Goal: Information Seeking & Learning: Understand process/instructions

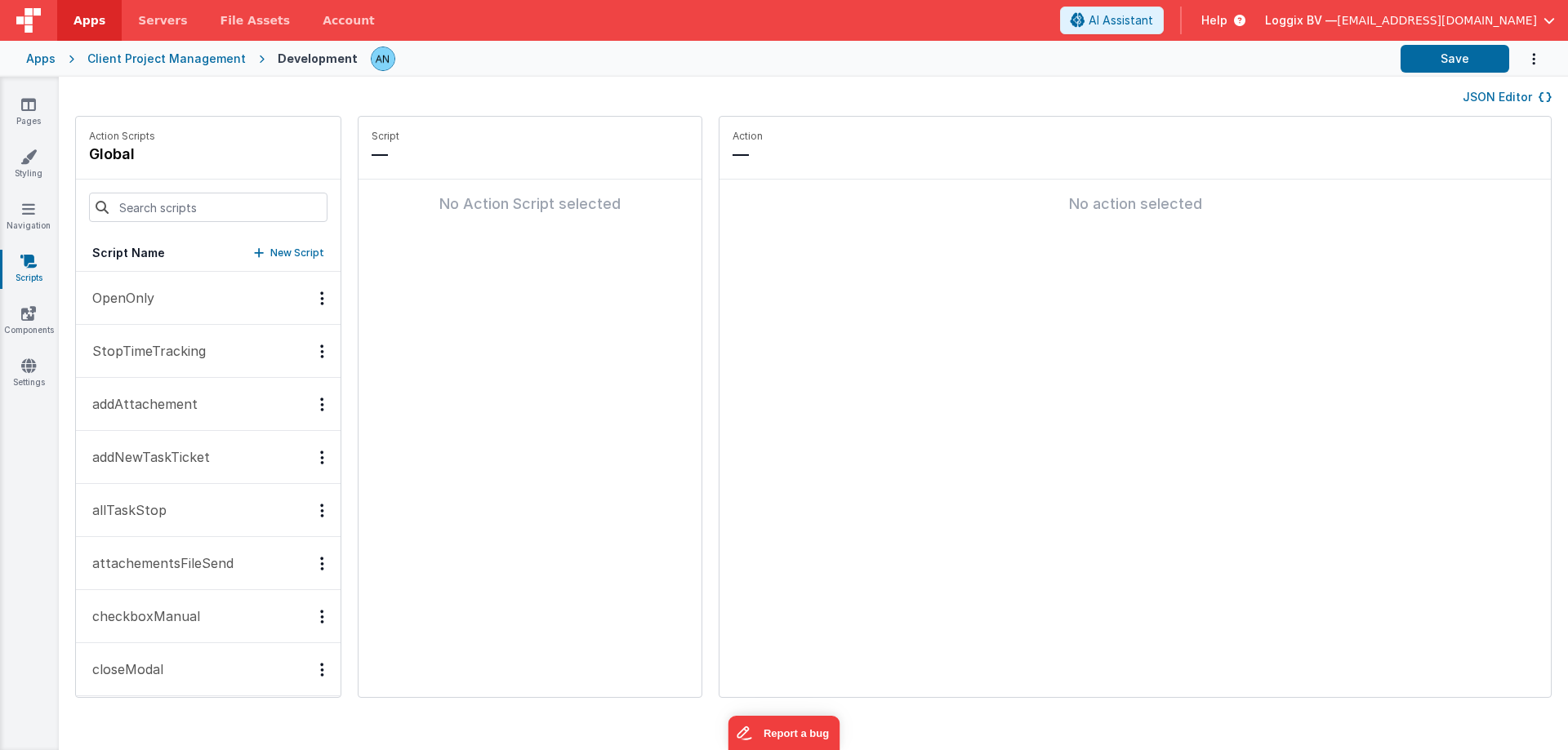
click at [1023, 418] on fieldset "Action — No action selected" at bounding box center [1135, 406] width 831 height 580
click at [883, 434] on fieldset "Action — No action selected" at bounding box center [1135, 406] width 831 height 580
click at [815, 448] on fieldset "Action — No action selected" at bounding box center [1135, 406] width 831 height 580
click at [125, 209] on input at bounding box center [209, 208] width 238 height 30
click at [879, 382] on fieldset "Action — No action selected" at bounding box center [1135, 406] width 831 height 580
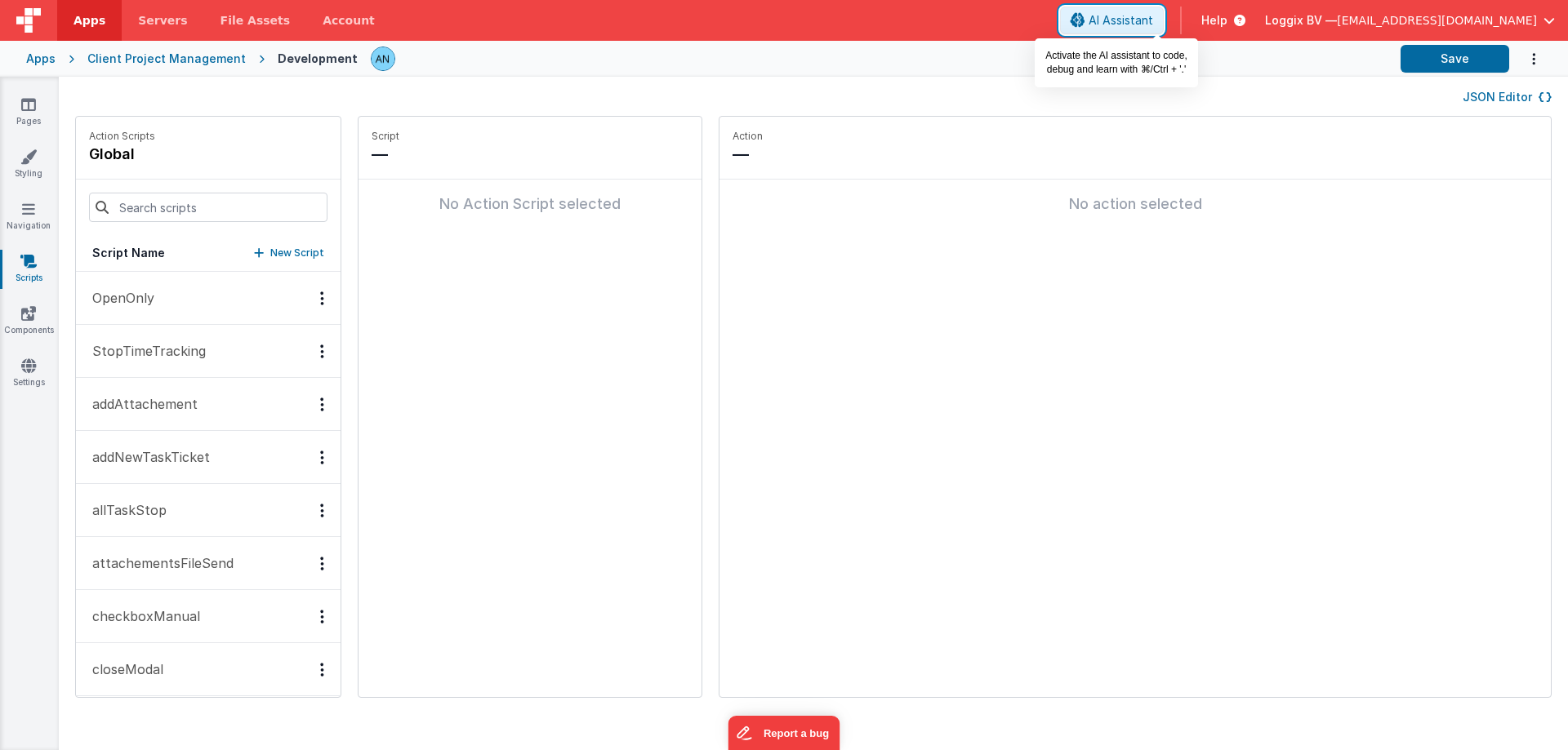
click at [1163, 12] on button "AI Assistant" at bounding box center [1111, 21] width 103 height 28
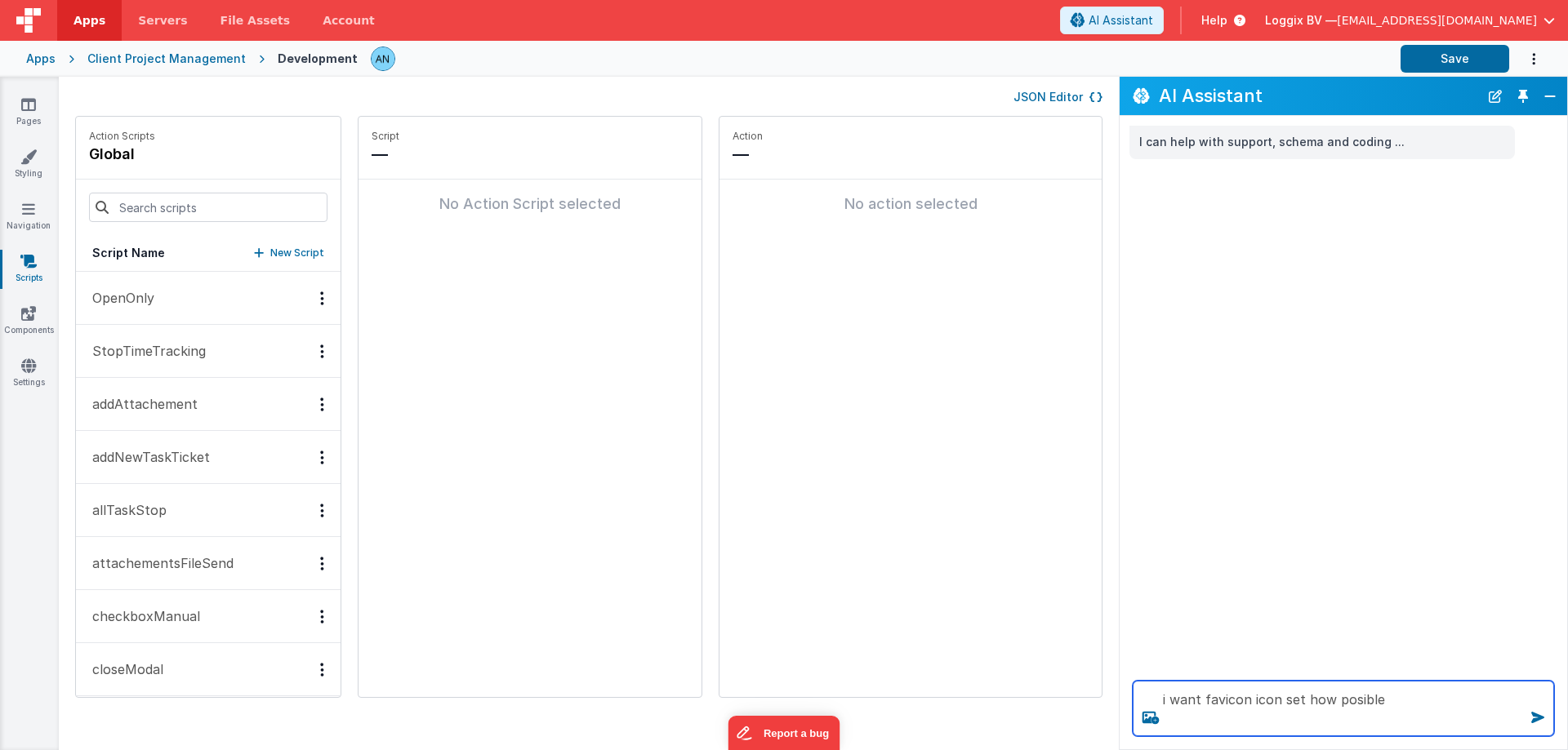
type textarea "i want favicon icon set how posible"
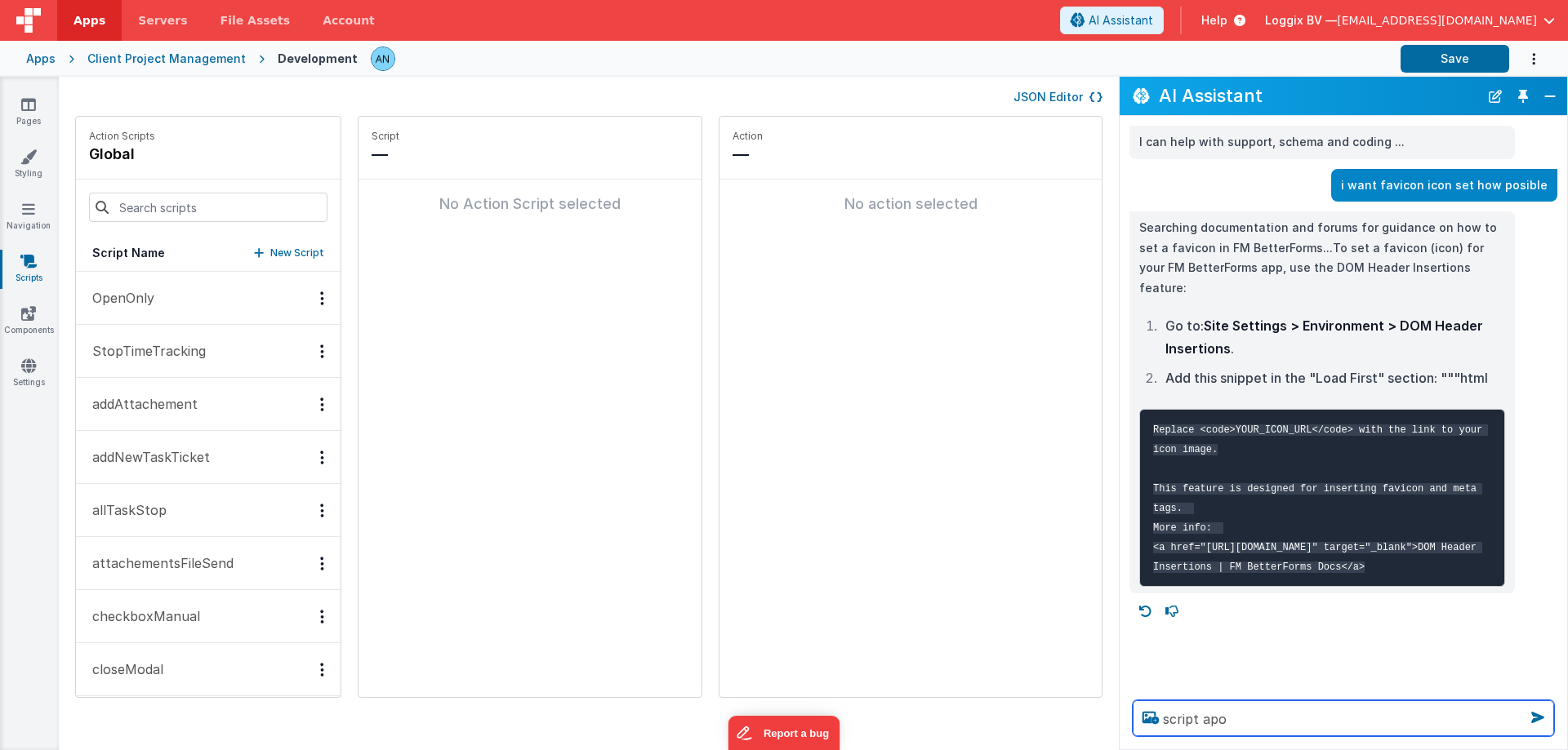
type textarea "script apo"
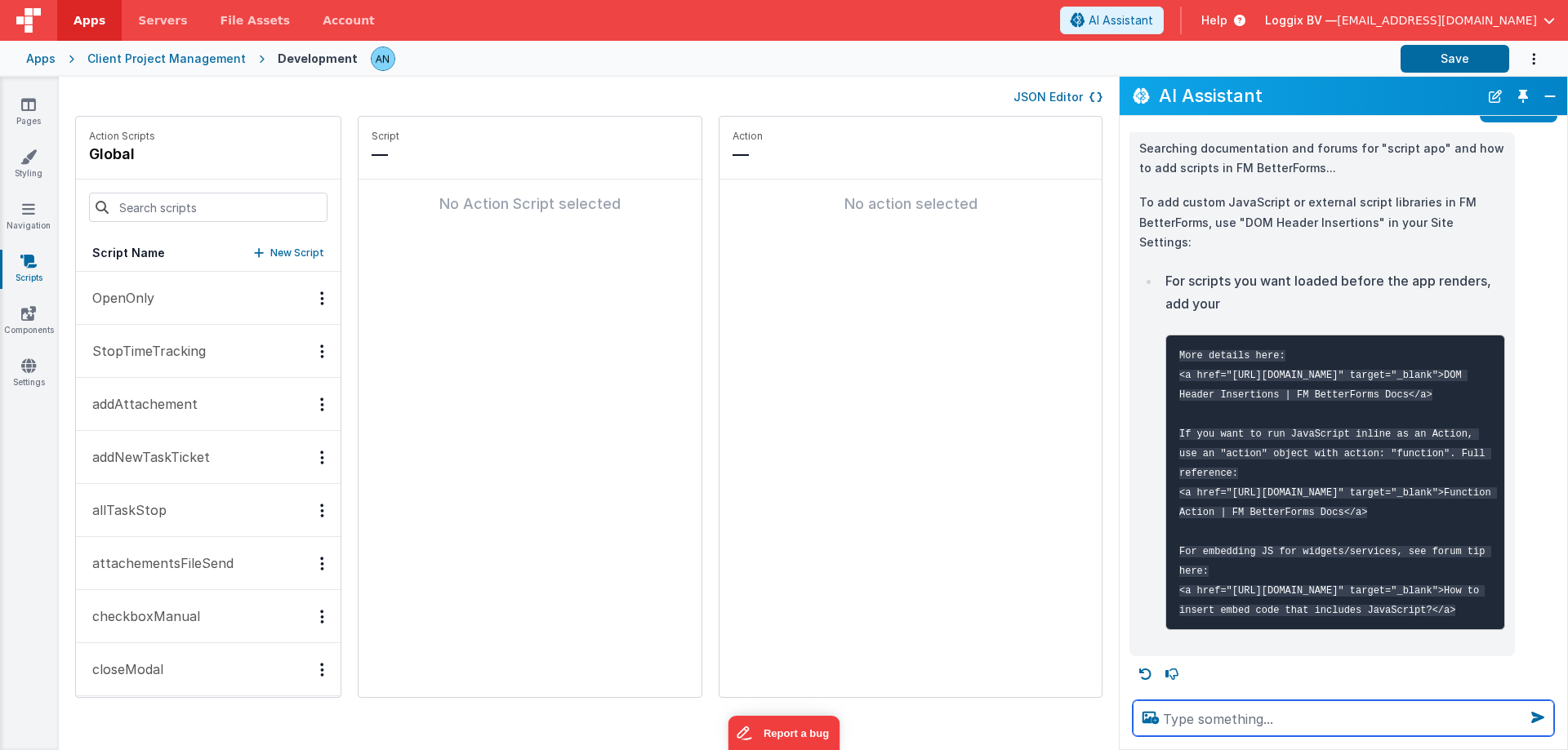
scroll to position [553, 0]
type textarea "jquery apo"
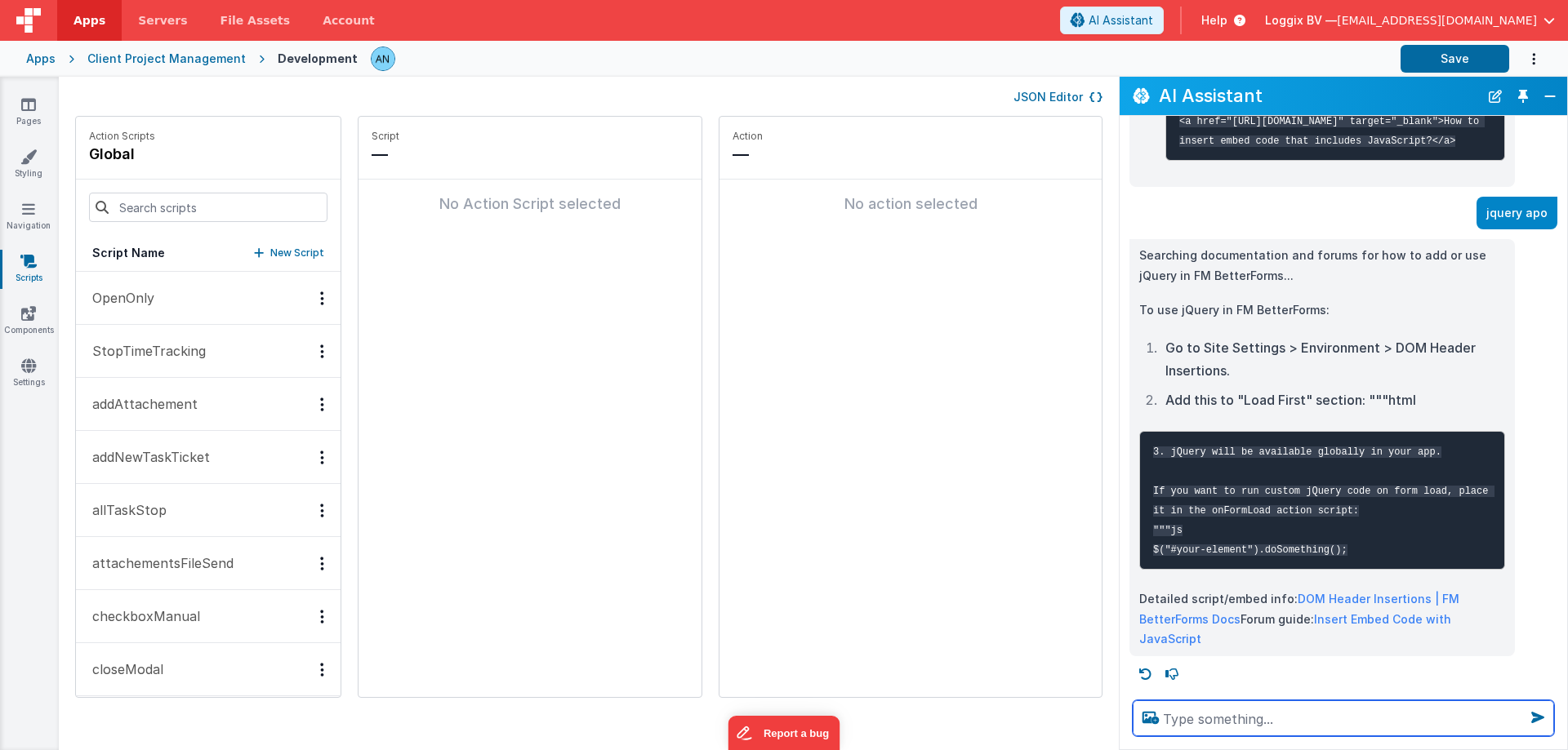
scroll to position [991, 0]
type textarea "i want favicon icon add"
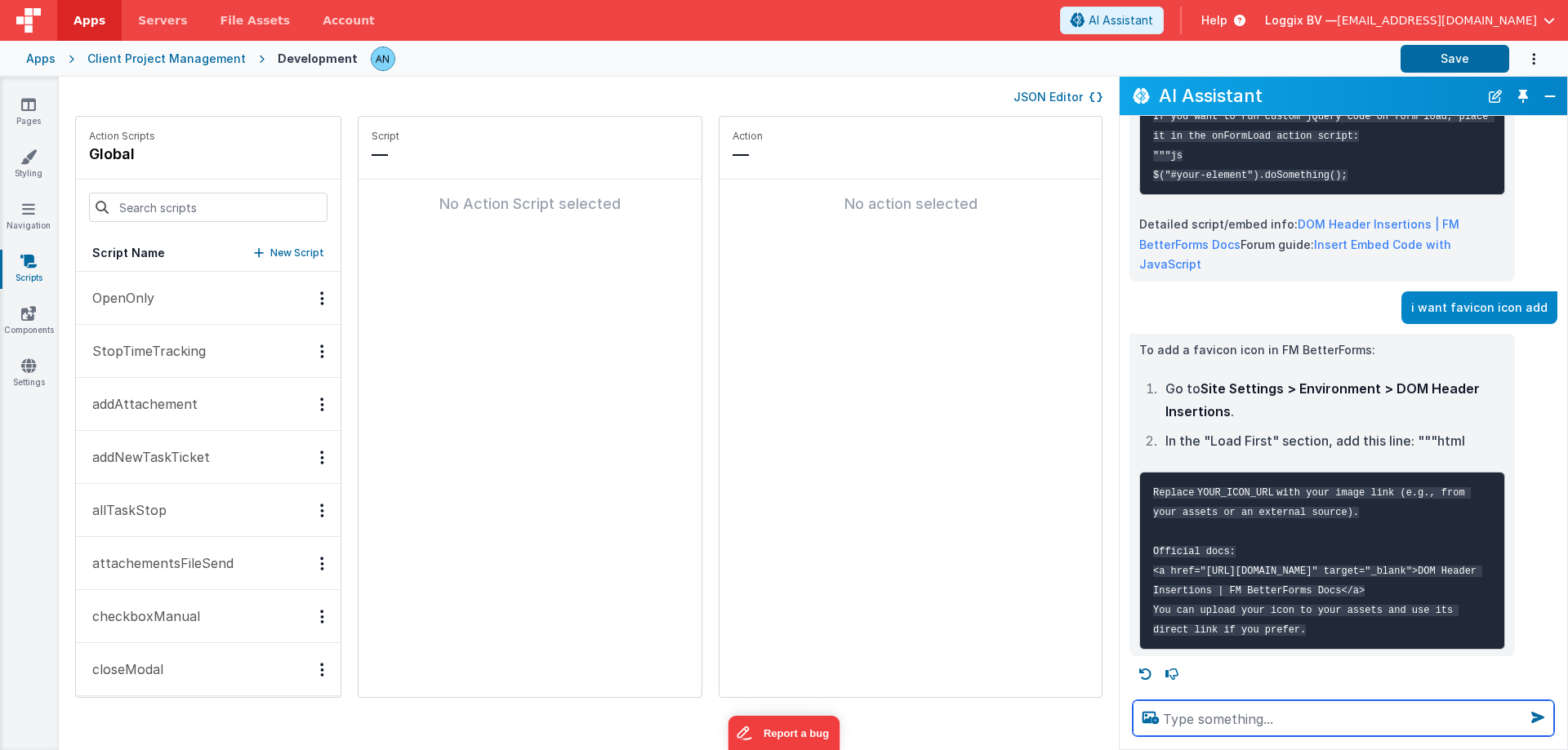
scroll to position [1416, 0]
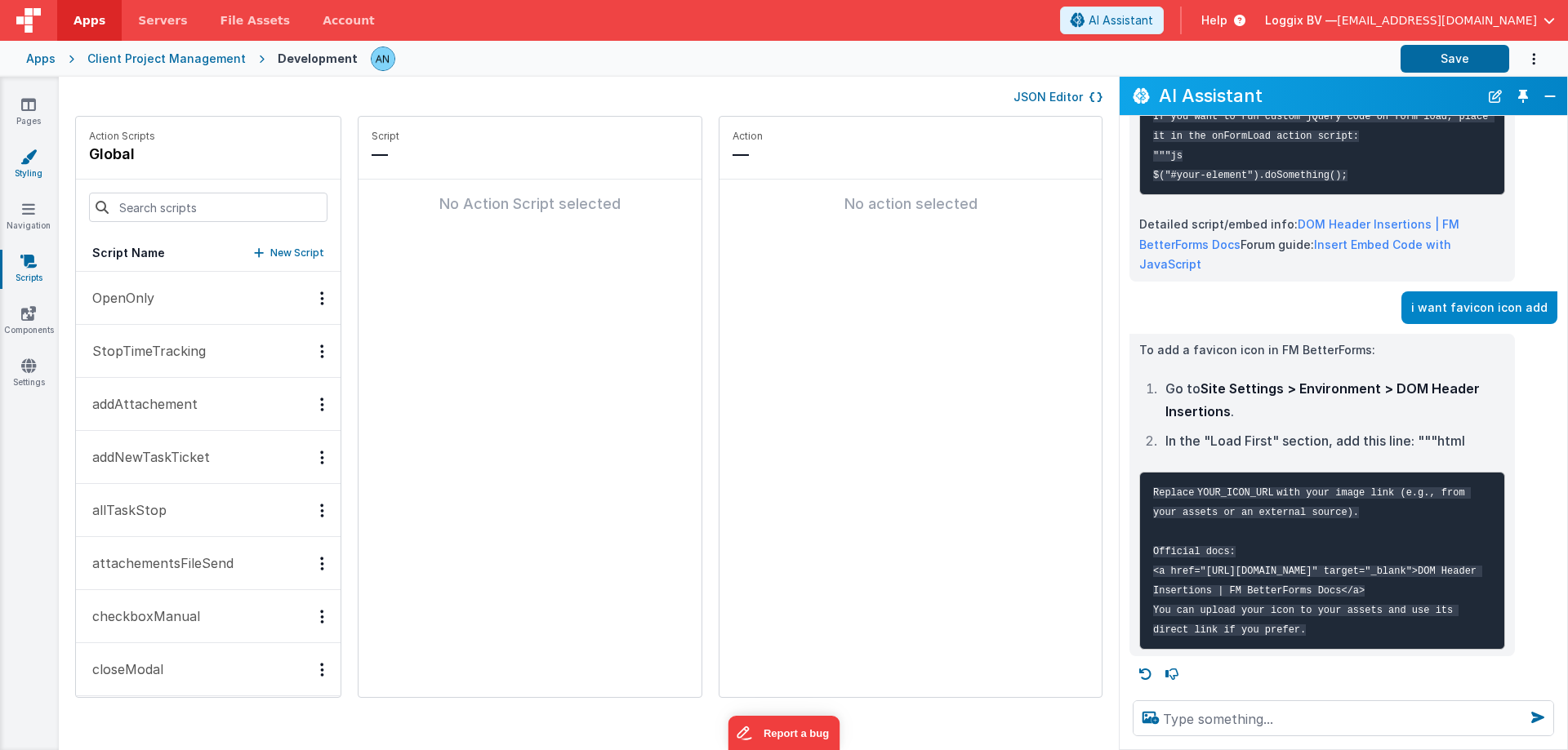
click at [22, 160] on icon at bounding box center [29, 157] width 17 height 17
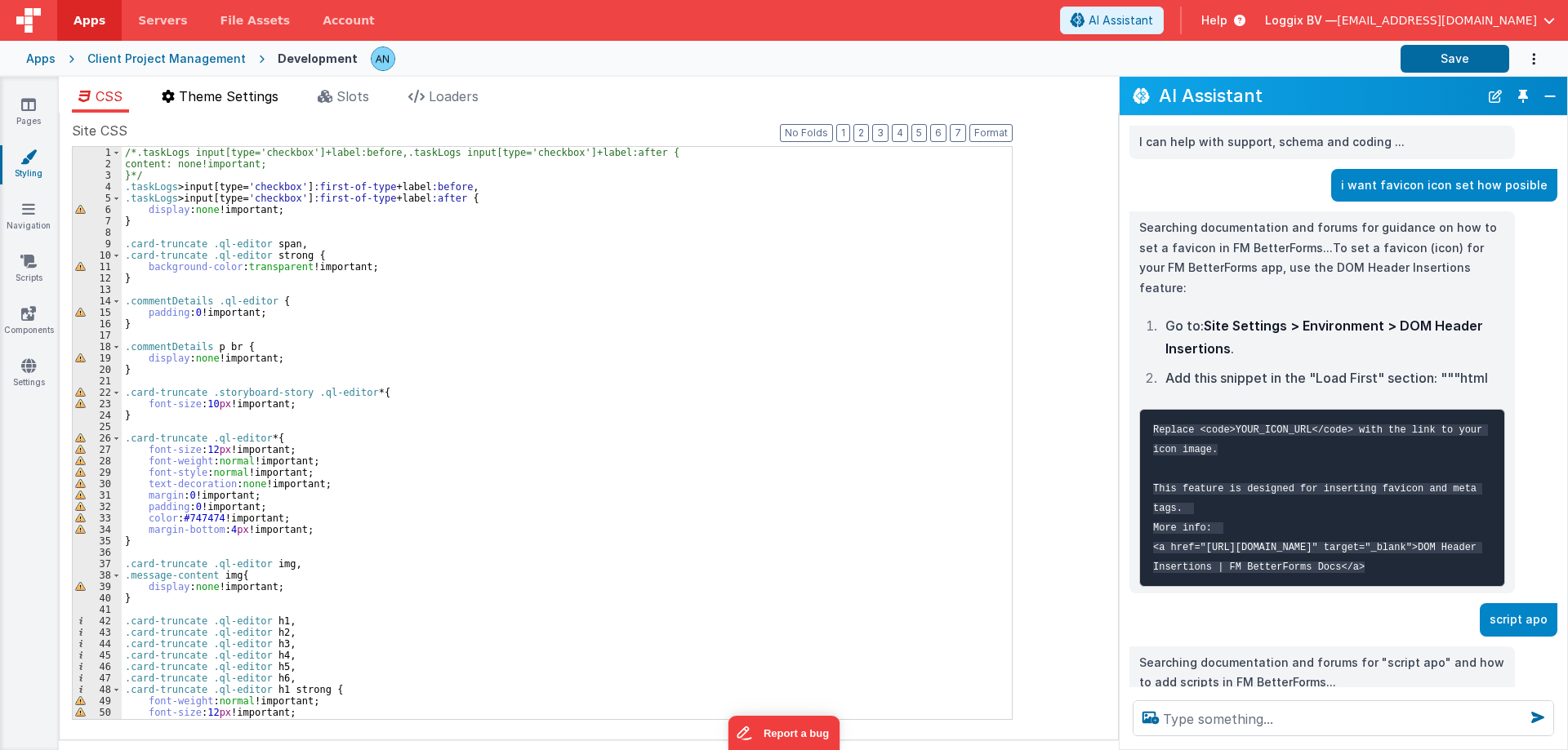
click at [220, 89] on span "Theme Settings" at bounding box center [228, 97] width 99 height 17
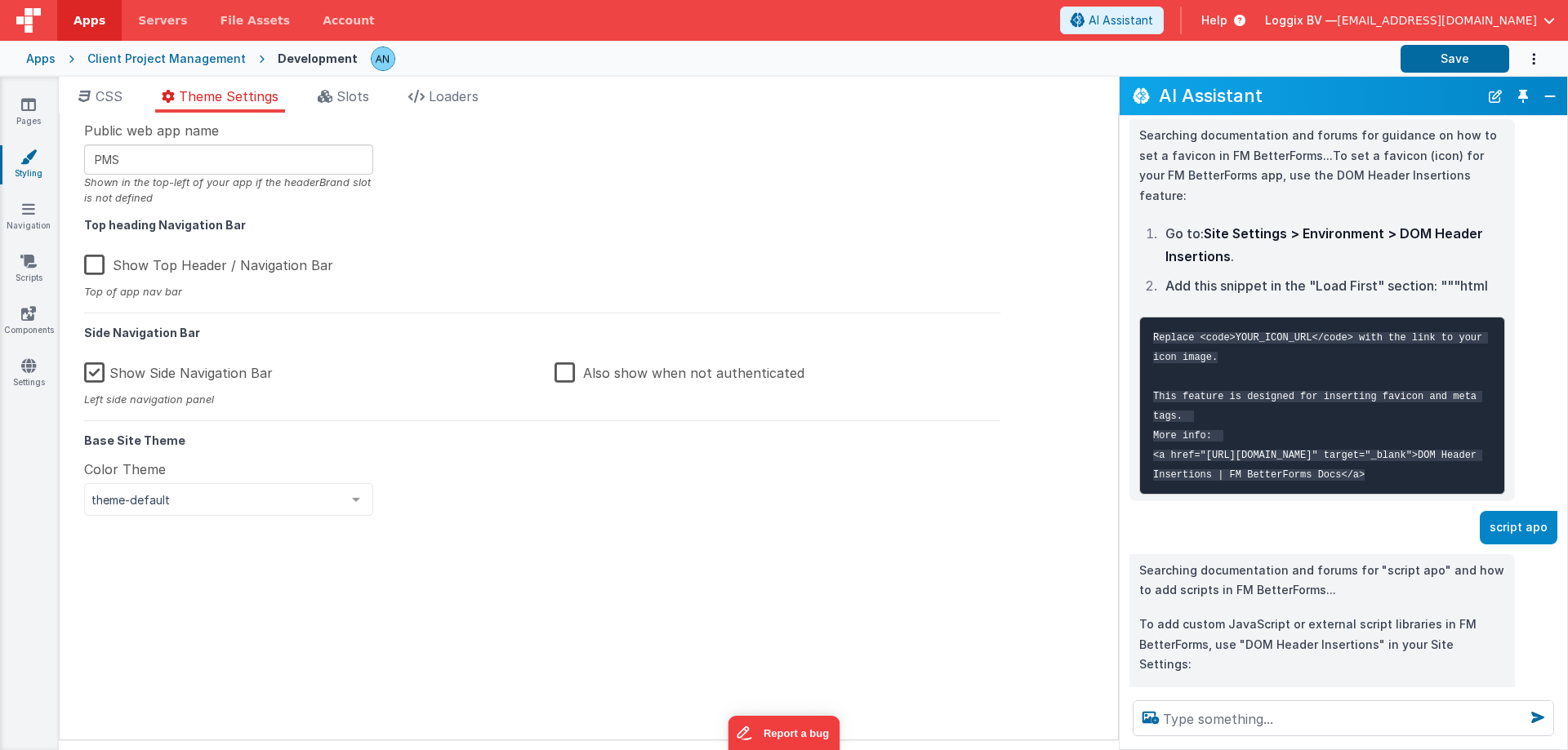
scroll to position [82, 0]
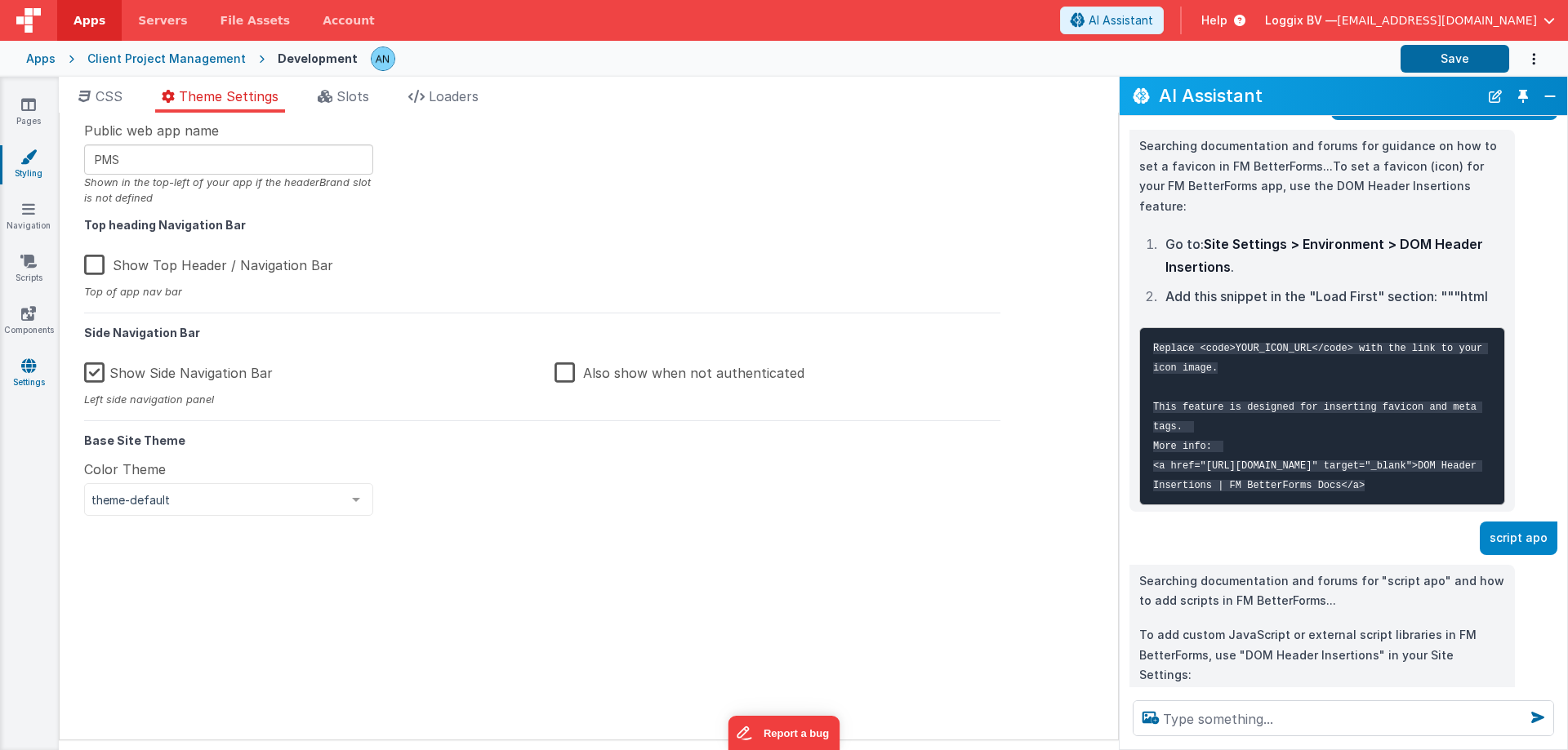
click at [45, 373] on link "Settings" at bounding box center [28, 373] width 59 height 32
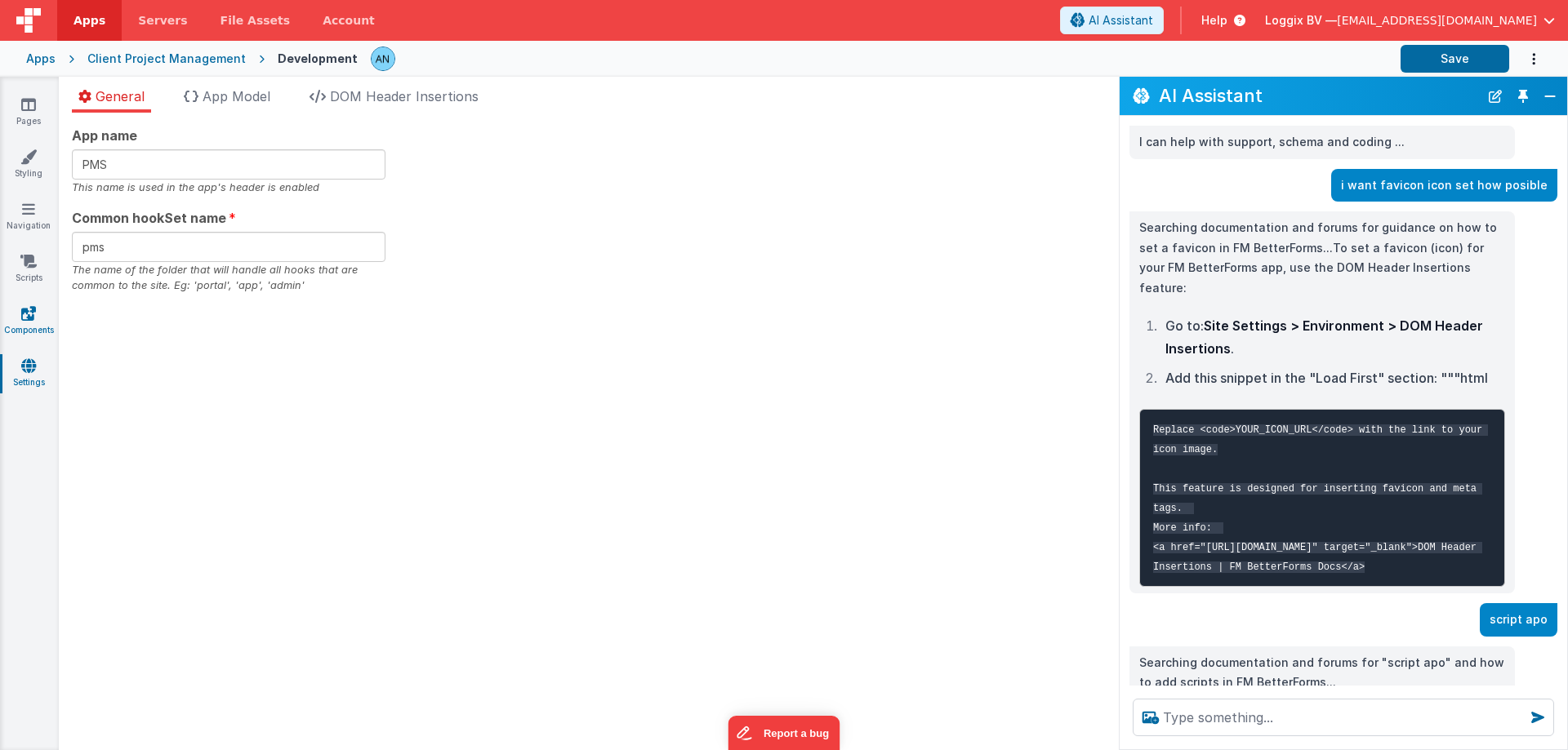
click at [28, 313] on icon at bounding box center [29, 314] width 15 height 17
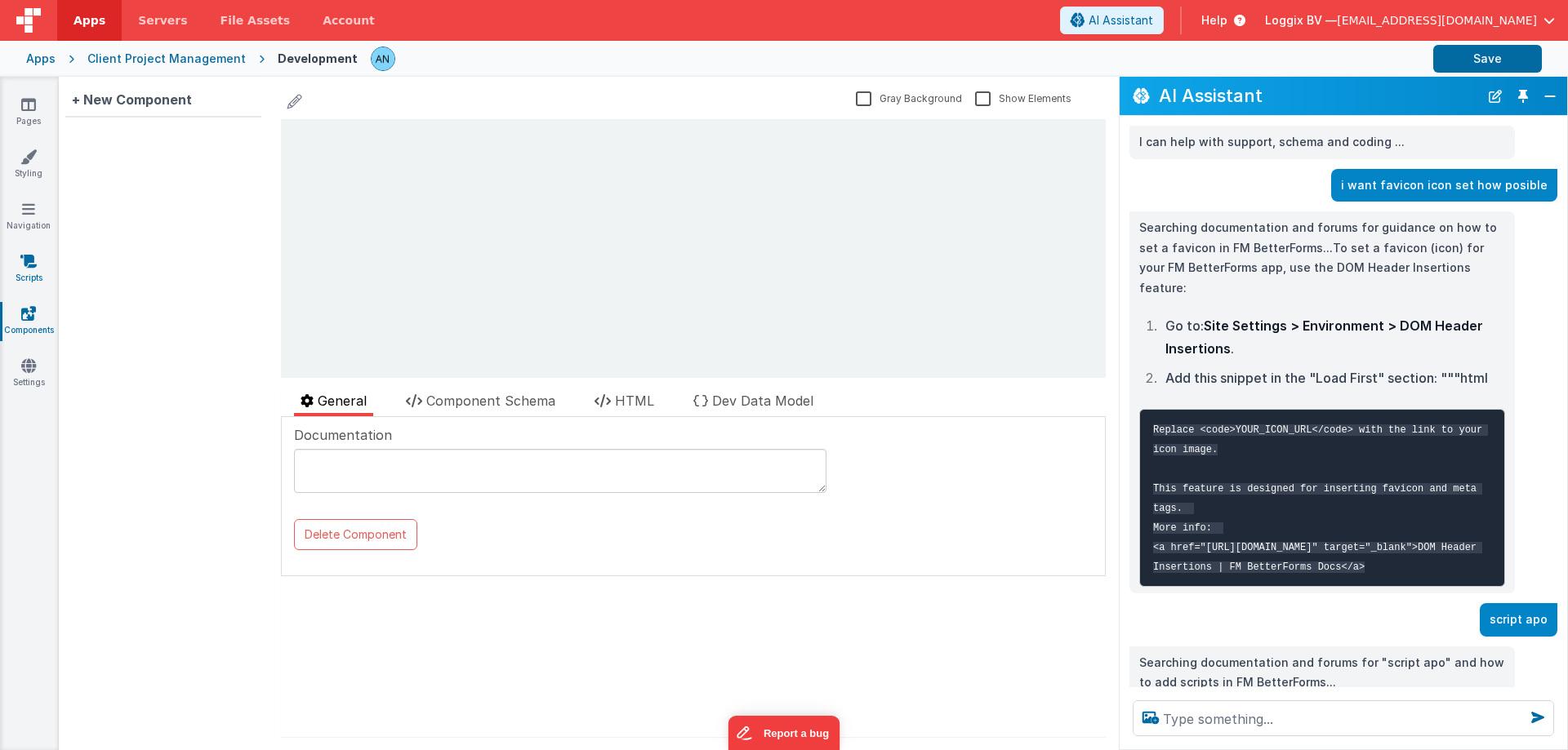
click at [26, 276] on link "Scripts" at bounding box center [28, 269] width 59 height 32
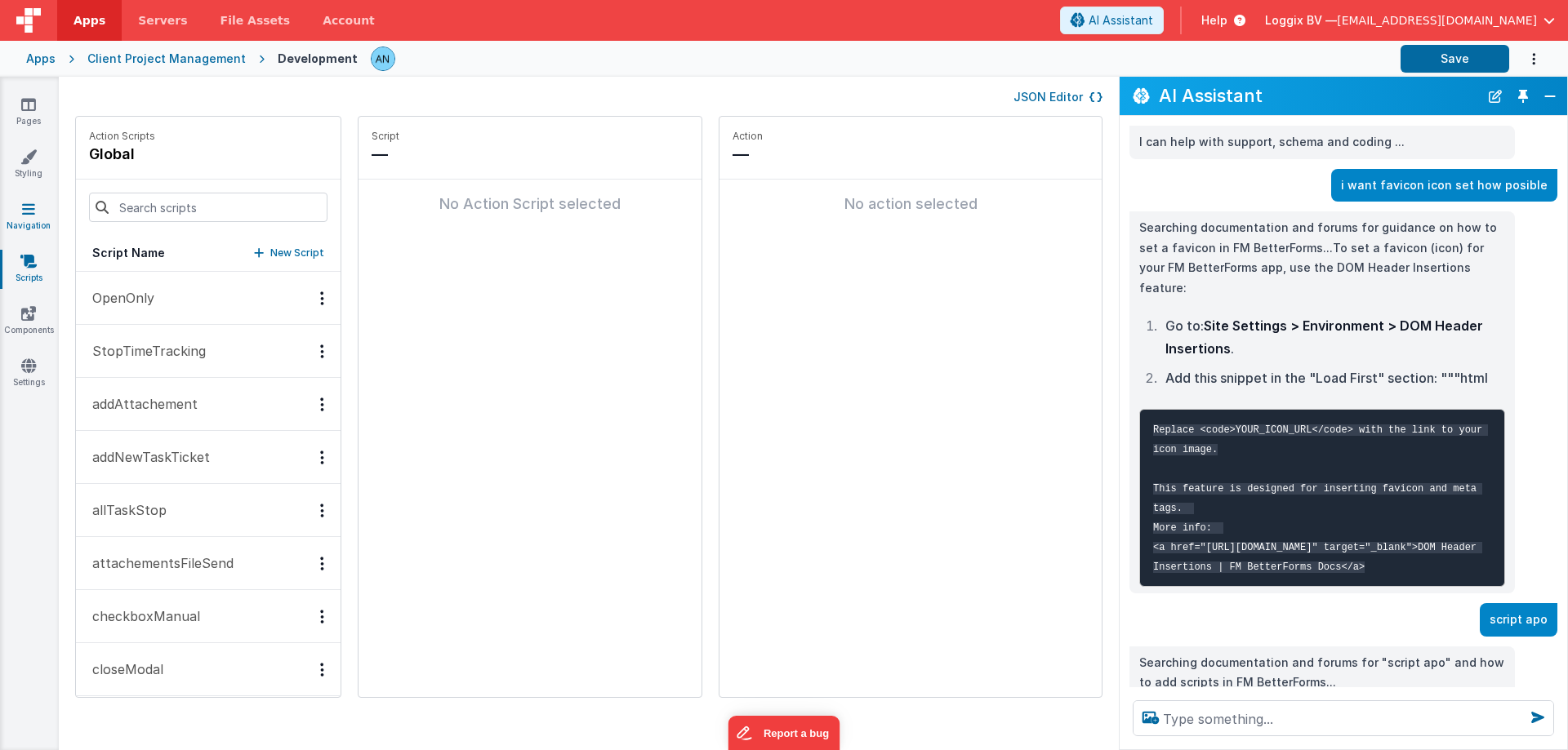
click at [17, 216] on link "Navigation" at bounding box center [28, 217] width 59 height 32
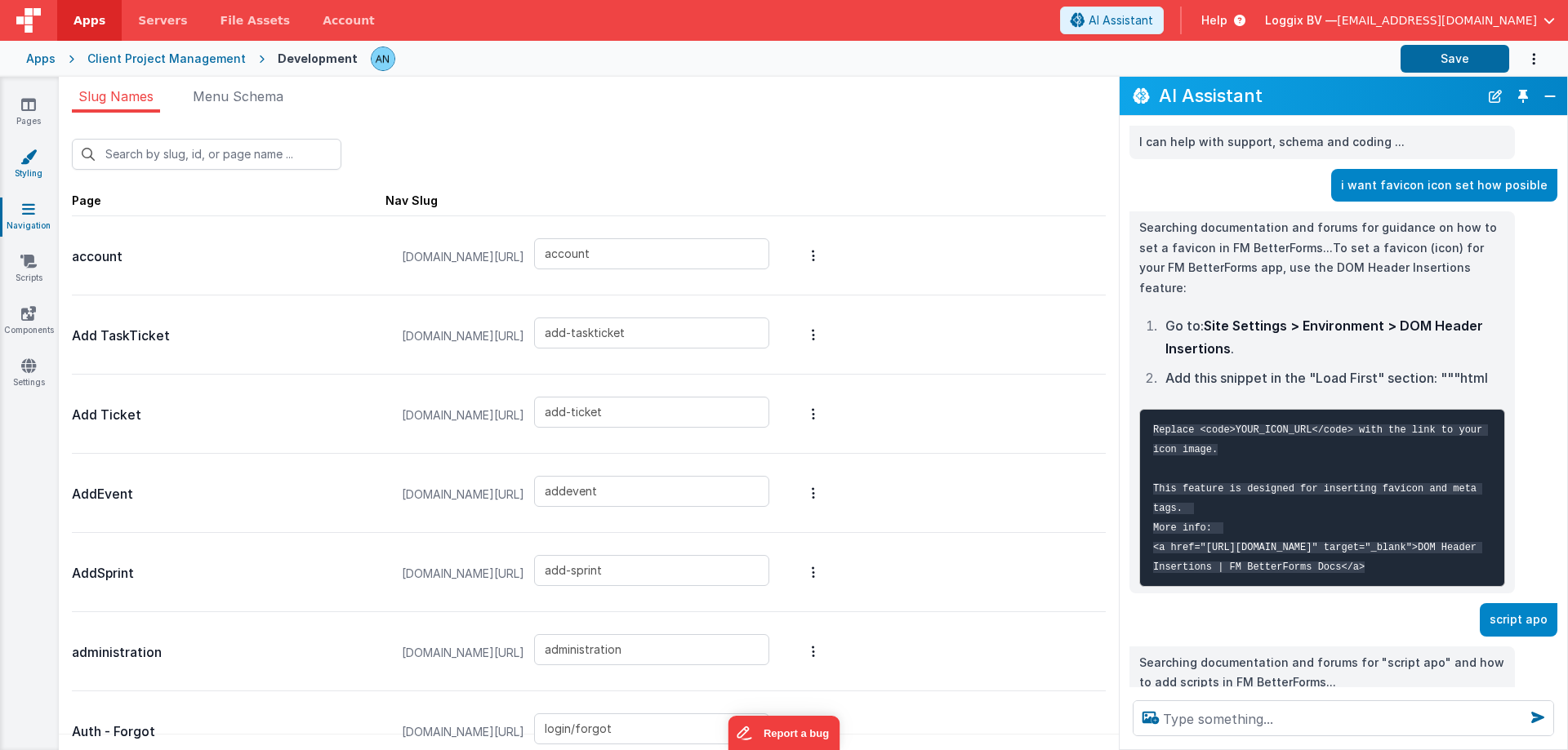
click at [35, 159] on icon at bounding box center [29, 157] width 17 height 17
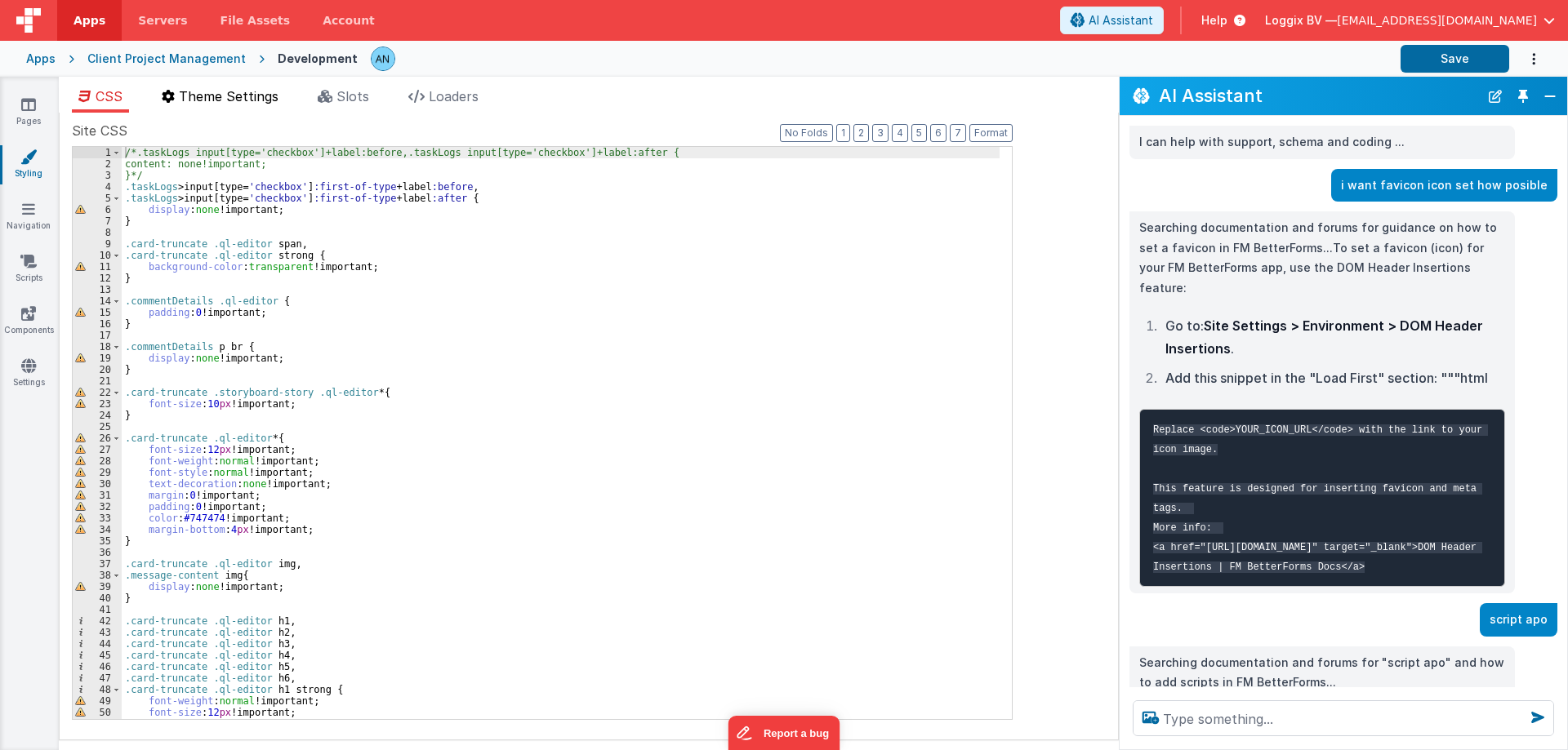
click at [239, 101] on span "Theme Settings" at bounding box center [228, 97] width 99 height 17
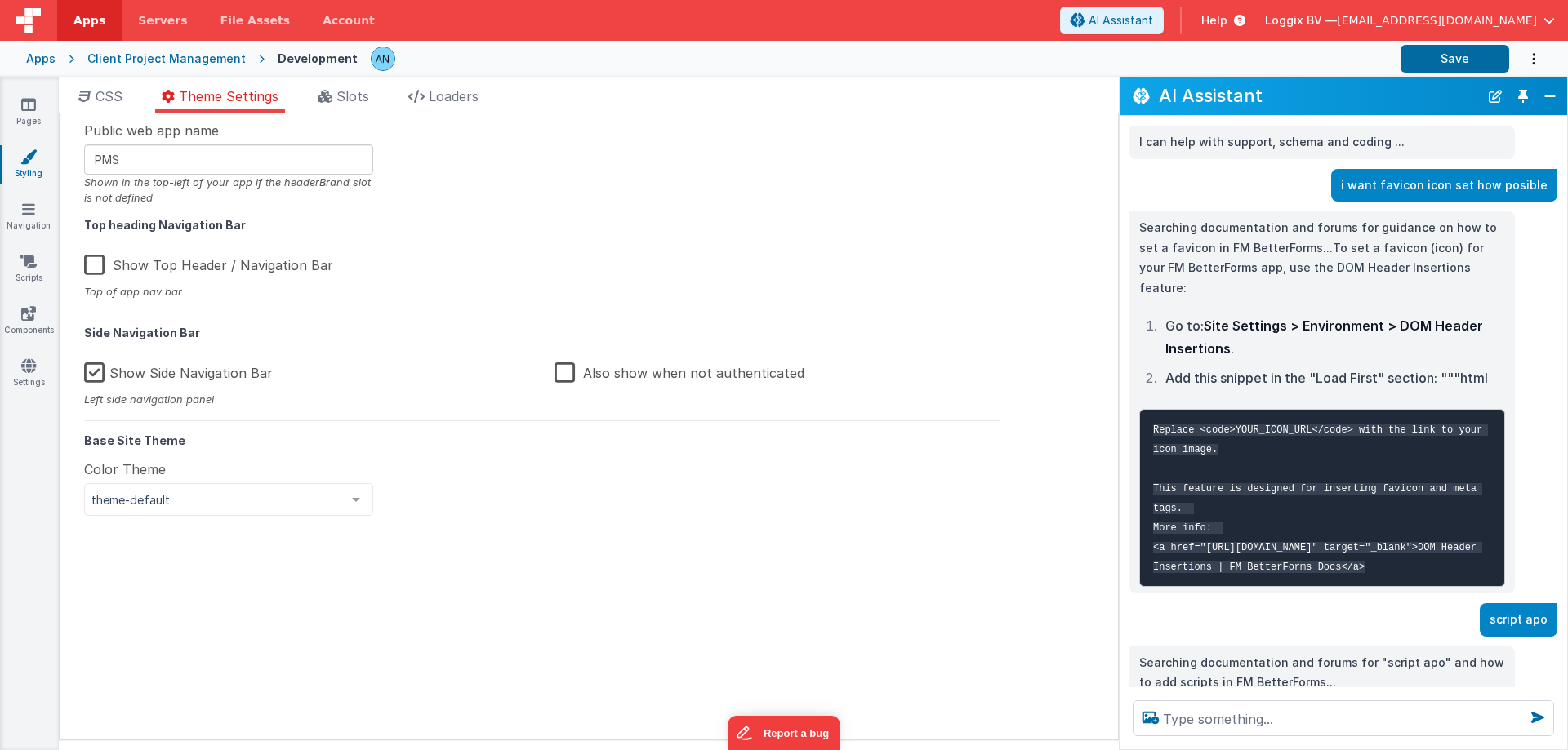
click at [353, 84] on div "CSS Theme Settings Slots Loaders Site CSS Format 7 6 5 4 3 2 1 No Folds 1 2 3 4…" at bounding box center [589, 417] width 1060 height 680
click at [353, 89] on span "Slots" at bounding box center [352, 97] width 32 height 17
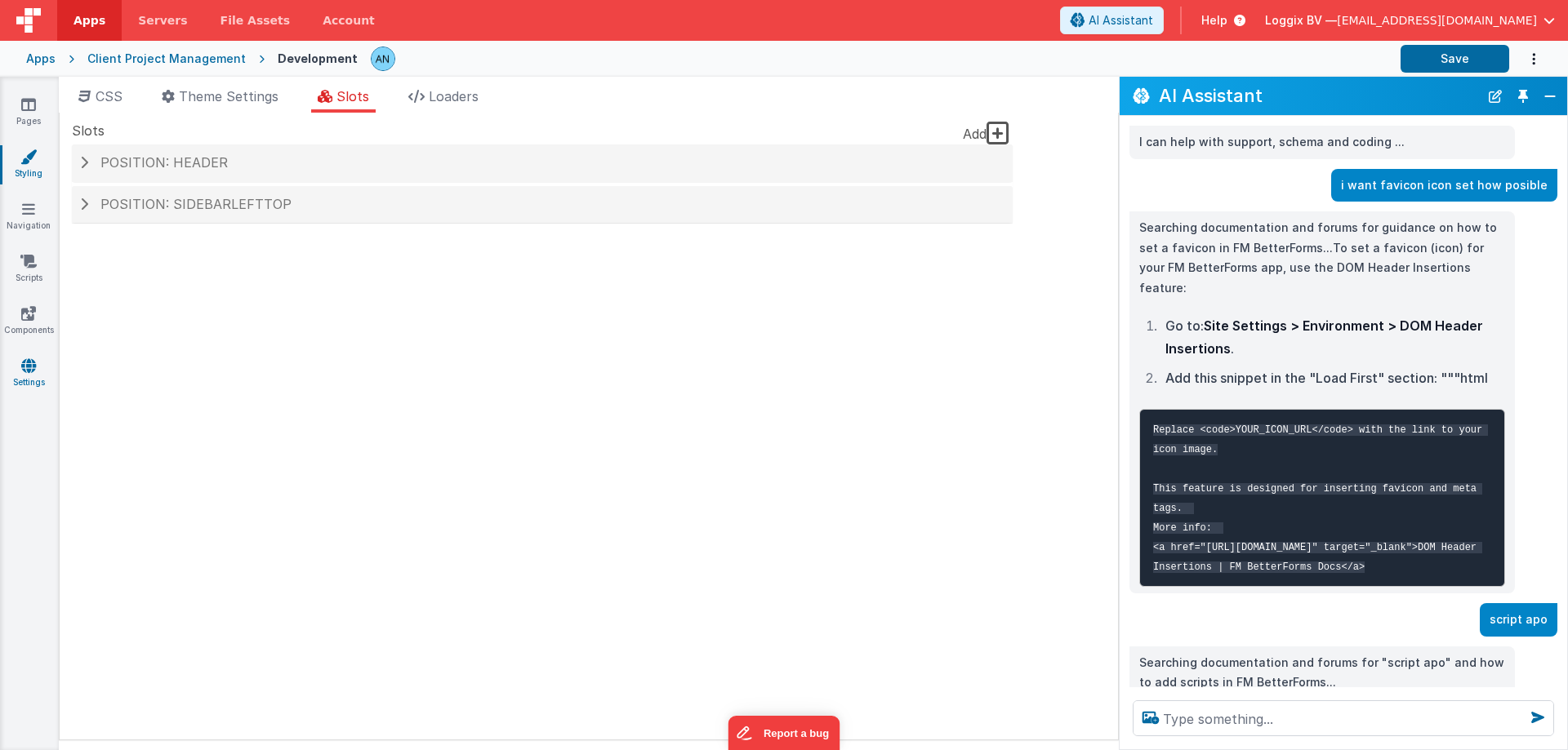
click at [17, 372] on link "Settings" at bounding box center [28, 373] width 59 height 32
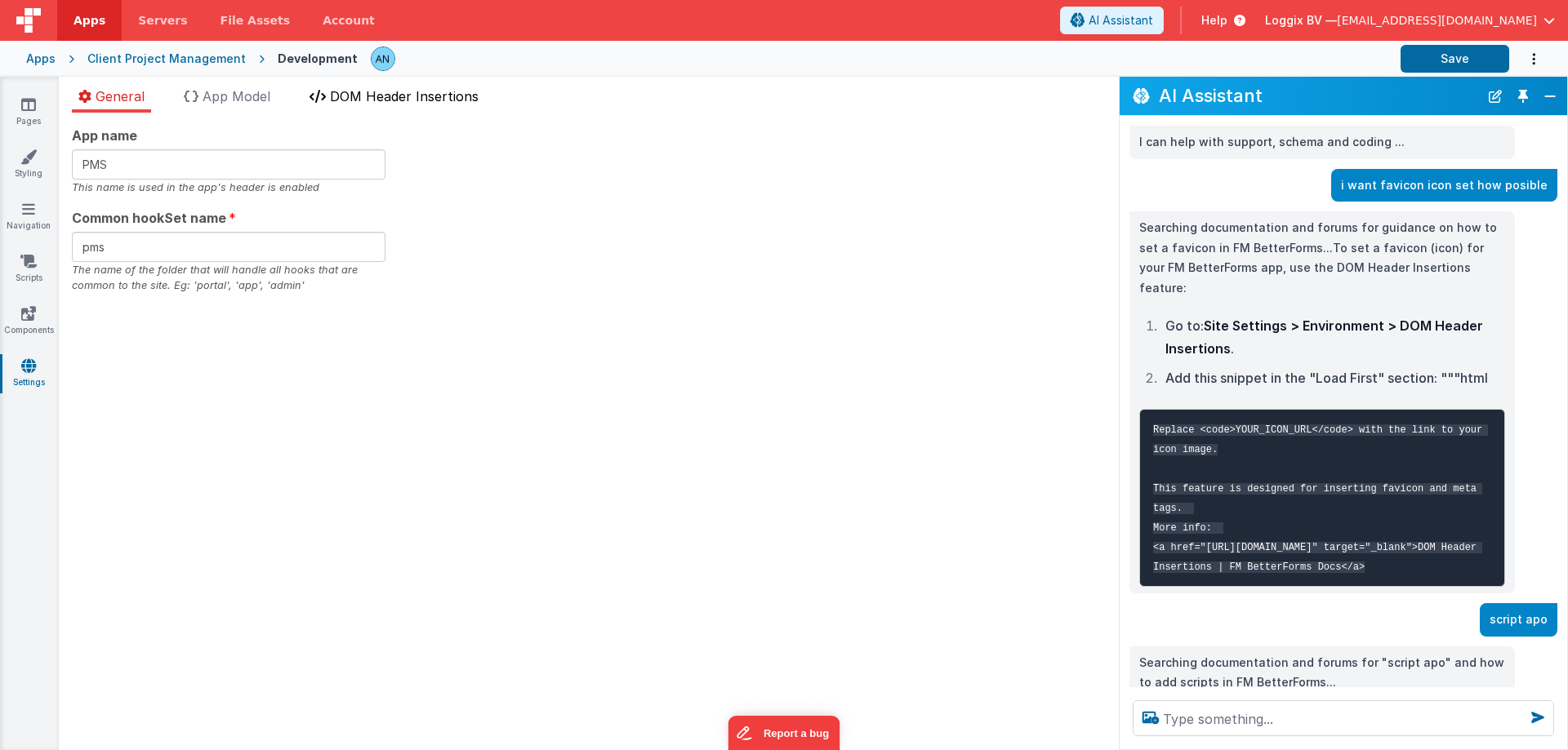
click at [362, 100] on span "DOM Header Insertions" at bounding box center [404, 97] width 149 height 17
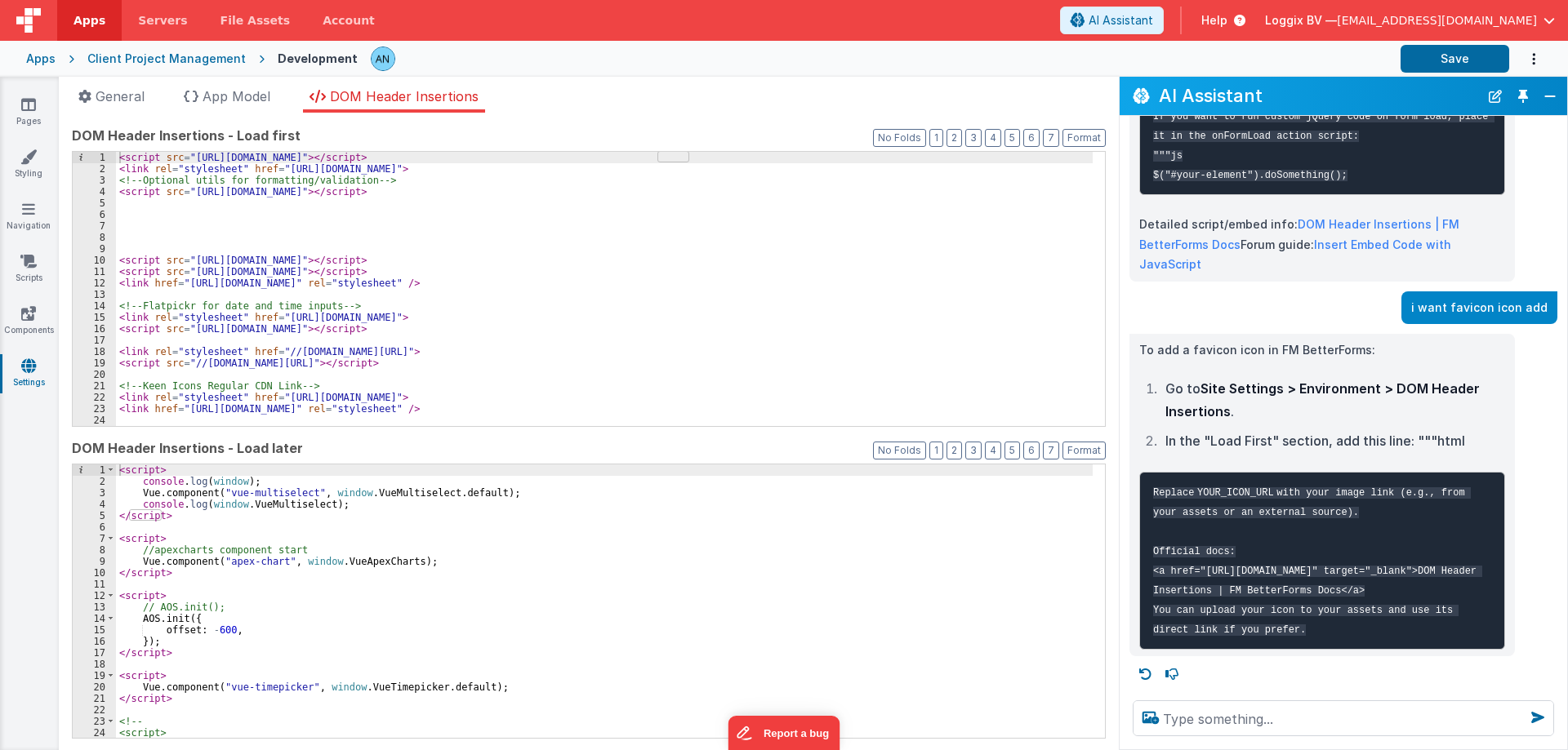
scroll to position [1416, 0]
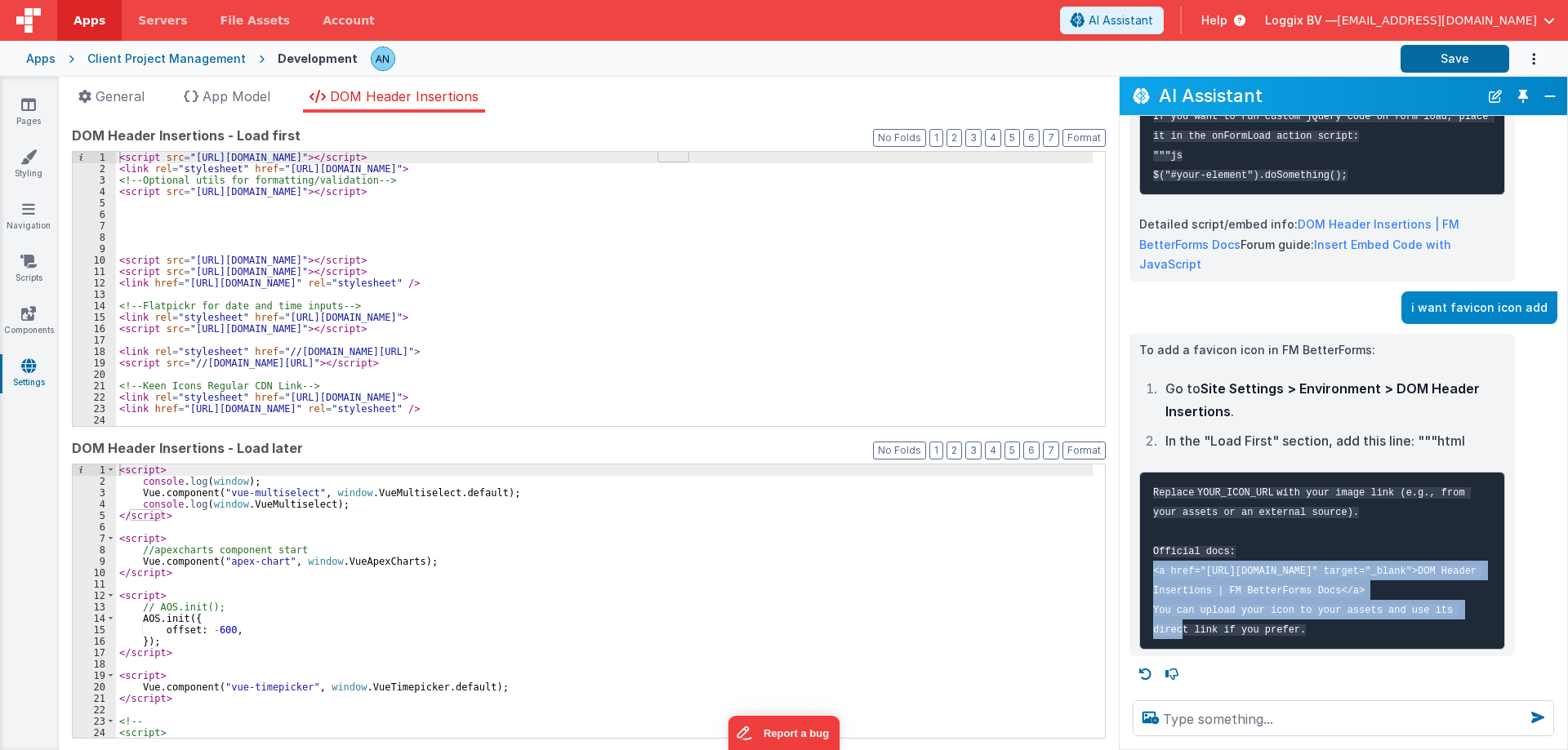
drag, startPoint x: 1152, startPoint y: 551, endPoint x: 1362, endPoint y: 584, distance: 212.6
click at [1362, 584] on pre "Replace YOUR_ICON_URL with your image link (e.g., from your assets or an extern…" at bounding box center [1322, 560] width 366 height 178
copy code "<a href="[URL][DOMAIN_NAME]" target="_blank">DOM Header Insertions | FM BetterF…"
click at [119, 467] on div "< script > console . log ( window ) ; Vue . component ( "vue-multiselect" , win…" at bounding box center [604, 613] width 977 height 297
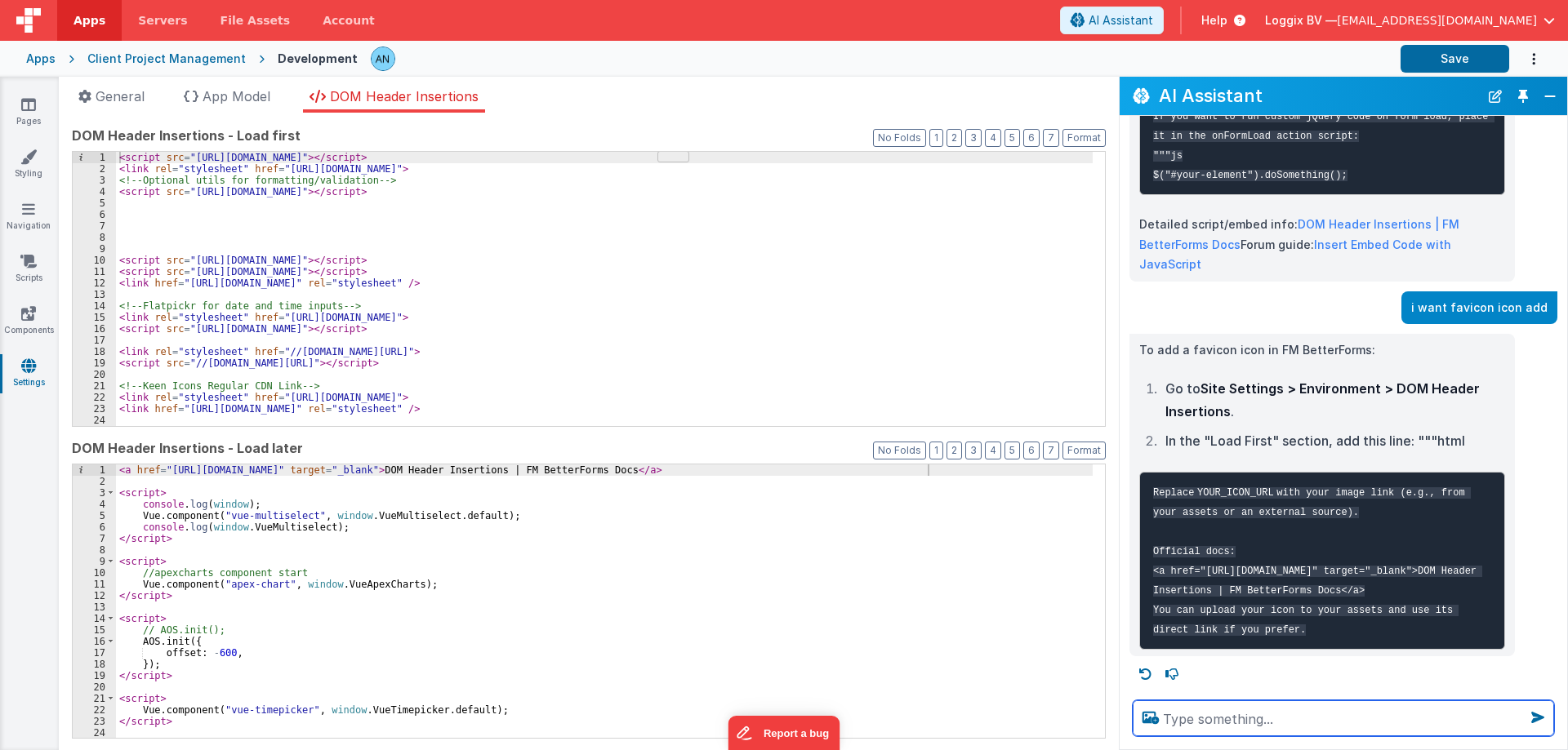
click at [1172, 704] on textarea at bounding box center [1343, 718] width 421 height 36
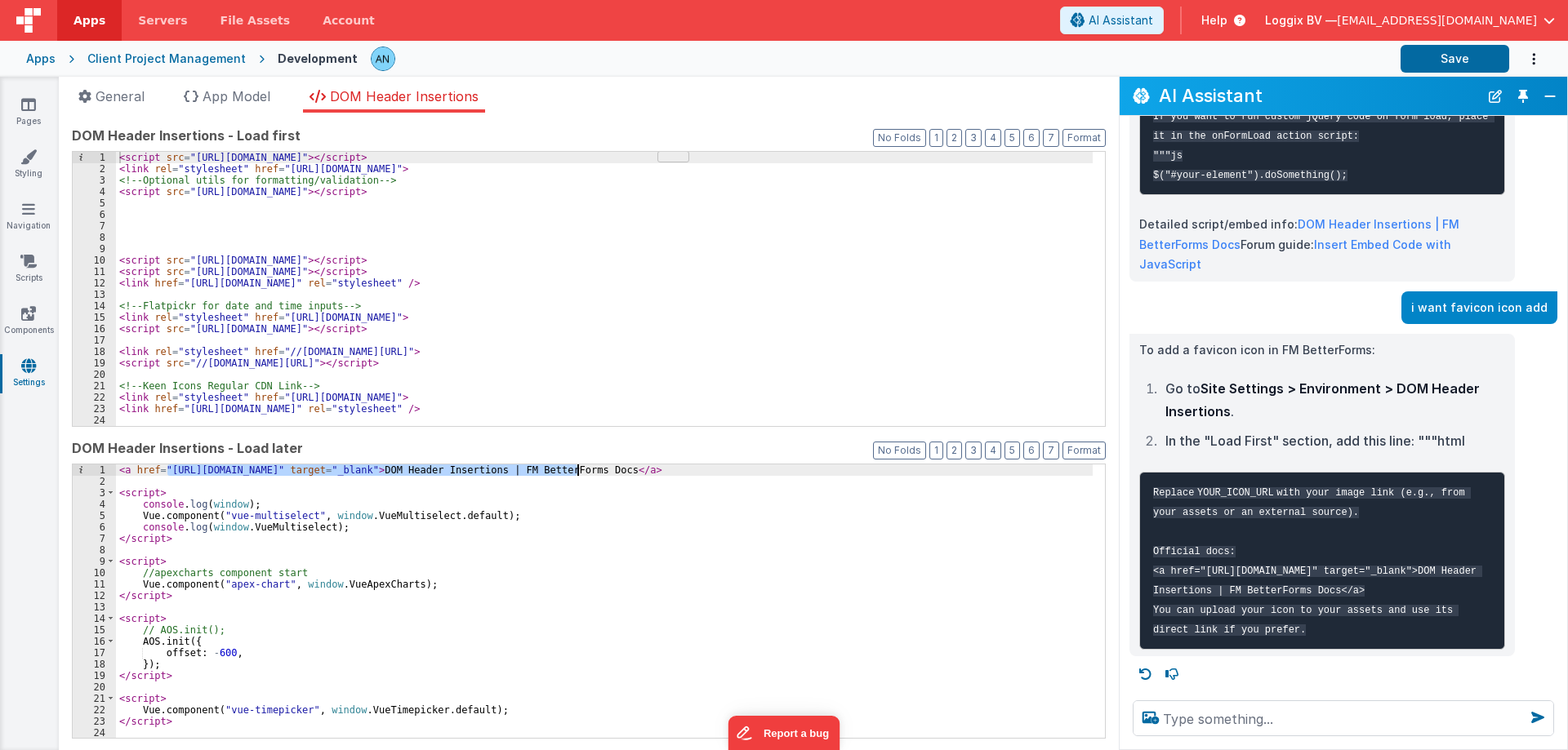
drag, startPoint x: 166, startPoint y: 469, endPoint x: 577, endPoint y: 470, distance: 411.0
click at [577, 470] on div "< a href = "https://docs.fmbetterforms.com/reference/site-settings/dom-header-i…" at bounding box center [604, 613] width 977 height 297
click at [224, 16] on span "File Assets" at bounding box center [255, 21] width 70 height 17
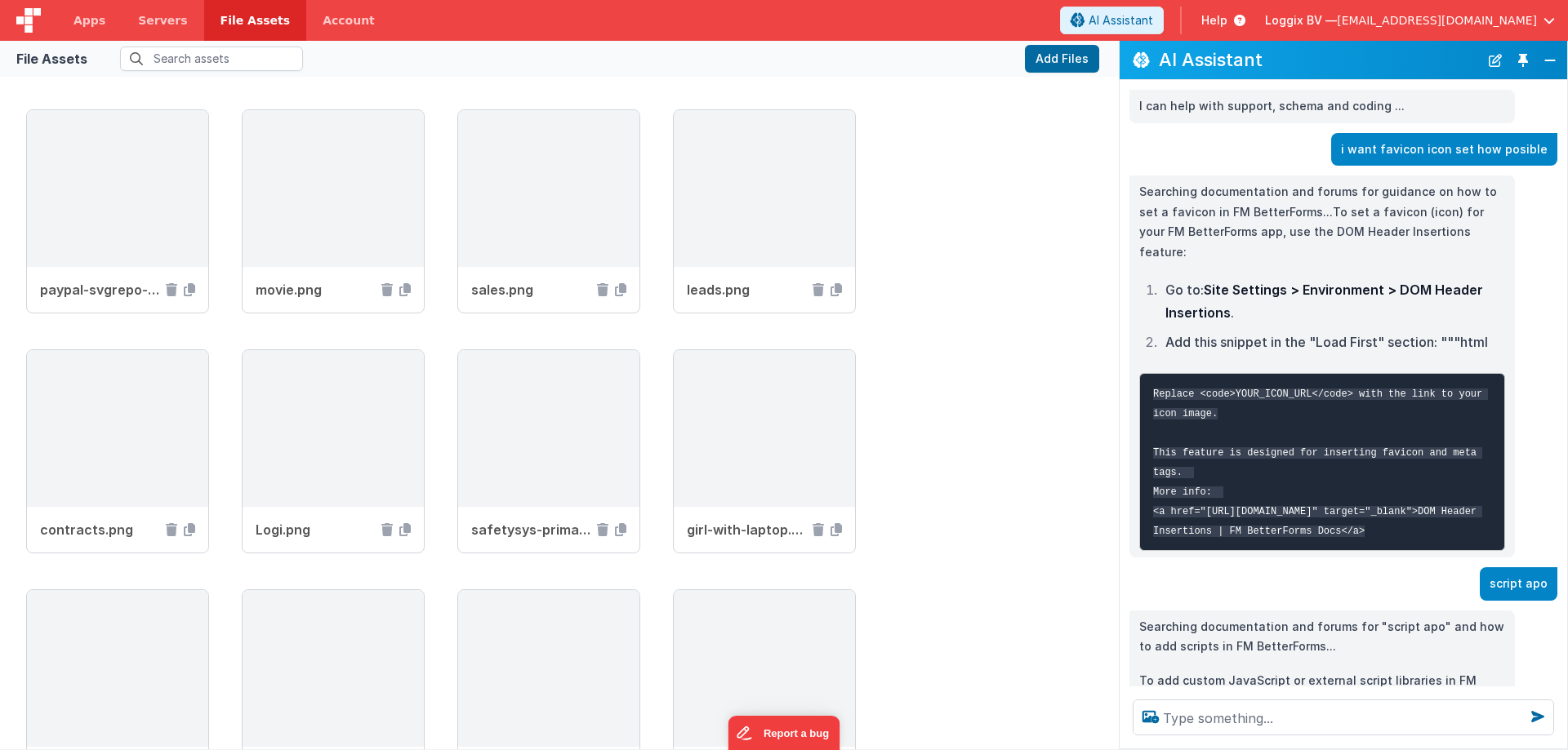
scroll to position [3756, 0]
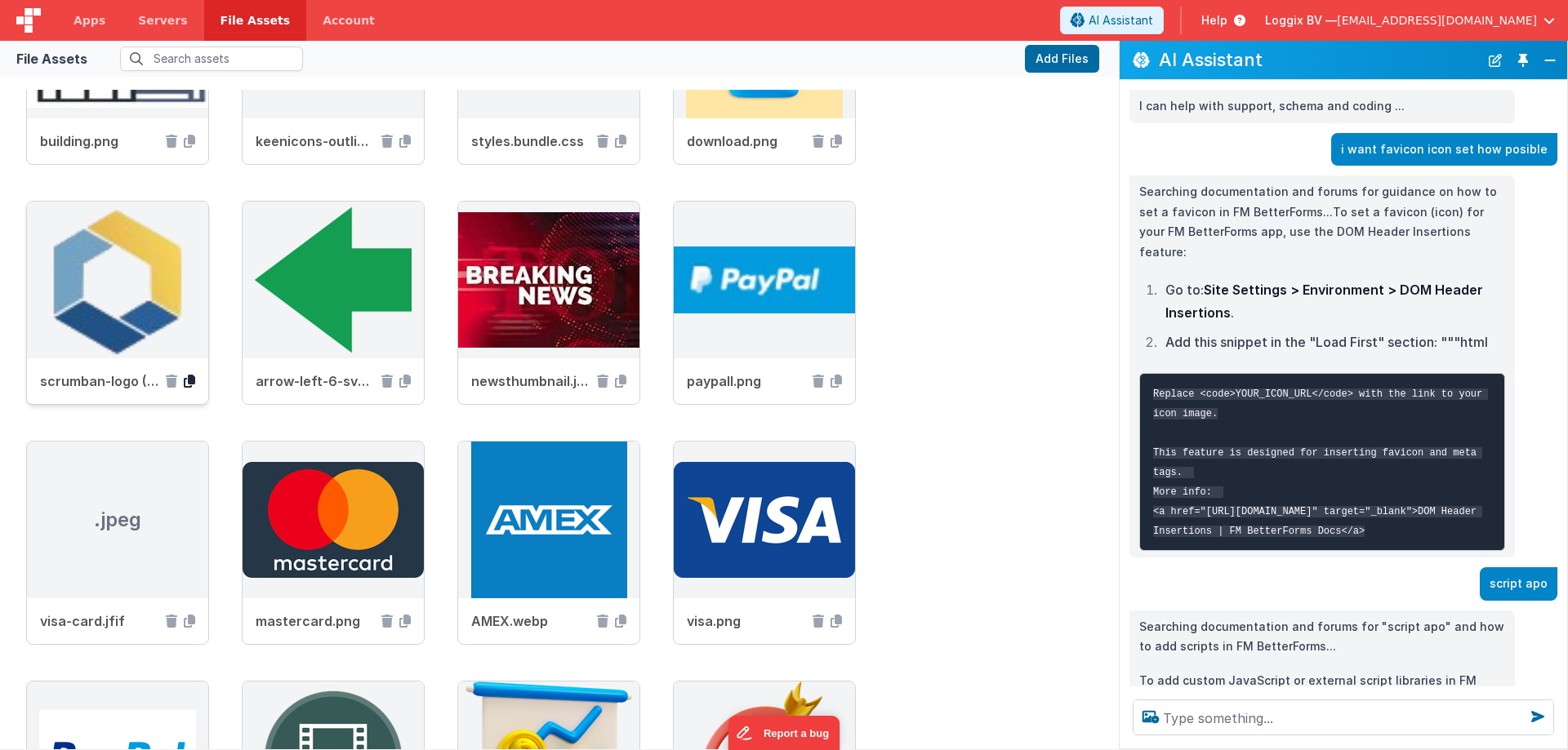
click at [188, 384] on icon at bounding box center [190, 382] width 12 height 13
click at [89, 21] on span "Apps" at bounding box center [89, 21] width 31 height 17
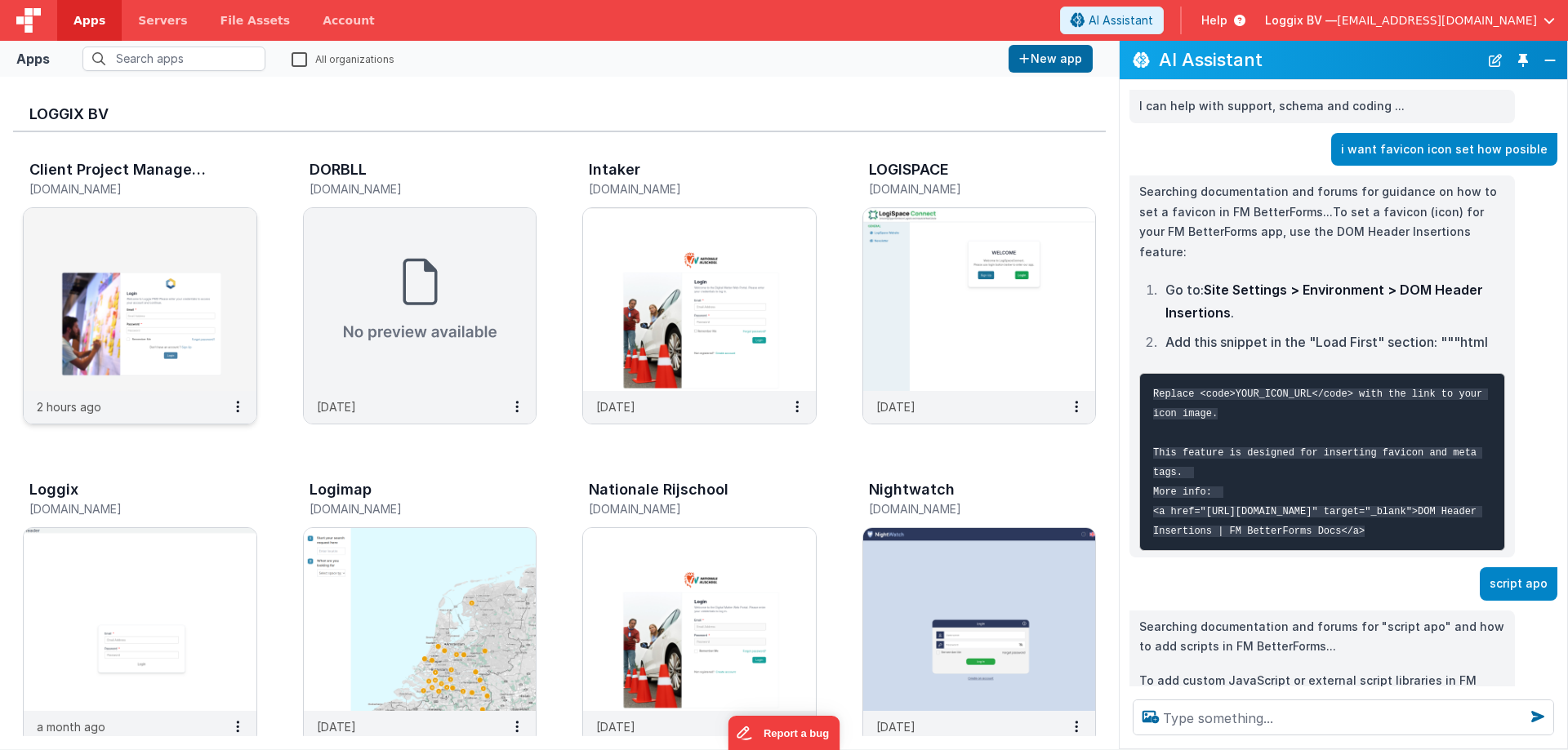
click at [133, 243] on img at bounding box center [140, 300] width 233 height 183
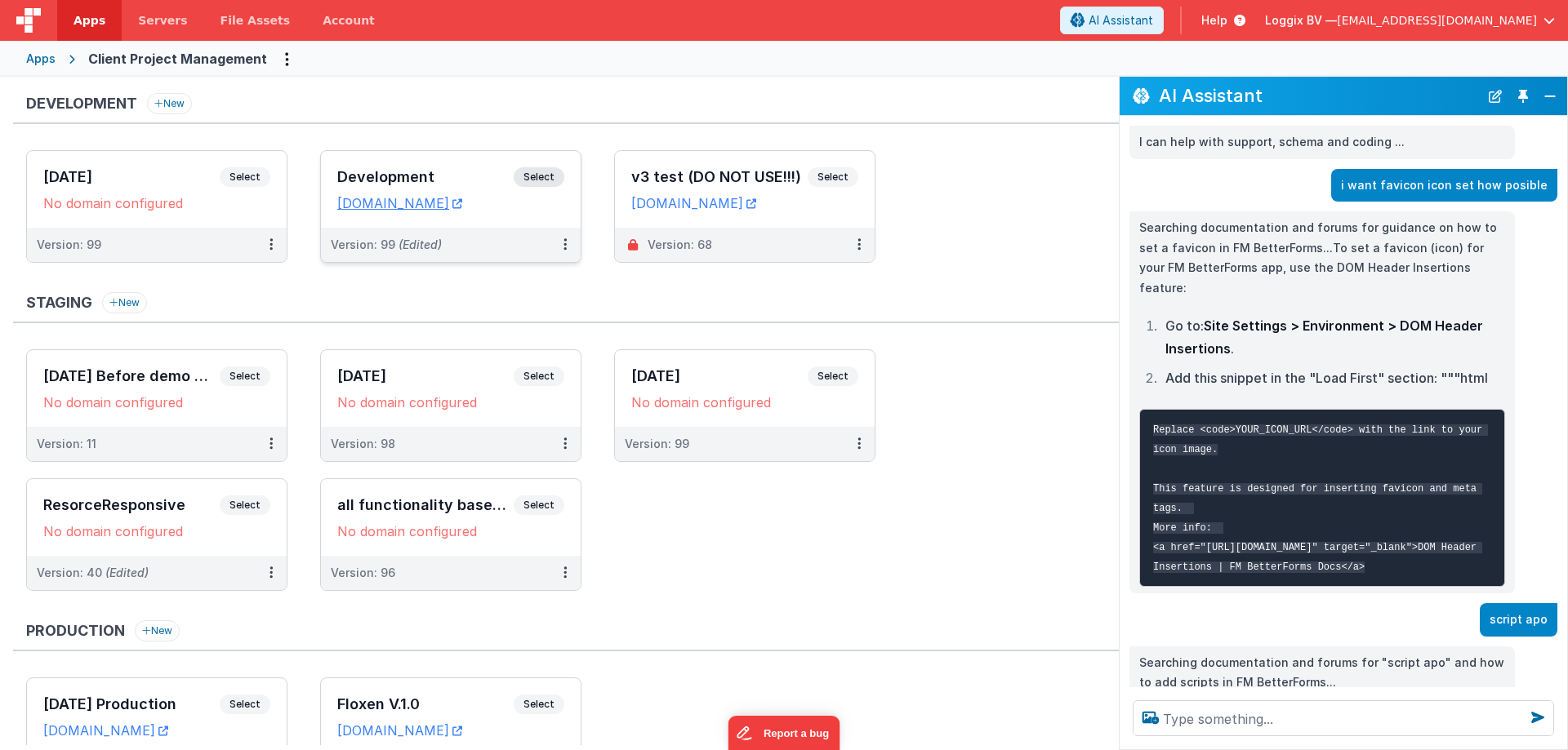
click at [425, 172] on h3 "Development" at bounding box center [425, 177] width 176 height 17
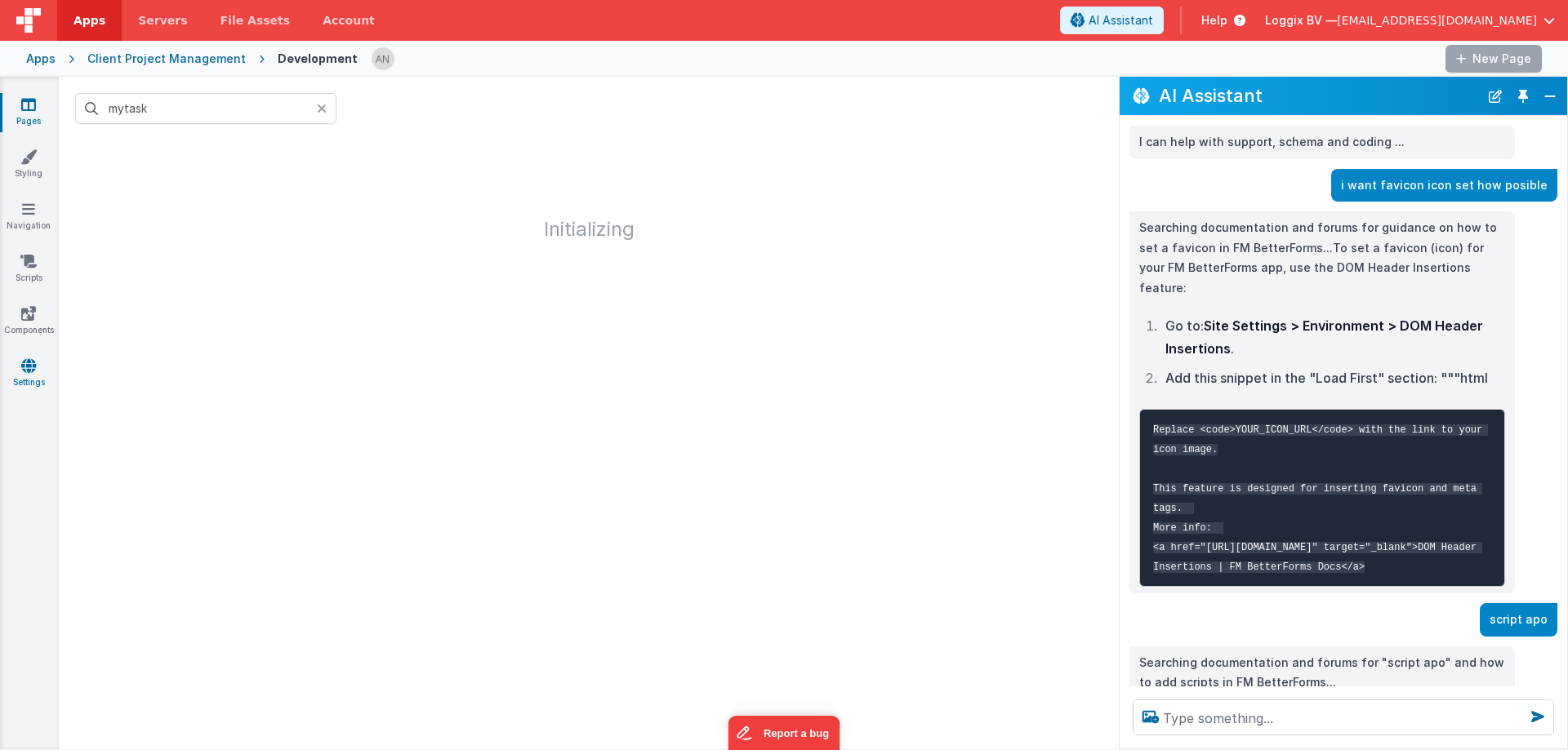
click at [17, 373] on link "Settings" at bounding box center [28, 373] width 59 height 32
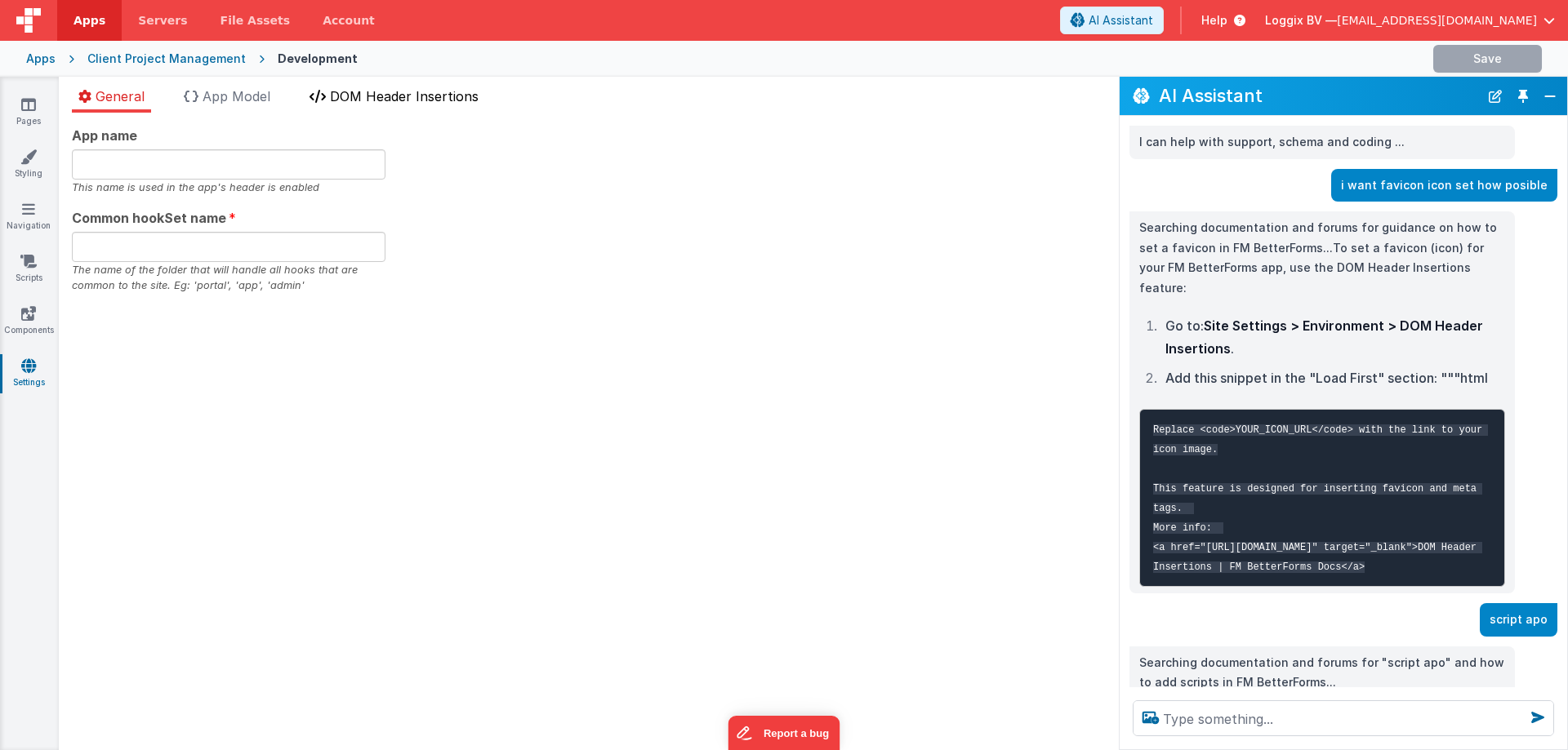
click at [409, 95] on span "DOM Header Insertions" at bounding box center [404, 97] width 149 height 17
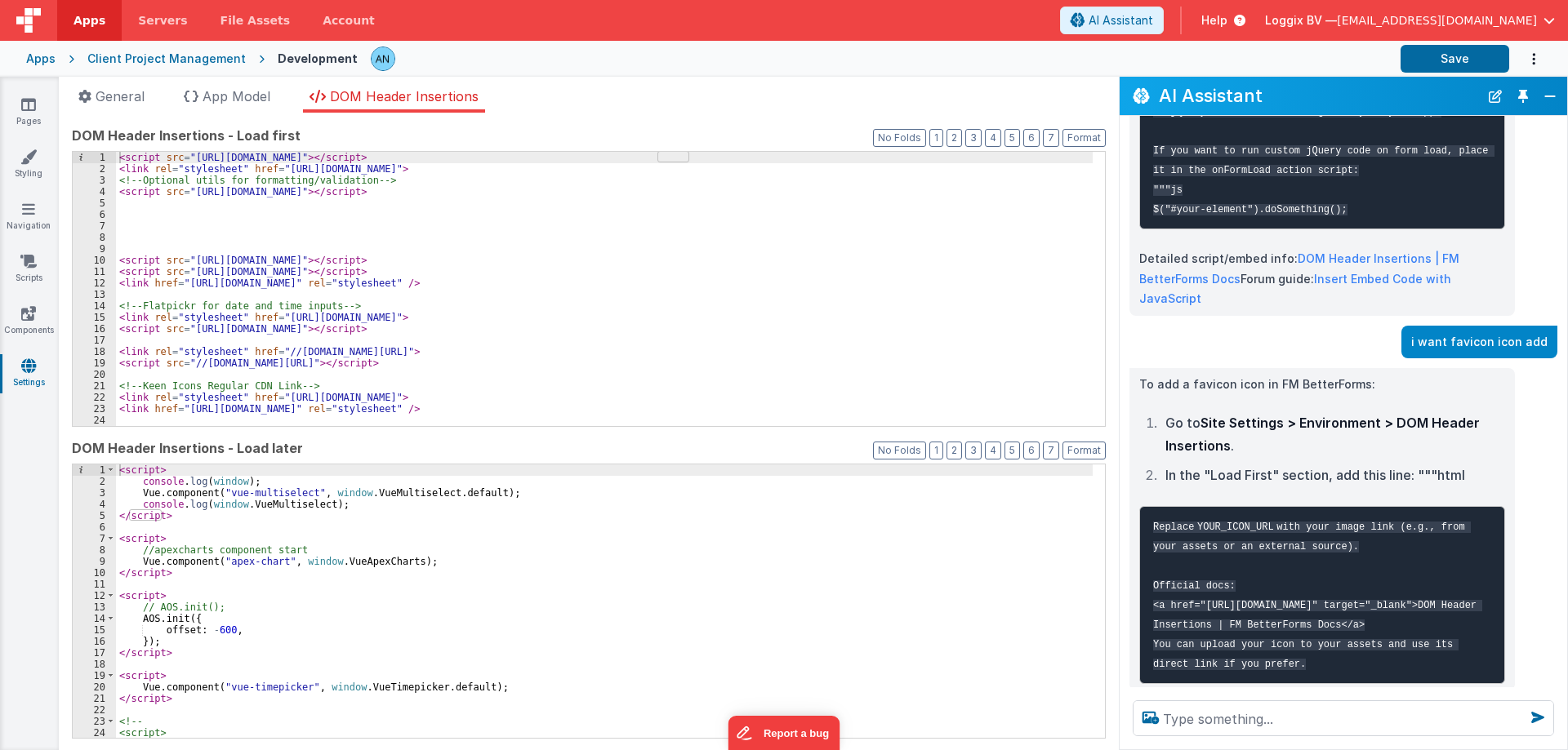
scroll to position [1416, 0]
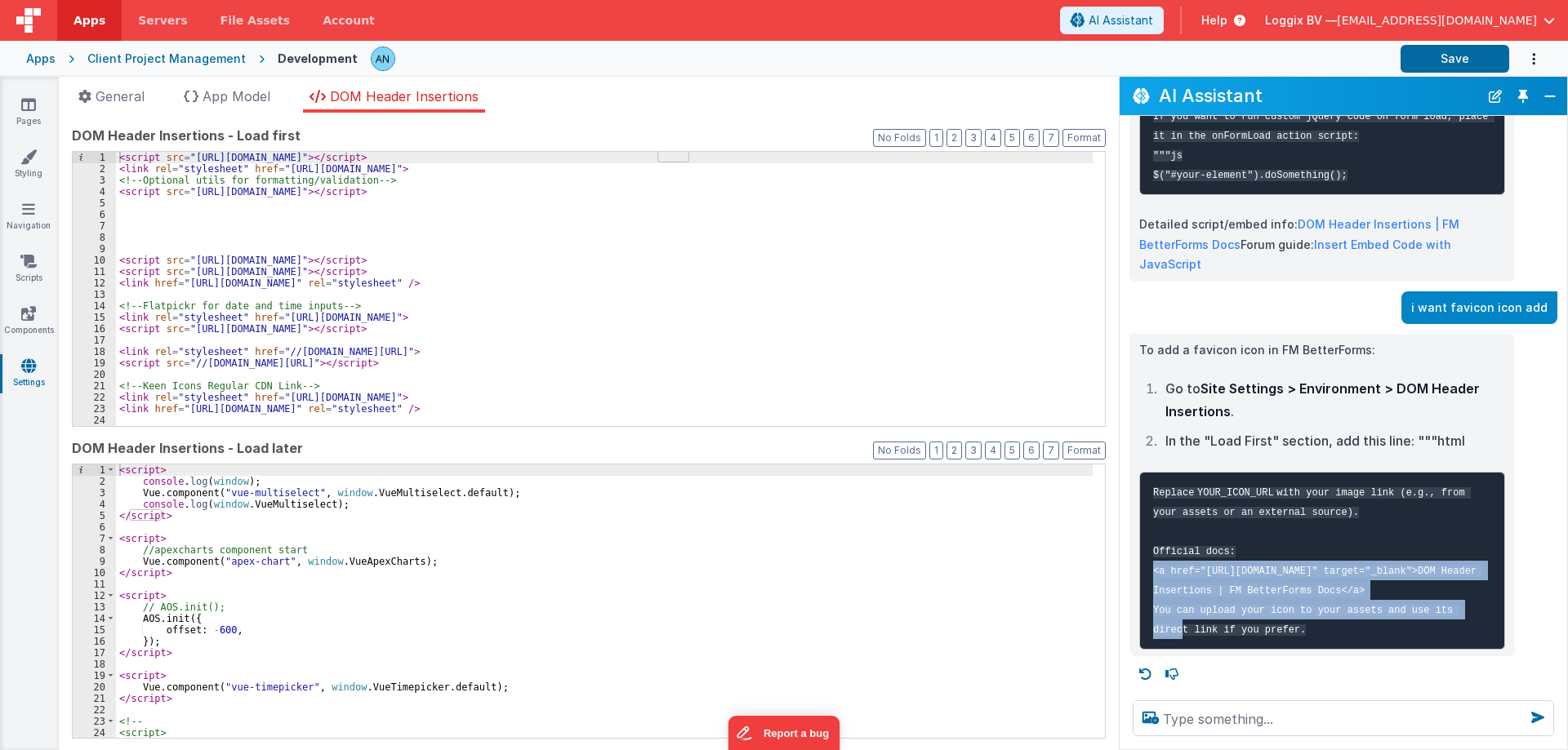
drag, startPoint x: 1148, startPoint y: 547, endPoint x: 1368, endPoint y: 584, distance: 223.1
click at [1368, 584] on pre "Replace YOUR_ICON_URL with your image link (e.g., from your assets or an extern…" at bounding box center [1322, 560] width 366 height 178
copy code "<a href="https://docs.fmbetterforms.com/reference/site-settings/dom-header-inse…"
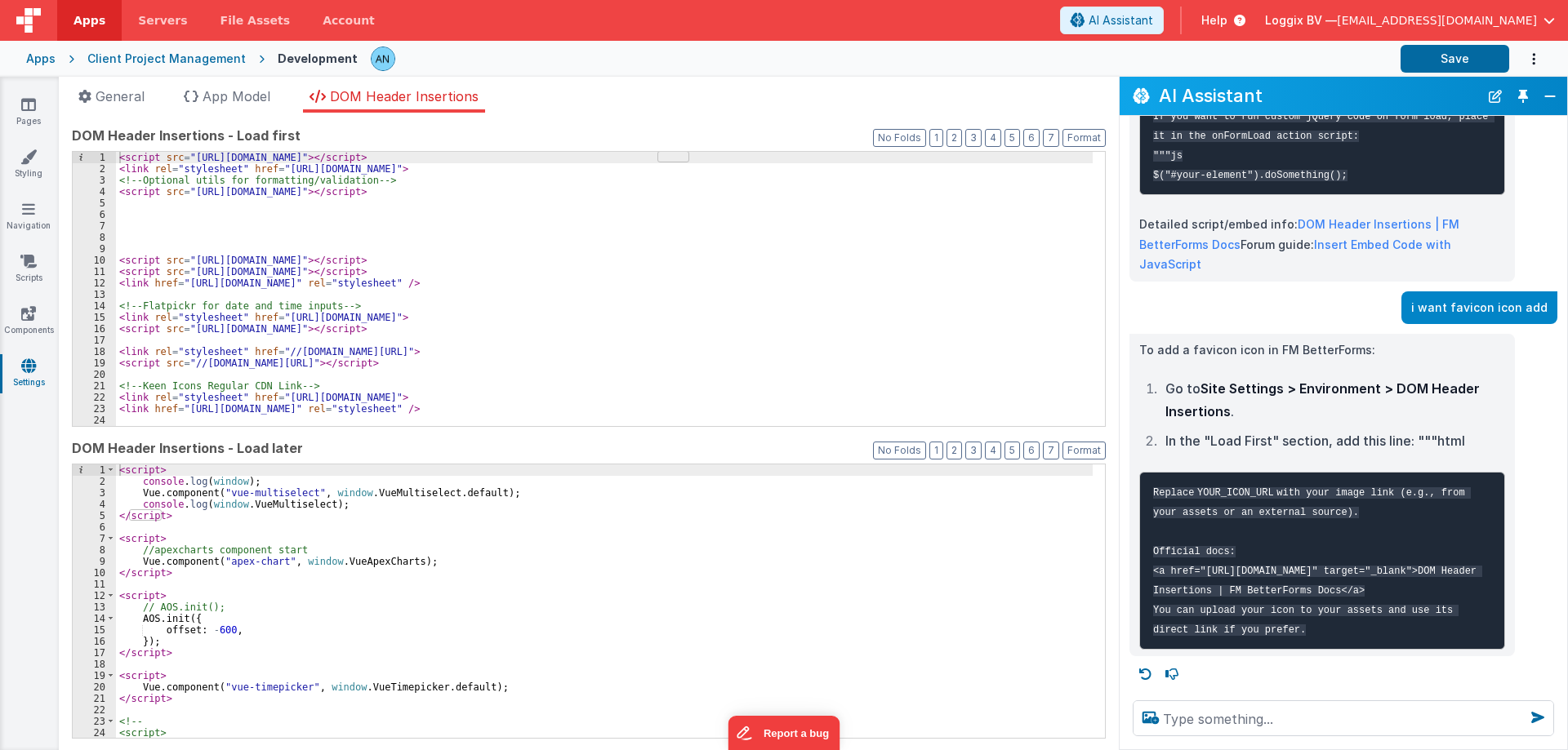
click at [117, 470] on div "< script > console . log ( window ) ; Vue . component ( "vue-multiselect" , win…" at bounding box center [604, 613] width 977 height 297
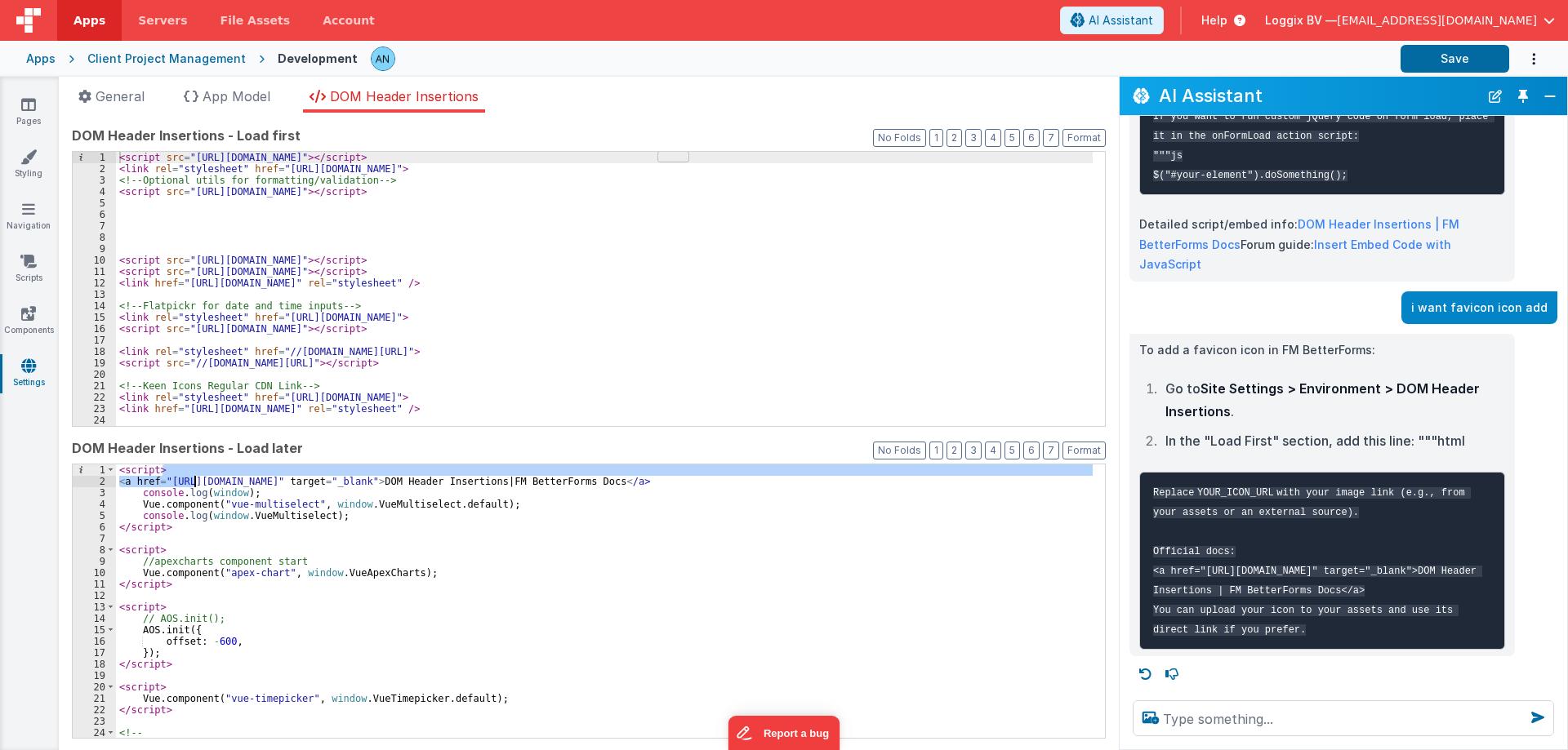
drag, startPoint x: 166, startPoint y: 474, endPoint x: 193, endPoint y: 478, distance: 27.3
click at [193, 478] on div "< script > < a href = "https://docs.fmbetterforms.com/reference/site-settings/d…" at bounding box center [604, 613] width 977 height 297
click at [172, 480] on div "< script > < a href = "https://docs.fmbetterforms.com/reference/site-settings/d…" at bounding box center [604, 601] width 977 height 274
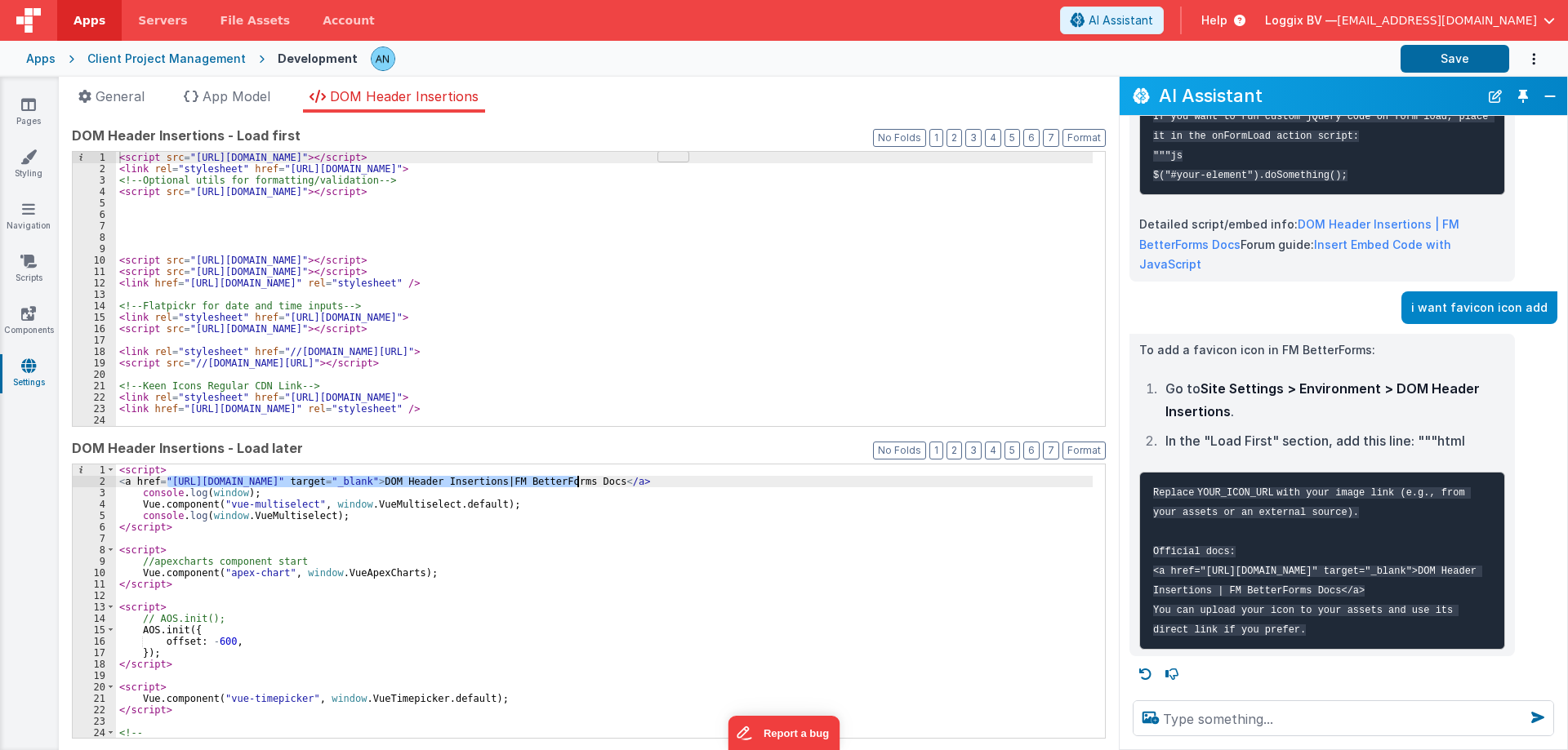
drag, startPoint x: 166, startPoint y: 477, endPoint x: 578, endPoint y: 481, distance: 412.0
click at [578, 481] on div "< script > < a href = "https://docs.fmbetterforms.com/reference/site-settings/d…" at bounding box center [604, 613] width 977 height 297
click at [1073, 448] on button "Format" at bounding box center [1084, 451] width 43 height 18
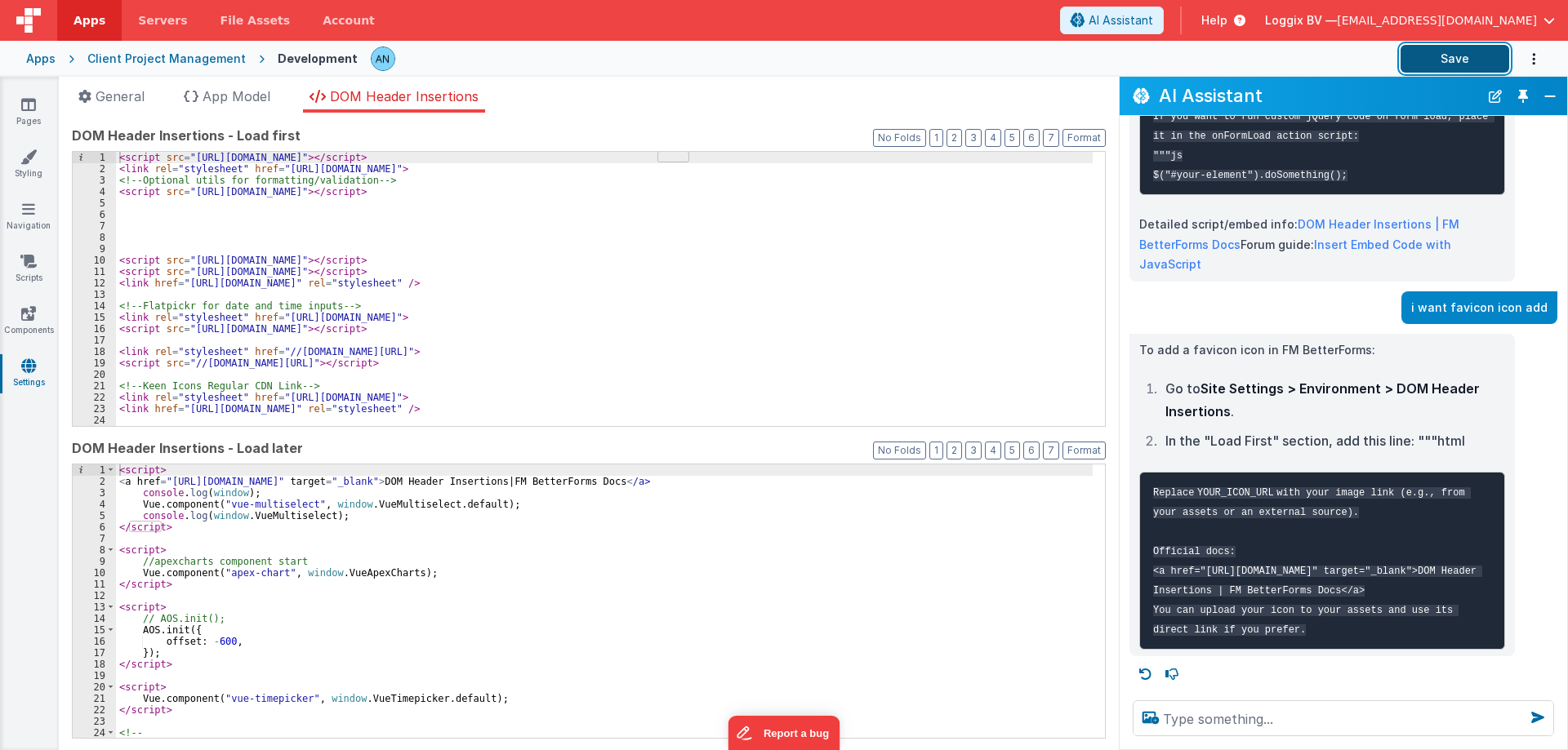
click at [1466, 51] on button "Save" at bounding box center [1455, 59] width 108 height 28
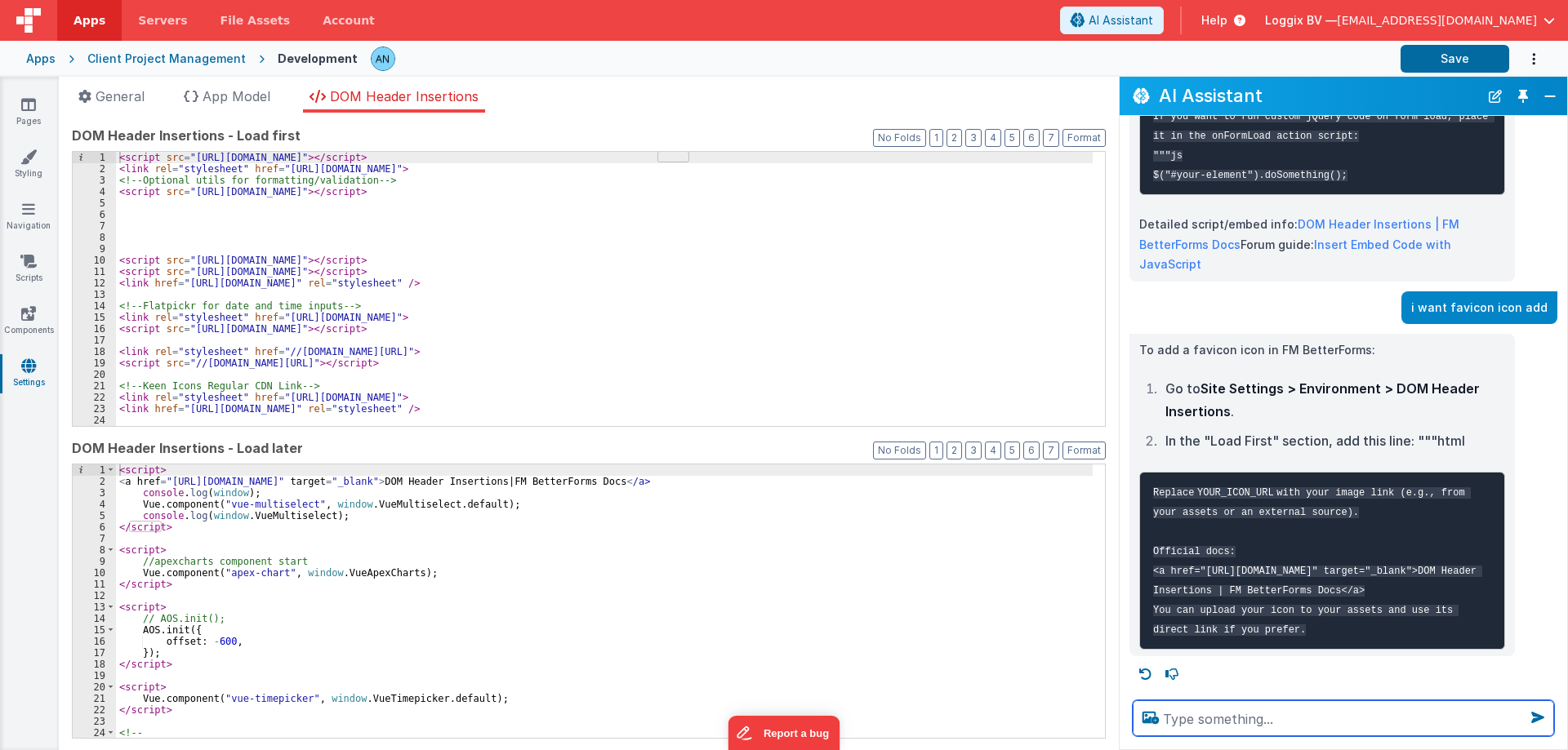
click at [1234, 727] on textarea at bounding box center [1343, 718] width 421 height 36
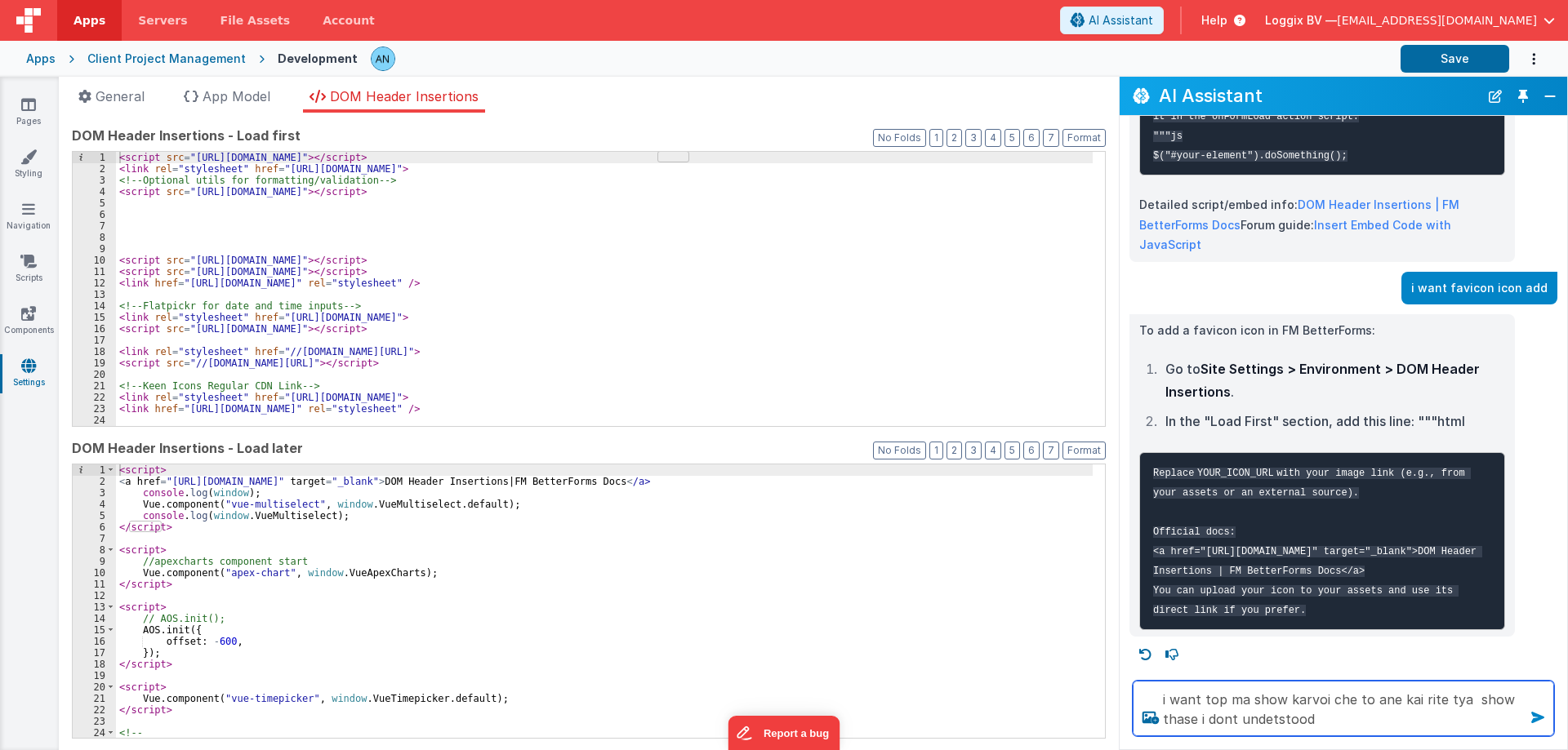
type textarea "i want top ma show karvoi che to ane kai rite tya show thase i dont undetstood"
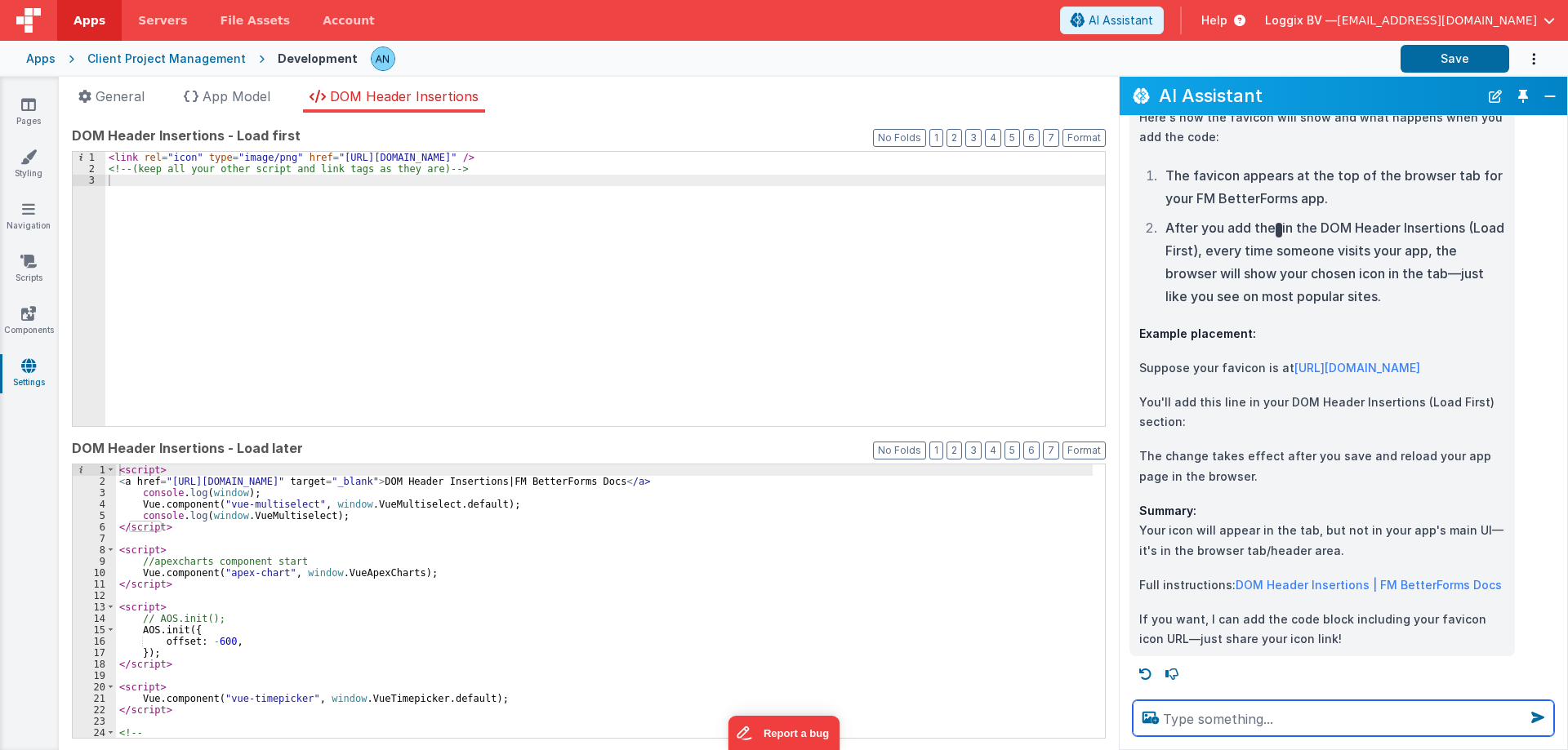
scroll to position [2045, 0]
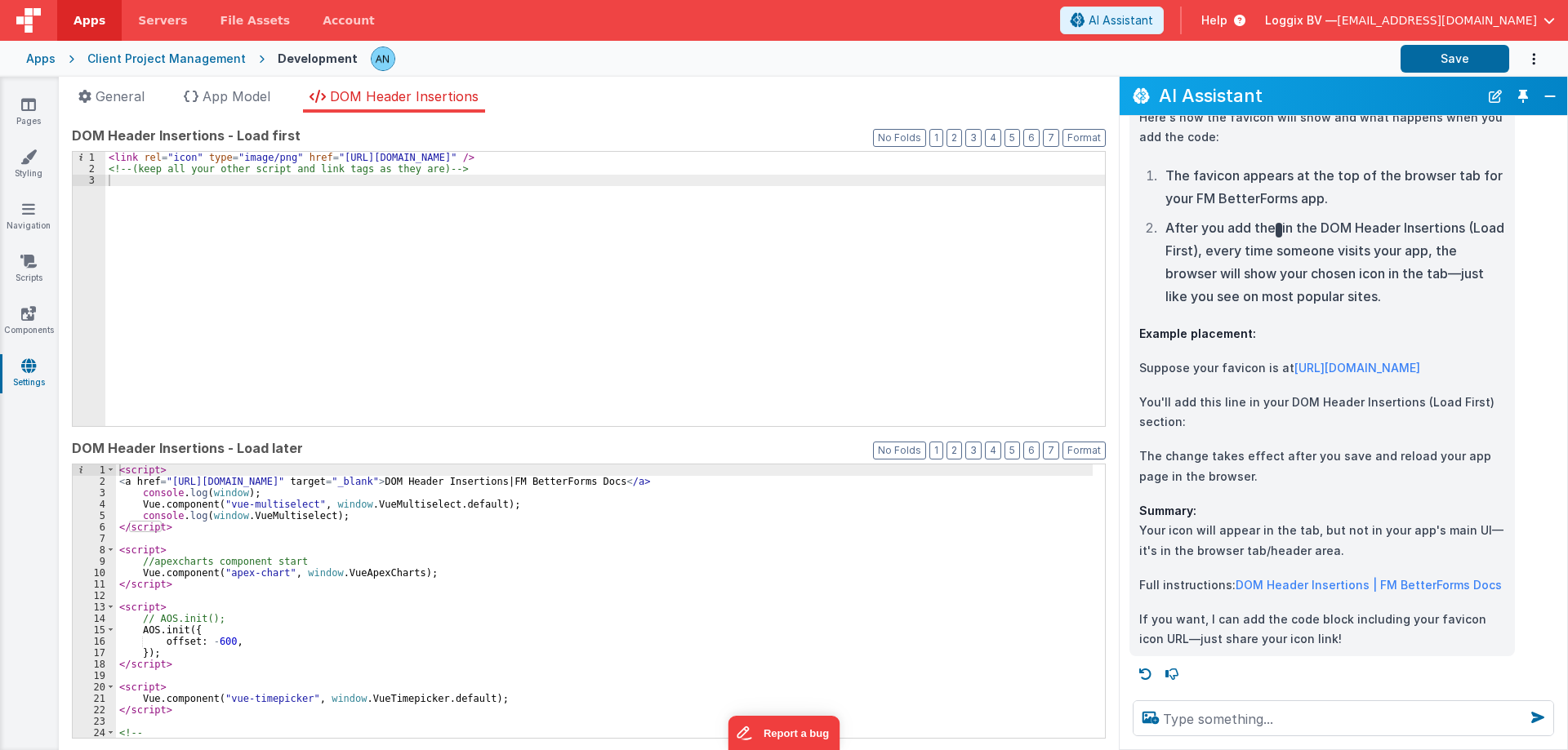
click at [102, 27] on link "Apps" at bounding box center [89, 20] width 65 height 41
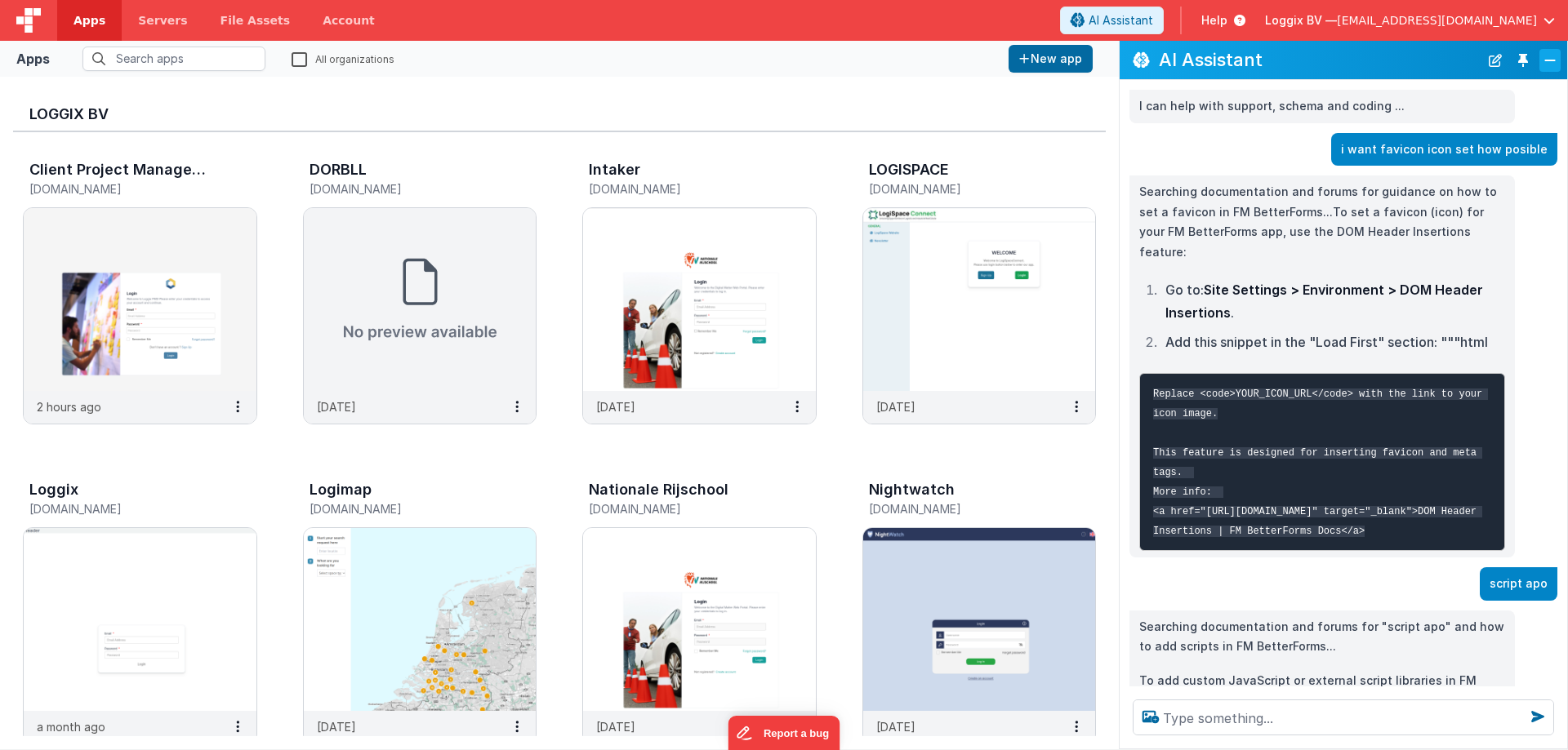
click at [1548, 54] on button "Close" at bounding box center [1550, 60] width 22 height 23
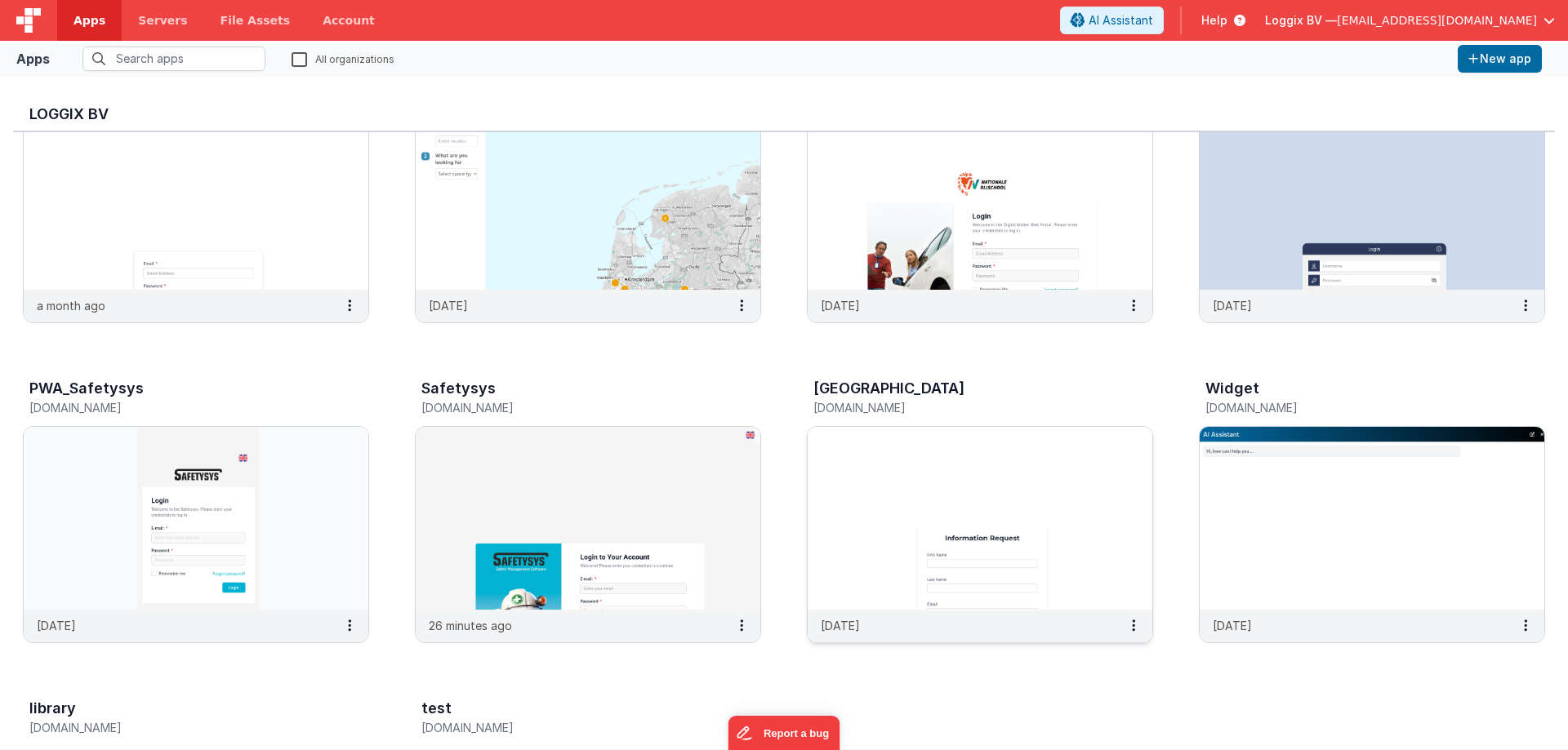
scroll to position [490, 0]
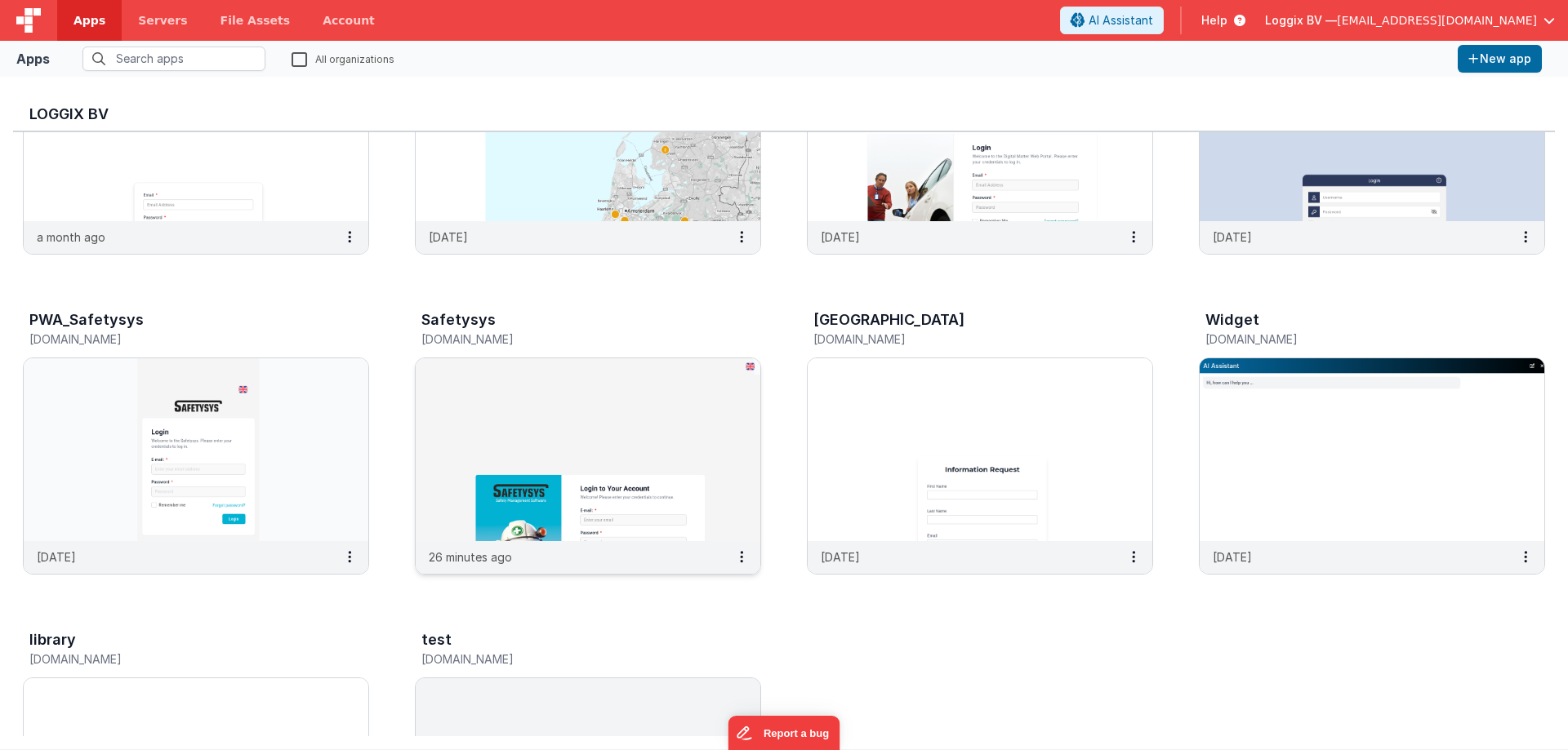
click at [658, 459] on img at bounding box center [588, 450] width 344 height 183
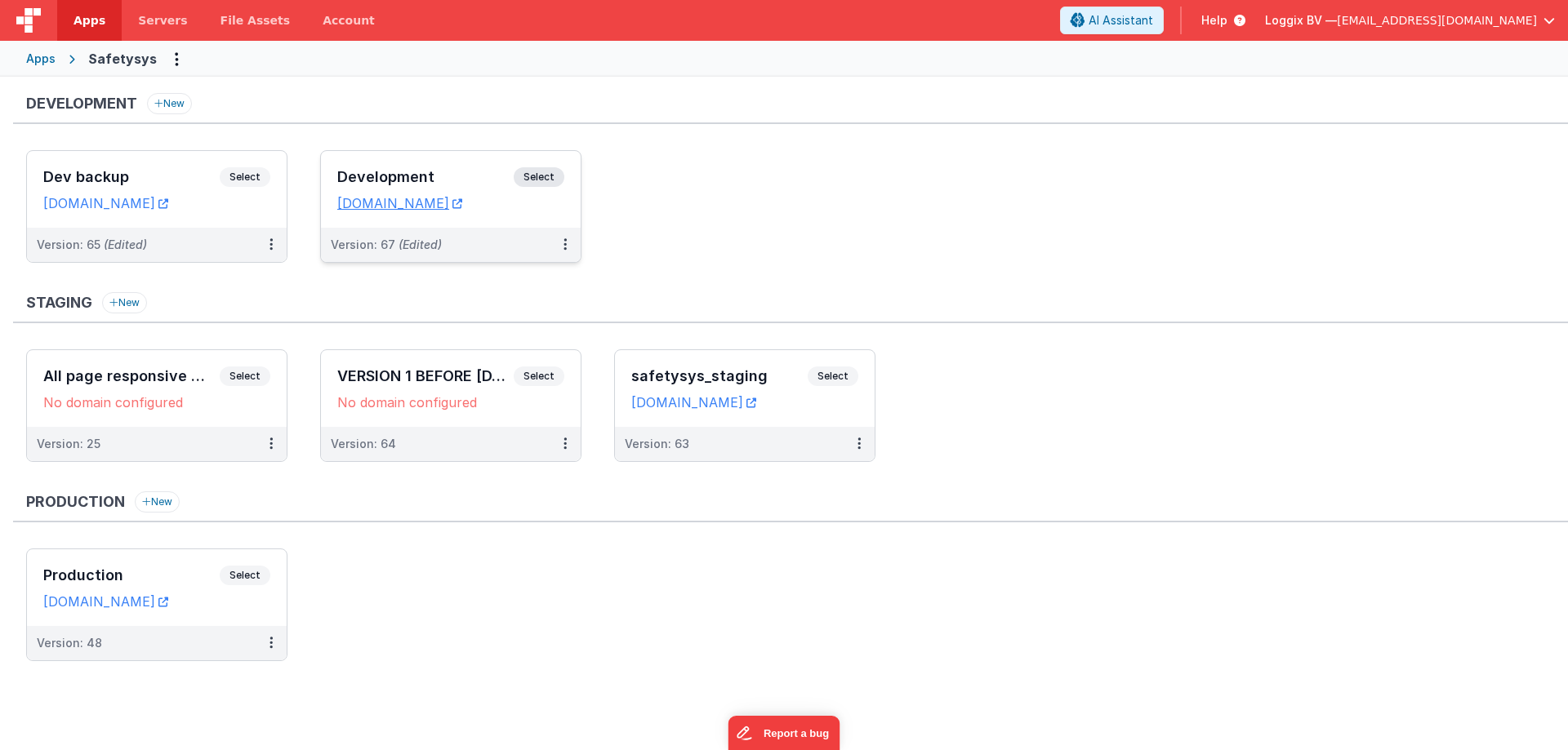
click at [406, 183] on h3 "Development" at bounding box center [425, 177] width 176 height 17
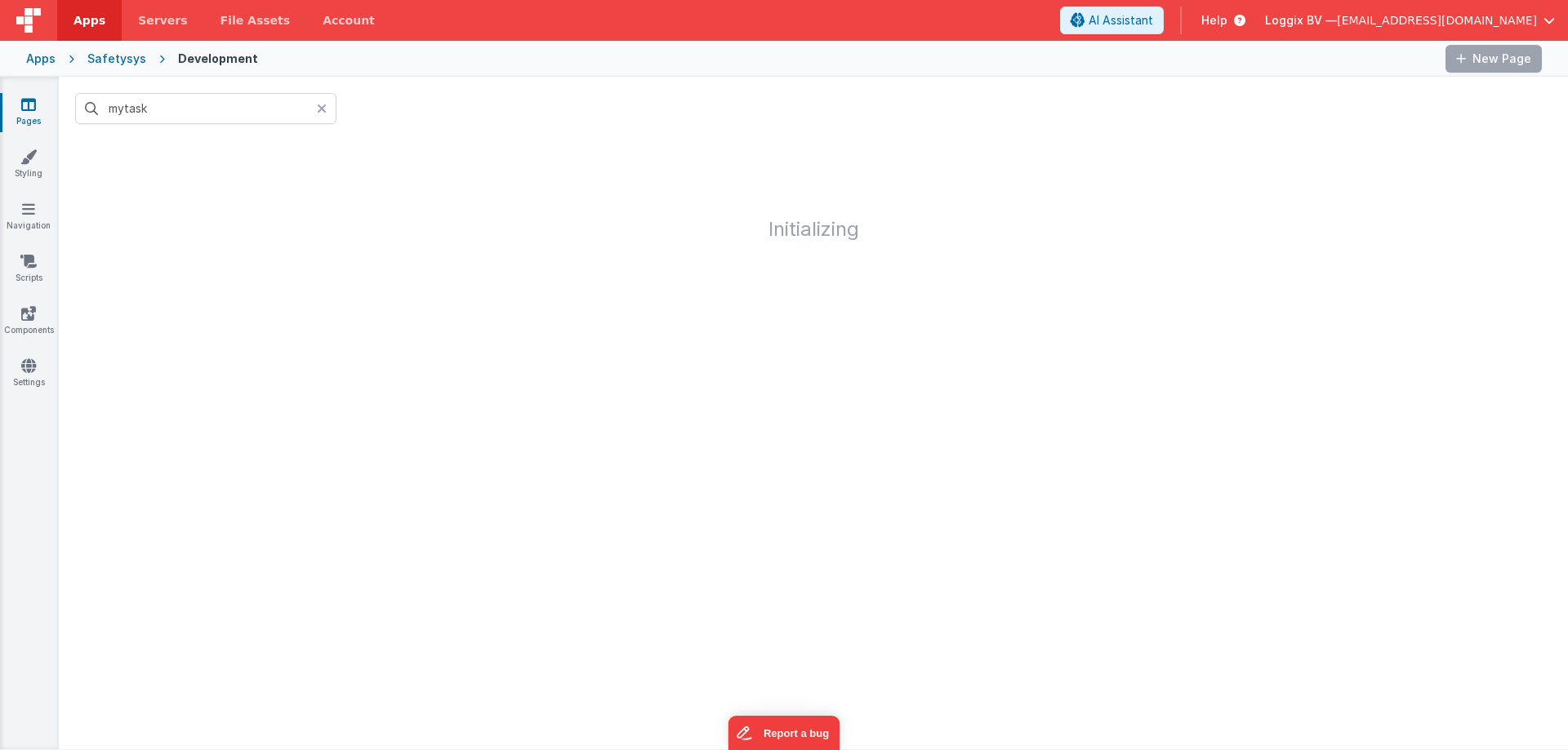
click at [325, 107] on icon at bounding box center [322, 108] width 10 height 13
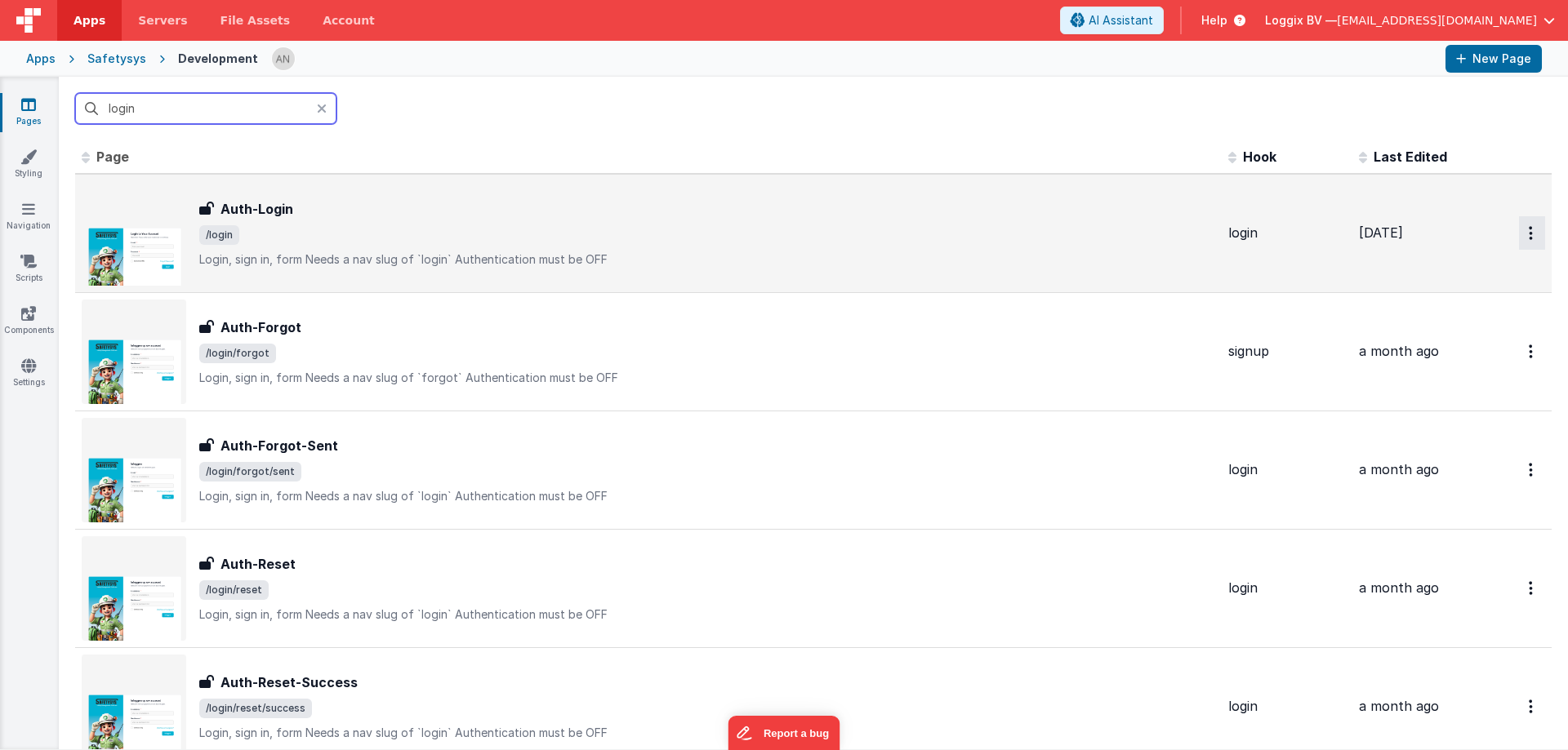
type input "login"
click at [1528, 228] on icon "Options" at bounding box center [1530, 233] width 4 height 14
click at [1432, 267] on link "Preview" at bounding box center [1474, 272] width 144 height 30
click at [1519, 233] on button "Options" at bounding box center [1532, 233] width 26 height 33
click at [1453, 269] on link "Preview" at bounding box center [1474, 272] width 144 height 30
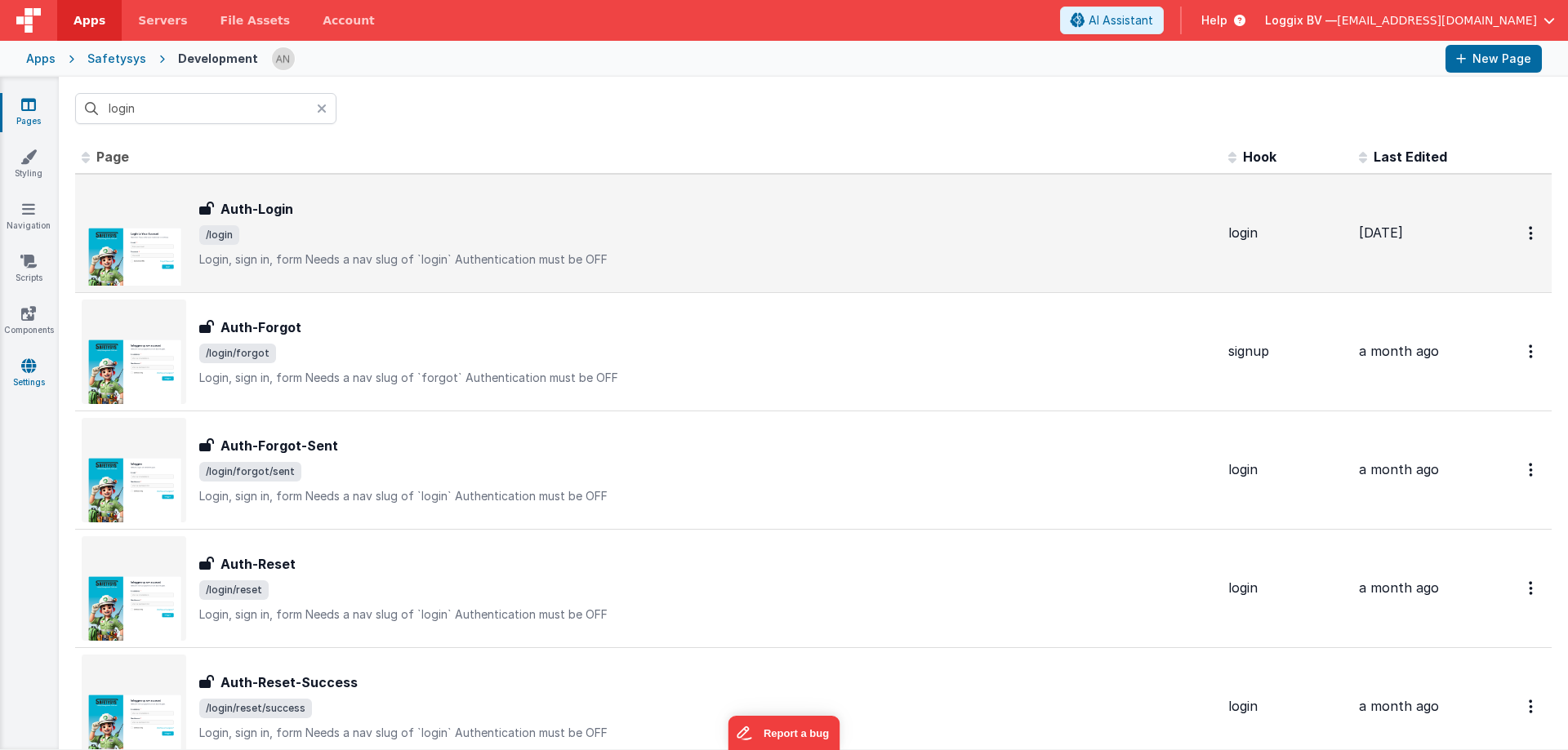
click at [34, 377] on link "Settings" at bounding box center [28, 373] width 59 height 32
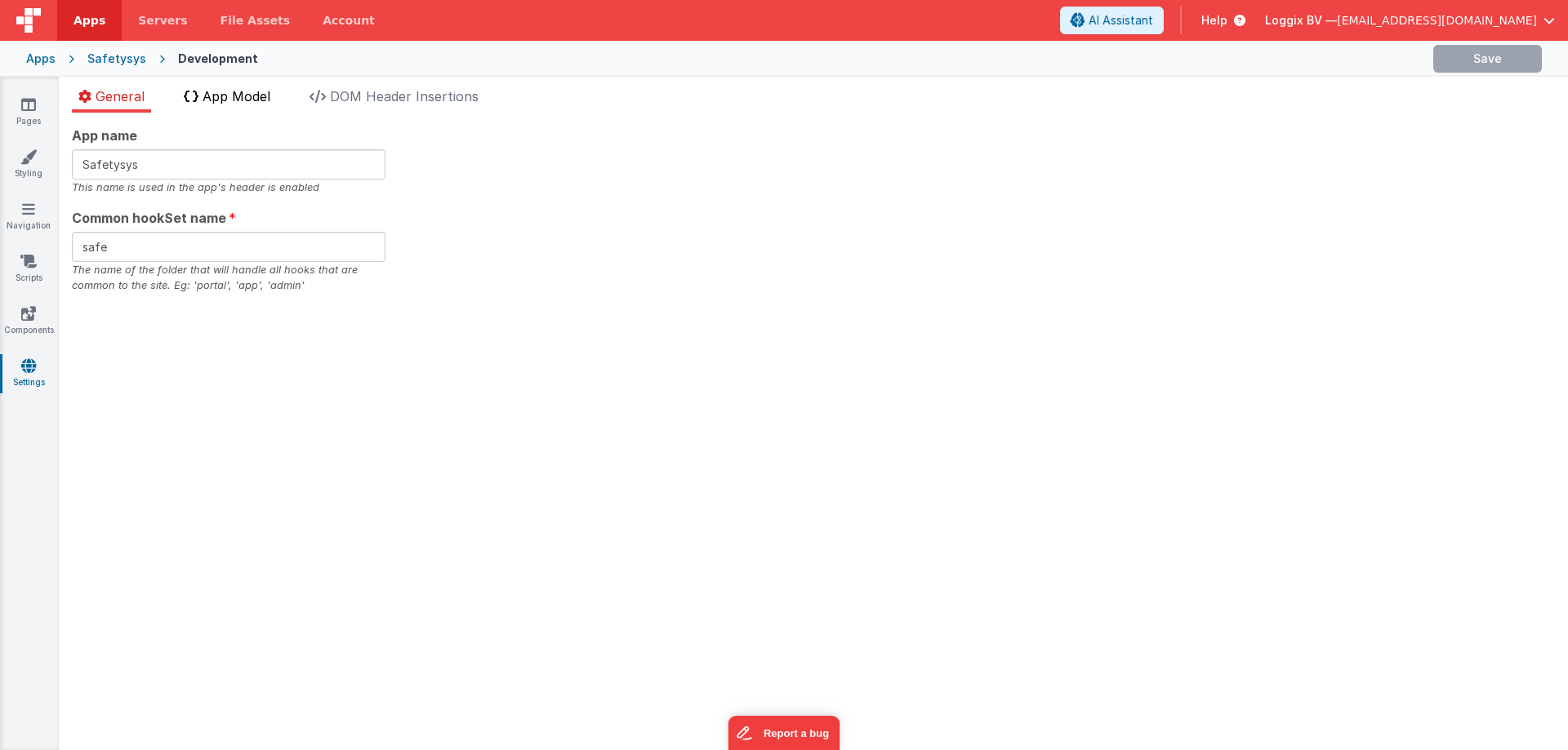
click at [223, 95] on span "App Model" at bounding box center [237, 97] width 68 height 17
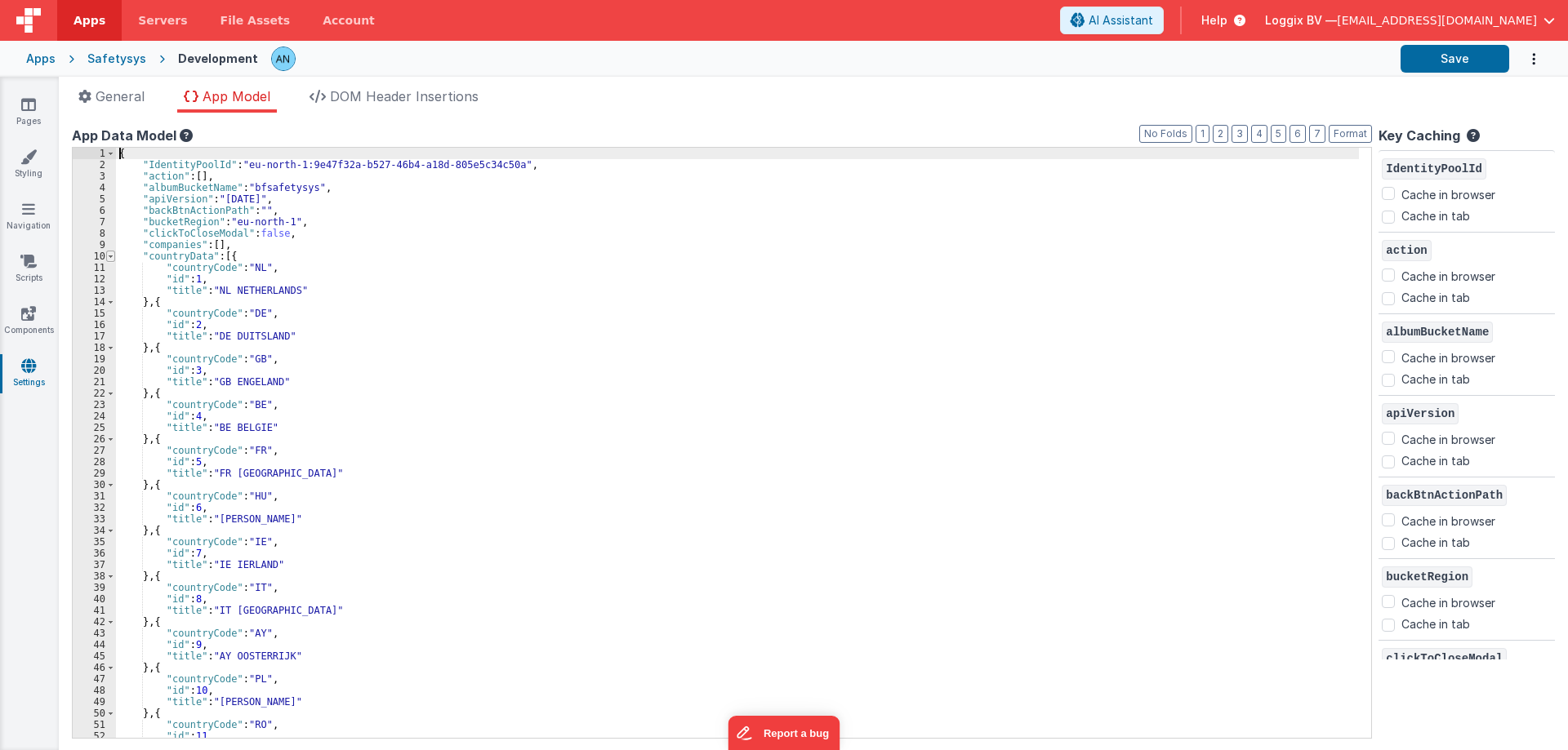
click at [113, 252] on span at bounding box center [110, 257] width 9 height 12
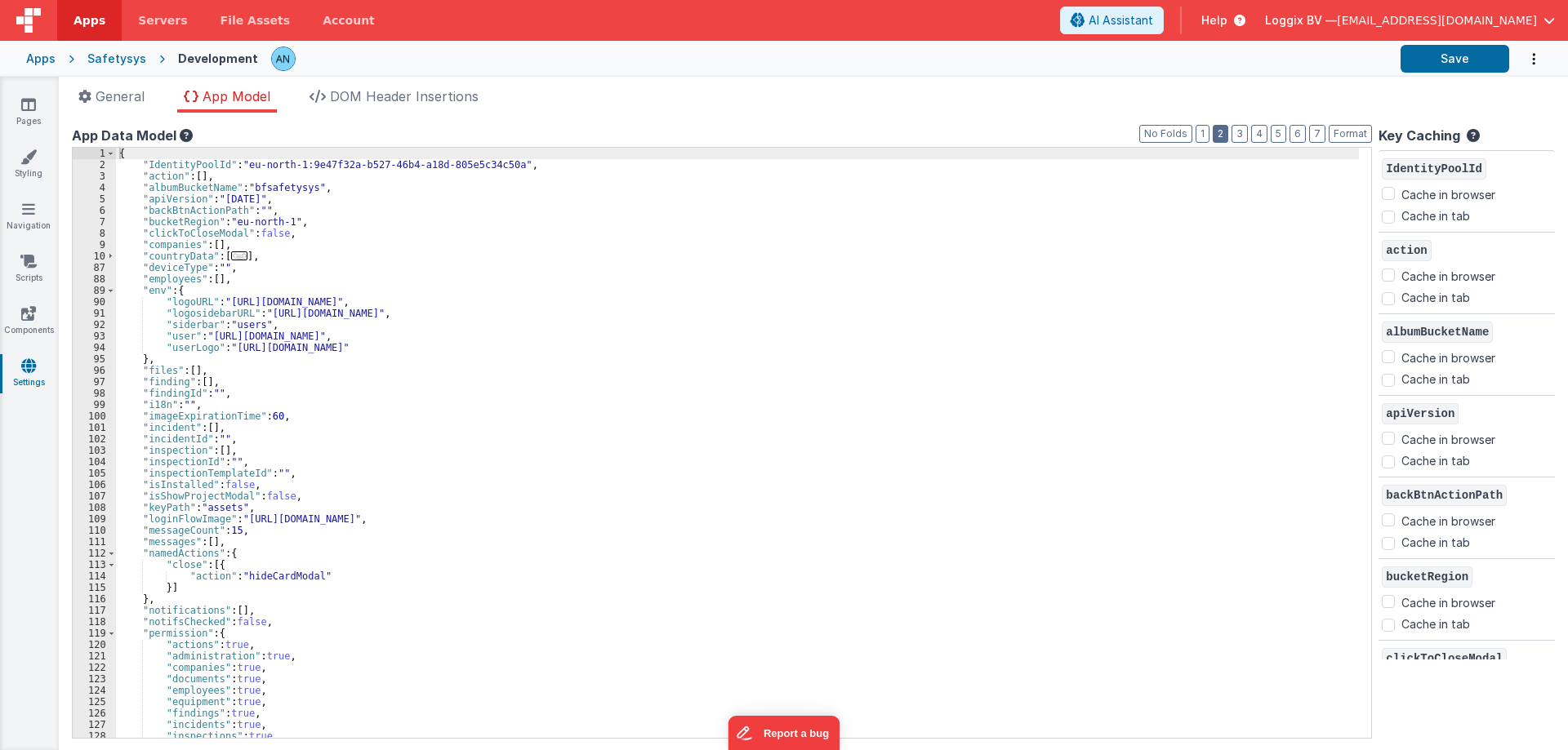
click at [1226, 136] on button "2" at bounding box center [1220, 134] width 16 height 18
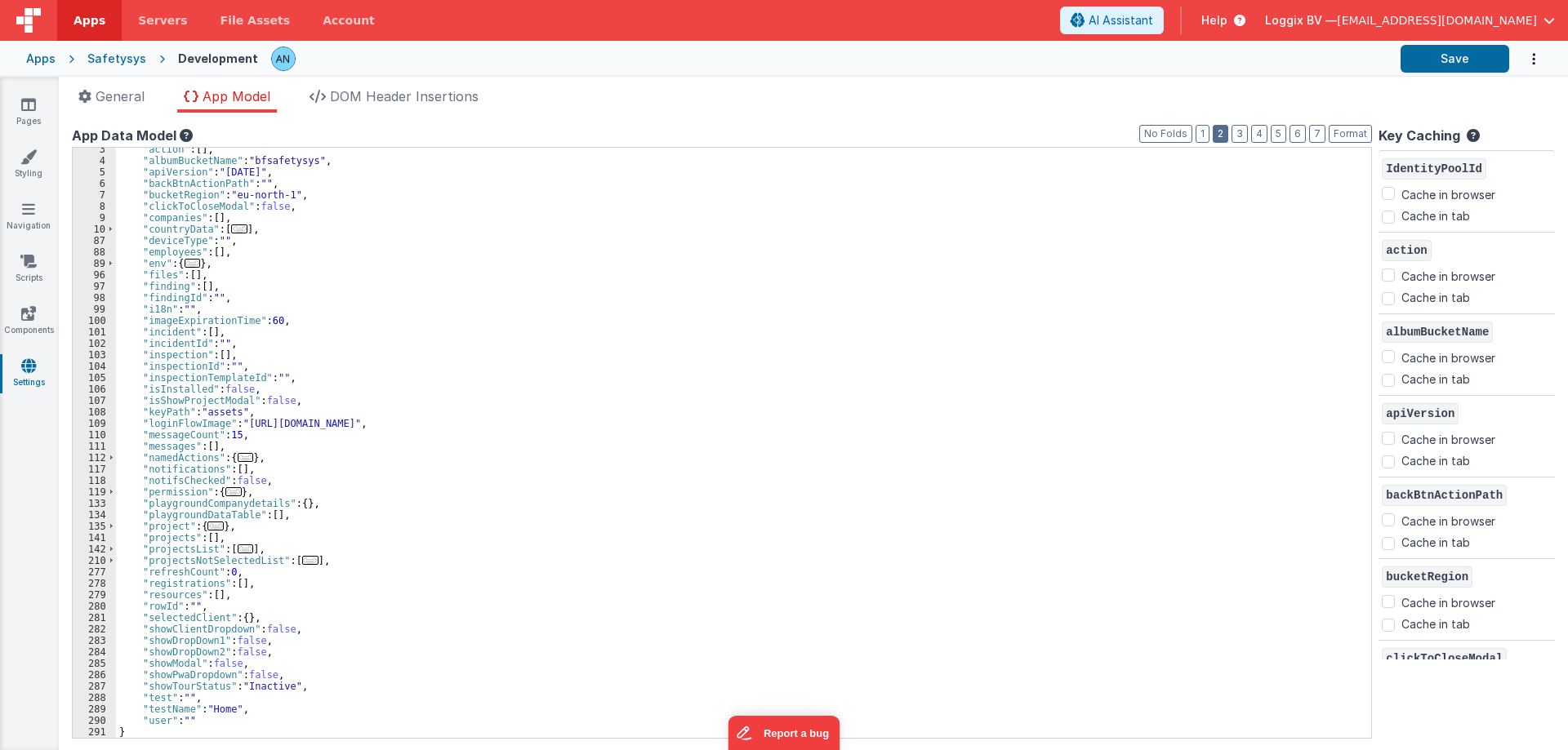
scroll to position [27, 0]
click at [93, 18] on span "Apps" at bounding box center [89, 21] width 31 height 17
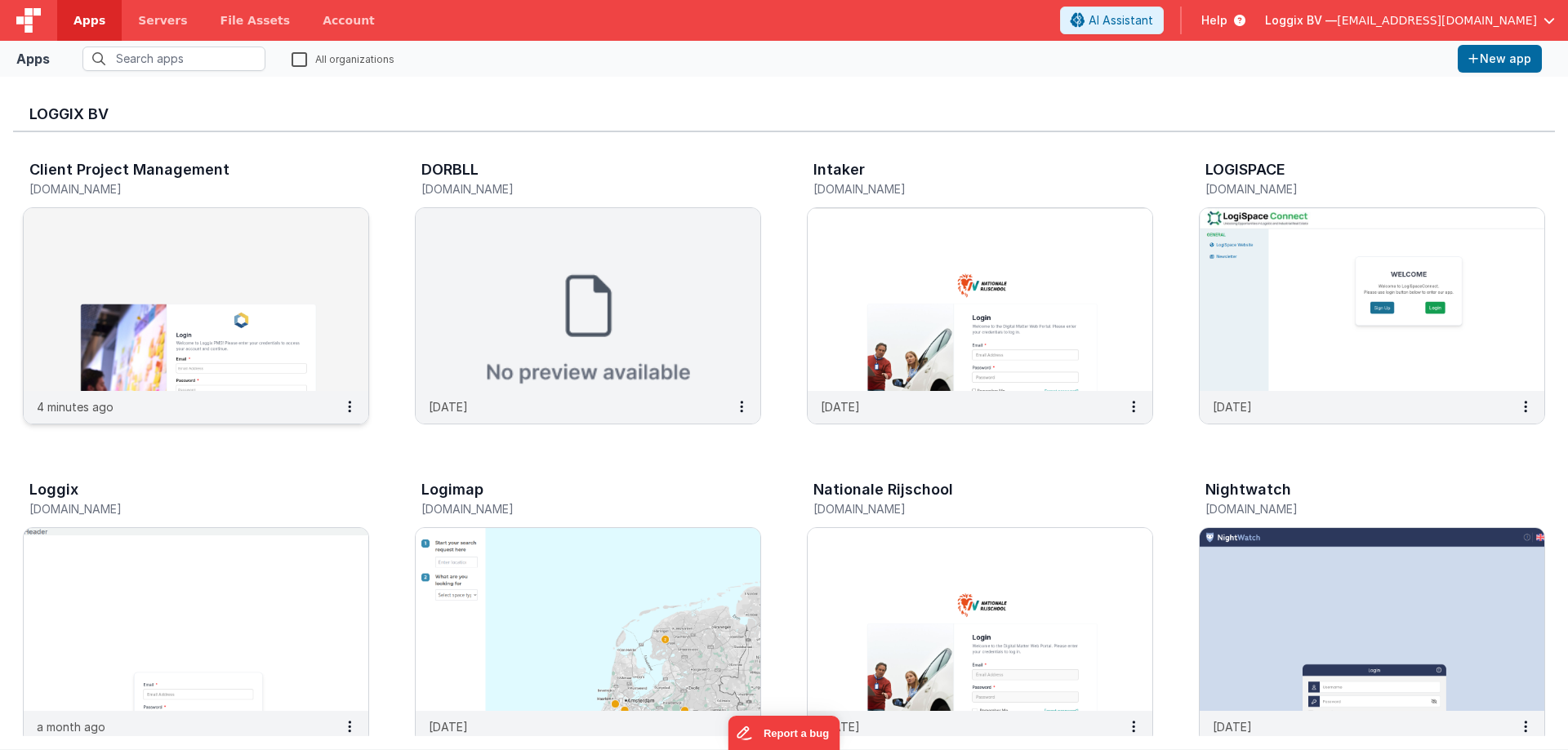
click at [133, 269] on img at bounding box center [196, 300] width 344 height 183
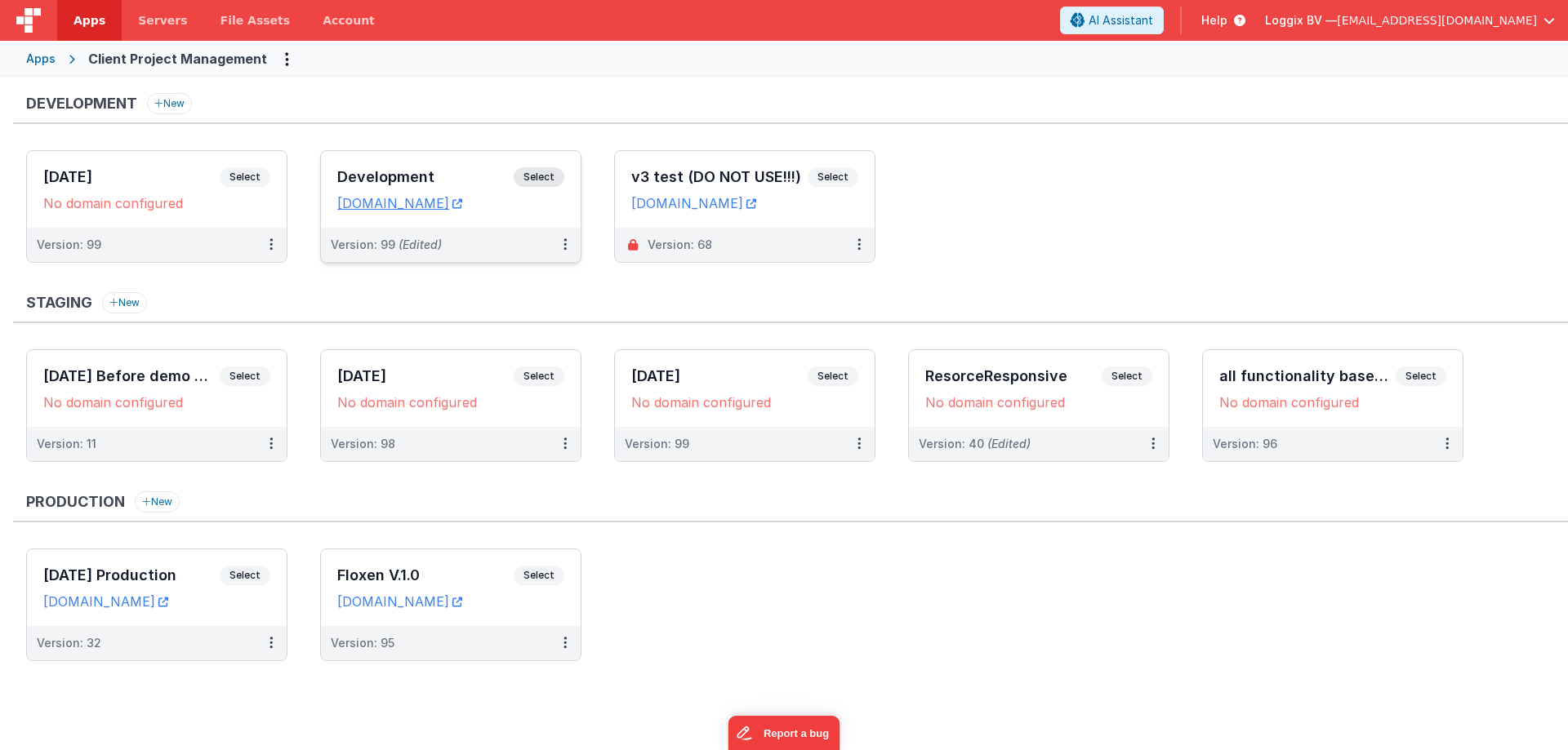
click at [339, 171] on h3 "Development" at bounding box center [425, 177] width 176 height 17
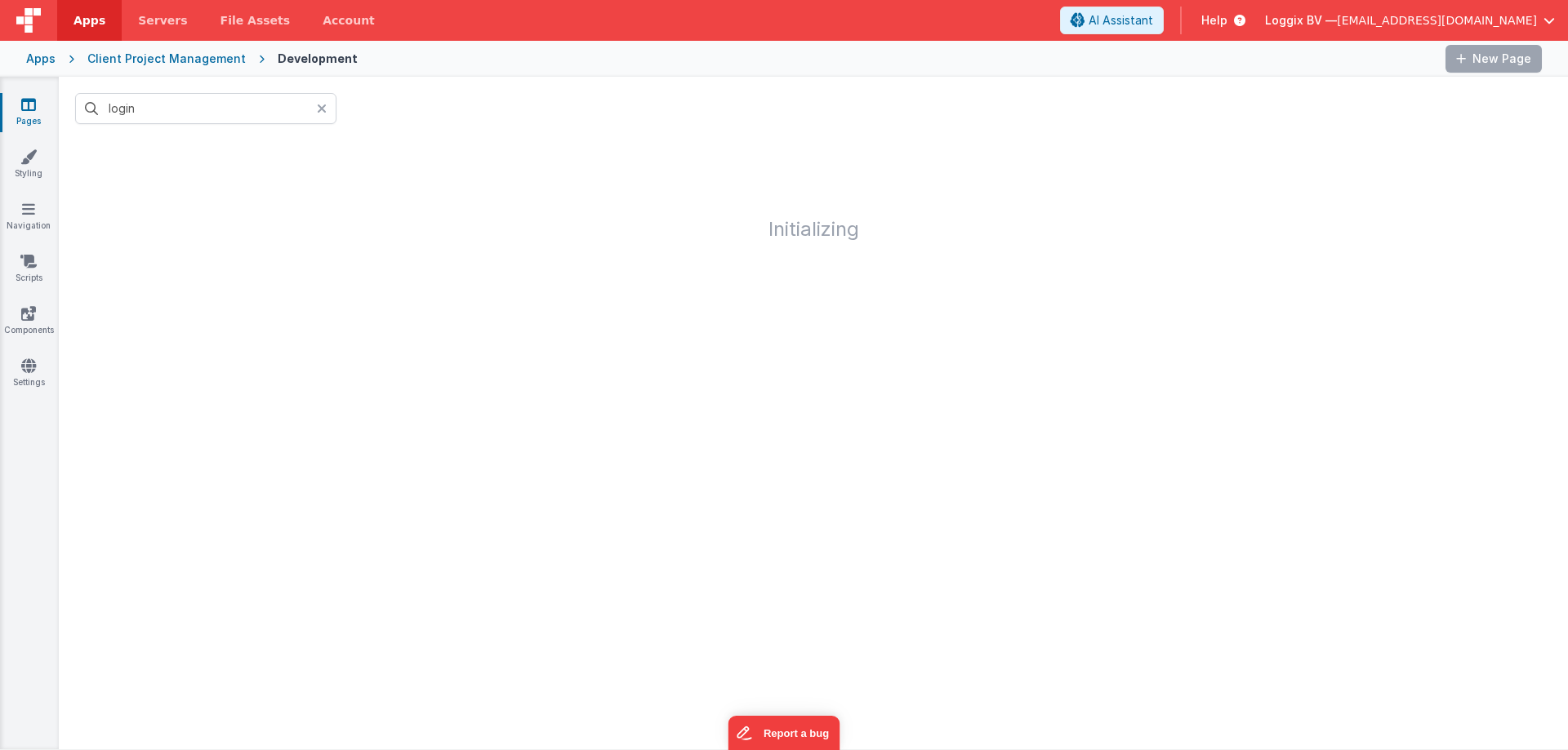
click at [326, 109] on icon at bounding box center [322, 108] width 10 height 13
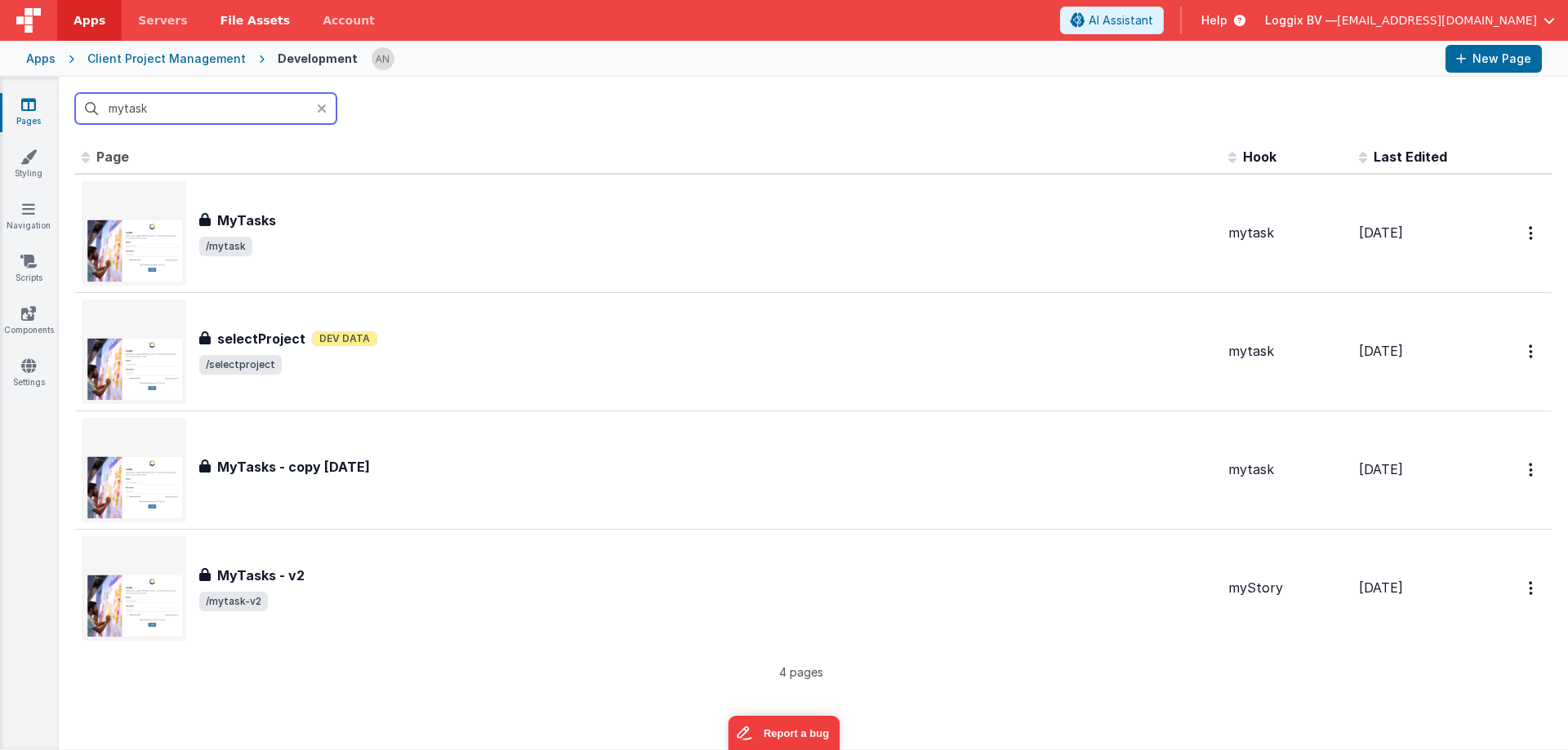
type input "mytask"
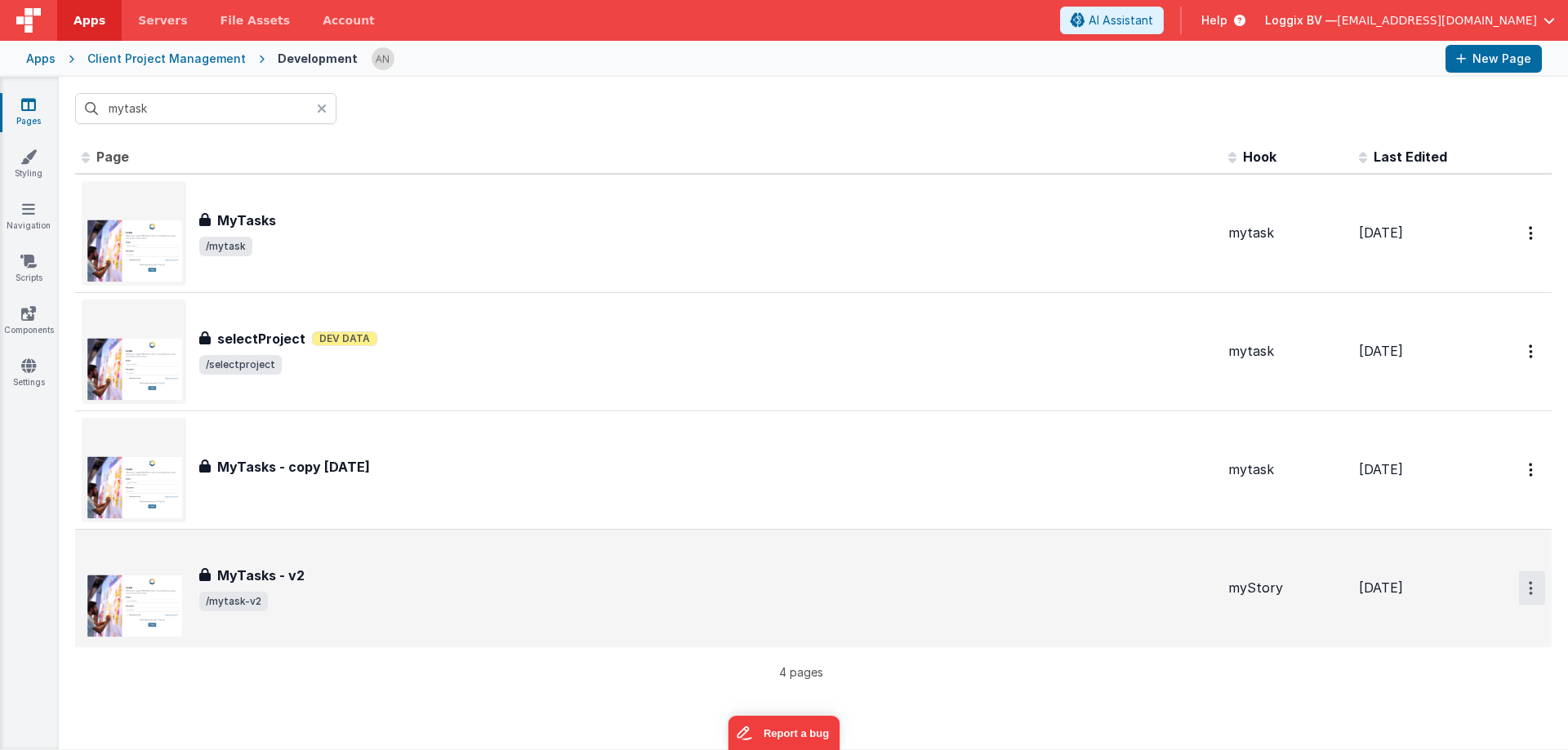
click at [1528, 240] on icon "Options" at bounding box center [1530, 233] width 4 height 14
click at [1464, 613] on link "Preview" at bounding box center [1474, 627] width 144 height 30
click at [24, 379] on link "Settings" at bounding box center [28, 373] width 59 height 32
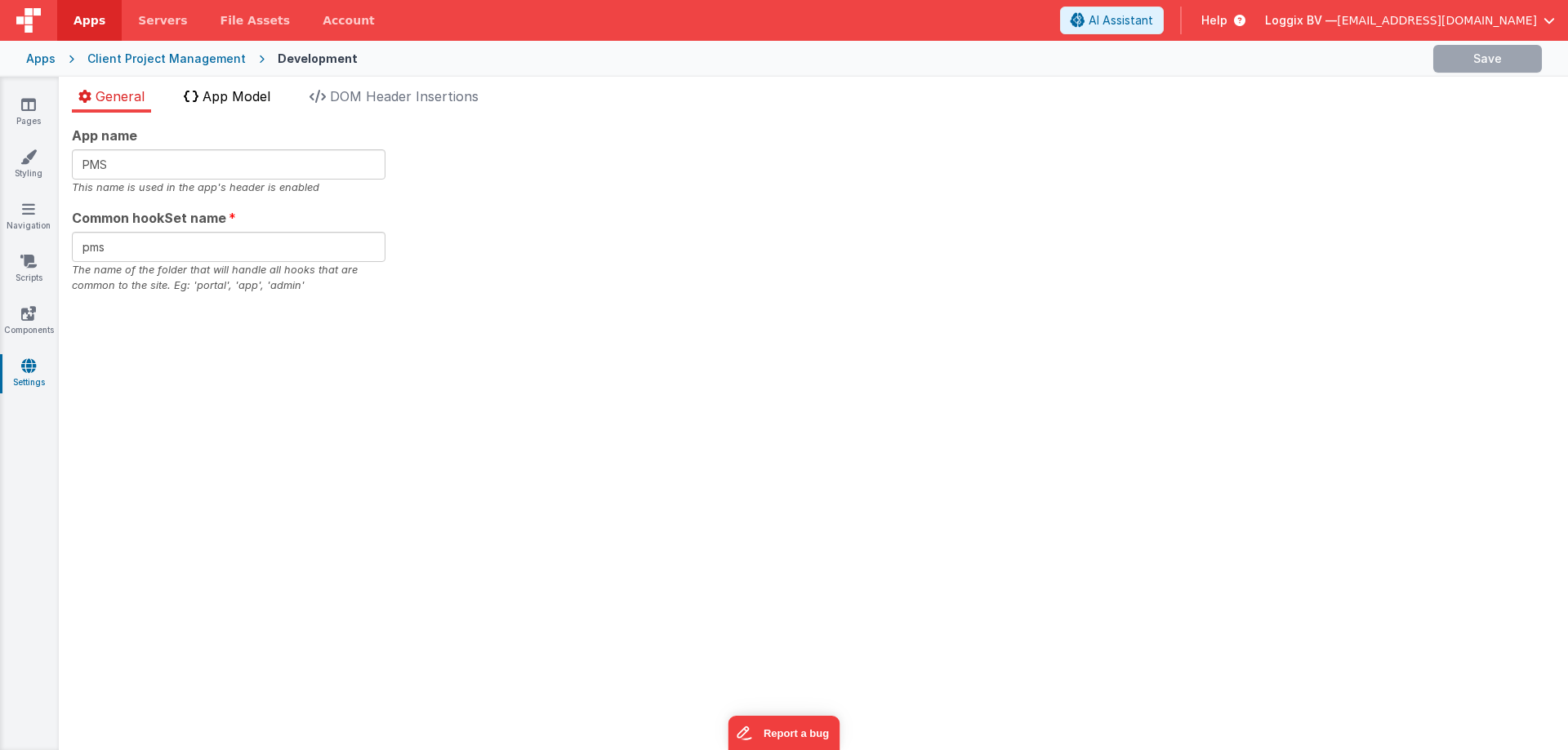
click at [219, 99] on span "App Model" at bounding box center [237, 97] width 68 height 17
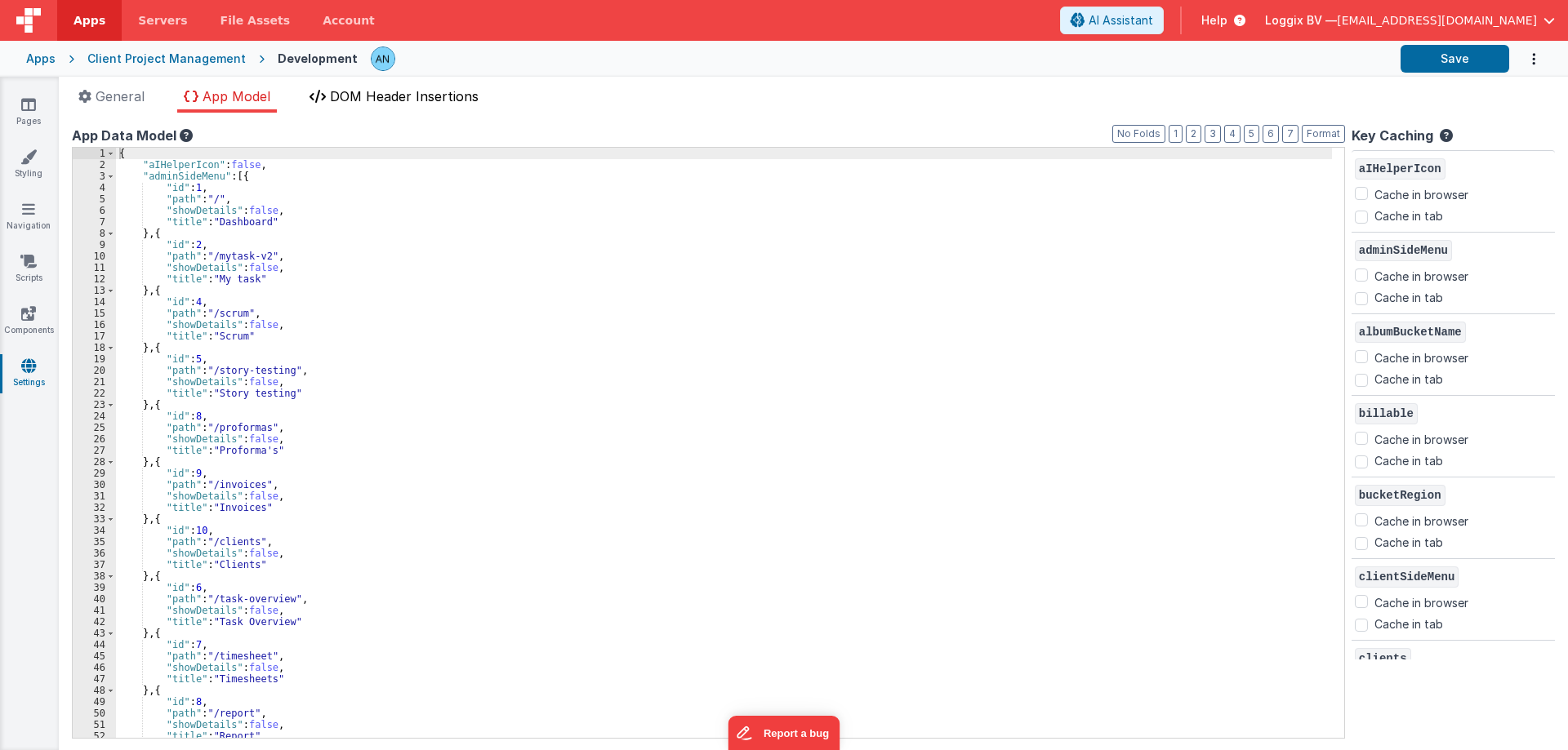
click at [386, 93] on span "DOM Header Insertions" at bounding box center [404, 97] width 149 height 17
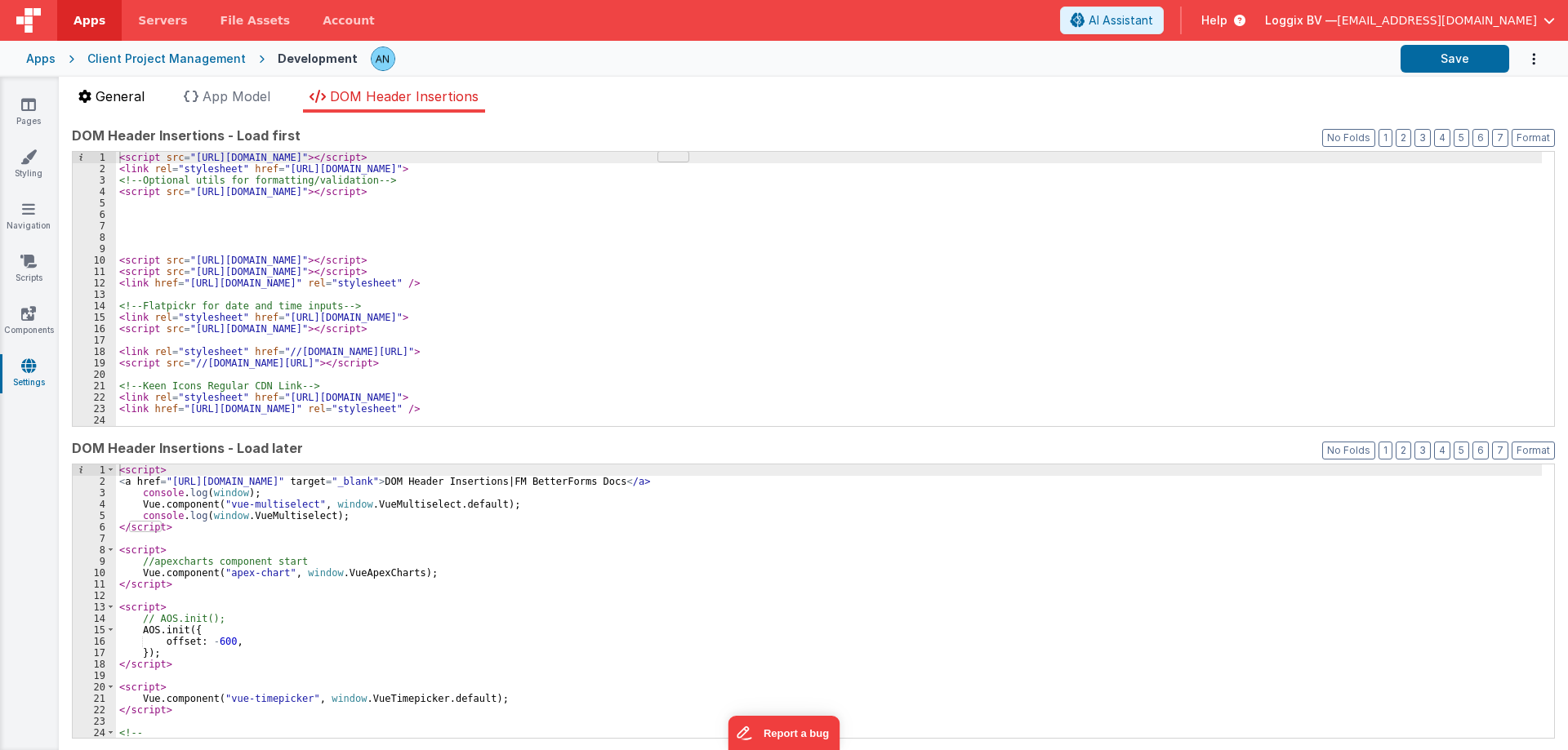
click at [108, 103] on span "General" at bounding box center [119, 97] width 49 height 17
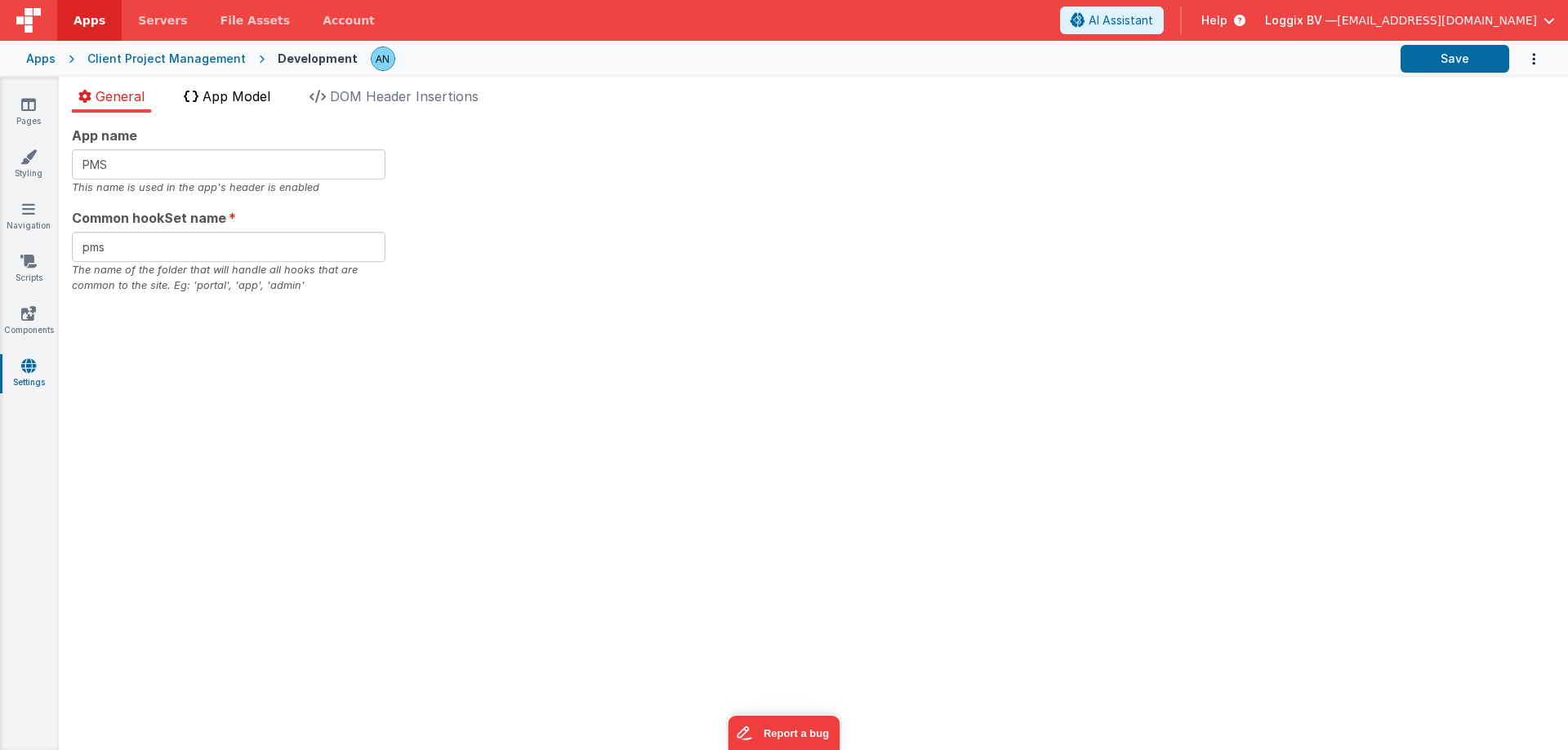
click at [253, 100] on span "App Model" at bounding box center [237, 97] width 68 height 17
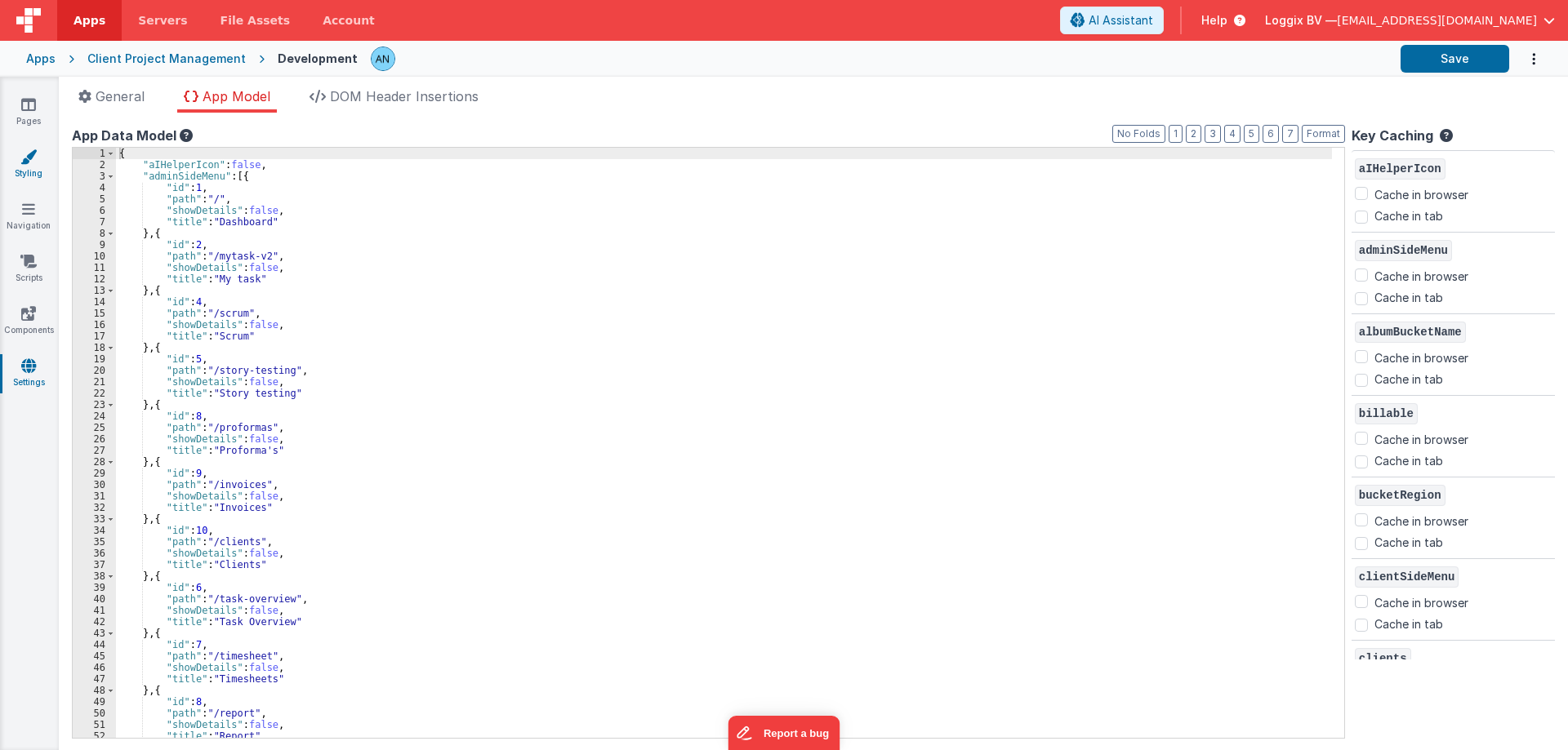
click at [35, 169] on link "Styling" at bounding box center [28, 165] width 59 height 32
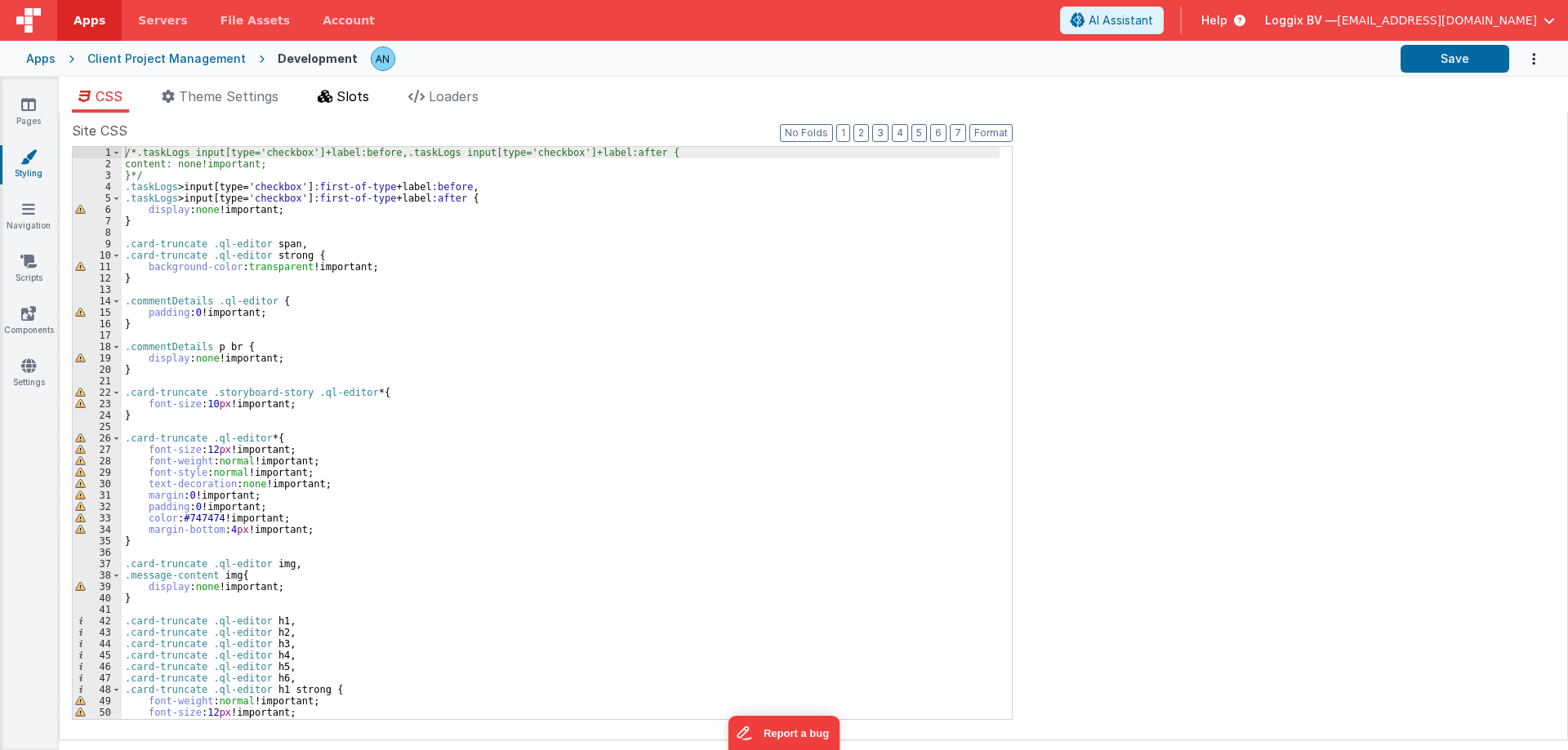
click at [356, 92] on span "Slots" at bounding box center [352, 97] width 32 height 17
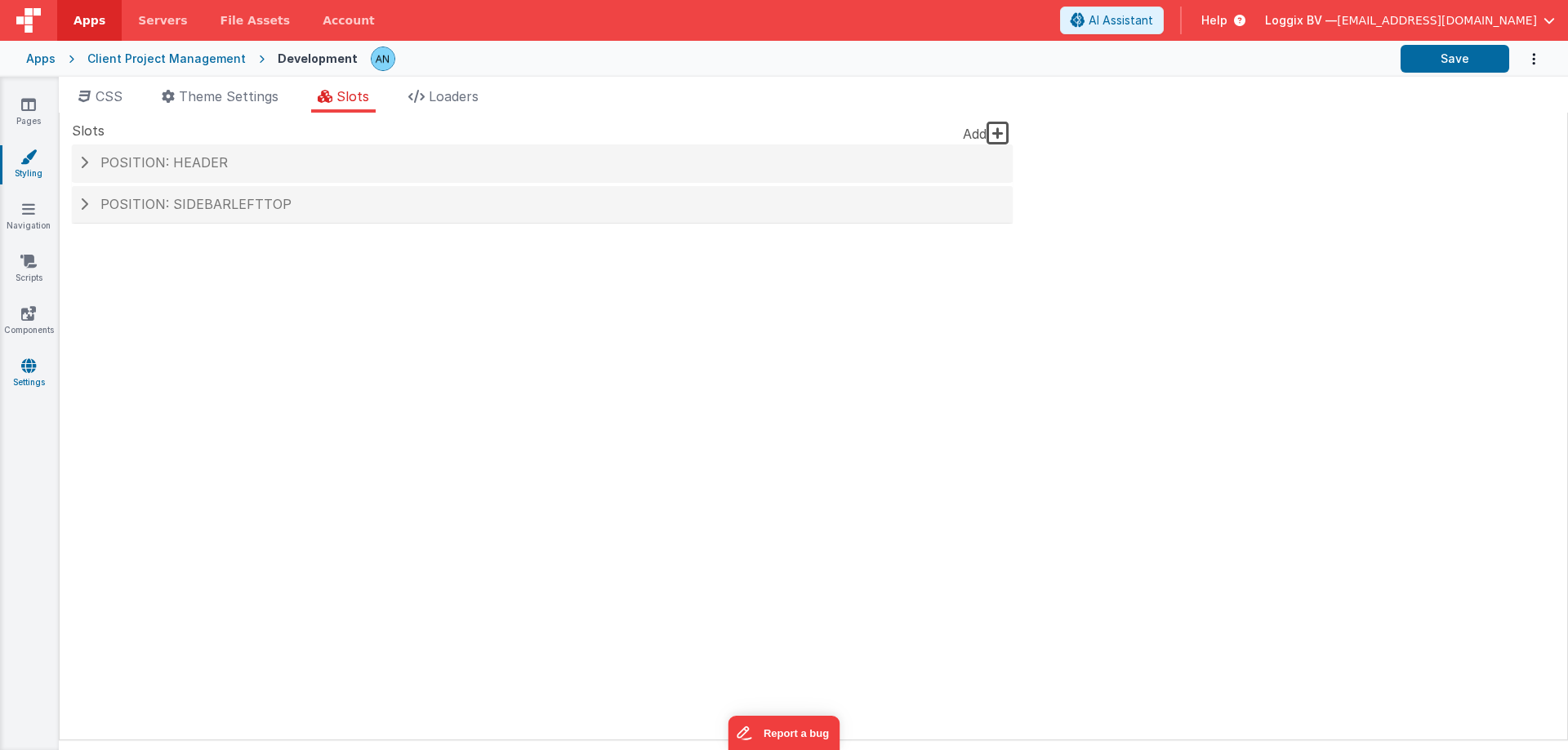
click at [22, 362] on icon at bounding box center [29, 366] width 15 height 17
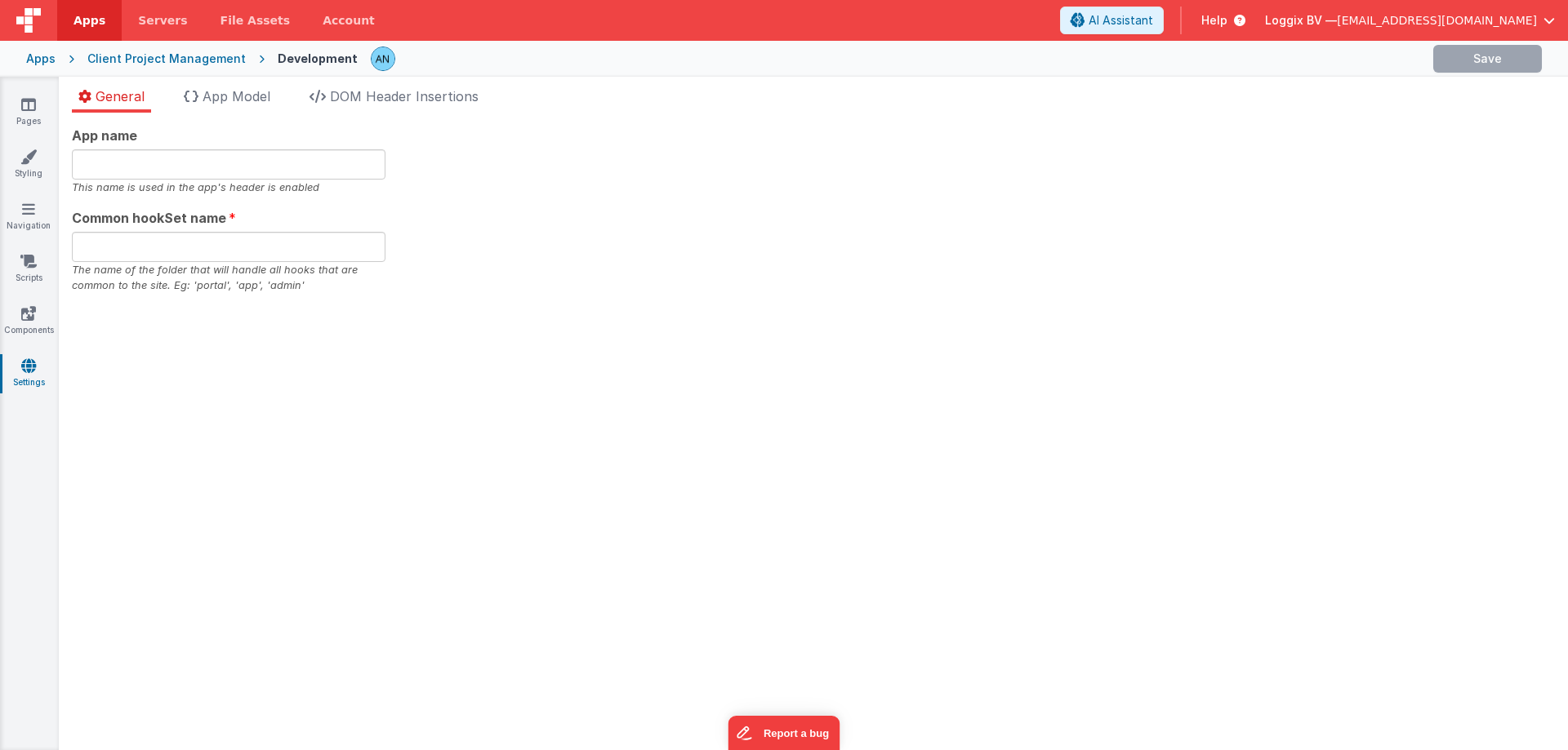
type input "PMS"
type input "pms"
click at [239, 105] on li "App Model" at bounding box center [227, 100] width 99 height 26
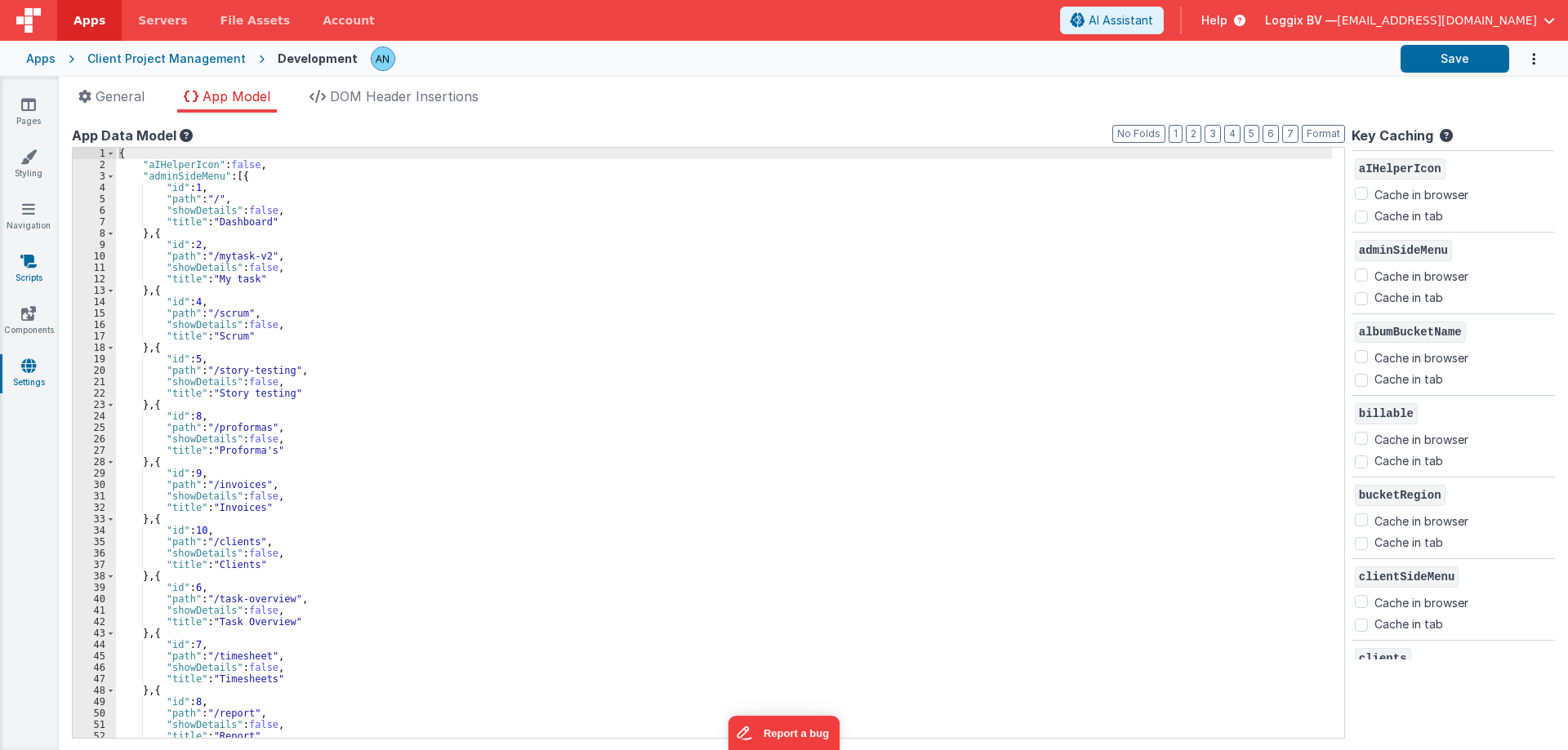
click at [33, 267] on icon at bounding box center [29, 262] width 17 height 17
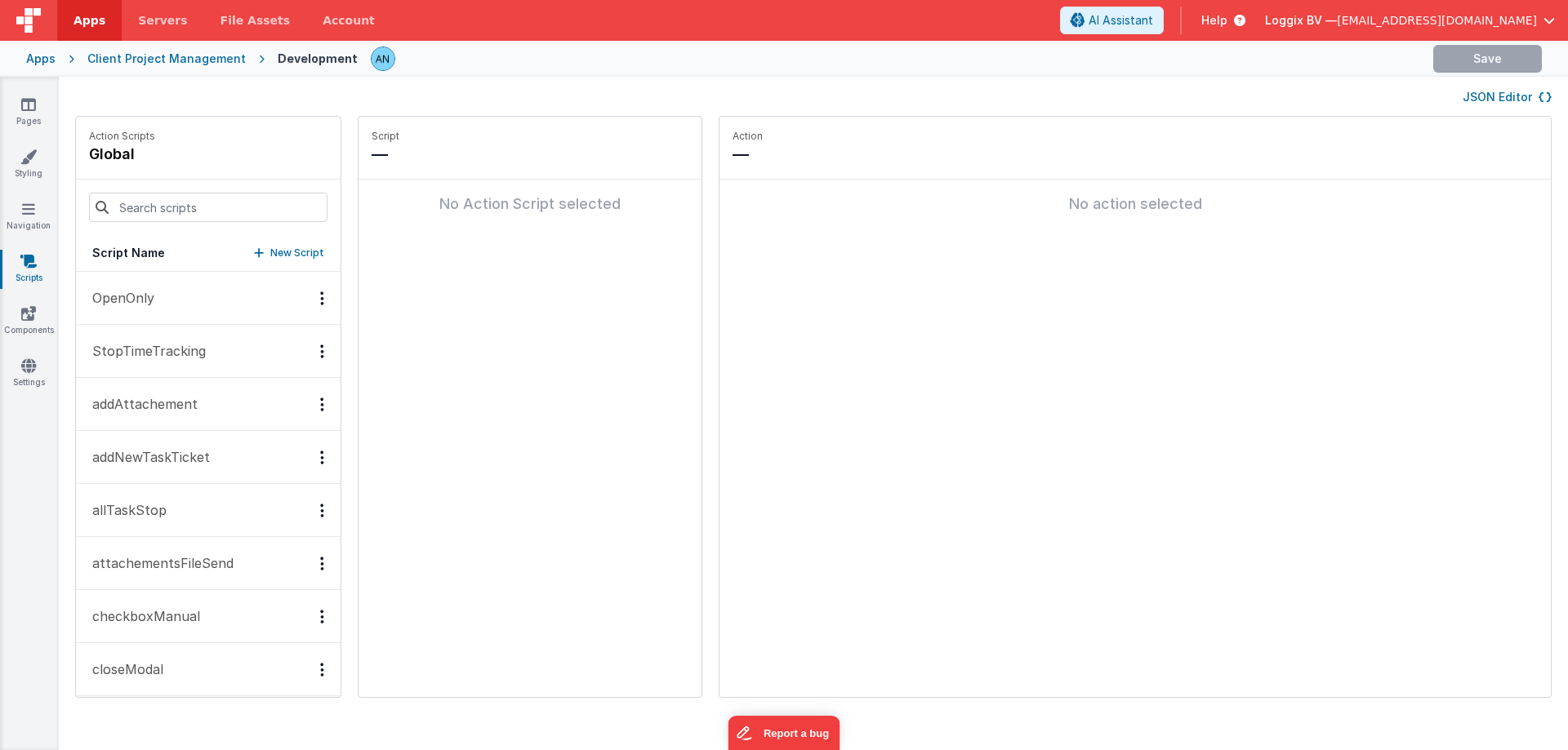
click at [32, 236] on div "Pages Styling Navigation Scripts Components Settings" at bounding box center [29, 414] width 59 height 674
click at [1474, 96] on button "JSON Editor" at bounding box center [1507, 98] width 89 height 17
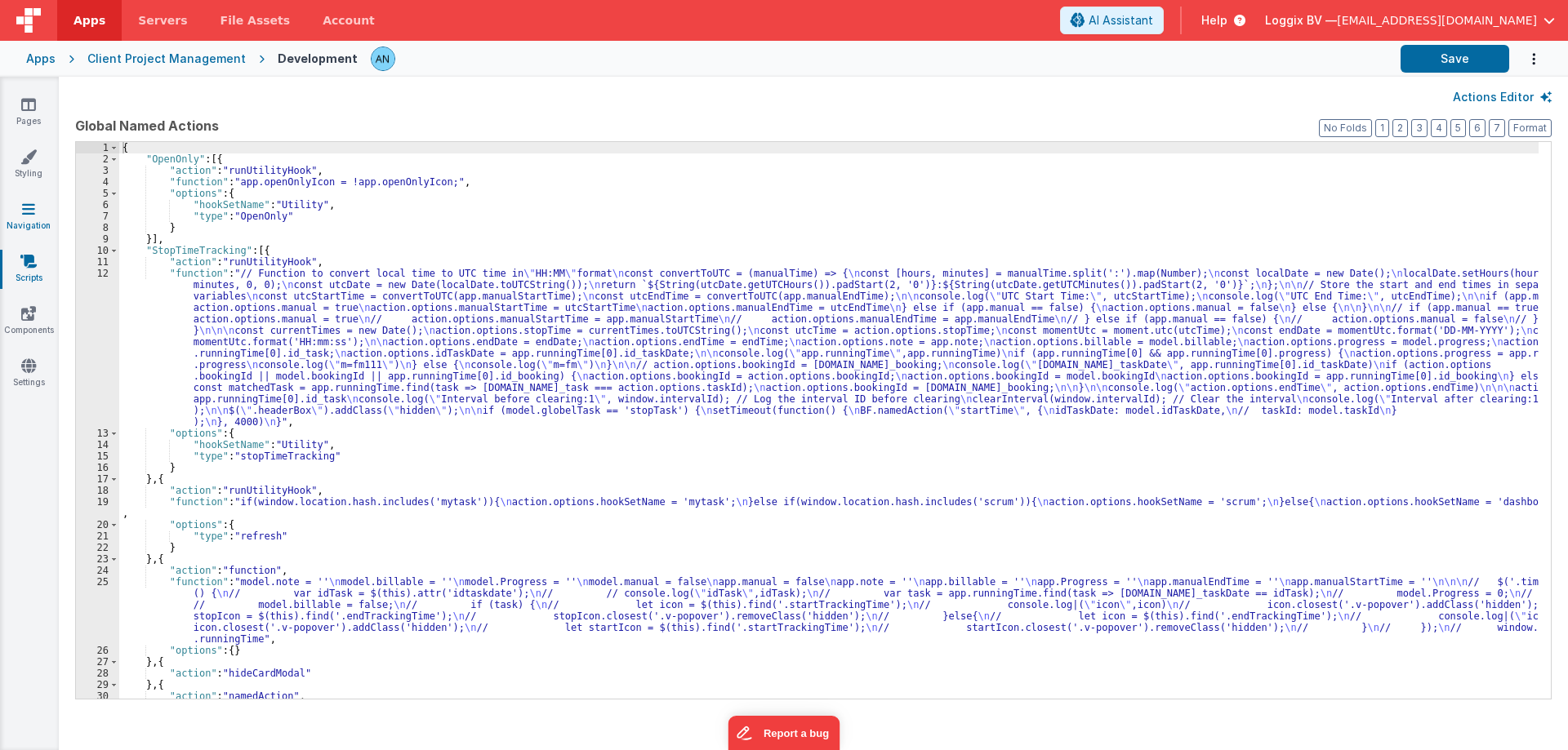
click at [22, 209] on link "Navigation" at bounding box center [28, 217] width 59 height 32
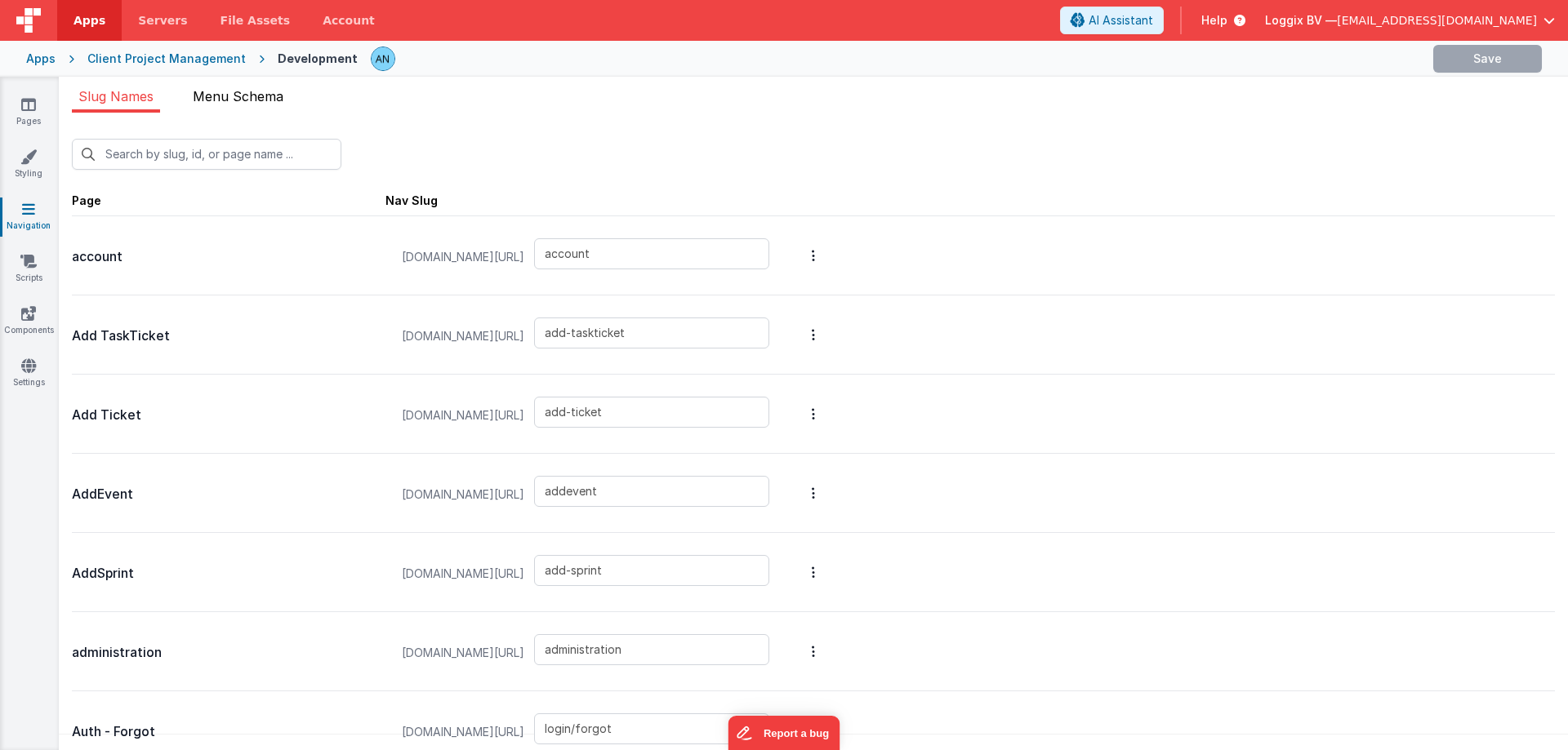
click at [218, 103] on span "Menu Schema" at bounding box center [238, 97] width 90 height 17
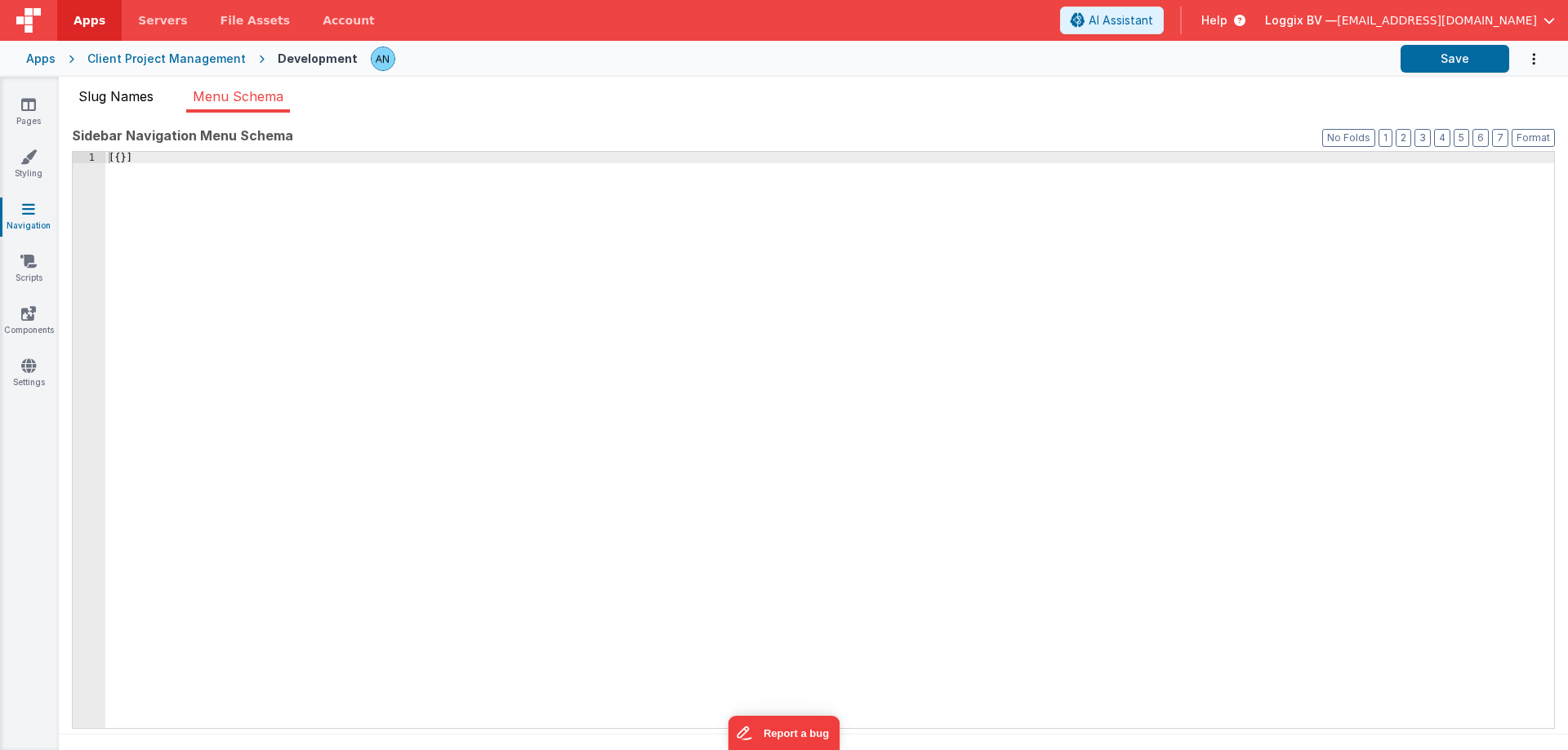
click at [123, 89] on span "Slug Names" at bounding box center [116, 97] width 75 height 17
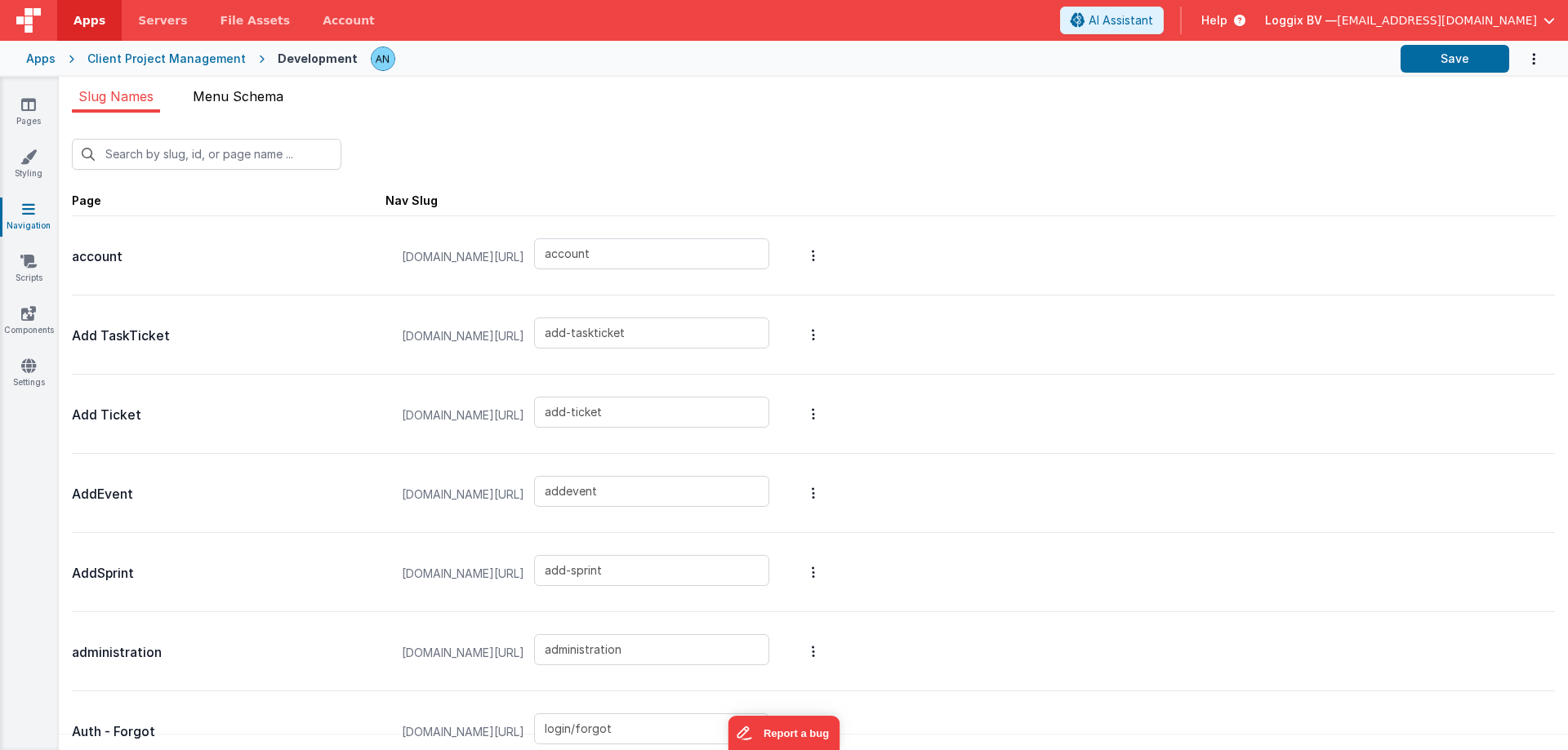
click at [223, 93] on span "Menu Schema" at bounding box center [238, 97] width 90 height 17
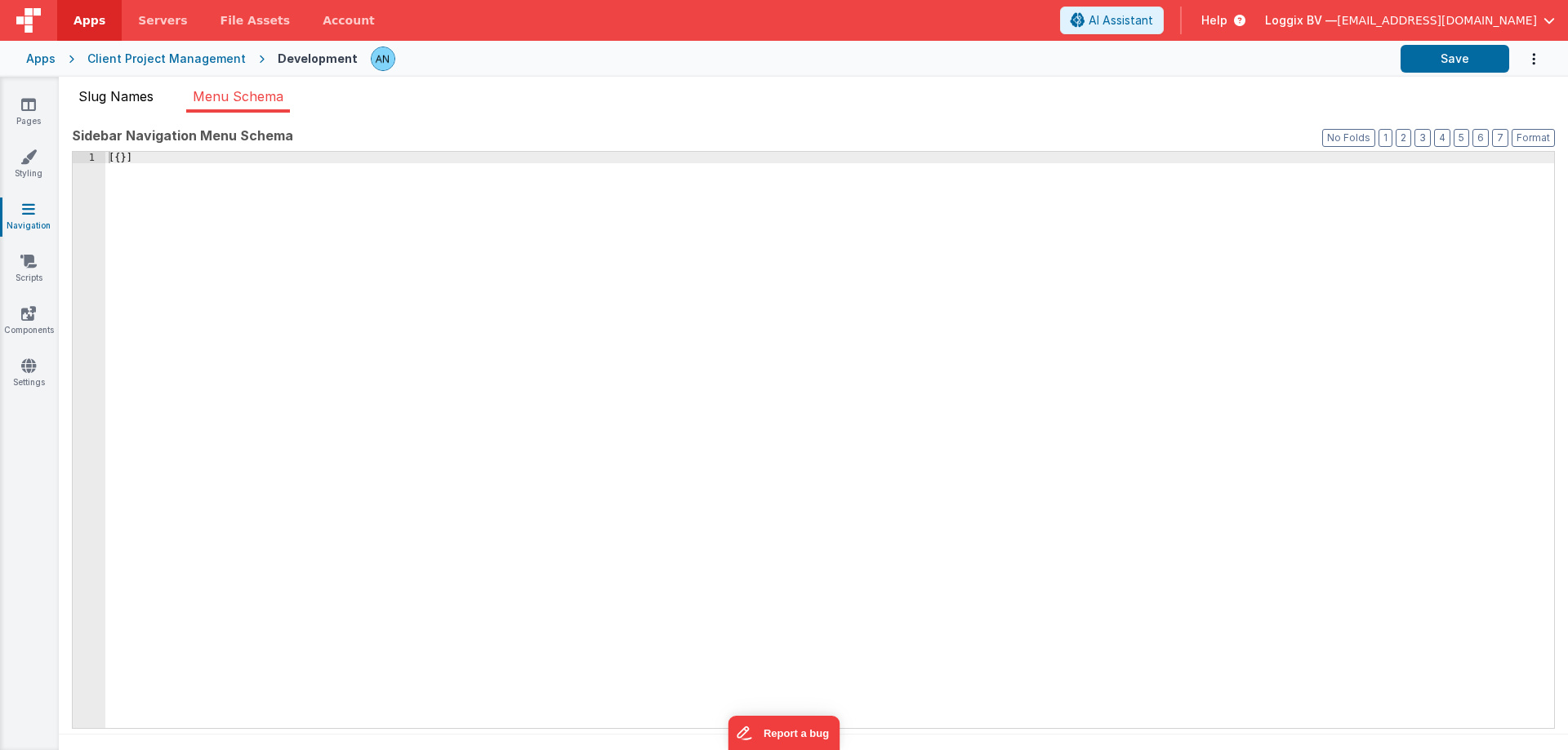
click at [104, 101] on span "Slug Names" at bounding box center [116, 97] width 75 height 17
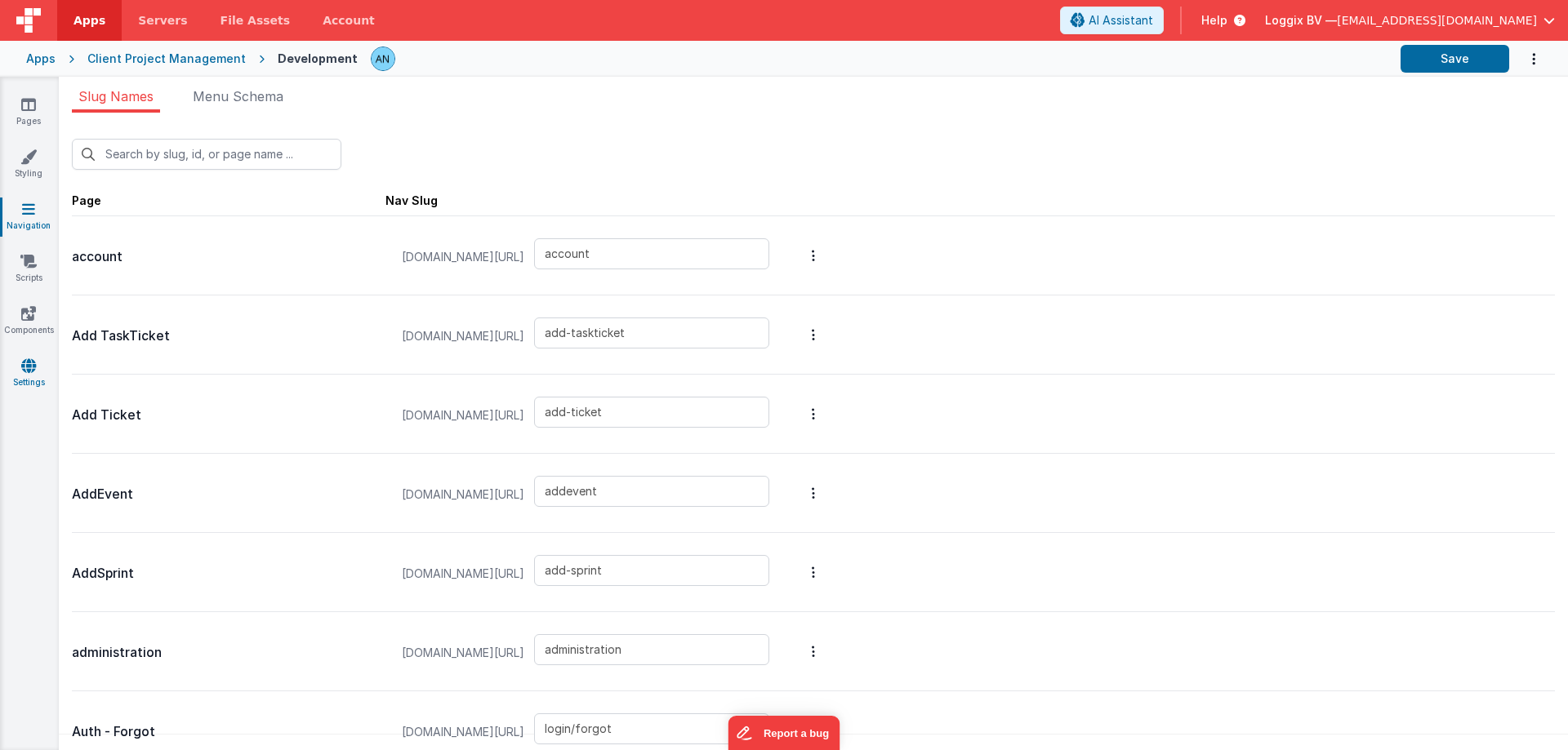
click at [20, 376] on link "Settings" at bounding box center [28, 373] width 59 height 32
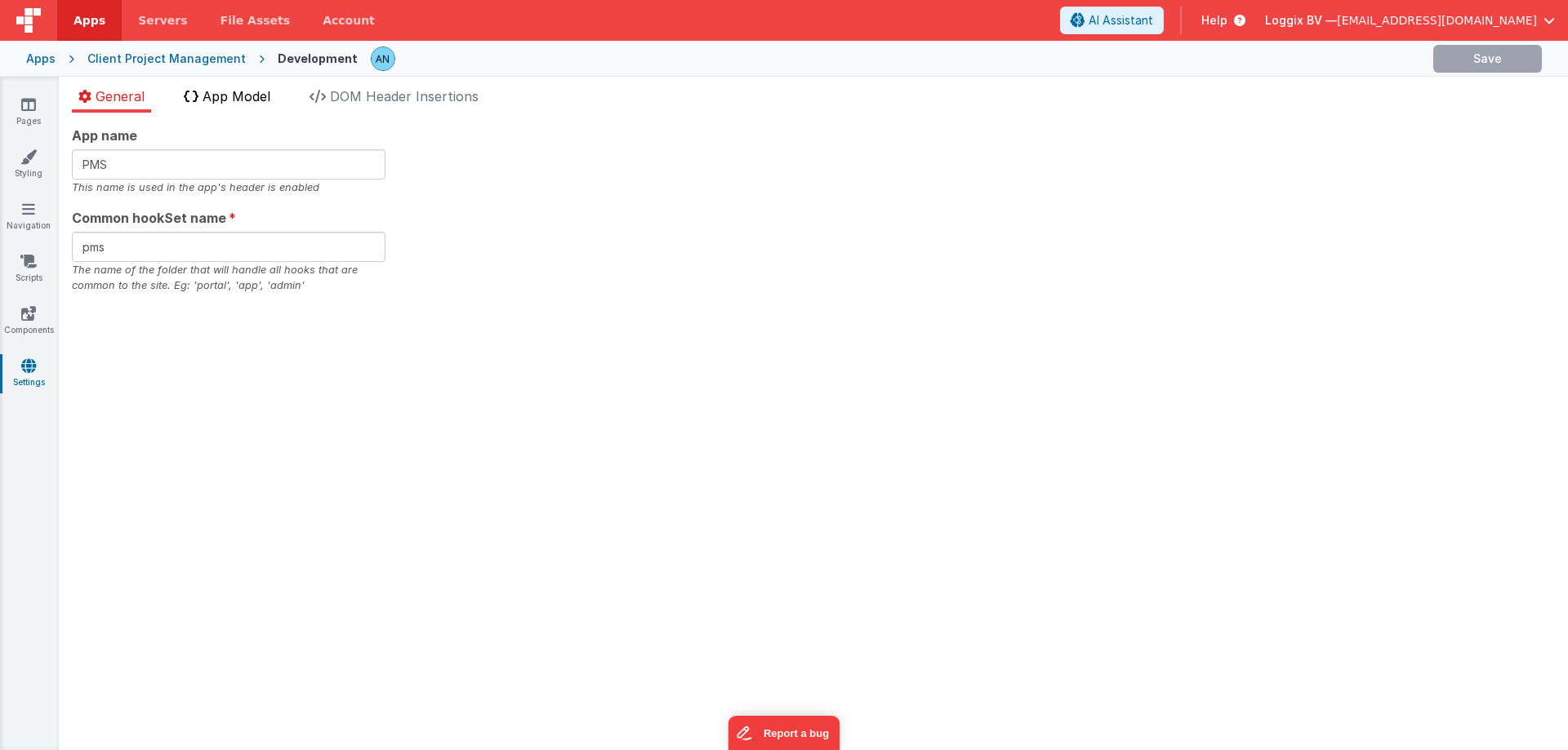
click at [221, 91] on span "App Model" at bounding box center [237, 97] width 68 height 17
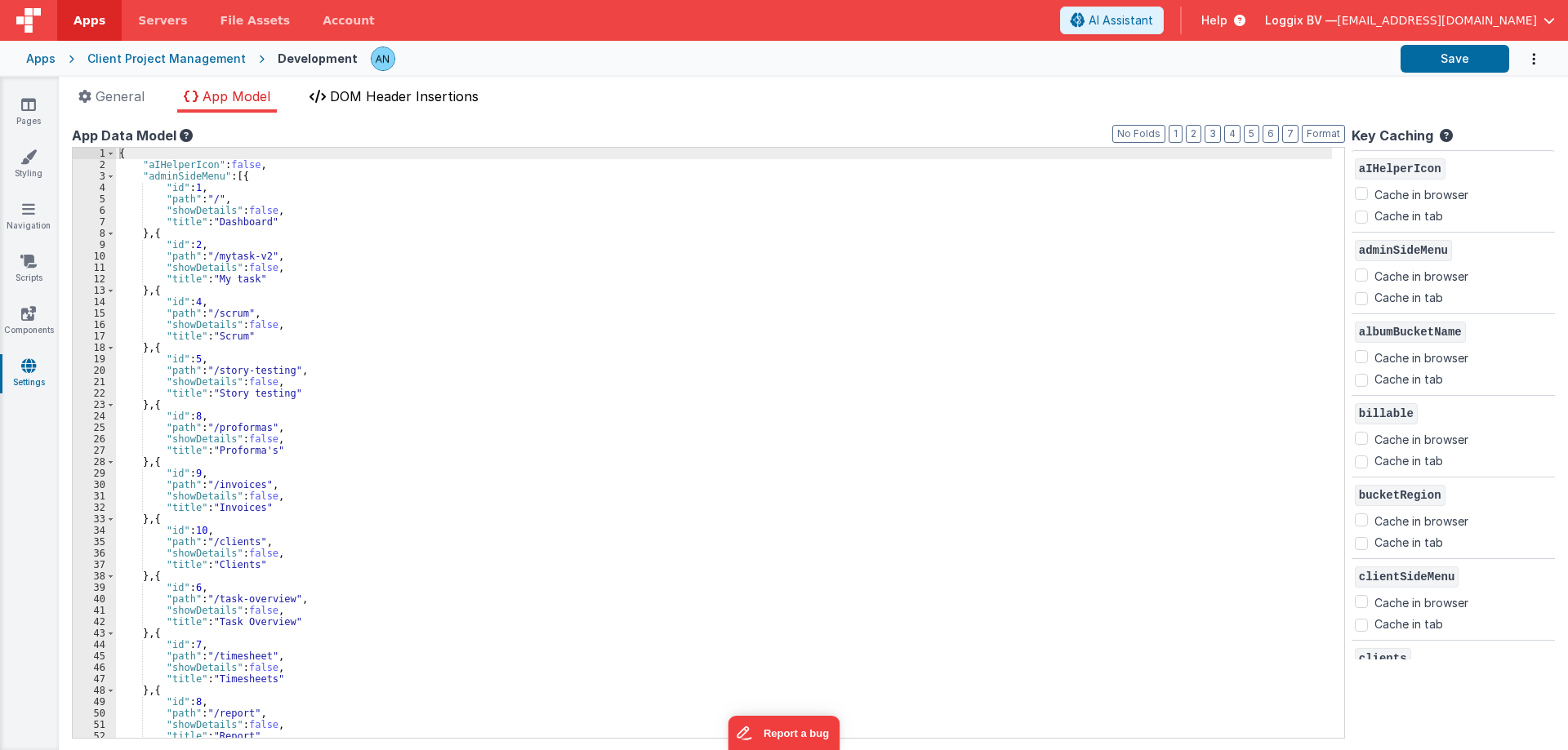
click at [345, 95] on span "DOM Header Insertions" at bounding box center [404, 97] width 149 height 17
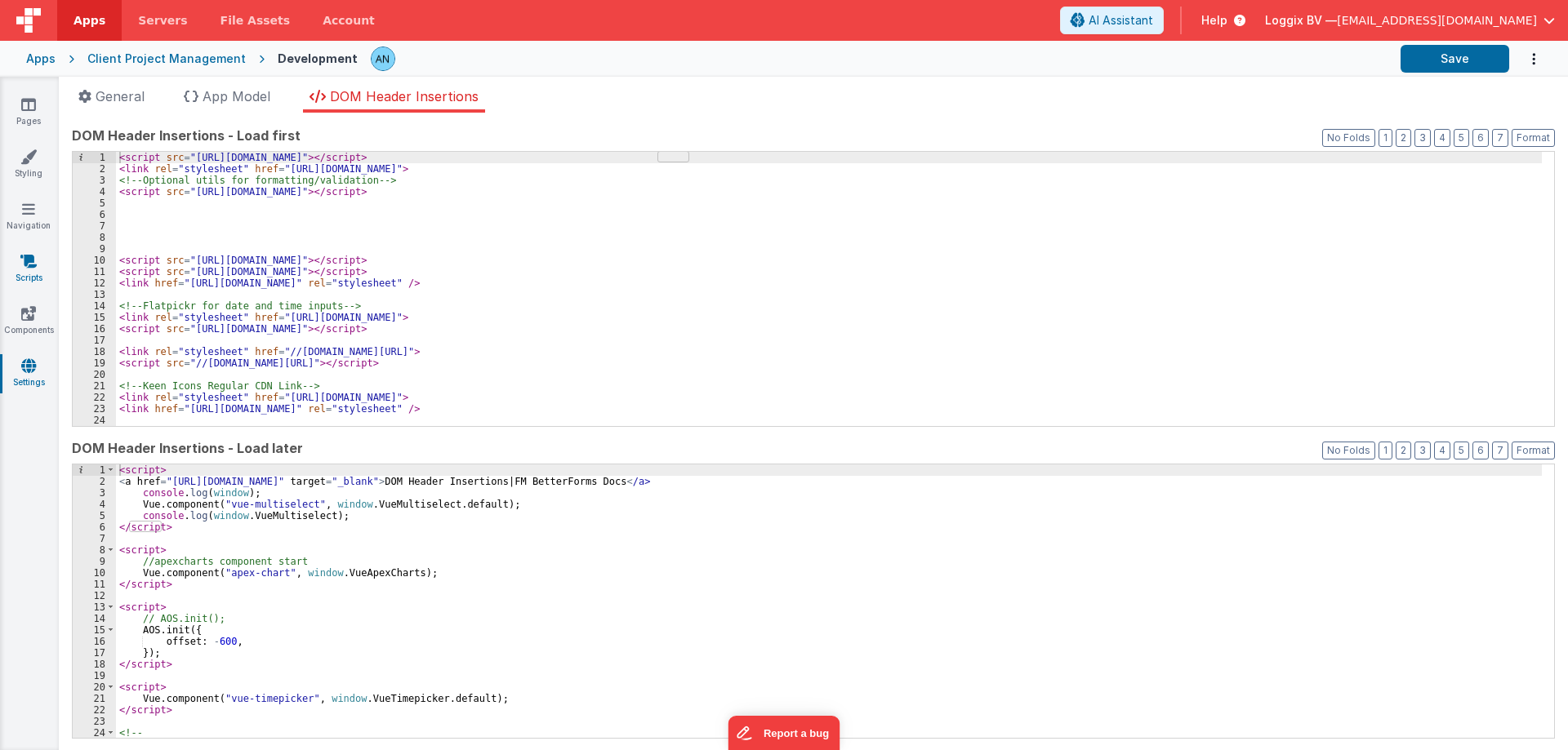
click at [40, 259] on link "Scripts" at bounding box center [28, 269] width 59 height 32
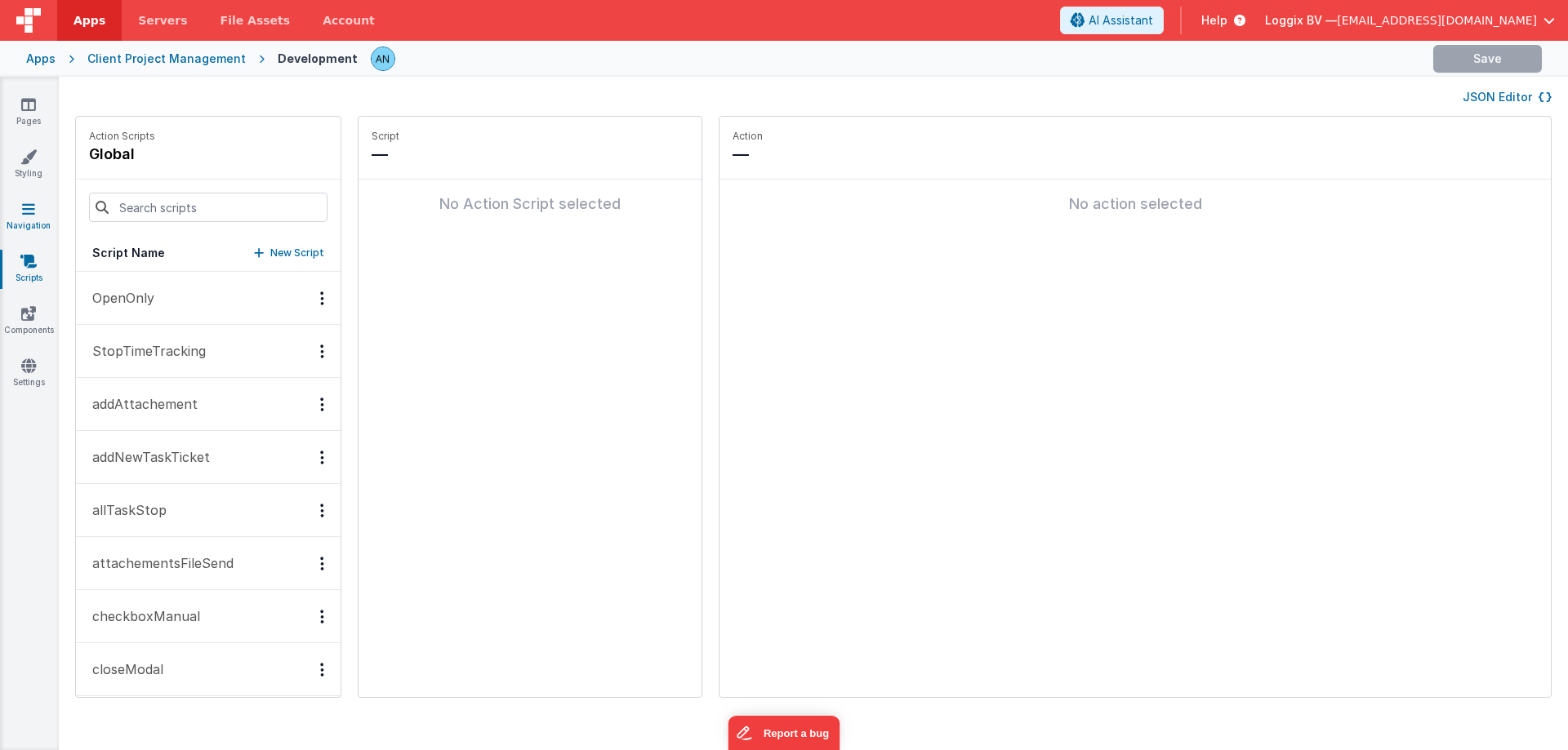
click at [17, 204] on link "Navigation" at bounding box center [28, 217] width 59 height 32
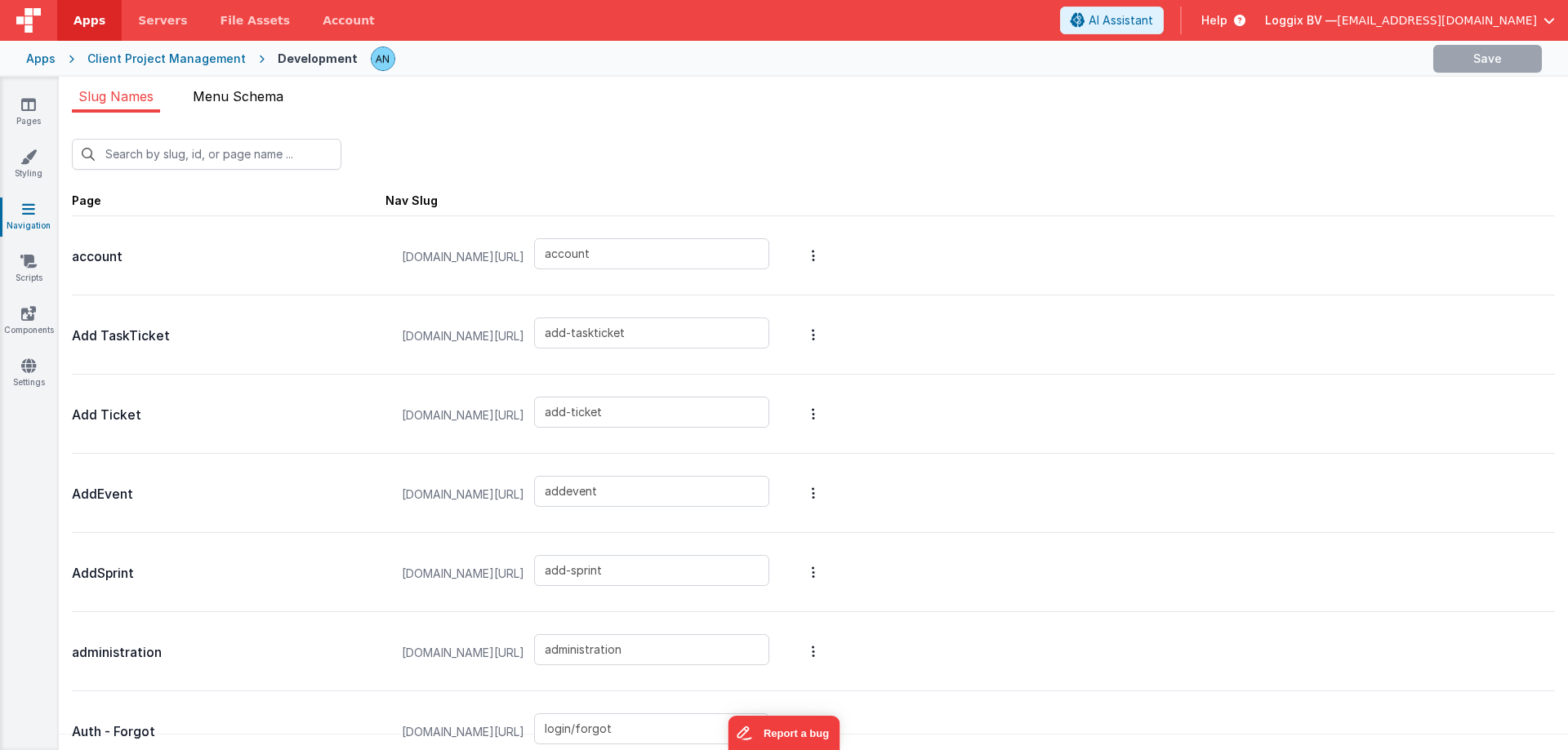
click at [215, 94] on span "Menu Schema" at bounding box center [238, 97] width 90 height 17
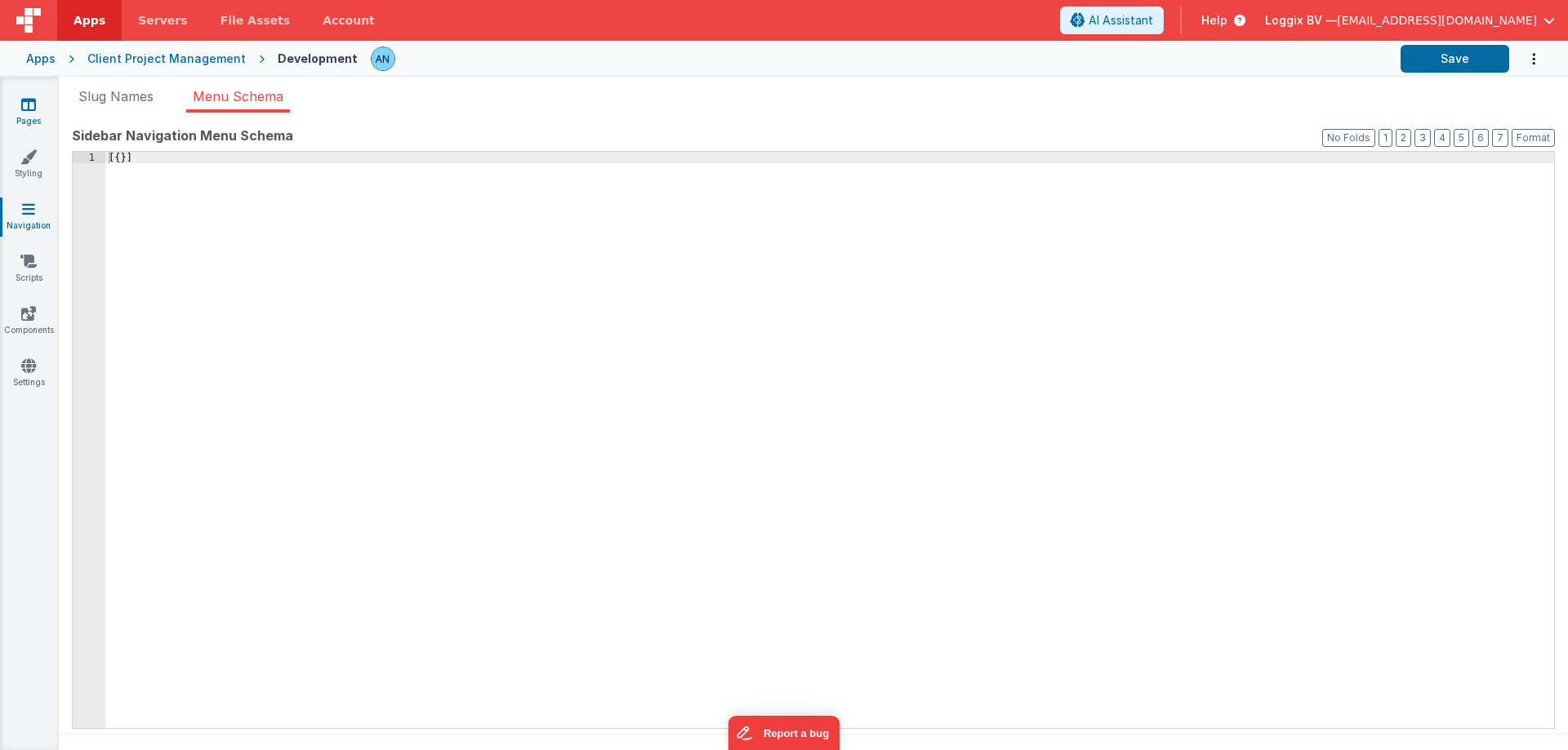
click at [32, 111] on icon at bounding box center [29, 104] width 15 height 17
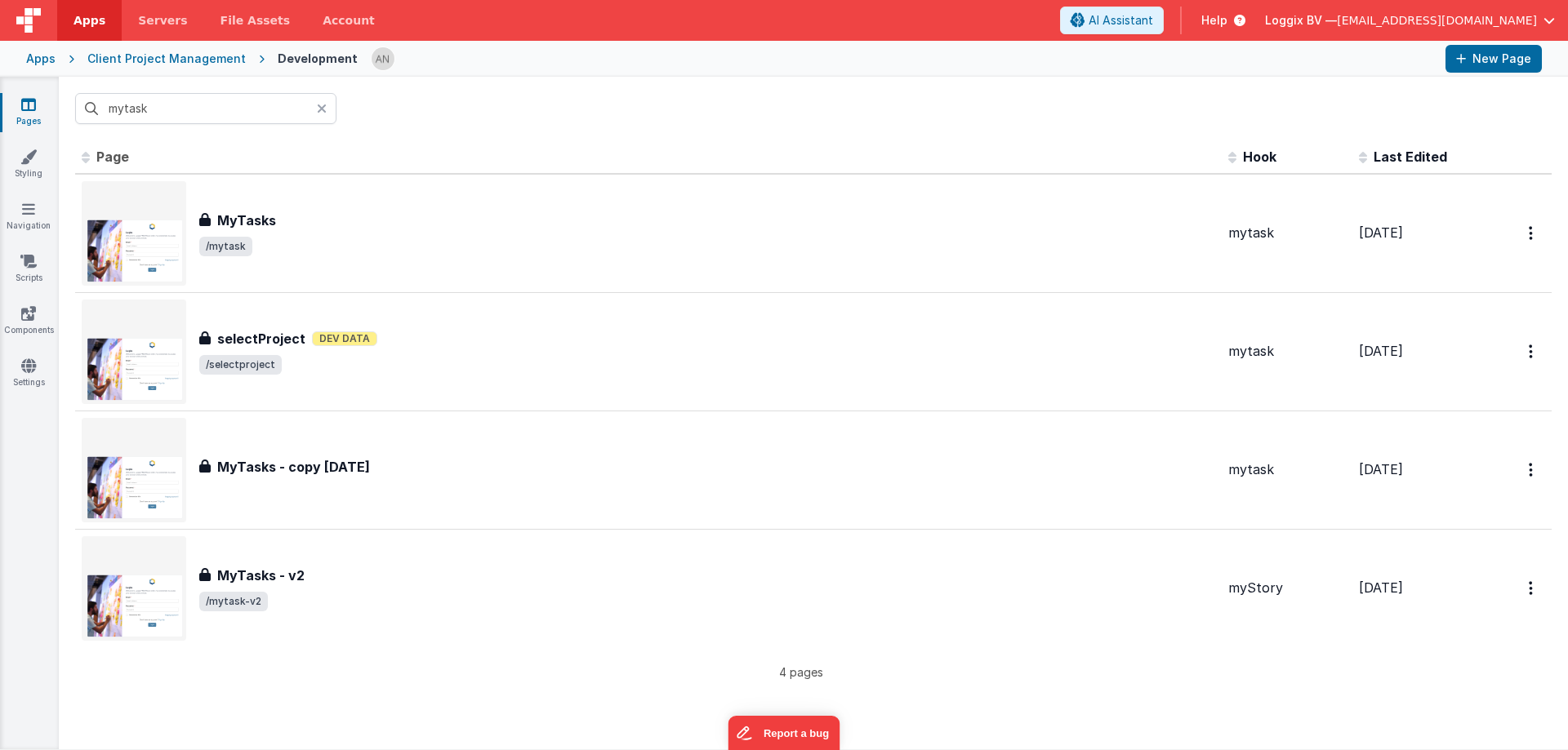
click at [322, 109] on icon at bounding box center [322, 108] width 10 height 13
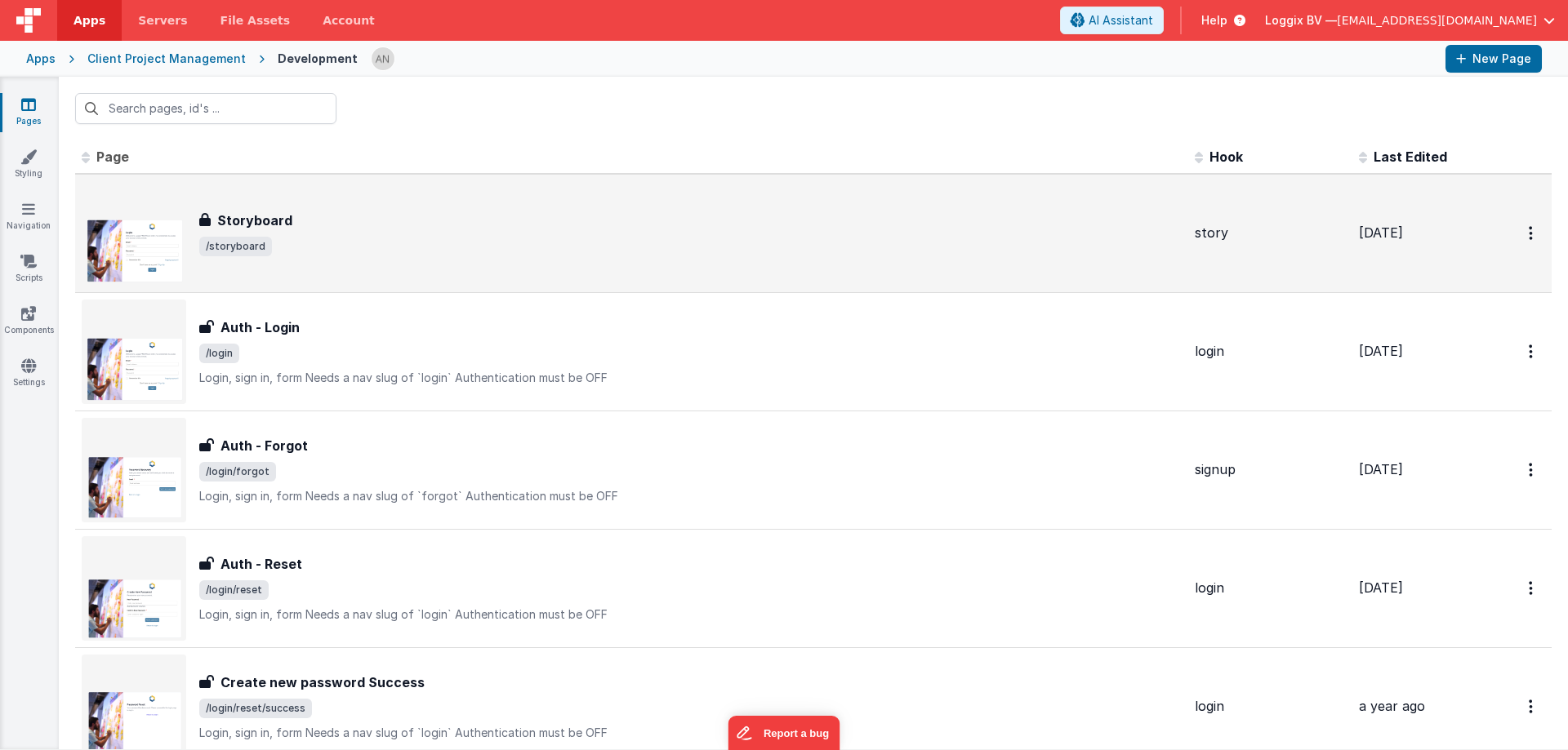
click at [267, 240] on span "/storyboard" at bounding box center [690, 247] width 983 height 20
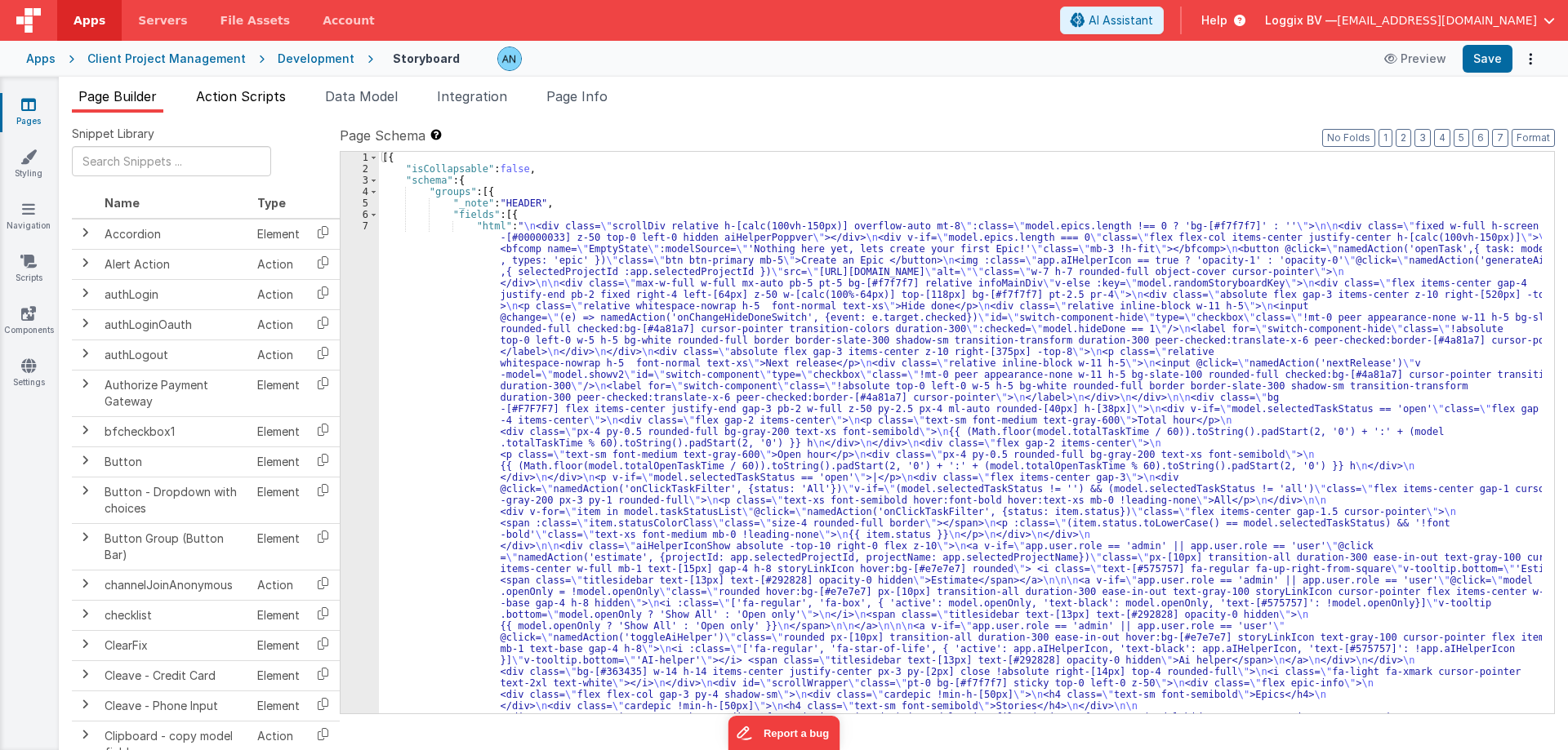
click at [271, 94] on span "Action Scripts" at bounding box center [241, 97] width 89 height 17
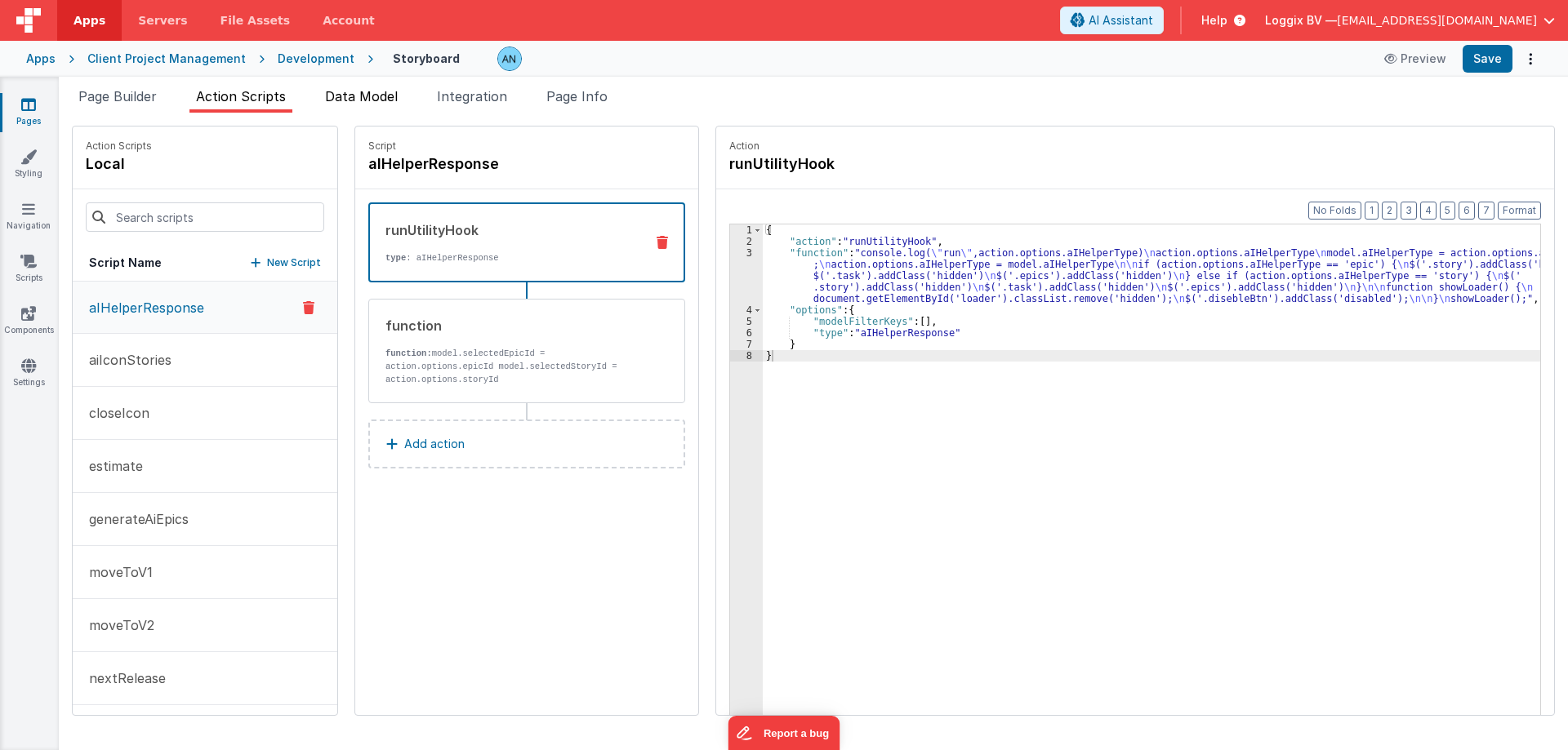
click at [345, 93] on span "Data Model" at bounding box center [362, 97] width 73 height 17
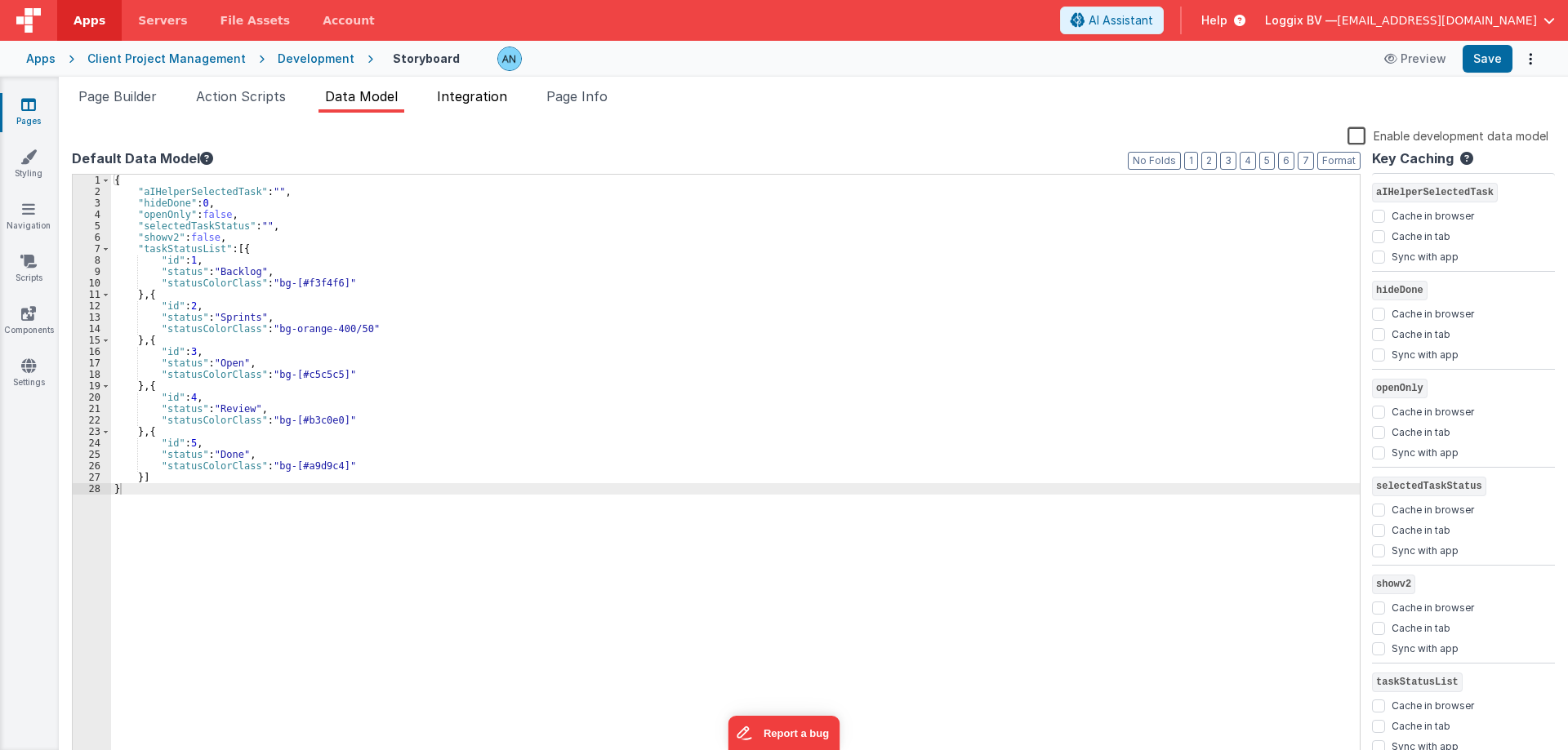
click at [498, 91] on span "Integration" at bounding box center [472, 97] width 70 height 17
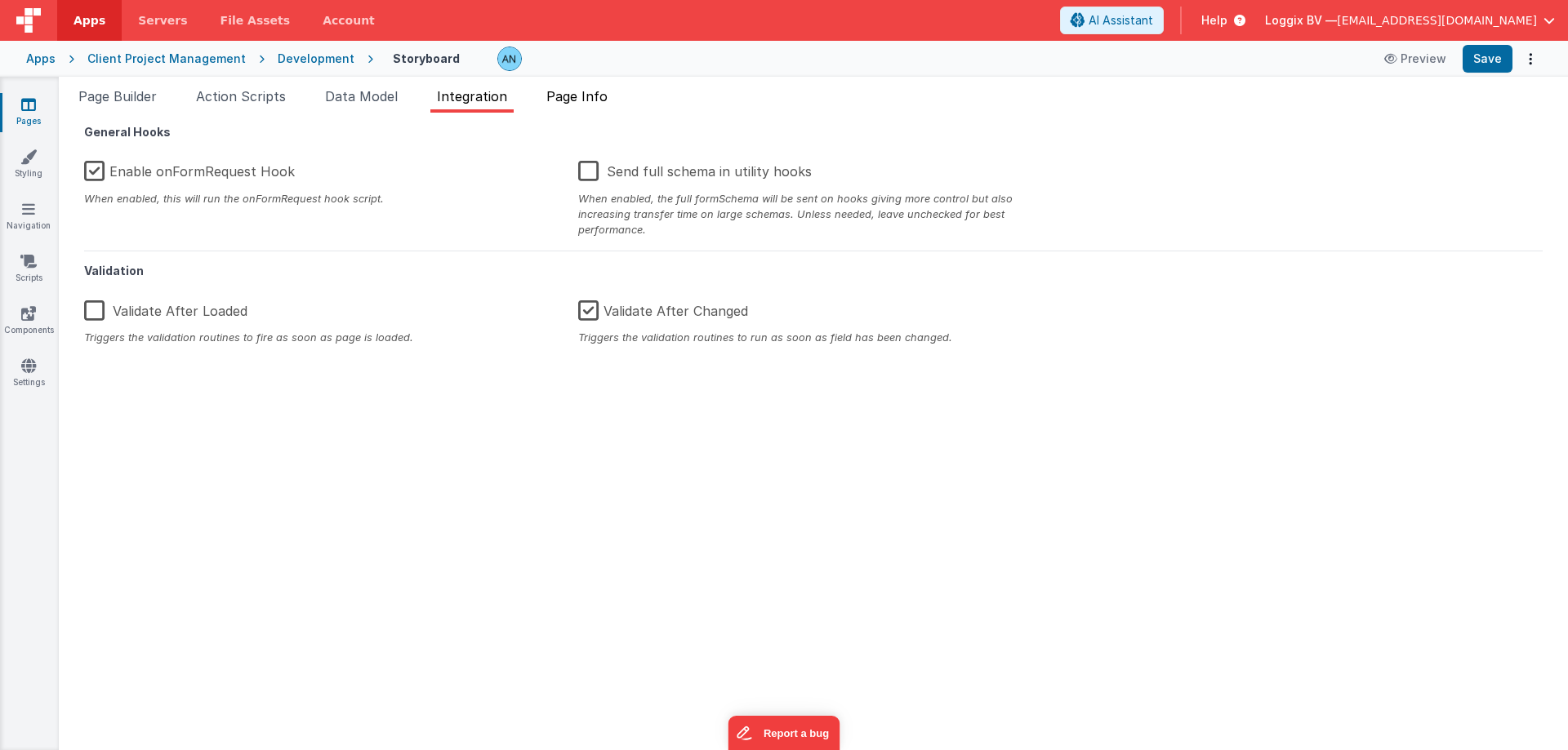
click at [583, 91] on span "Page Info" at bounding box center [577, 97] width 61 height 17
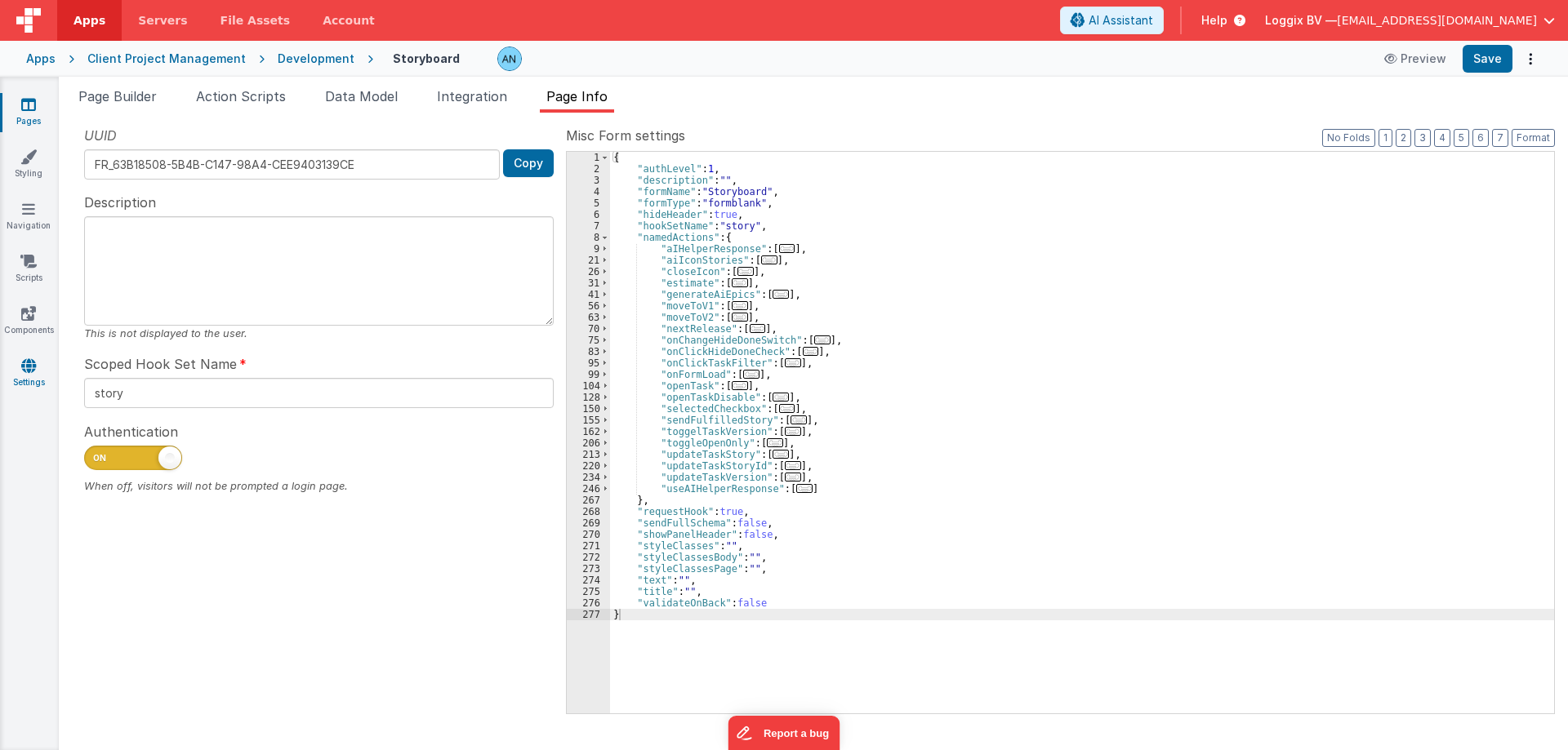
click at [23, 369] on icon at bounding box center [29, 366] width 15 height 17
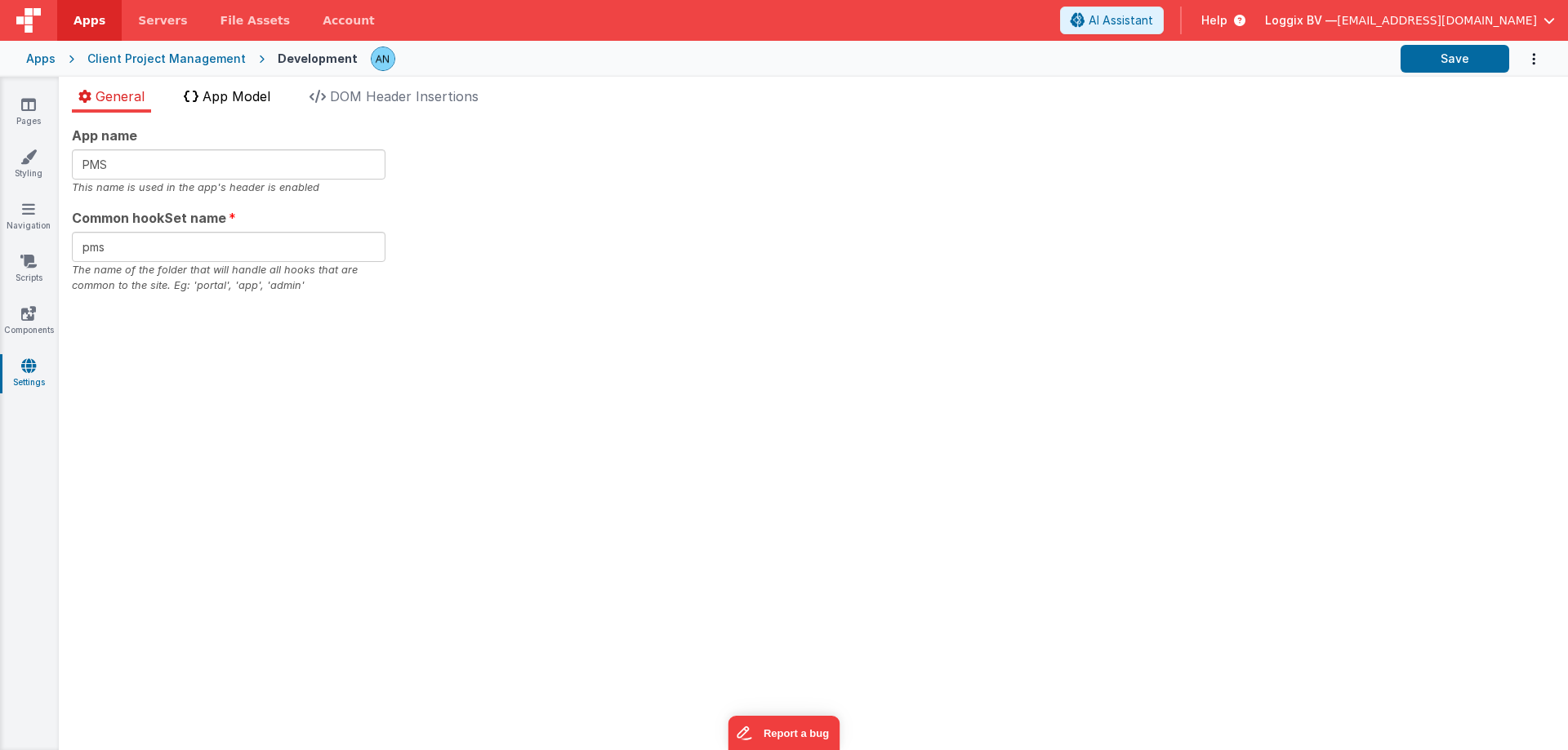
click at [193, 98] on icon at bounding box center [191, 96] width 15 height 13
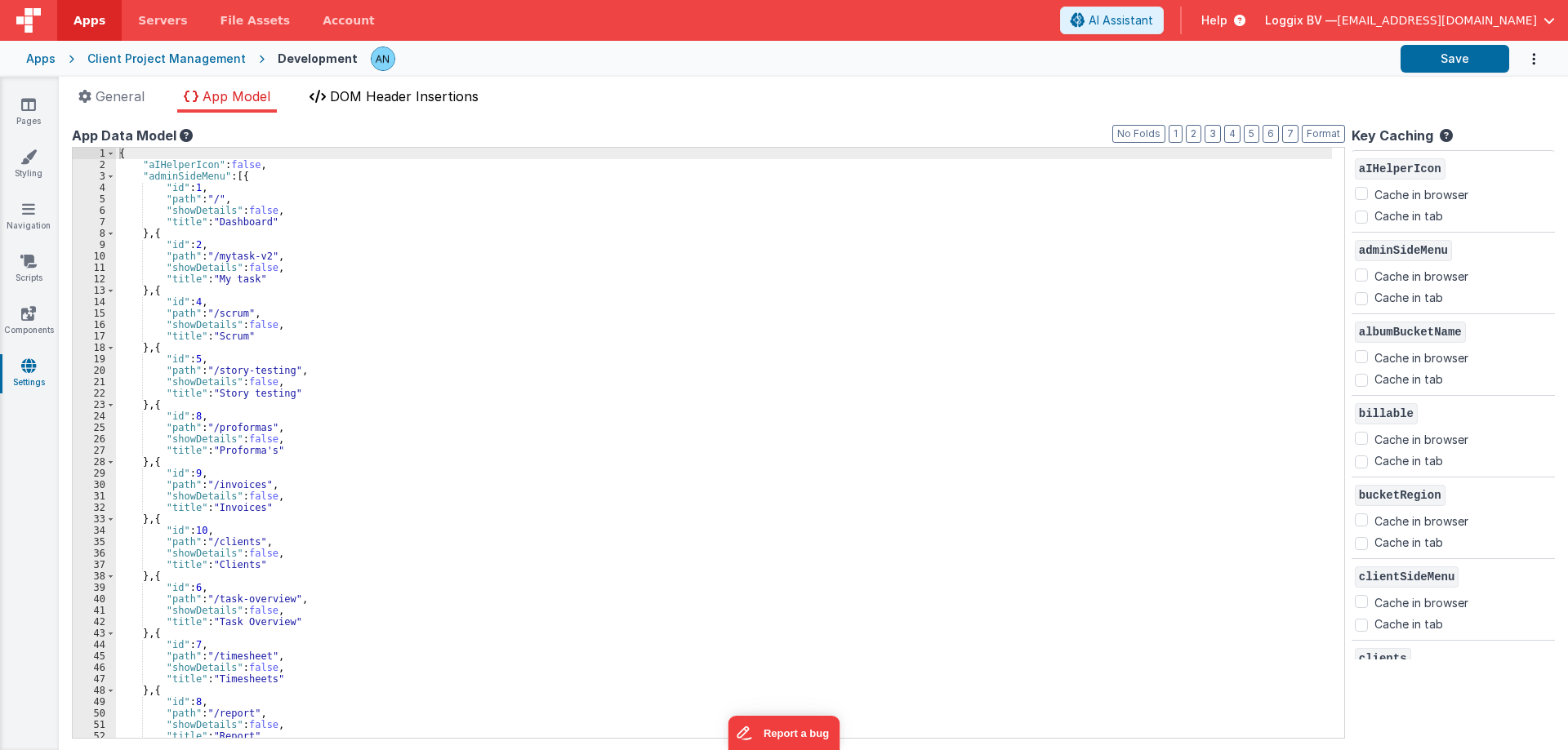
click at [334, 101] on span "DOM Header Insertions" at bounding box center [404, 97] width 149 height 17
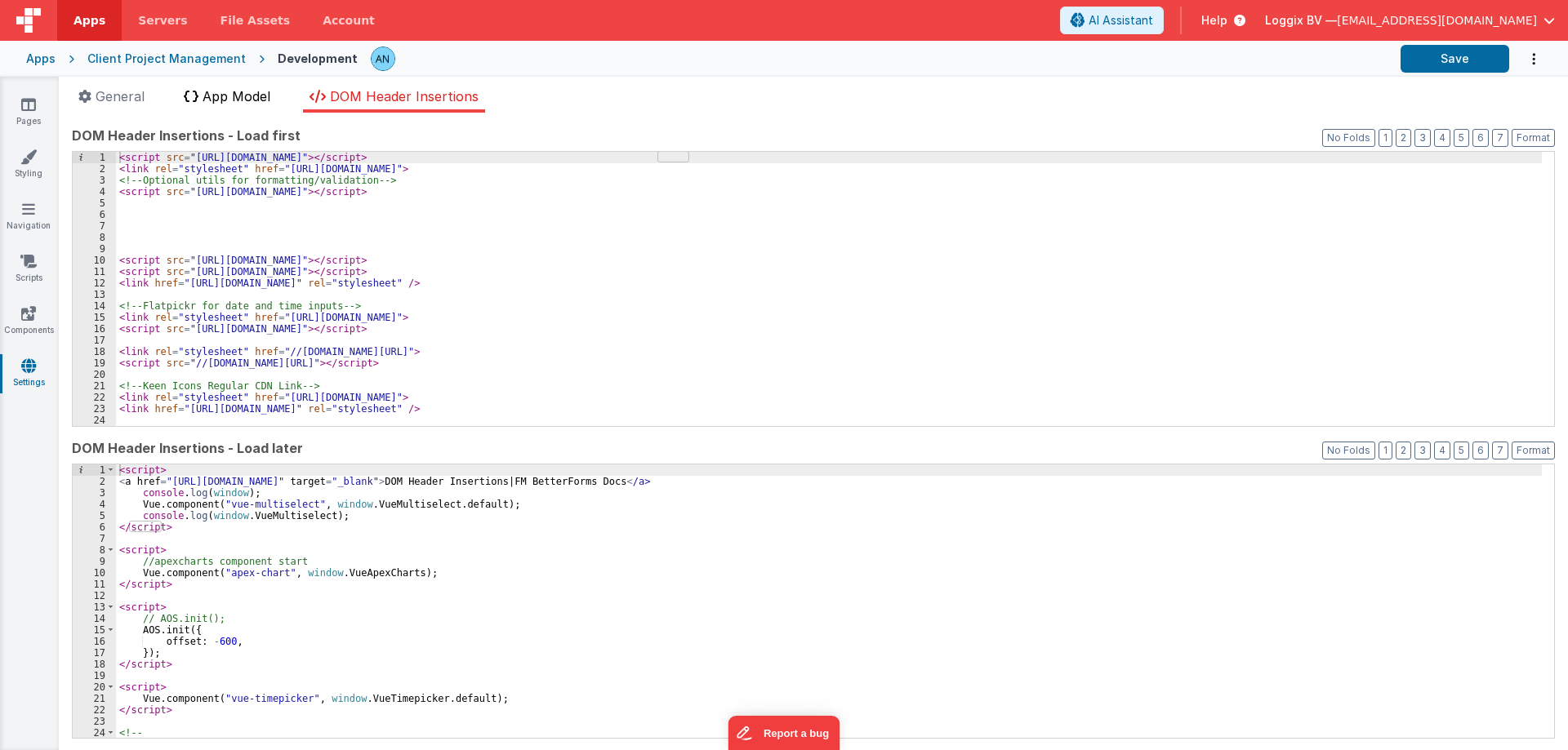
click at [225, 88] on li "App Model" at bounding box center [227, 100] width 99 height 26
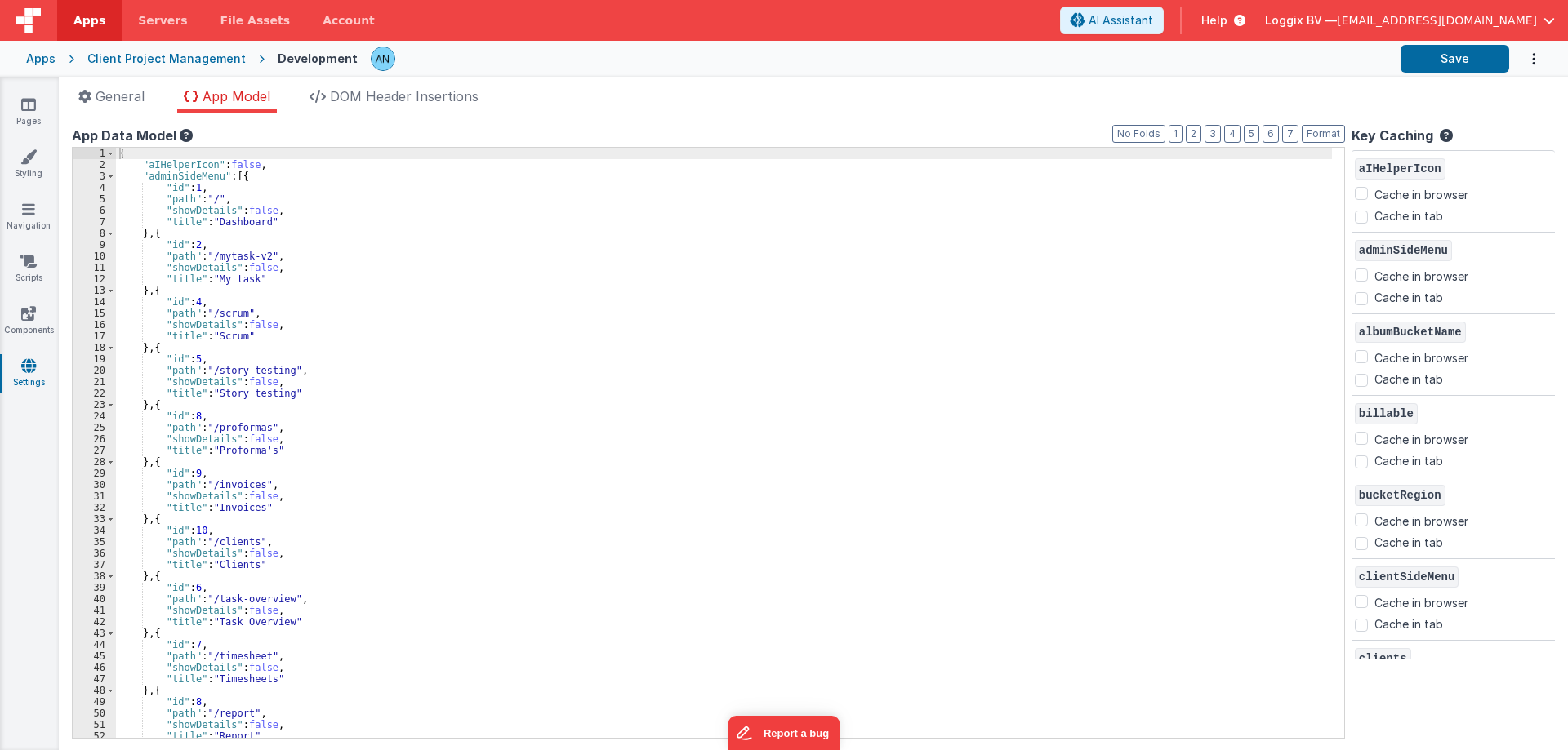
click at [190, 137] on icon at bounding box center [185, 136] width 17 height 13
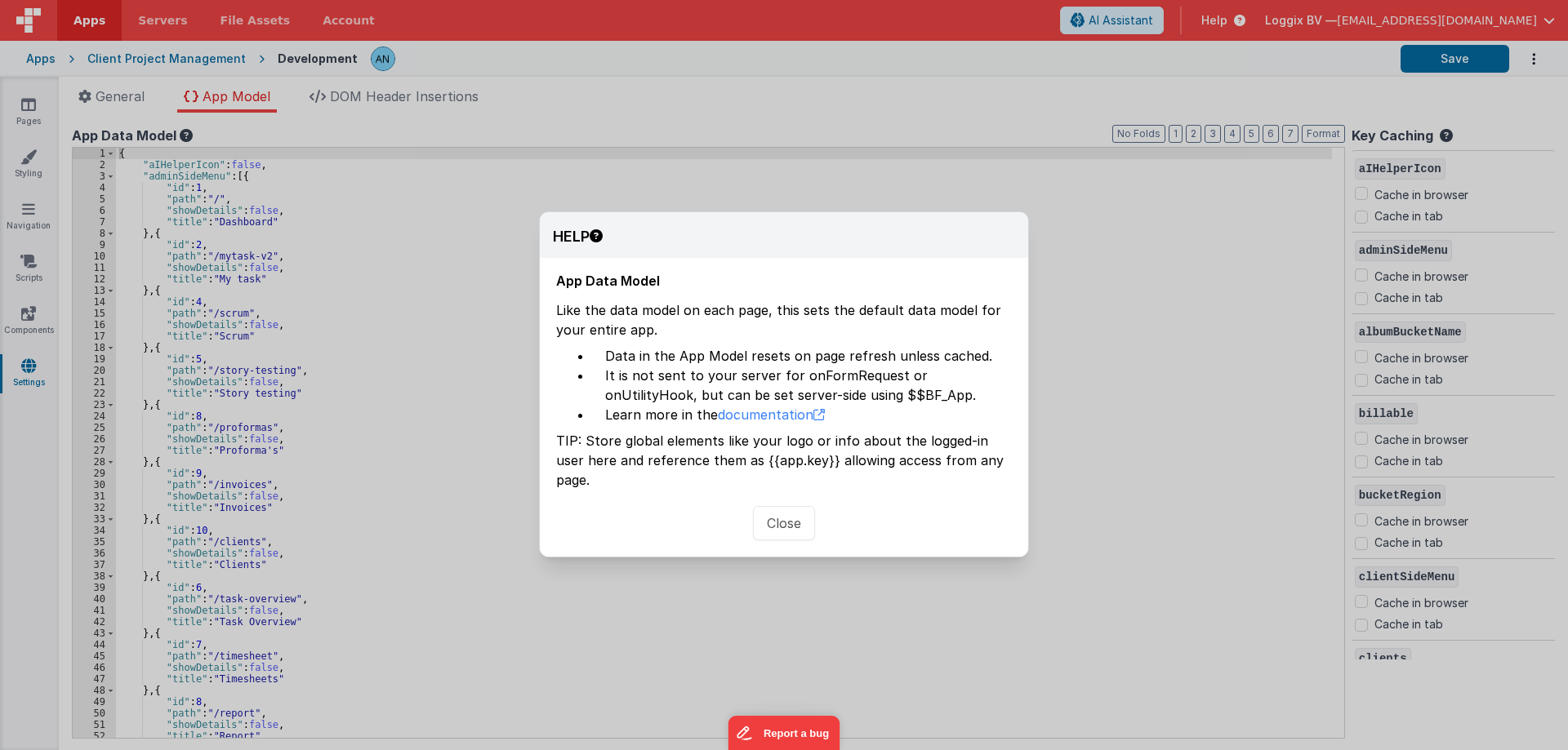
drag, startPoint x: 781, startPoint y: 503, endPoint x: 688, endPoint y: 504, distance: 93.0
click at [782, 507] on button "Close" at bounding box center [783, 523] width 62 height 34
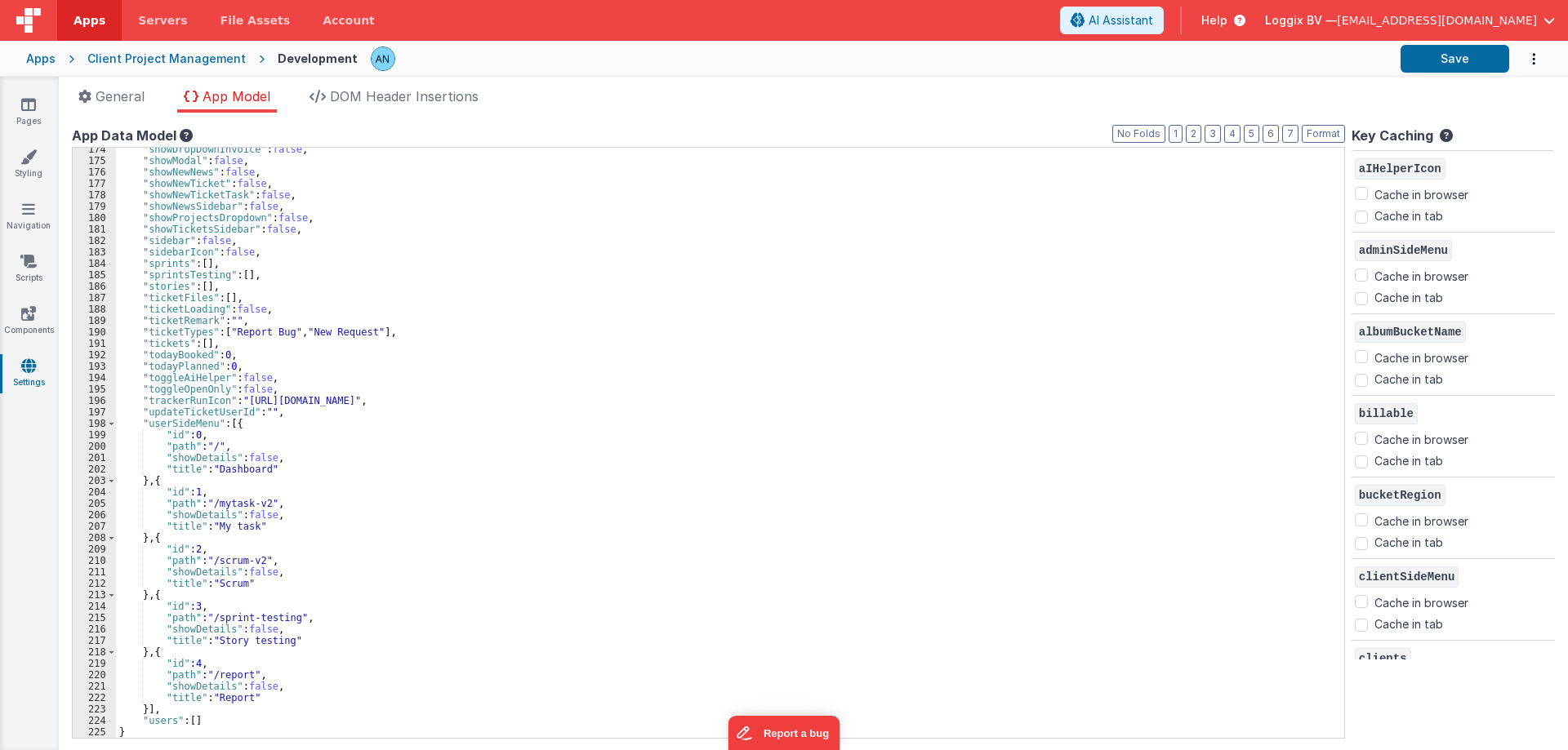
scroll to position [1982, 0]
click at [18, 262] on link "Scripts" at bounding box center [28, 269] width 59 height 32
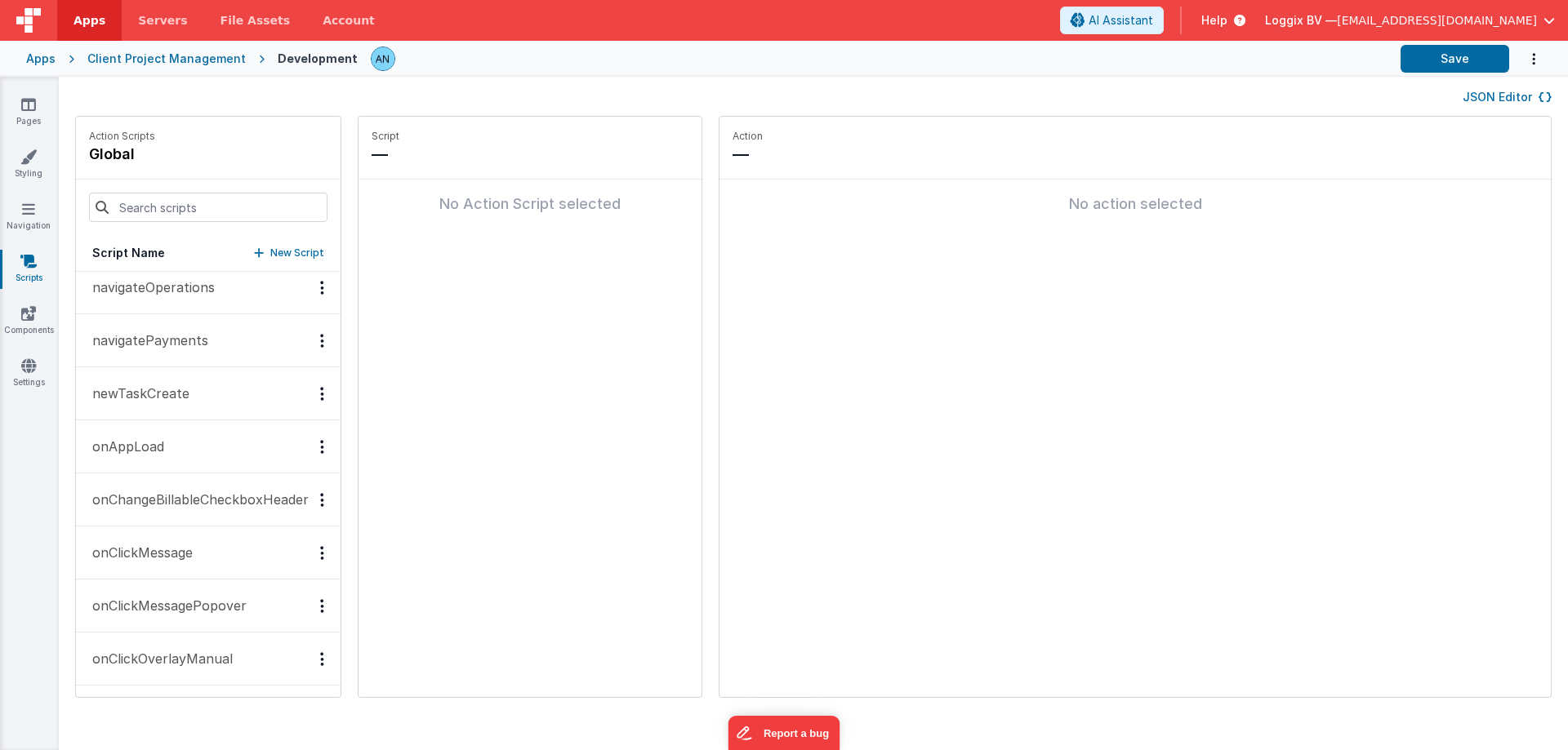
scroll to position [1306, 0]
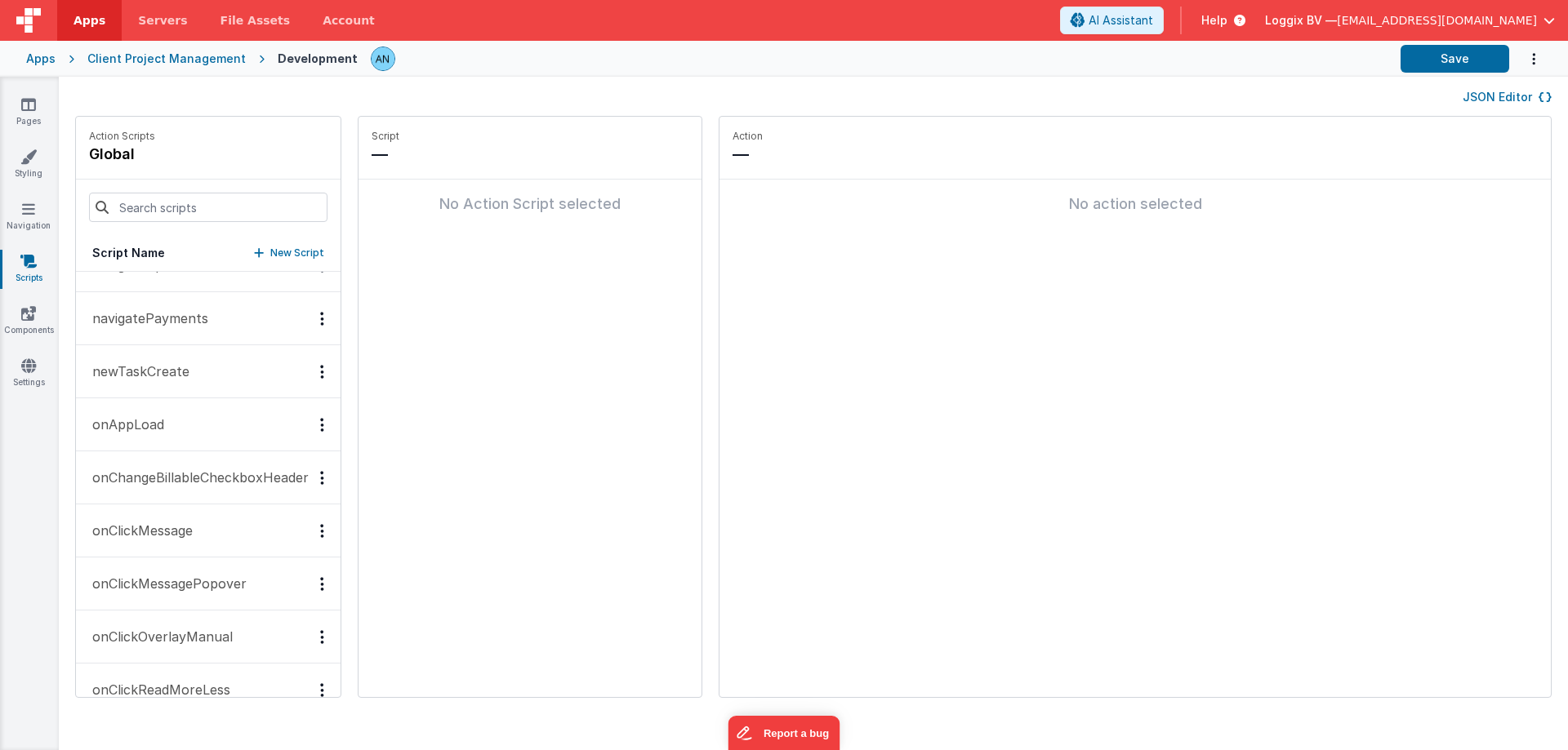
click at [161, 421] on p "onAppLoad" at bounding box center [123, 425] width 82 height 20
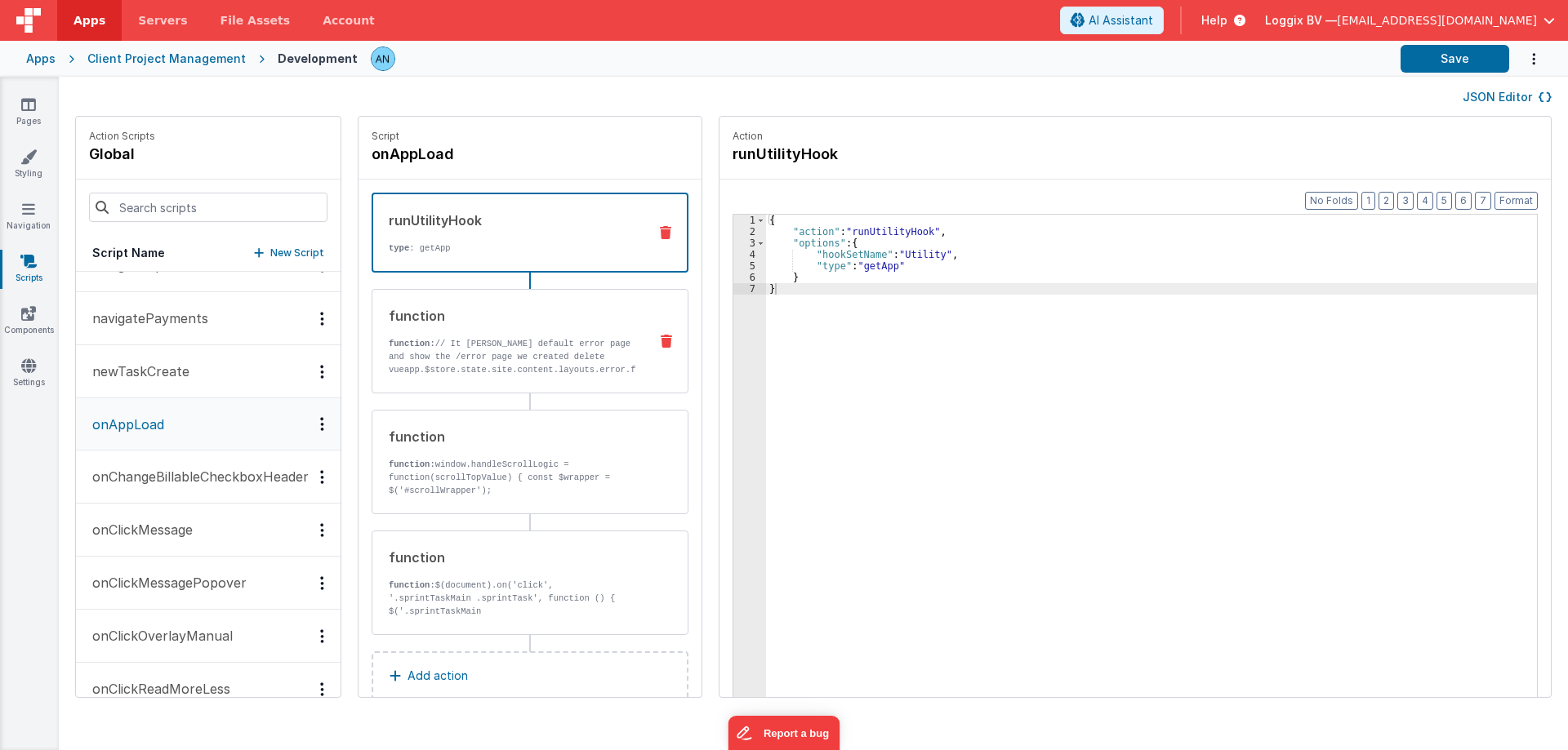
click at [544, 334] on div "function function: // It will hide default error page and show the /error page …" at bounding box center [504, 341] width 263 height 70
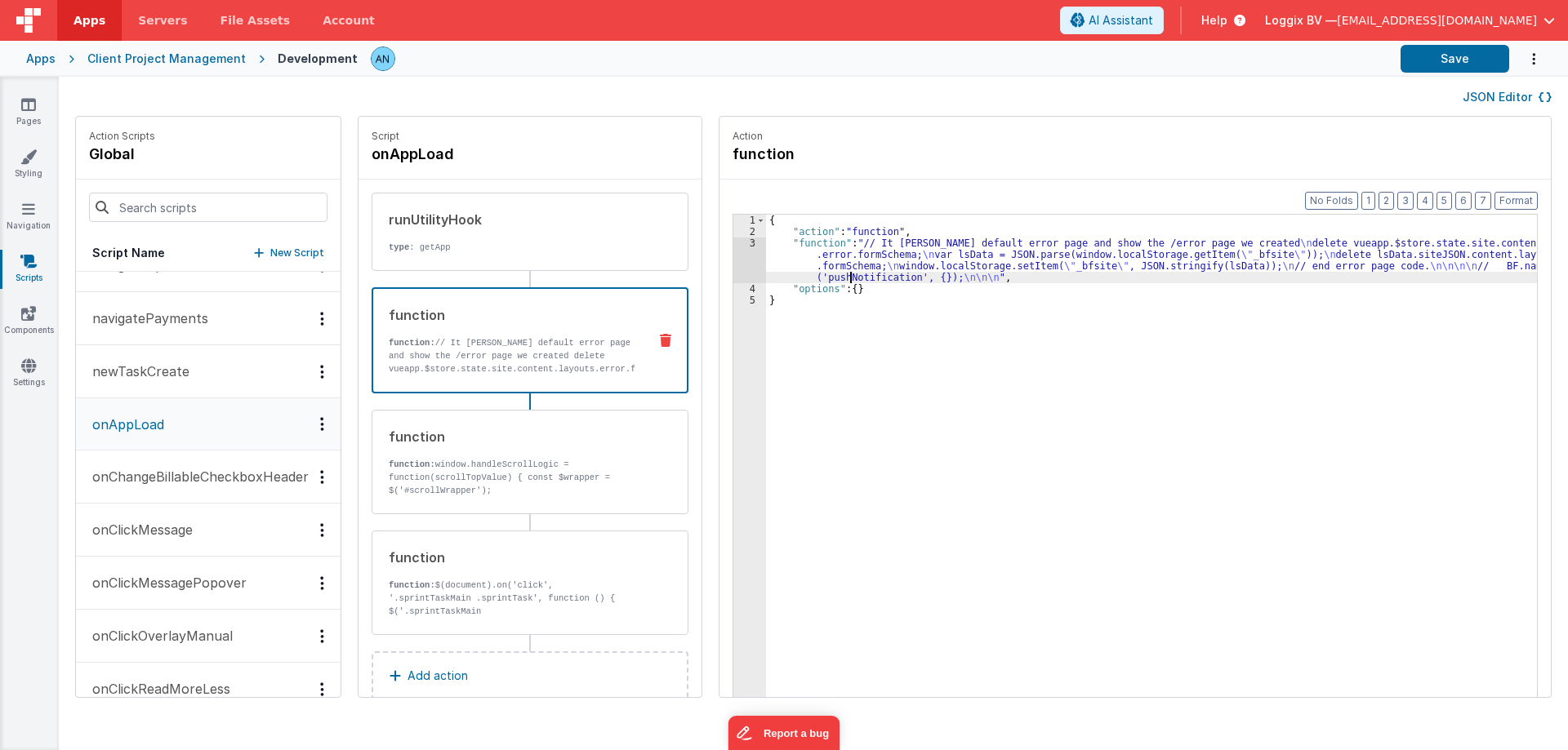
click at [847, 272] on div "{ "action" : "function" , "function" : "// It will hide default error page and …" at bounding box center [1152, 493] width 773 height 556
click at [733, 252] on div "3" at bounding box center [749, 260] width 32 height 46
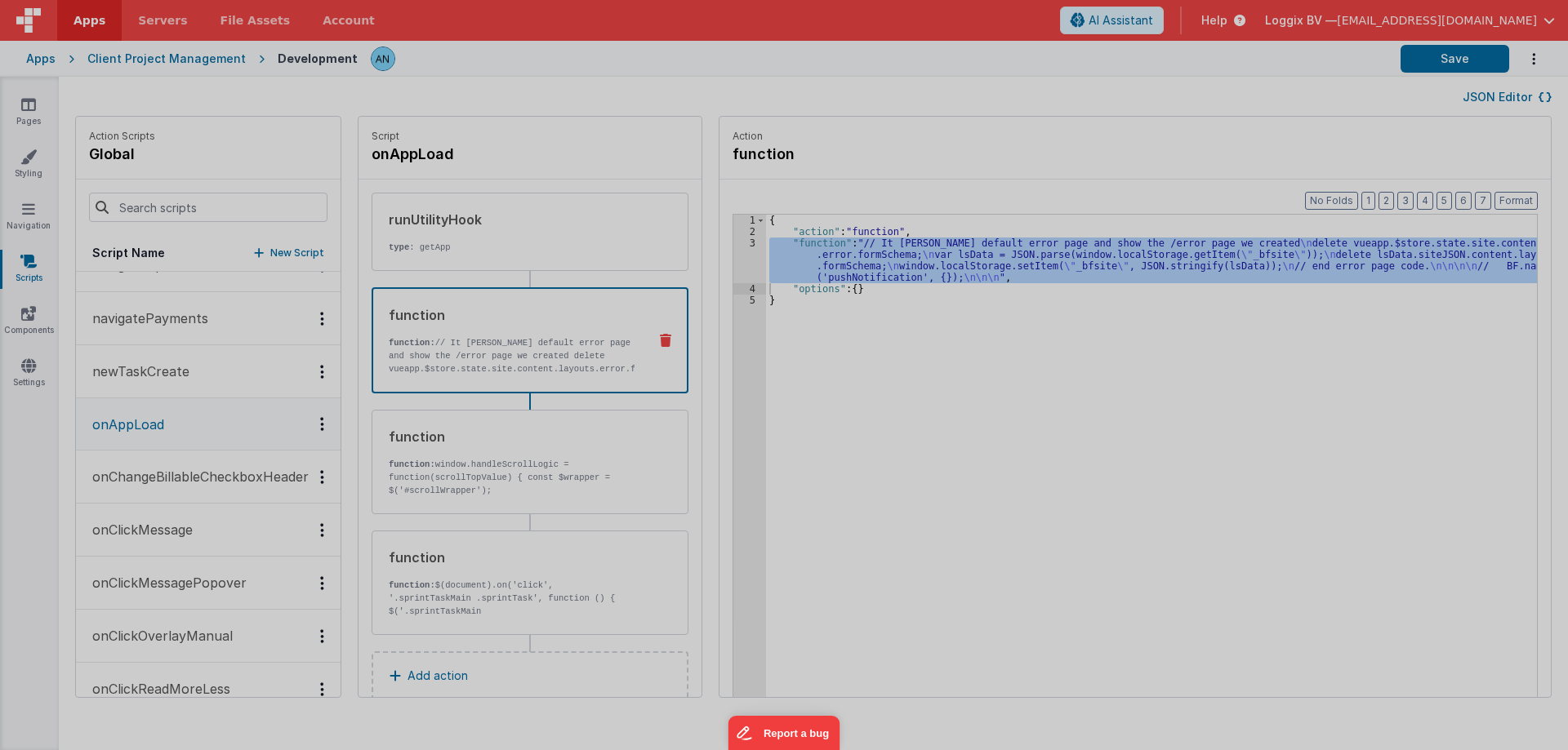
click at [733, 252] on div at bounding box center [784, 375] width 1568 height 750
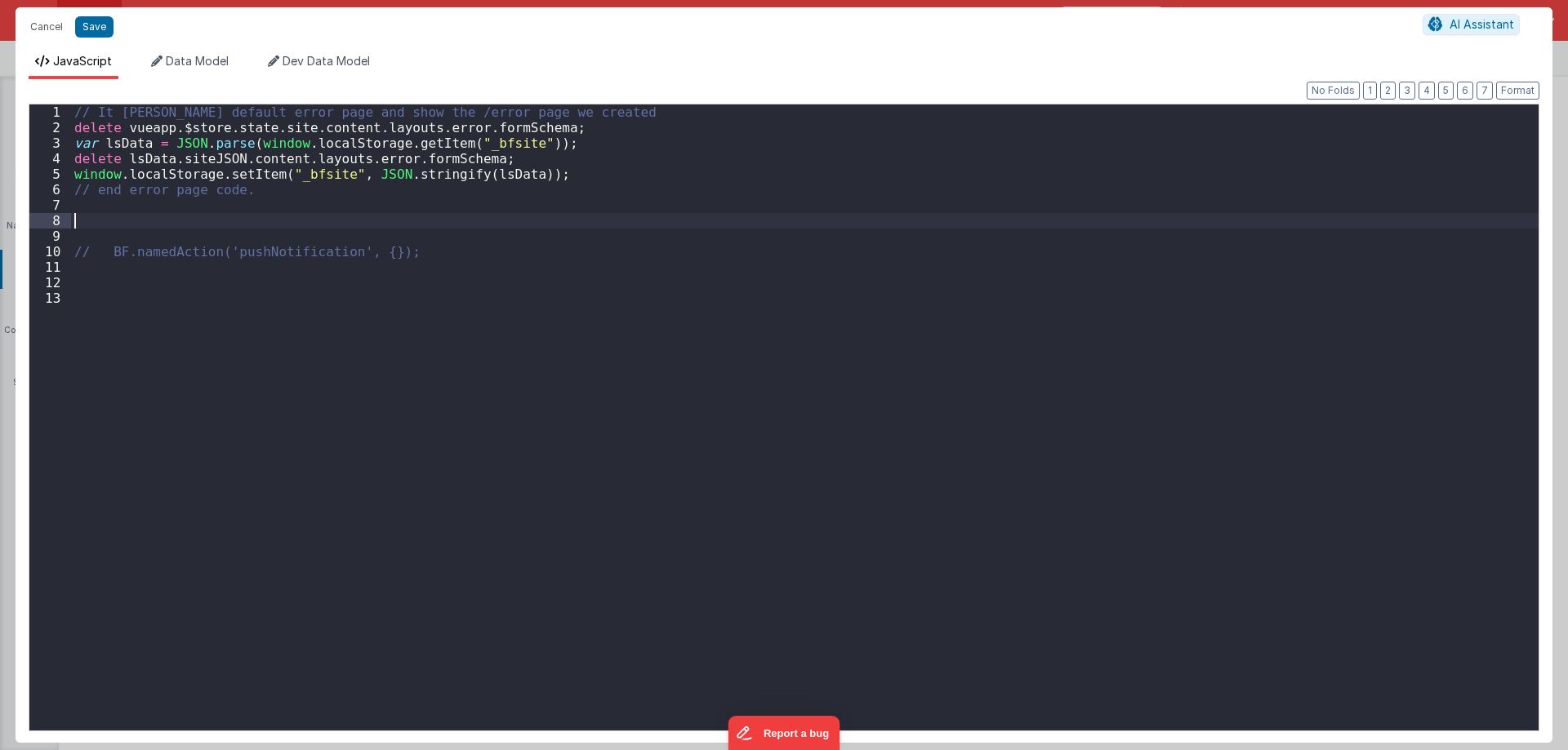
click at [120, 223] on div "// It will hide default error page and show the /error page we created delete v…" at bounding box center [805, 432] width 1467 height 656
click at [101, 225] on div "// It will hide default error page and show the /error page we created delete v…" at bounding box center [805, 432] width 1467 height 656
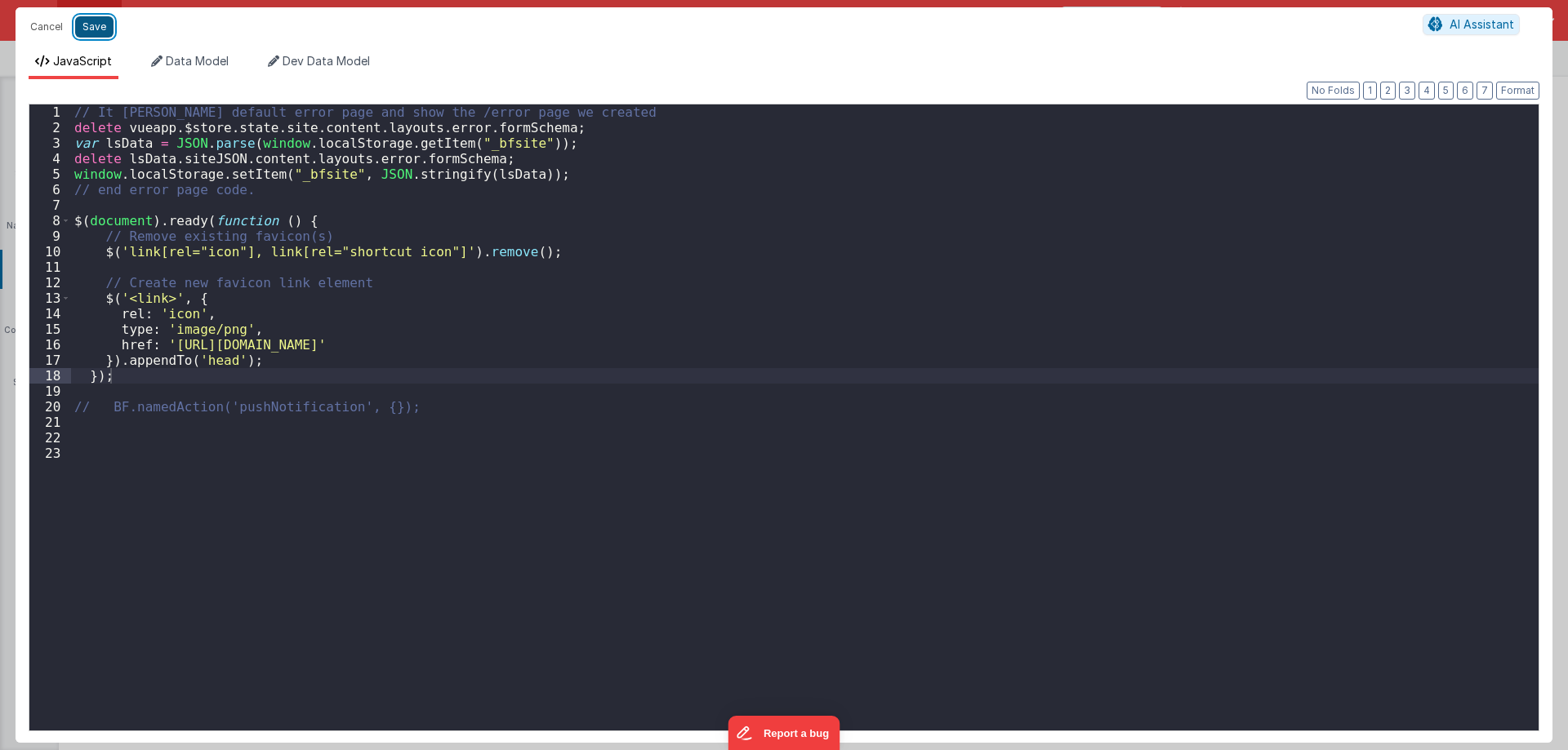
click at [87, 31] on button "Save" at bounding box center [94, 27] width 38 height 22
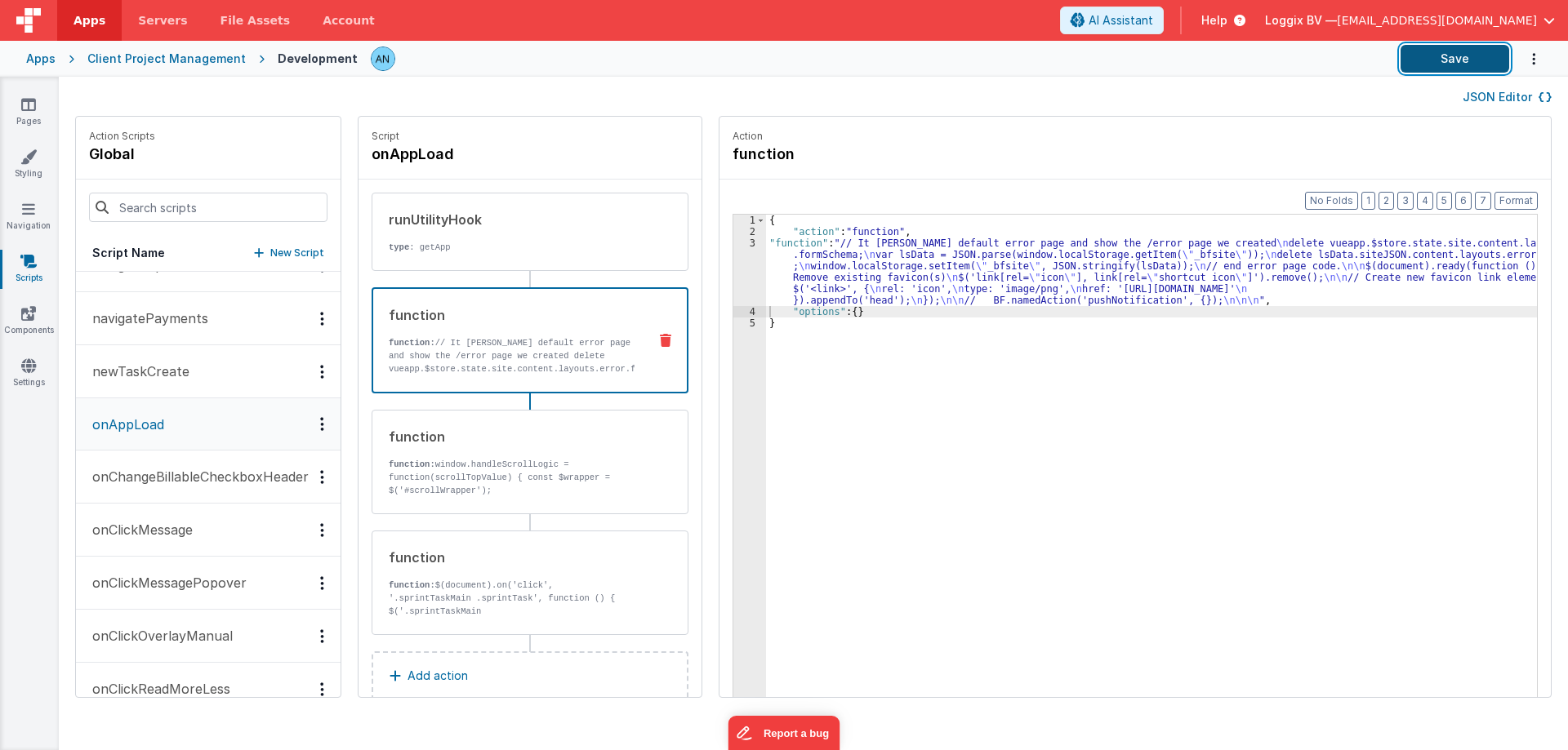
click at [1465, 63] on button "Save" at bounding box center [1455, 59] width 108 height 28
click at [1521, 197] on button "Format" at bounding box center [1516, 201] width 43 height 18
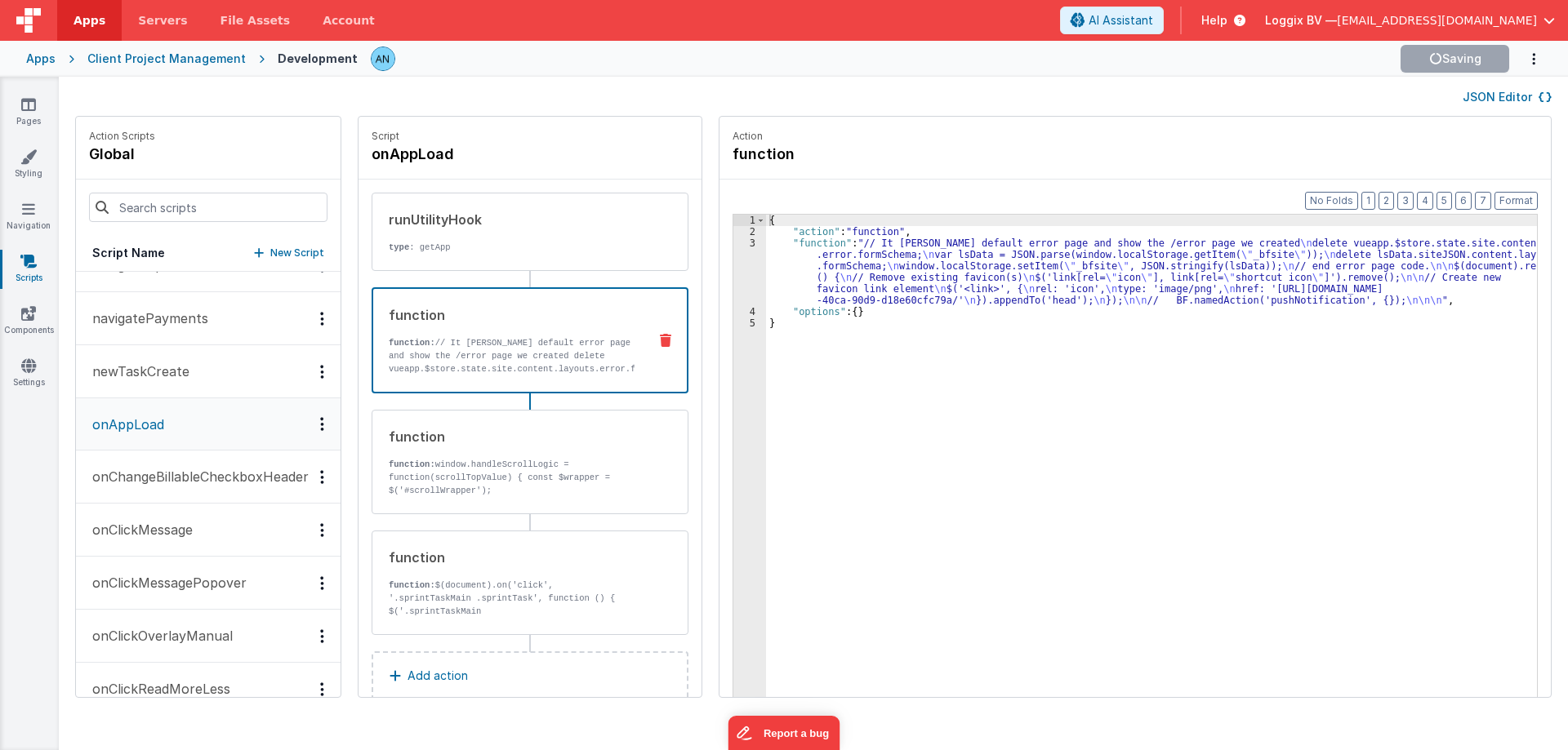
click at [737, 266] on div "3" at bounding box center [749, 272] width 32 height 69
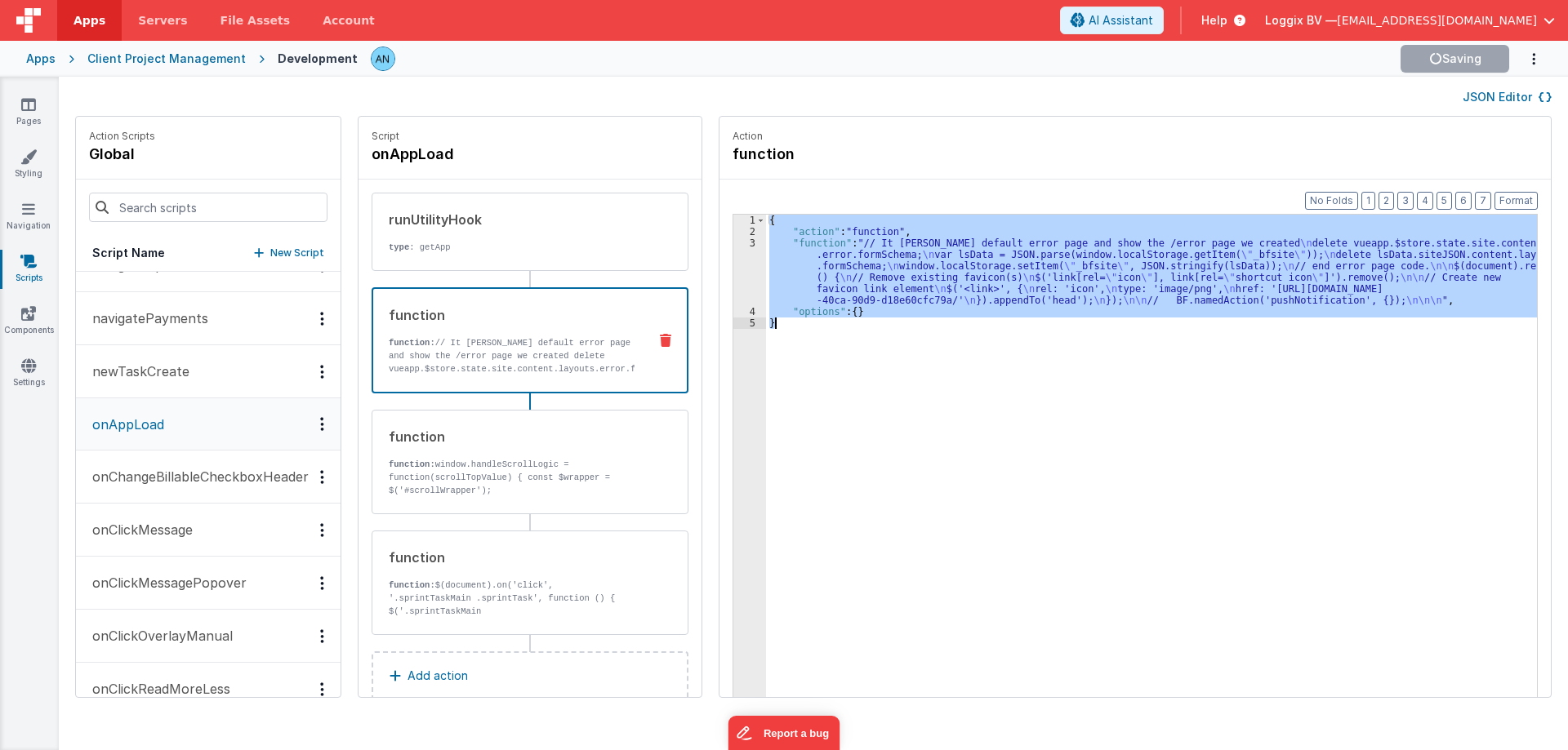
click at [737, 266] on div "3" at bounding box center [749, 272] width 32 height 69
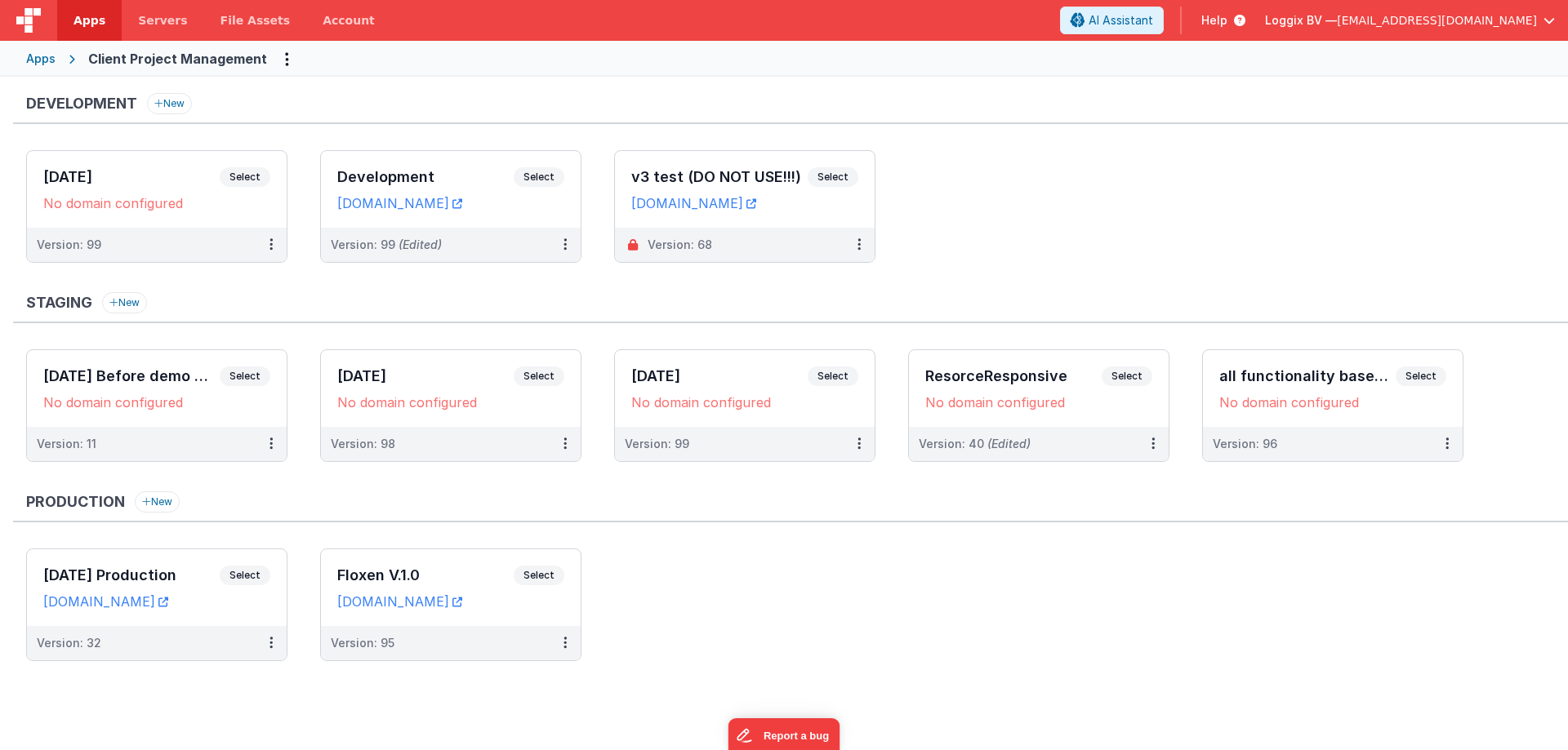
click at [28, 54] on div "Apps" at bounding box center [41, 59] width 30 height 17
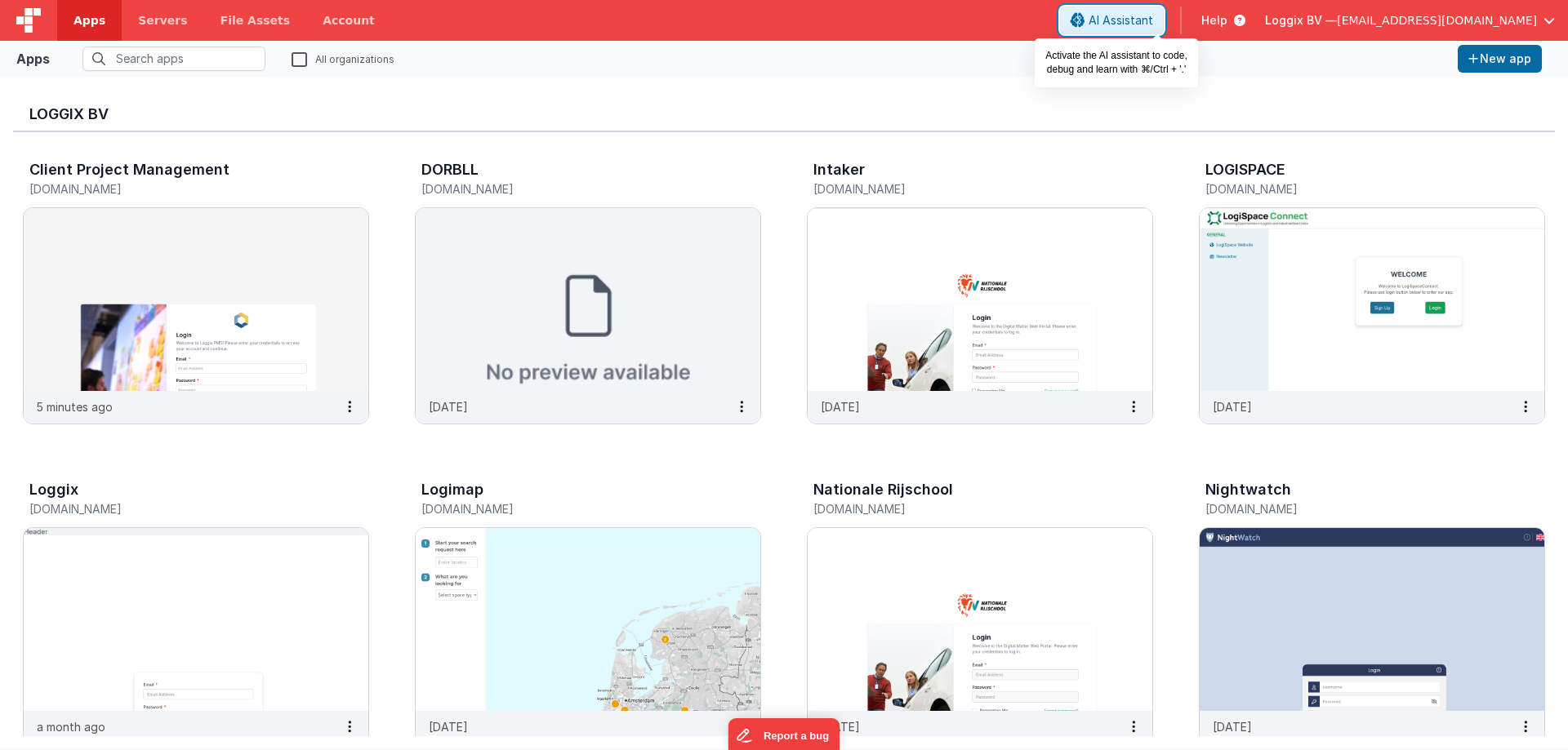
click at [1153, 19] on span "AI Assistant" at bounding box center [1121, 21] width 65 height 17
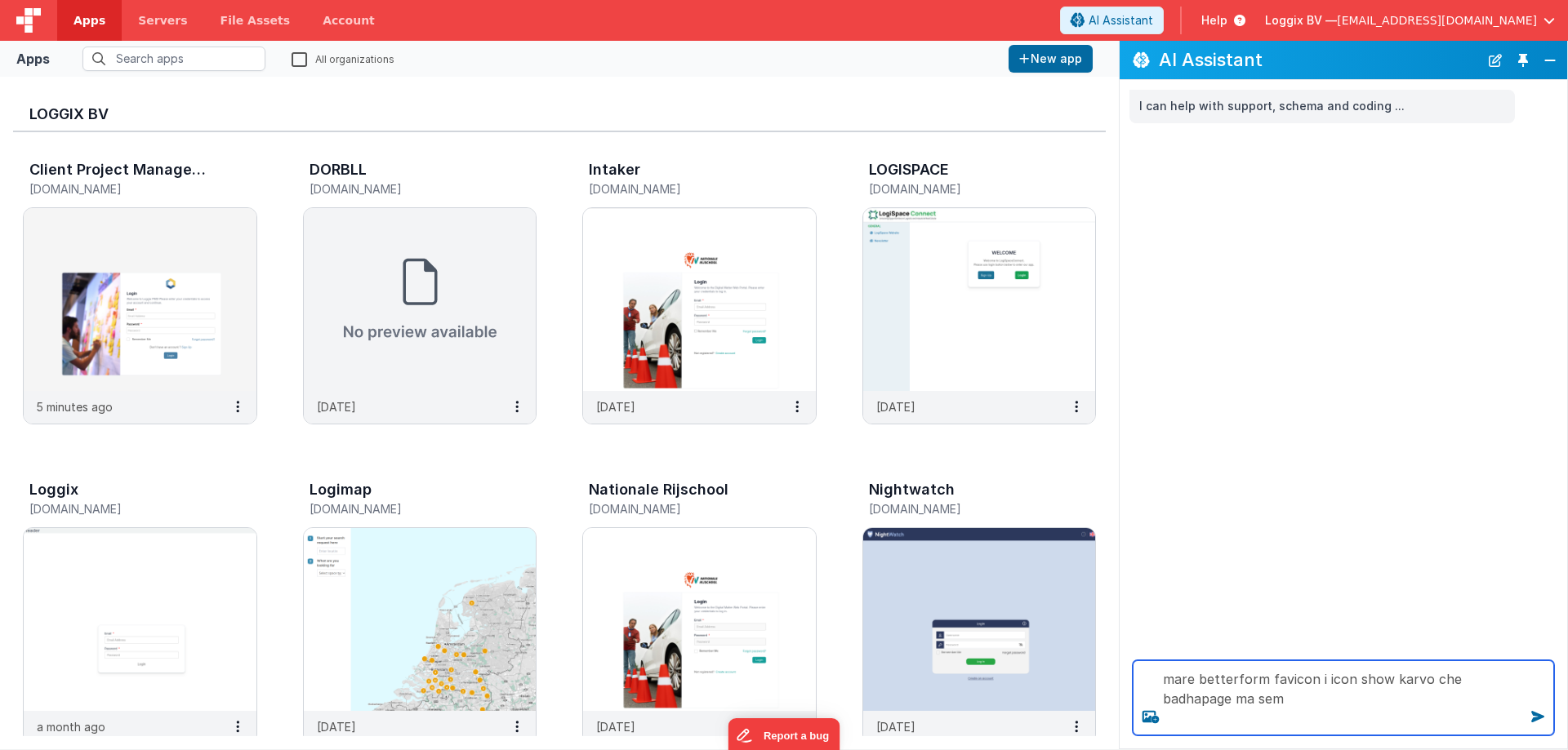
paste textarea "https://ucarecdn.com/ef6c1746-8992-40ca-90d9-d18e60cfc79a/"
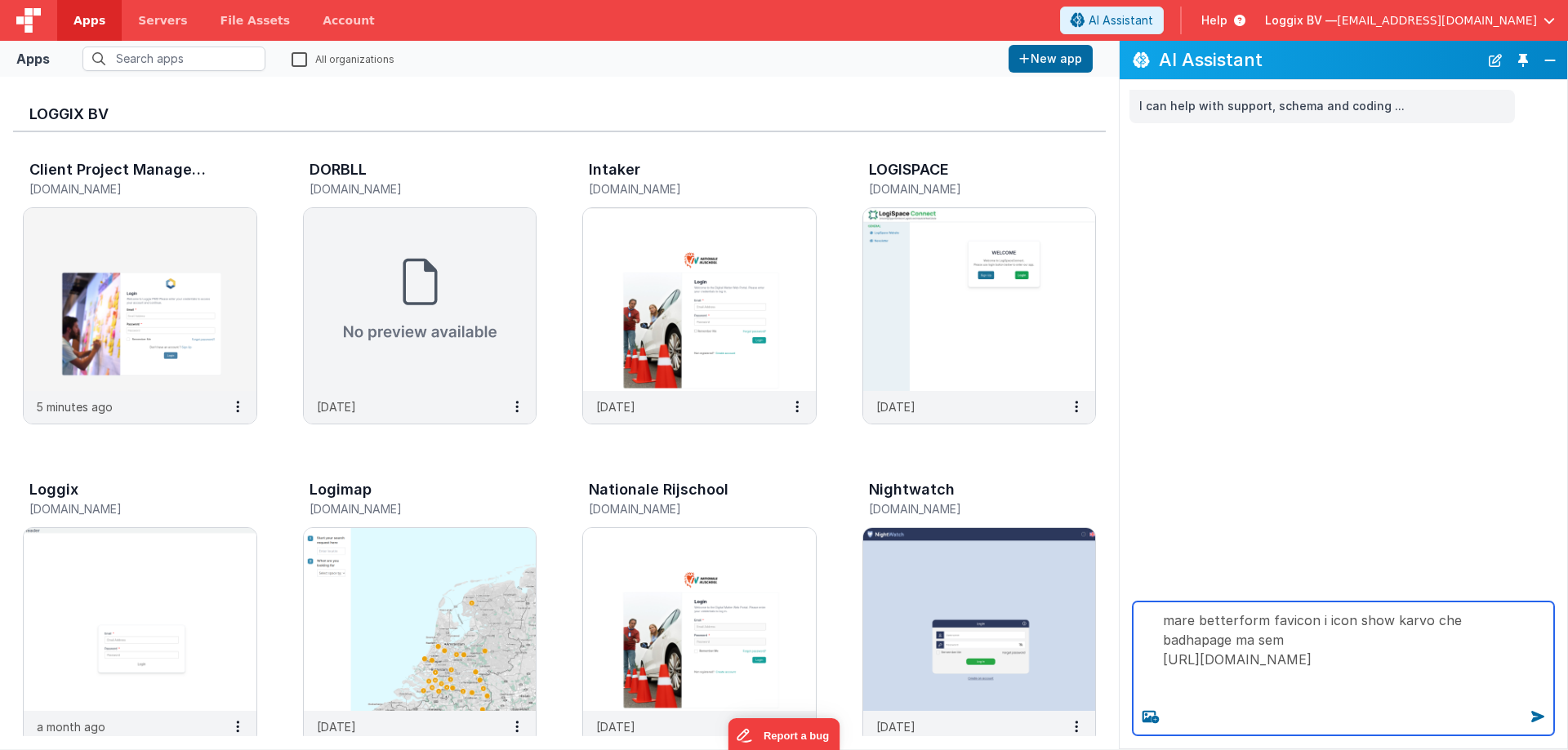
type textarea "mare betterform favicon i icon show karvo che badhapage ma sem https://ucarecdn…"
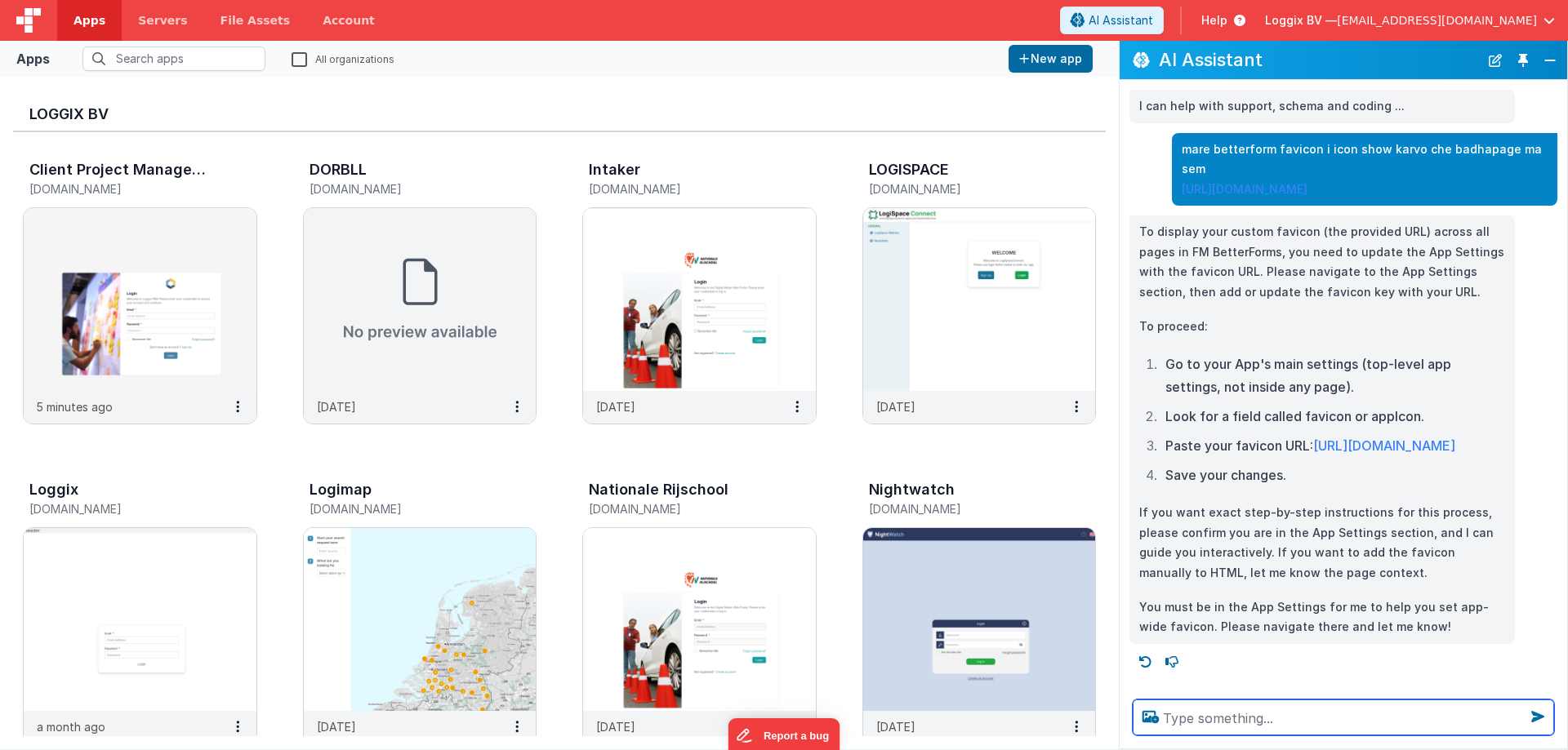
scroll to position [14, 0]
click at [1170, 709] on textarea at bounding box center [1343, 717] width 421 height 36
type textarea "shema javanu kyo cho samjay nay kai"
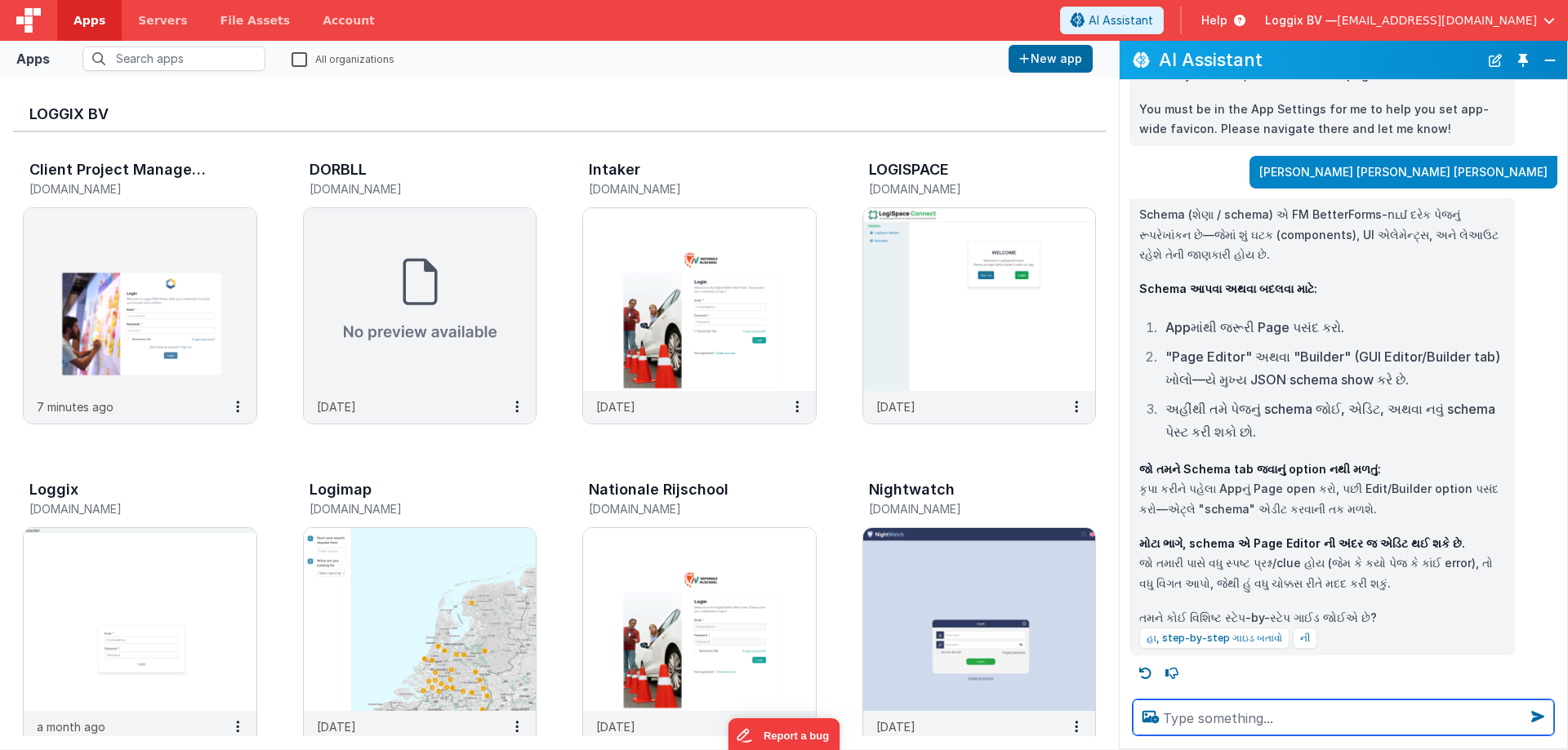
scroll to position [524, 0]
click at [1223, 706] on textarea at bounding box center [1343, 717] width 421 height 36
type textarea "mane hji nathi samjatu tme shema javanu kyo chho"
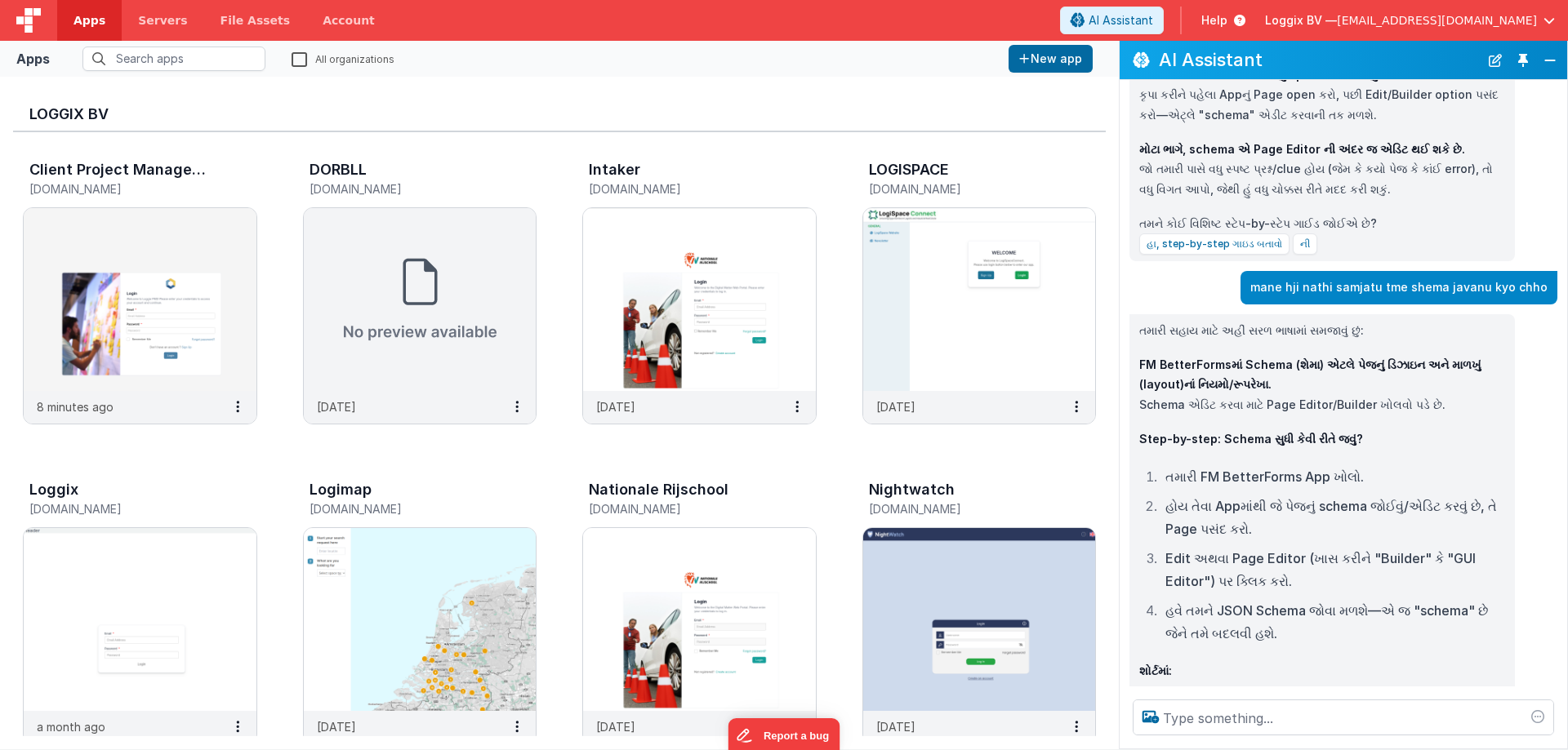
scroll to position [889, 0]
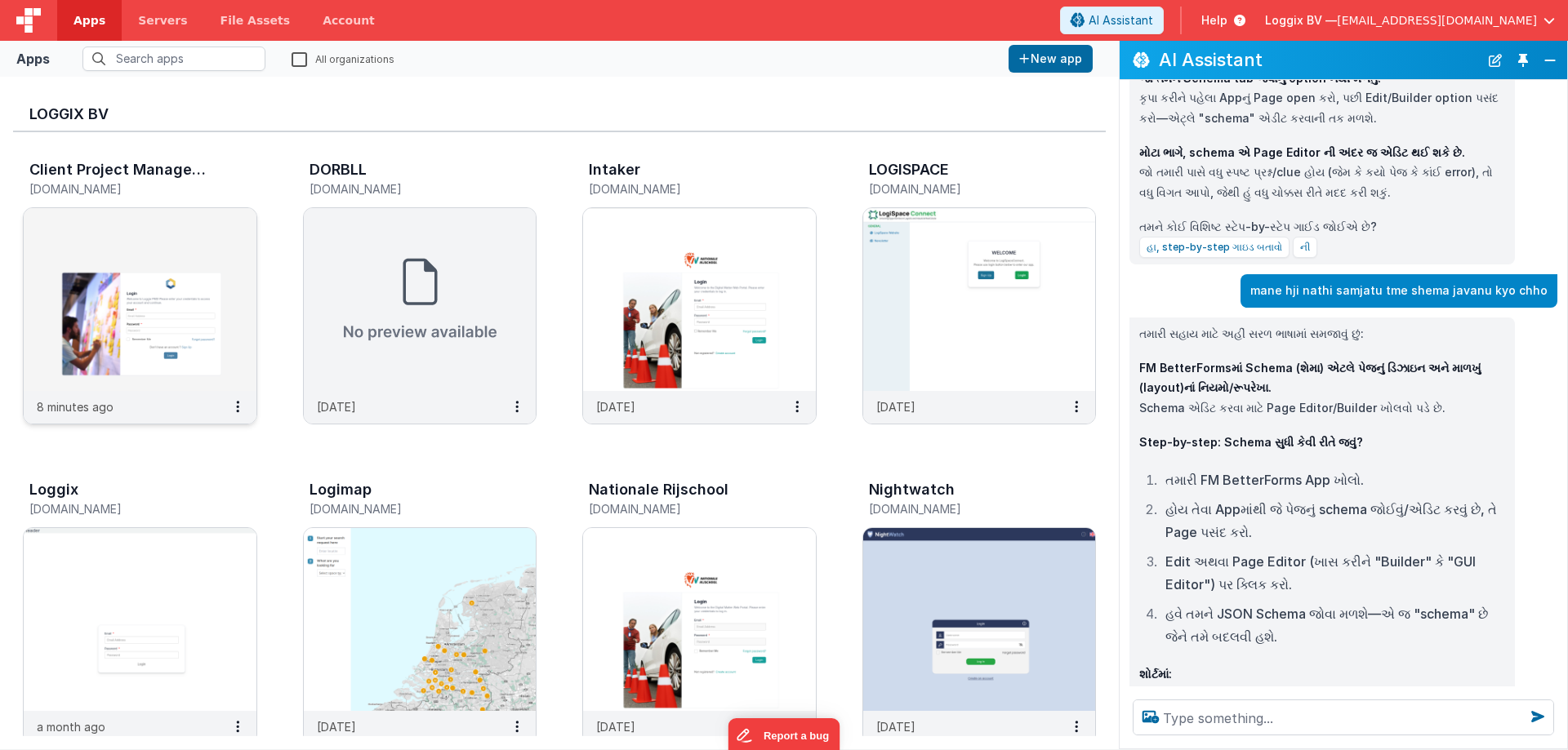
click at [113, 243] on img at bounding box center [140, 300] width 233 height 183
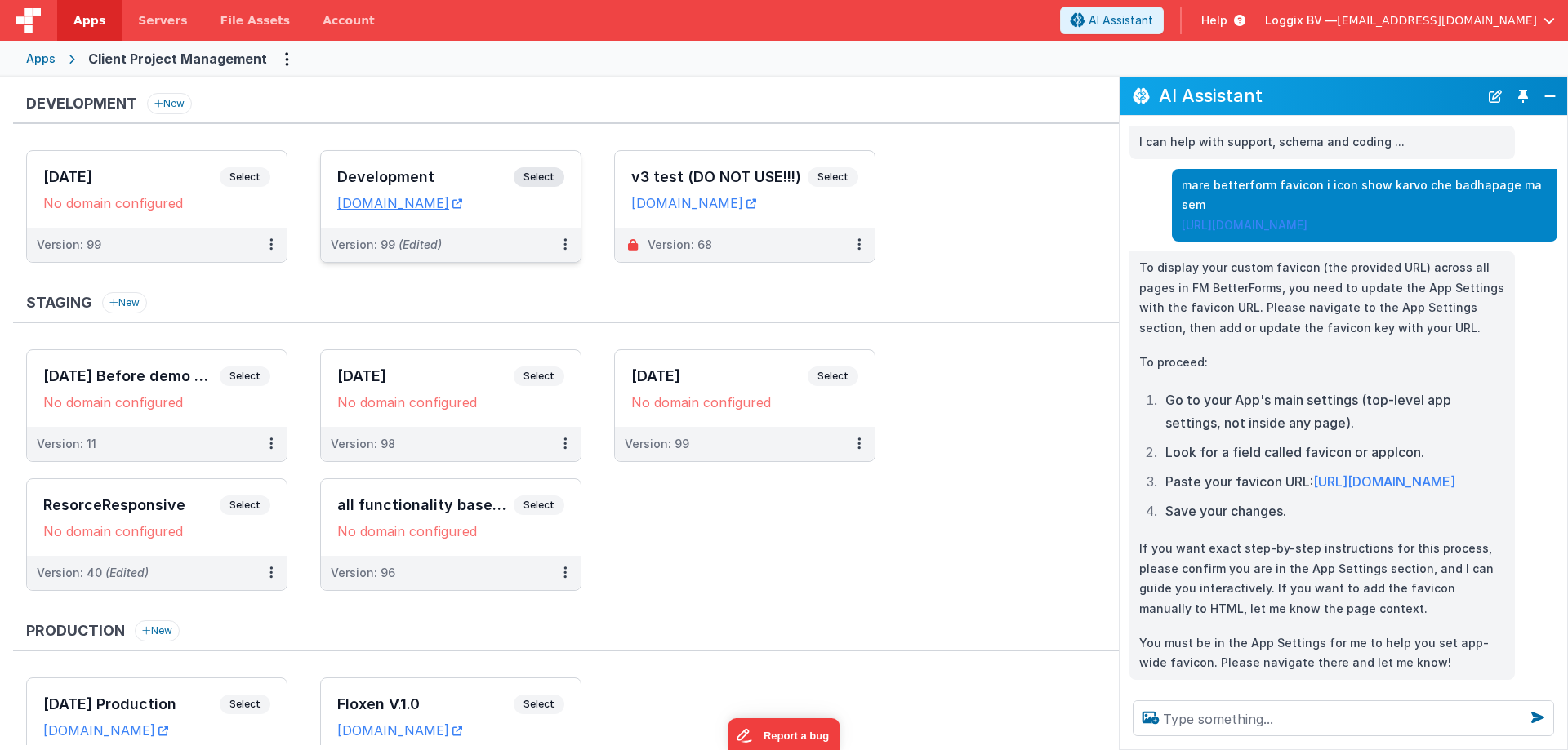
click at [363, 163] on div "Development Select URLs client-pms.fmbetterforms.com" at bounding box center [451, 189] width 260 height 77
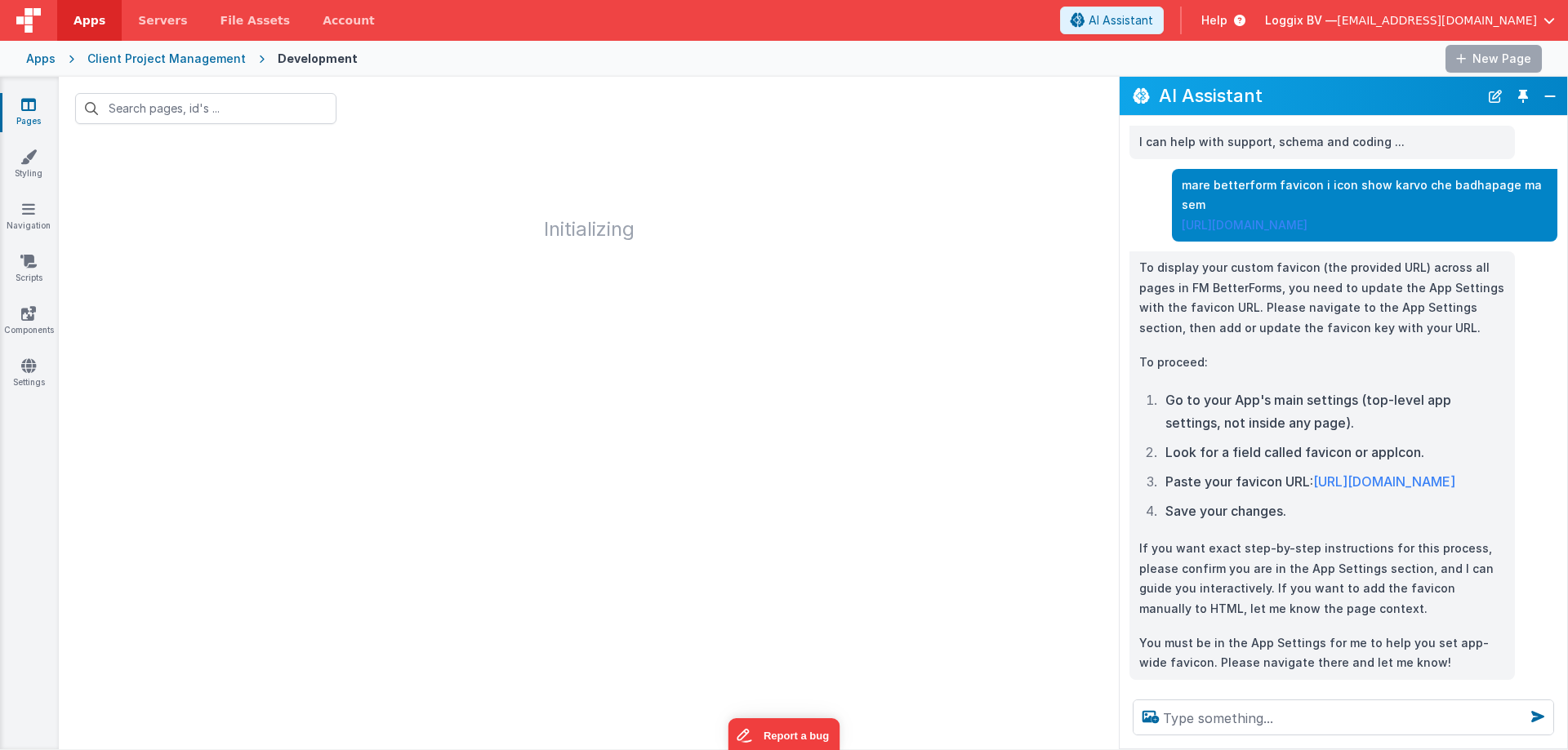
click at [101, 22] on link "Apps" at bounding box center [89, 20] width 65 height 41
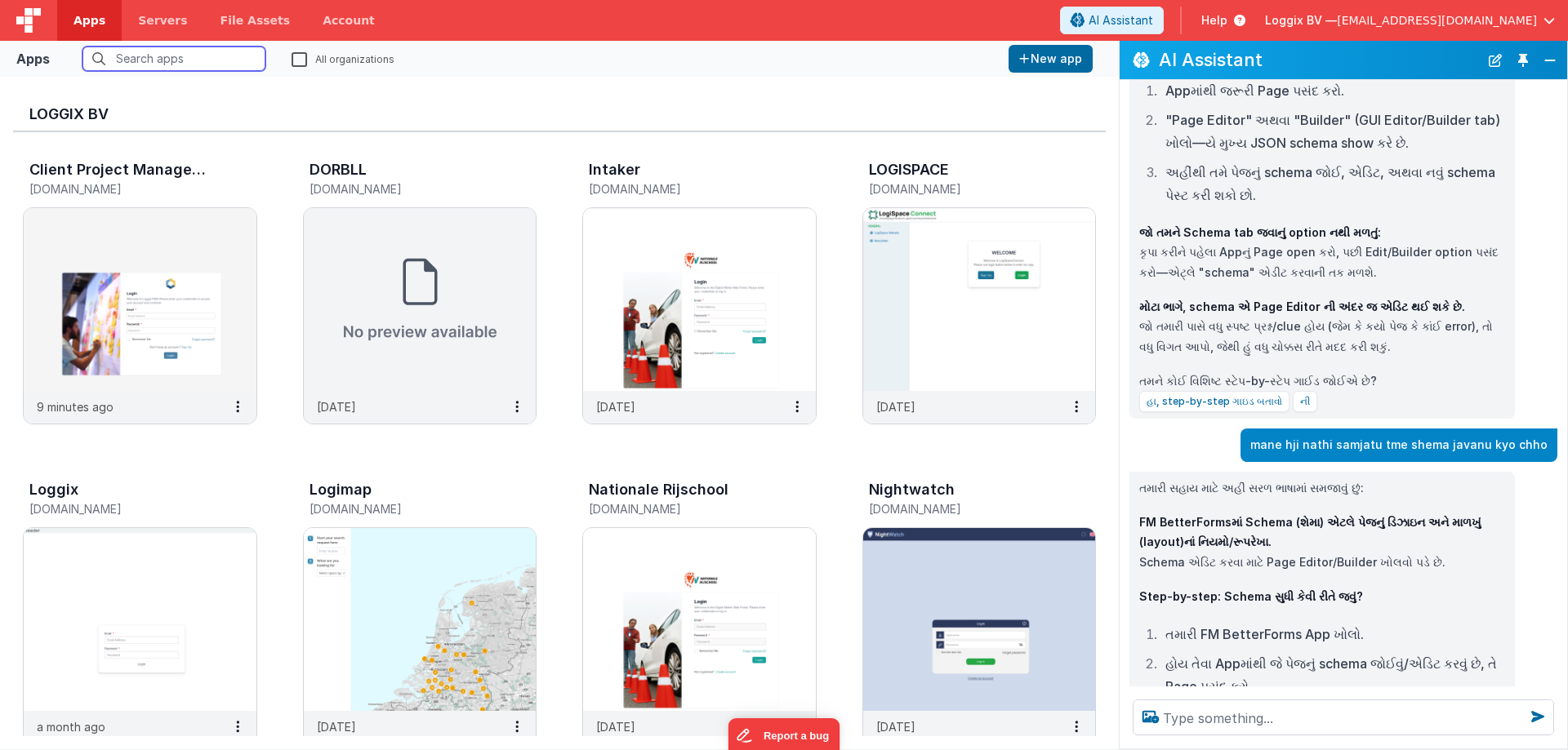
scroll to position [1104, 0]
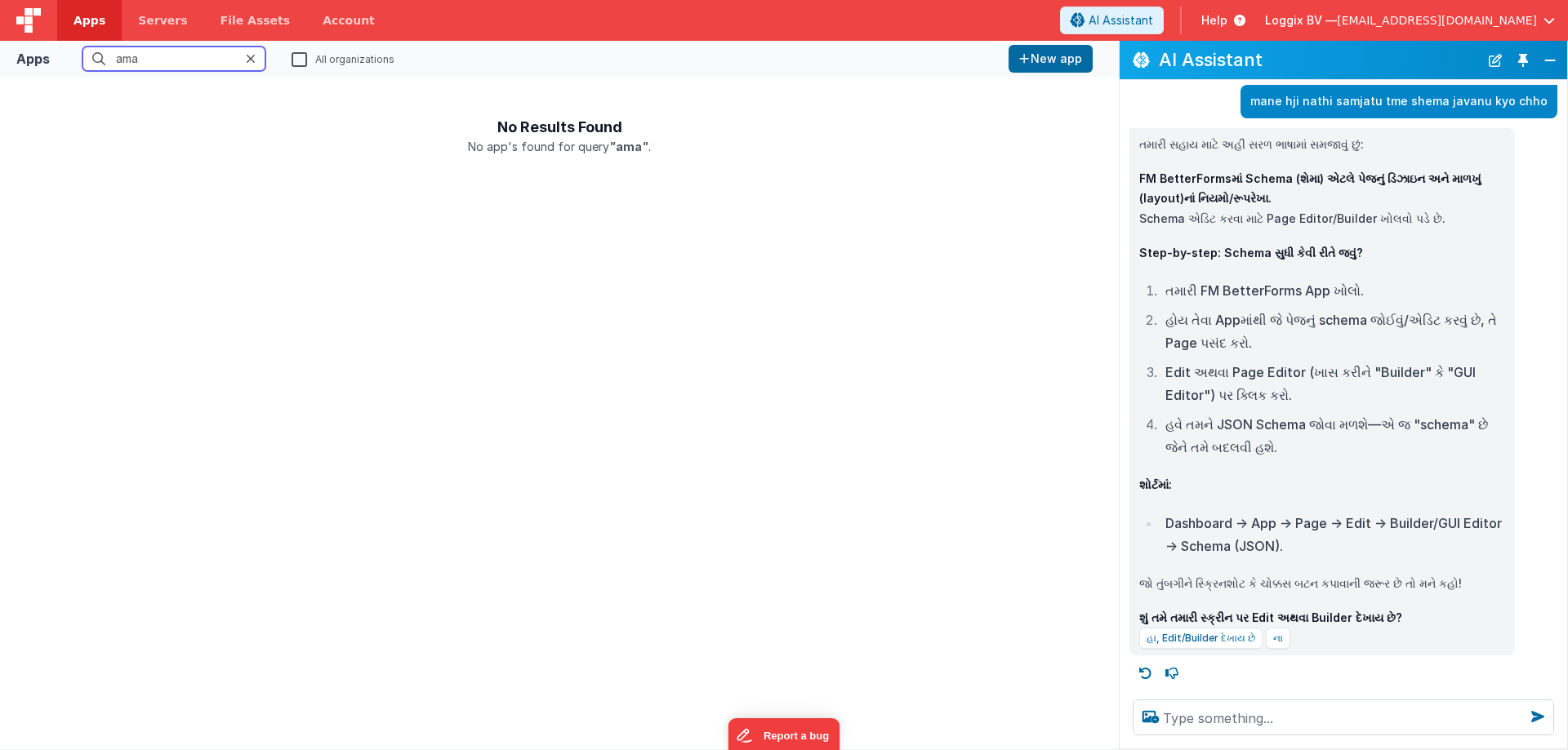
type input "a"
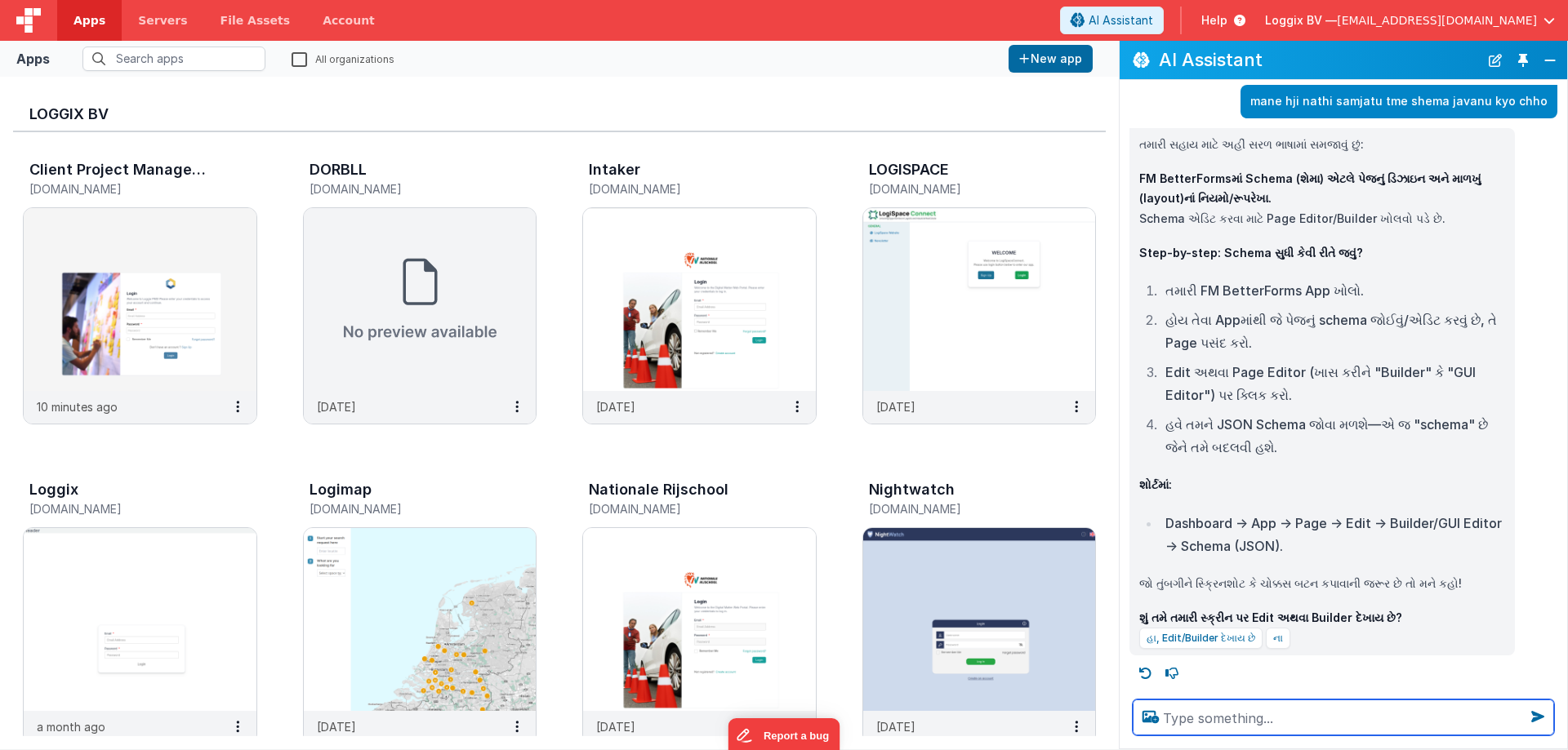
click at [1259, 719] on textarea at bounding box center [1343, 717] width 421 height 36
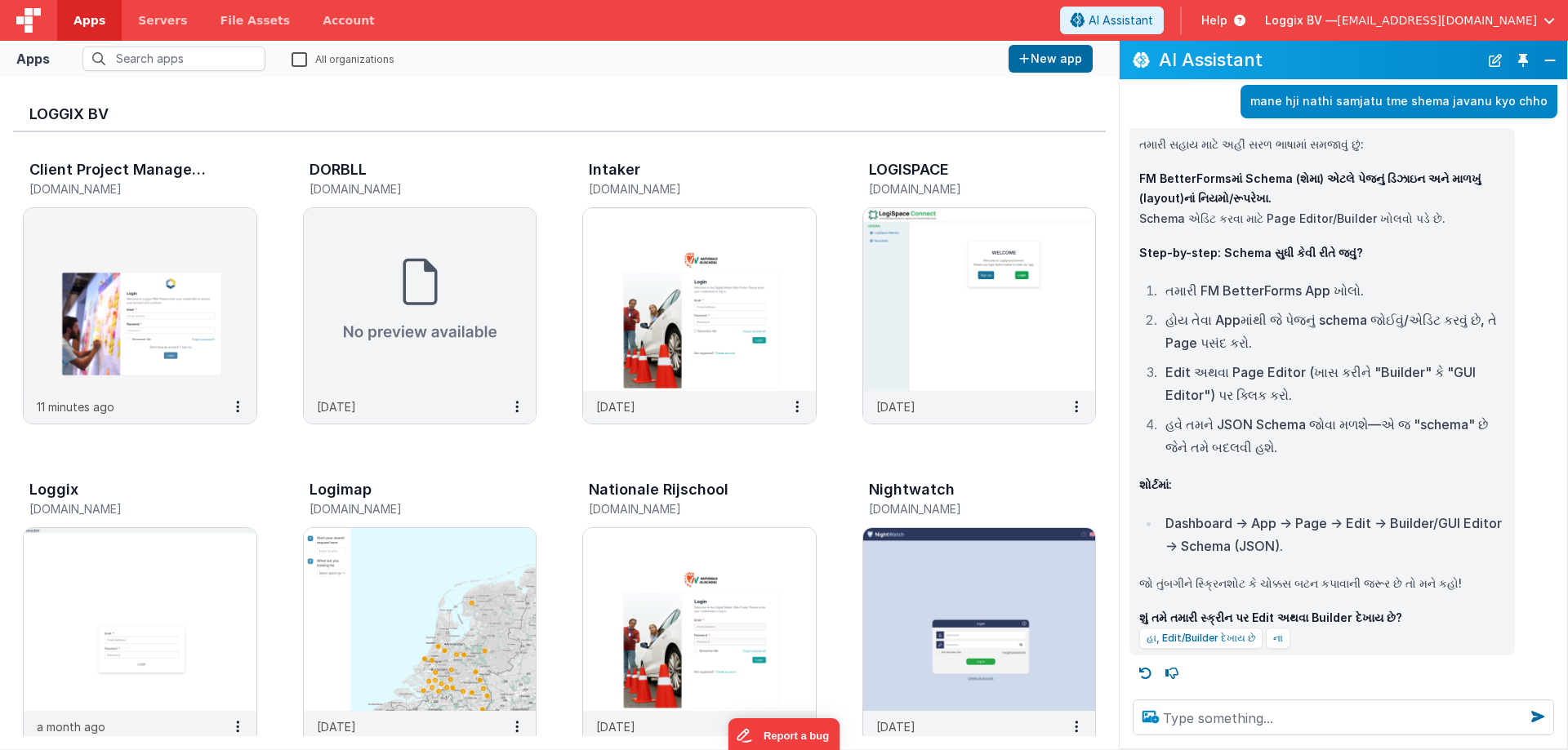
click at [1147, 724] on icon at bounding box center [1151, 717] width 30 height 26
click at [0, 0] on input "file" at bounding box center [0, 0] width 0 height 0
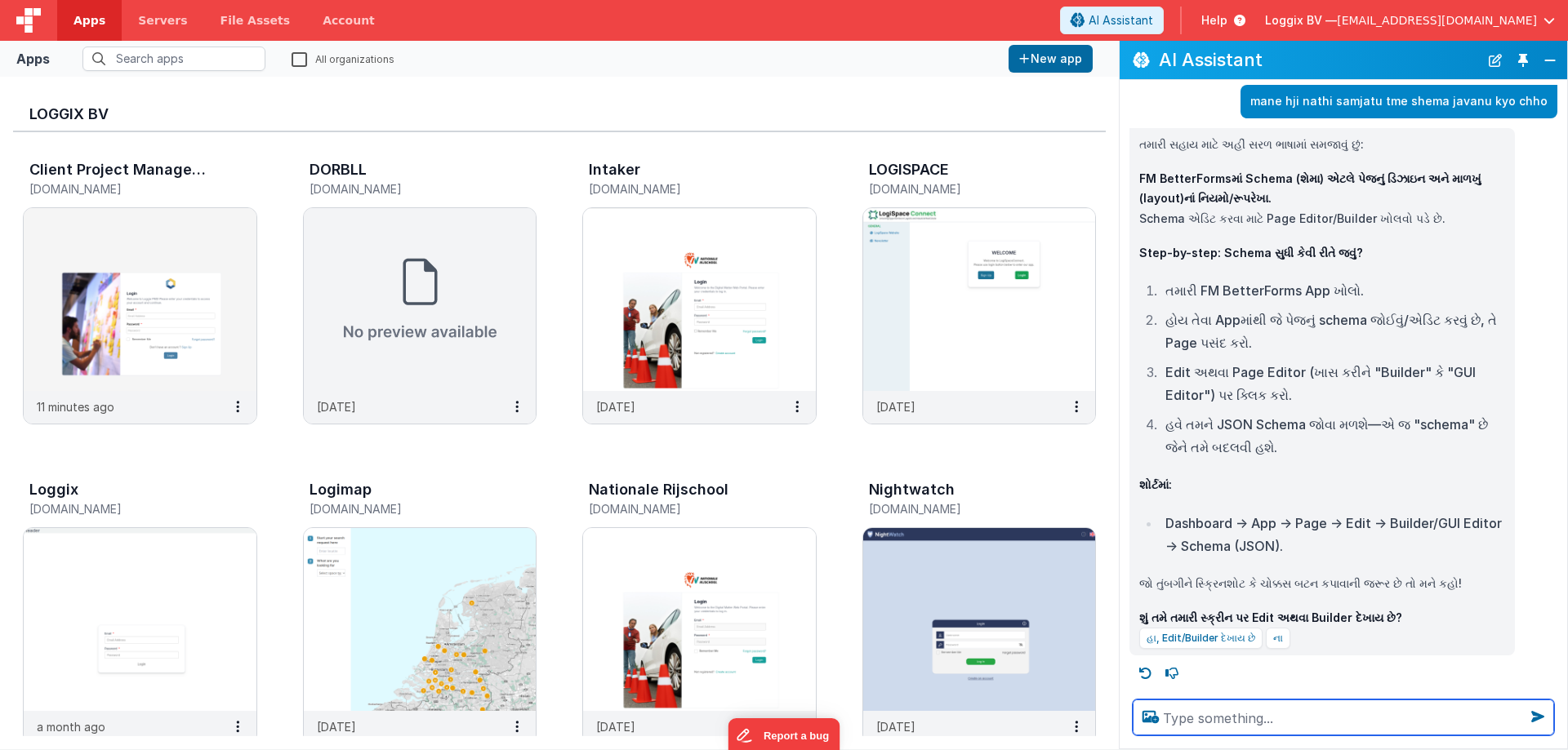
click at [1297, 716] on textarea at bounding box center [1343, 717] width 421 height 36
paste textarea "a"
type textarea "ama avu kay nathi please proper answer apo"
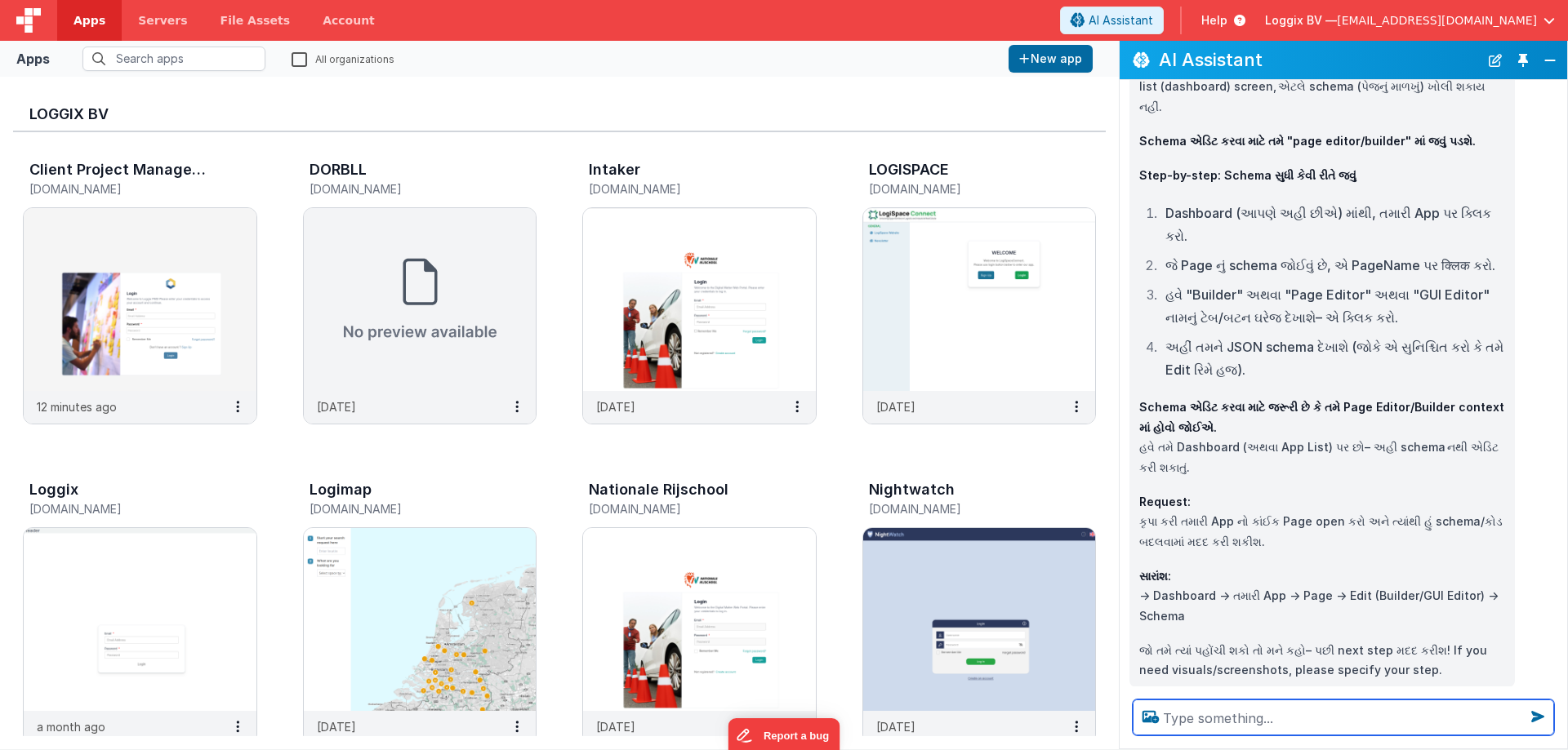
scroll to position [1774, 0]
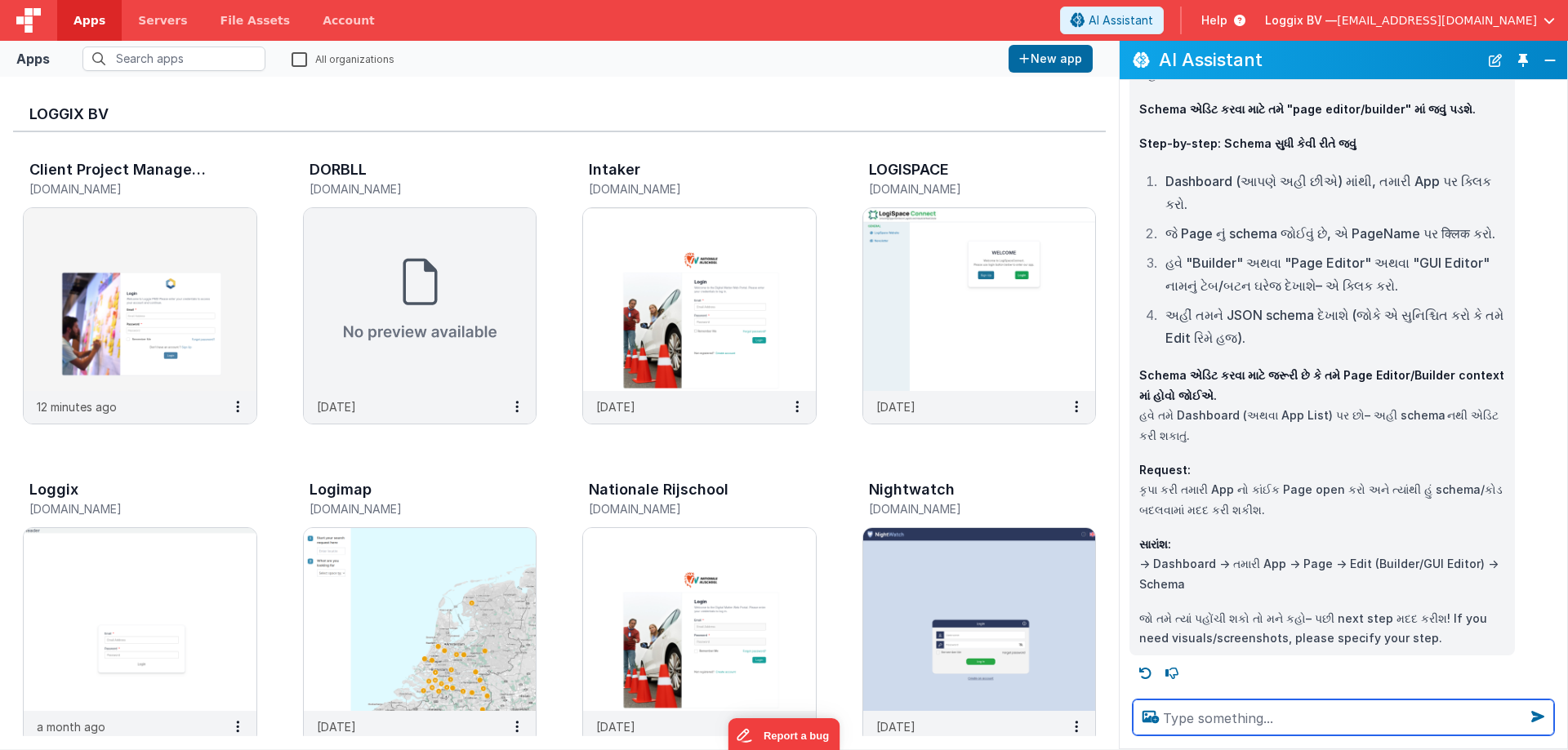
click at [1219, 720] on textarea at bounding box center [1343, 717] width 421 height 36
type textarea "url kya mukavanu favicon icon ni ?"
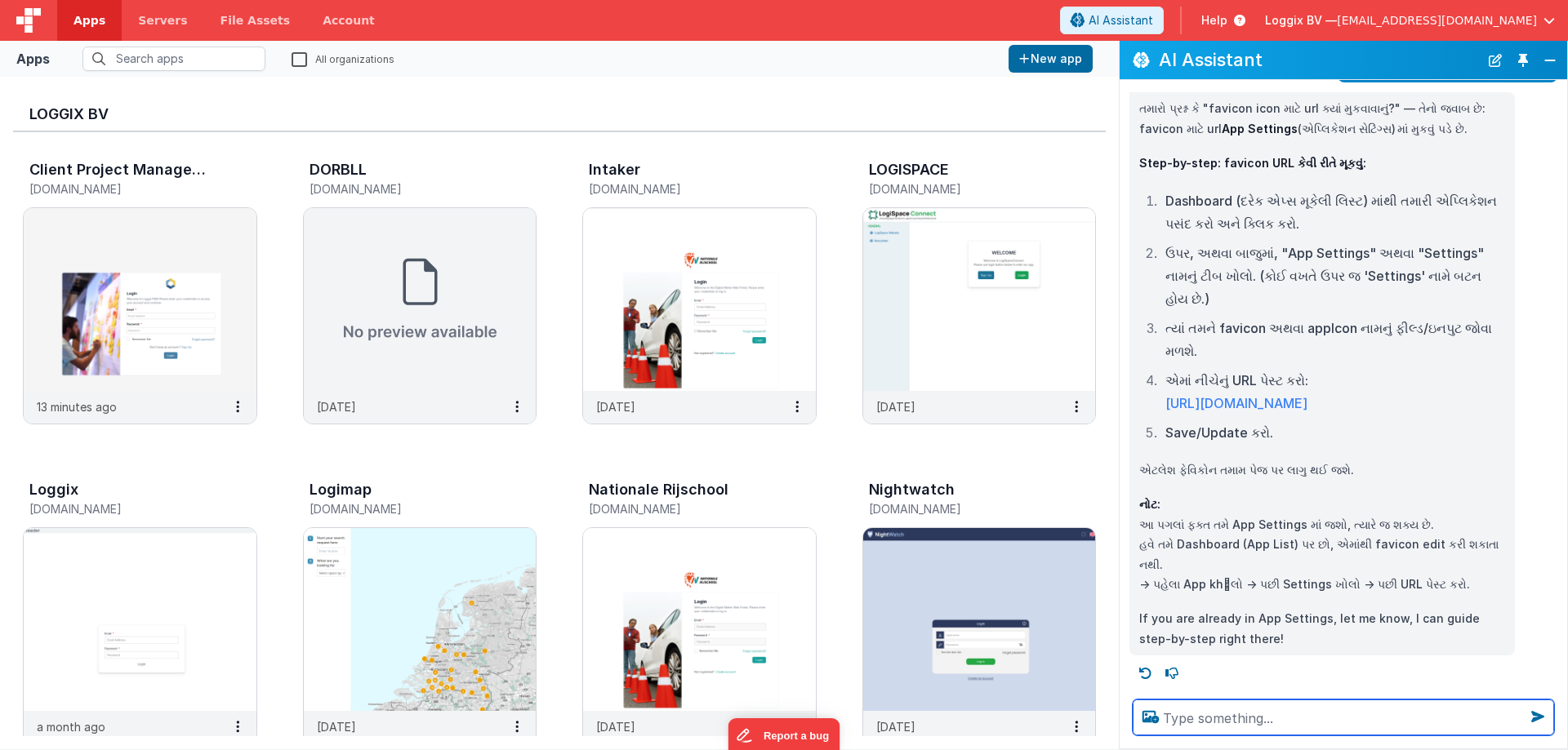
scroll to position [2331, 0]
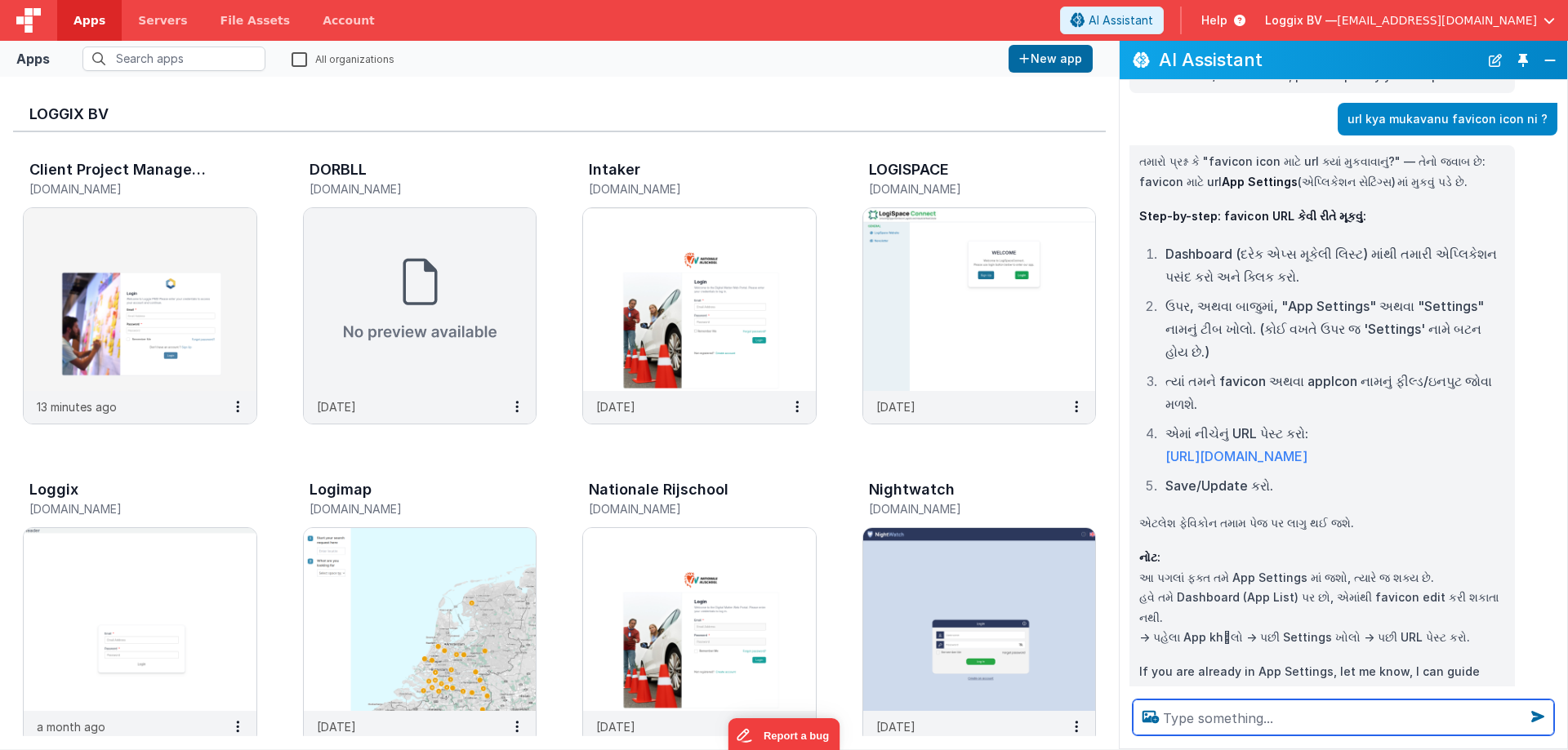
click at [1251, 707] on textarea at bounding box center [1343, 717] width 421 height 36
type textarea "mne avu kay maltu nathi"
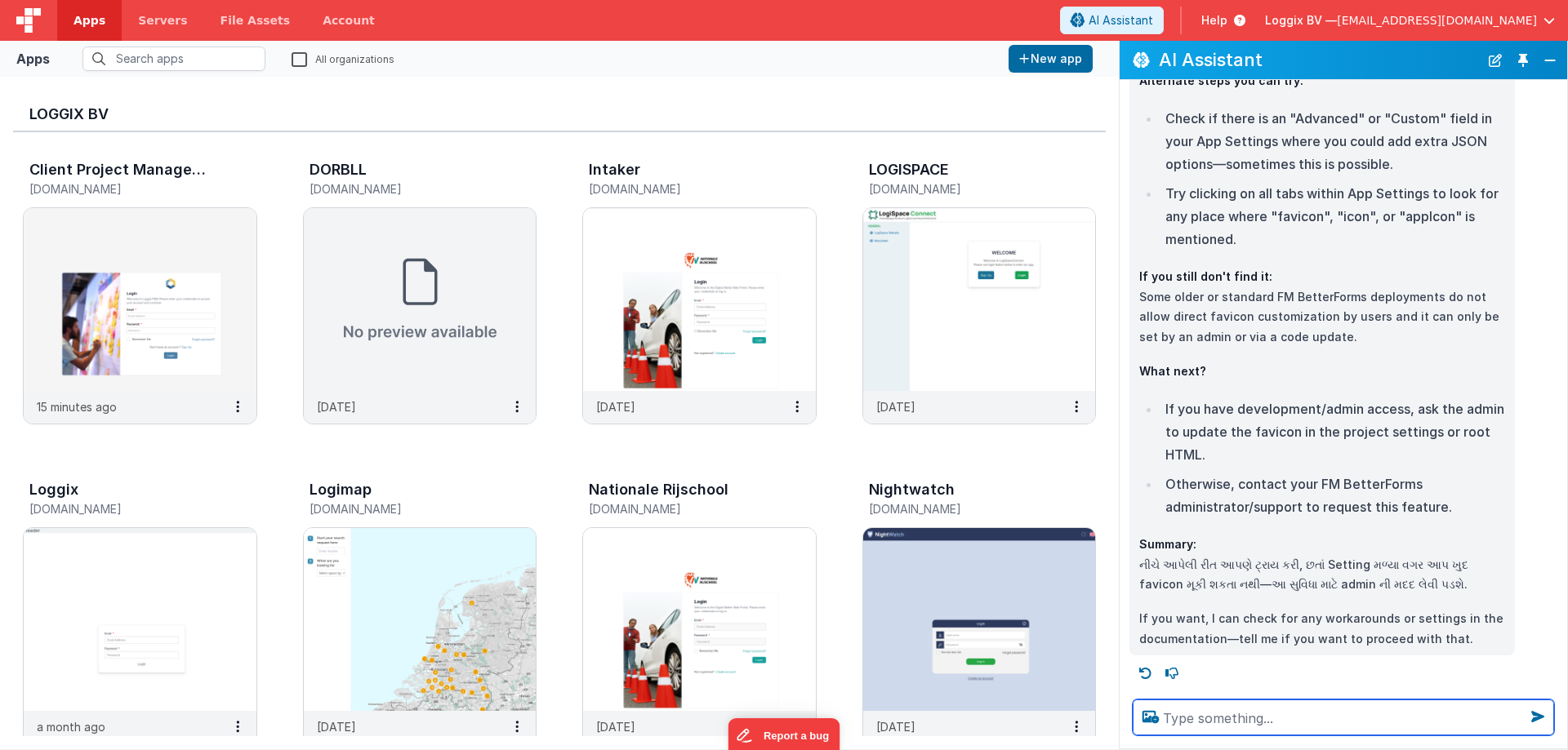
scroll to position [3171, 0]
type textarea "apde jquery onform load ma mukine karvu che"
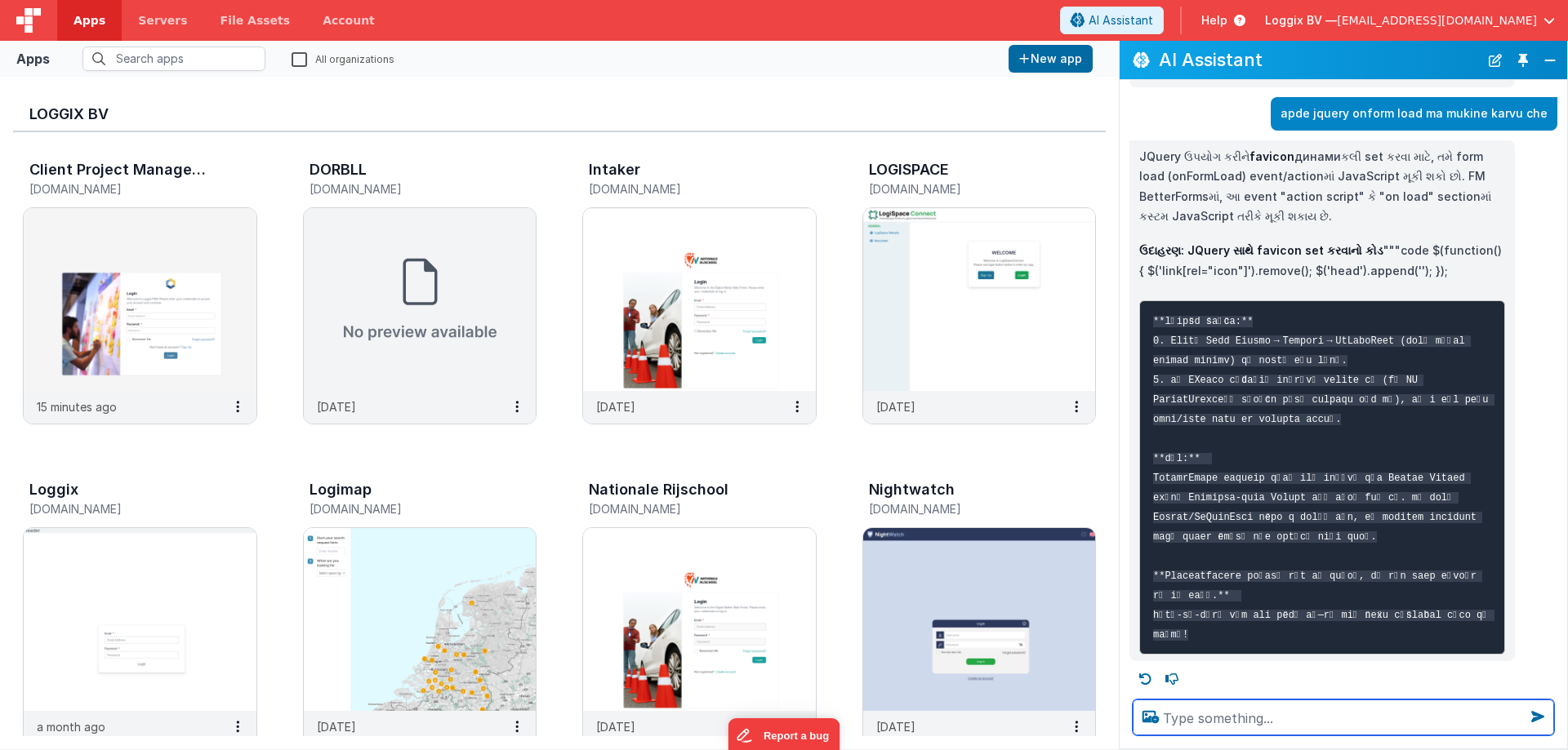
scroll to position [3745, 0]
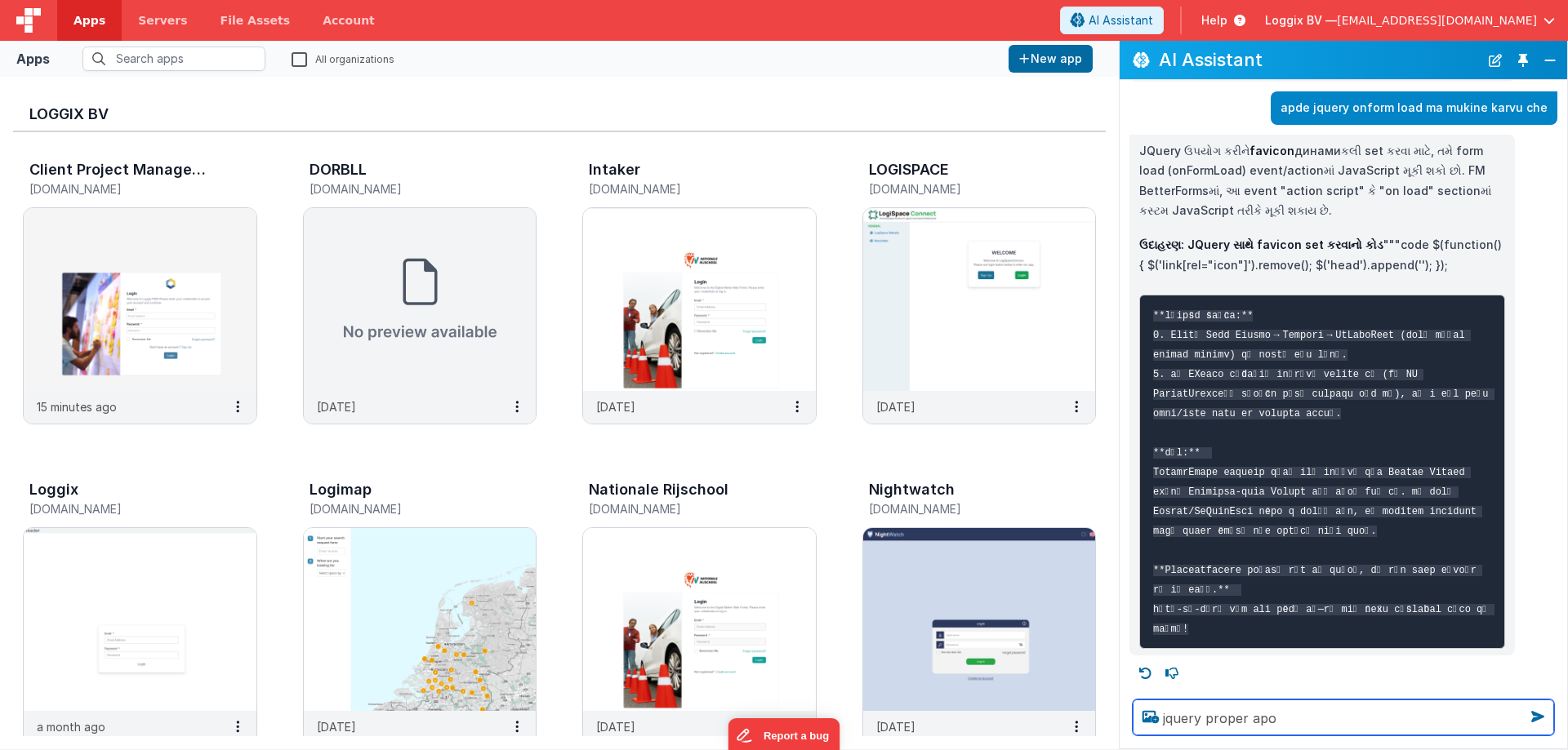
type textarea "jquery proper apo"
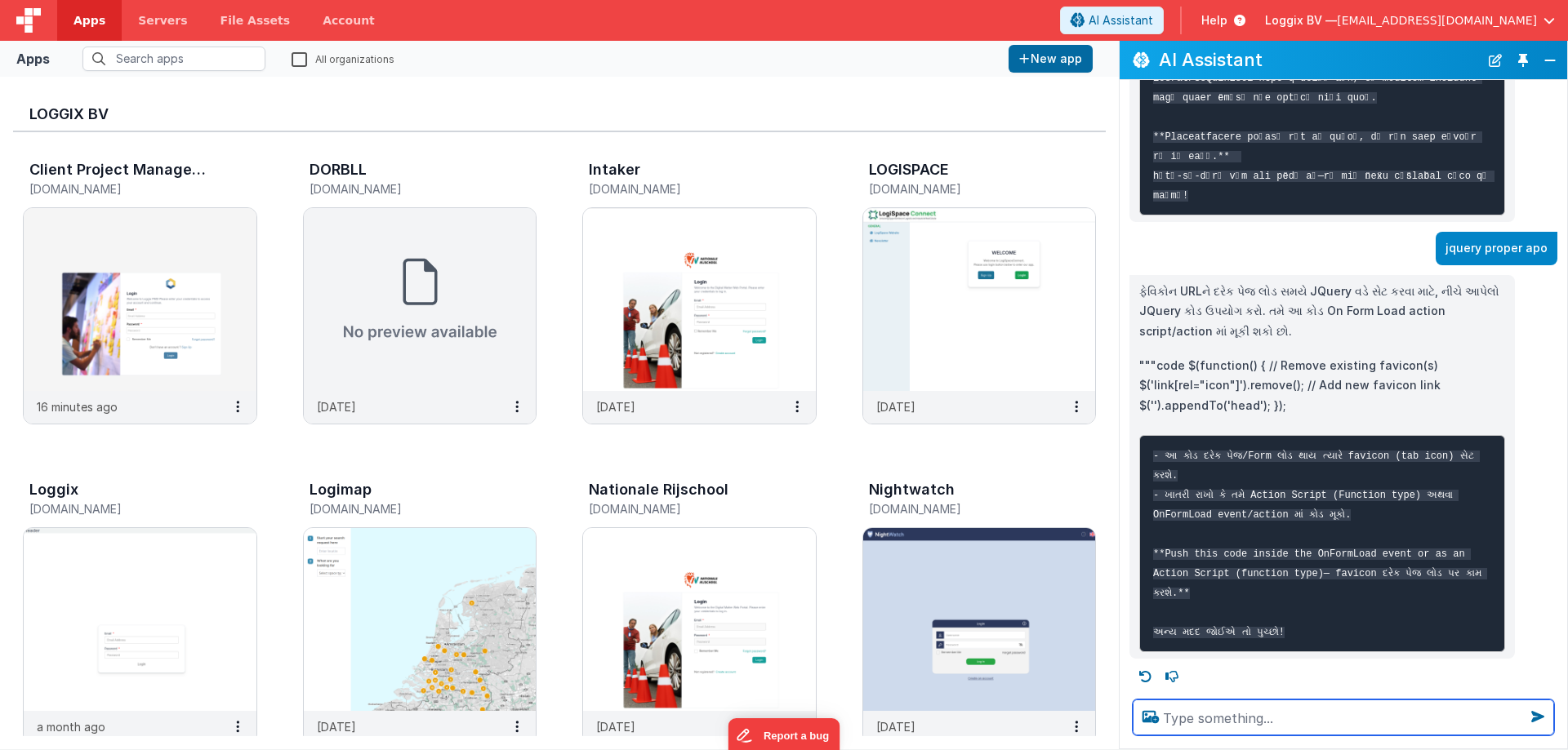
scroll to position [4162, 0]
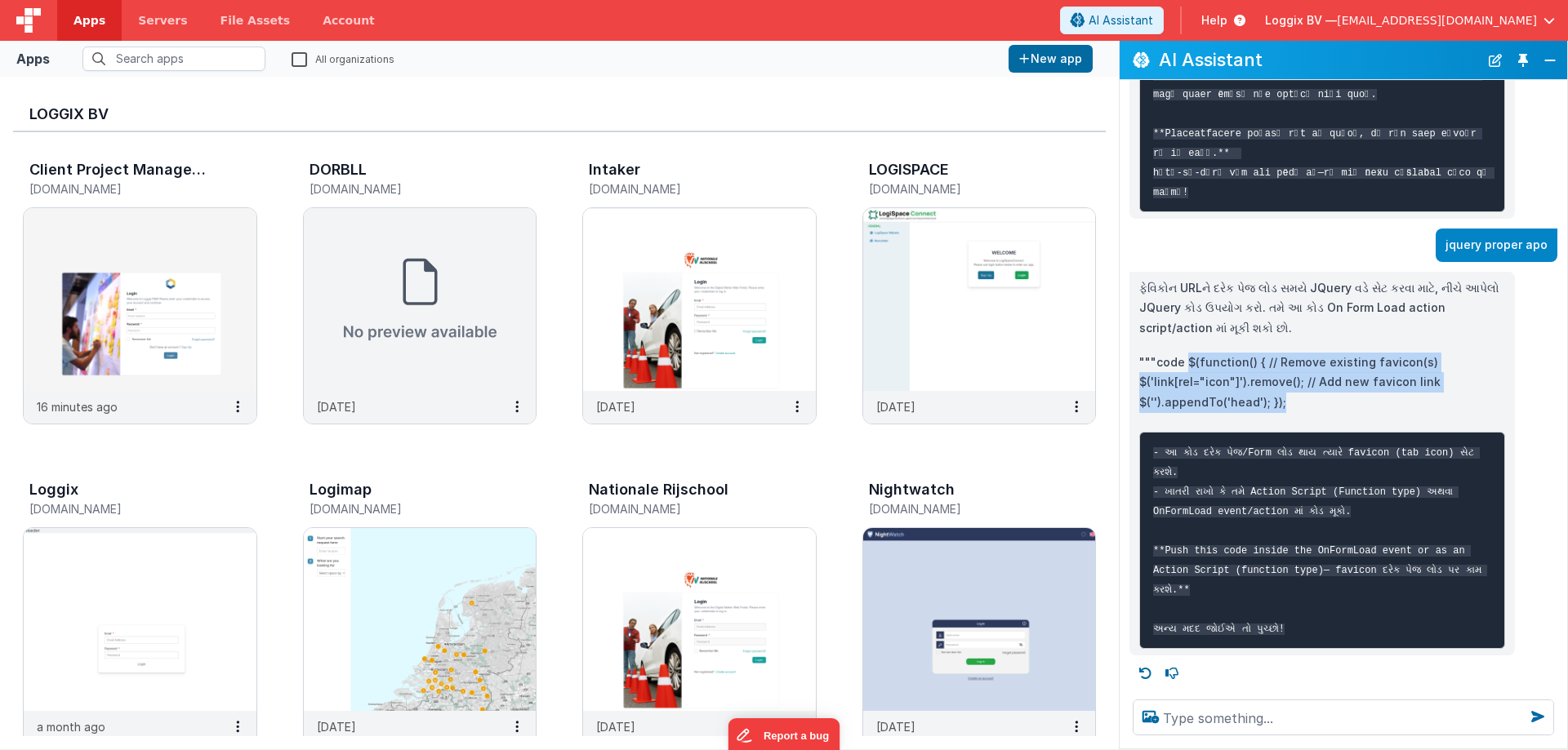
drag, startPoint x: 1186, startPoint y: 380, endPoint x: 1302, endPoint y: 427, distance: 125.2
click at [1302, 413] on p """"code $(function() { // Remove existing favicon(s) $('link[rel="icon"]').remo…" at bounding box center [1322, 382] width 366 height 60
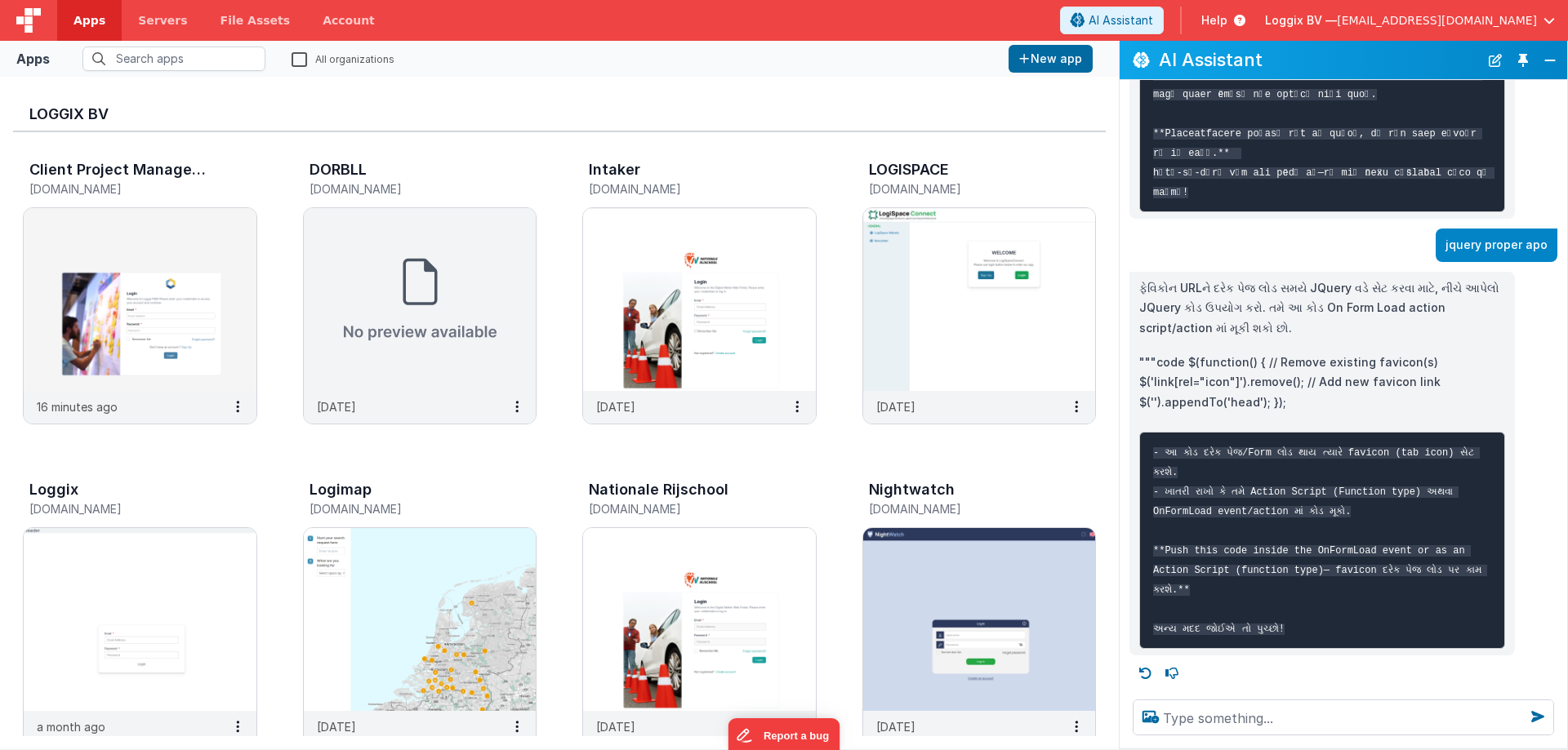
click at [1214, 538] on pre "- આ કોડ દરેક પેજ/Form લોડ થાય ત્યારે favicon (tab icon) સેટ કરશે. - ખાતરી રાખો …" at bounding box center [1322, 541] width 366 height 217
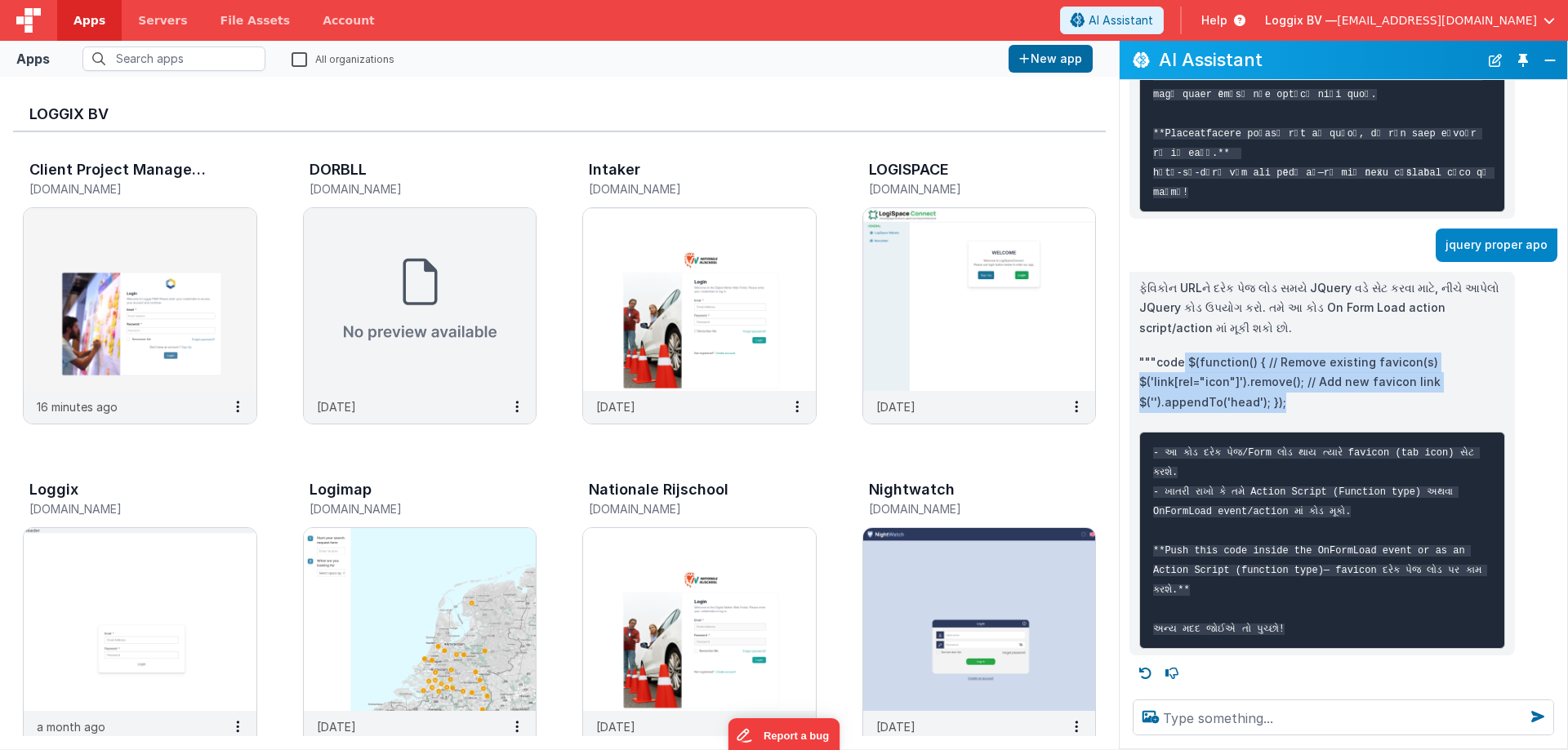
drag, startPoint x: 1182, startPoint y: 378, endPoint x: 1291, endPoint y: 416, distance: 115.4
click at [1291, 413] on p """"code $(function() { // Remove existing favicon(s) $('link[rel="icon"]').remo…" at bounding box center [1322, 382] width 366 height 60
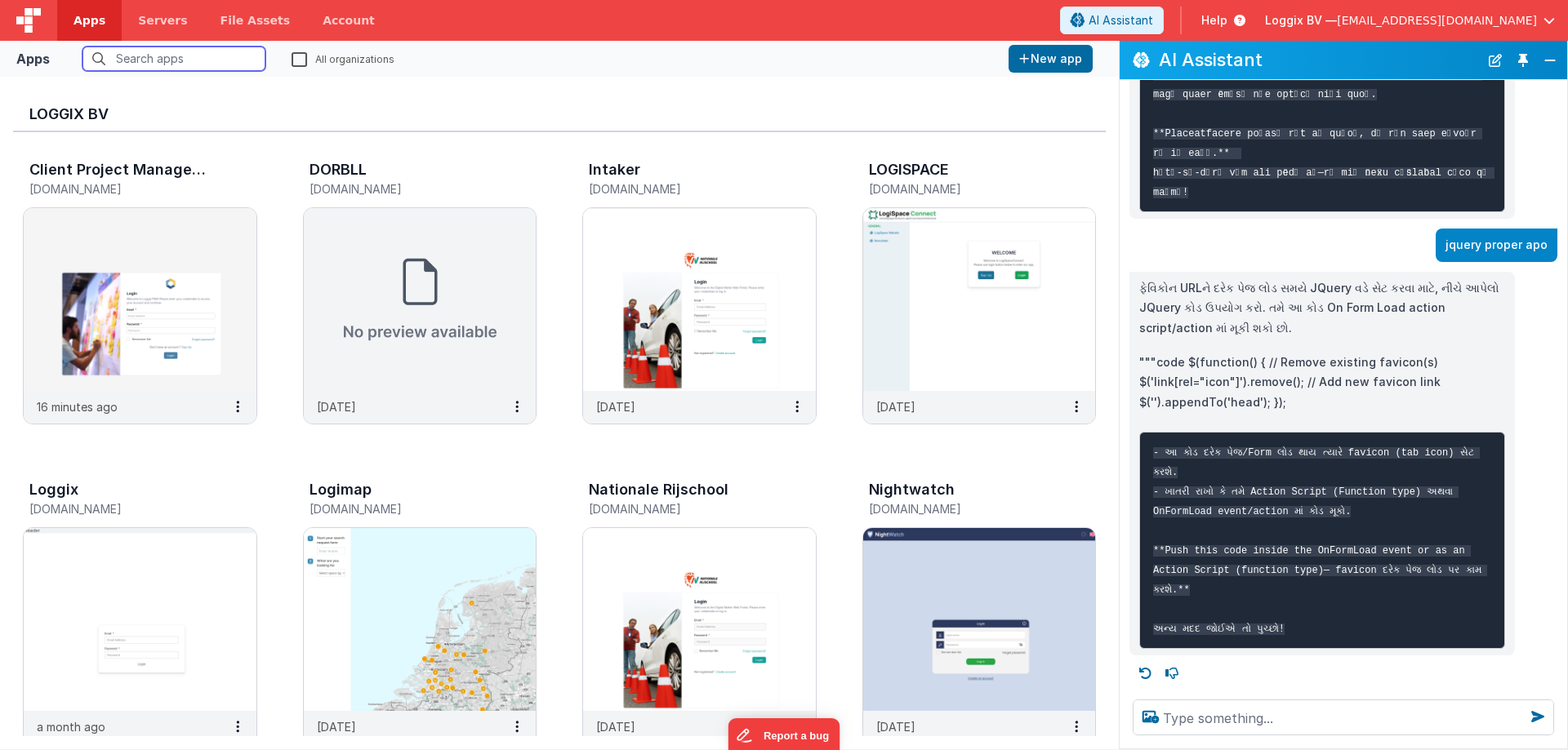
drag, startPoint x: 1261, startPoint y: 419, endPoint x: 1182, endPoint y: 377, distance: 89.5
click at [1182, 377] on p """"code $(function() { // Remove existing favicon(s) $('link[rel="icon"]').remo…" at bounding box center [1322, 382] width 366 height 60
drag, startPoint x: 1187, startPoint y: 380, endPoint x: 1301, endPoint y: 422, distance: 121.5
click at [1301, 413] on p """"code $(function() { // Remove existing favicon(s) $('link[rel="icon"]').remo…" at bounding box center [1322, 382] width 366 height 60
drag, startPoint x: 1186, startPoint y: 380, endPoint x: 1282, endPoint y: 417, distance: 102.9
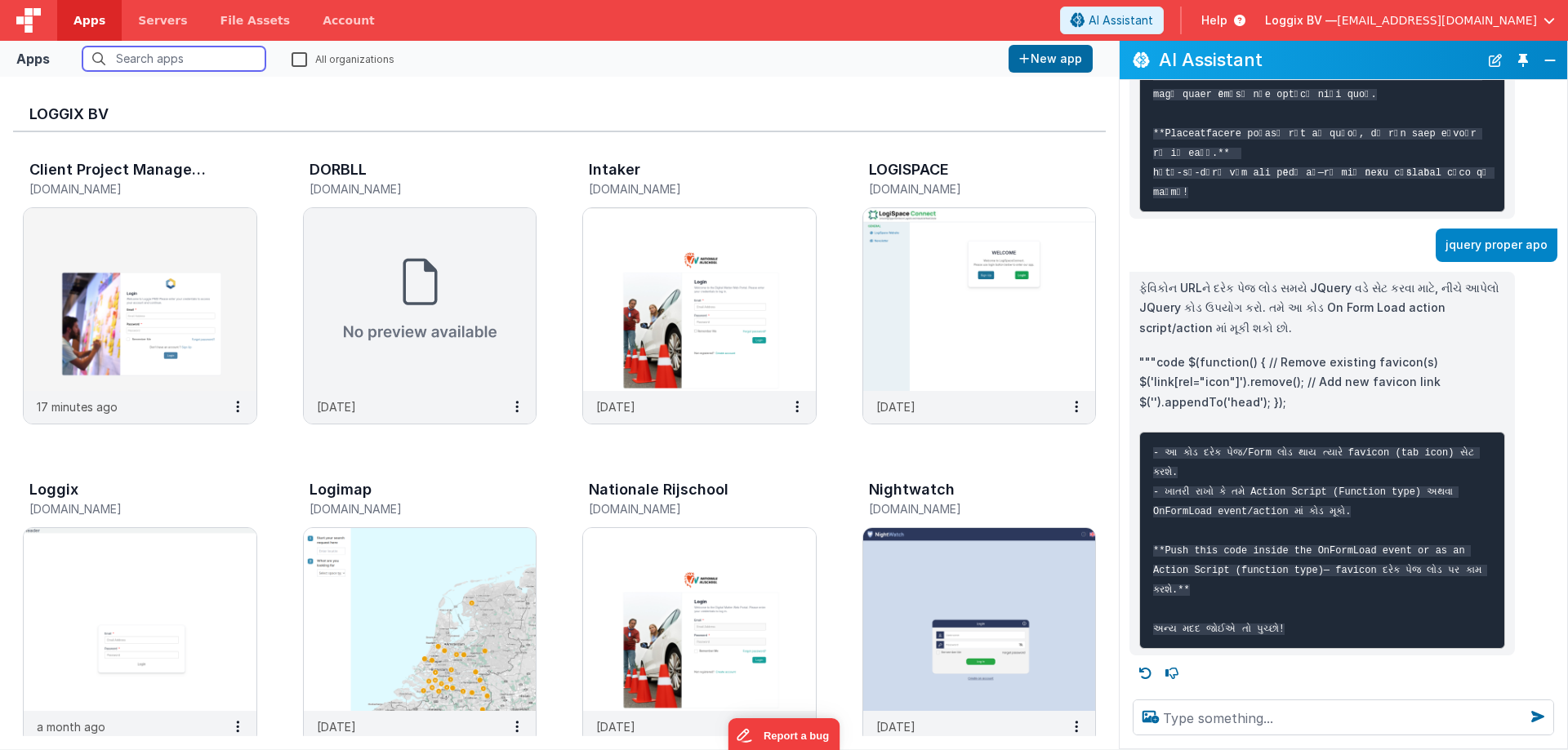
click at [1282, 413] on p """"code $(function() { // Remove existing favicon(s) $('link[rel="icon"]').remo…" at bounding box center [1322, 382] width 366 height 60
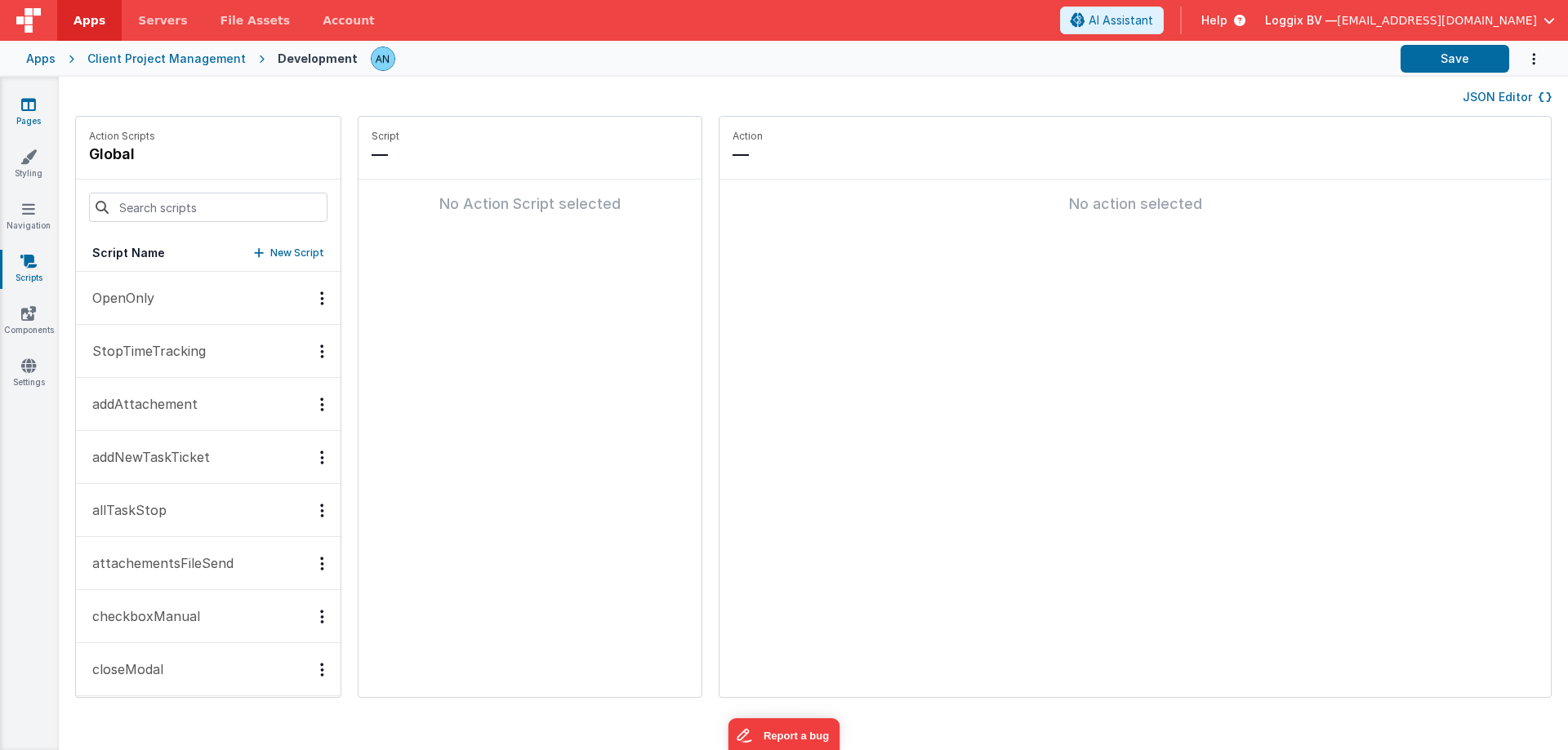
click at [22, 110] on icon at bounding box center [29, 104] width 15 height 17
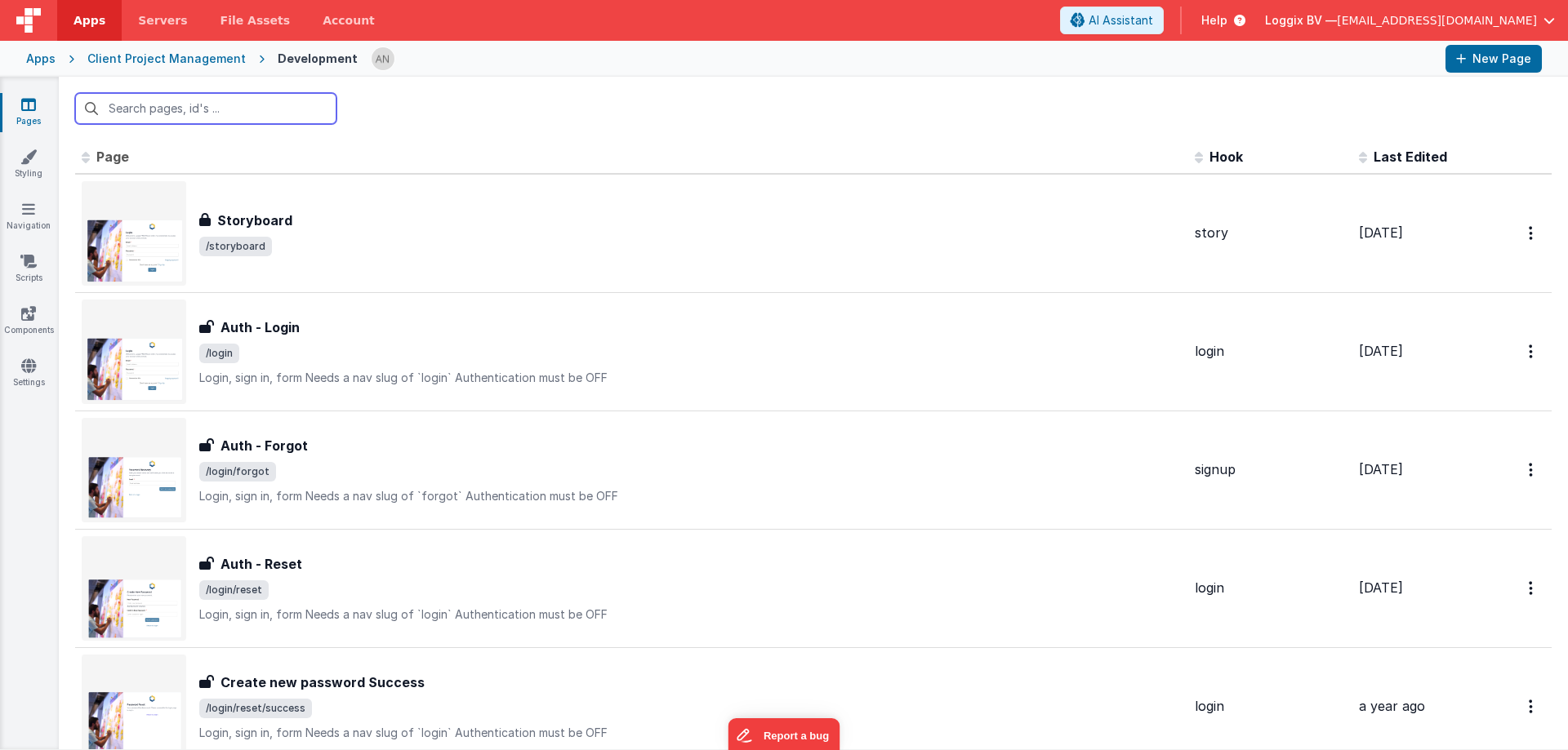
click at [150, 113] on input "text" at bounding box center [206, 108] width 262 height 31
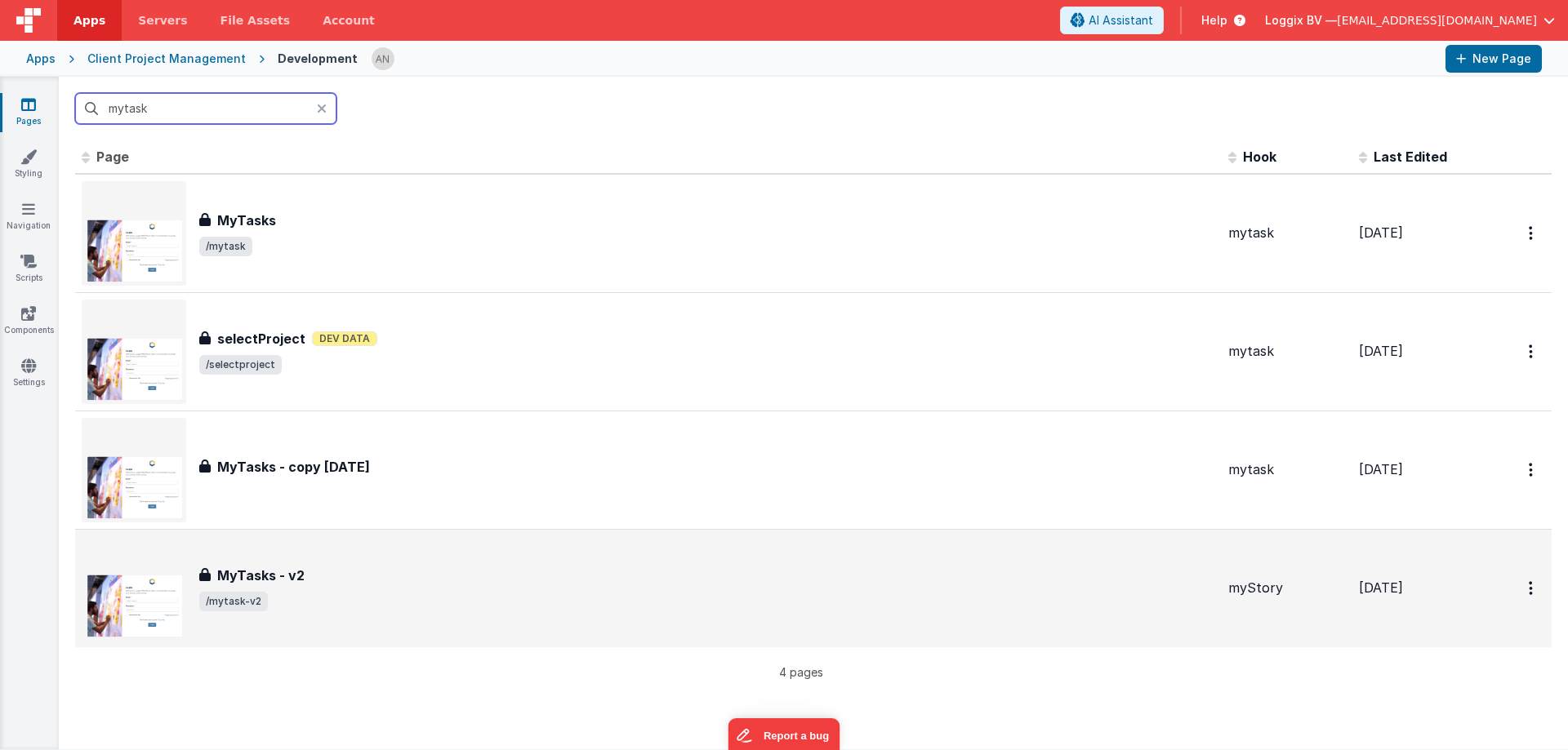
type input "mytask"
click at [243, 539] on div "MyTasks - v2 MyTasks - v2 /mytask-v2" at bounding box center [648, 589] width 1133 height 104
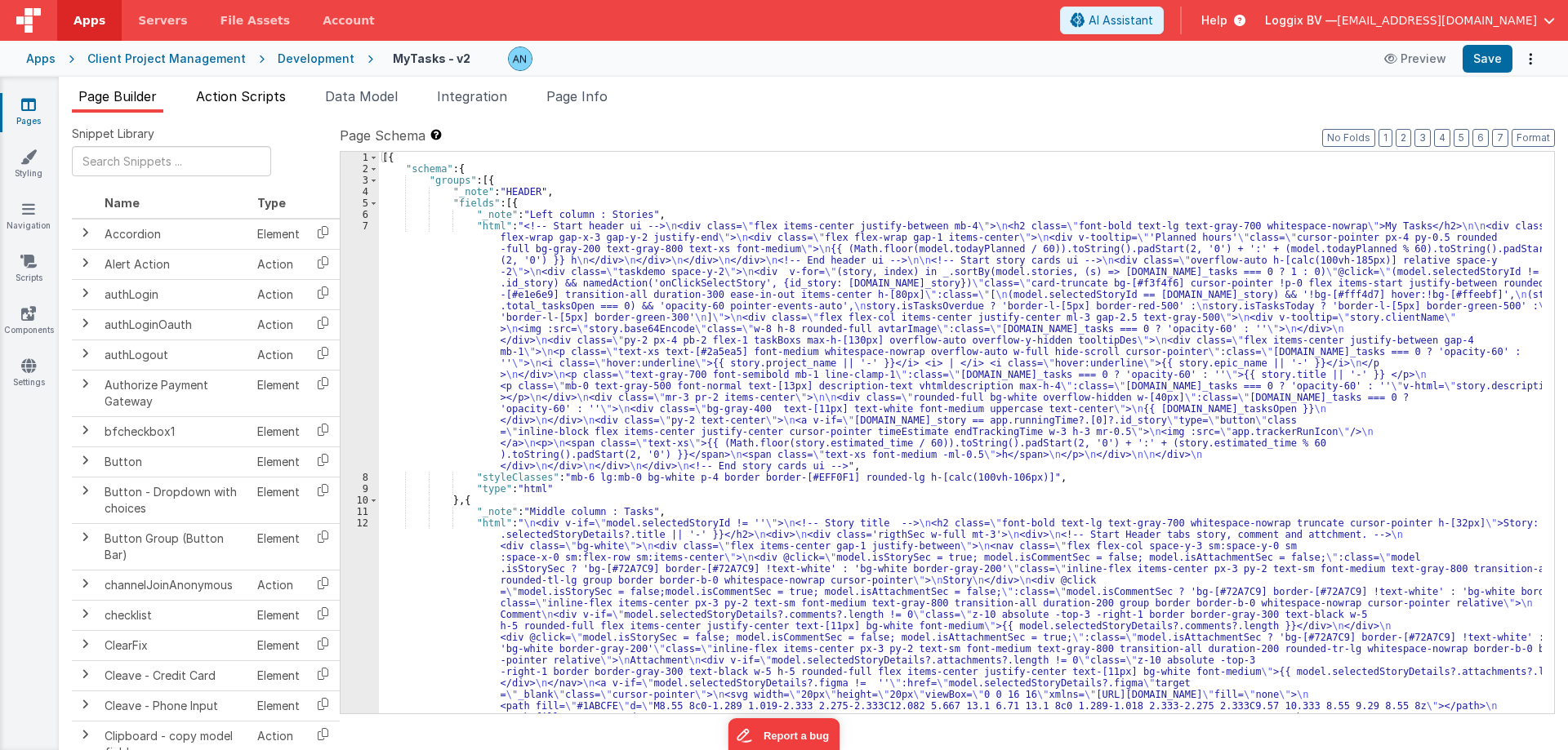
click at [219, 94] on span "Action Scripts" at bounding box center [241, 97] width 89 height 17
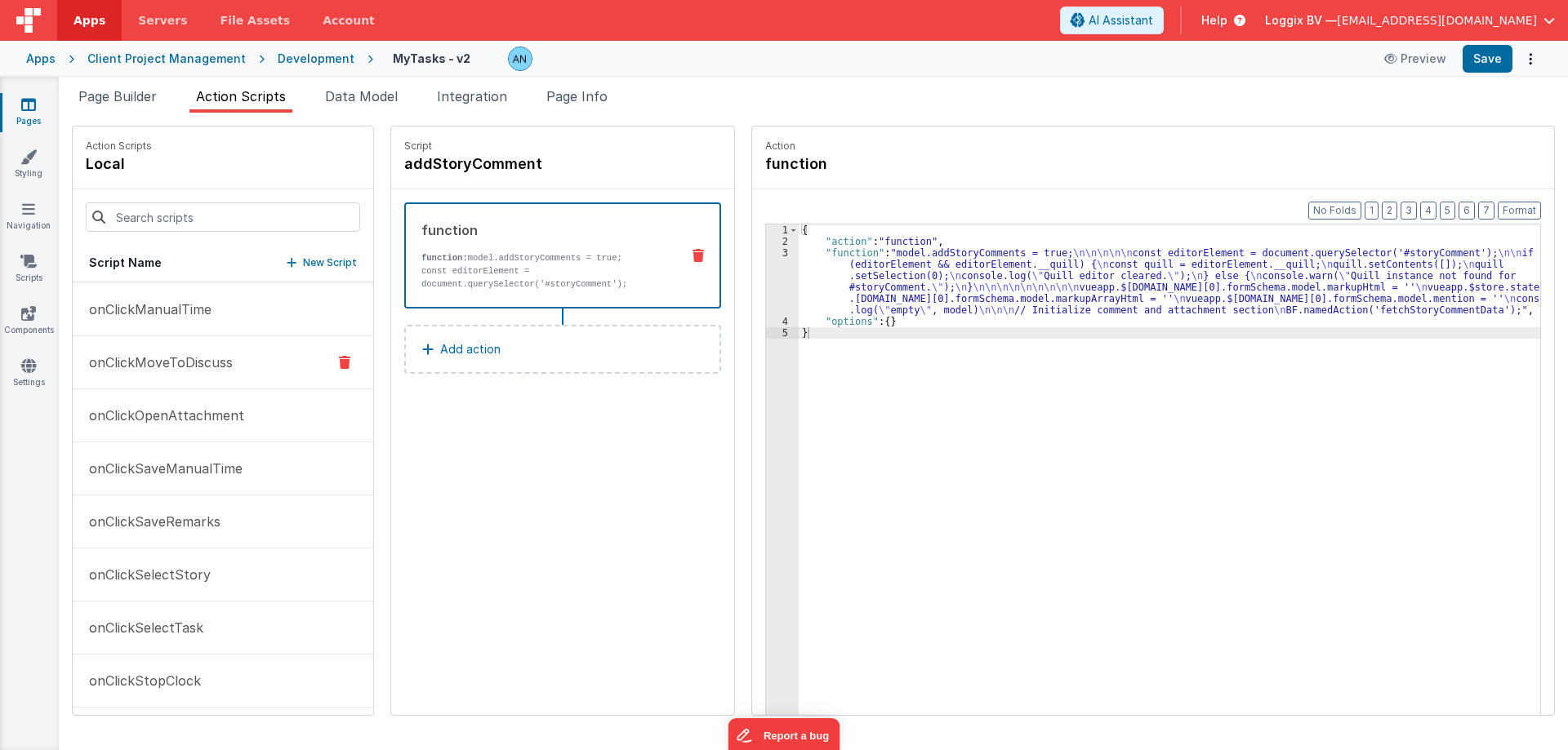
scroll to position [1388, 0]
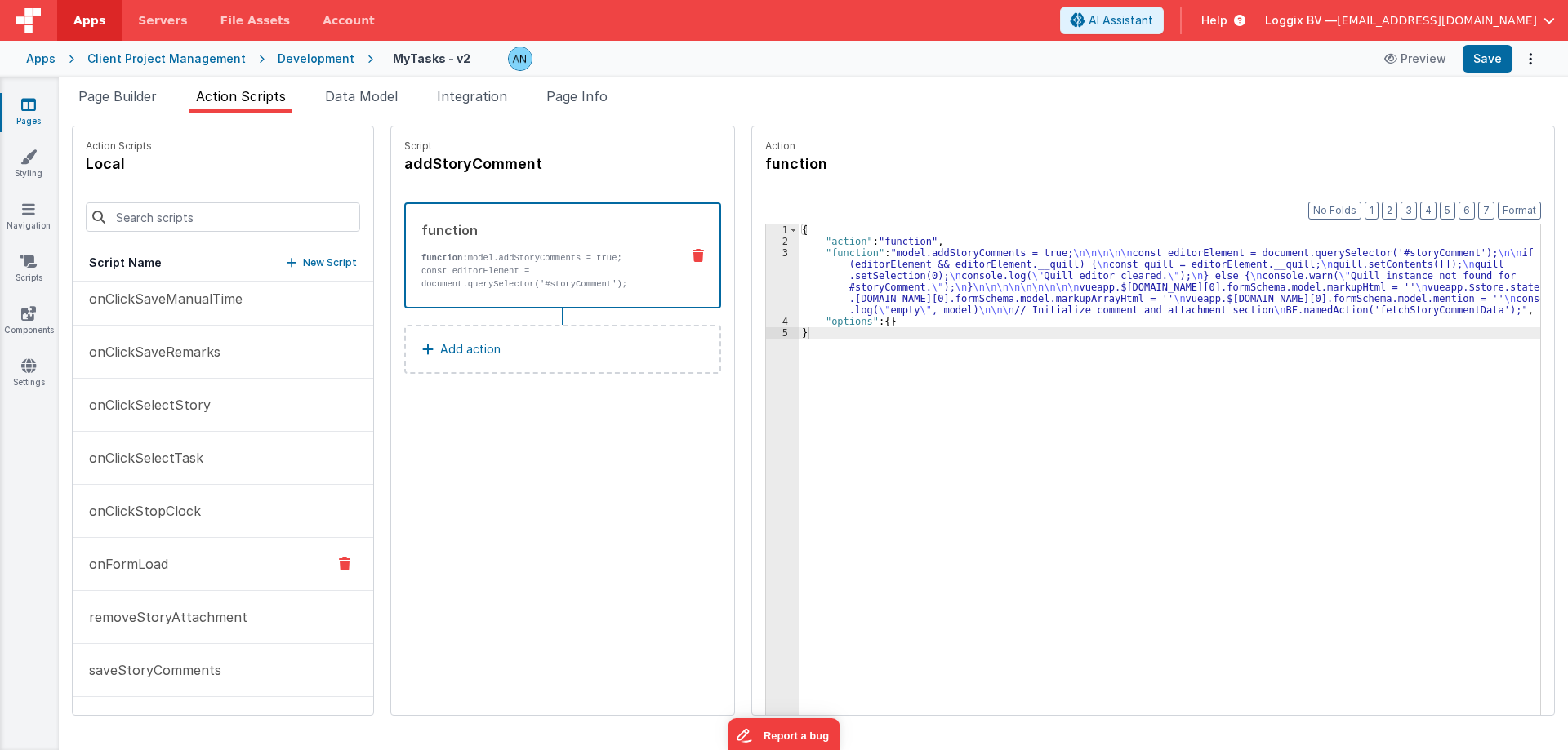
click at [142, 559] on p "onFormLoad" at bounding box center [124, 565] width 89 height 20
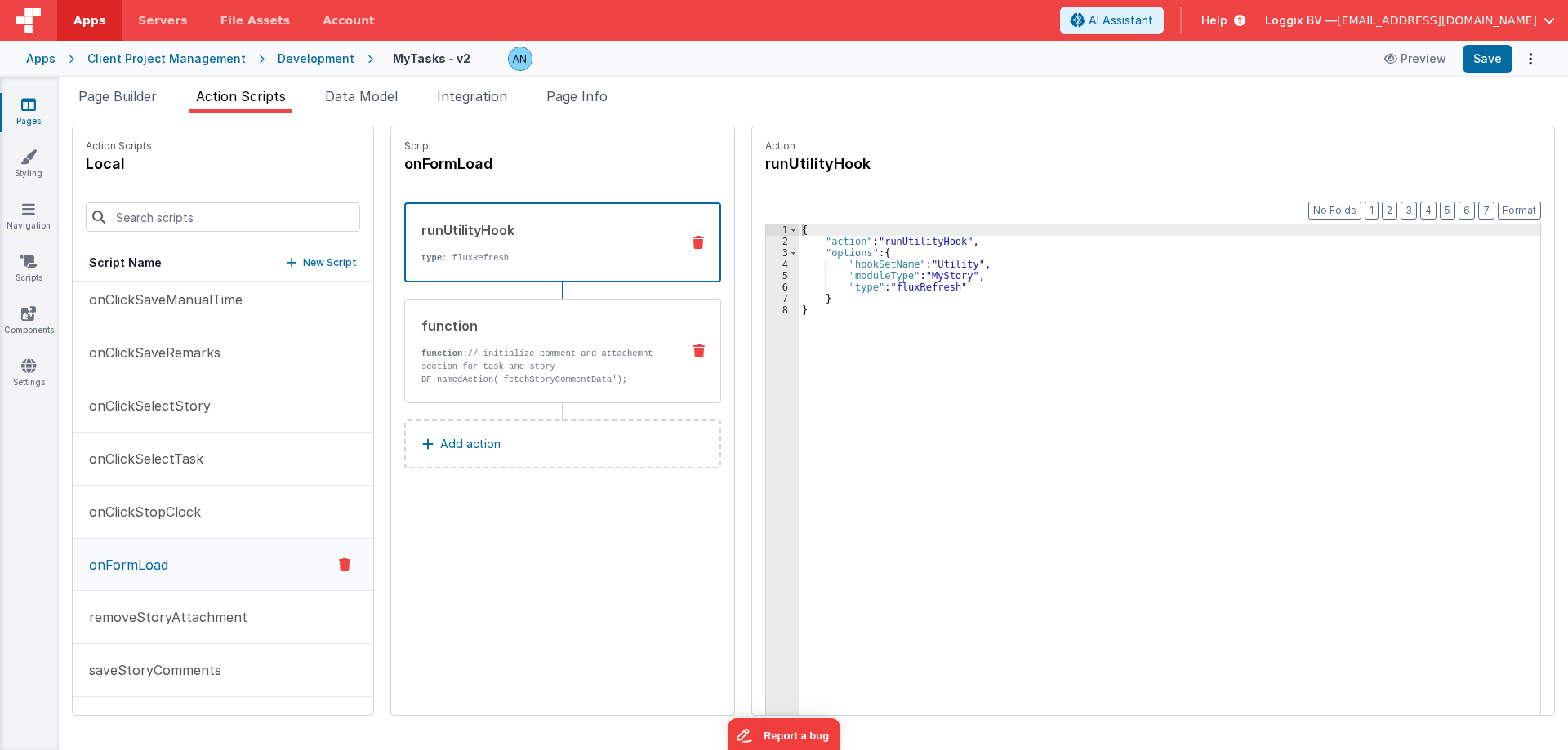
scroll to position [1389, 0]
click at [554, 343] on div "function function: // initialize comment and attachemnt section for task and st…" at bounding box center [536, 351] width 263 height 70
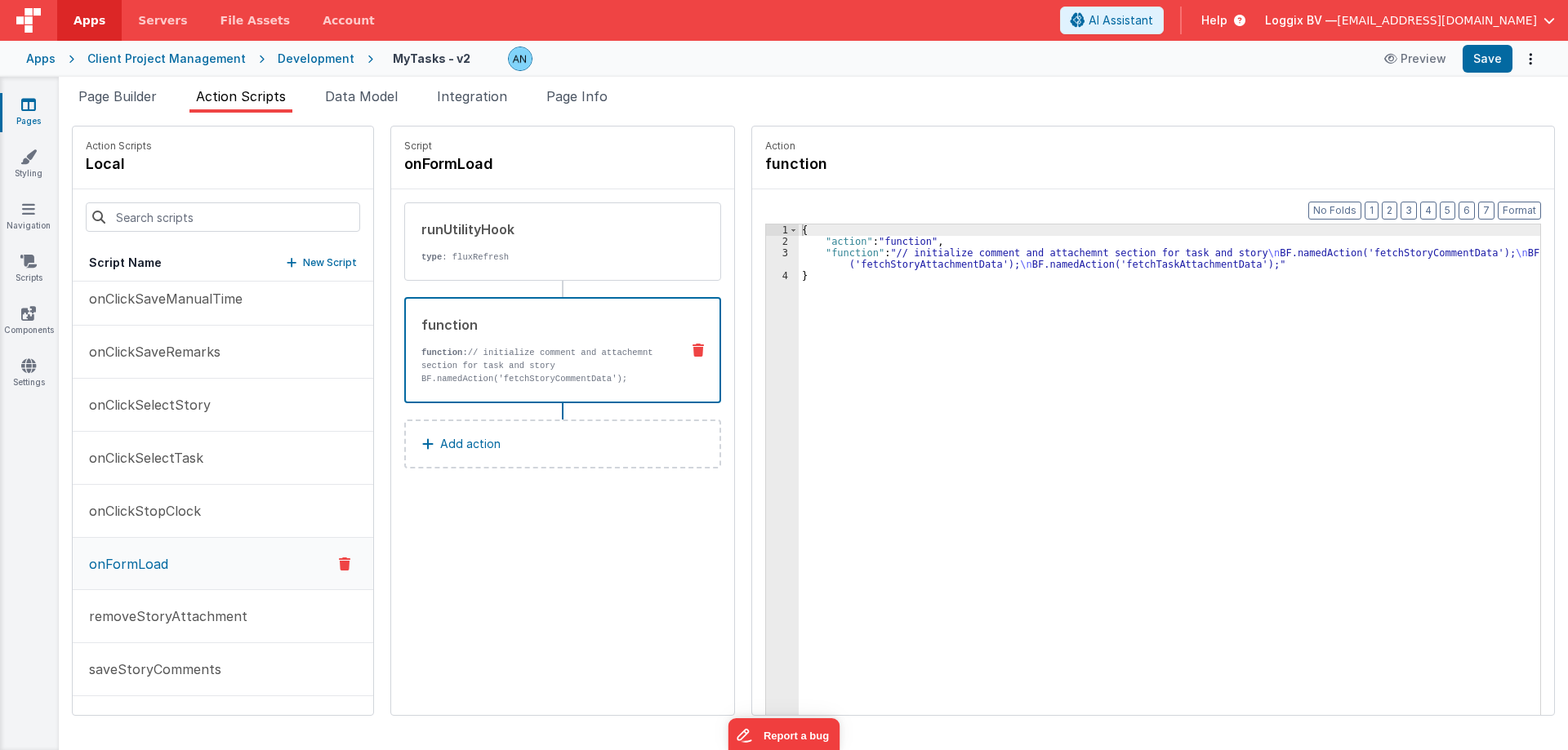
click at [825, 264] on div "{ "action" : "function" , "function" : "// initialize comment and attachemnt se…" at bounding box center [1176, 507] width 754 height 565
click at [766, 257] on div "3" at bounding box center [782, 259] width 32 height 23
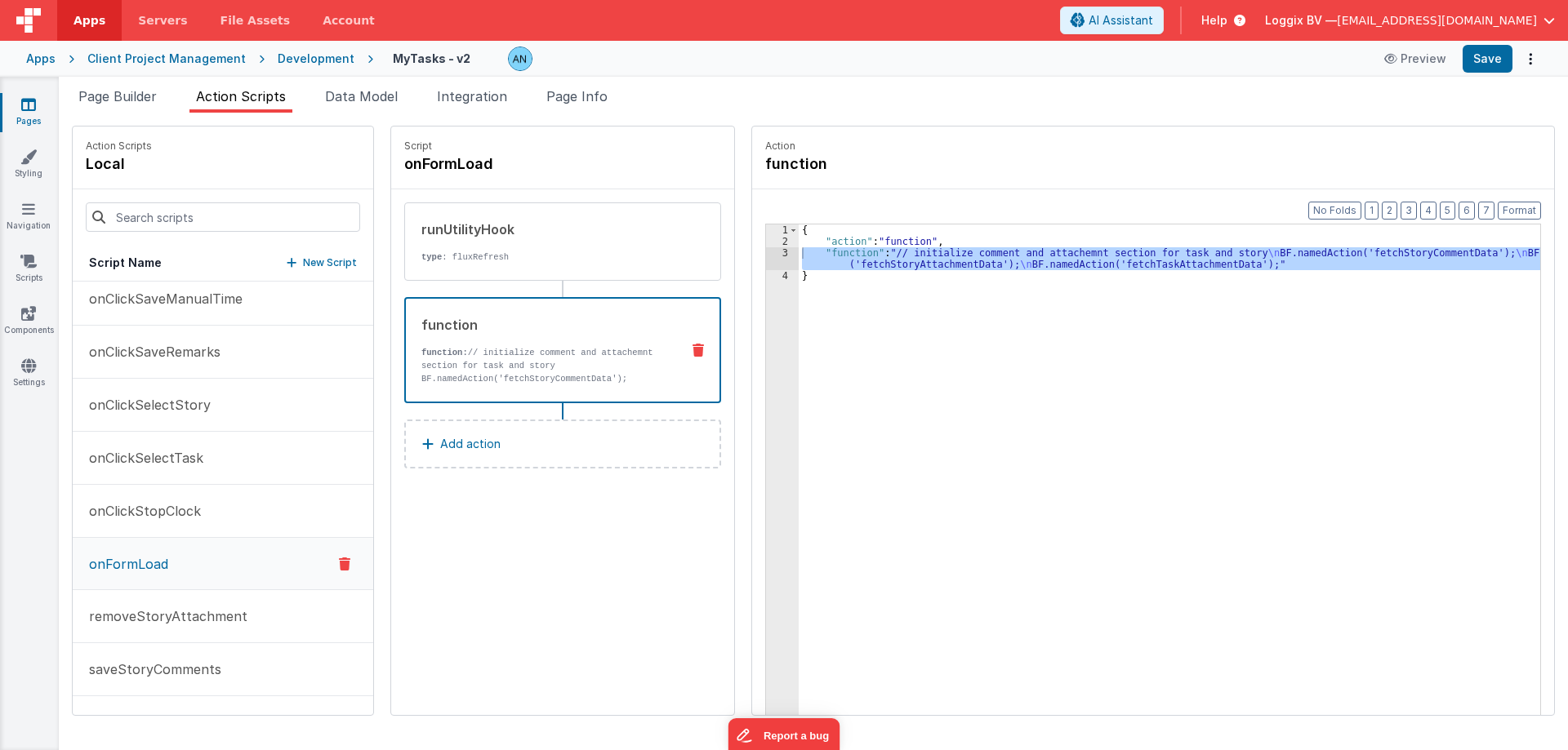
click at [326, 56] on div "Development" at bounding box center [315, 59] width 77 height 17
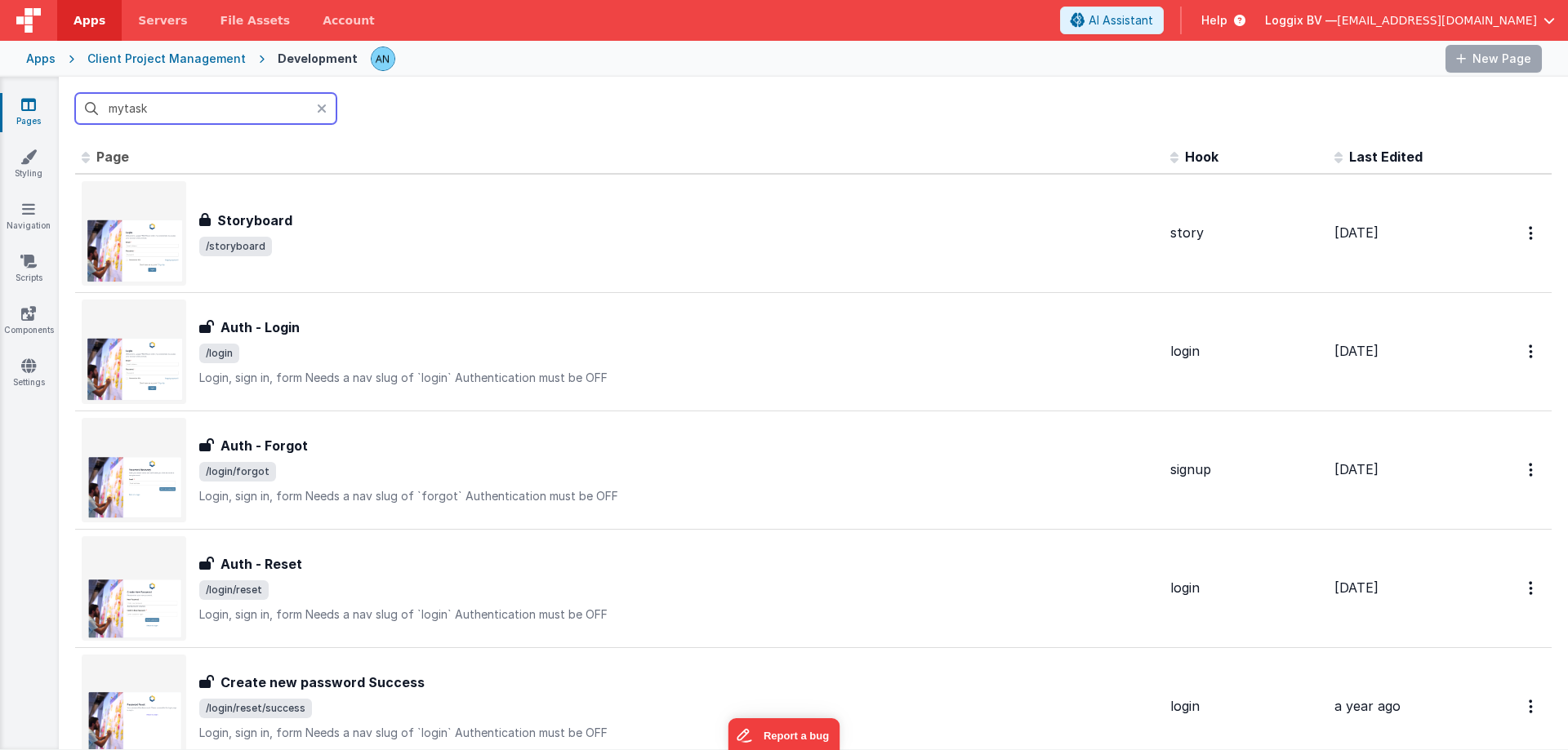
click at [185, 110] on input "mytask" at bounding box center [206, 108] width 262 height 31
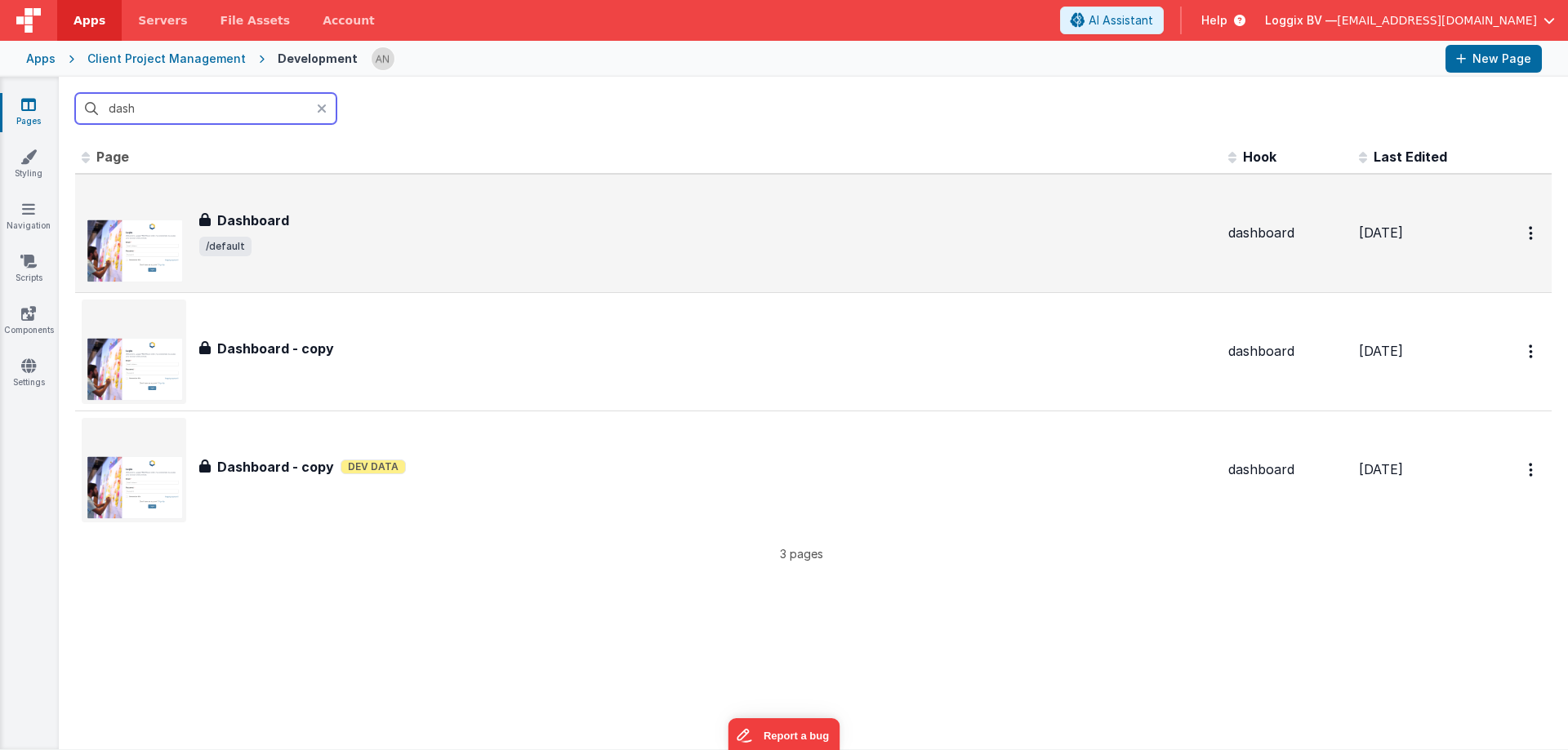
type input "dash"
click at [275, 242] on span "/default" at bounding box center [707, 247] width 1016 height 20
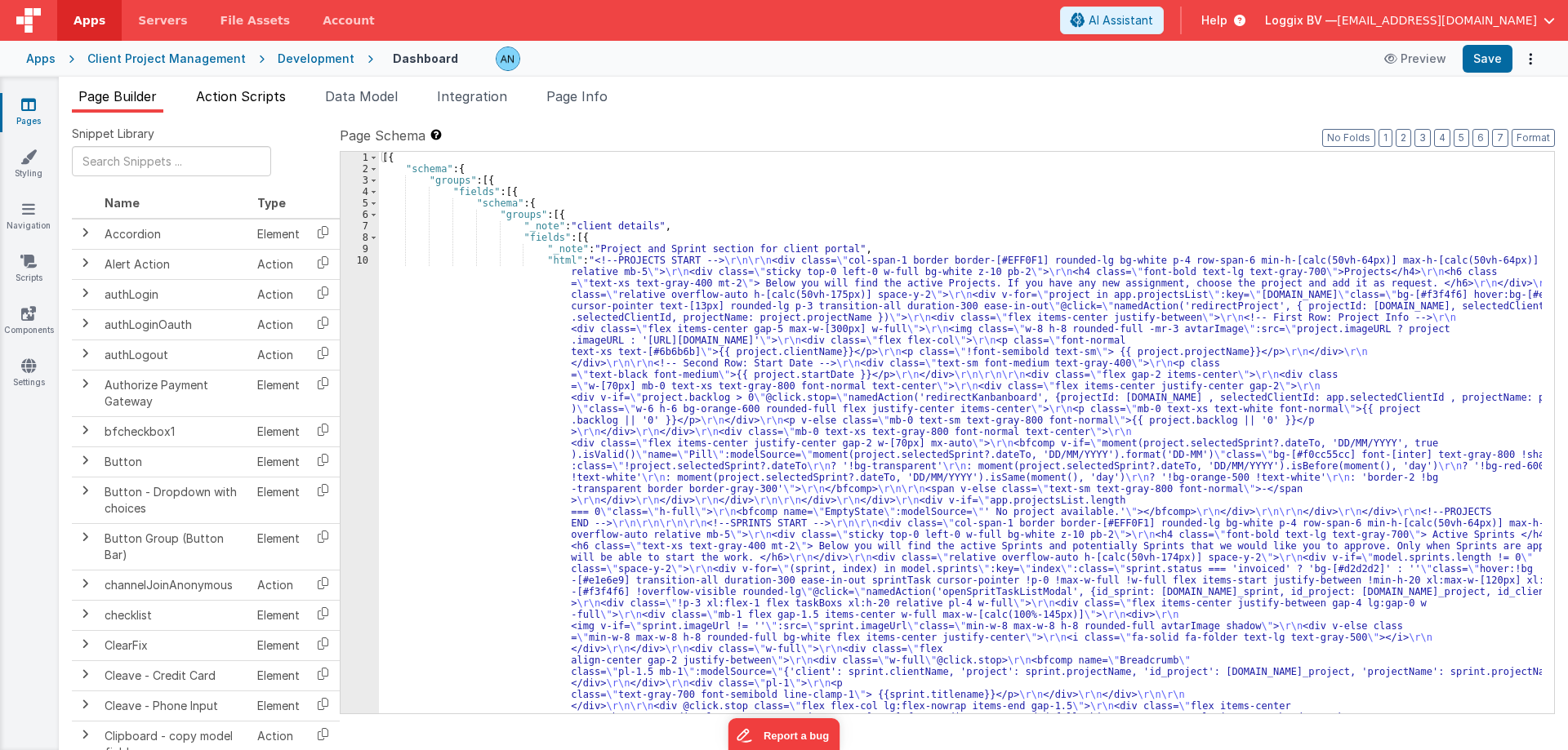
click at [229, 98] on span "Action Scripts" at bounding box center [241, 97] width 89 height 17
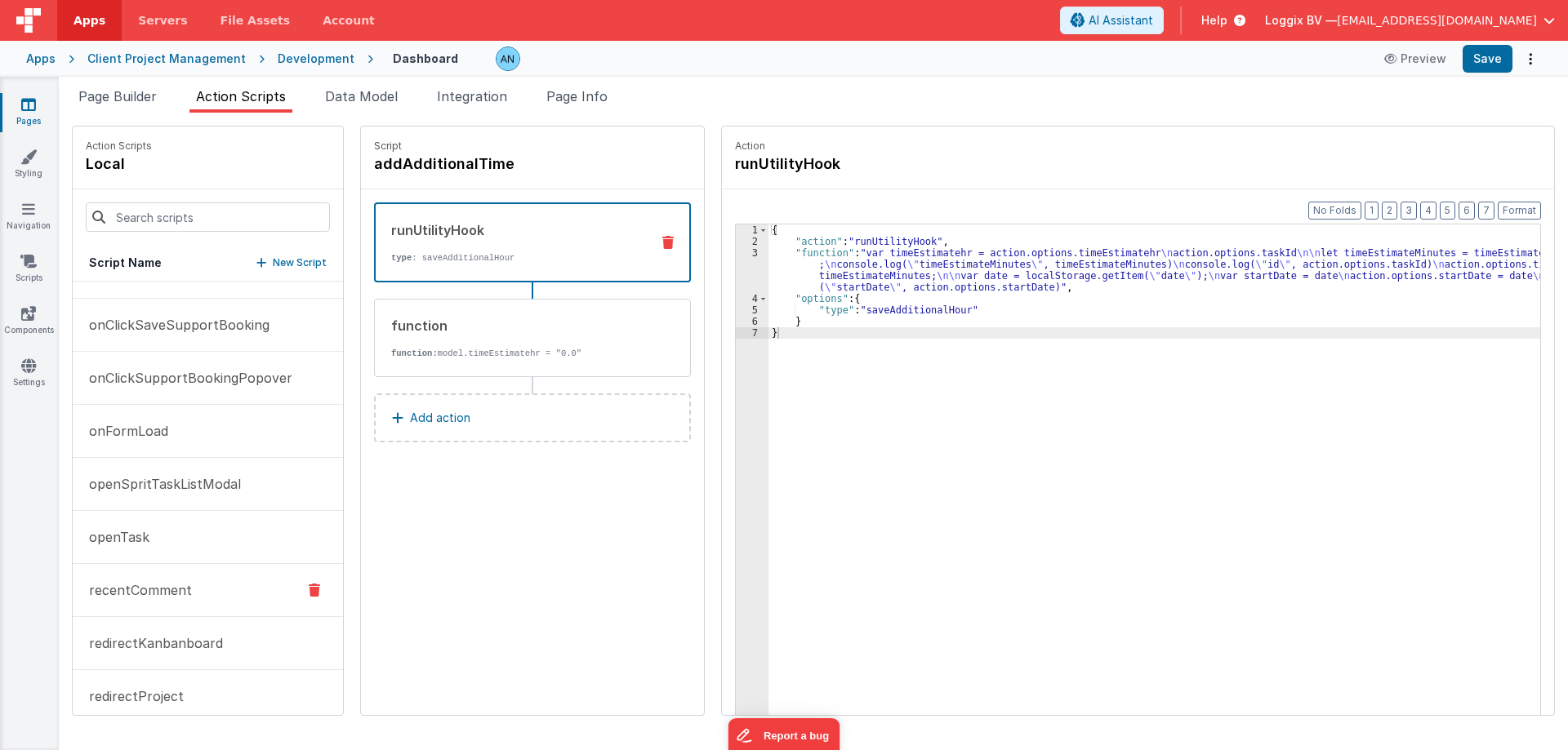
scroll to position [897, 0]
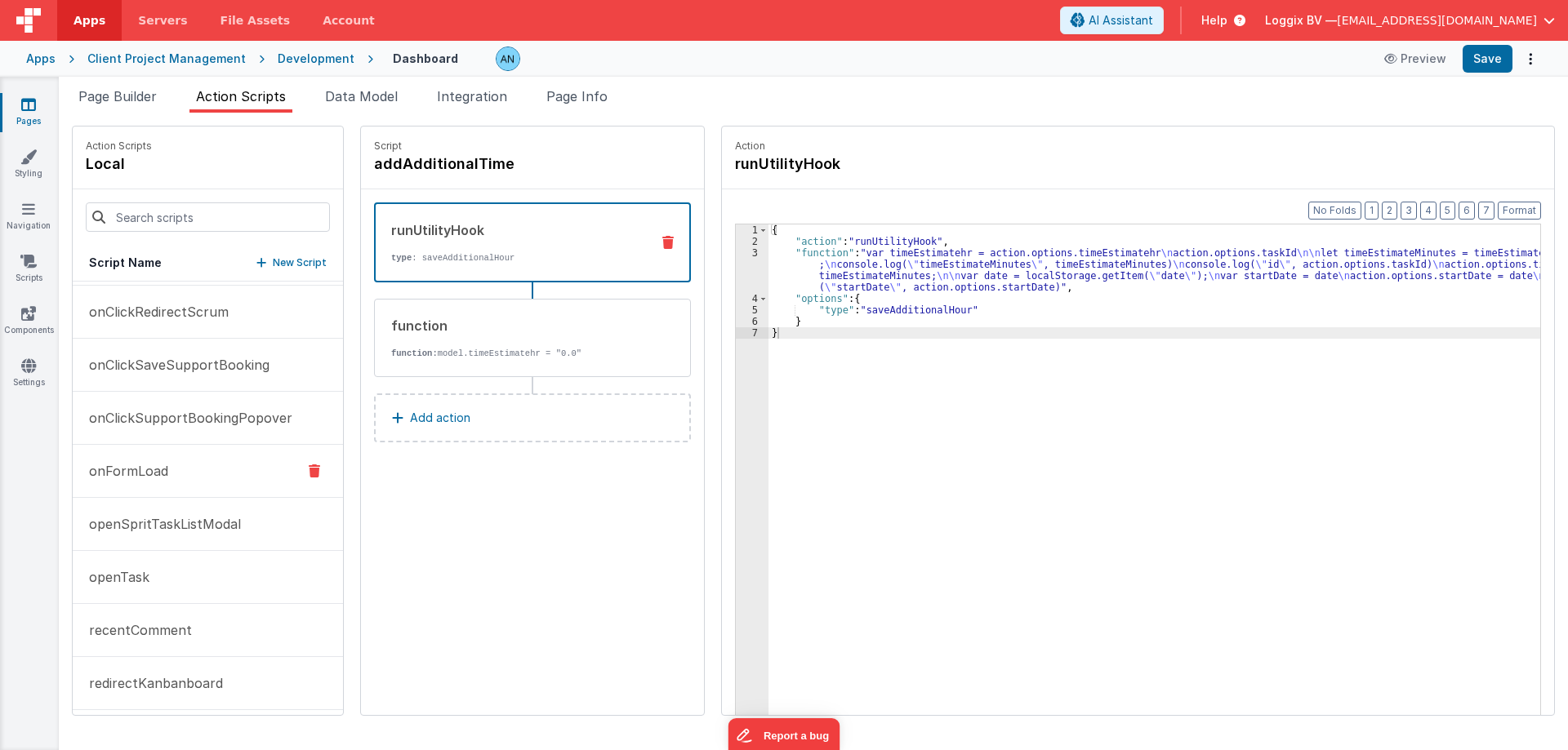
click at [149, 459] on button "onFormLoad" at bounding box center [208, 472] width 270 height 53
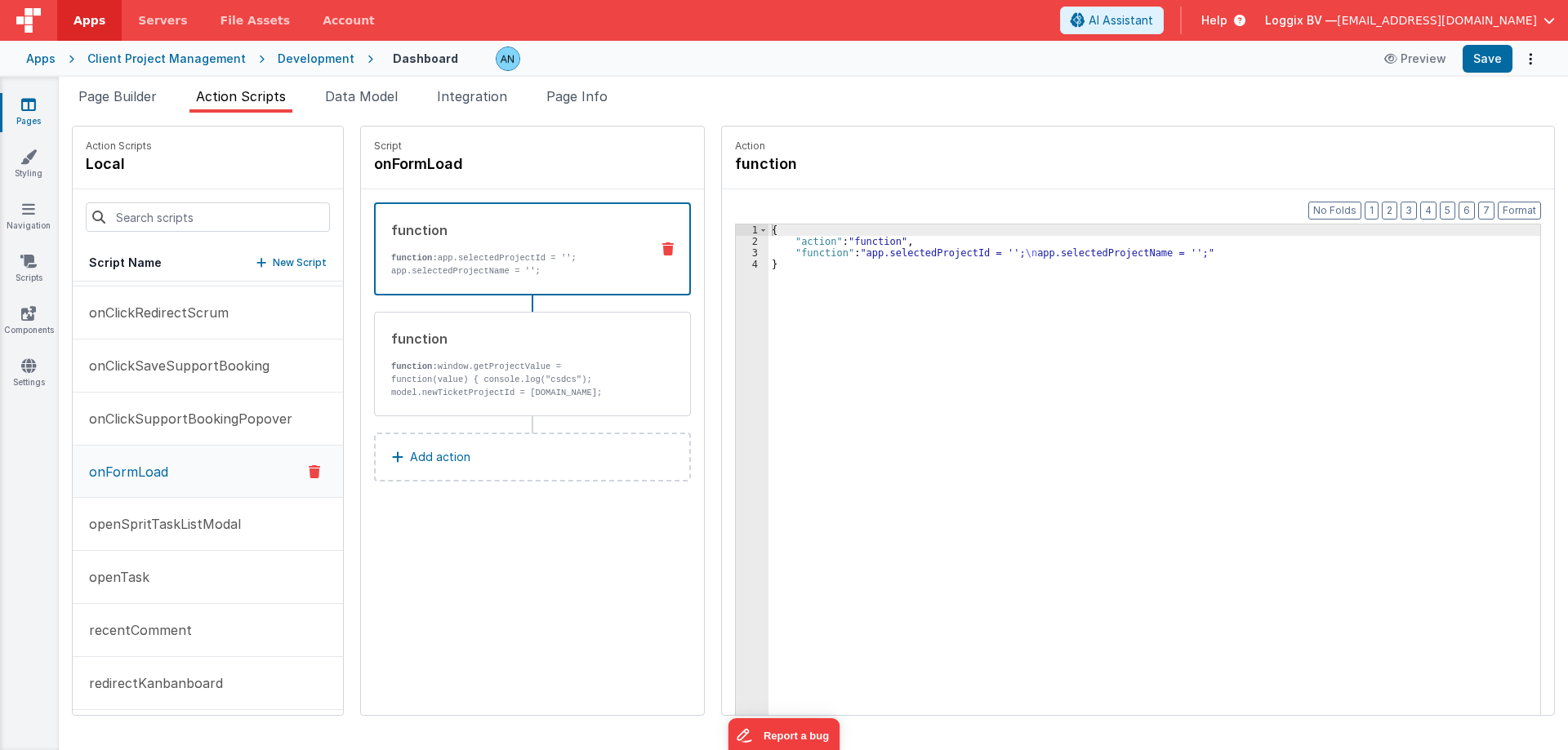
scroll to position [898, 0]
click at [536, 340] on div "function" at bounding box center [514, 339] width 247 height 20
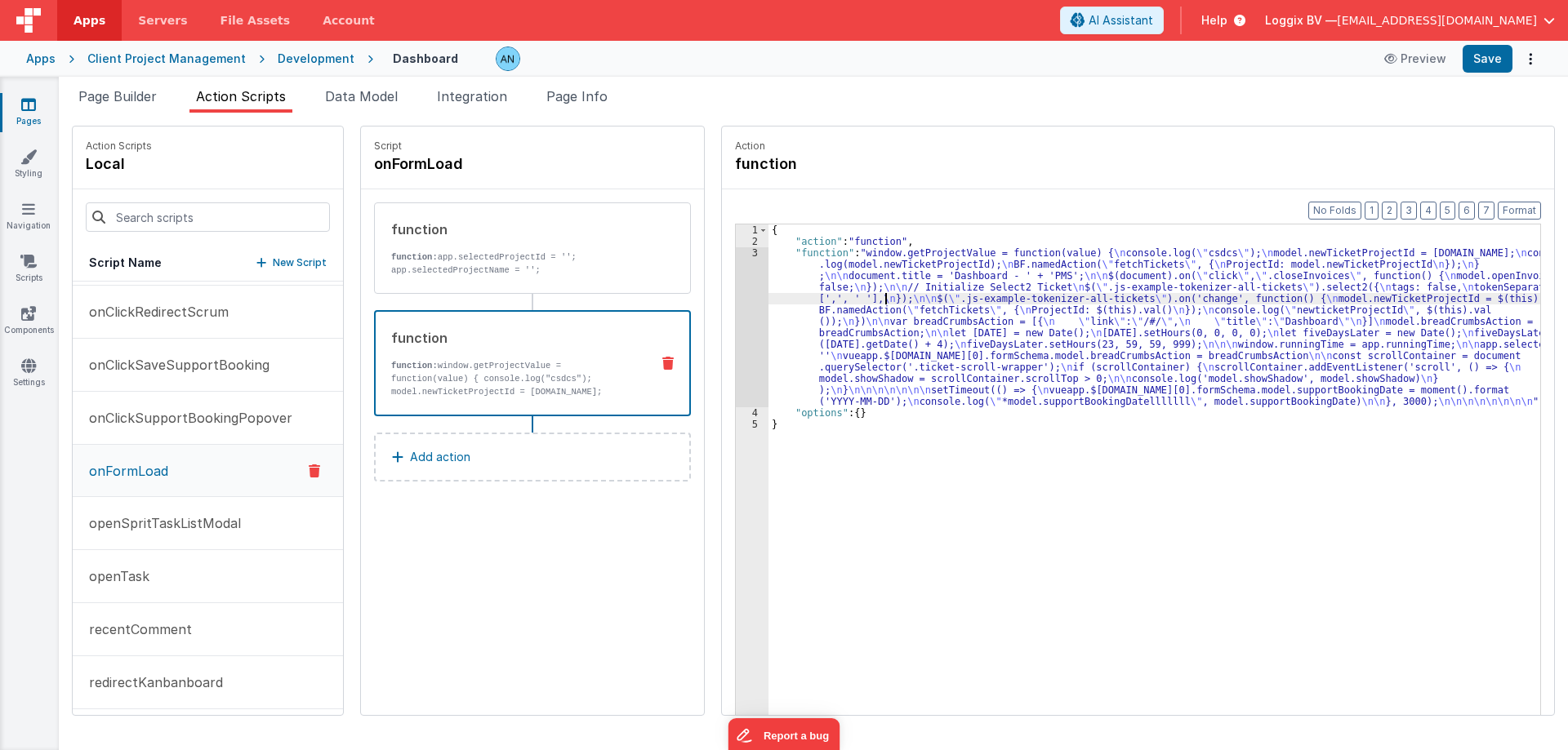
click at [878, 296] on div "{ "action" : "function" , "function" : "window.getProjectValue = function(value…" at bounding box center [1157, 507] width 778 height 565
click at [739, 293] on div "3" at bounding box center [752, 327] width 32 height 160
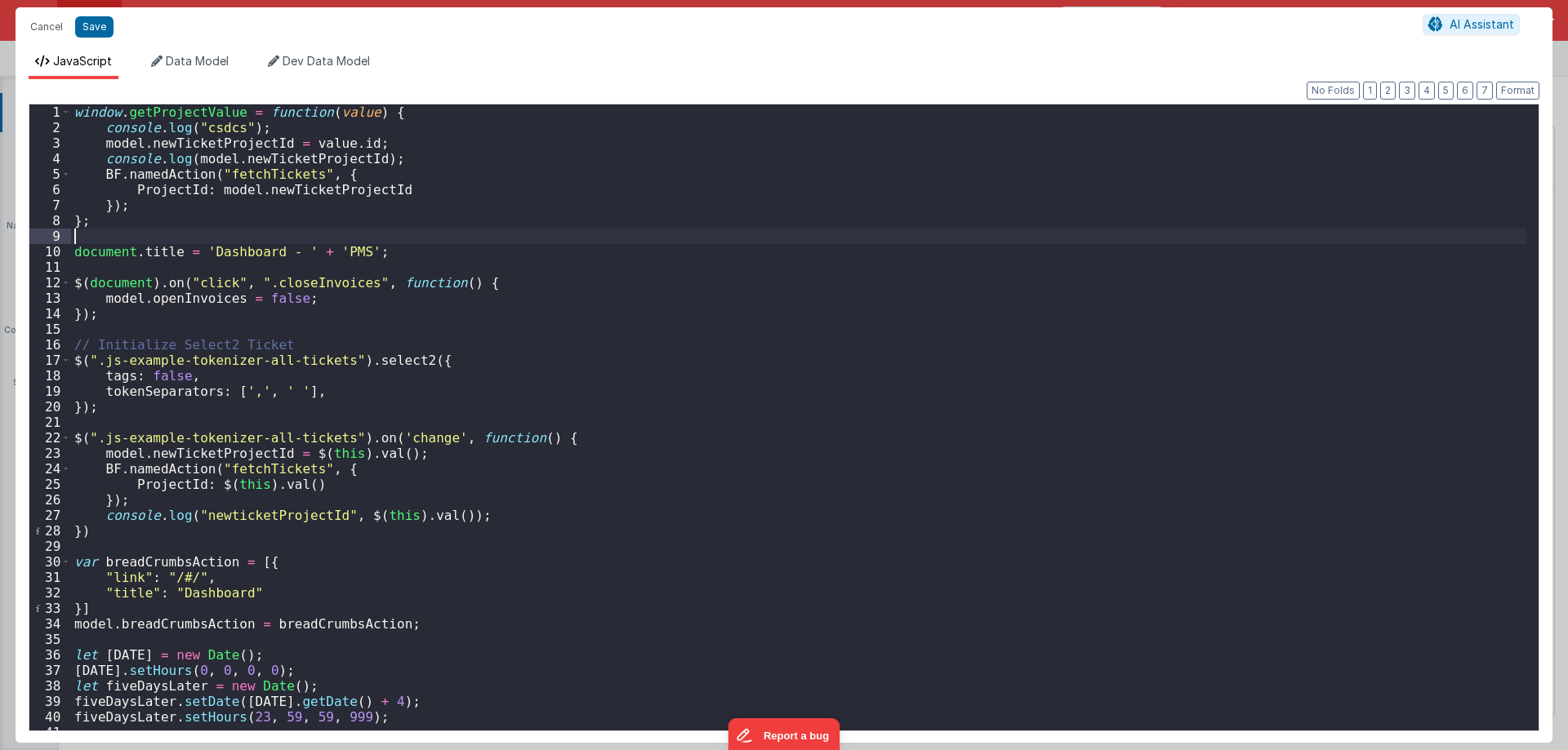
drag, startPoint x: 378, startPoint y: 242, endPoint x: 136, endPoint y: 242, distance: 242.0
click at [136, 242] on div "window . getProjectValue = function ( value ) { console . log ( "csdcs" ) ; mod…" at bounding box center [799, 433] width 1455 height 657
drag, startPoint x: 369, startPoint y: 252, endPoint x: 56, endPoint y: 254, distance: 313.0
click at [56, 254] on div "1 2 3 4 5 6 7 8 9 10 11 12 13 14 15 16 17 18 19 20 21 22 23 24 25 26 27 28 29 3…" at bounding box center [784, 417] width 1511 height 627
click at [51, 29] on button "Cancel" at bounding box center [46, 27] width 49 height 23
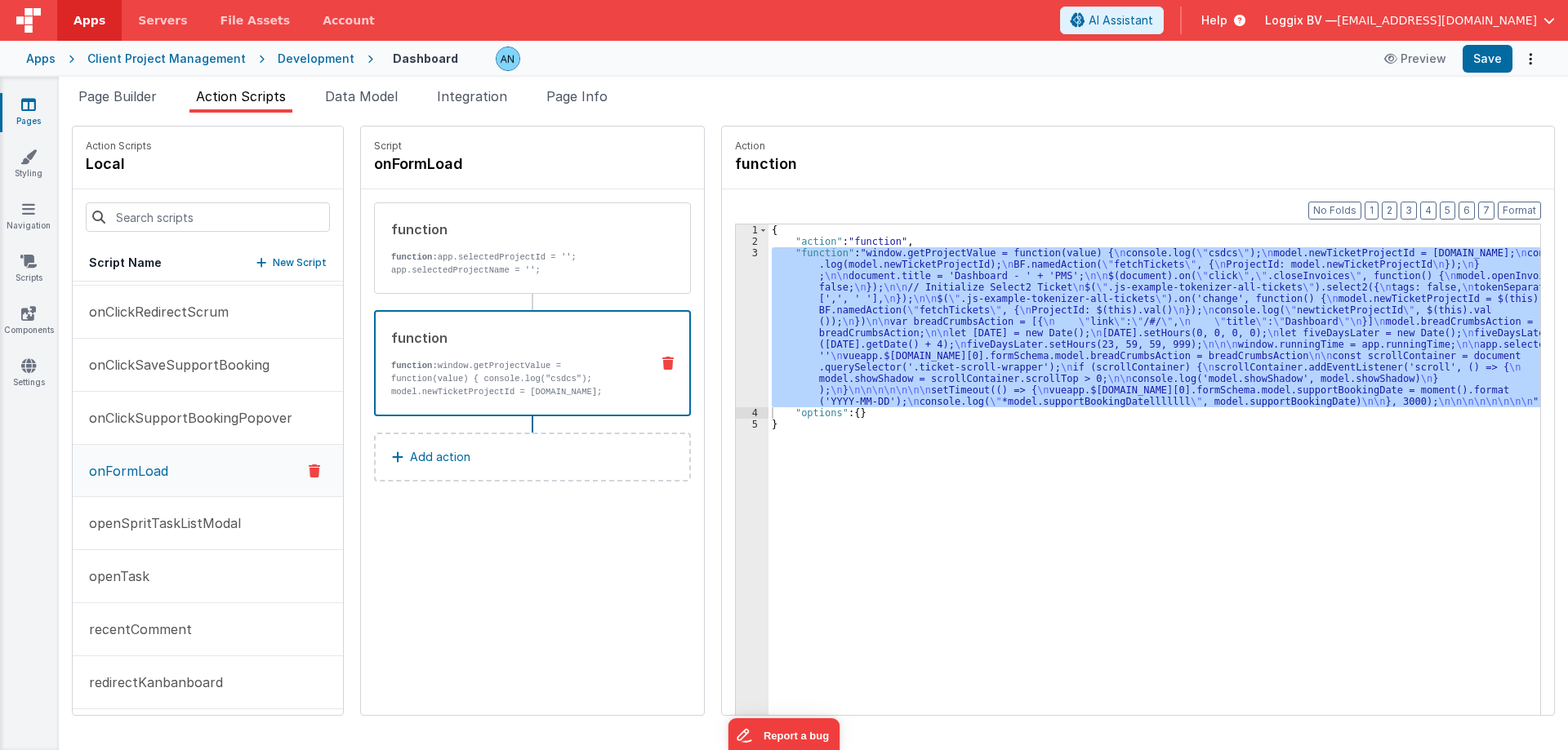
click at [286, 54] on div "Development" at bounding box center [315, 59] width 77 height 17
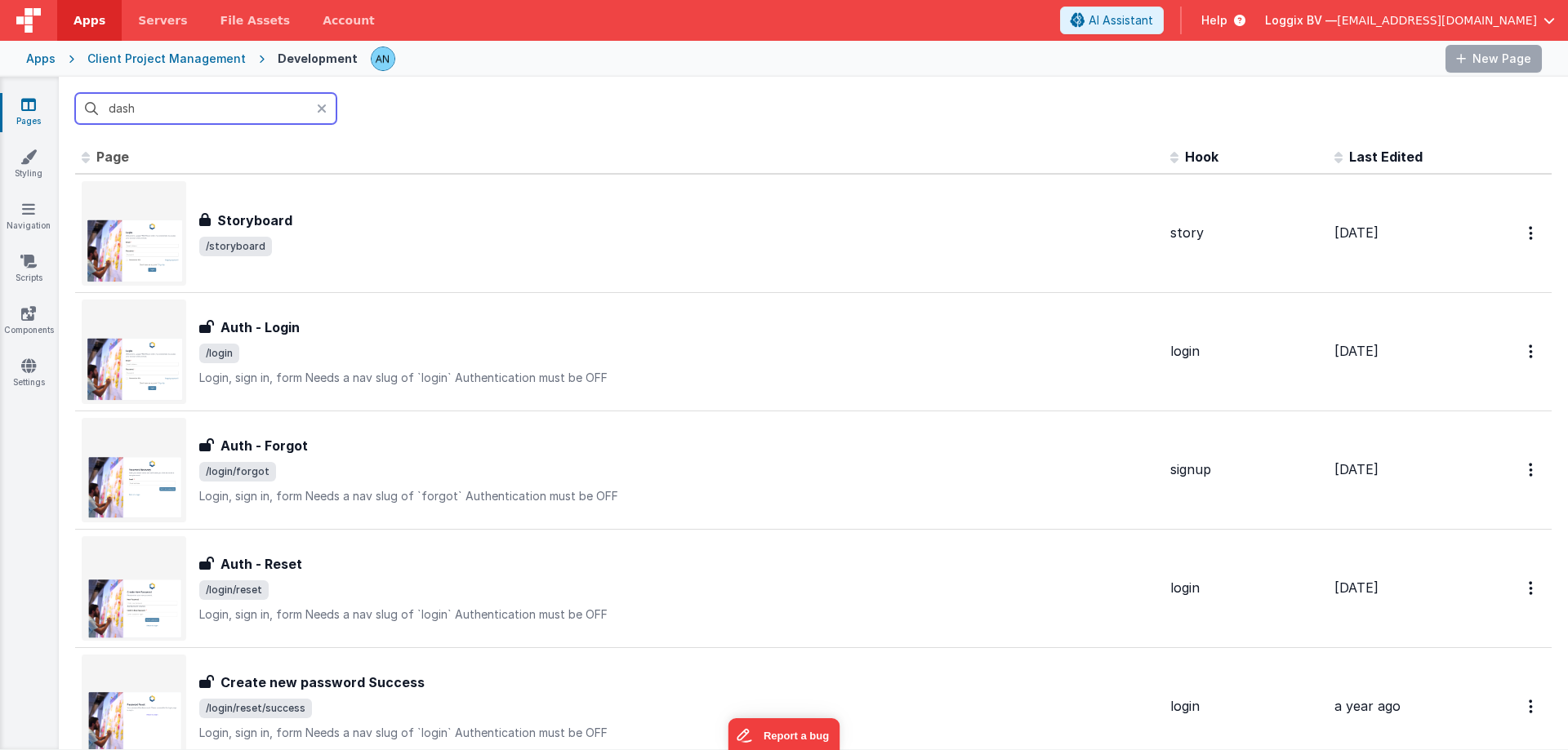
click at [230, 96] on input "dash" at bounding box center [206, 108] width 262 height 31
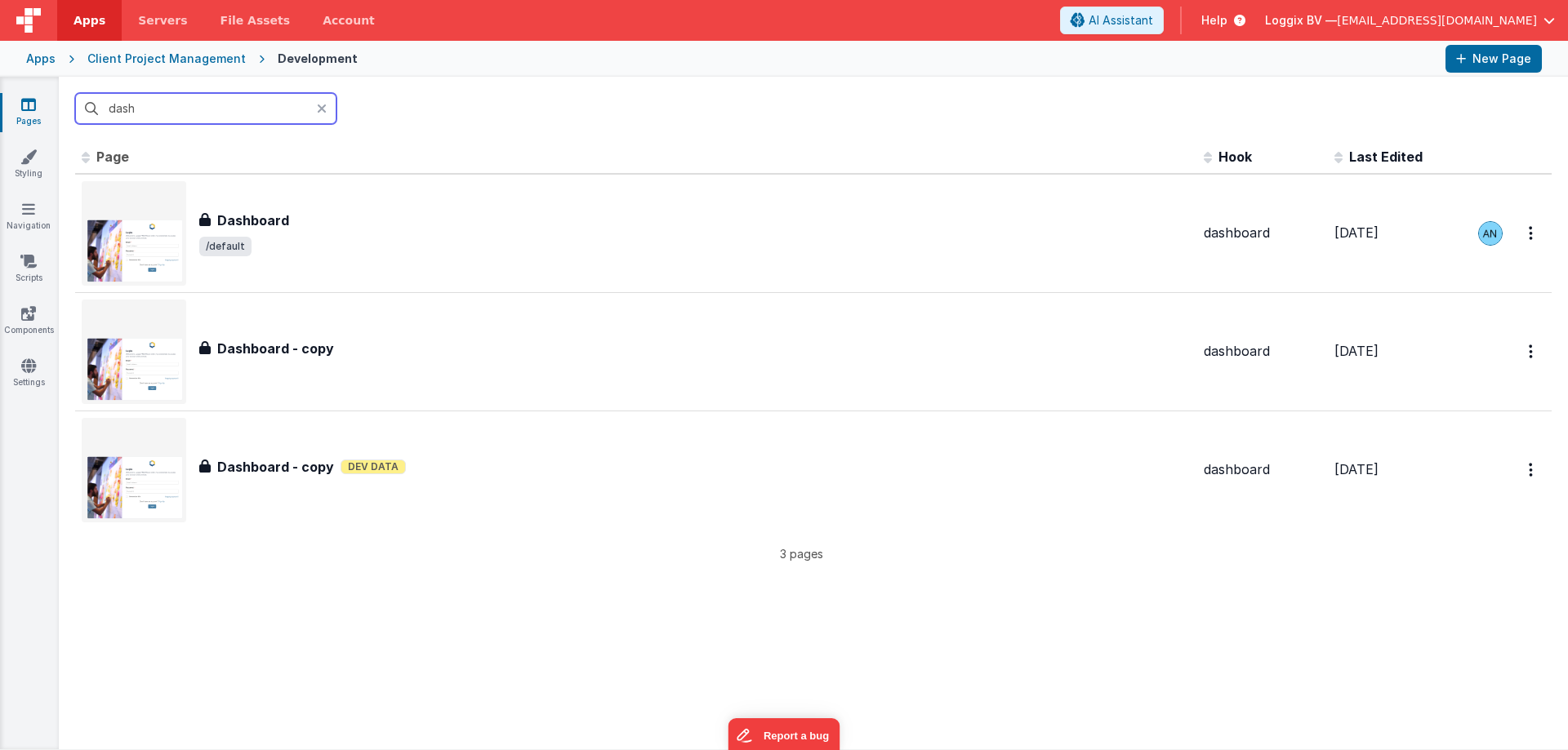
click at [230, 94] on input "dash" at bounding box center [206, 108] width 262 height 31
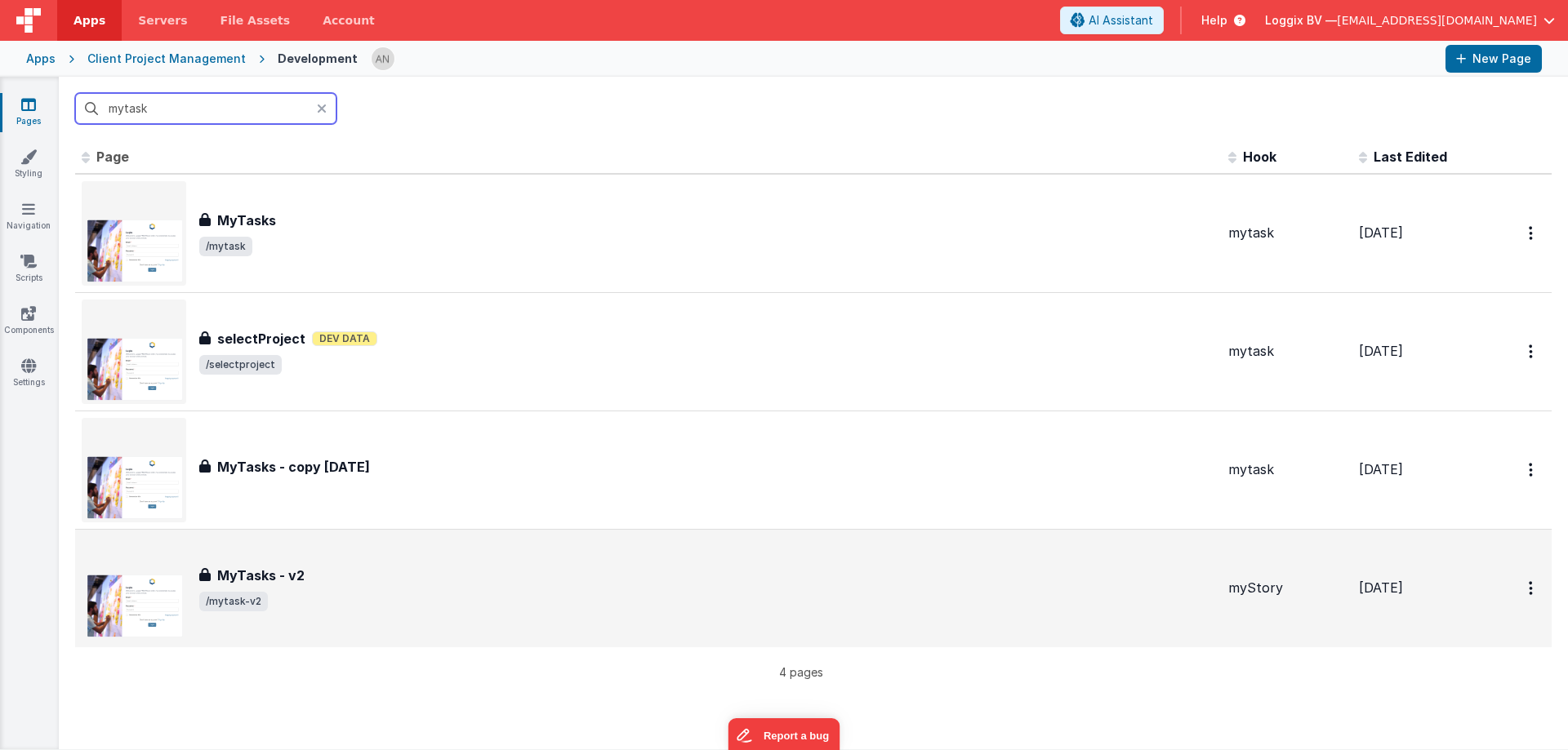
type input "mytask"
click at [243, 567] on h3 "MyTasks - v2" at bounding box center [261, 576] width 88 height 20
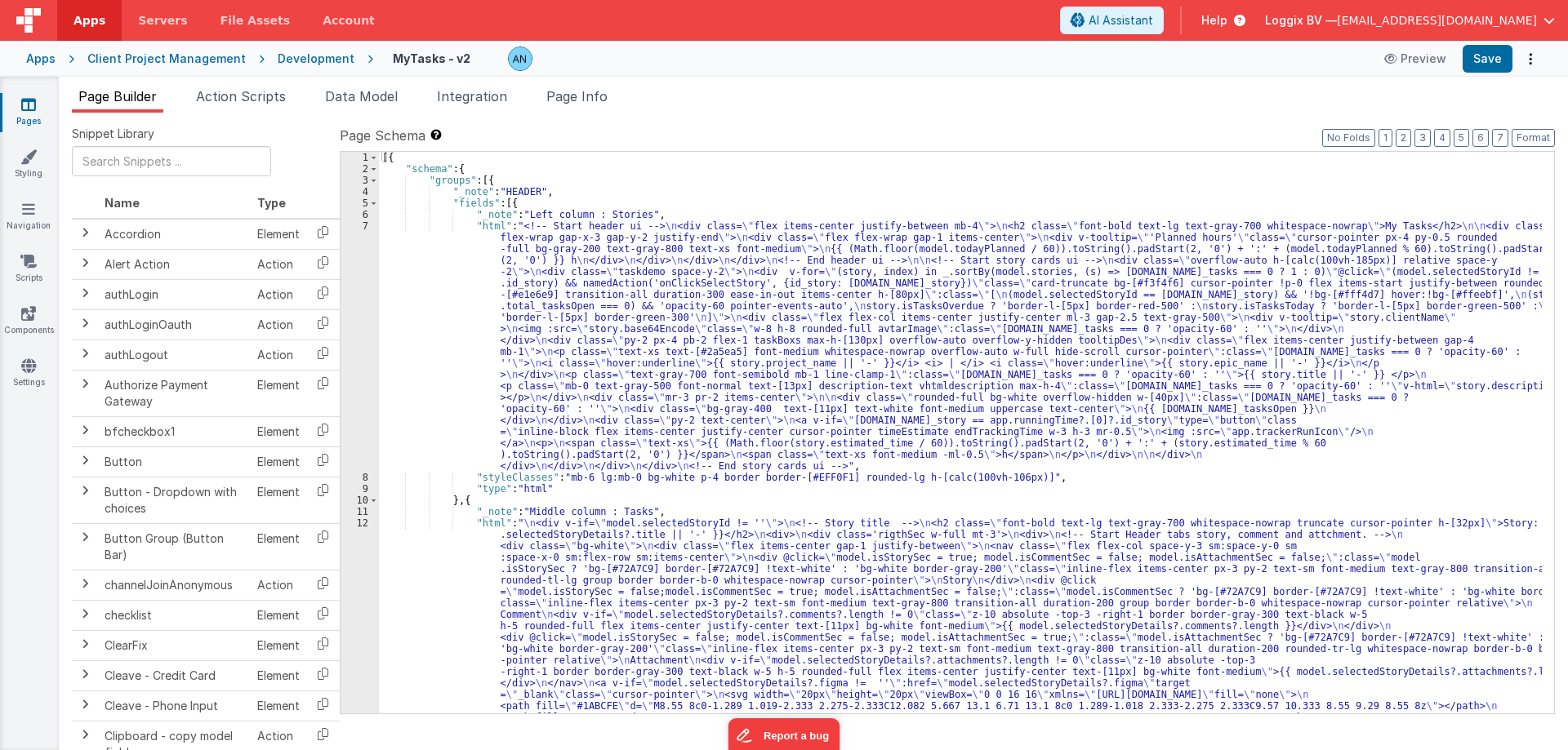
drag, startPoint x: 204, startPoint y: 99, endPoint x: 212, endPoint y: 85, distance: 16.1
click at [204, 99] on span "Action Scripts" at bounding box center [241, 97] width 89 height 17
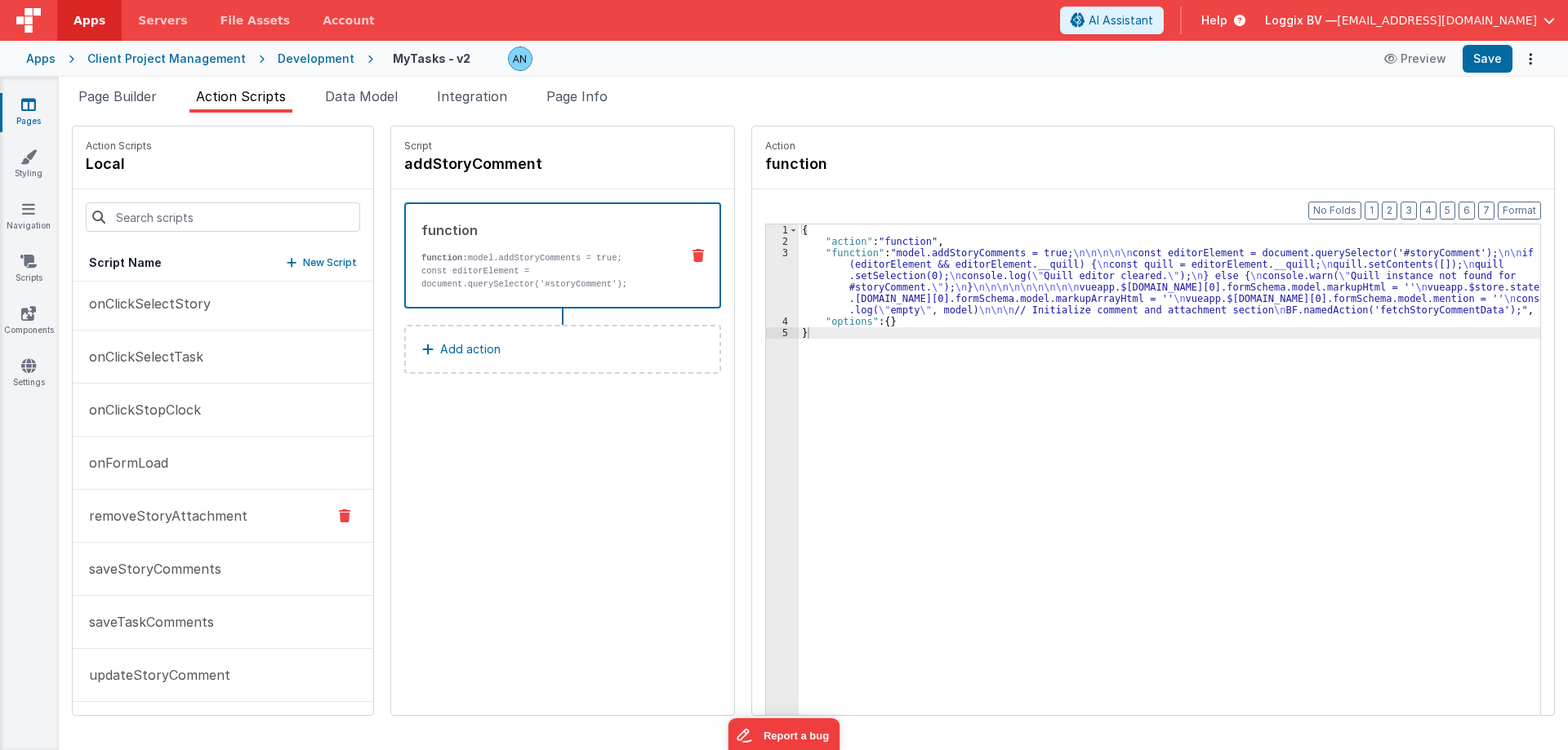
scroll to position [1326, 0]
drag, startPoint x: 147, startPoint y: 629, endPoint x: 425, endPoint y: 501, distance: 306.1
click at [143, 631] on p "onFormLoad" at bounding box center [124, 627] width 89 height 20
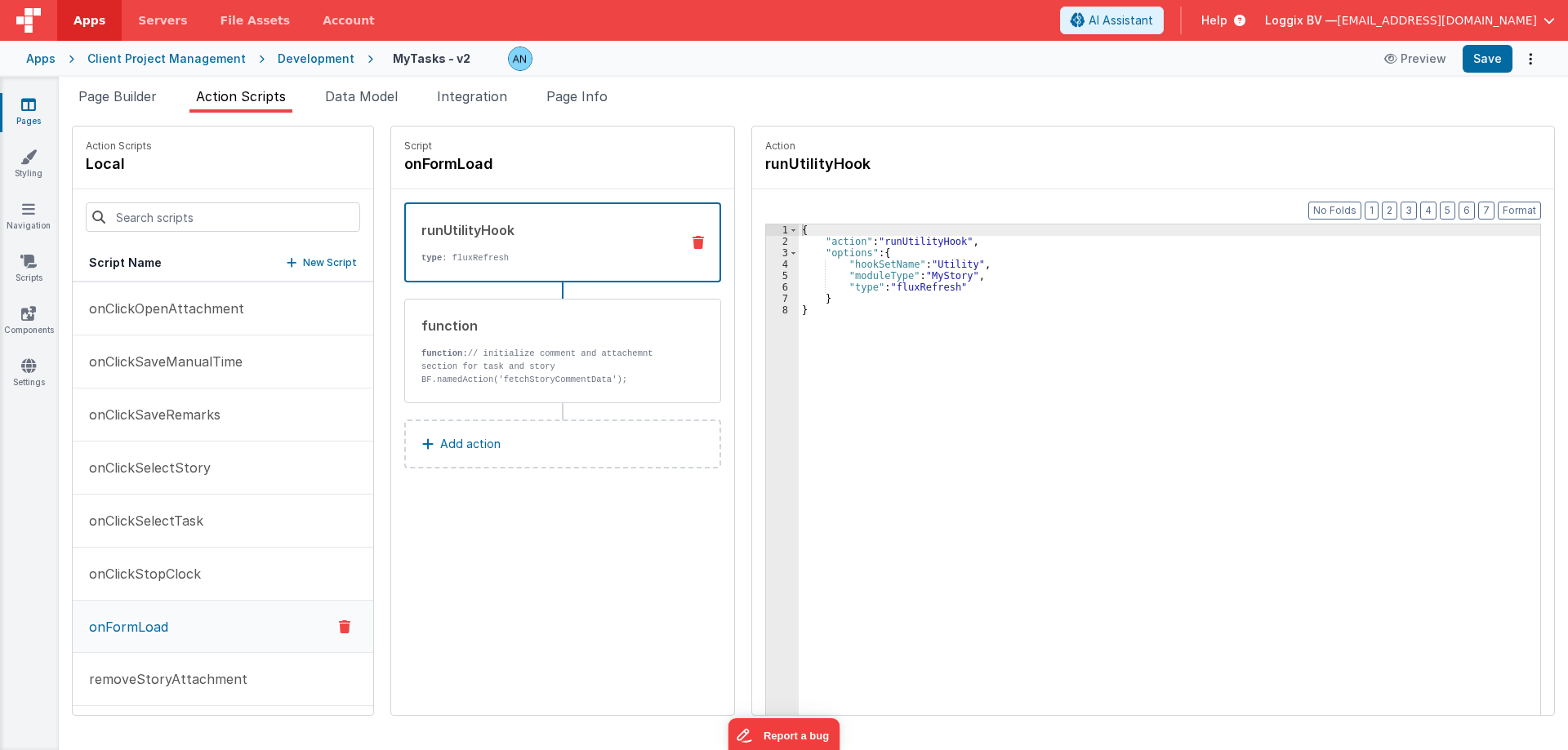
scroll to position [1327, 0]
click at [588, 334] on div "function" at bounding box center [545, 326] width 247 height 20
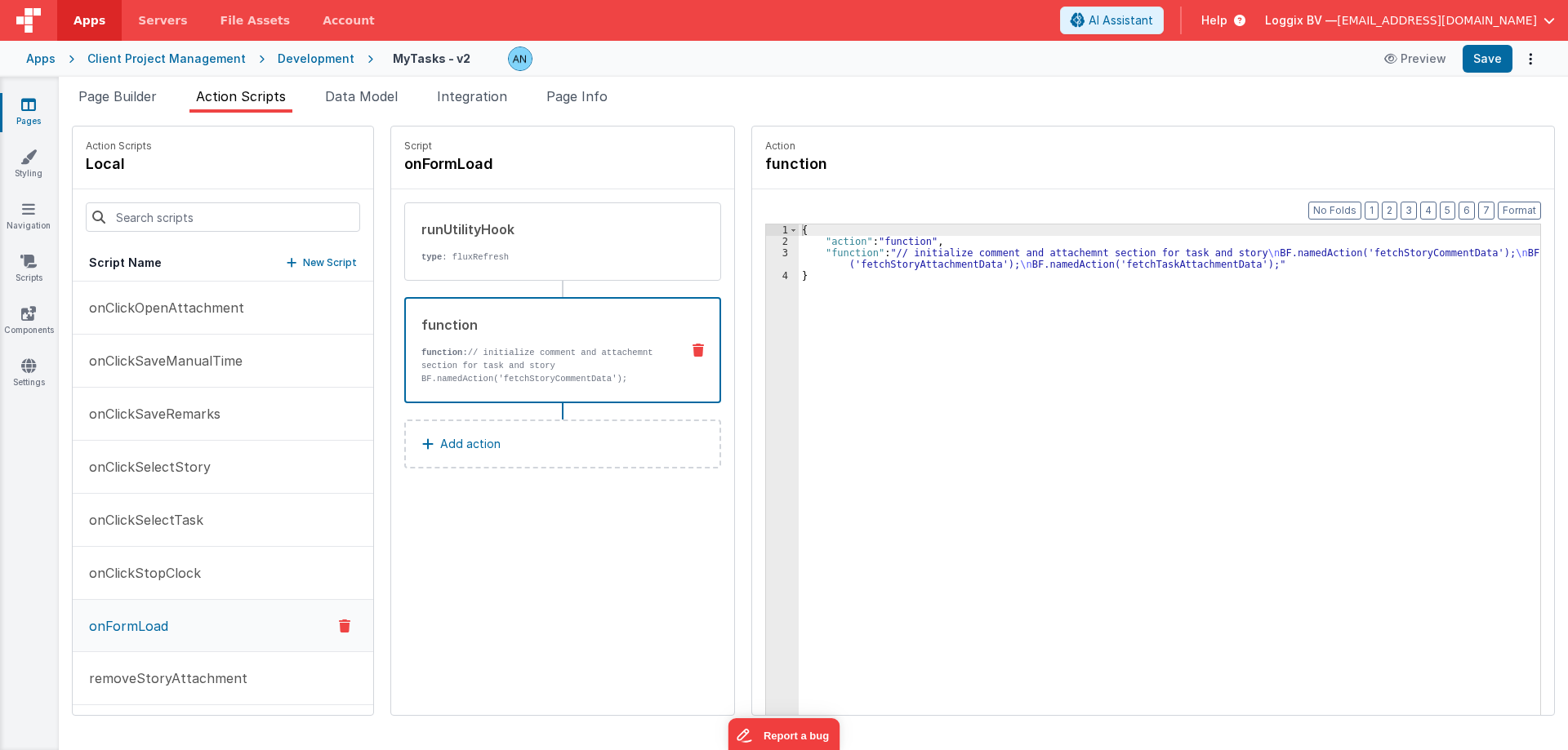
click at [836, 249] on div "{ "action" : "function" , "function" : "// initialize comment and attachemnt se…" at bounding box center [1176, 507] width 754 height 565
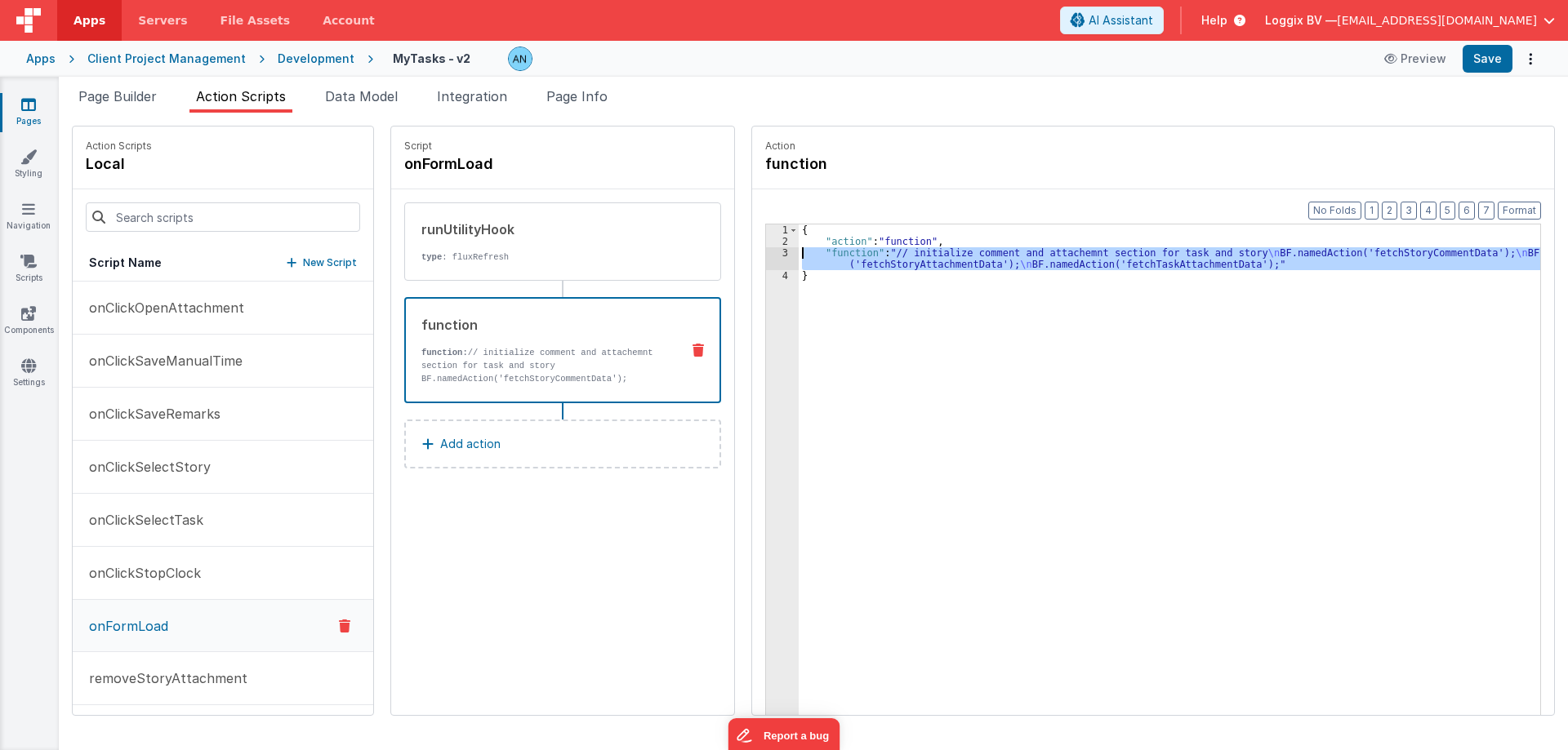
click at [766, 252] on div "3" at bounding box center [782, 259] width 32 height 23
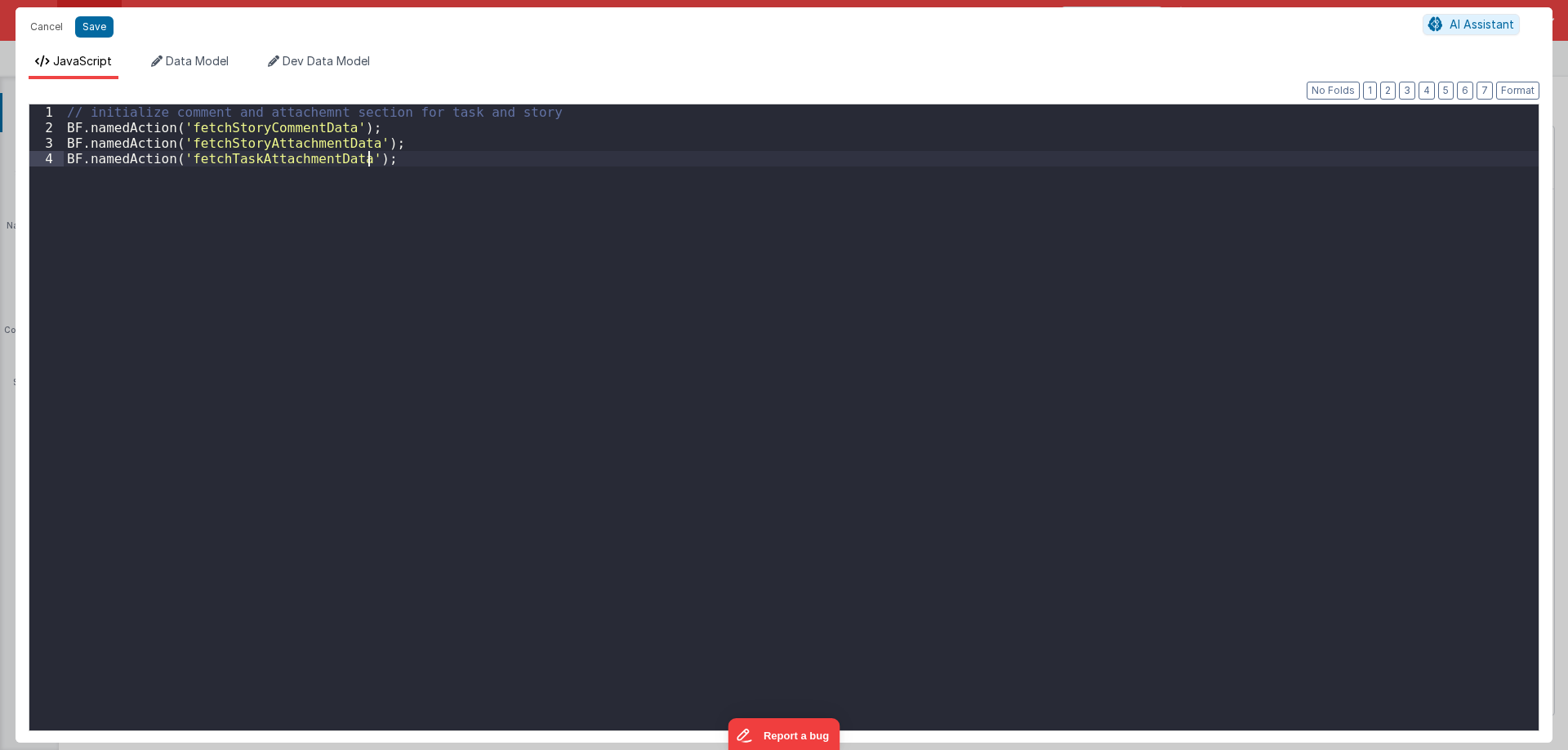
click at [760, 252] on div "// initialize comment and attachemnt section for task and story BF . namedActio…" at bounding box center [801, 433] width 1474 height 657
click at [384, 157] on div "// initialize comment and attachemnt section for task and story BF . namedActio…" at bounding box center [801, 433] width 1474 height 657
click at [243, 192] on div "// initialize comment and attachemnt section for task and story BF . namedActio…" at bounding box center [801, 433] width 1474 height 657
click at [240, 192] on div "// initialize comment and attachemnt section for task and story BF . namedActio…" at bounding box center [801, 417] width 1474 height 627
click at [240, 192] on div "// initialize comment and attachemnt section for task and story BF . namedActio…" at bounding box center [801, 433] width 1474 height 657
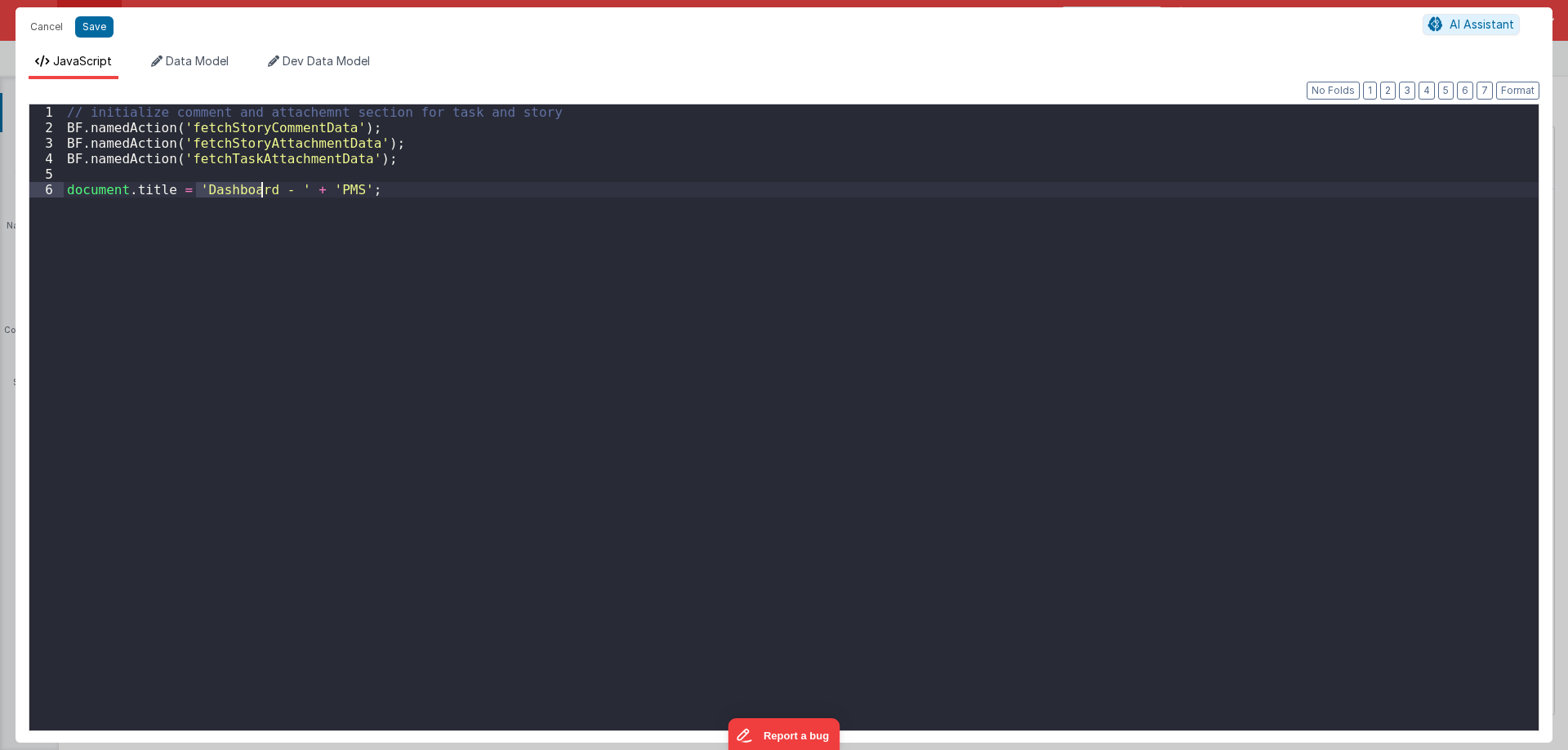
click at [240, 192] on div "// initialize comment and attachemnt section for task and story BF . namedActio…" at bounding box center [801, 433] width 1474 height 657
drag, startPoint x: 363, startPoint y: 185, endPoint x: 59, endPoint y: 190, distance: 304.0
click at [59, 190] on div "1 2 3 4 5 6 // initialize comment and attachemnt section for task and story BF …" at bounding box center [784, 417] width 1511 height 627
click at [246, 205] on div "// initialize comment and attachemnt section for task and story BF . namedActio…" at bounding box center [801, 433] width 1474 height 657
drag, startPoint x: 253, startPoint y: 201, endPoint x: 321, endPoint y: 208, distance: 68.4
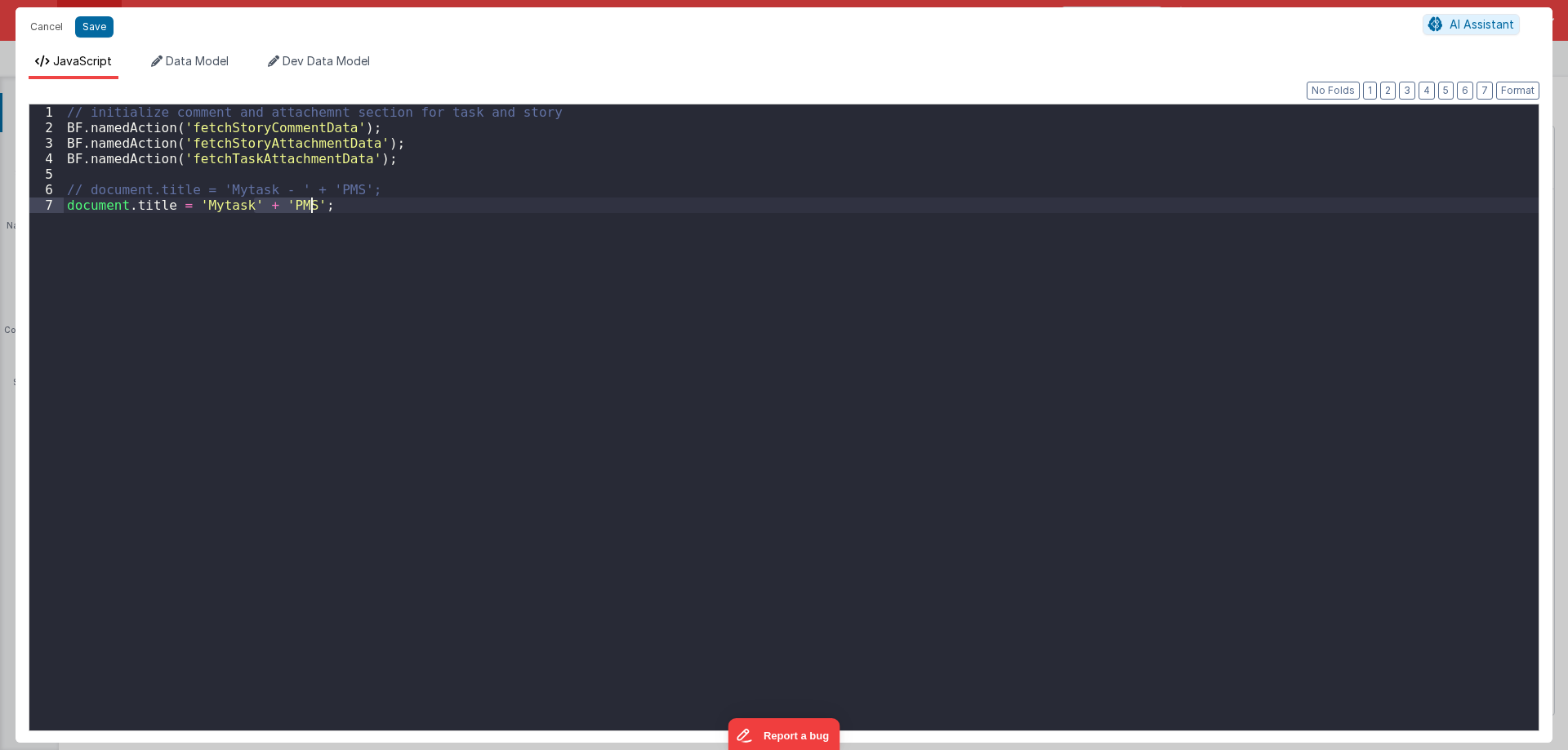
click at [321, 208] on div "// initialize comment and attachemnt section for task and story BF . namedActio…" at bounding box center [801, 433] width 1474 height 657
drag, startPoint x: 286, startPoint y: 204, endPoint x: 0, endPoint y: 213, distance: 286.1
click at [0, 213] on div "Cancel Save AI Assistant JavaScript Data Model Dev Data Model Format 7 6 5 4 3 …" at bounding box center [784, 375] width 1568 height 750
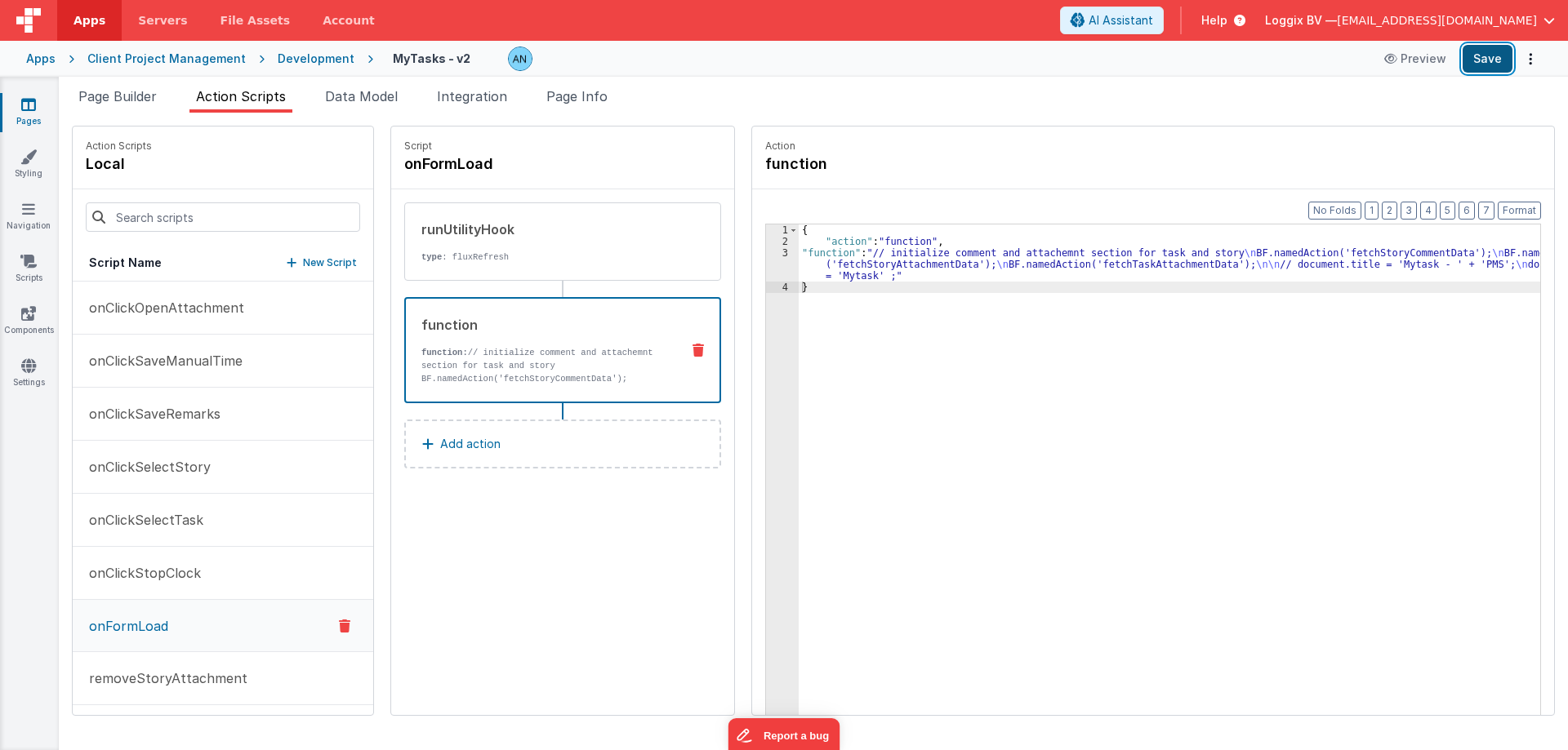
click at [1493, 48] on button "Save" at bounding box center [1487, 59] width 50 height 28
click at [301, 59] on div "Development" at bounding box center [315, 59] width 77 height 17
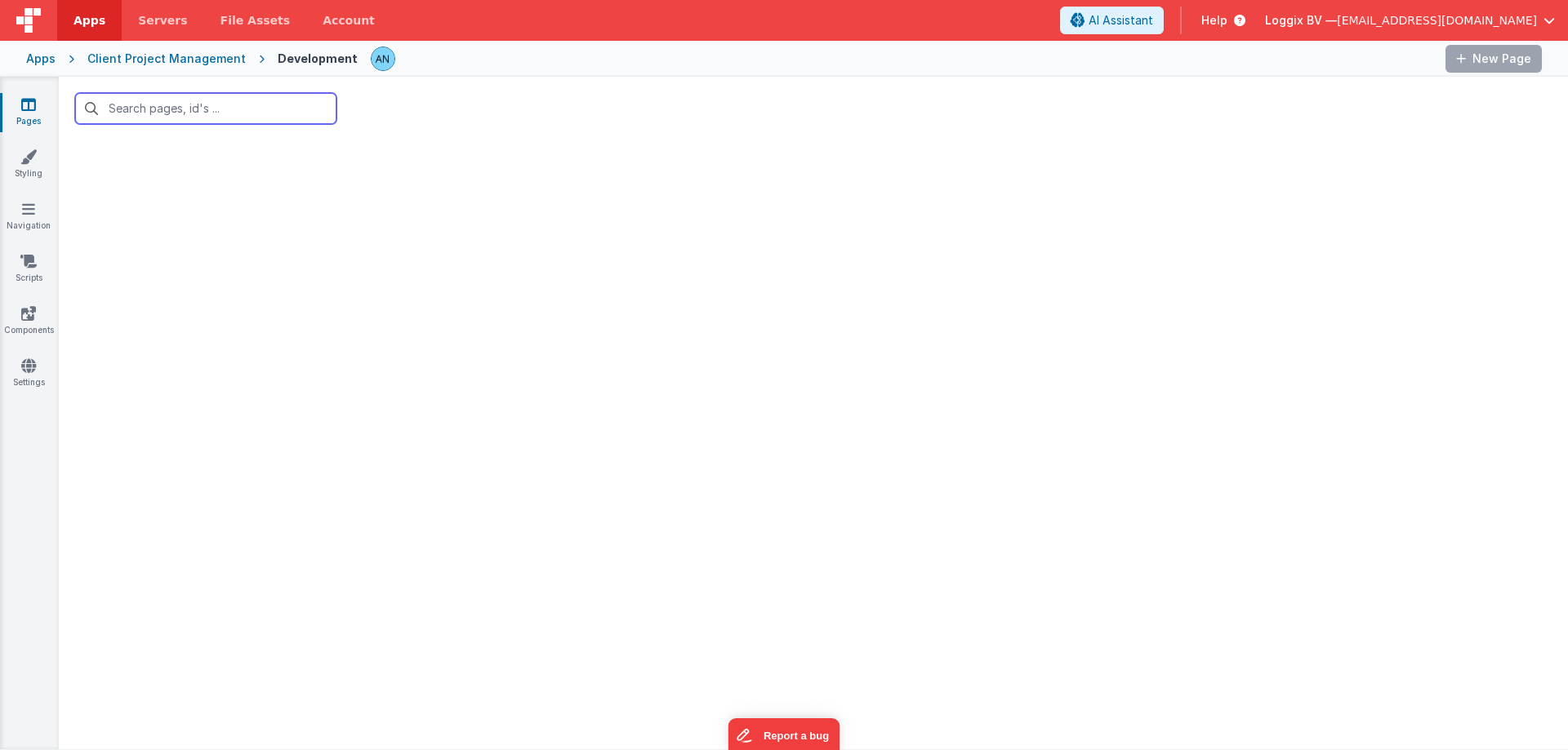
click at [141, 113] on input "text" at bounding box center [206, 108] width 262 height 31
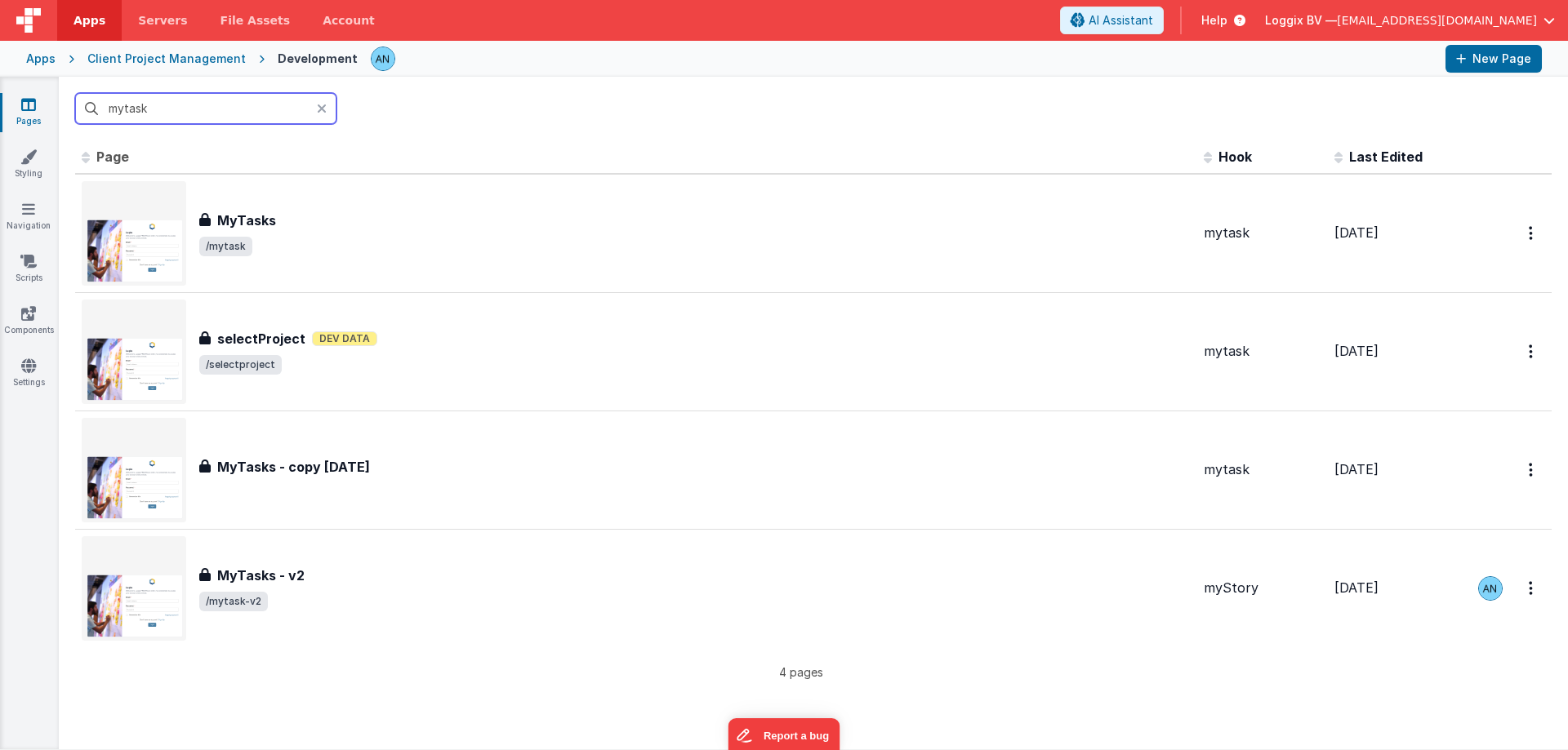
click at [141, 113] on input "mytask" at bounding box center [206, 108] width 262 height 31
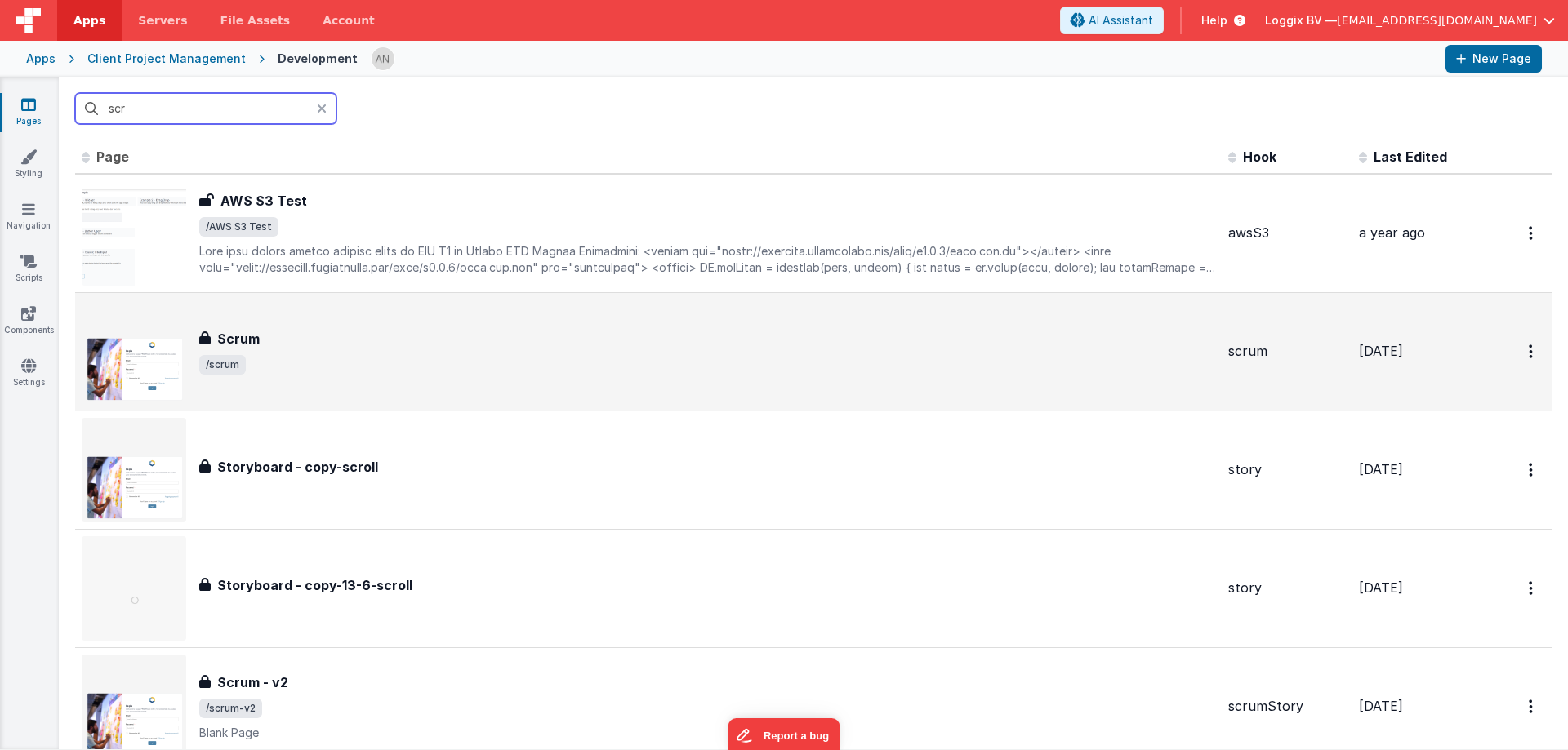
type input "scr"
click at [319, 355] on span "/scrum" at bounding box center [707, 365] width 1016 height 20
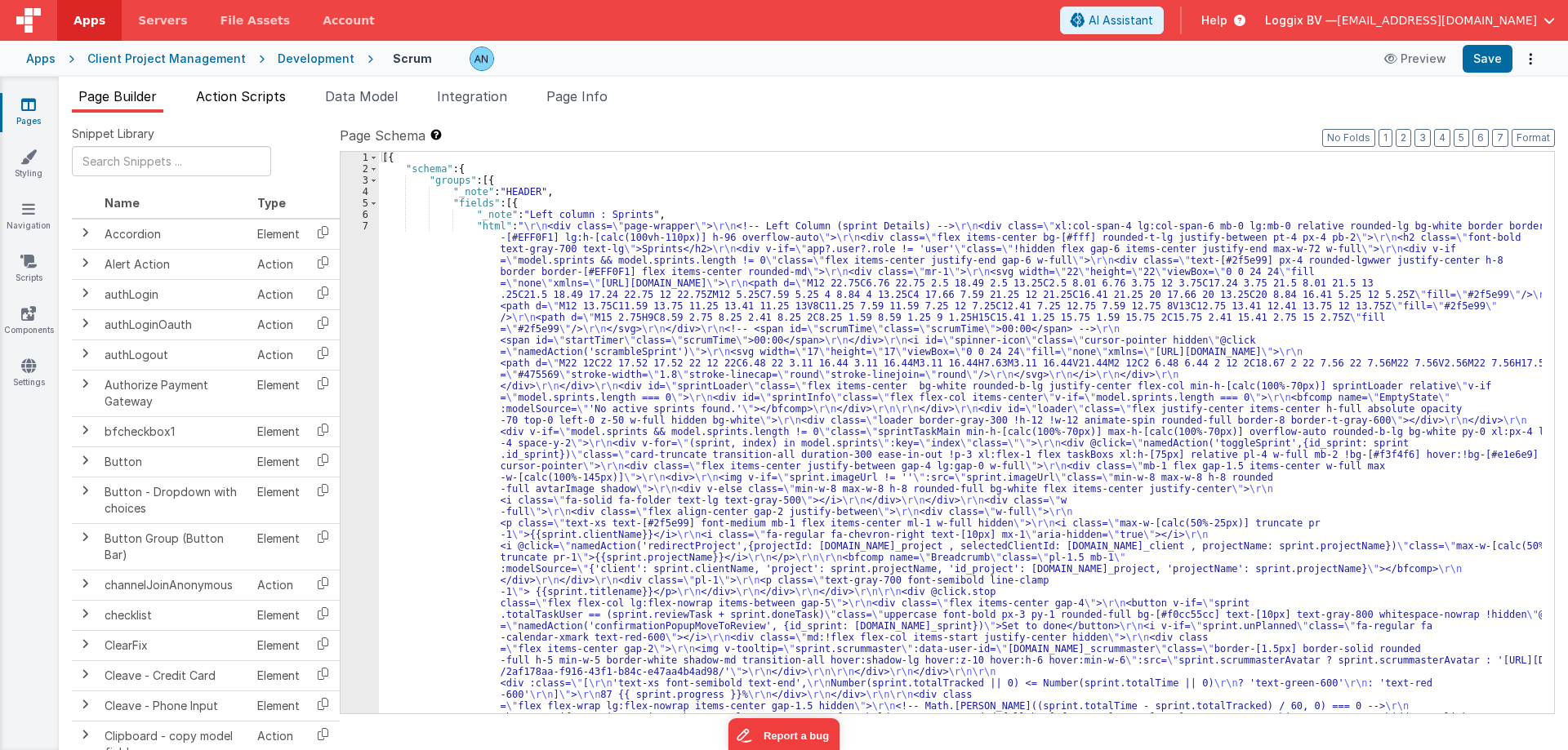
click at [267, 99] on span "Action Scripts" at bounding box center [241, 97] width 89 height 17
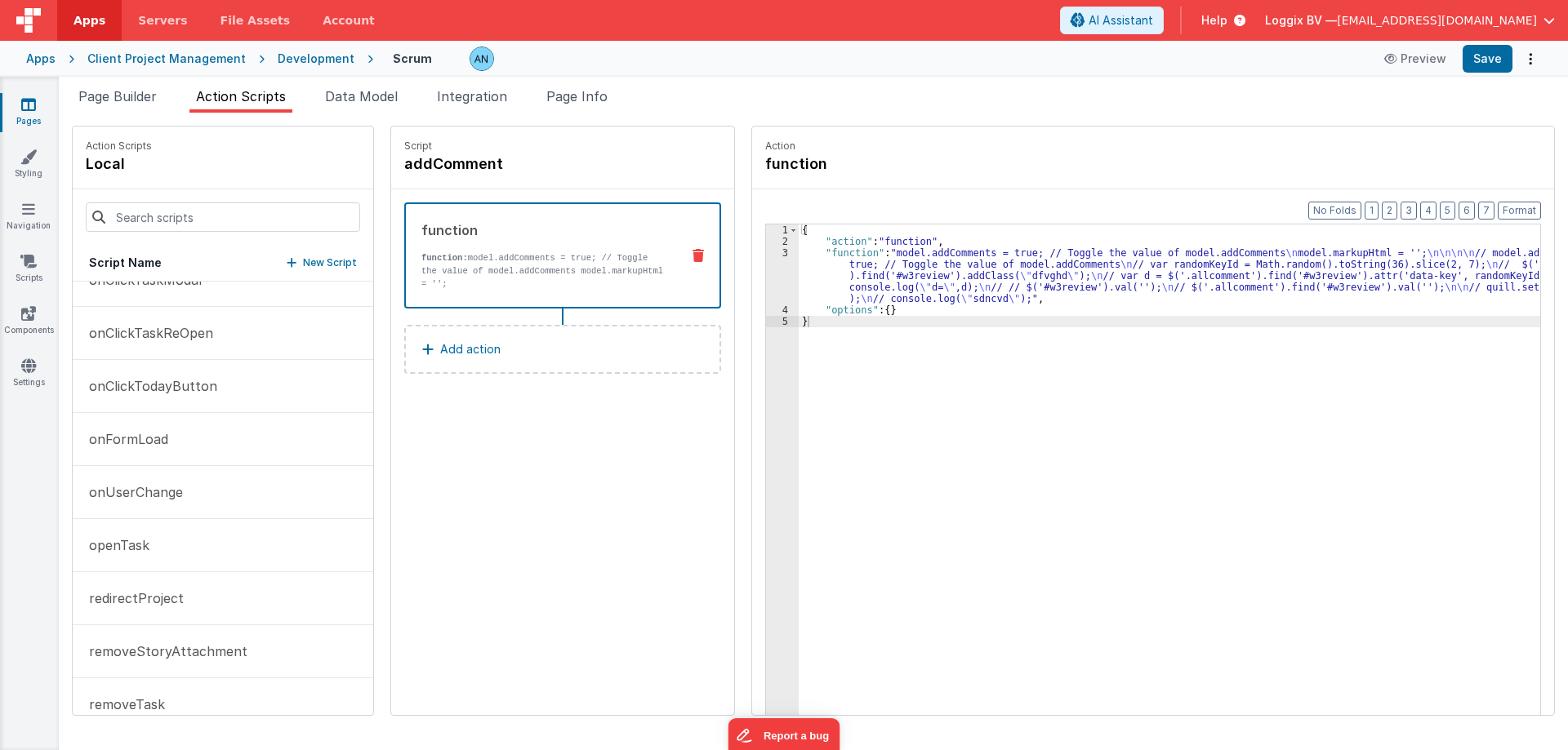
scroll to position [3103, 0]
click at [170, 323] on button "onFormLoad" at bounding box center [223, 336] width 301 height 53
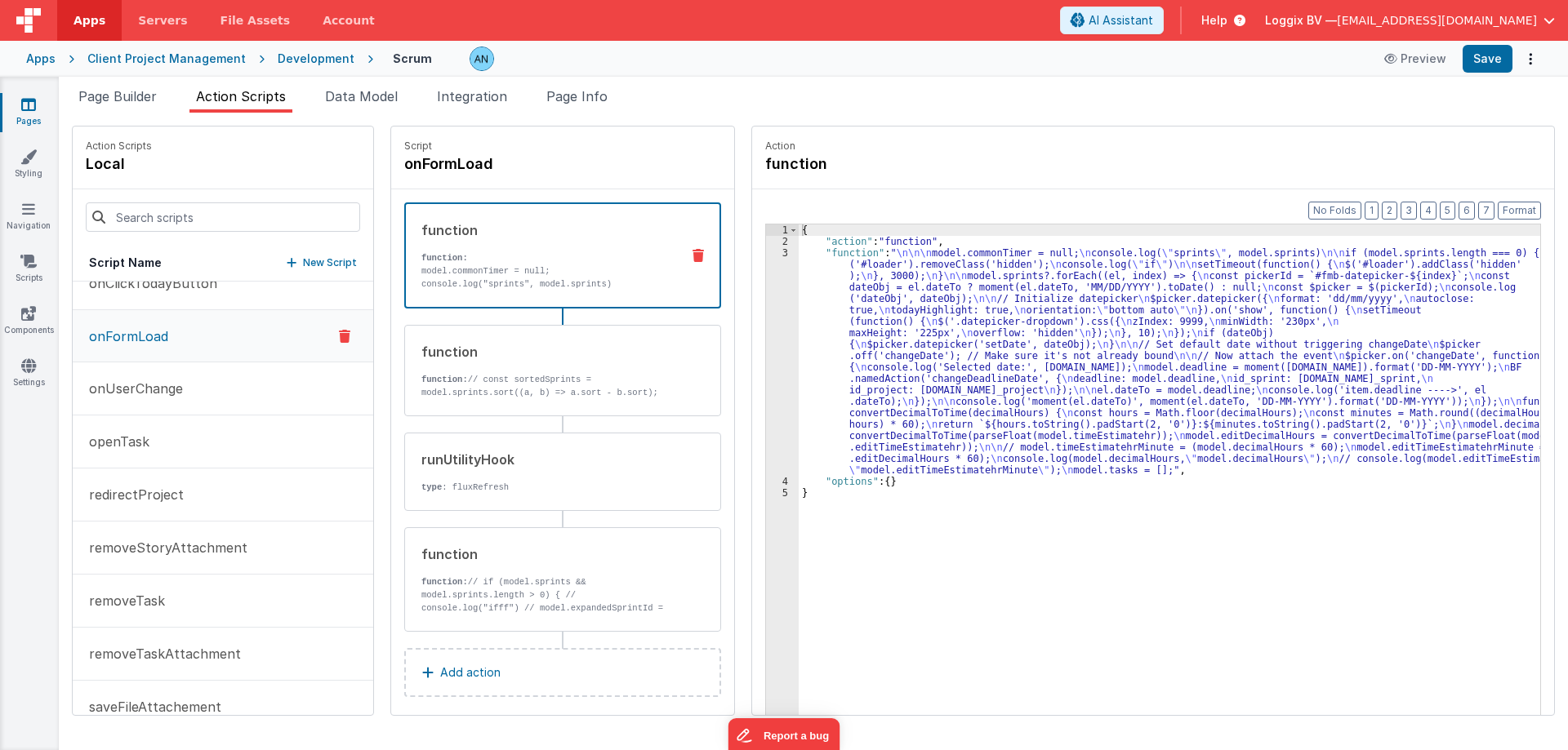
scroll to position [3103, 0]
click at [768, 286] on div "3" at bounding box center [782, 362] width 32 height 228
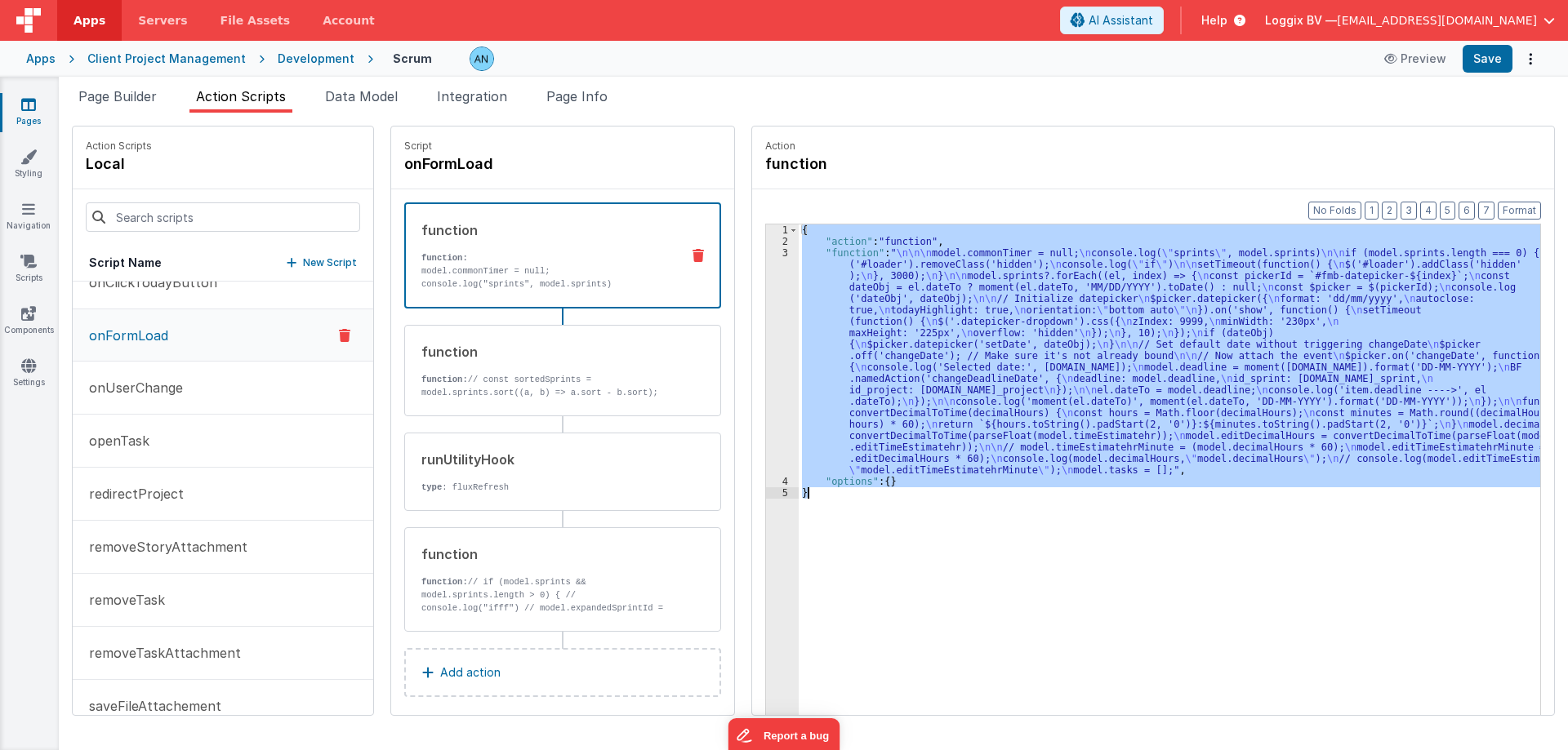
click at [768, 286] on div "3" at bounding box center [782, 362] width 32 height 228
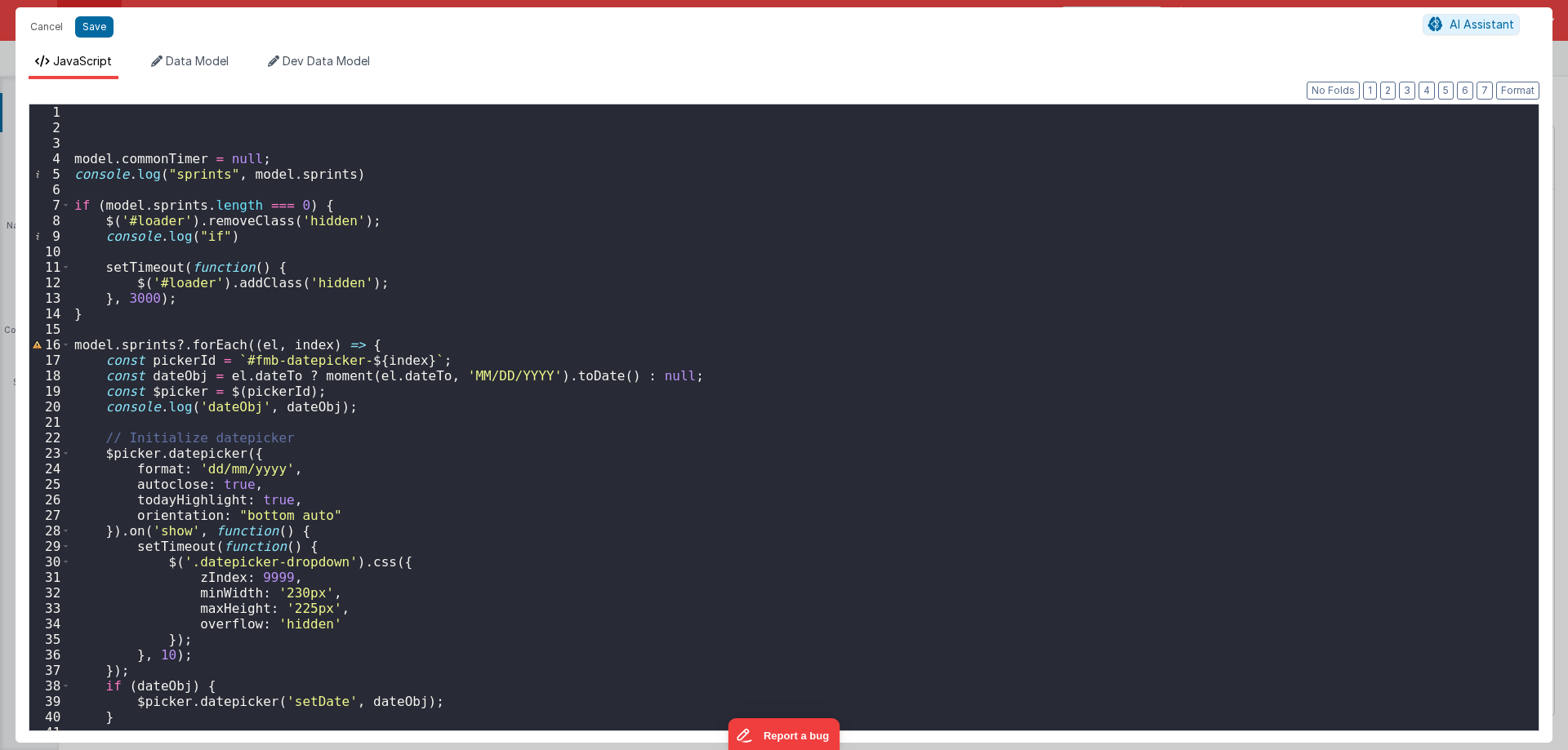
click at [103, 113] on div "model . commonTimer = null ; console . log ( "sprints" , model . sprints ) if (…" at bounding box center [799, 433] width 1455 height 657
click at [221, 118] on div "document . title = 'Mytask' ; model . commonTimer = null ; console . log ( "spr…" at bounding box center [799, 433] width 1455 height 657
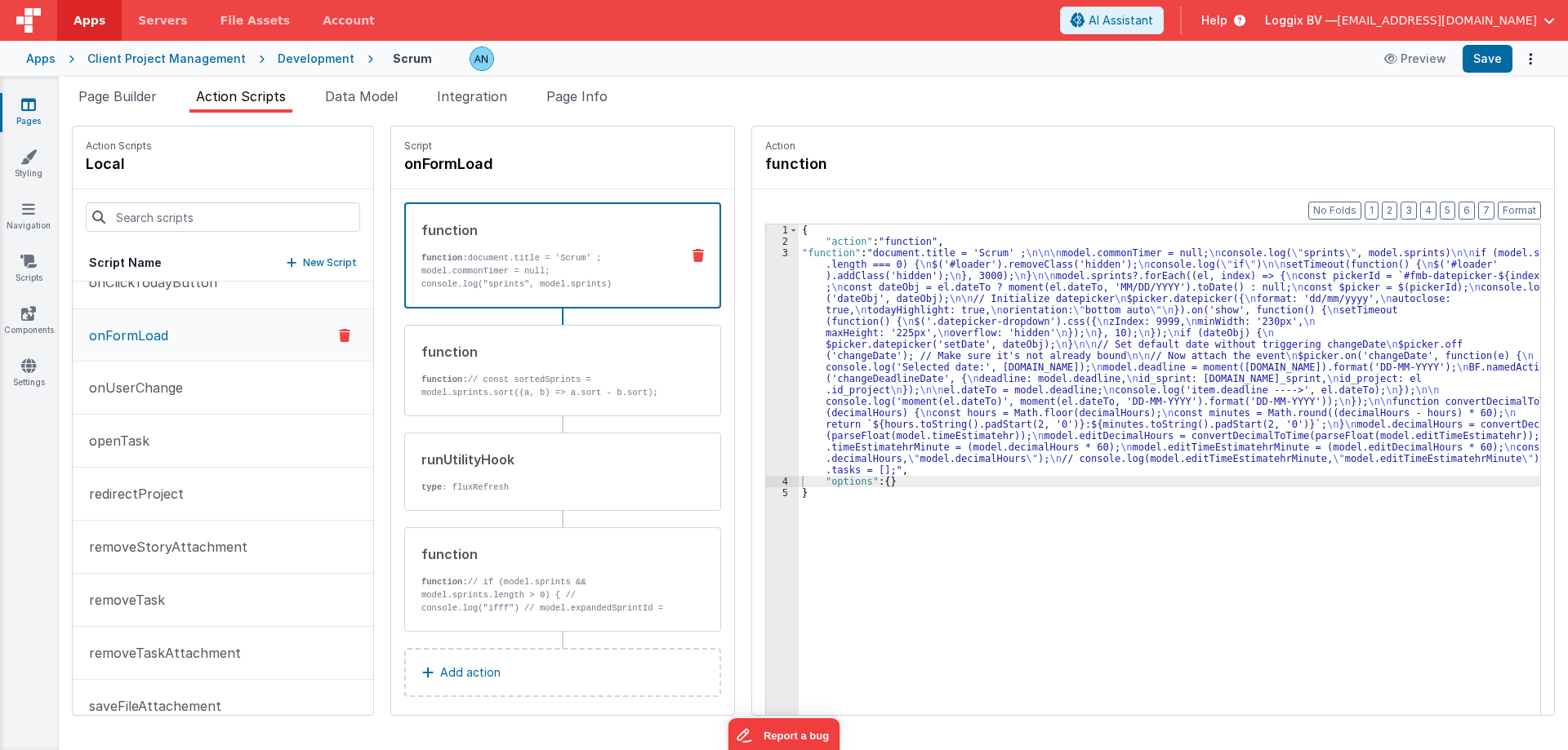
click at [297, 60] on div "Development" at bounding box center [315, 59] width 77 height 17
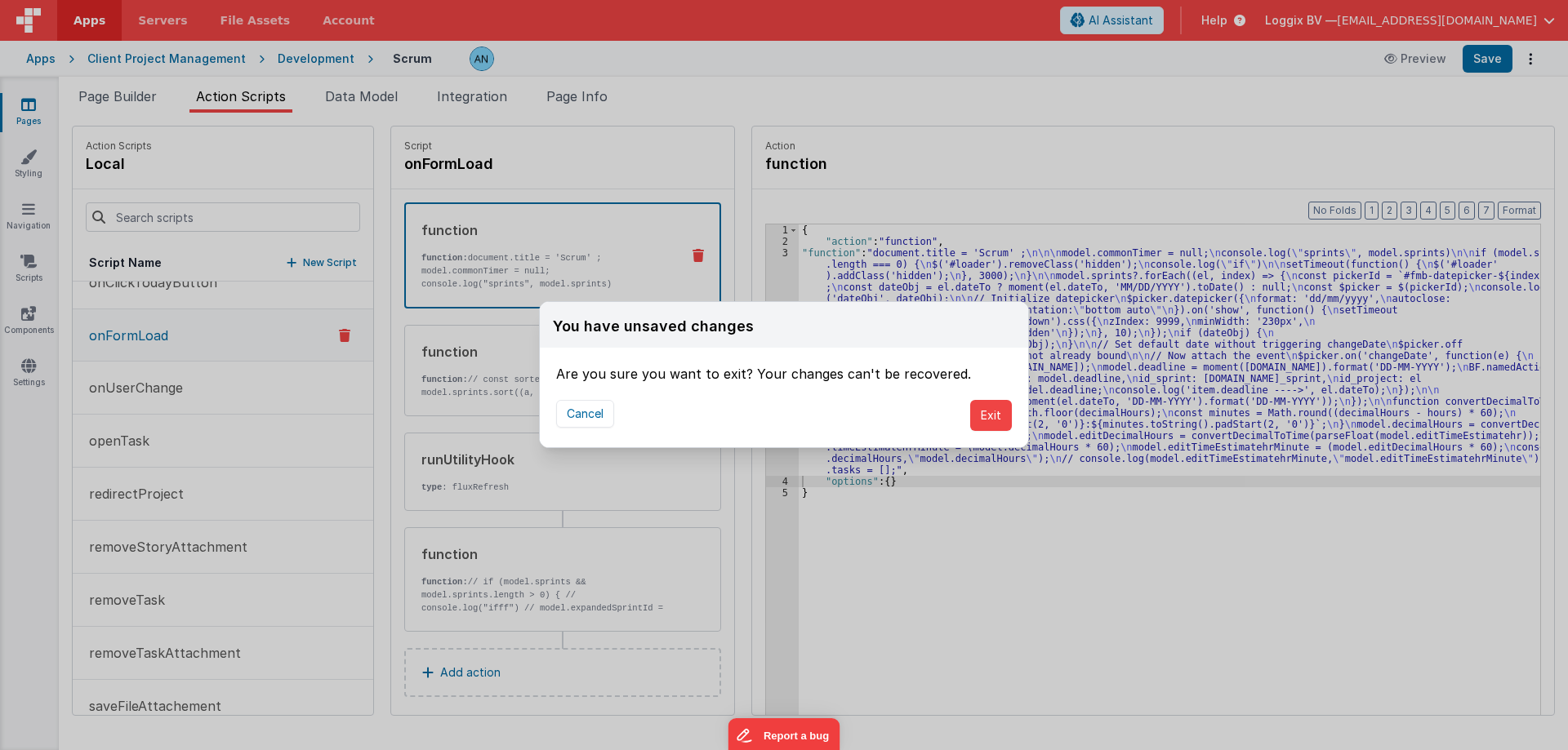
click at [628, 409] on div "Cancel Exit" at bounding box center [784, 416] width 488 height 64
click at [600, 409] on button "Cancel" at bounding box center [585, 414] width 58 height 28
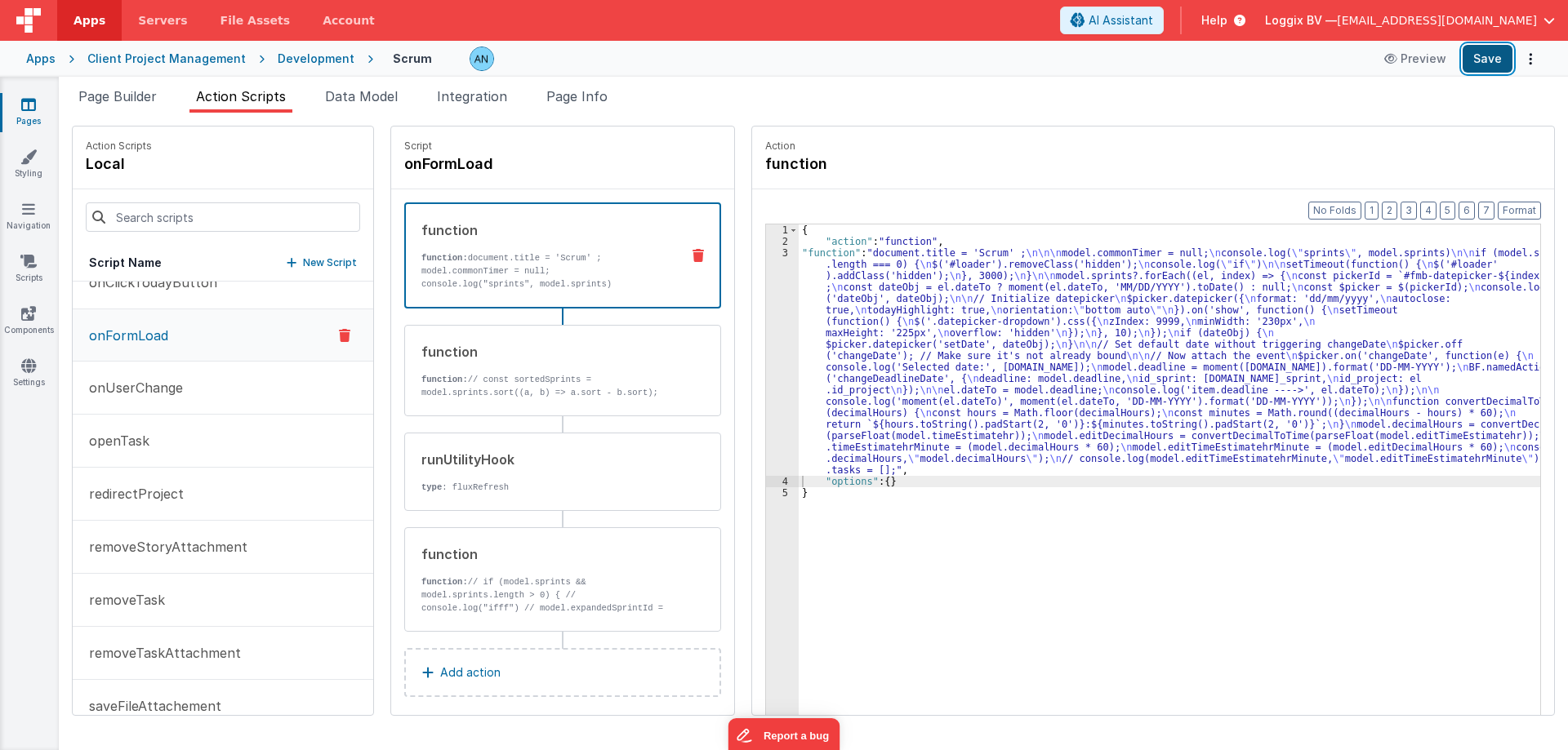
click at [1493, 46] on button "Save" at bounding box center [1487, 59] width 50 height 28
click at [1521, 209] on button "Format" at bounding box center [1519, 211] width 43 height 18
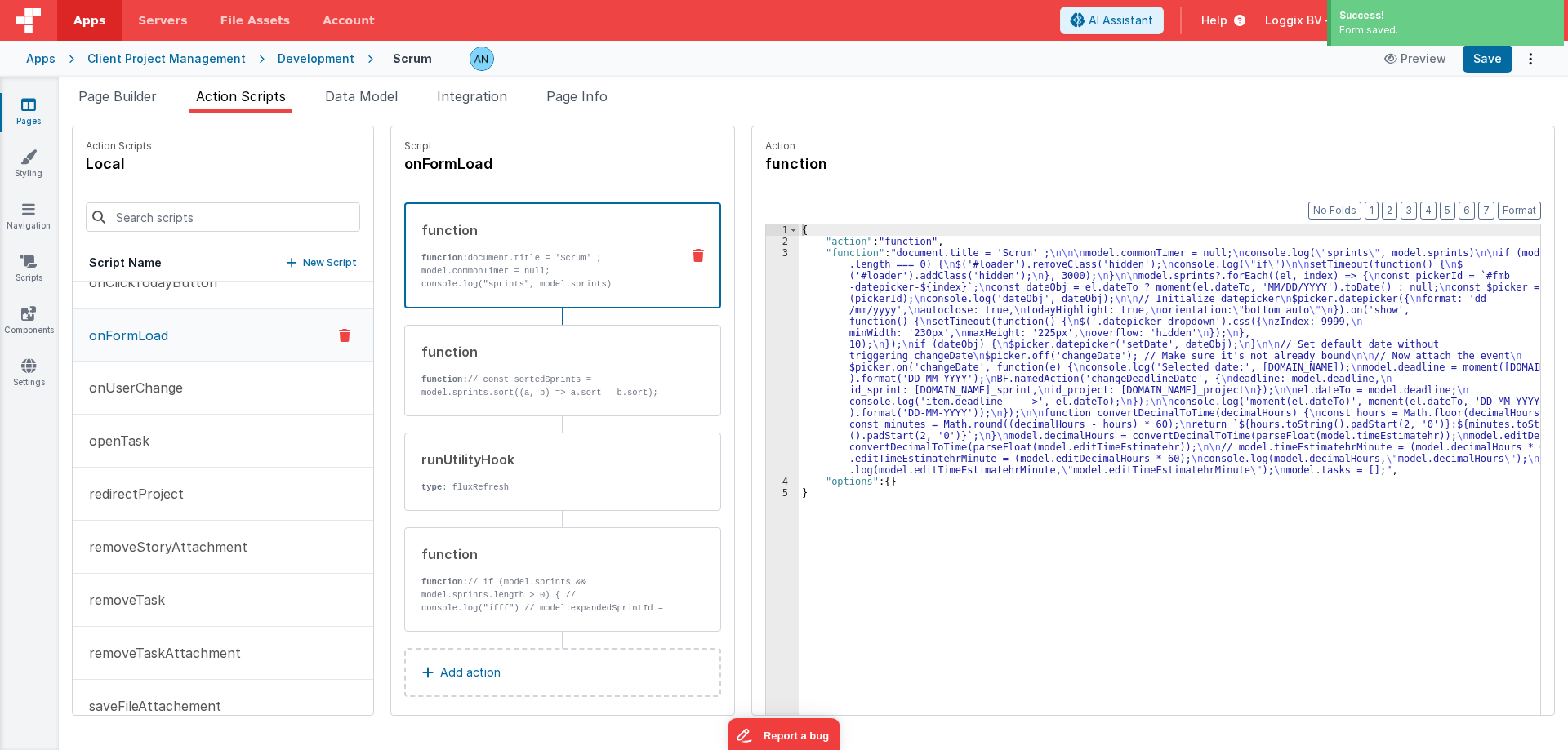
click at [309, 50] on div "Apps Client Project Management Development Scrum Preview Save" at bounding box center [784, 58] width 1568 height 36
click at [293, 61] on div "Development" at bounding box center [315, 59] width 77 height 17
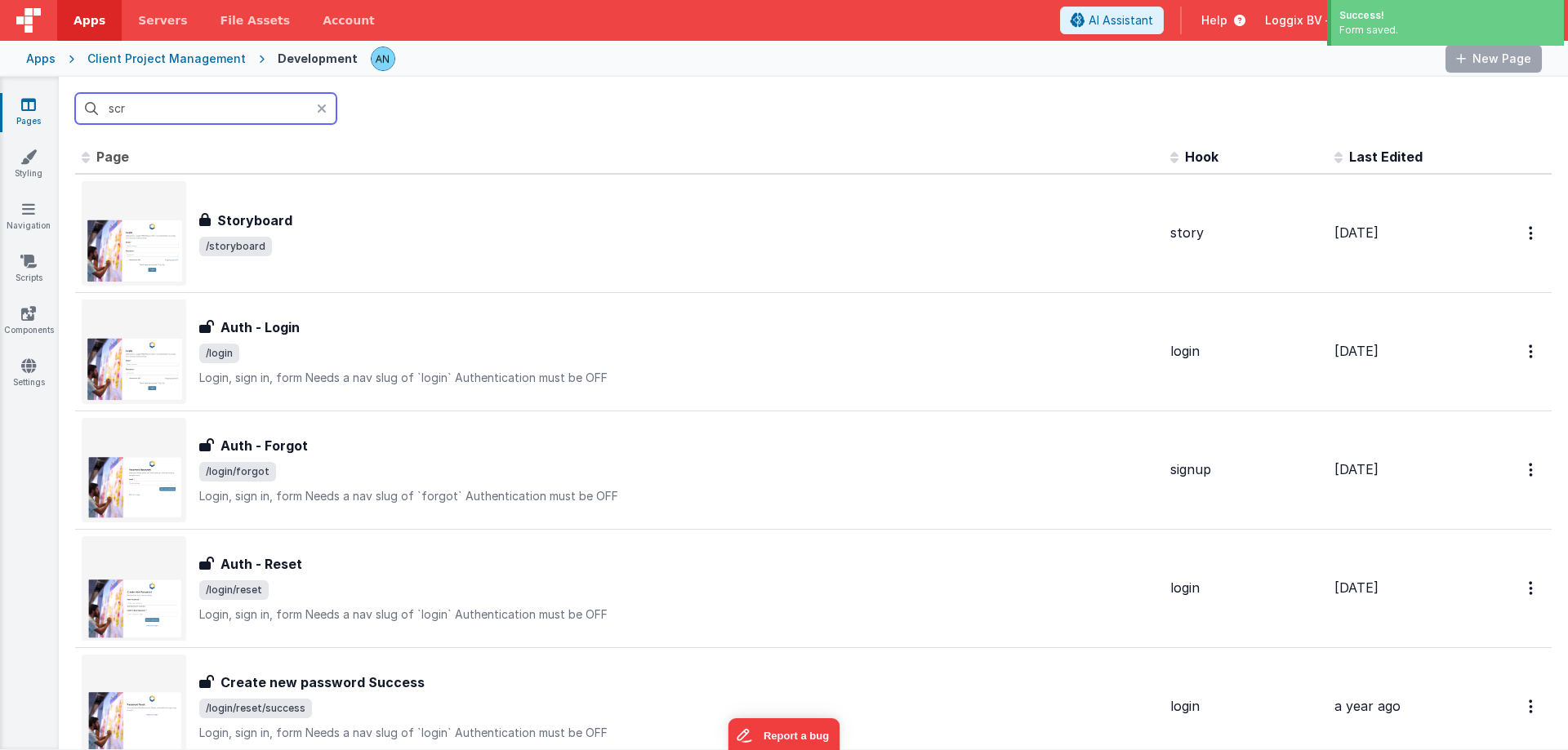
click at [153, 108] on input "scr" at bounding box center [206, 108] width 262 height 31
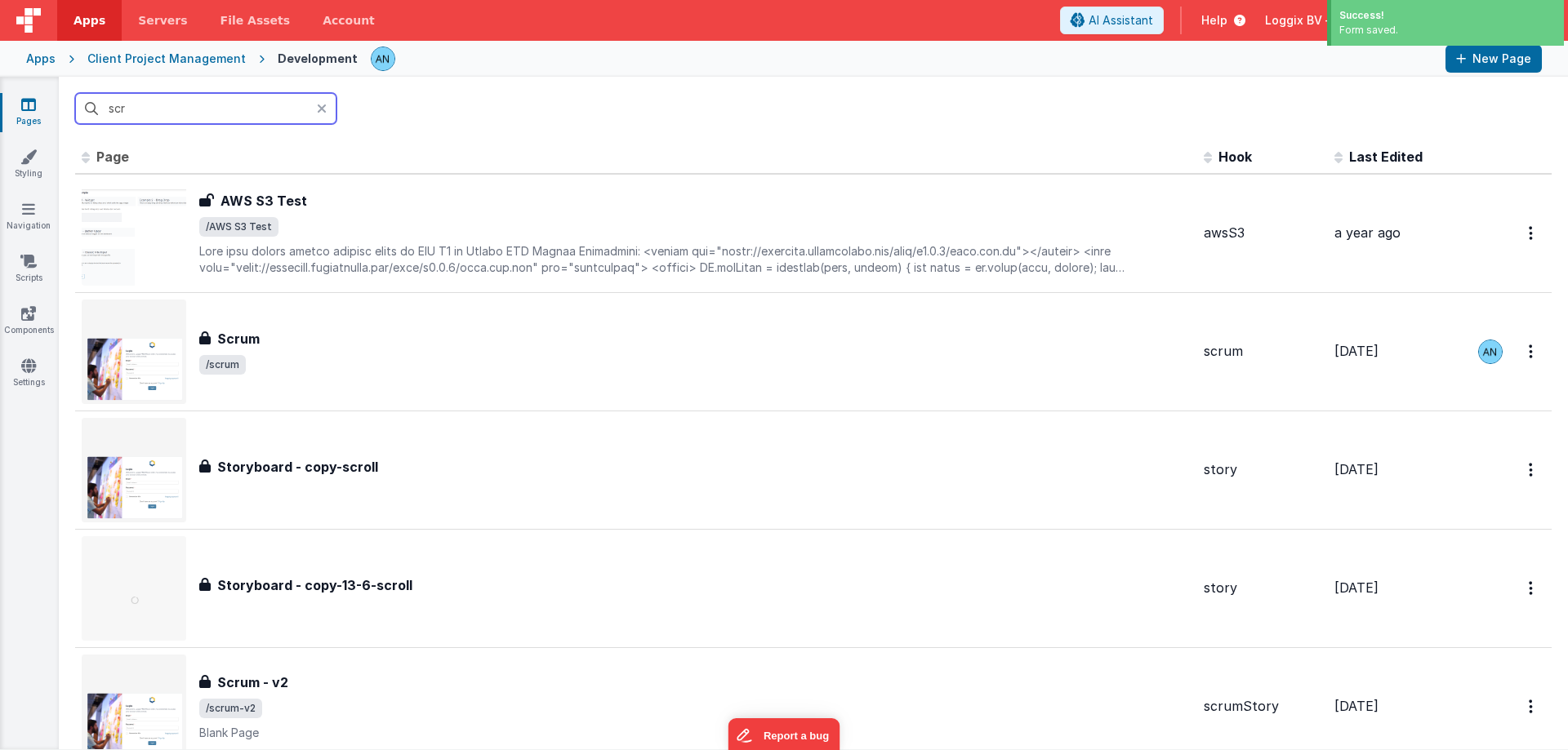
click at [153, 107] on input "scr" at bounding box center [206, 108] width 262 height 31
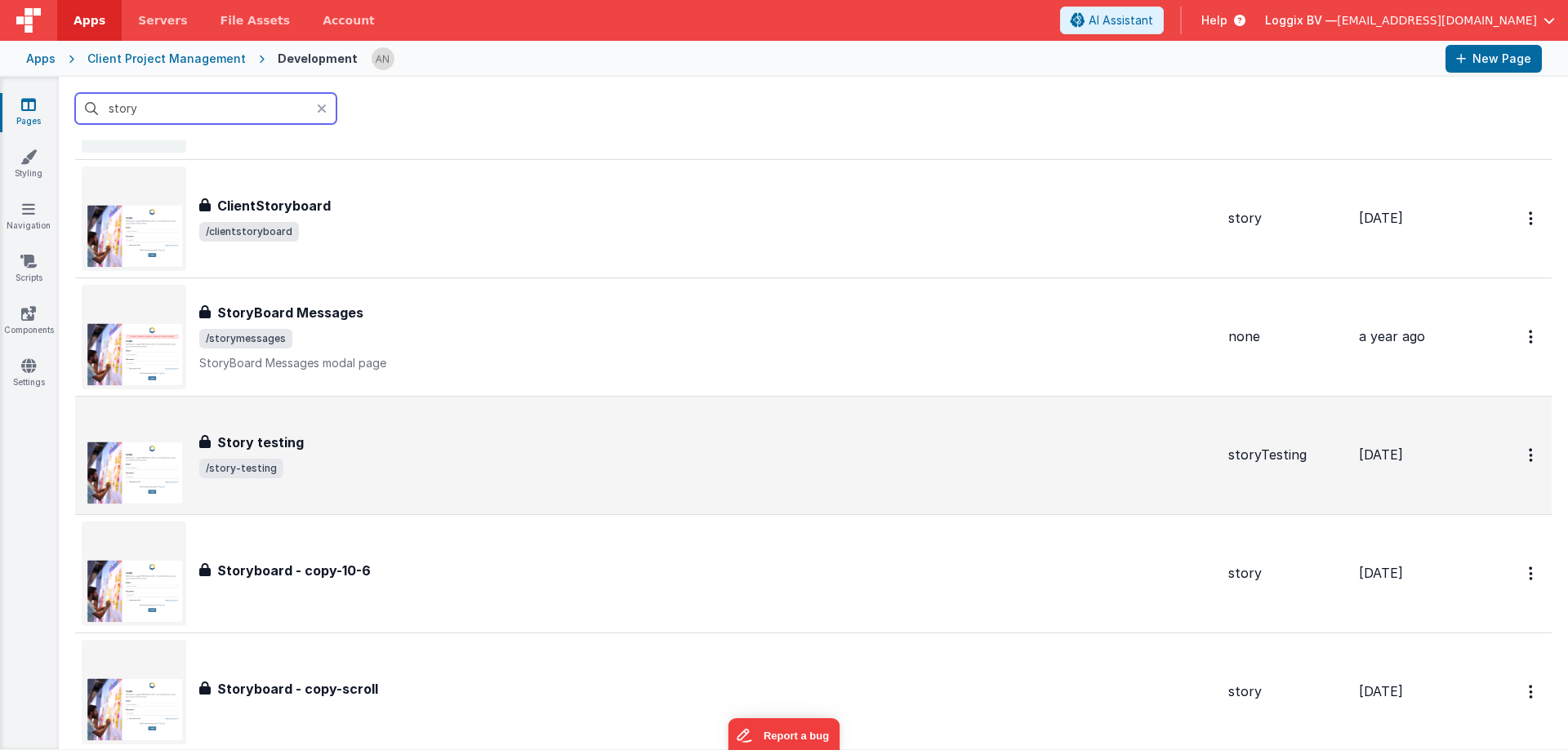
scroll to position [490, 0]
type input "story"
click at [335, 467] on span "/story-testing" at bounding box center [707, 467] width 1016 height 20
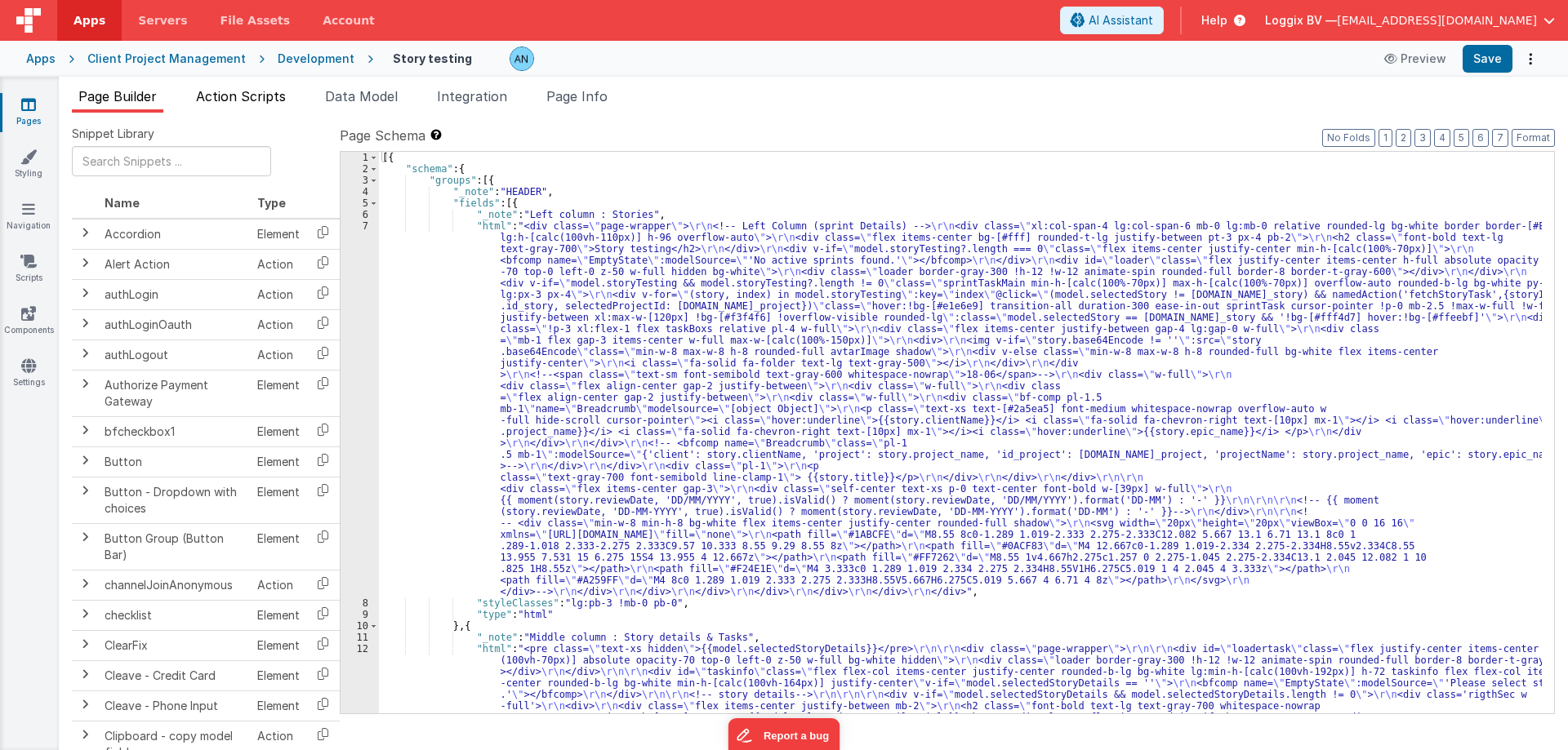
click at [214, 89] on span "Action Scripts" at bounding box center [241, 97] width 89 height 17
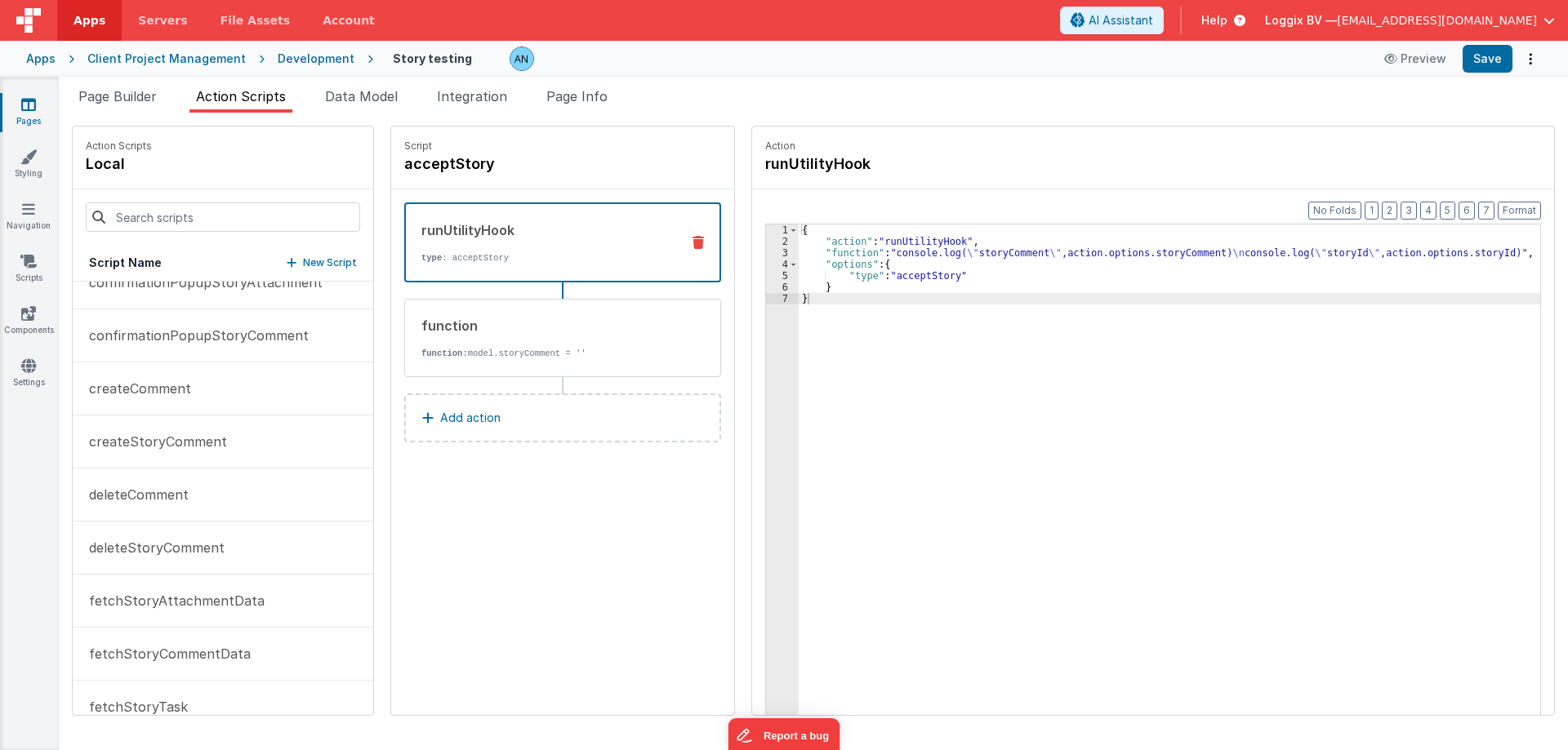
scroll to position [490, 0]
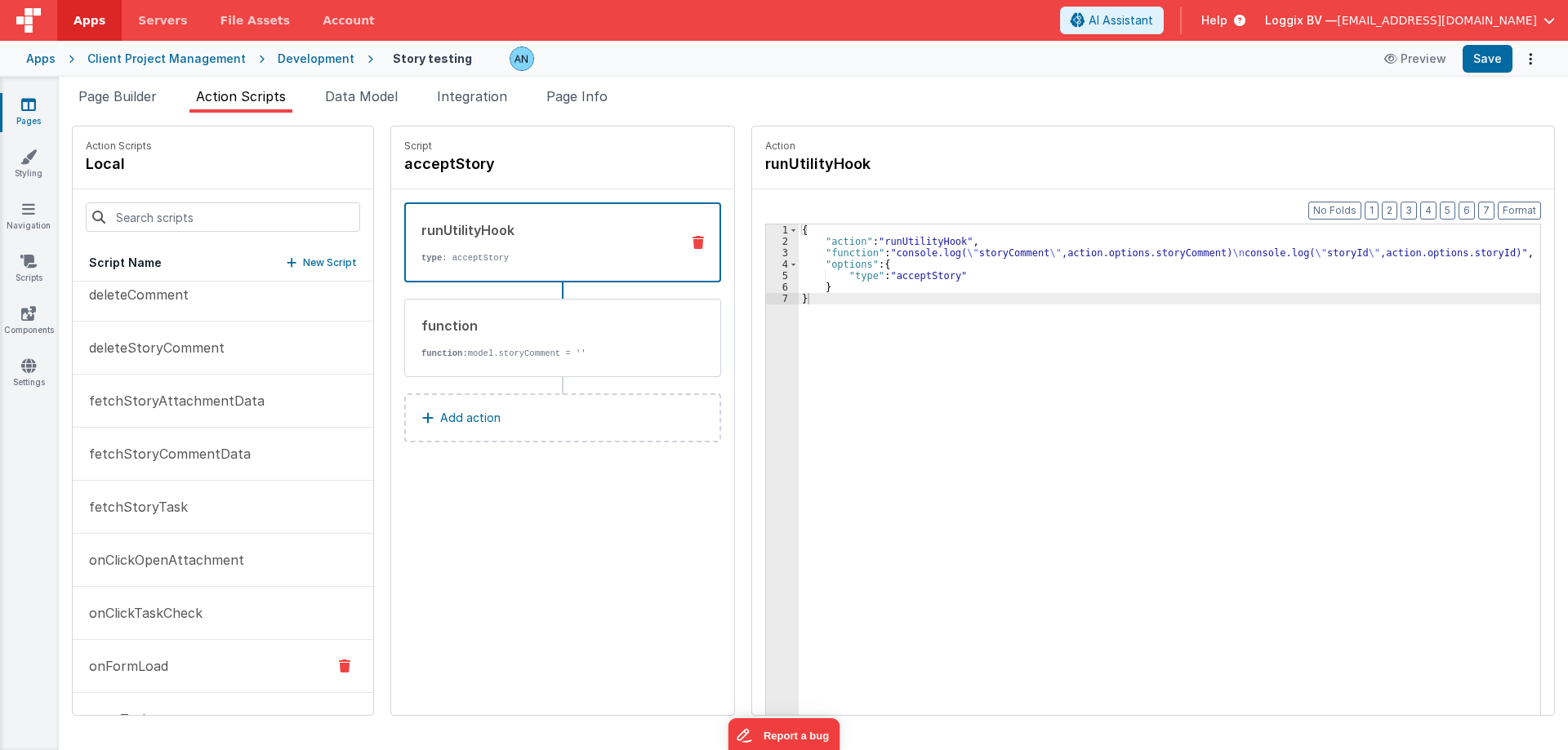
click at [145, 662] on p "onFormLoad" at bounding box center [124, 666] width 89 height 20
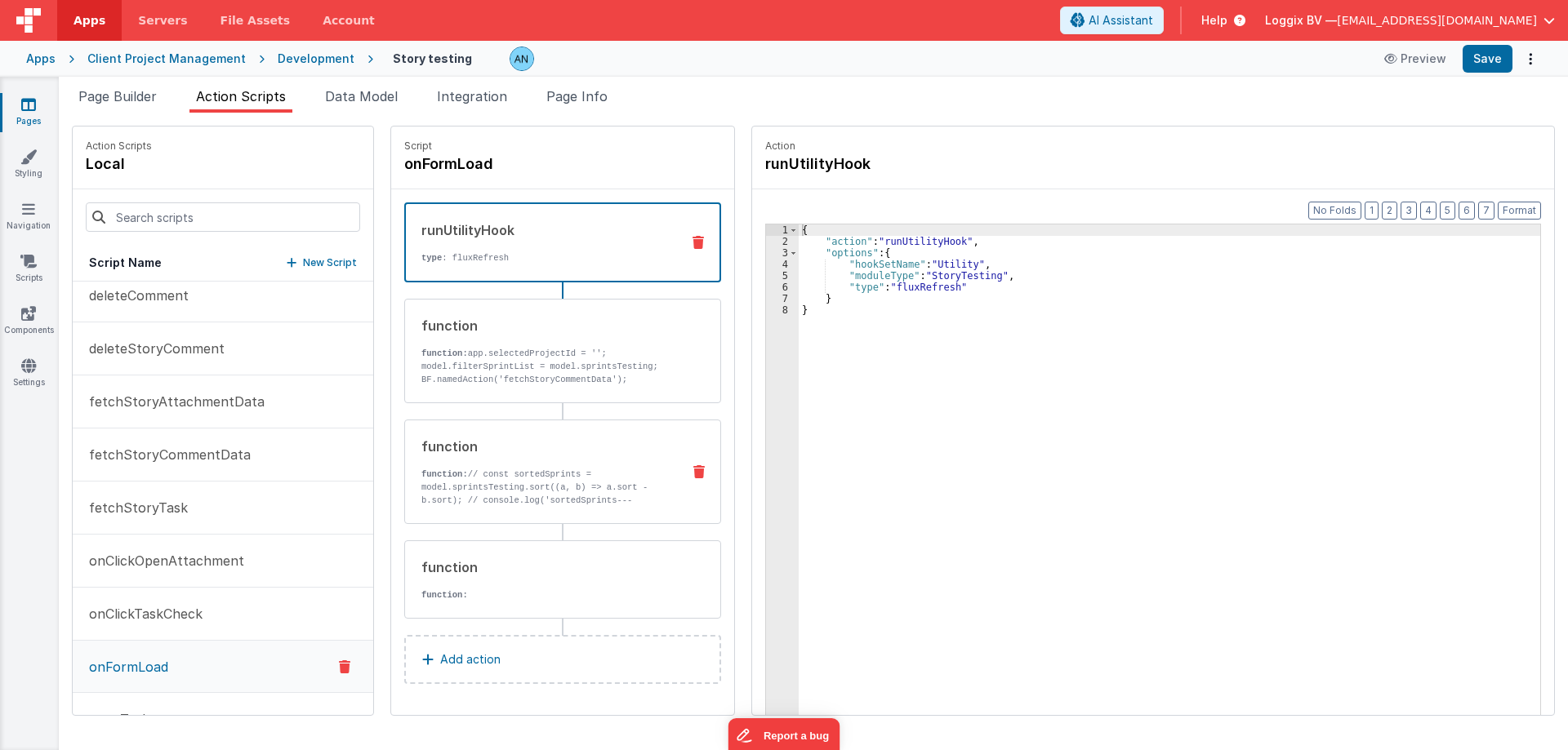
scroll to position [491, 0]
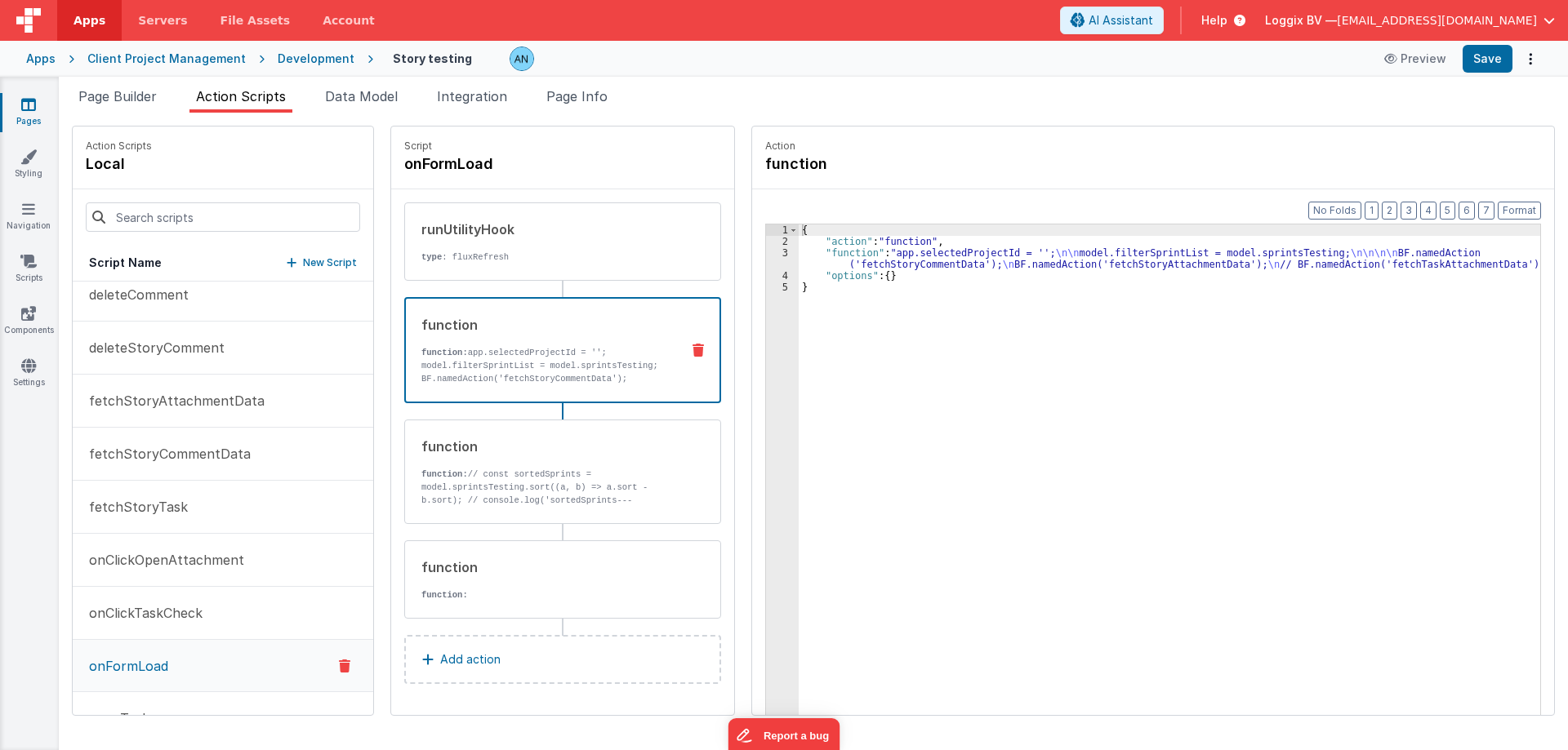
click at [536, 334] on div "function" at bounding box center [544, 325] width 246 height 20
click at [835, 267] on div "{ "action" : "function" , "function" : "app.selectedProjectId = ''; \n\n model.…" at bounding box center [1176, 507] width 754 height 565
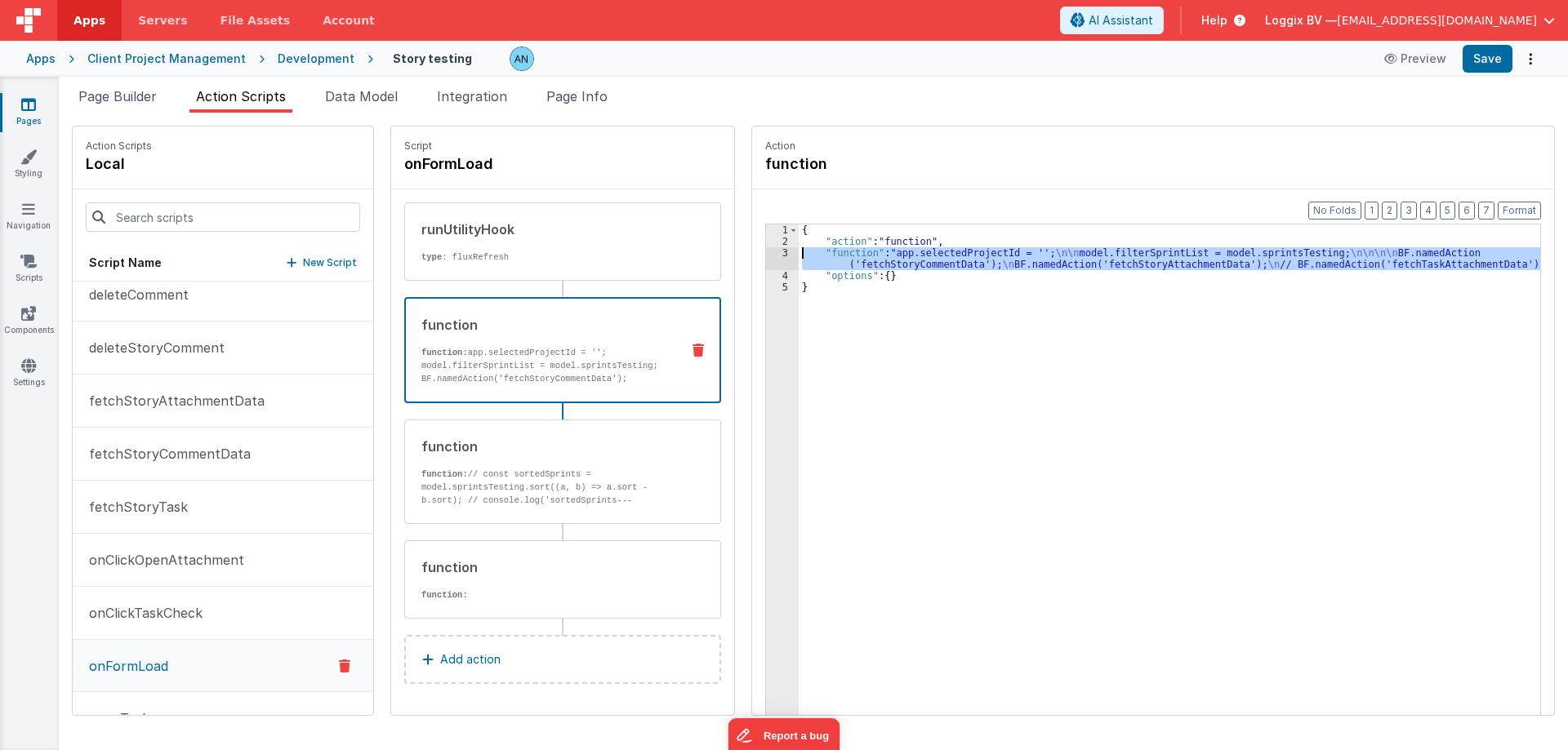
click at [766, 257] on div "3" at bounding box center [782, 259] width 32 height 23
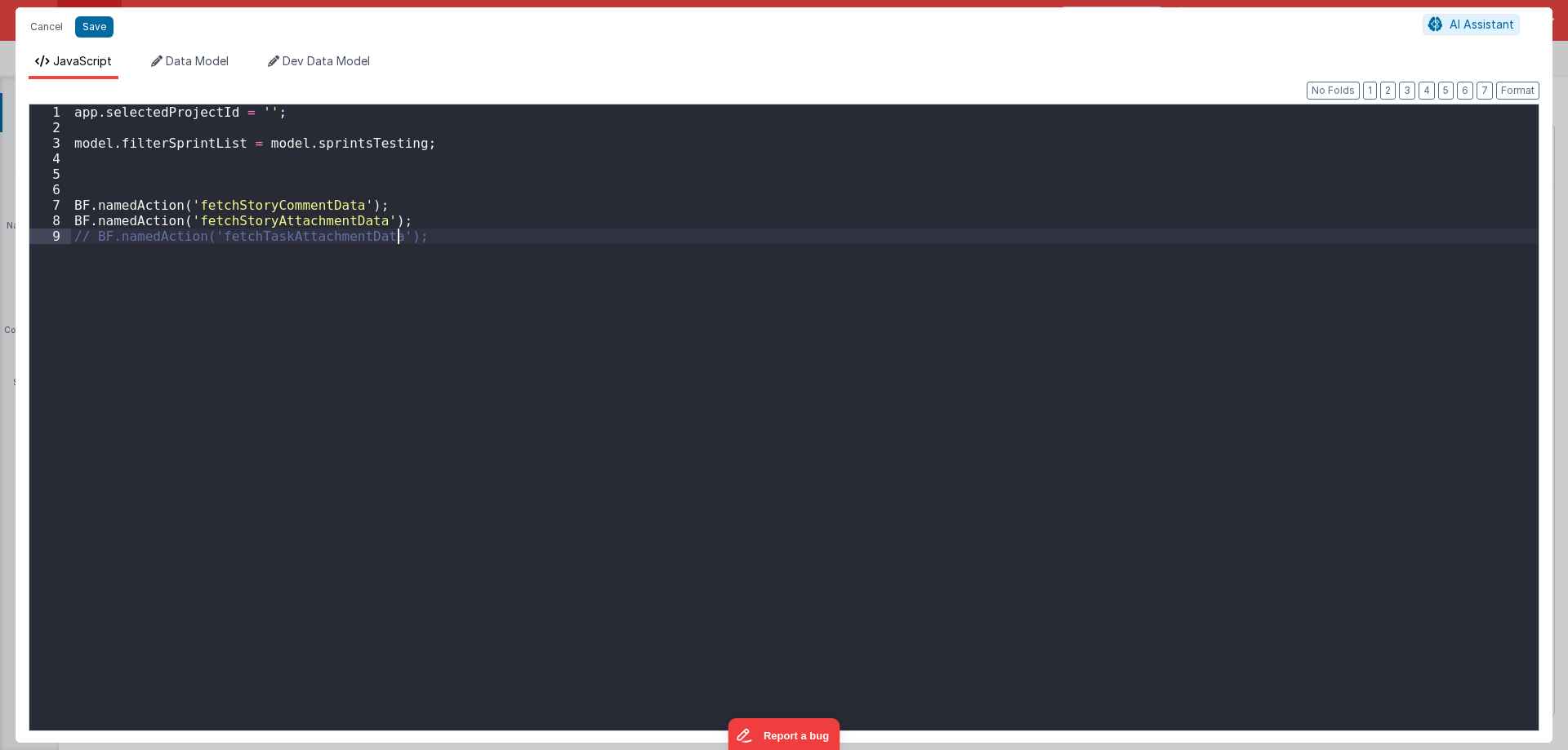
click at [762, 257] on div "app . selectedProjectId = '' ; model . filterSprintList = model . sprintsTestin…" at bounding box center [805, 433] width 1467 height 657
click at [82, 163] on div "app . selectedProjectId = '' ; model . filterSprintList = model . sprintsTestin…" at bounding box center [805, 433] width 1467 height 657
click at [218, 159] on div "app . selectedProjectId = '' ; model . filterSprintList = model . sprintsTestin…" at bounding box center [805, 433] width 1467 height 657
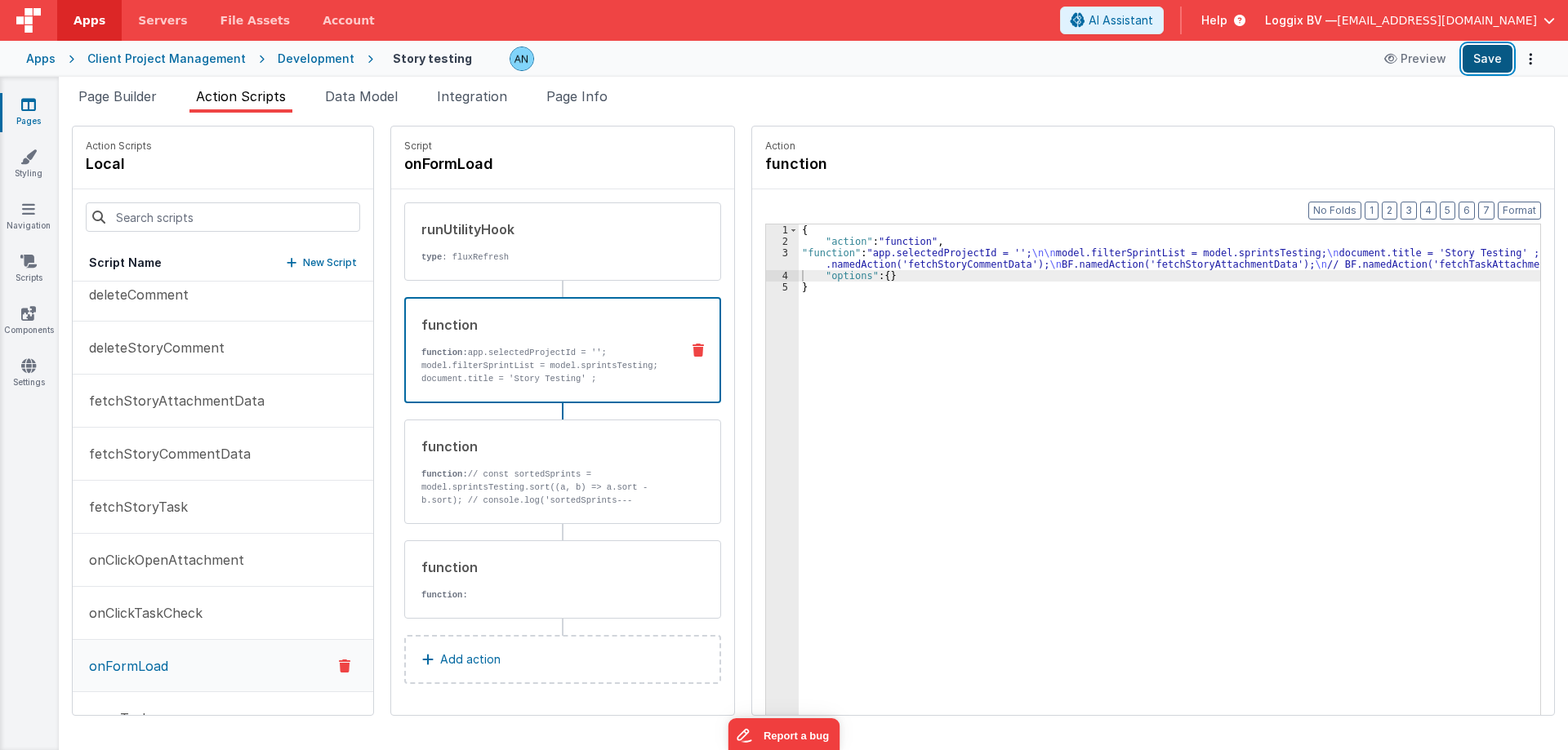
click at [1477, 57] on button "Save" at bounding box center [1487, 59] width 50 height 28
click at [1527, 206] on button "Format" at bounding box center [1519, 211] width 43 height 18
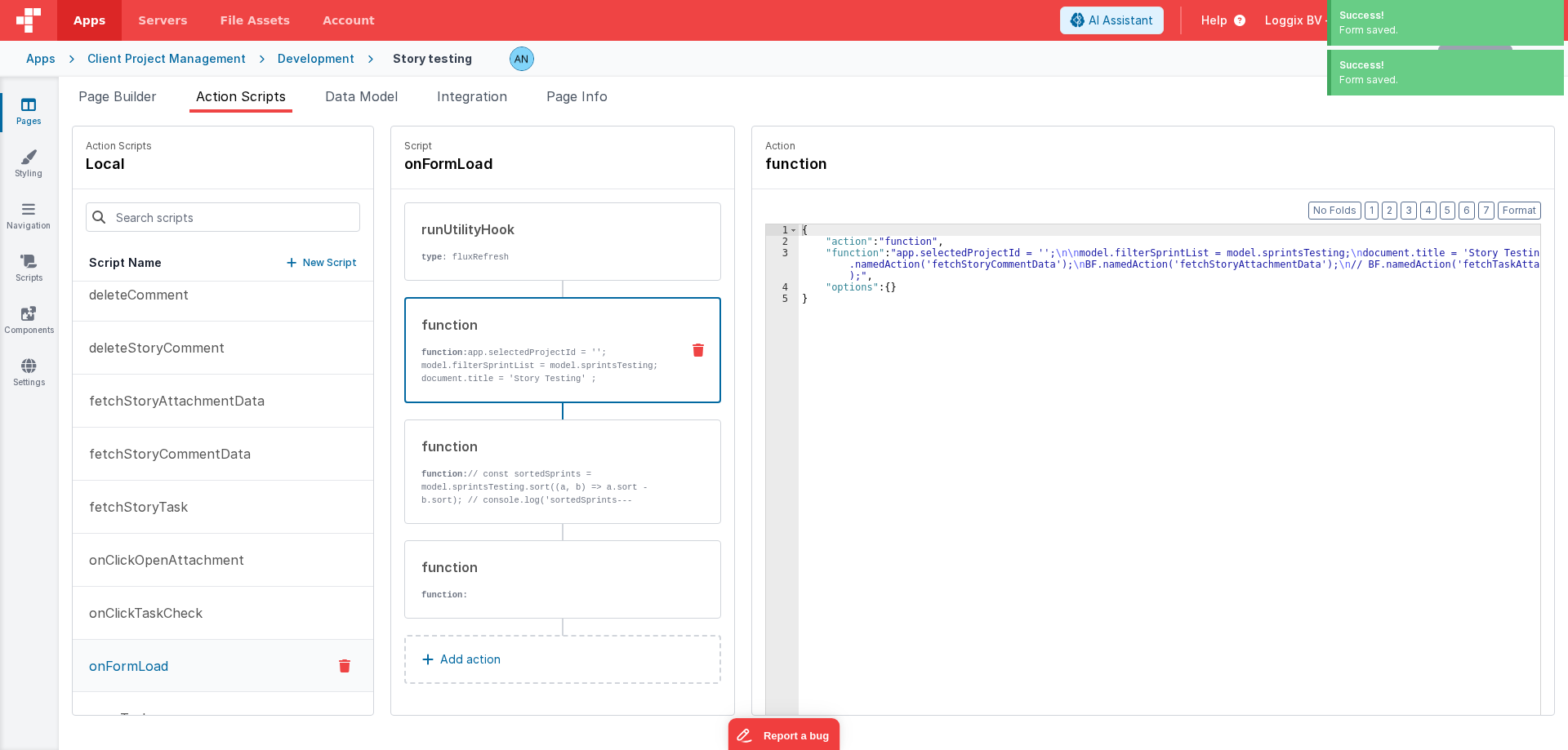
click at [325, 60] on div "Development" at bounding box center [315, 59] width 77 height 17
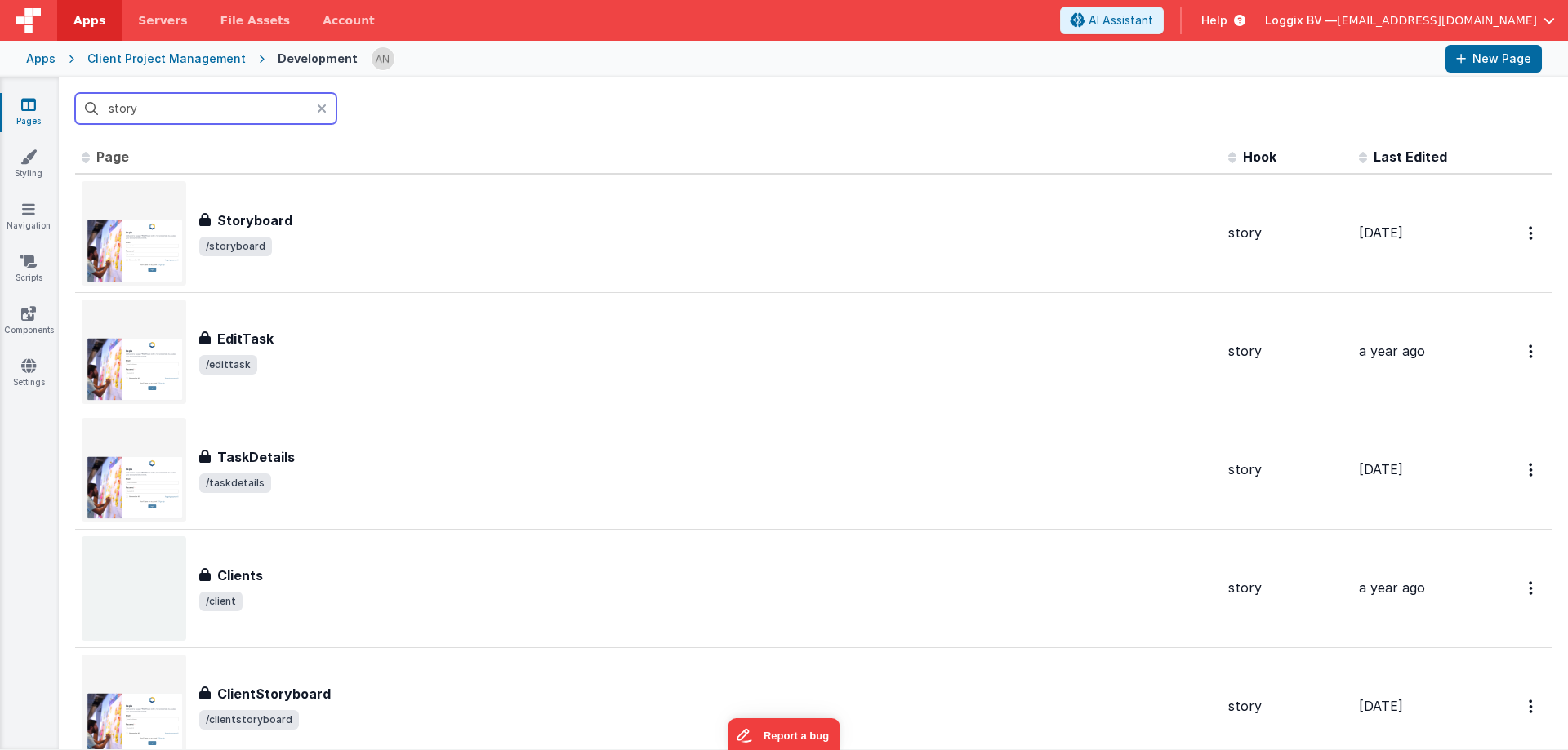
click at [172, 109] on input "story" at bounding box center [206, 108] width 262 height 31
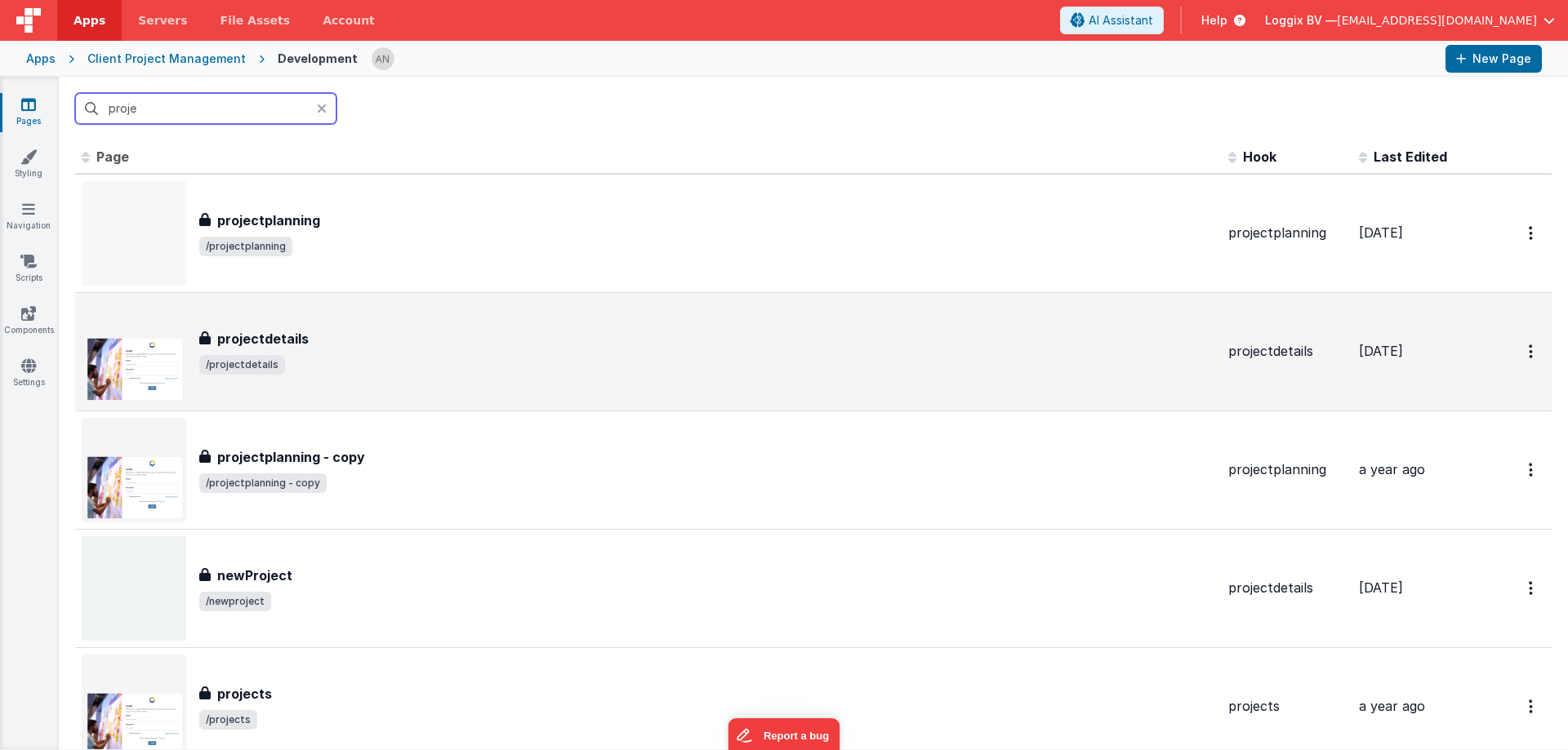
type input "proje"
click at [326, 334] on div "projectdetails" at bounding box center [707, 339] width 1016 height 20
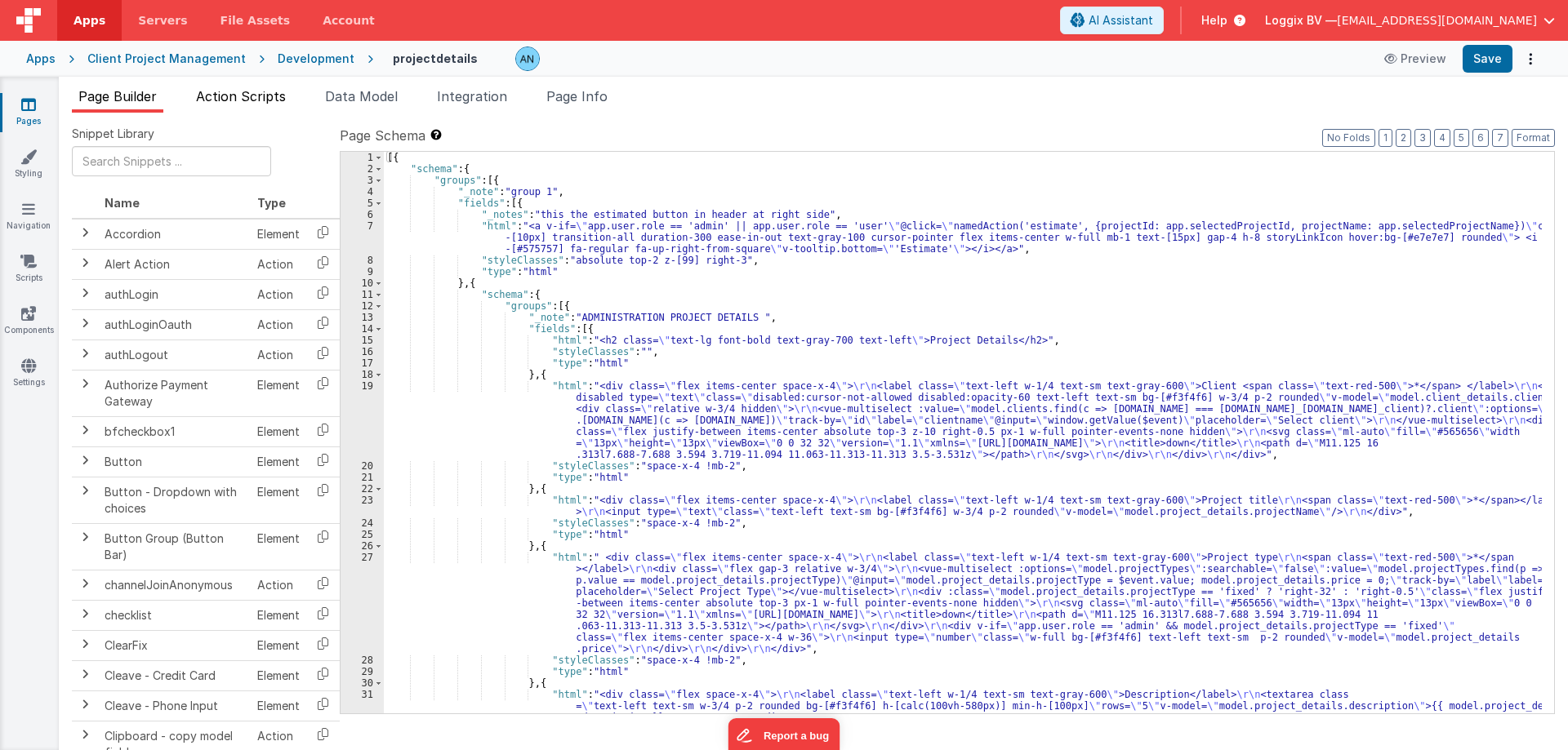
click at [241, 96] on span "Action Scripts" at bounding box center [241, 97] width 89 height 17
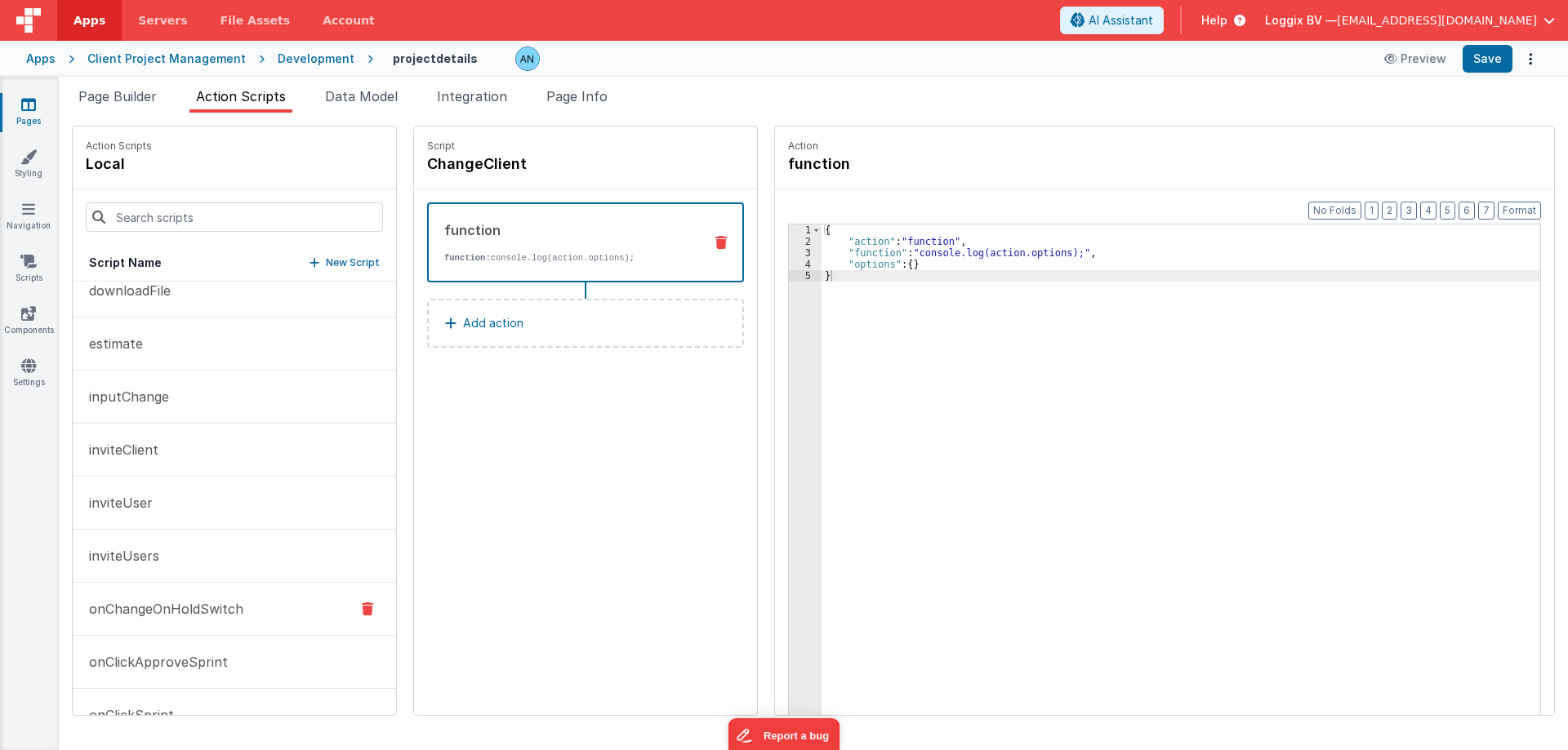
scroll to position [898, 0]
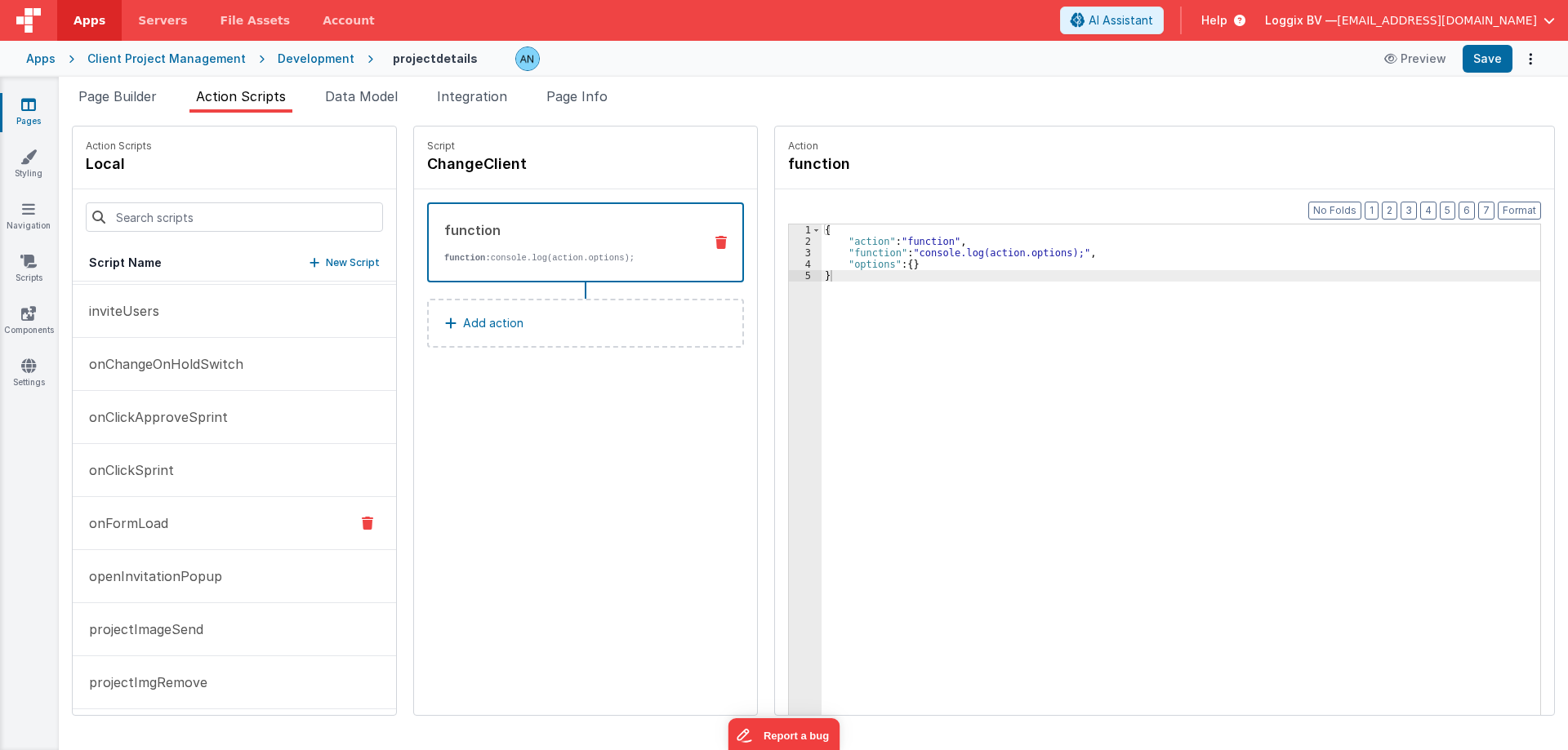
click at [163, 525] on p "onFormLoad" at bounding box center [124, 523] width 89 height 20
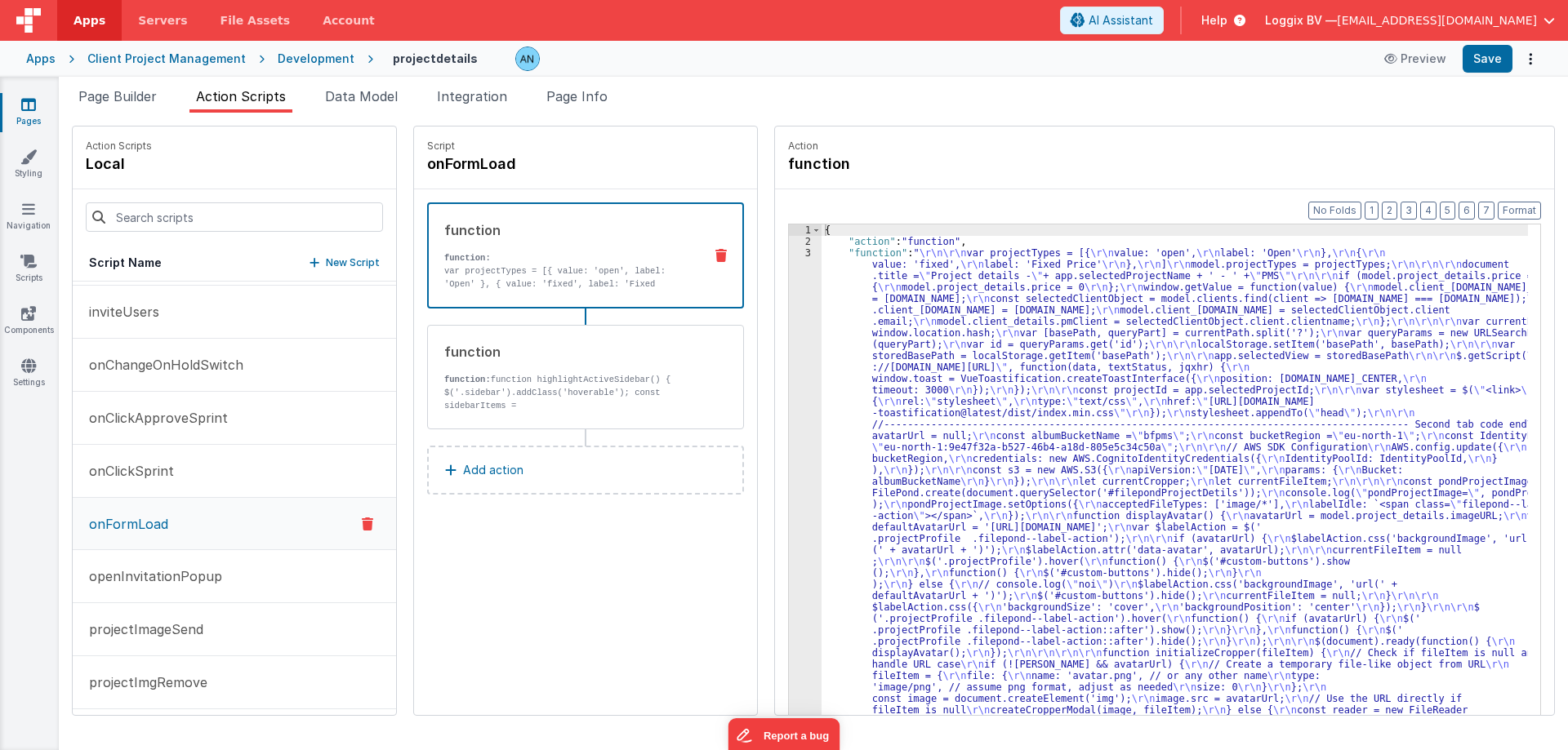
scroll to position [899, 0]
click at [566, 261] on p "function:" at bounding box center [567, 258] width 246 height 13
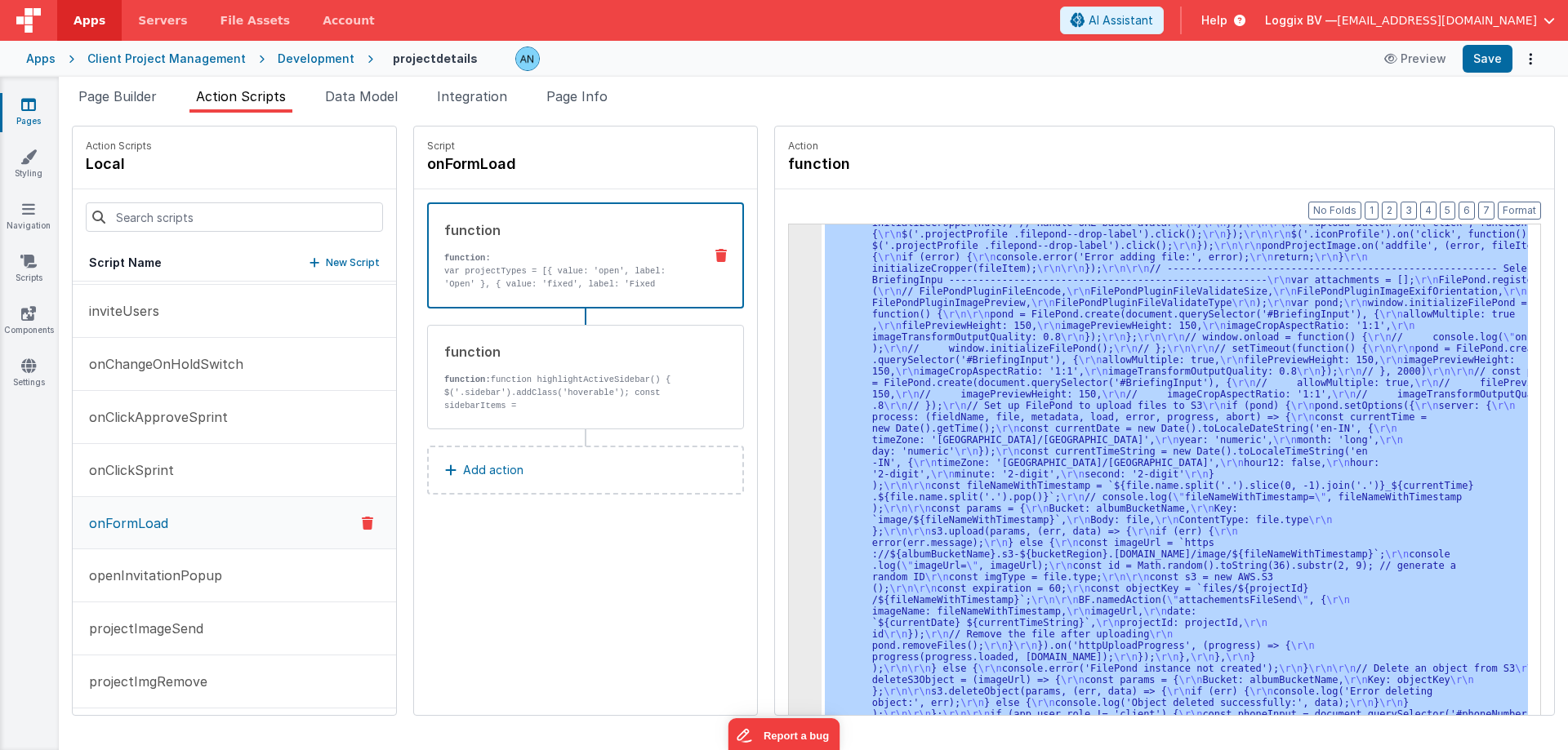
click at [789, 310] on div "3 4 5" at bounding box center [805, 145] width 32 height 2325
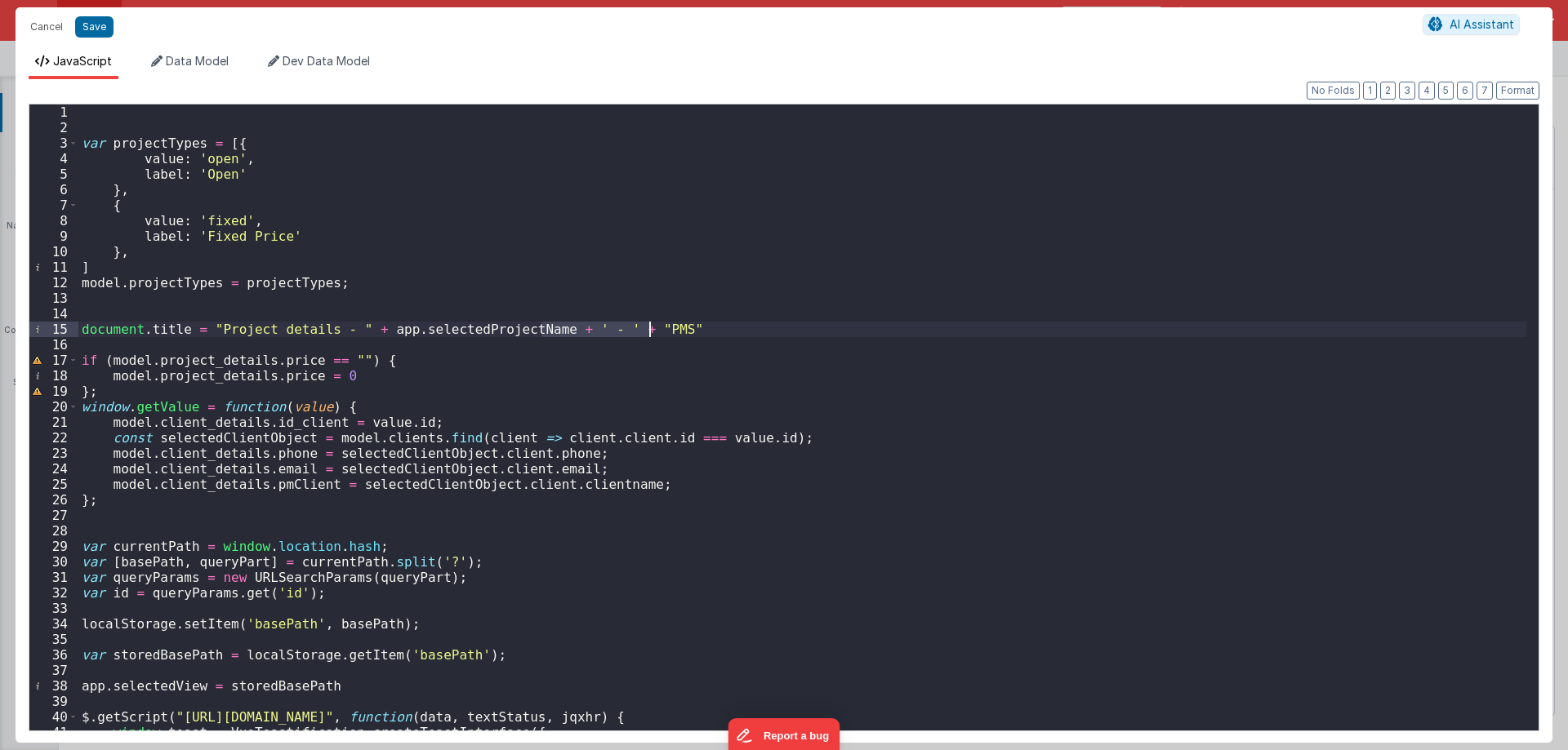
drag, startPoint x: 538, startPoint y: 329, endPoint x: 690, endPoint y: 329, distance: 152.0
click at [690, 329] on div "var projectTypes = [{ value : 'open' , label : 'Open' } , { value : 'fixed' , l…" at bounding box center [802, 433] width 1448 height 657
click at [39, 22] on button "Cancel" at bounding box center [46, 27] width 49 height 23
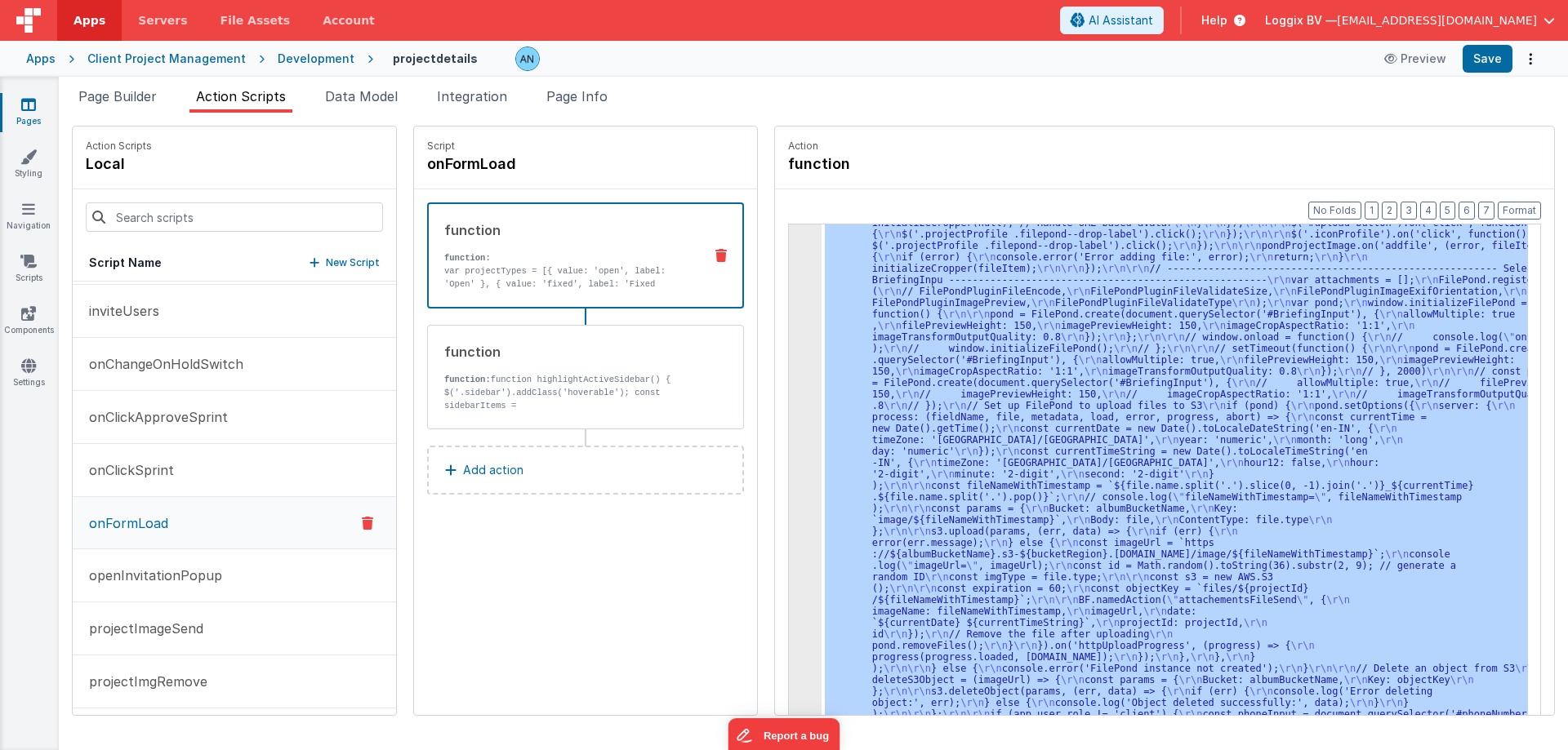
click at [34, 107] on icon at bounding box center [29, 104] width 15 height 17
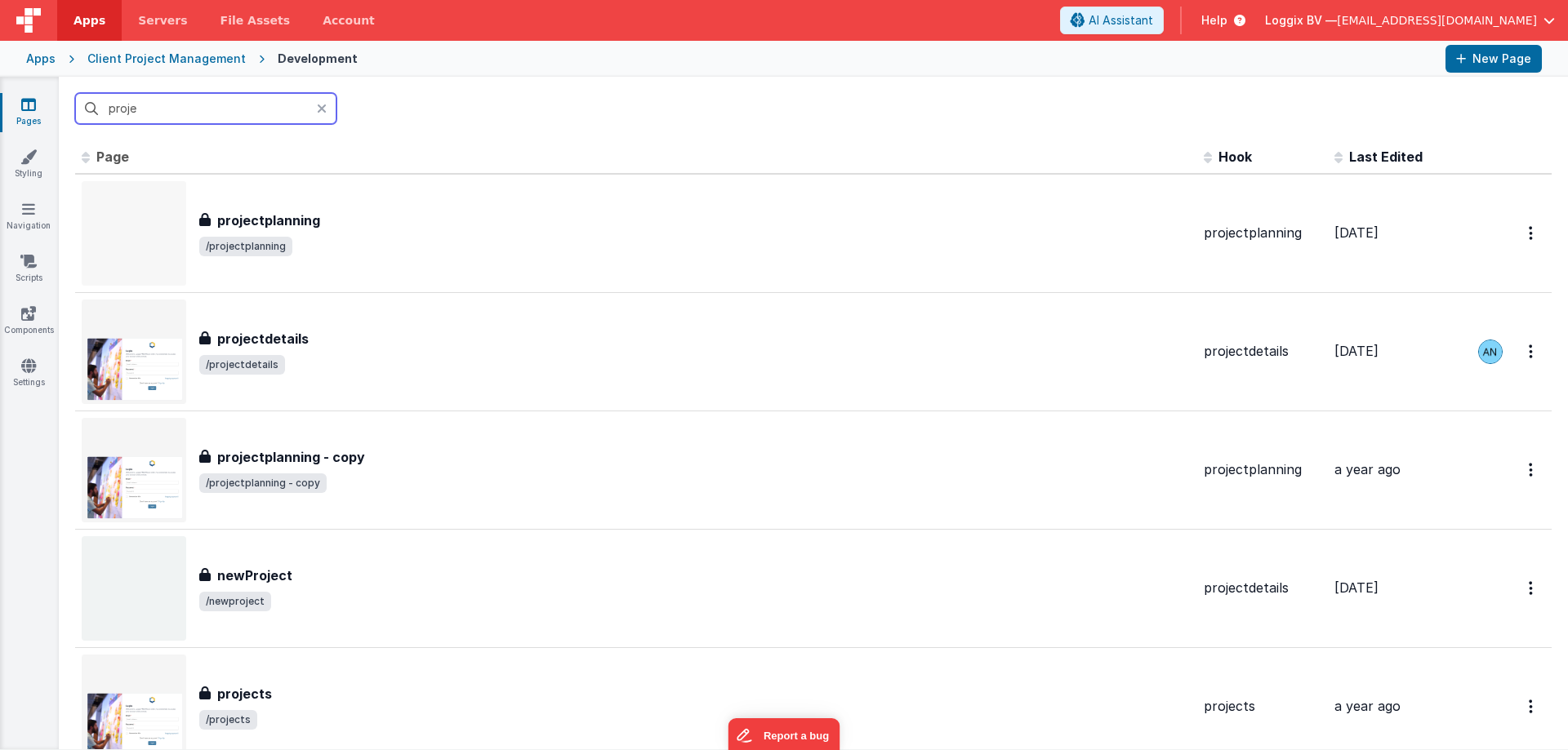
click at [119, 110] on input "proje" at bounding box center [206, 108] width 262 height 31
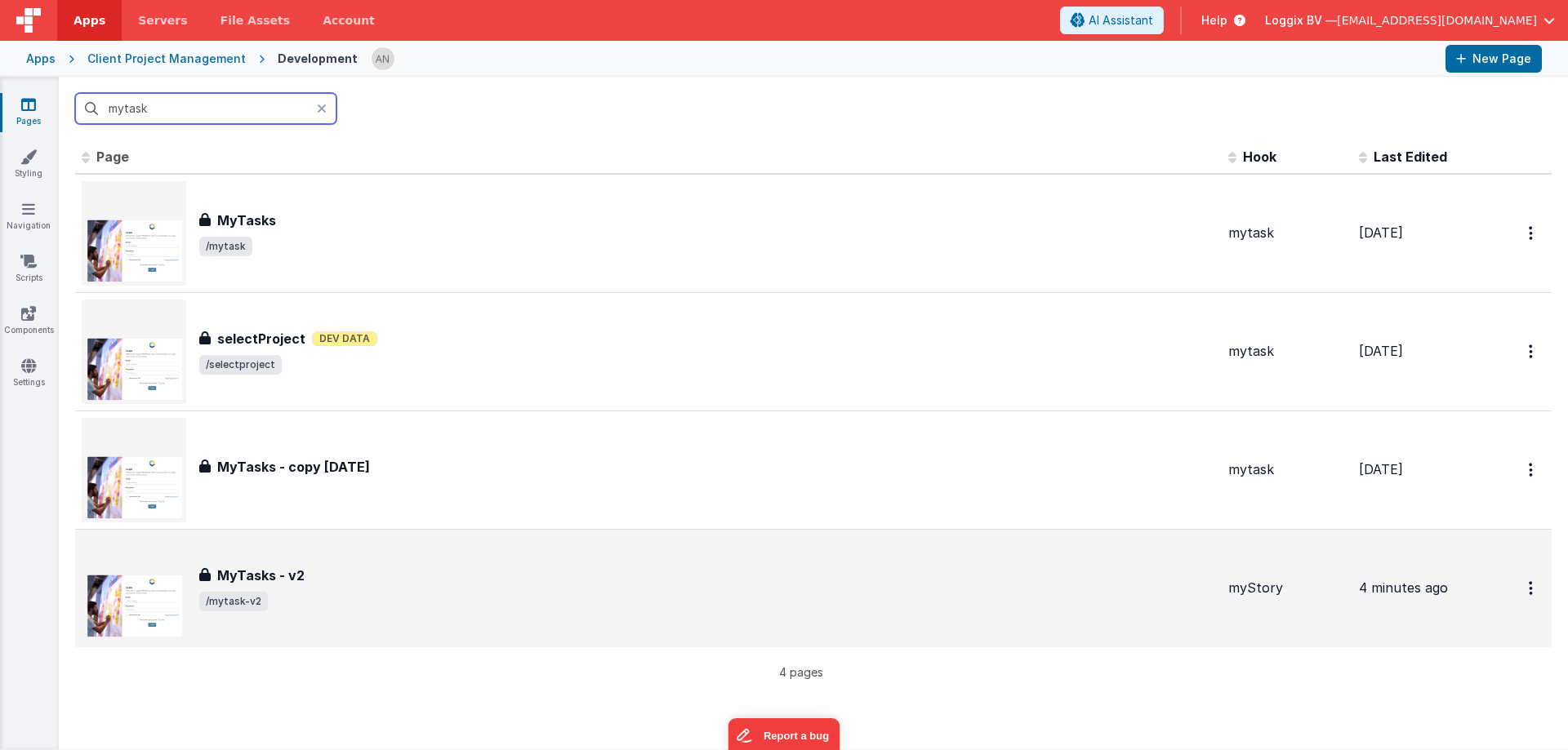
type input "mytask"
click at [349, 606] on span "/mytask-v2" at bounding box center [707, 602] width 1016 height 20
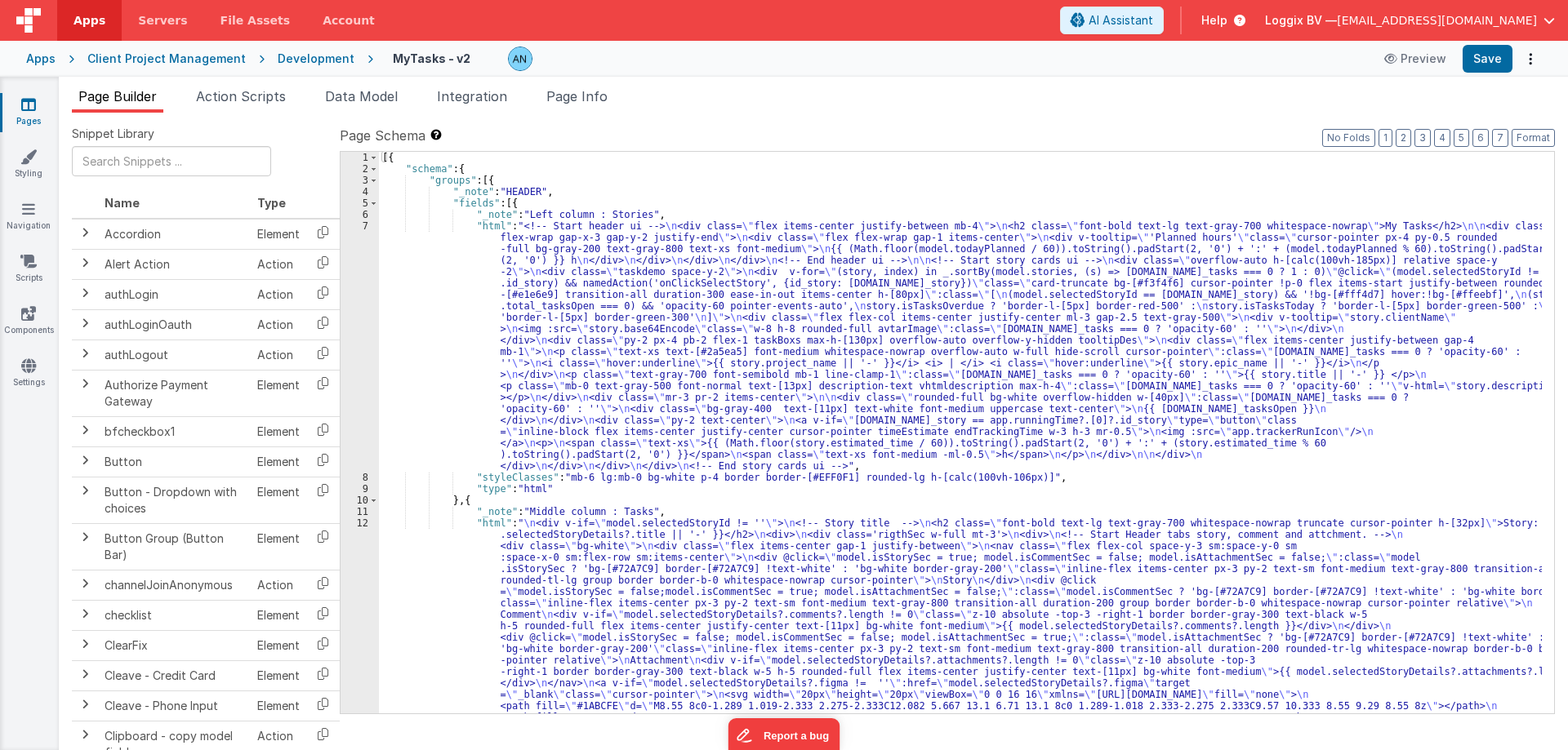
click at [259, 84] on div "Page Builder Action Scripts Data Model Integration Page Info Snippet Library Na…" at bounding box center [813, 414] width 1509 height 674
click at [259, 88] on li "Action Scripts" at bounding box center [241, 100] width 103 height 26
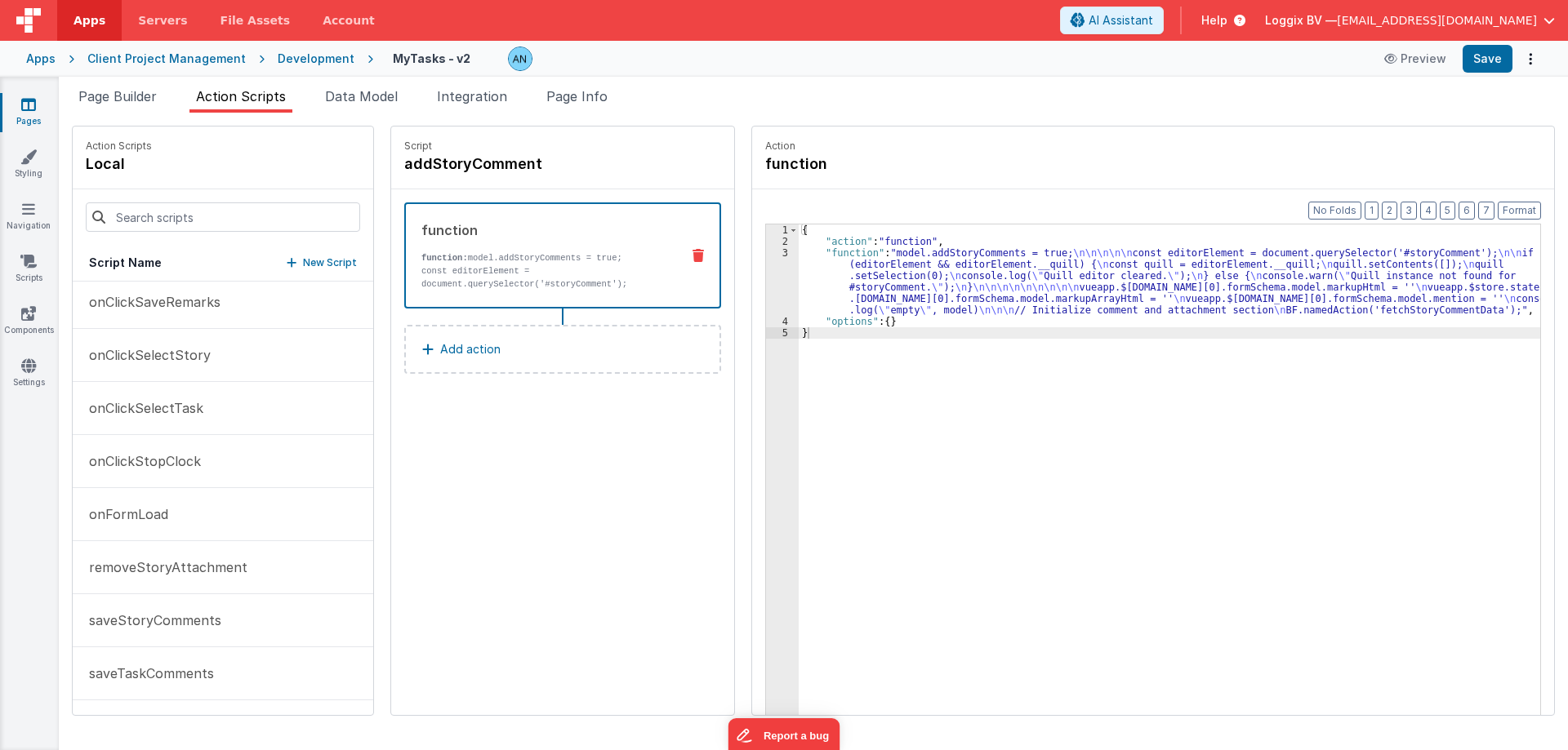
scroll to position [1489, 0]
click at [150, 478] on button "onFormLoad" at bounding box center [223, 464] width 301 height 53
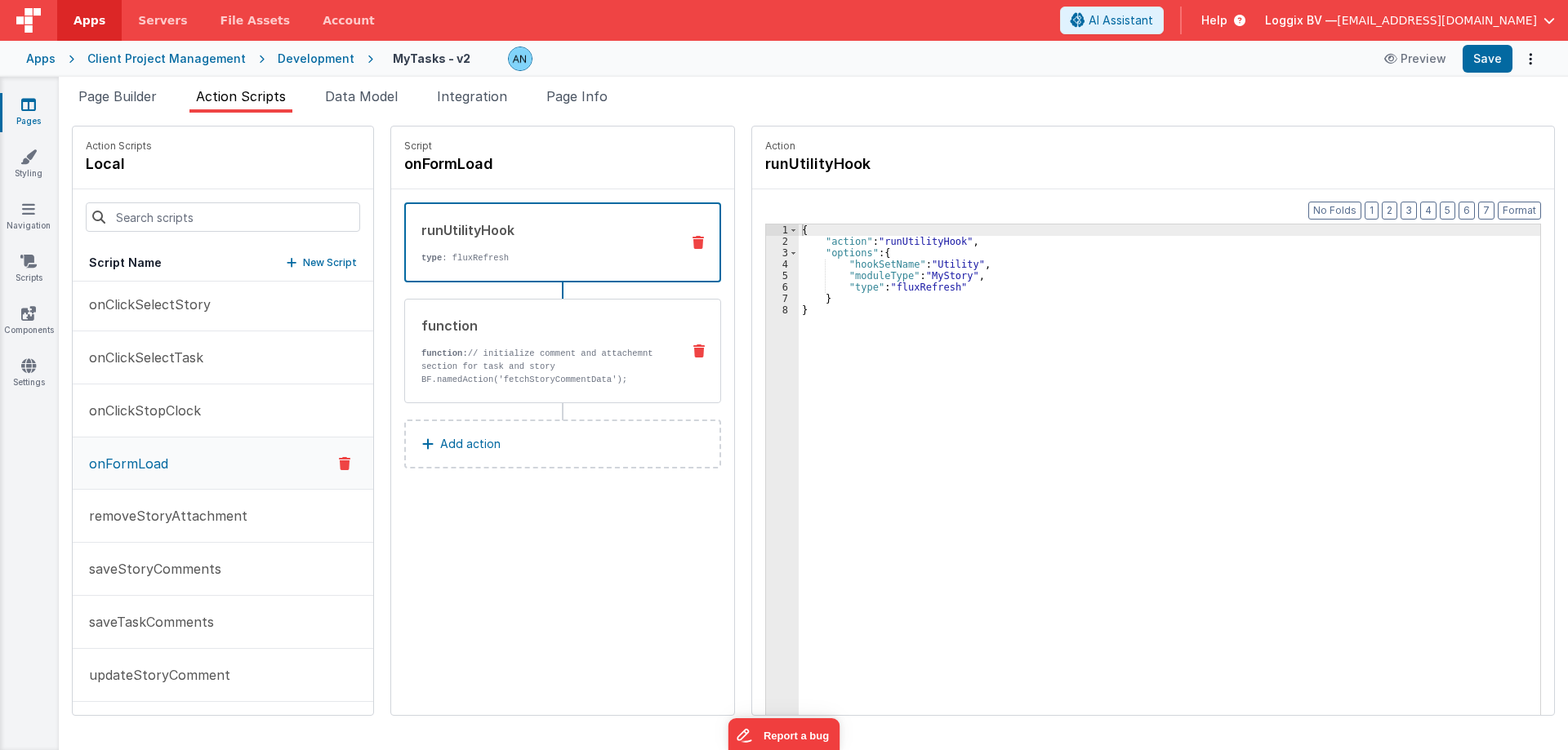
click at [567, 308] on div "function function: // initialize comment and attachemnt section for task and st…" at bounding box center [562, 351] width 317 height 104
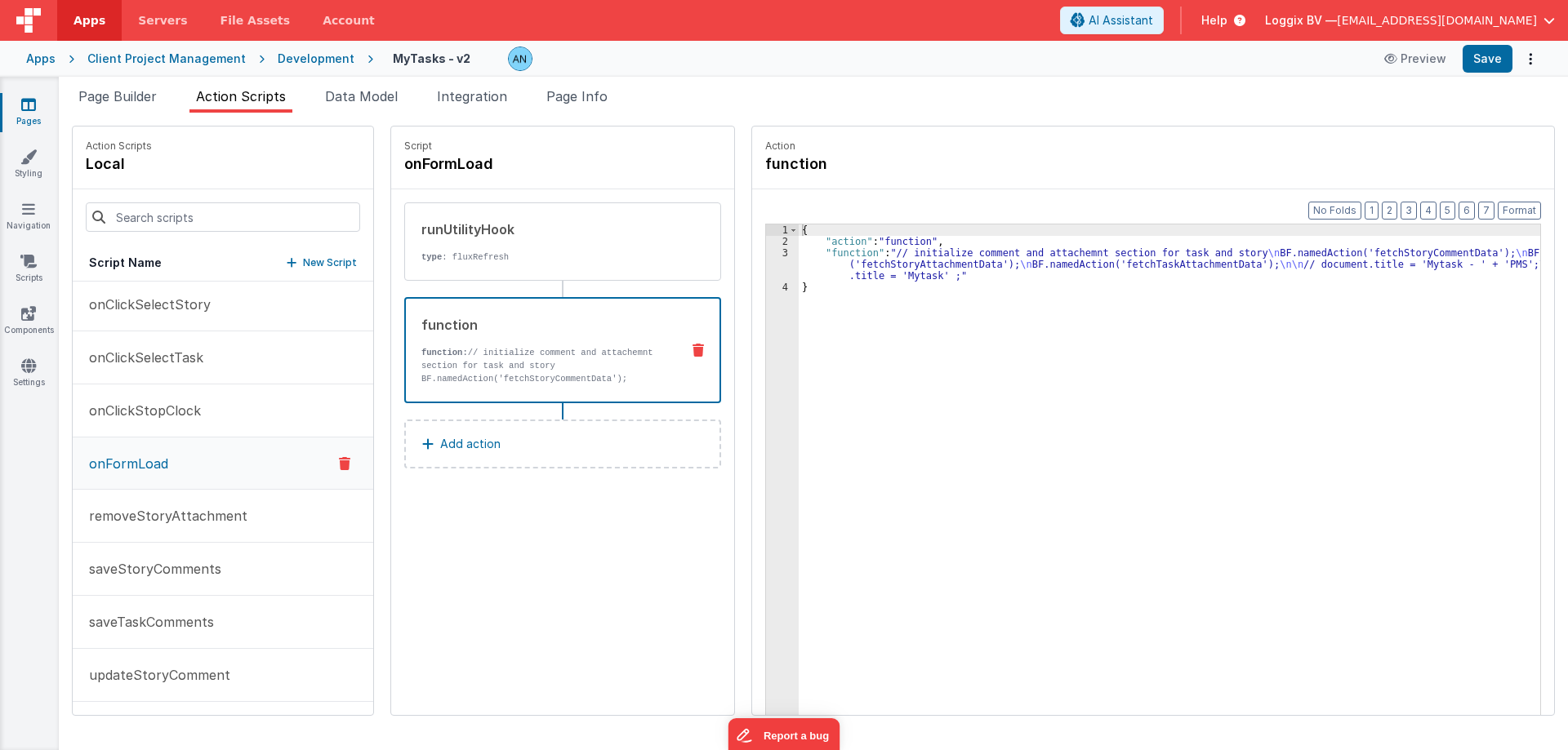
click at [842, 261] on div "{ "action" : "function" , "function" : "// initialize comment and attachemnt se…" at bounding box center [1176, 507] width 754 height 565
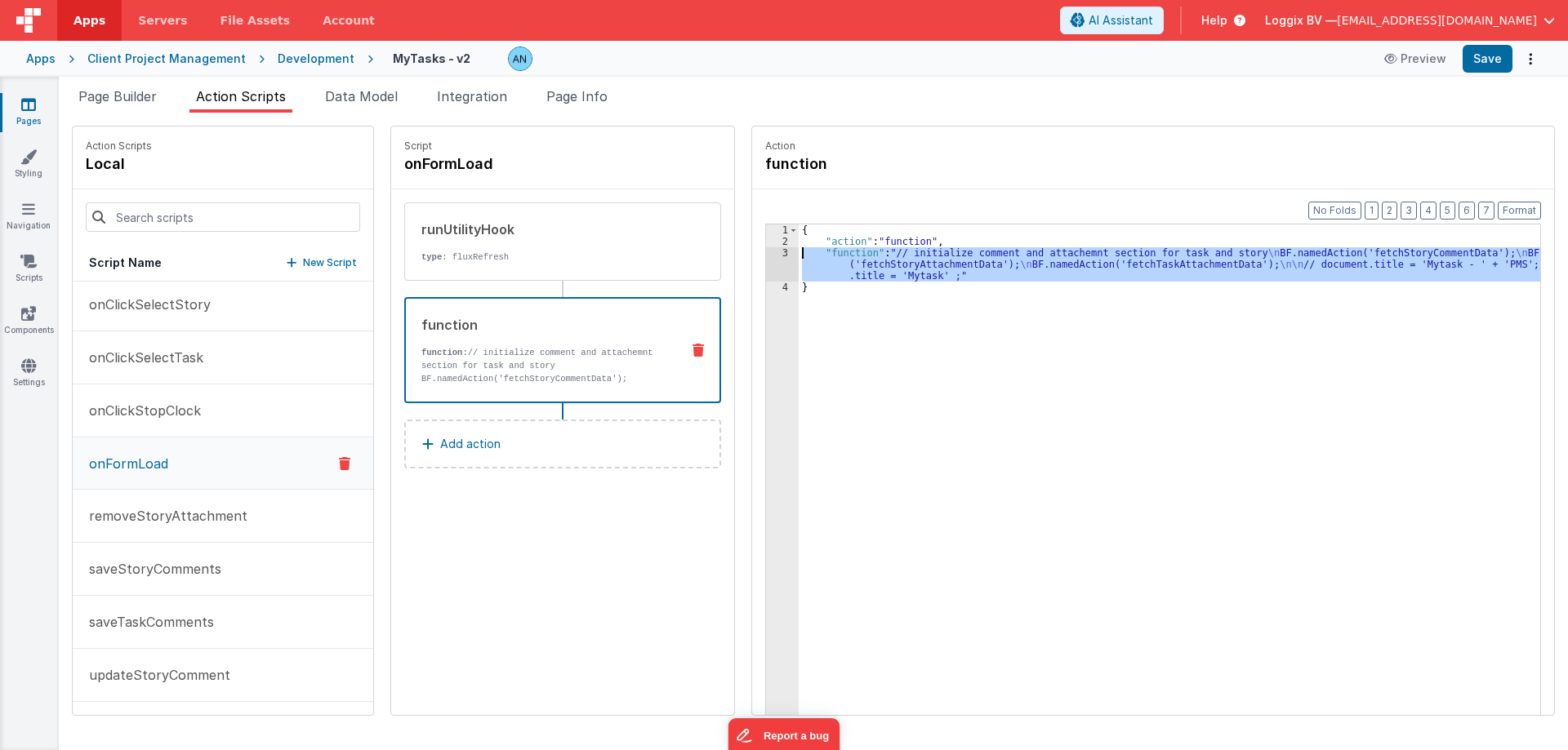
click at [766, 255] on div "3" at bounding box center [782, 264] width 32 height 34
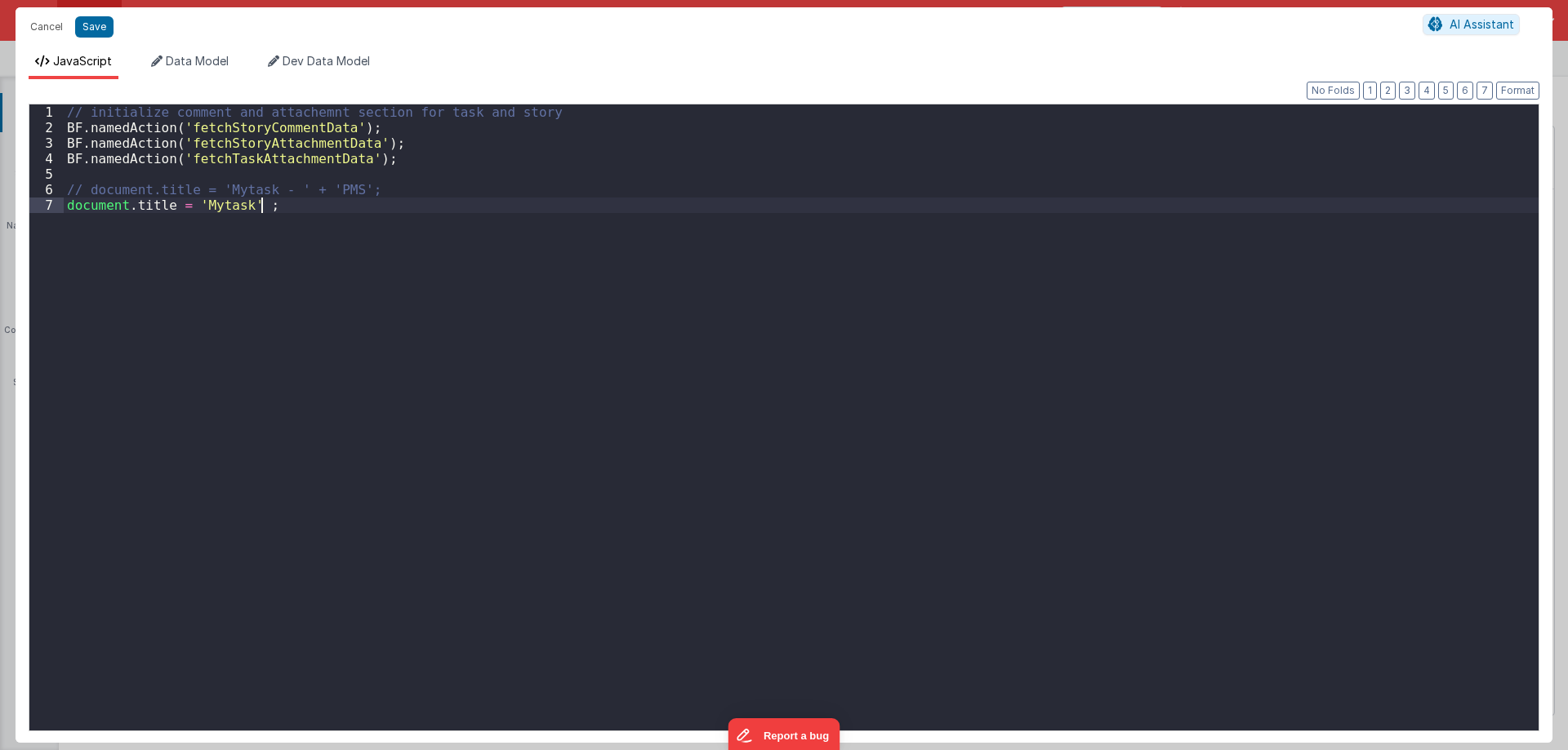
click at [764, 255] on div "// initialize comment and attachemnt section for task and story BF . namedActio…" at bounding box center [801, 433] width 1474 height 657
click at [252, 205] on div "// initialize comment and attachemnt section for task and story BF . namedActio…" at bounding box center [801, 433] width 1474 height 657
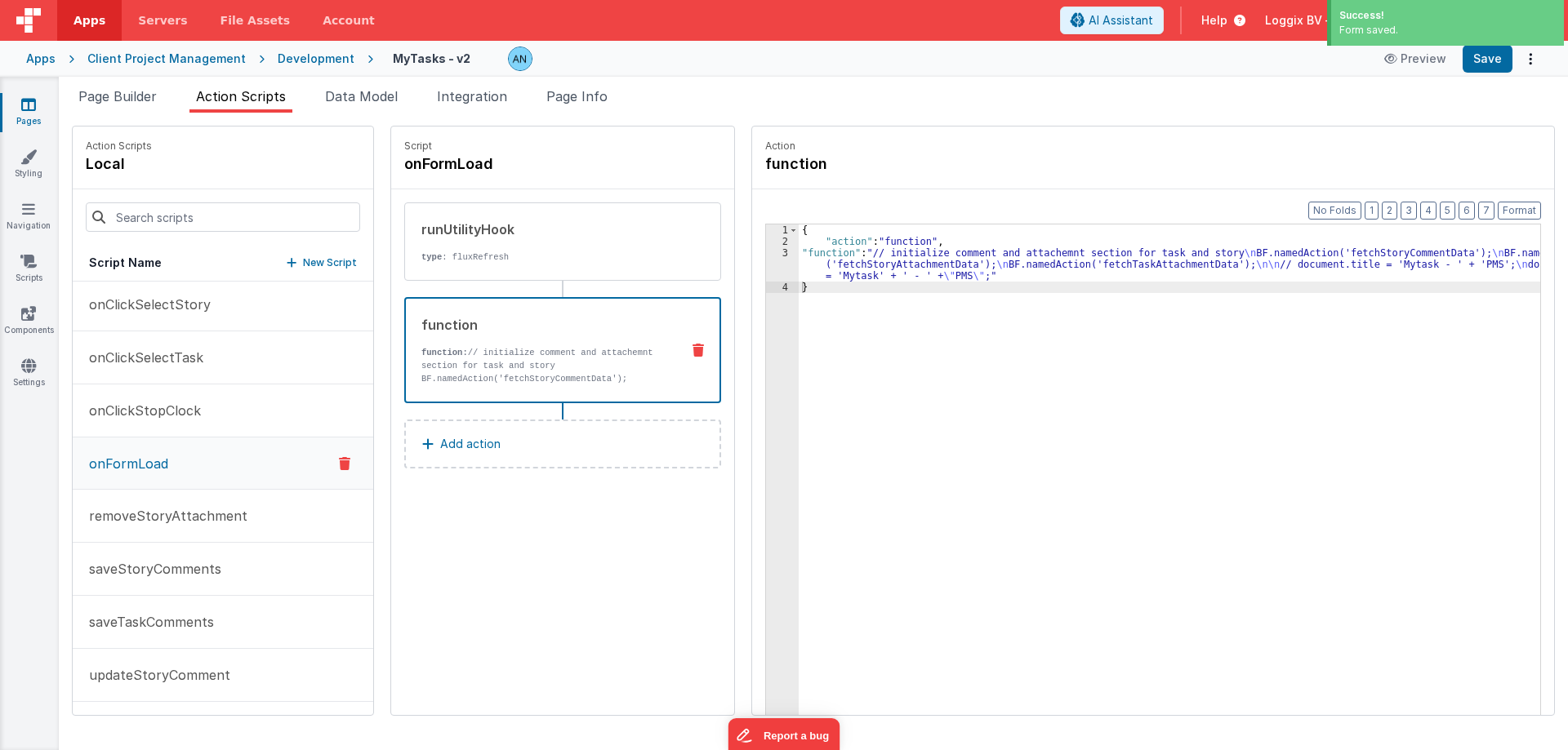
click at [314, 52] on div "Development" at bounding box center [315, 59] width 77 height 17
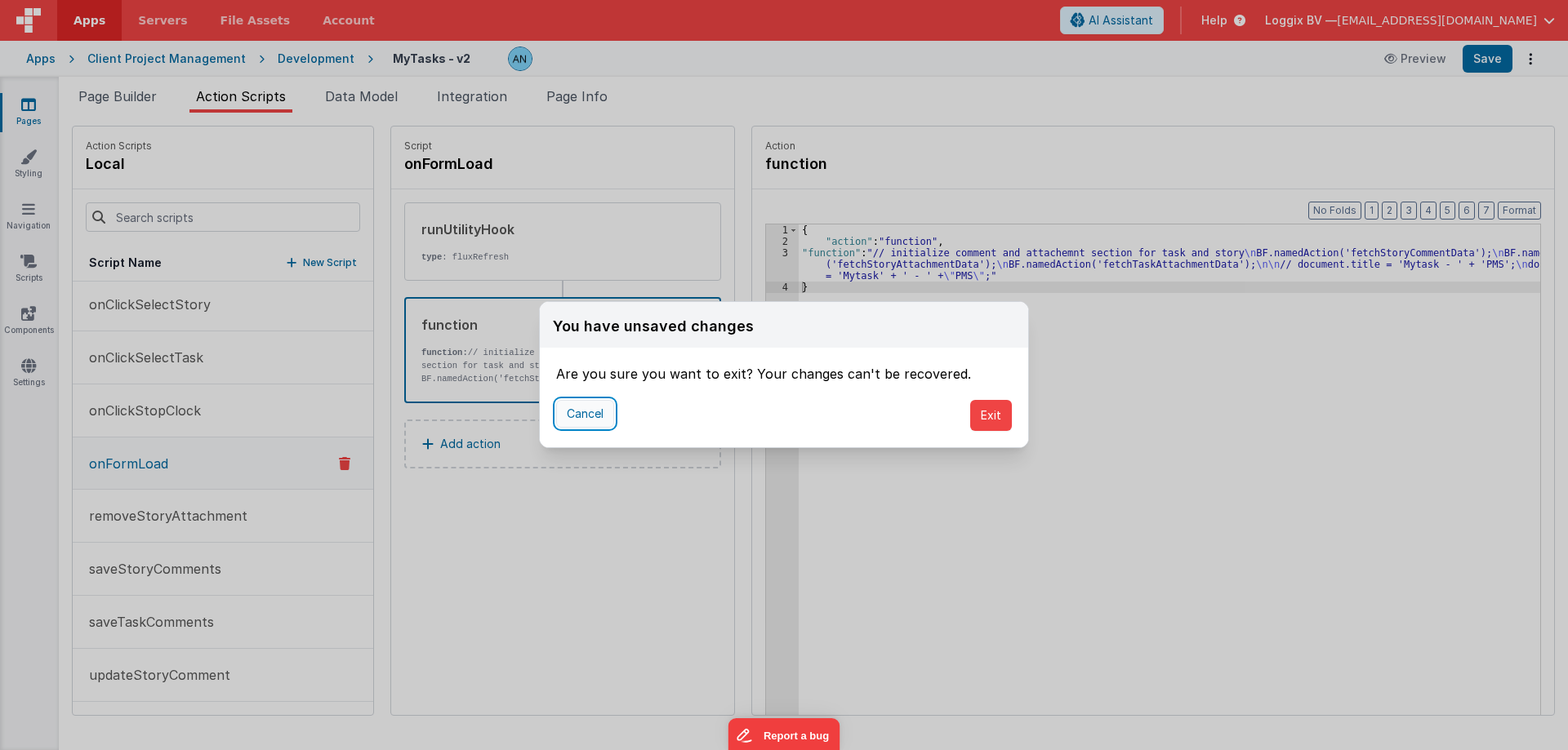
click at [578, 415] on button "Cancel" at bounding box center [585, 414] width 58 height 28
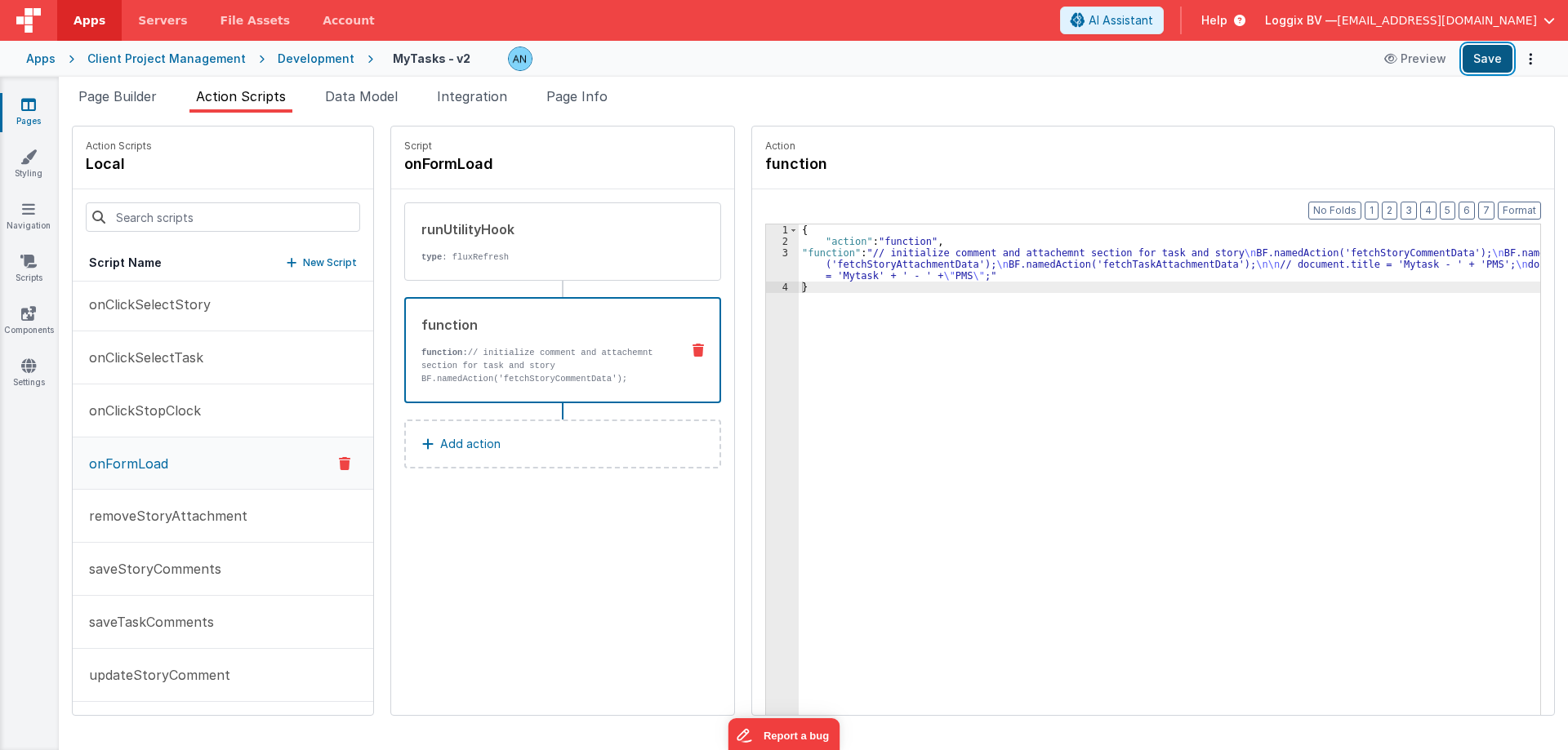
click at [1488, 55] on button "Save" at bounding box center [1487, 59] width 50 height 28
click at [1522, 214] on button "Format" at bounding box center [1519, 211] width 43 height 18
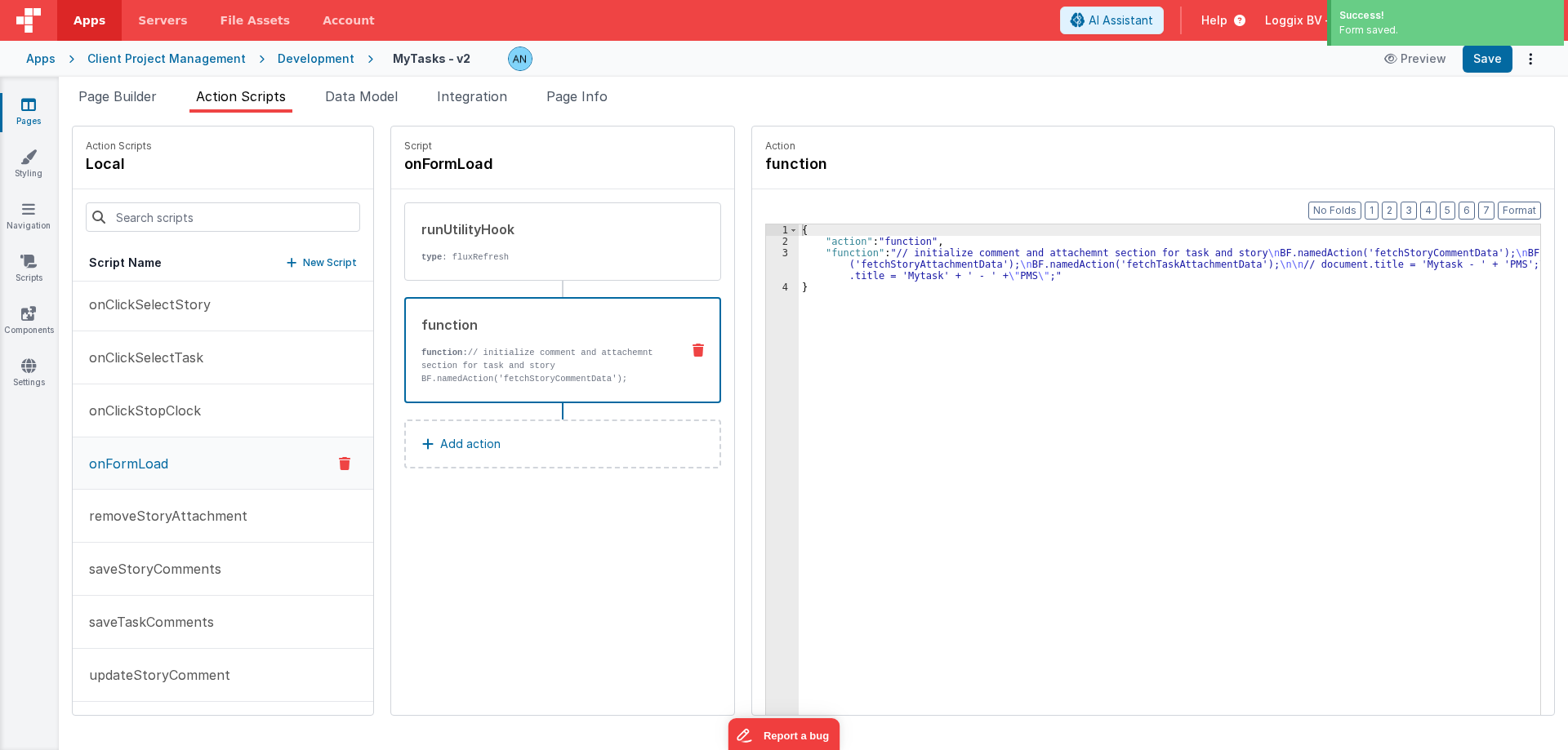
click at [296, 58] on div "Development" at bounding box center [315, 59] width 77 height 17
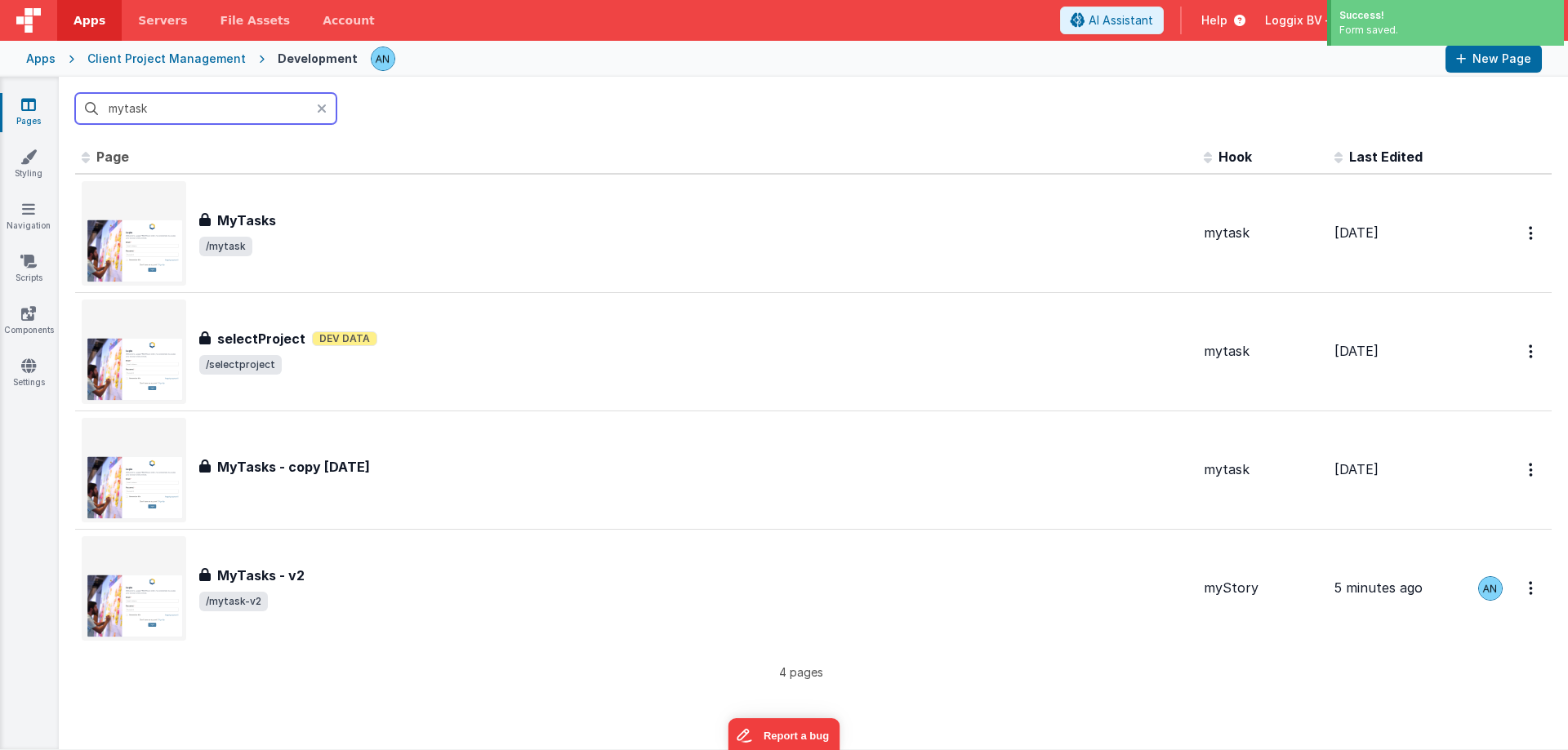
click at [176, 114] on input "mytask" at bounding box center [206, 108] width 262 height 31
type input "scrum"
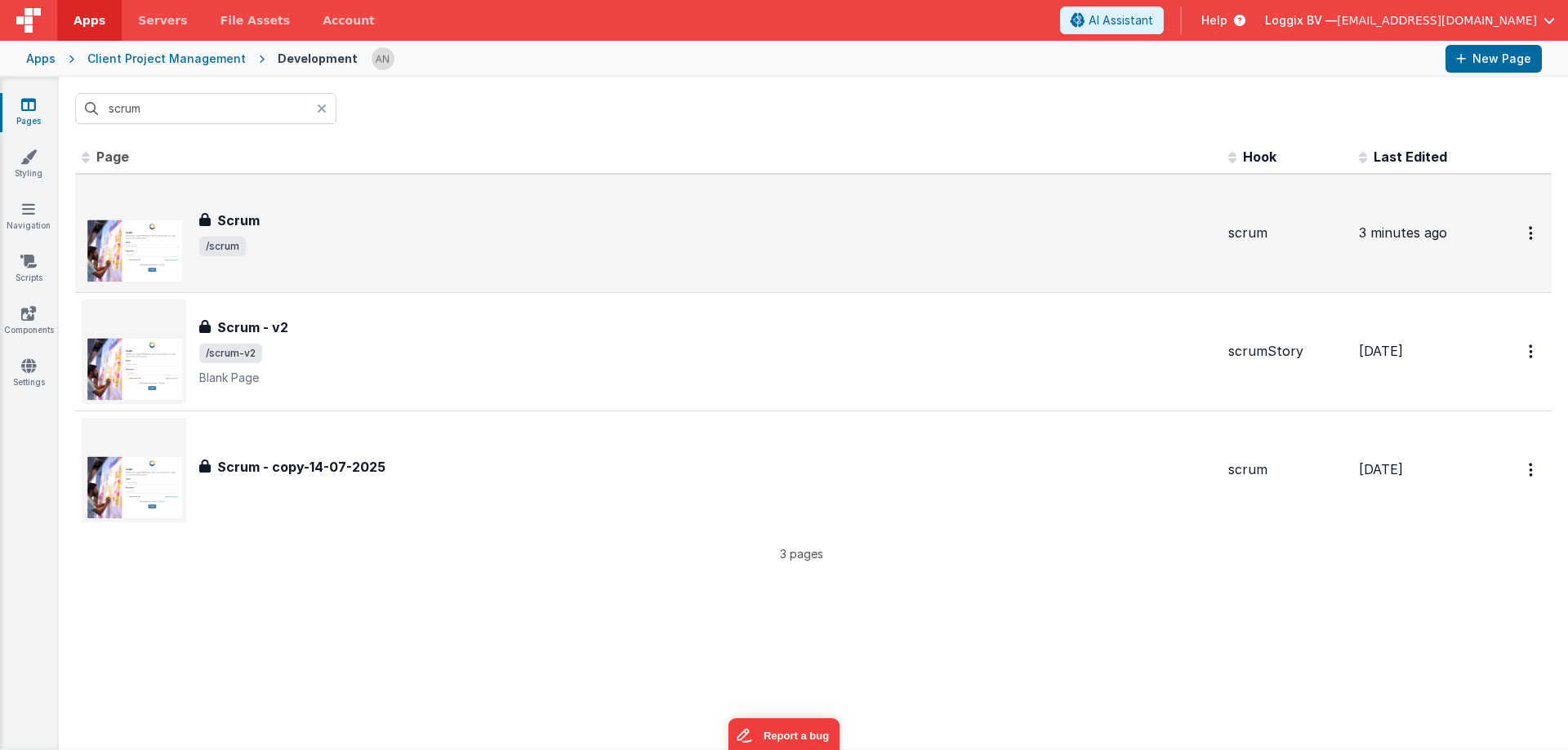
click at [290, 242] on span "/scrum" at bounding box center [707, 247] width 1016 height 20
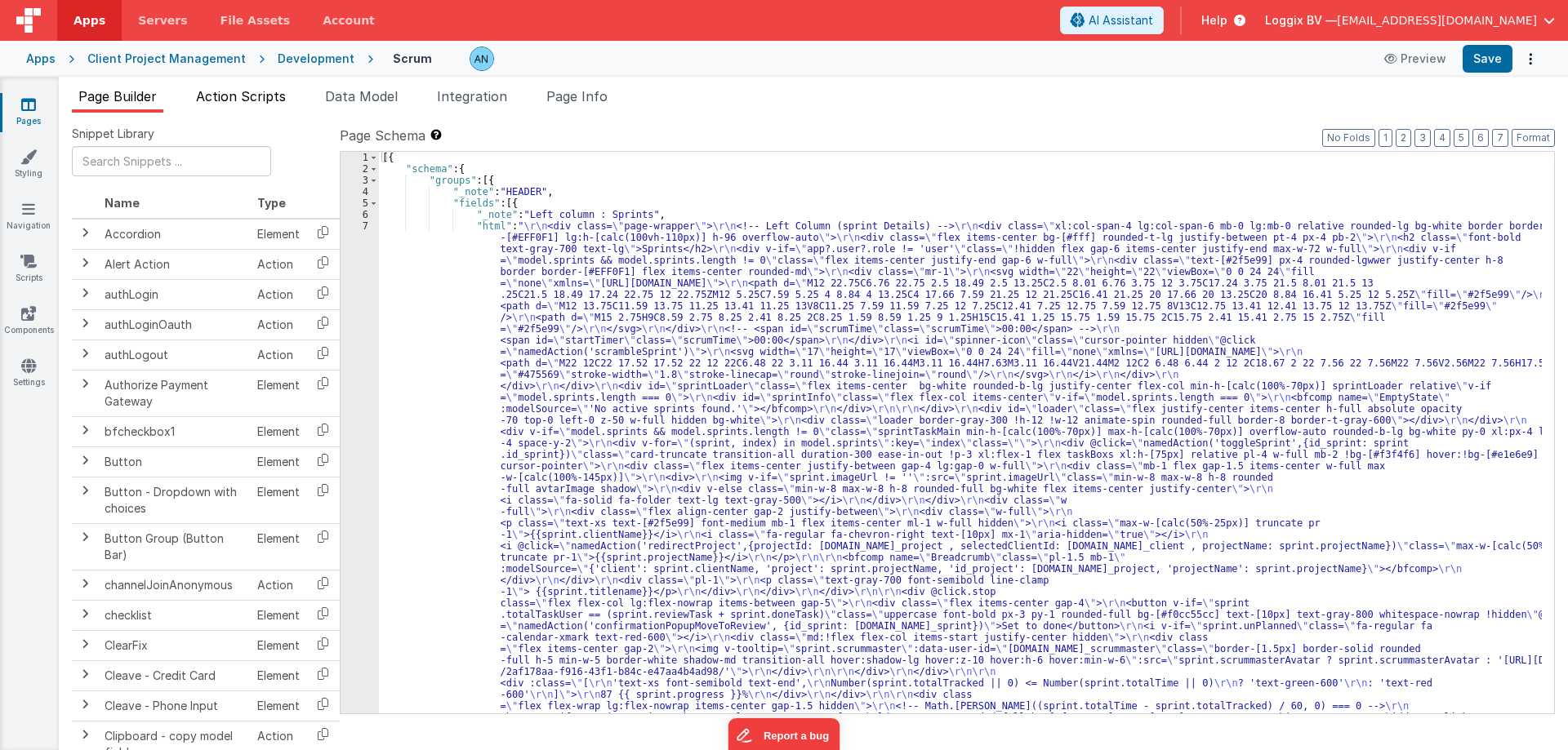
click at [247, 99] on span "Action Scripts" at bounding box center [241, 97] width 89 height 17
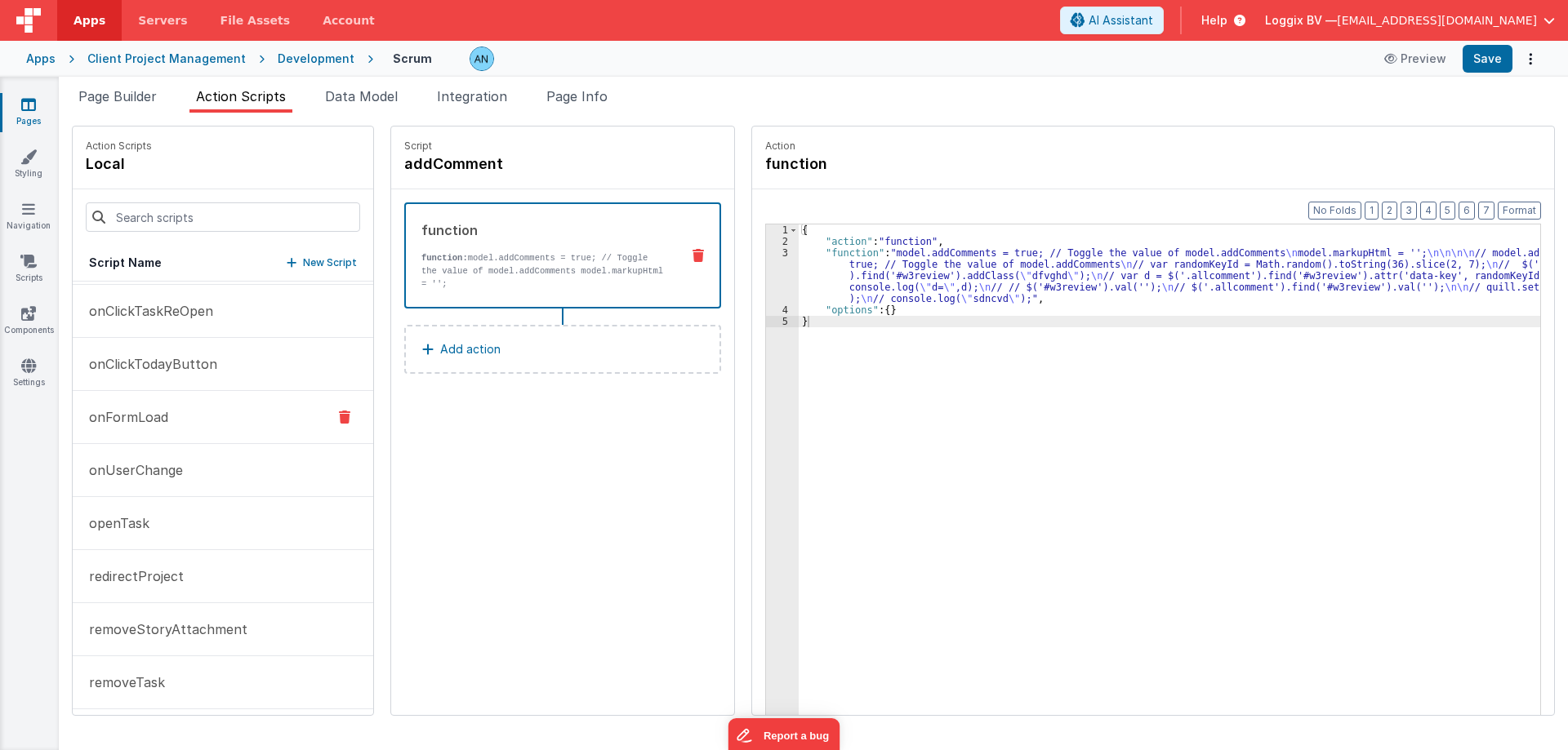
click at [174, 418] on button "onFormLoad" at bounding box center [223, 417] width 301 height 53
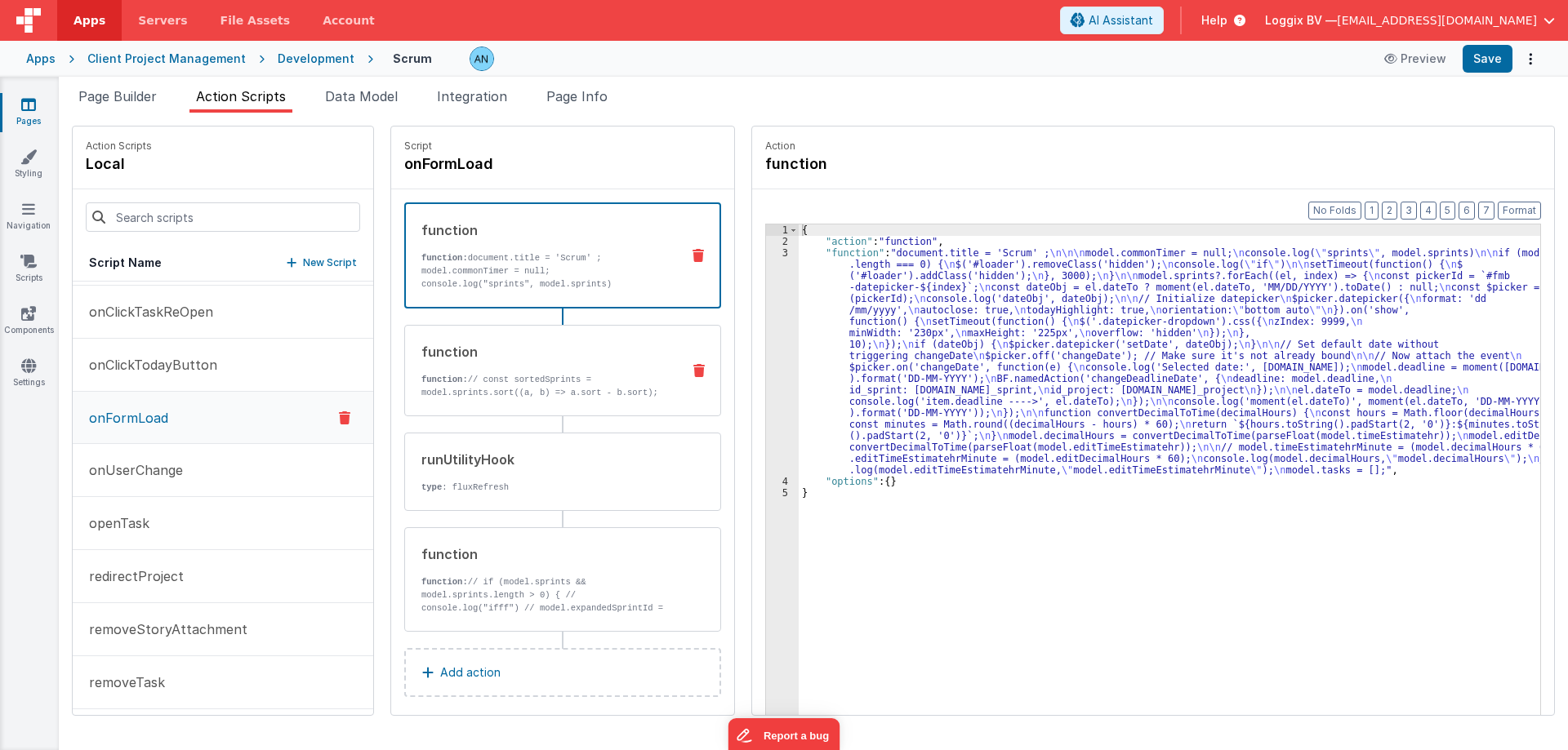
scroll to position [3022, 0]
click at [802, 286] on div "{ "action" : "function" , "function" : "document.title = 'Scrum' ; \n\n\n model…" at bounding box center [1176, 507] width 754 height 565
click at [766, 283] on div "3" at bounding box center [782, 362] width 32 height 228
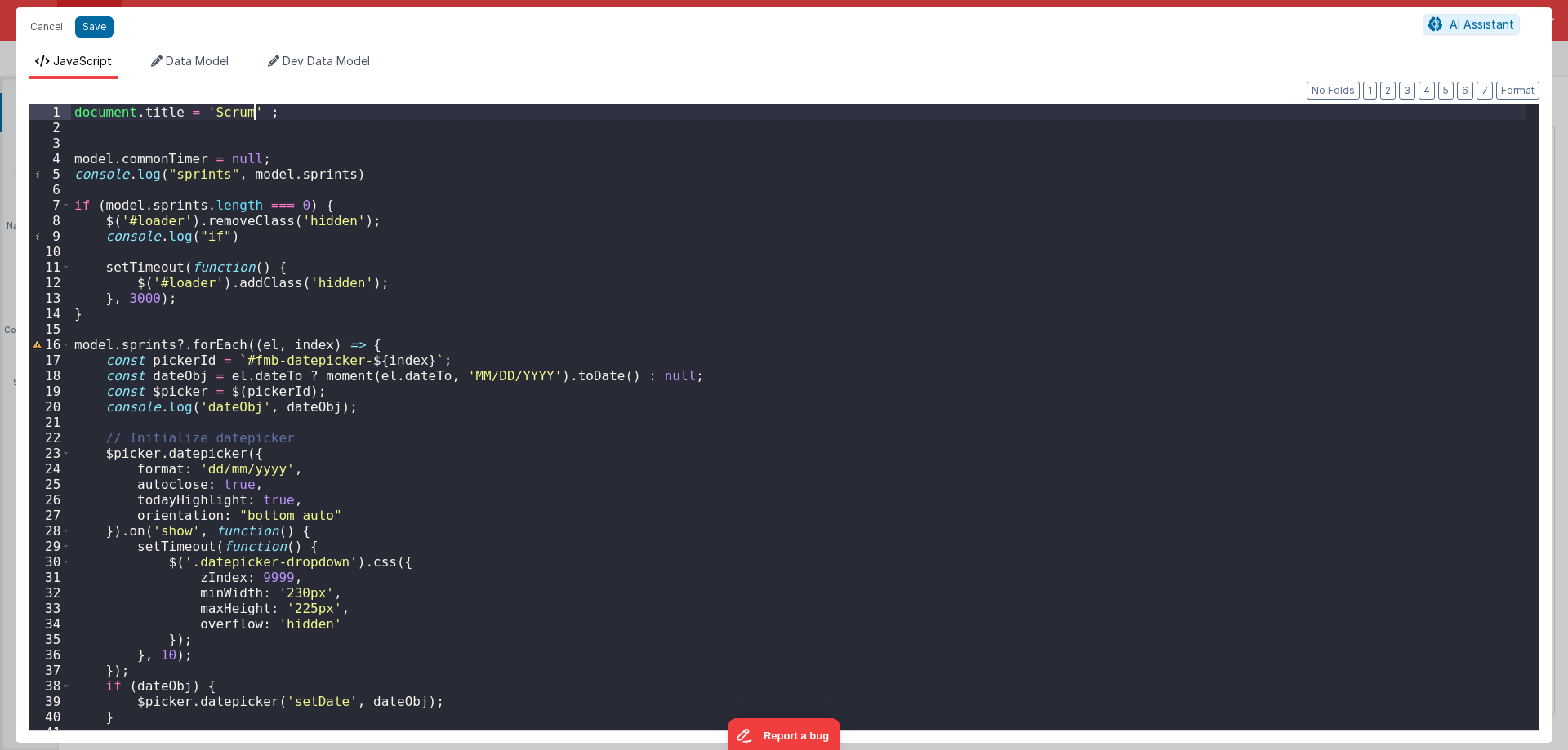
click at [253, 111] on div "document . title = 'Scrum' ; model . commonTimer = null ; console . log ( "spri…" at bounding box center [799, 433] width 1455 height 657
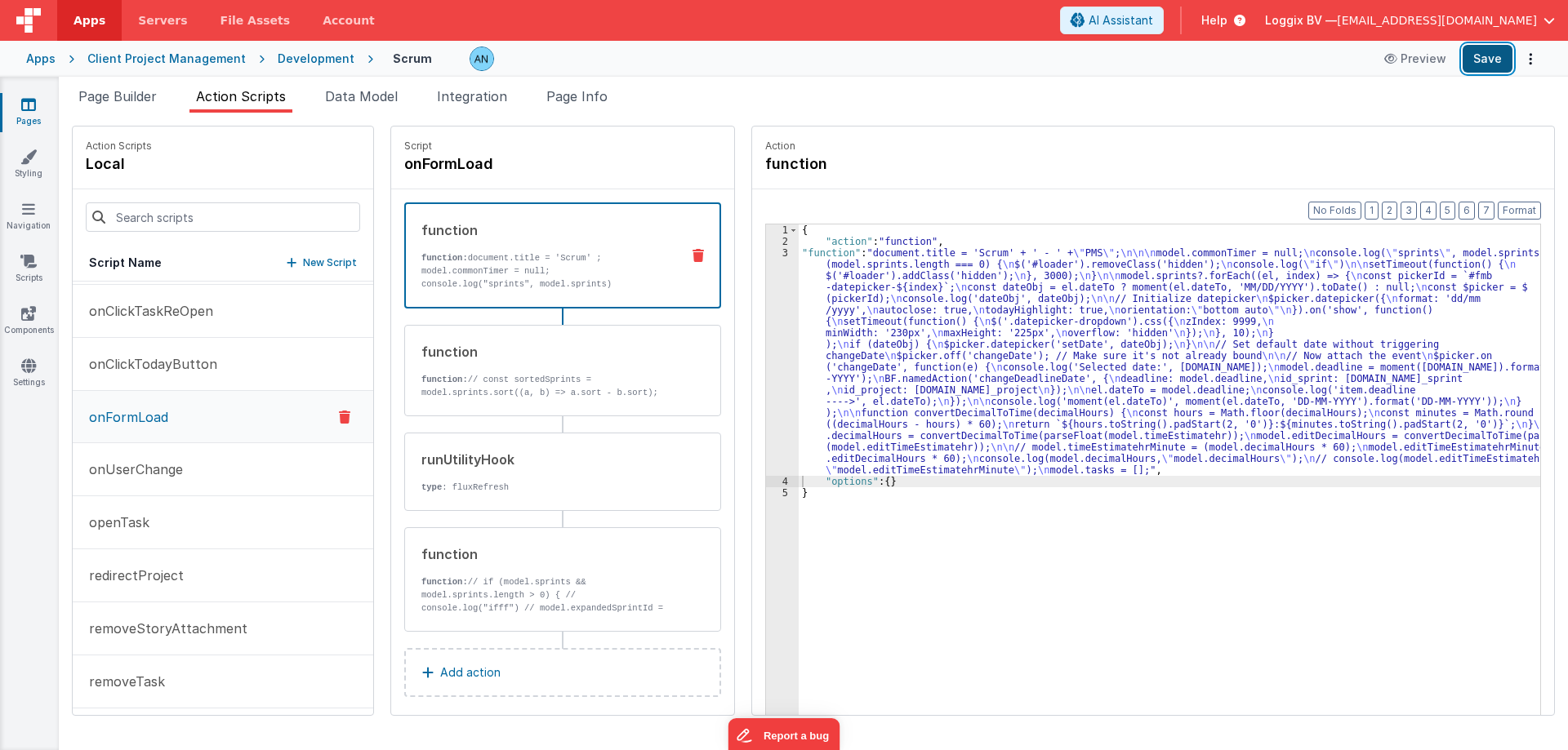
click at [1494, 60] on button "Save" at bounding box center [1487, 59] width 50 height 28
click at [308, 56] on div "Development" at bounding box center [315, 59] width 77 height 17
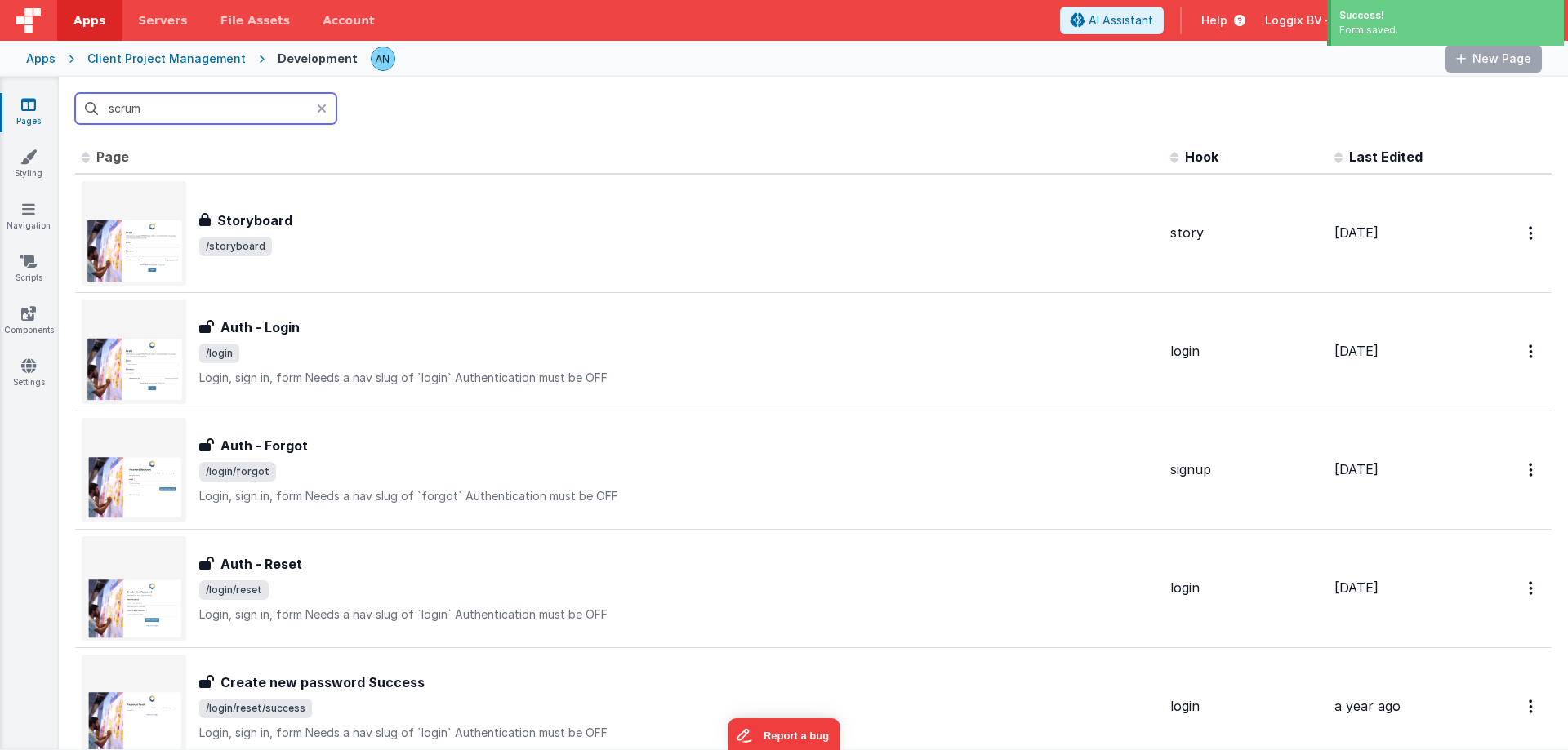
click at [141, 106] on input "scrum" at bounding box center [206, 108] width 262 height 31
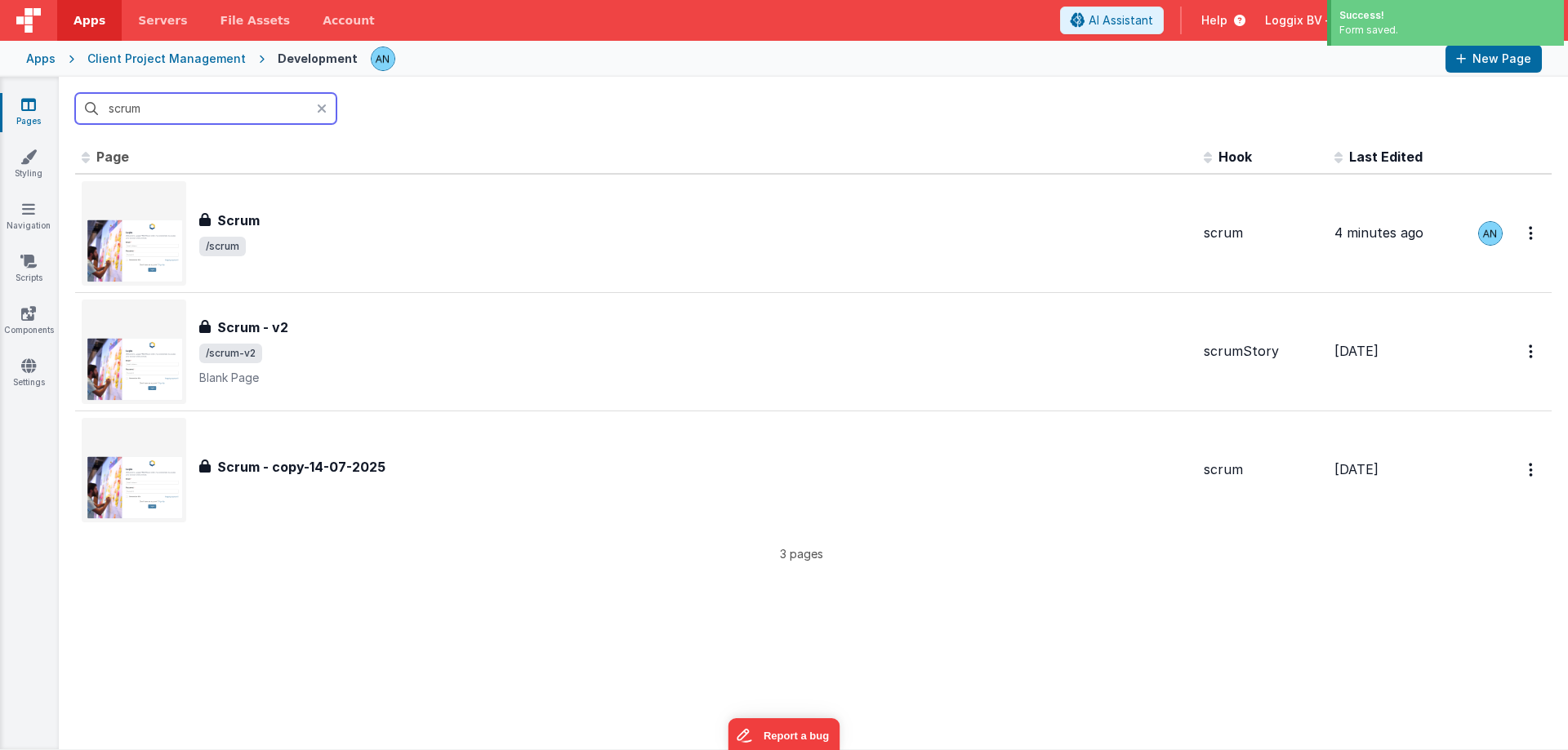
click at [141, 106] on input "scrum" at bounding box center [206, 108] width 262 height 31
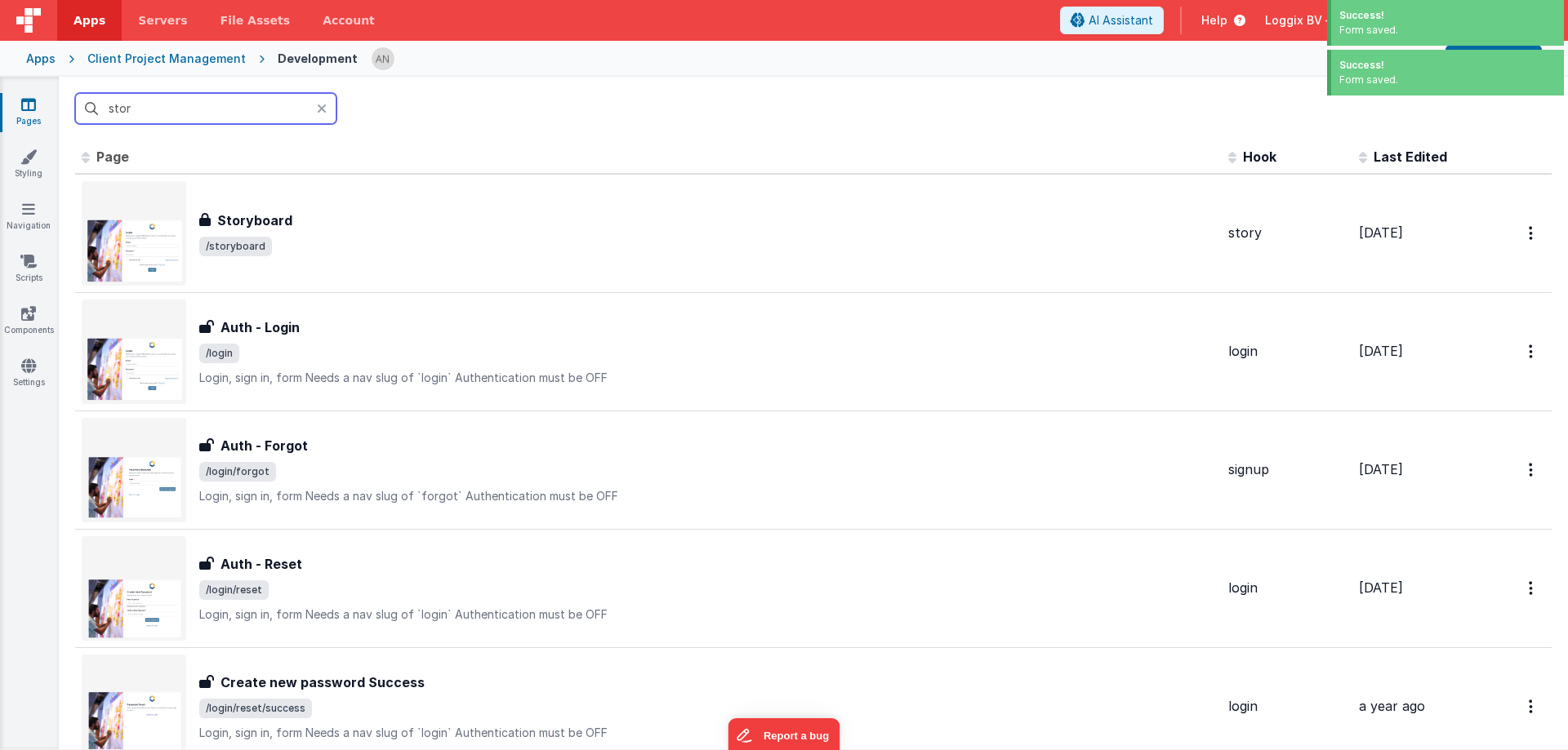
type input "story"
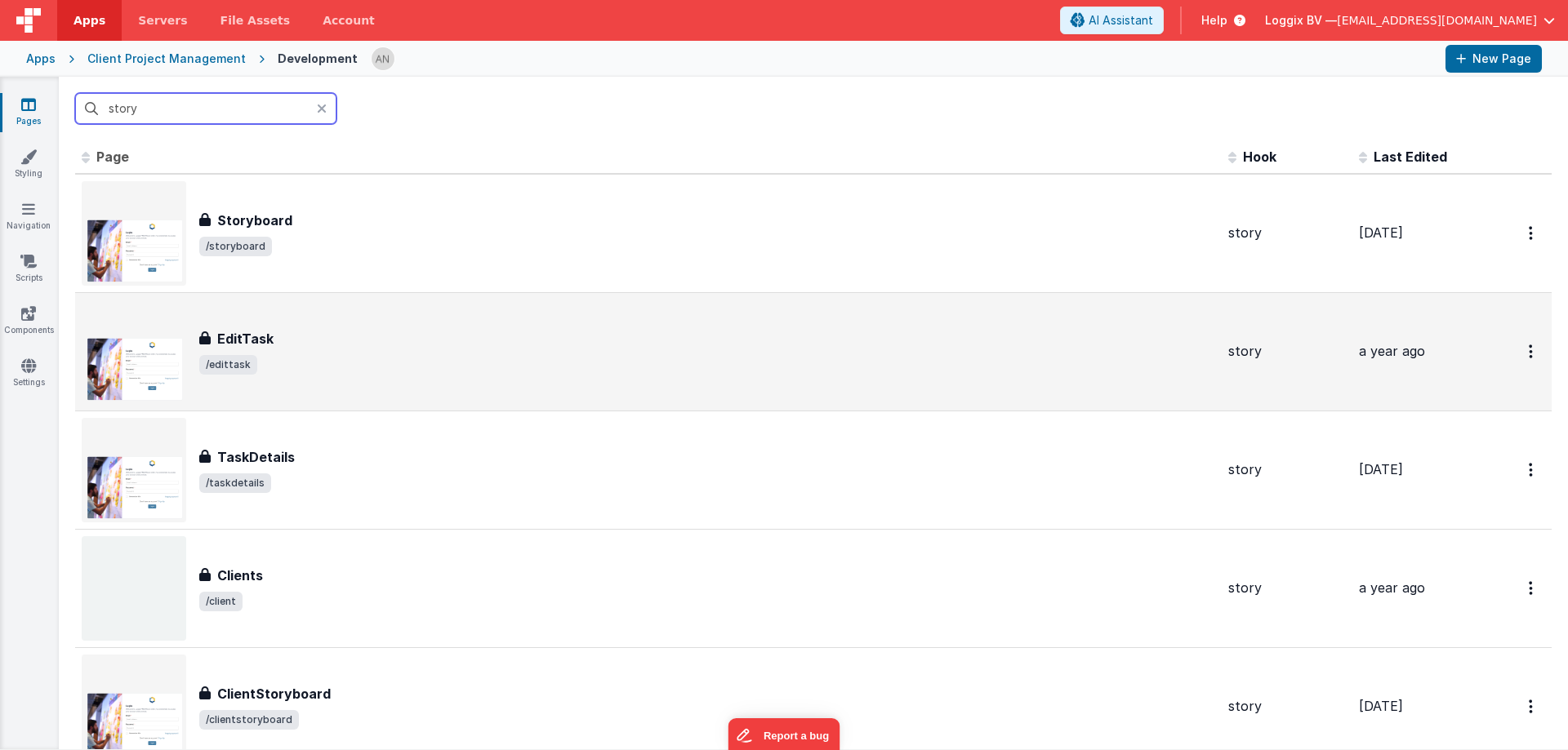
type input "story t"
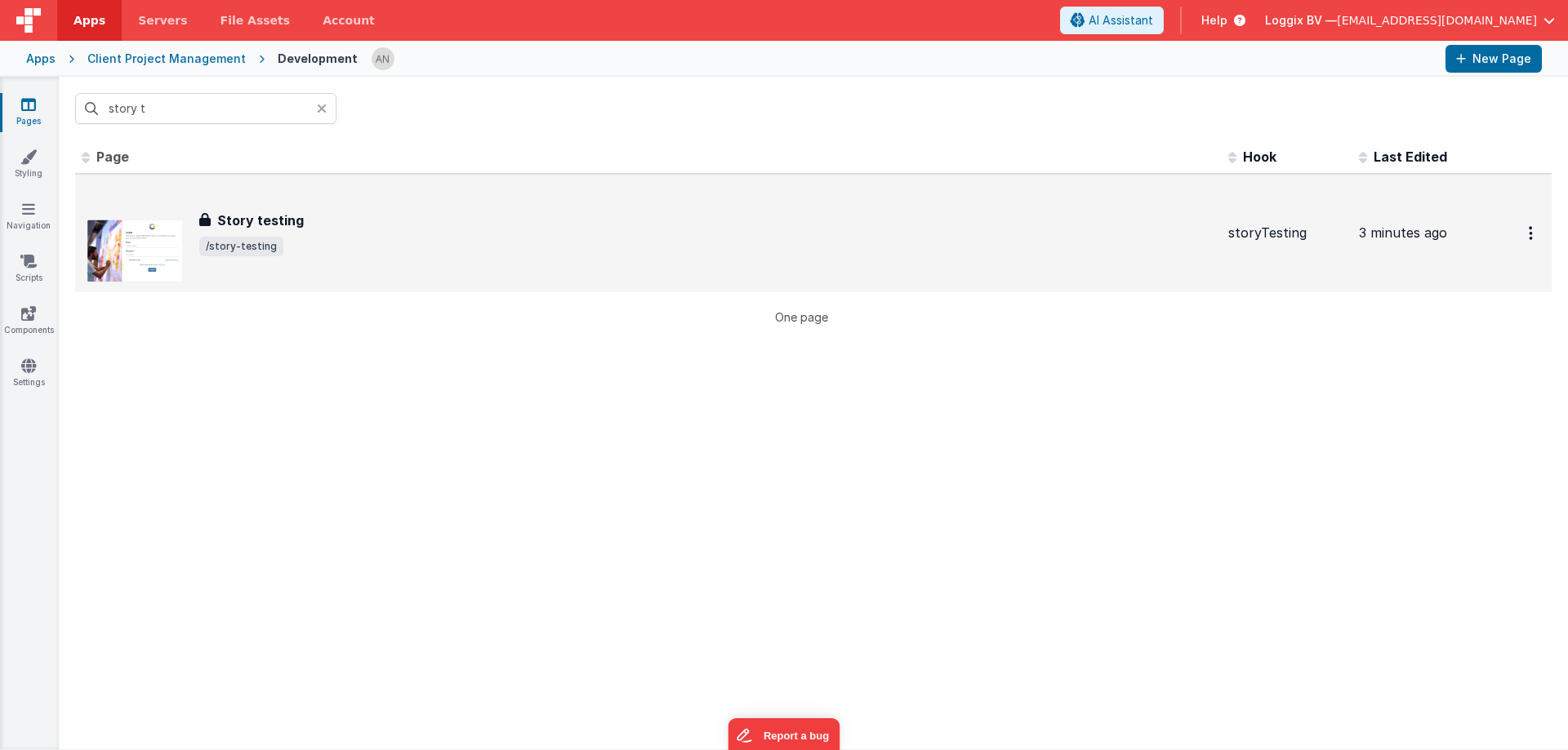
click at [265, 200] on div "Story testing Story testing /story-testing" at bounding box center [648, 233] width 1133 height 104
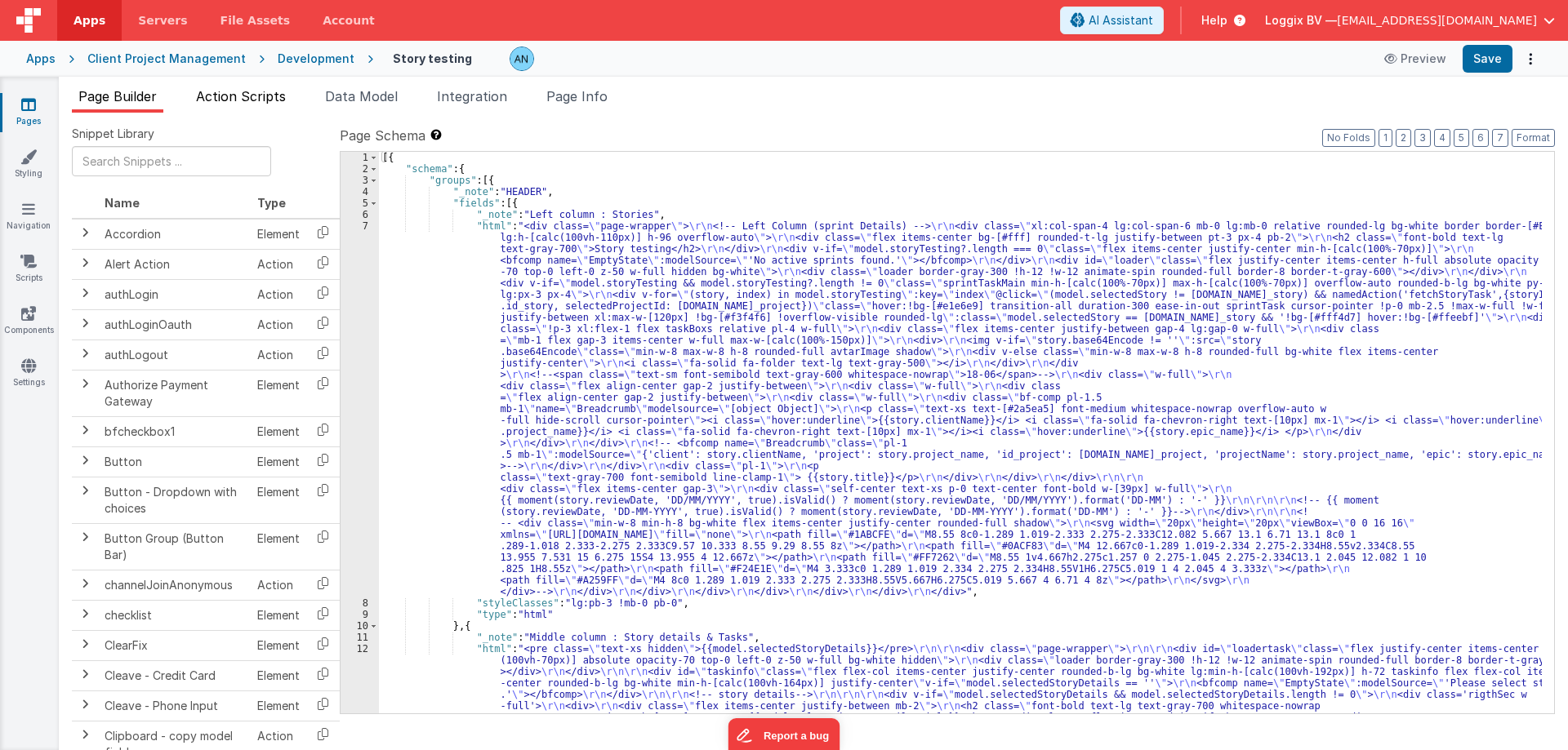
click at [271, 99] on span "Action Scripts" at bounding box center [241, 97] width 89 height 17
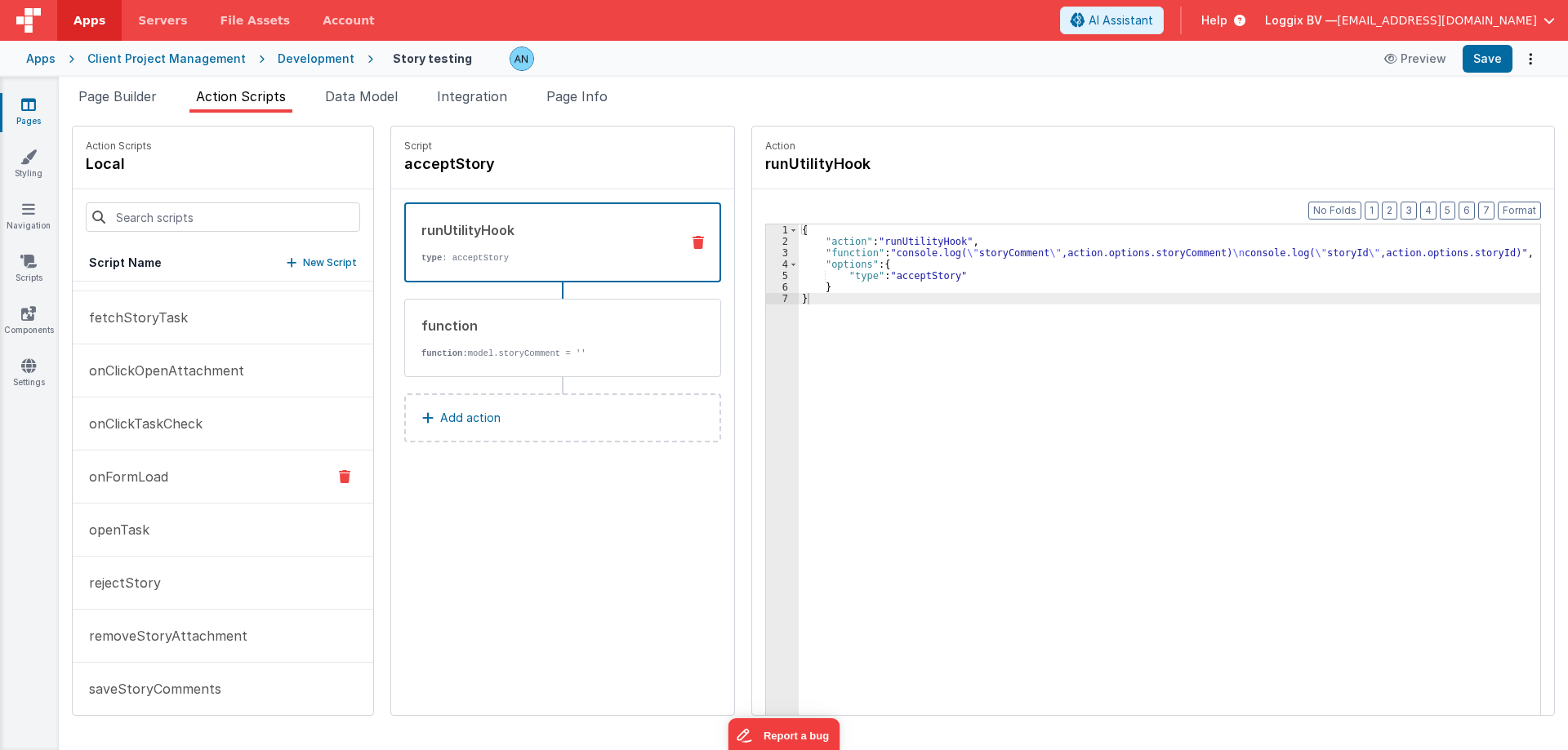
scroll to position [583, 0]
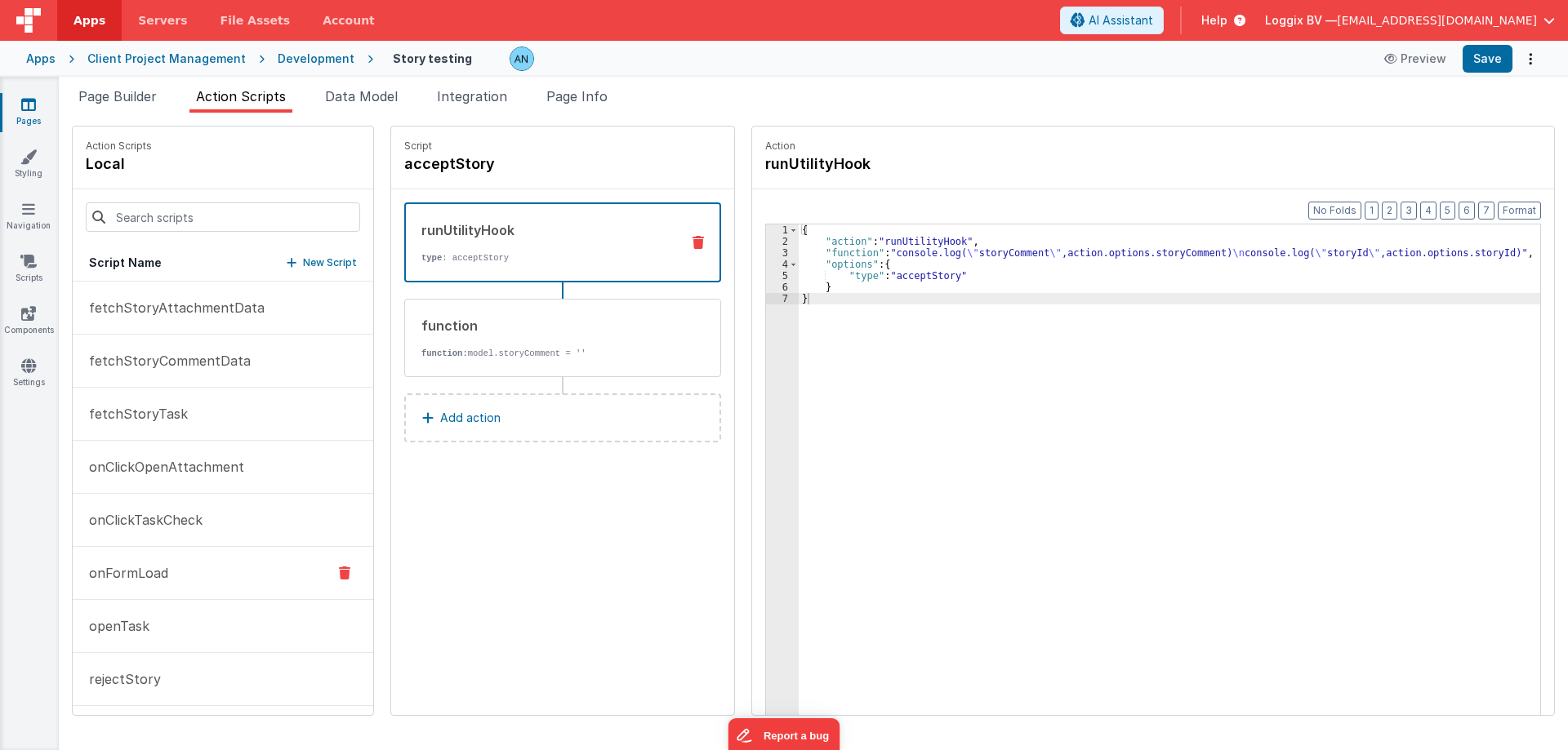
click at [176, 574] on button "onFormLoad" at bounding box center [223, 574] width 301 height 53
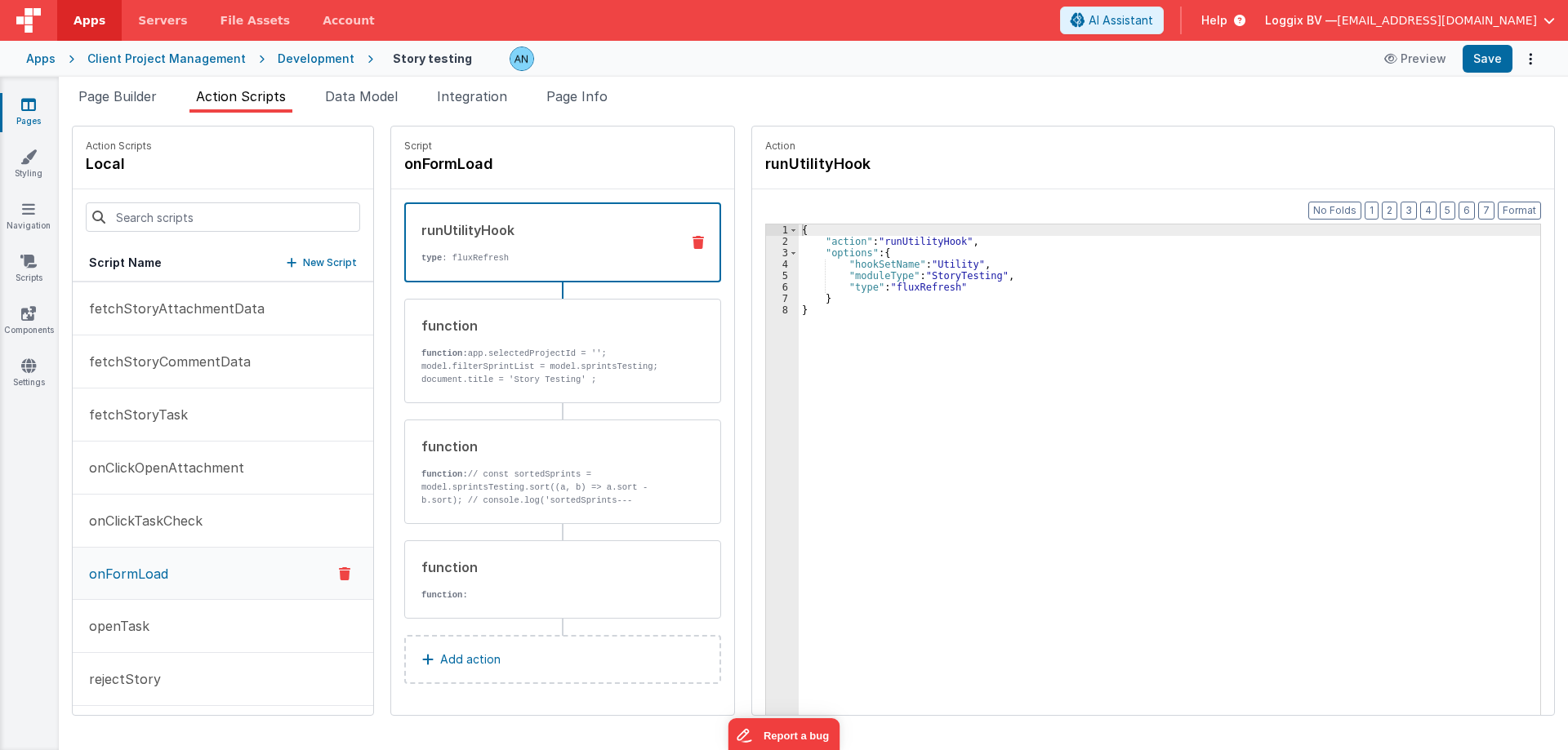
scroll to position [584, 0]
click at [589, 360] on p "model.filterSprintList = model.sprintsTesting; document.title = 'Story Testing'…" at bounding box center [545, 373] width 247 height 26
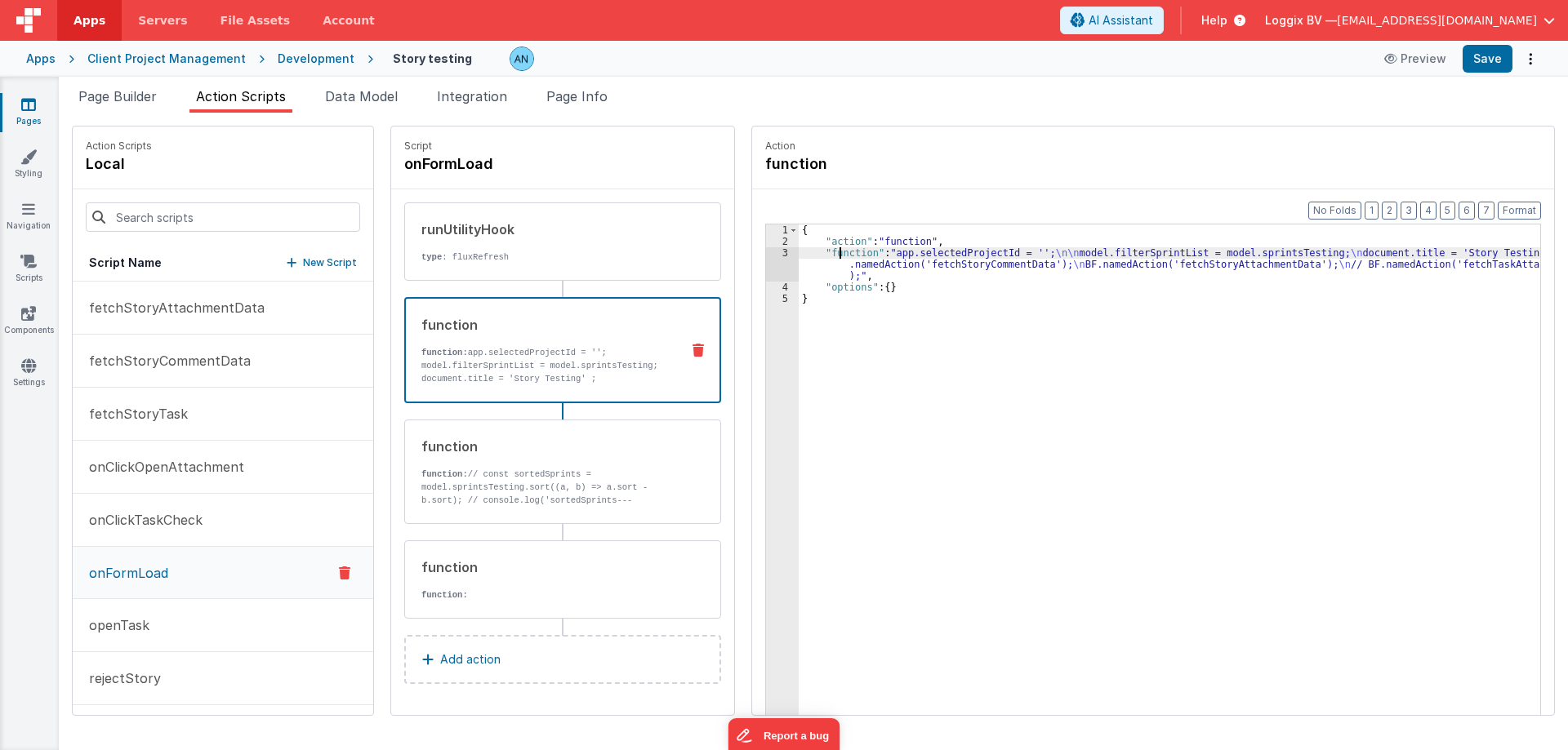
click at [826, 252] on div "{ "action" : "function" , "function" : "app.selectedProjectId = ''; \n\n model.…" at bounding box center [1176, 507] width 754 height 565
click at [766, 255] on div "3" at bounding box center [782, 264] width 32 height 34
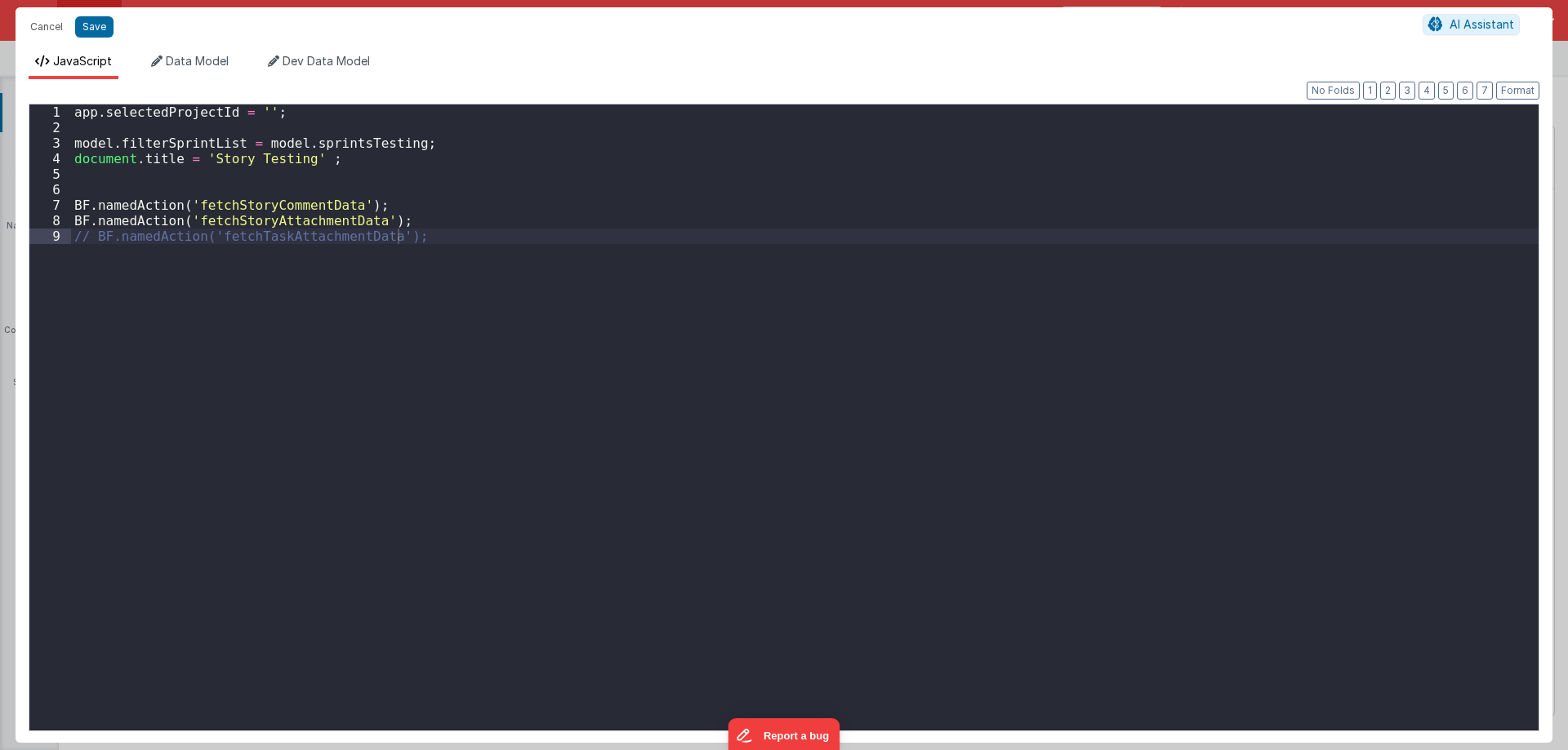
click at [311, 156] on div "app . selectedProjectId = '' ; model . filterSprintList = model . sprintsTestin…" at bounding box center [805, 433] width 1467 height 657
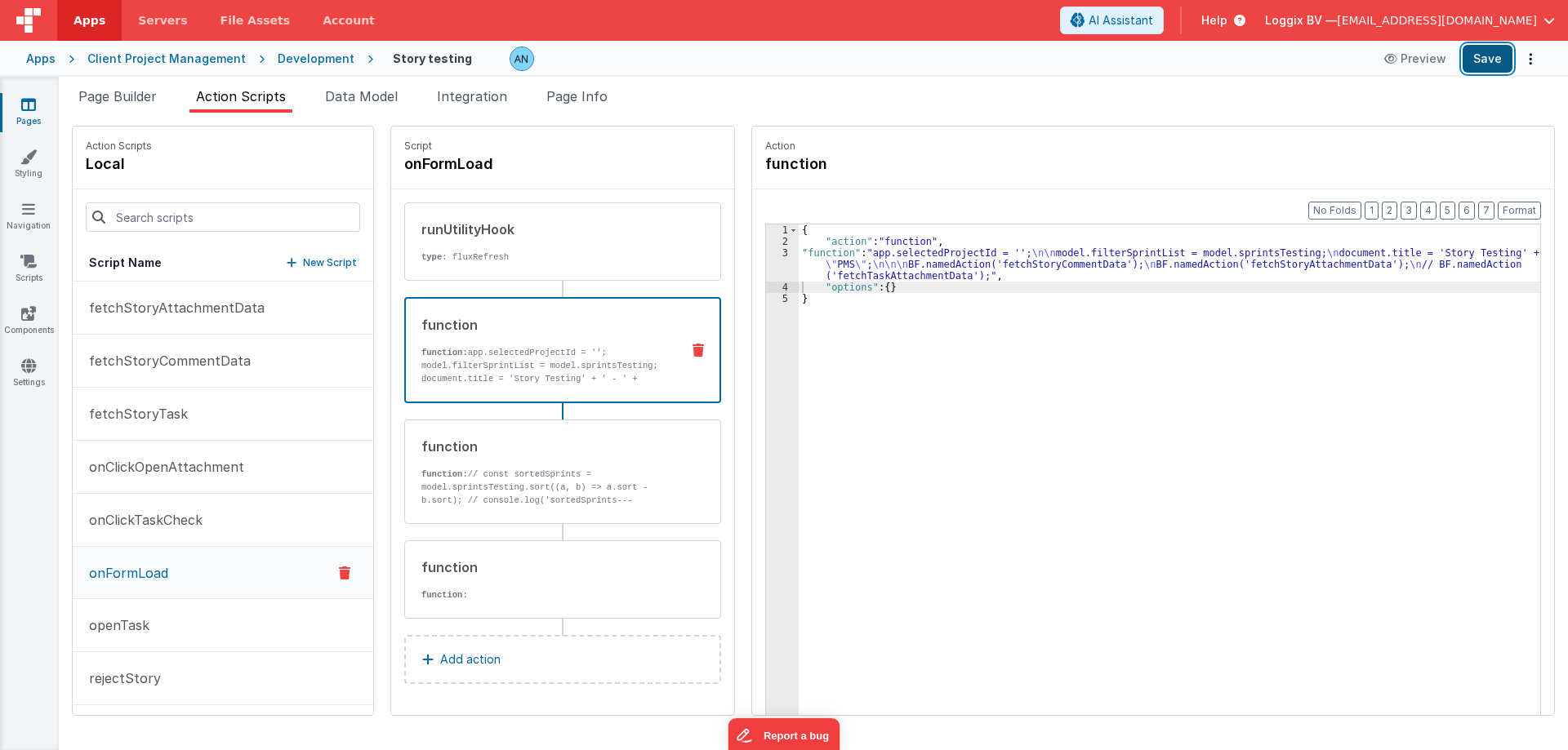
click at [1505, 53] on button "Save" at bounding box center [1487, 59] width 50 height 28
click at [1514, 210] on button "Format" at bounding box center [1519, 211] width 43 height 18
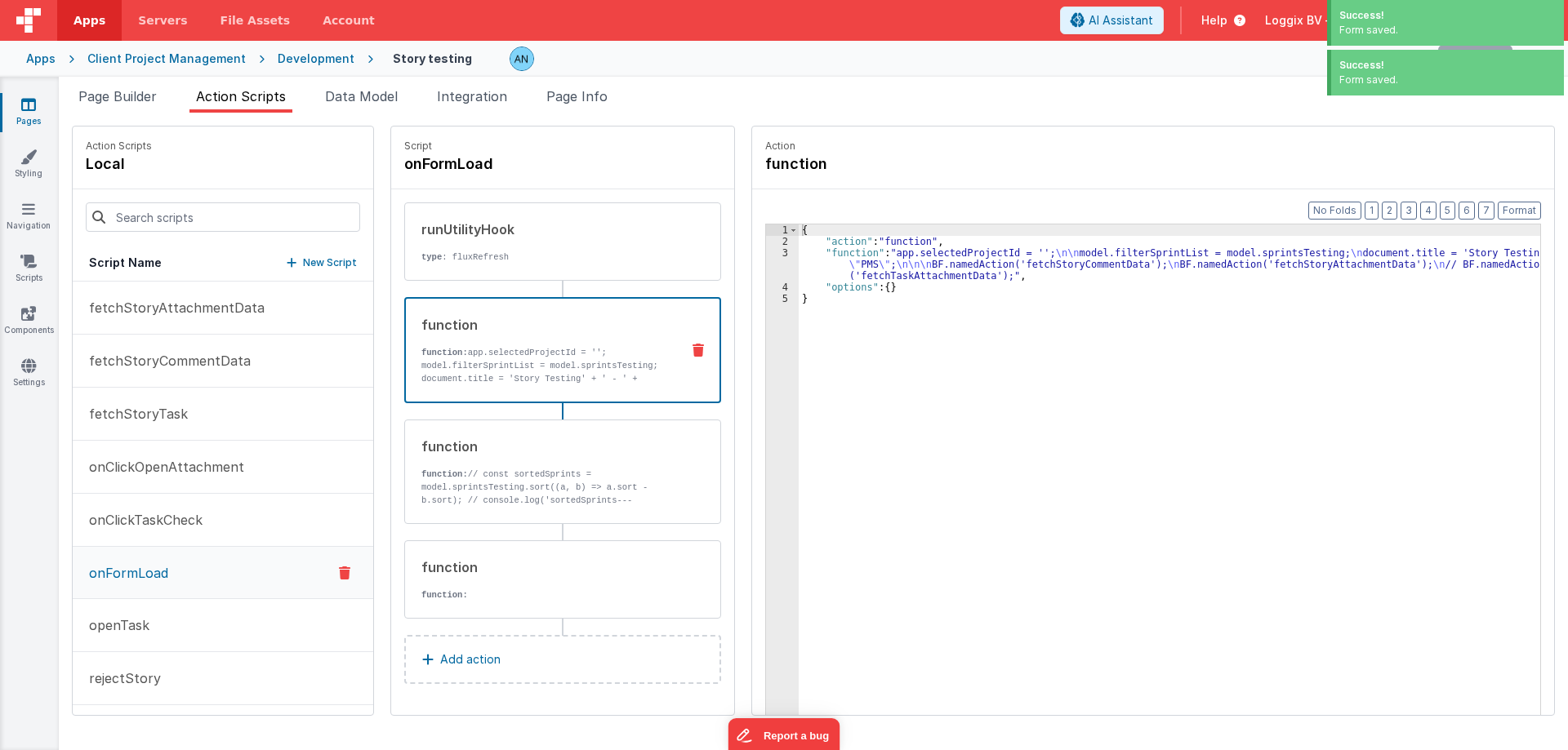
click at [928, 239] on div "{ "action" : "function" , "function" : "app.selectedProjectId = ''; \n\n model.…" at bounding box center [1176, 507] width 754 height 565
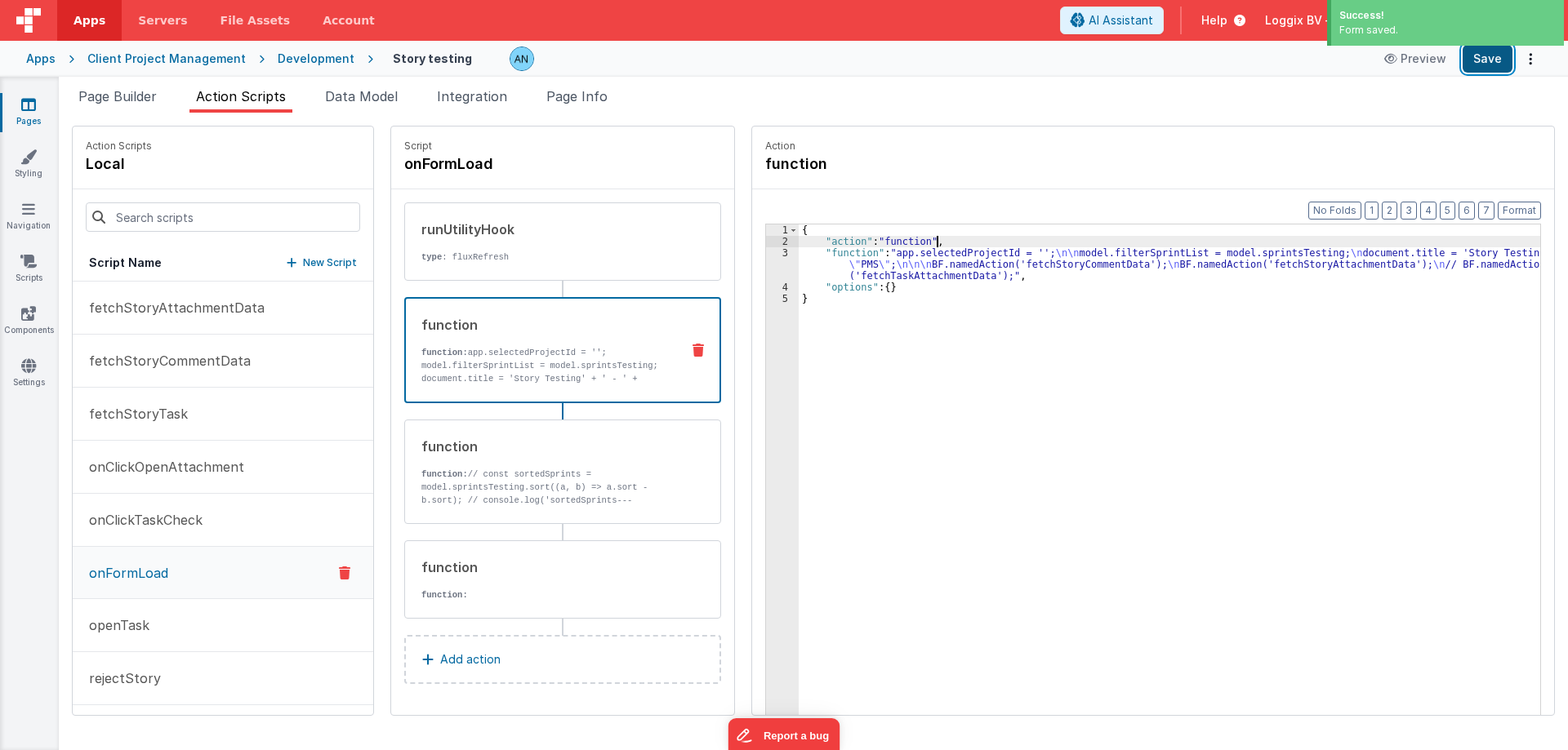
click at [1494, 65] on button "Save" at bounding box center [1487, 59] width 50 height 28
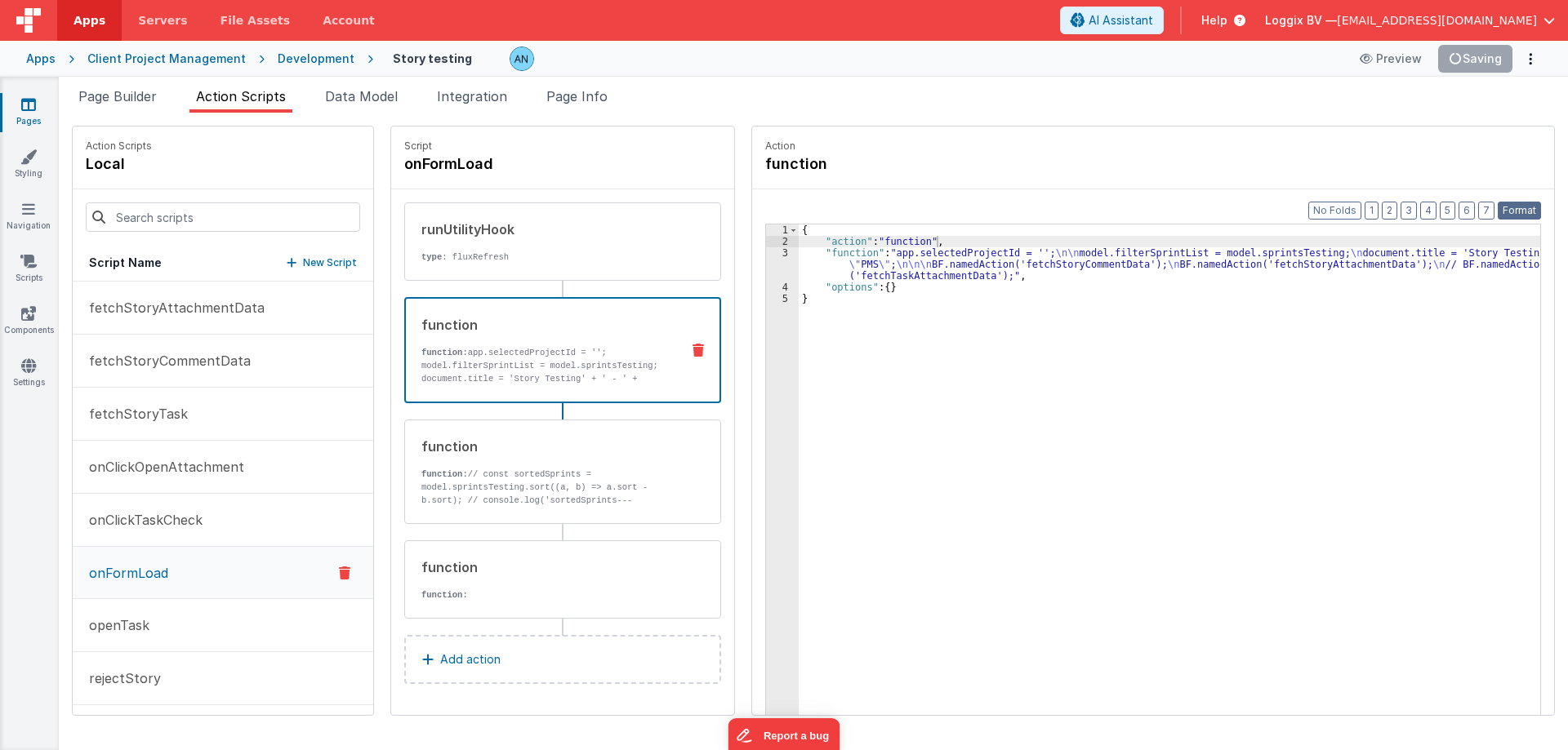
click at [1519, 203] on button "Format" at bounding box center [1519, 211] width 43 height 18
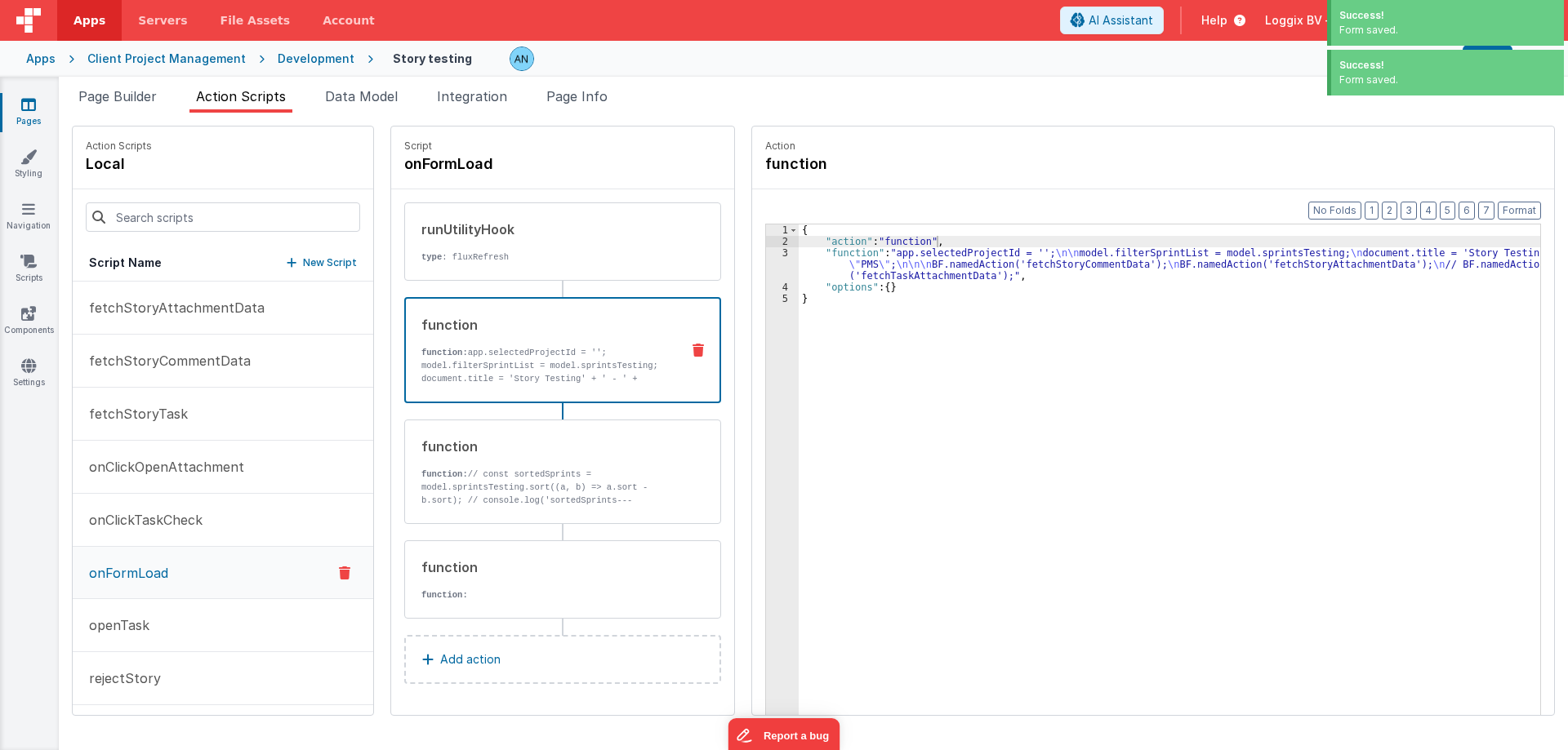
click at [311, 56] on div "Development" at bounding box center [315, 59] width 77 height 17
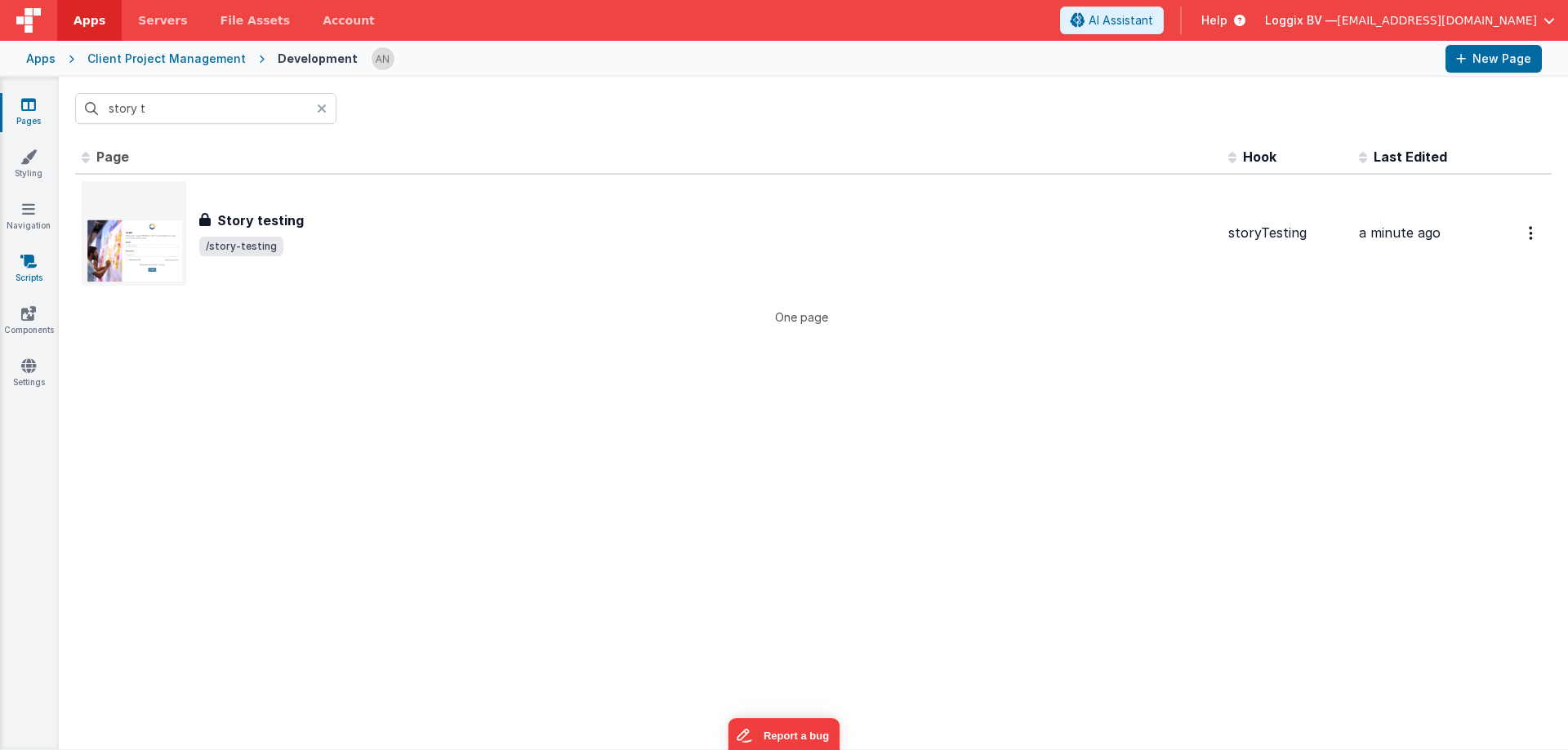
click at [21, 268] on icon at bounding box center [29, 262] width 17 height 17
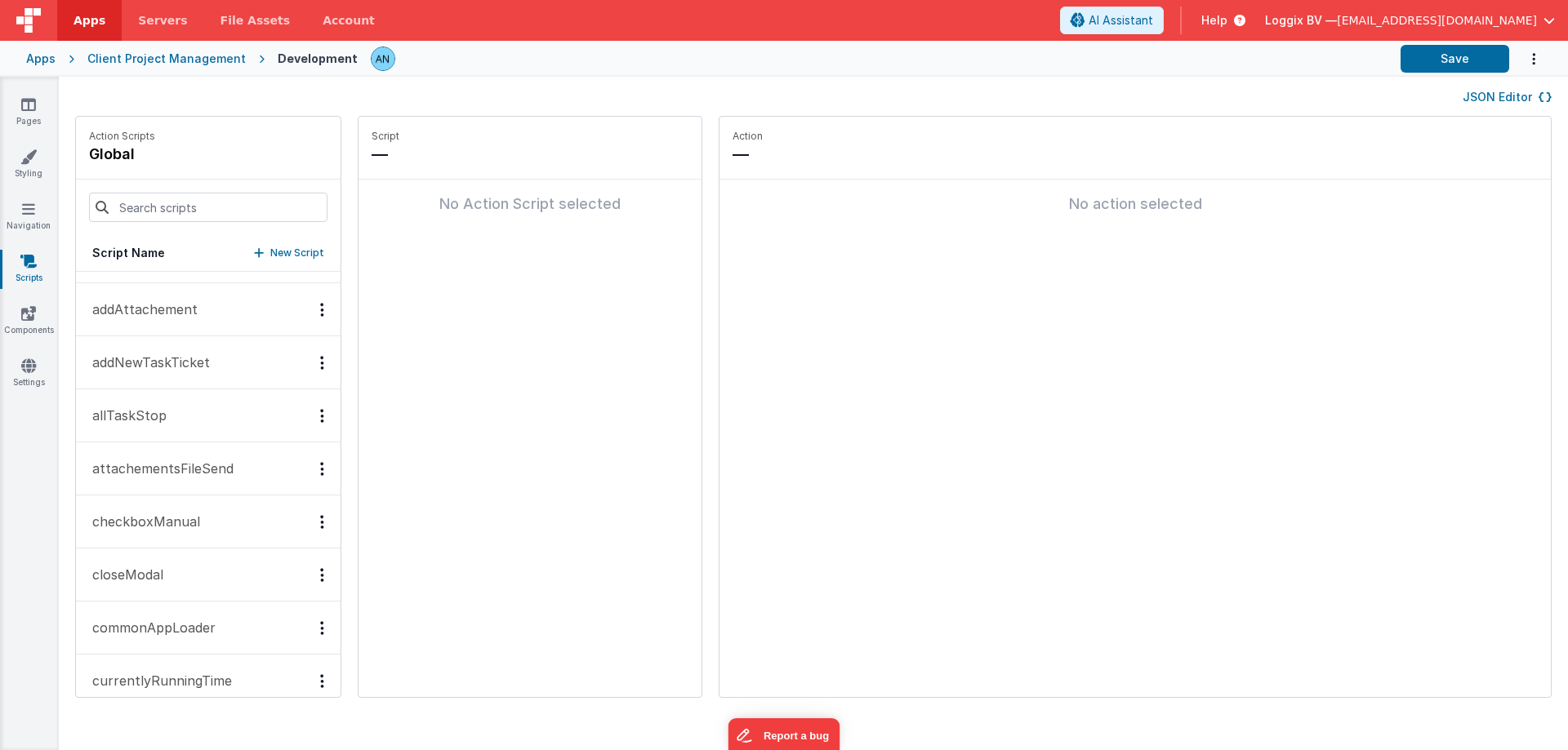
scroll to position [245, 0]
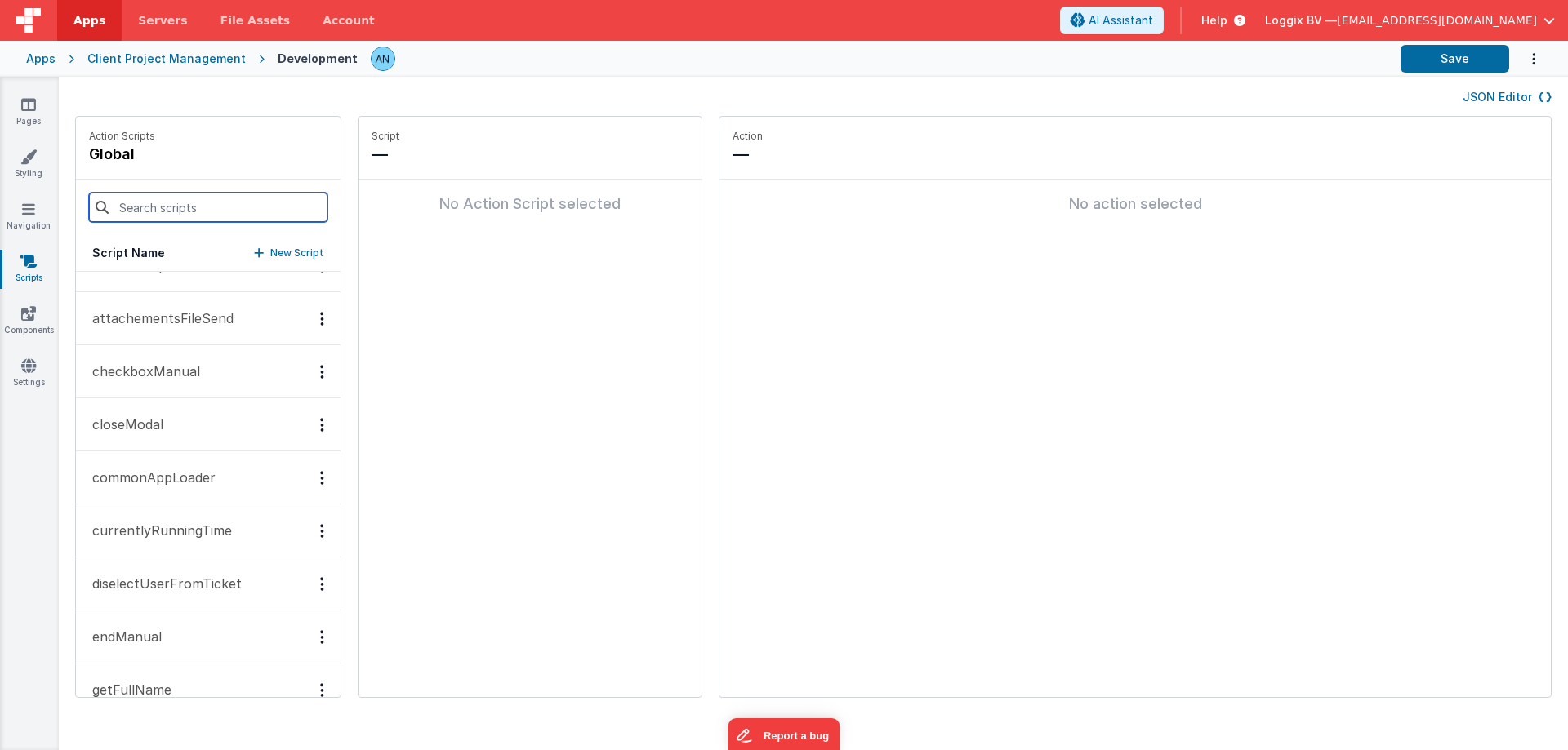
click at [185, 215] on input at bounding box center [209, 208] width 238 height 30
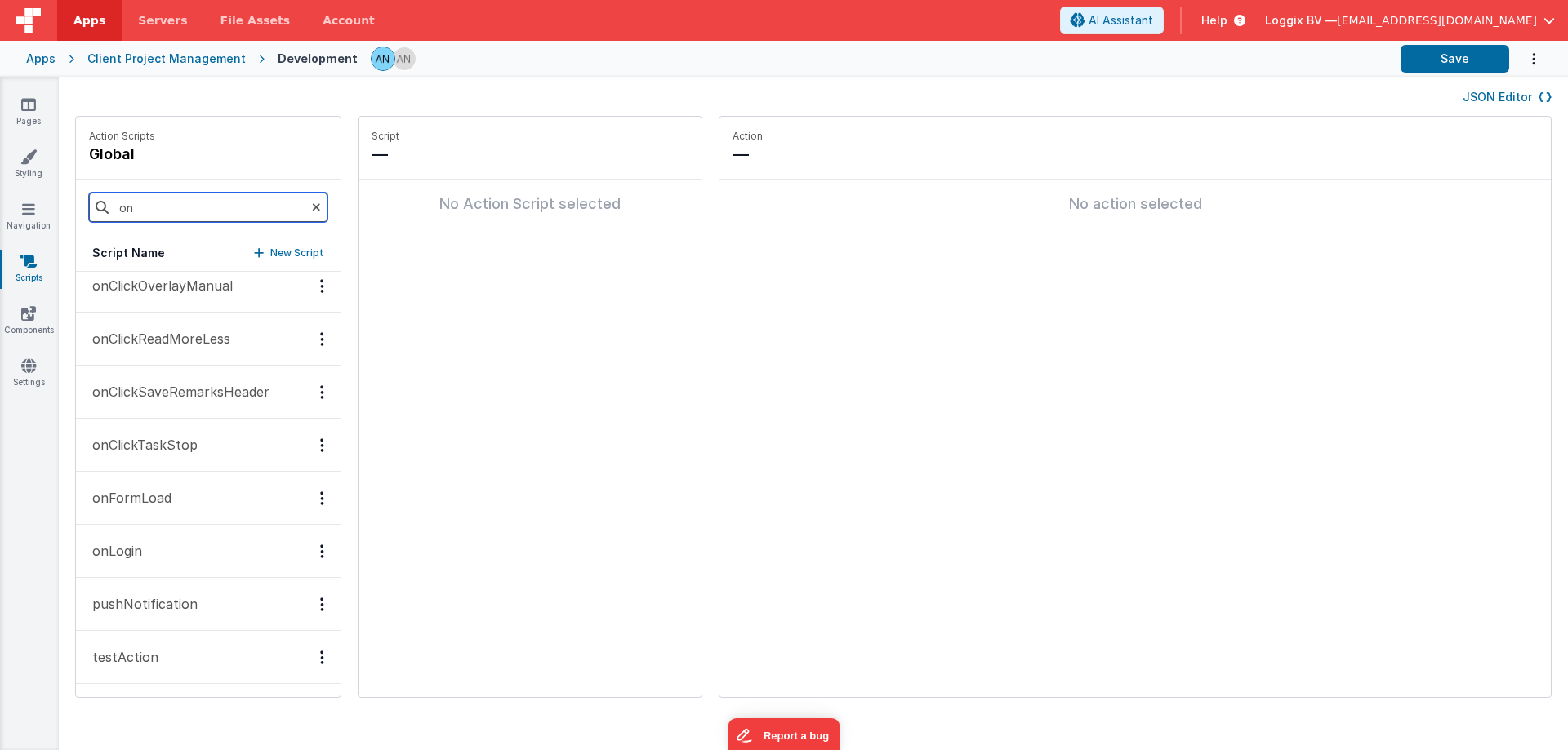
type input "on"
click at [185, 489] on button "onFormLoad" at bounding box center [209, 498] width 265 height 53
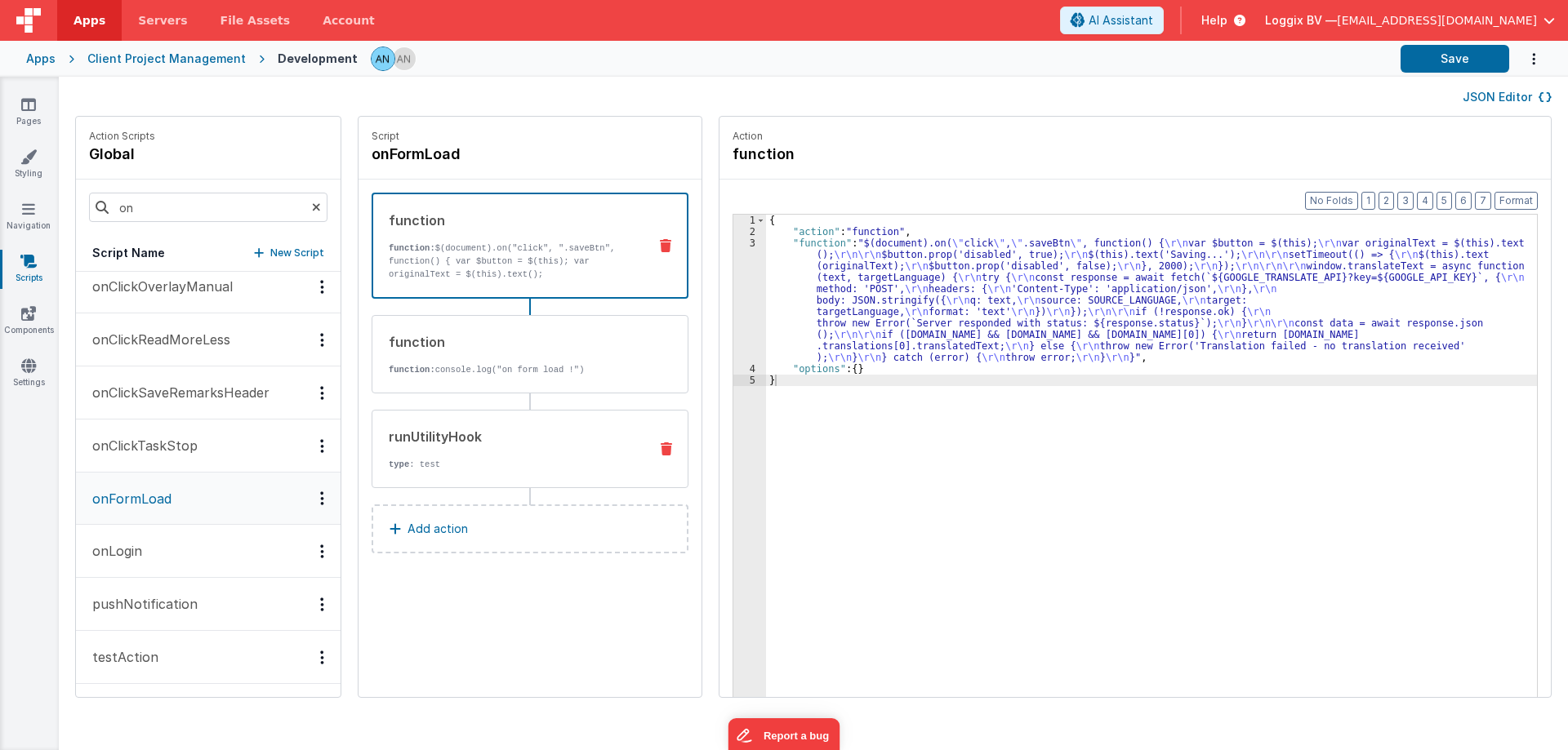
scroll to position [436, 0]
click at [739, 284] on div "3" at bounding box center [749, 300] width 32 height 126
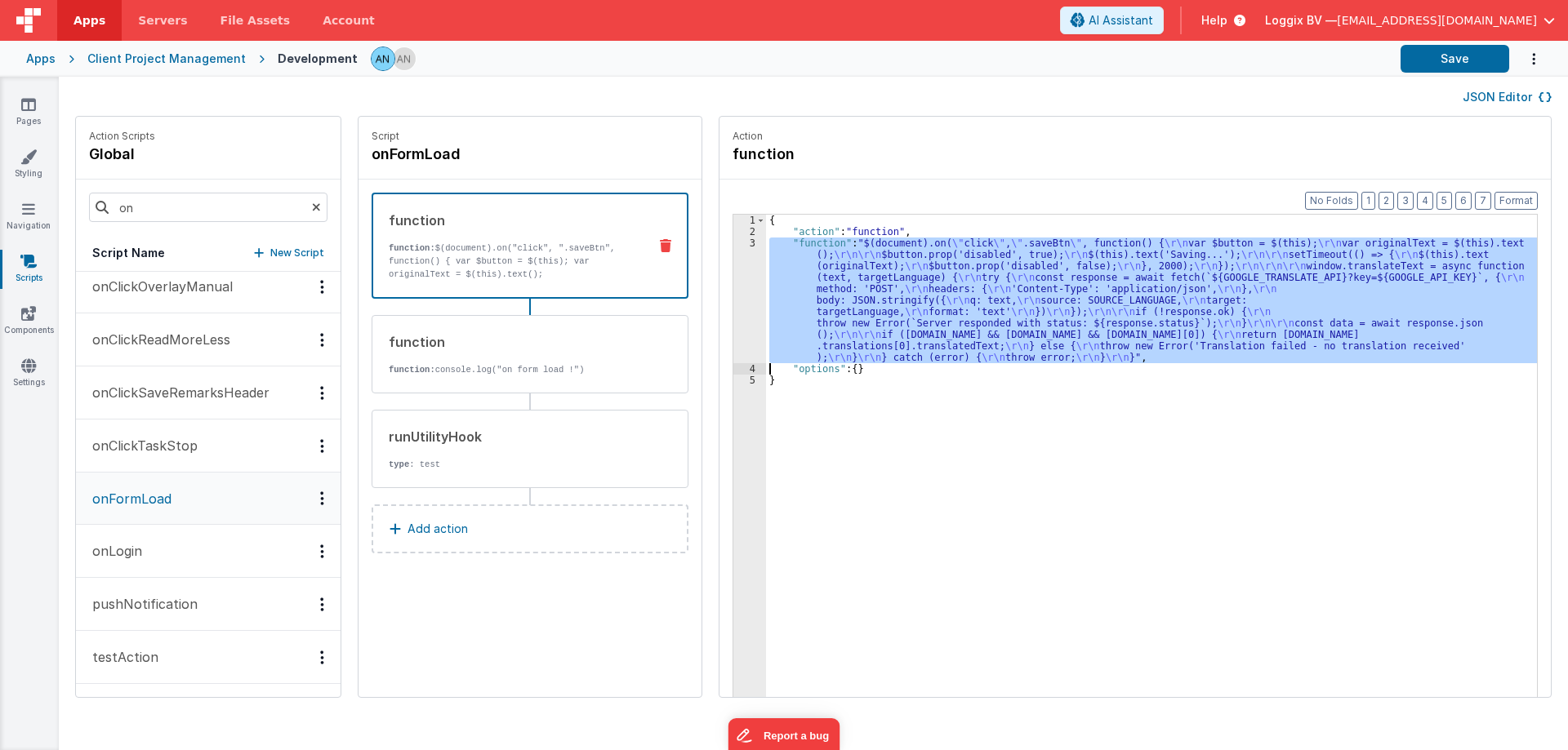
click at [739, 284] on div "3" at bounding box center [749, 300] width 32 height 126
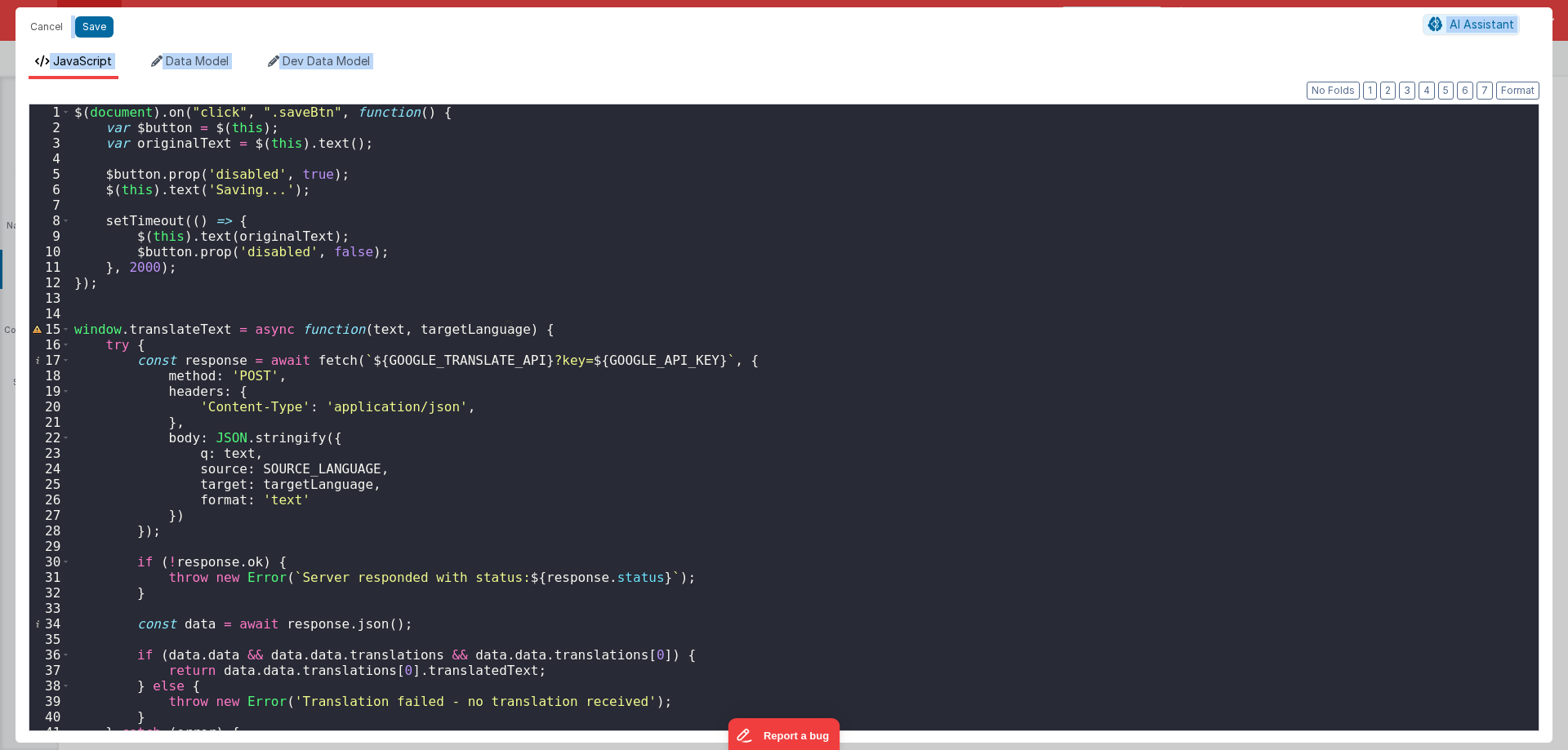
scroll to position [31, 0]
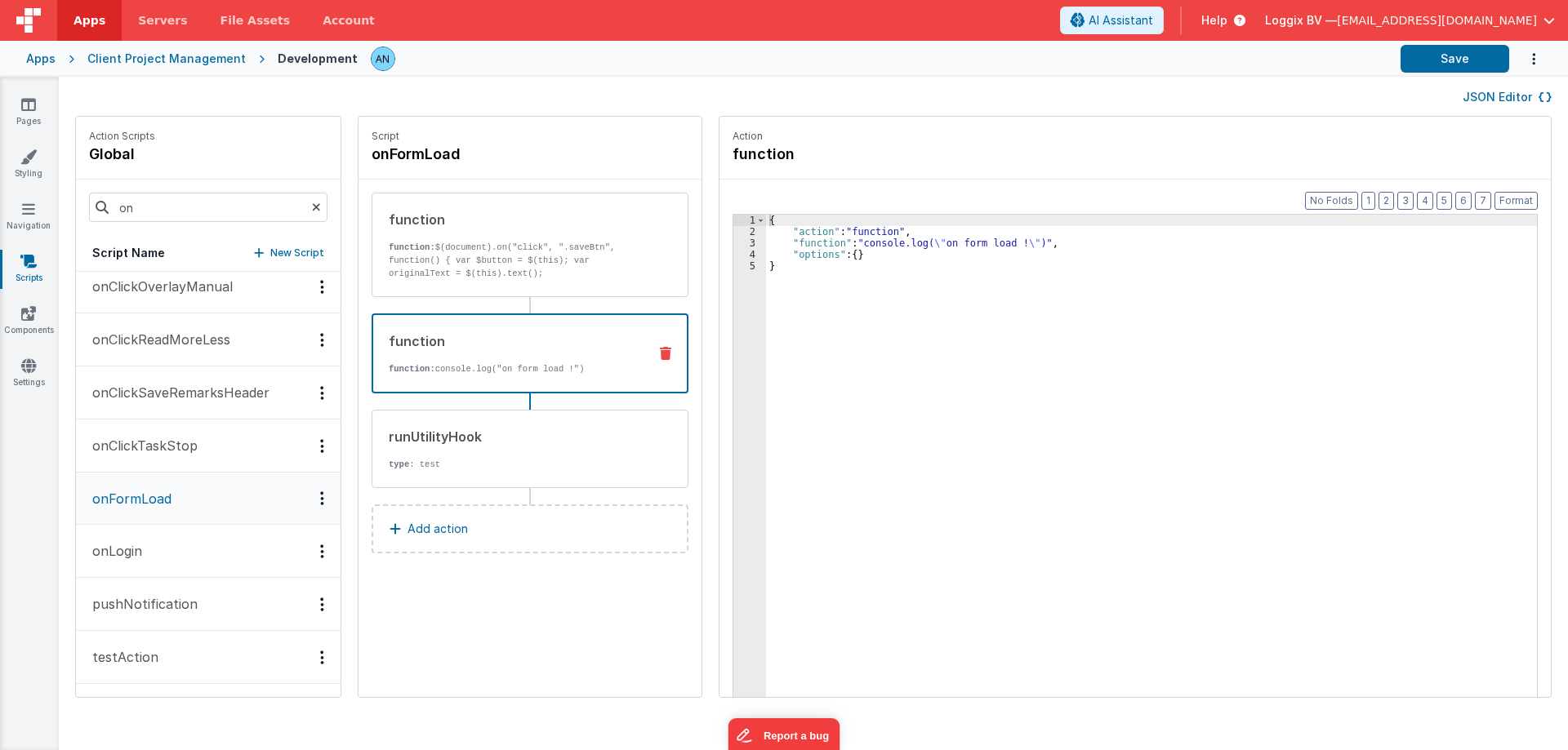
click at [476, 360] on div "function function: console.log("on form load !")" at bounding box center [504, 353] width 262 height 44
click at [486, 430] on div "runUtilityHook" at bounding box center [512, 437] width 247 height 20
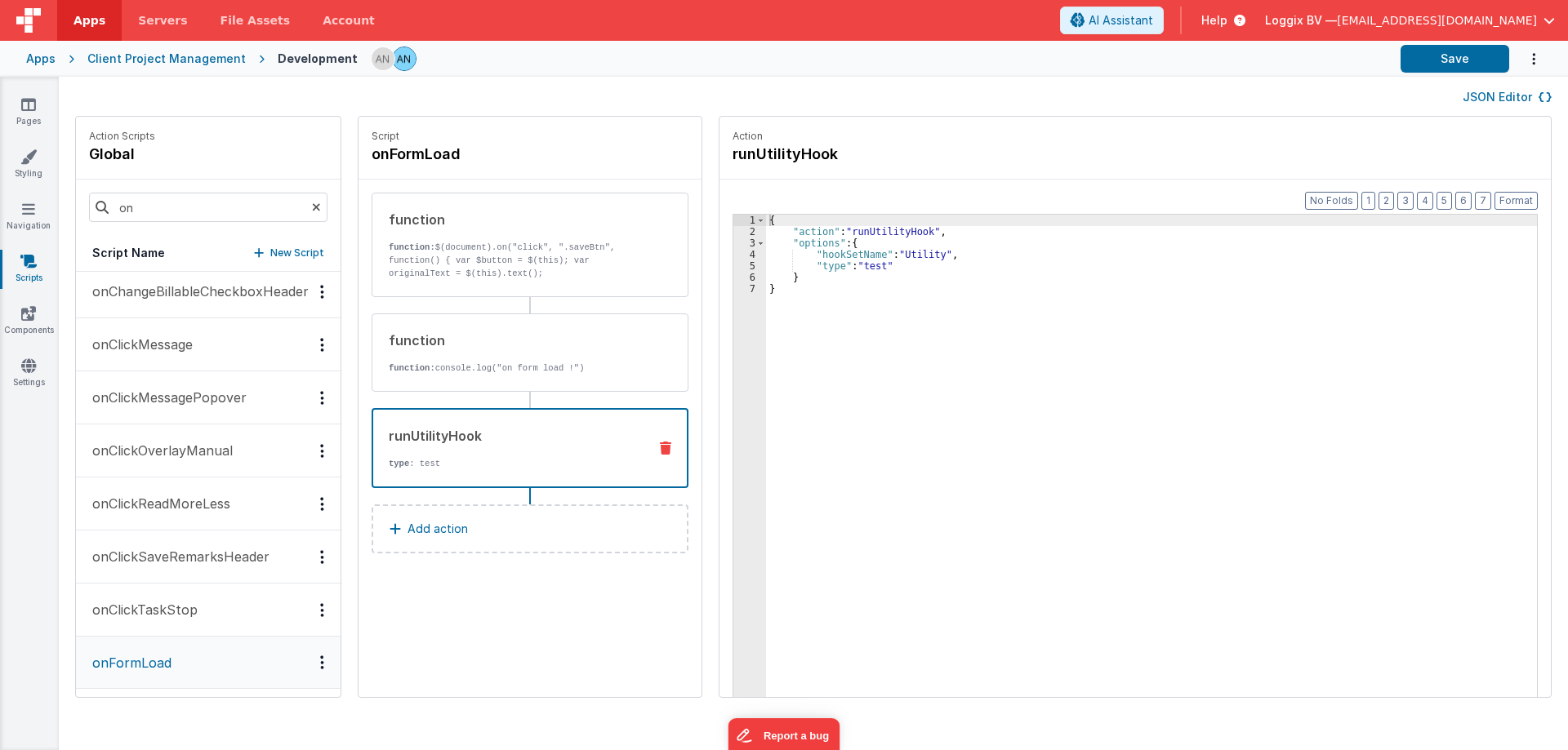
scroll to position [28, 0]
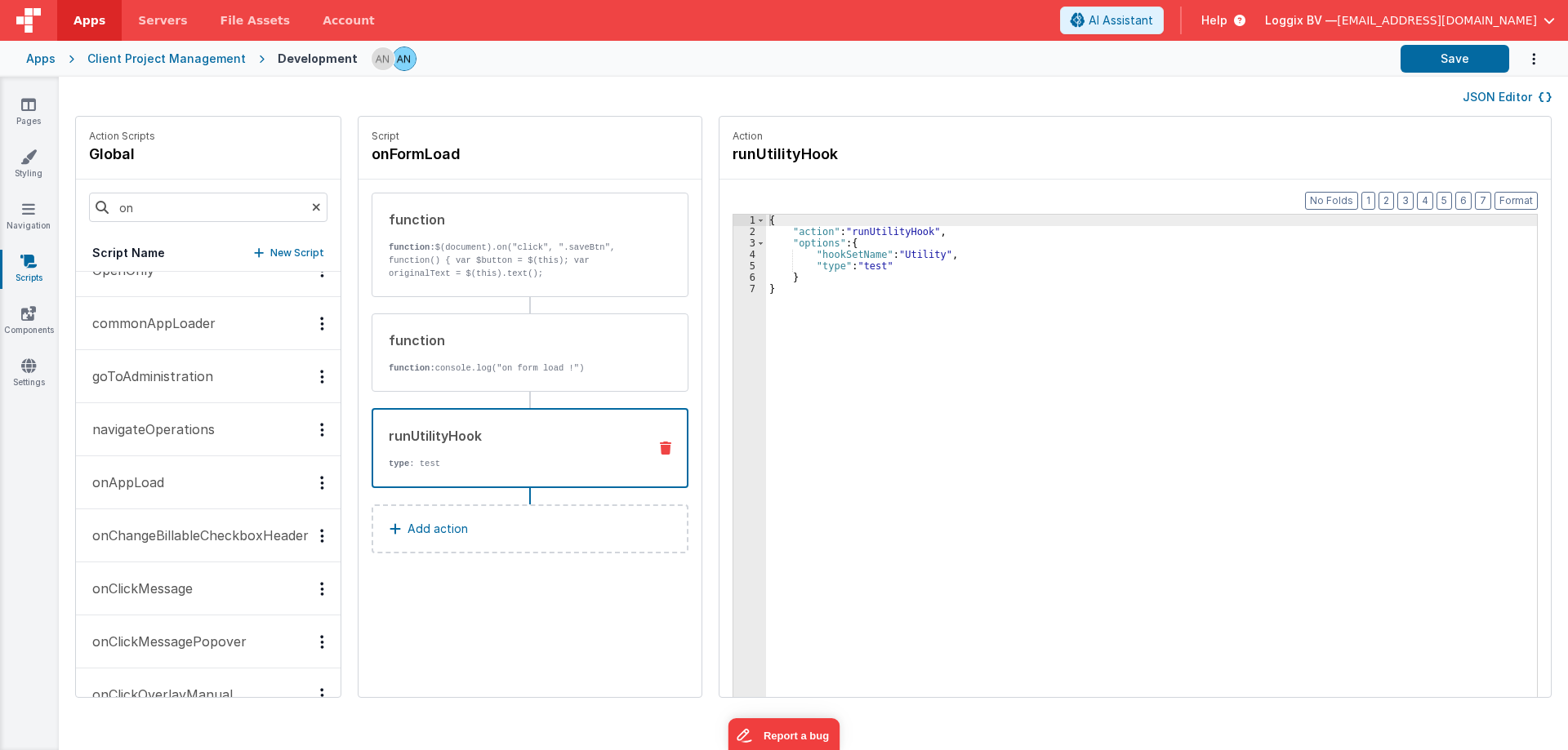
click at [200, 487] on button "onAppLoad" at bounding box center [209, 483] width 265 height 53
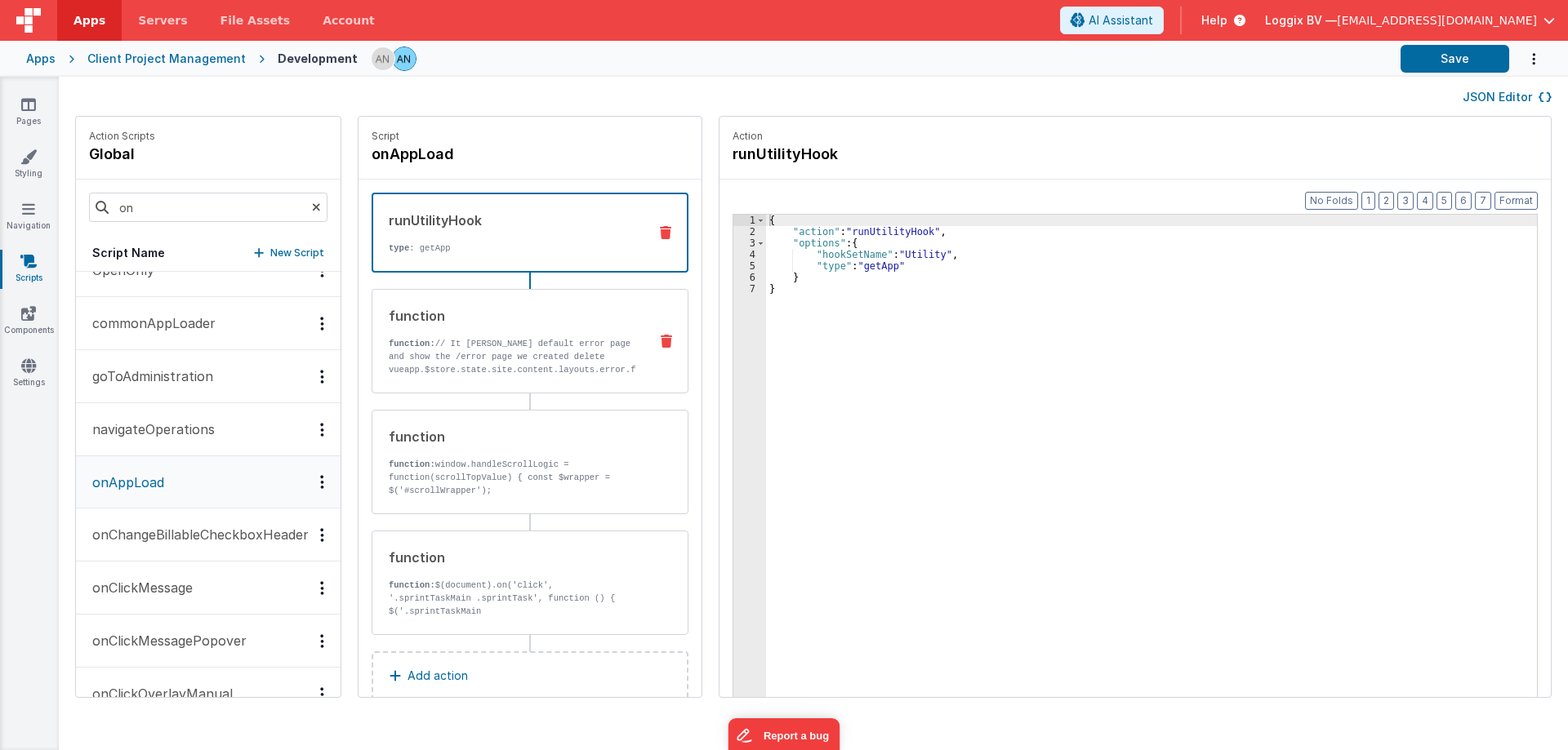
click at [591, 310] on div "function" at bounding box center [512, 316] width 247 height 20
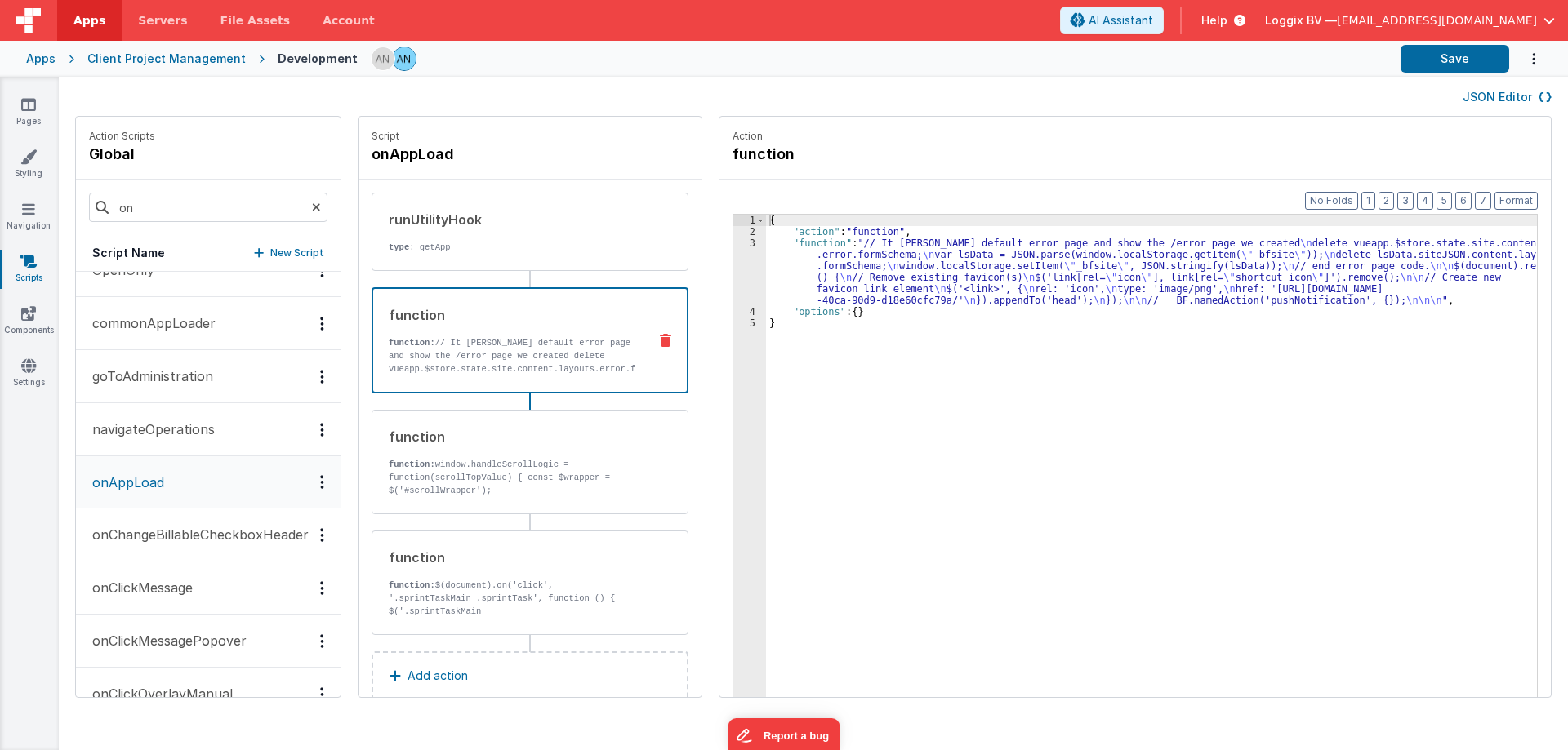
click at [826, 262] on div "{ "action" : "function" , "function" : "// It will hide default error page and …" at bounding box center [1152, 493] width 773 height 556
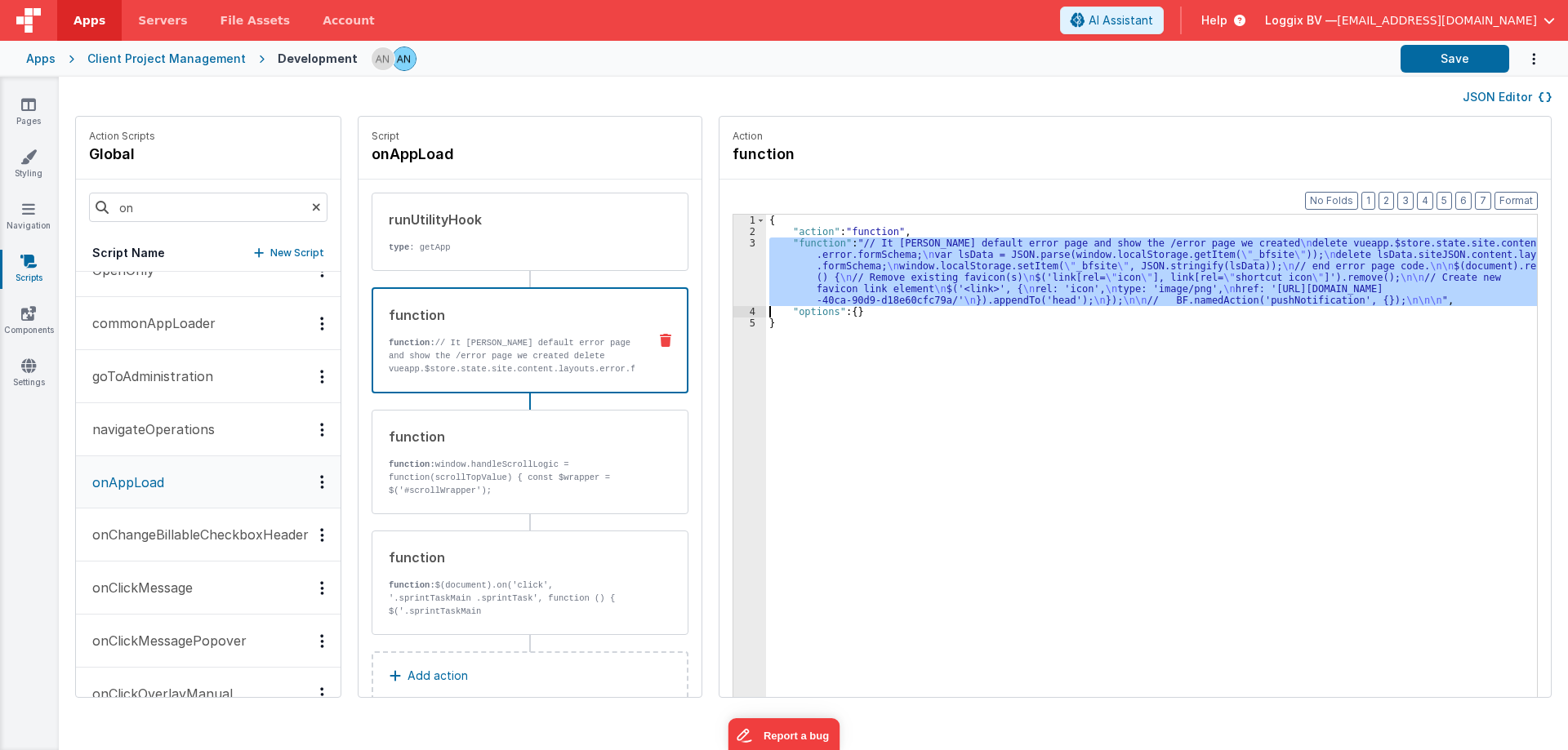
click at [738, 267] on div "3" at bounding box center [749, 272] width 32 height 69
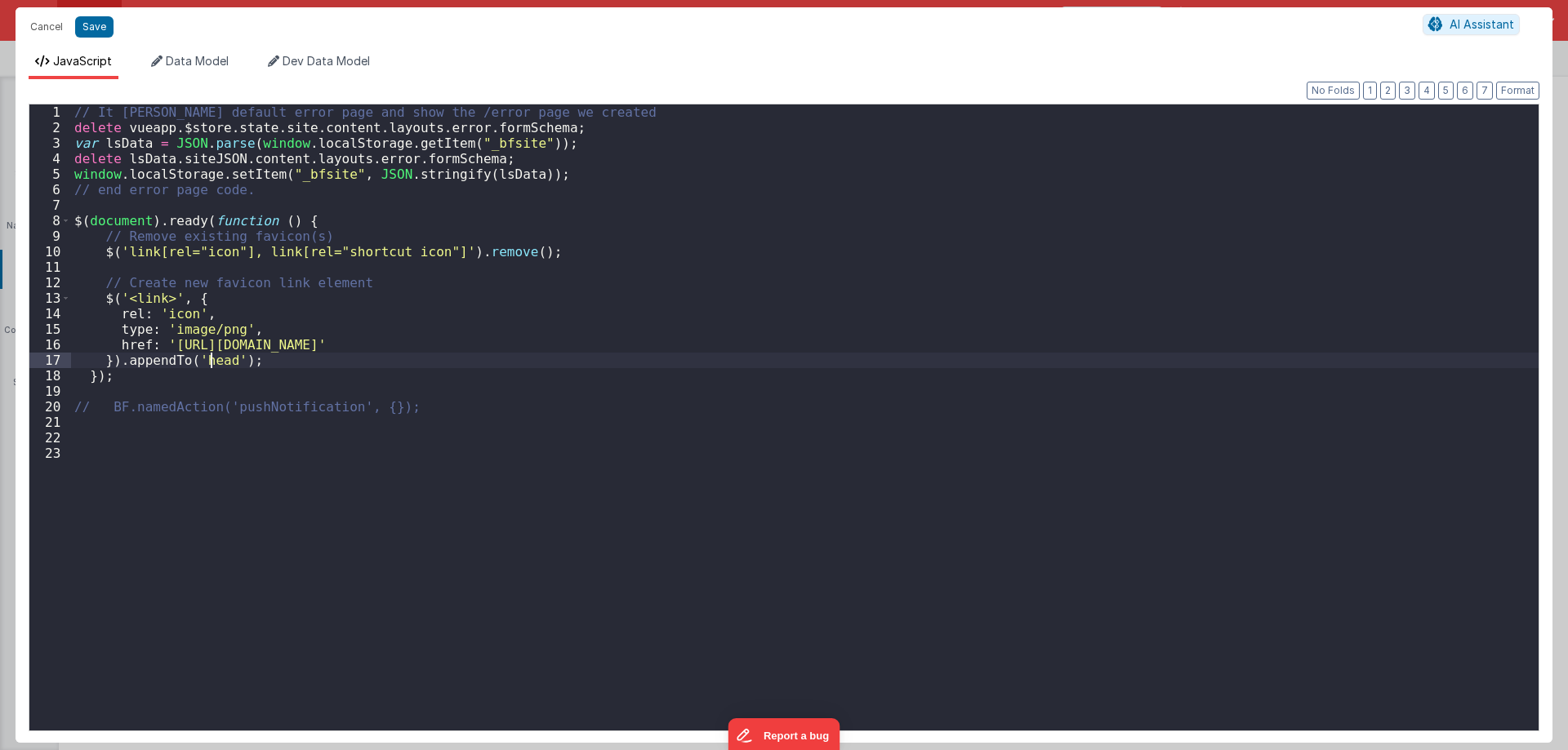
click at [210, 366] on div "// It will hide default error page and show the /error page we created delete v…" at bounding box center [805, 433] width 1467 height 657
click at [209, 367] on div "// It will hide default error page and show the /error page we created delete v…" at bounding box center [805, 433] width 1467 height 657
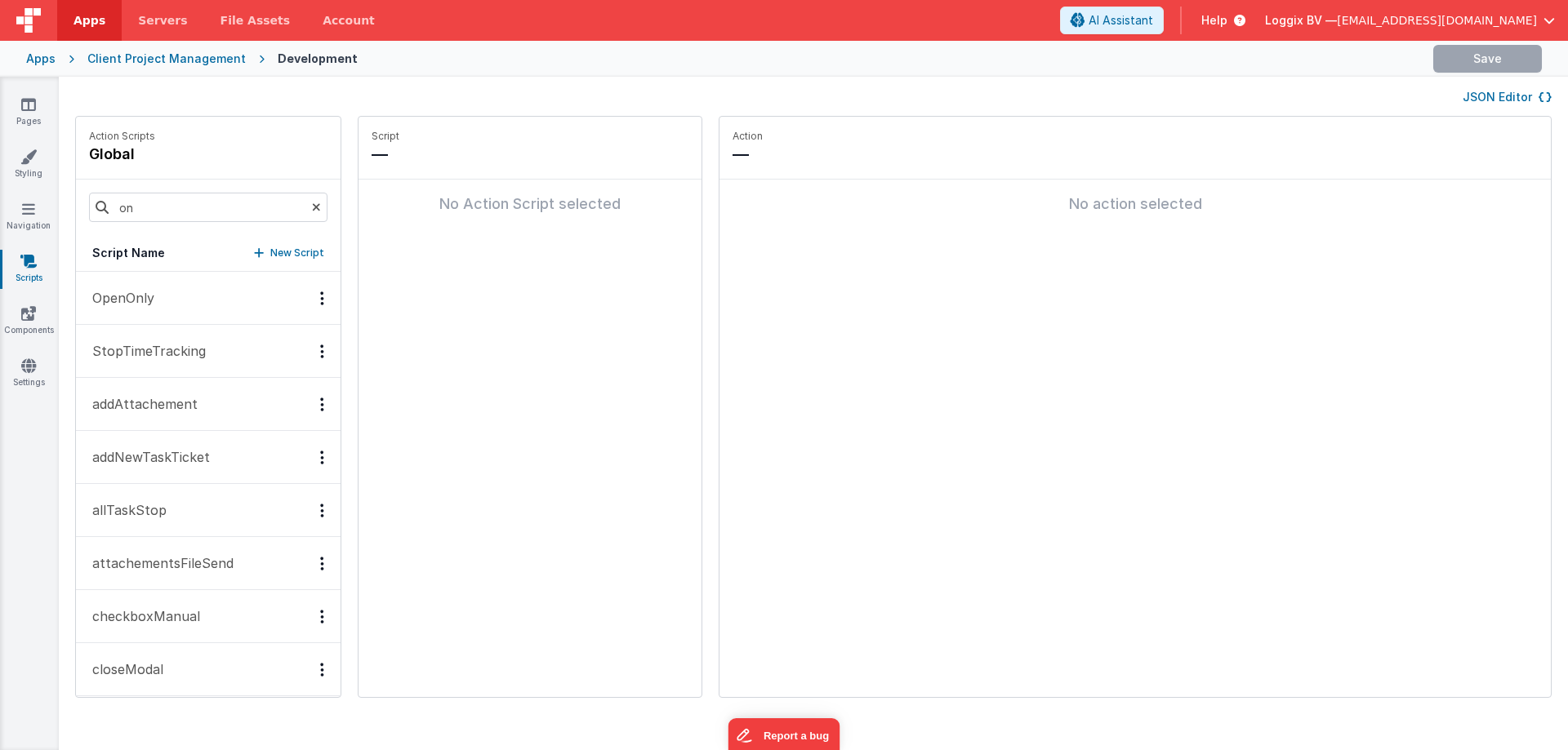
click at [315, 209] on icon at bounding box center [316, 207] width 9 height 55
click at [203, 344] on p "StopTimeTracking" at bounding box center [144, 351] width 123 height 20
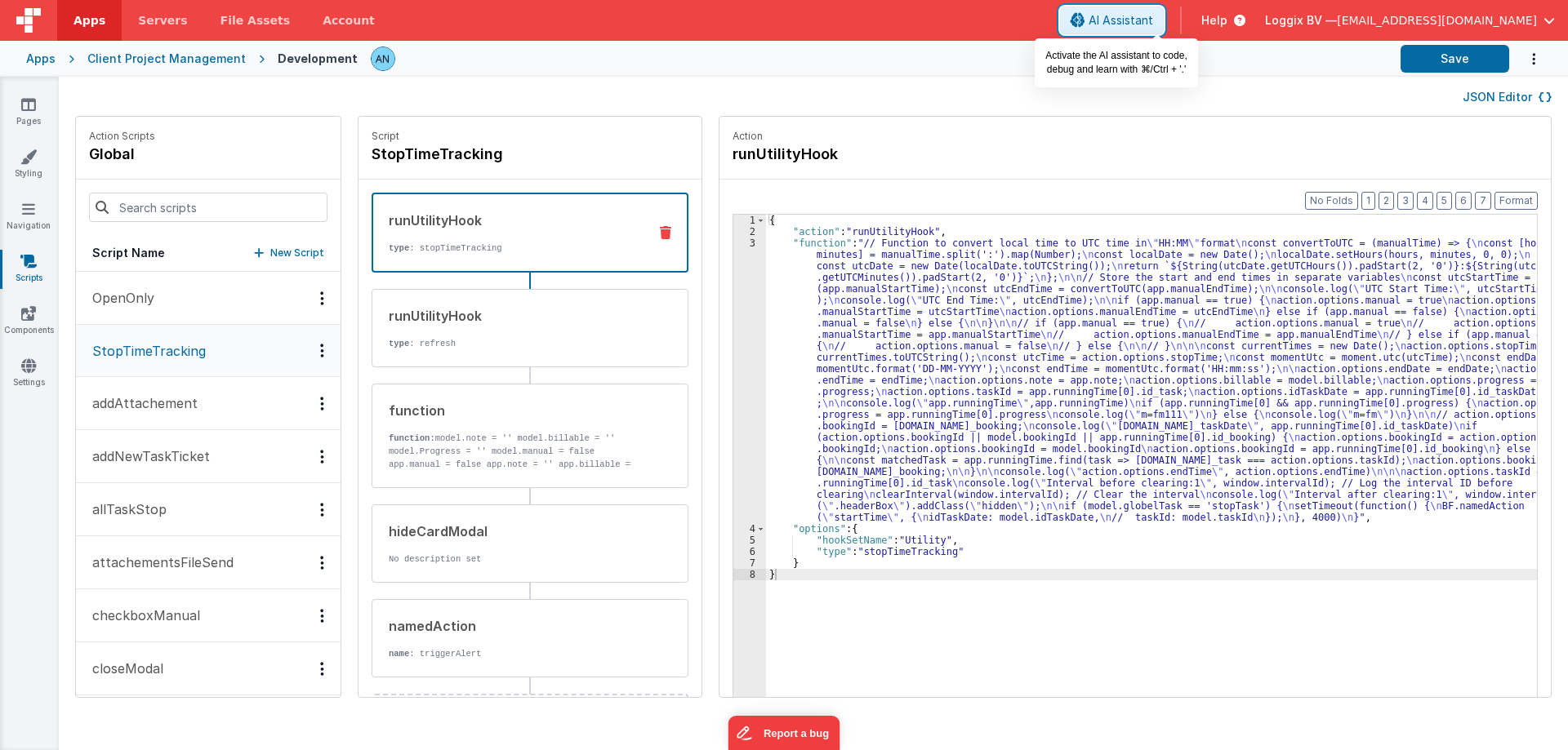
click at [1161, 12] on button "AI Assistant" at bounding box center [1111, 21] width 103 height 28
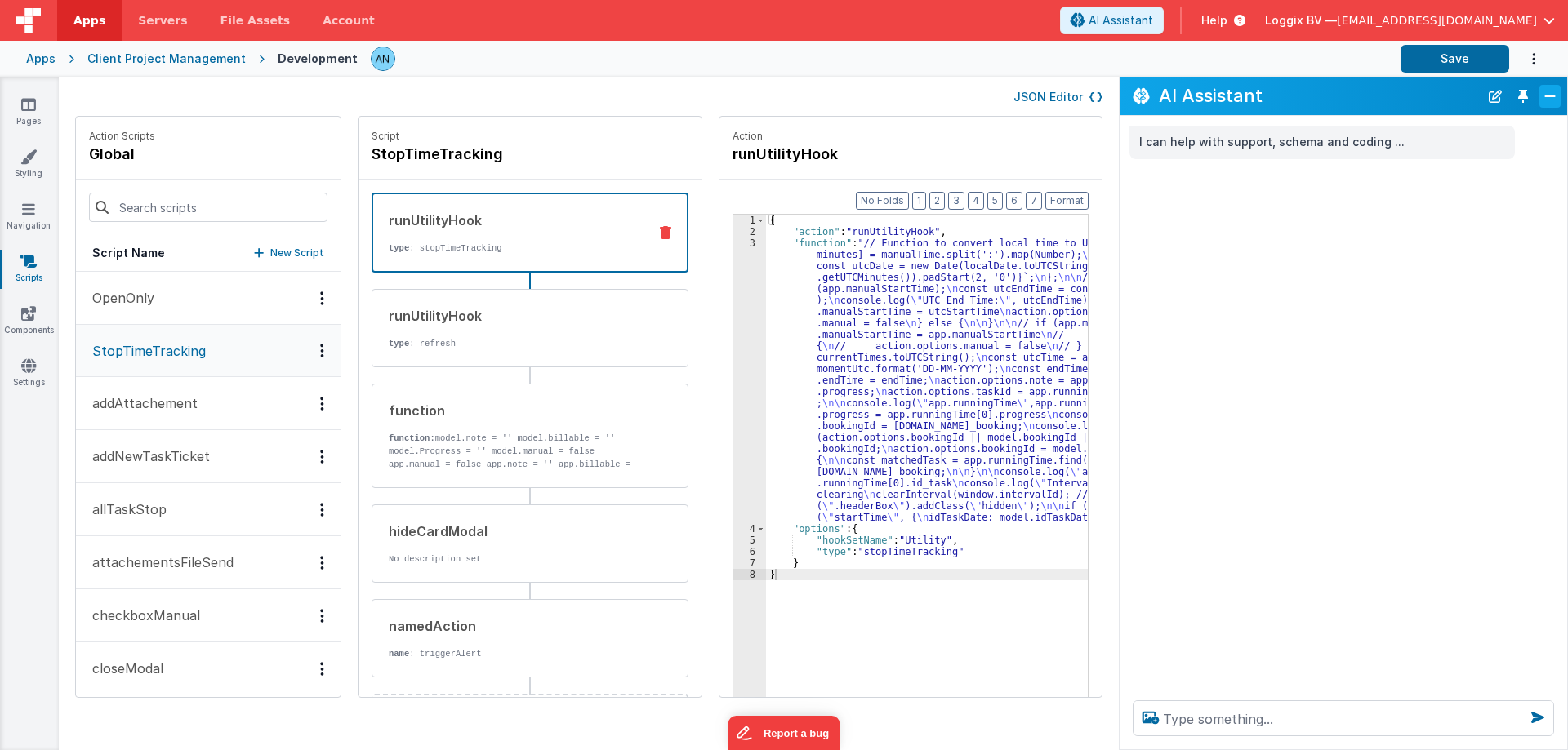
click at [1553, 98] on button "Close" at bounding box center [1550, 97] width 22 height 23
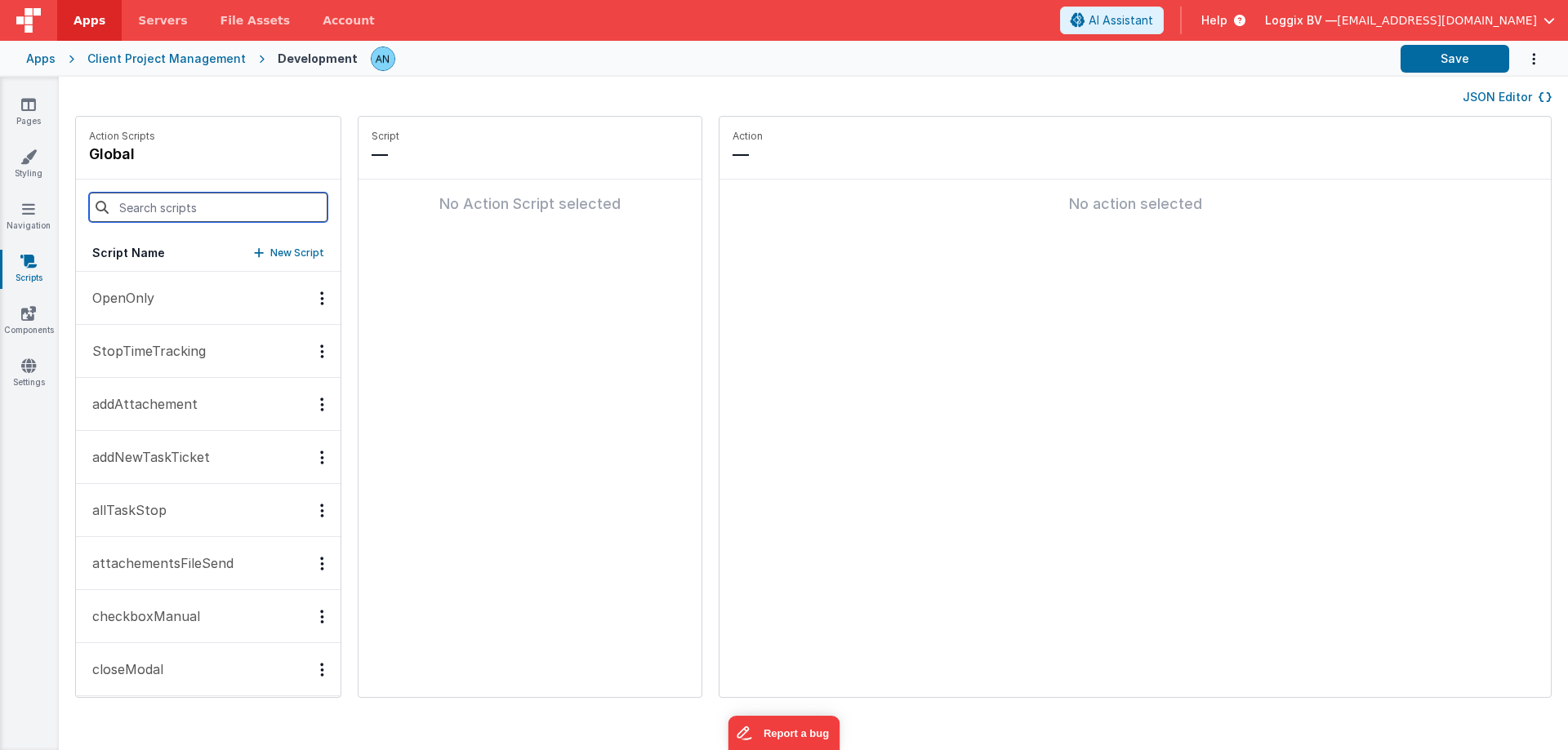
click at [193, 209] on input at bounding box center [209, 208] width 238 height 30
type input "cxcsxscadsc"
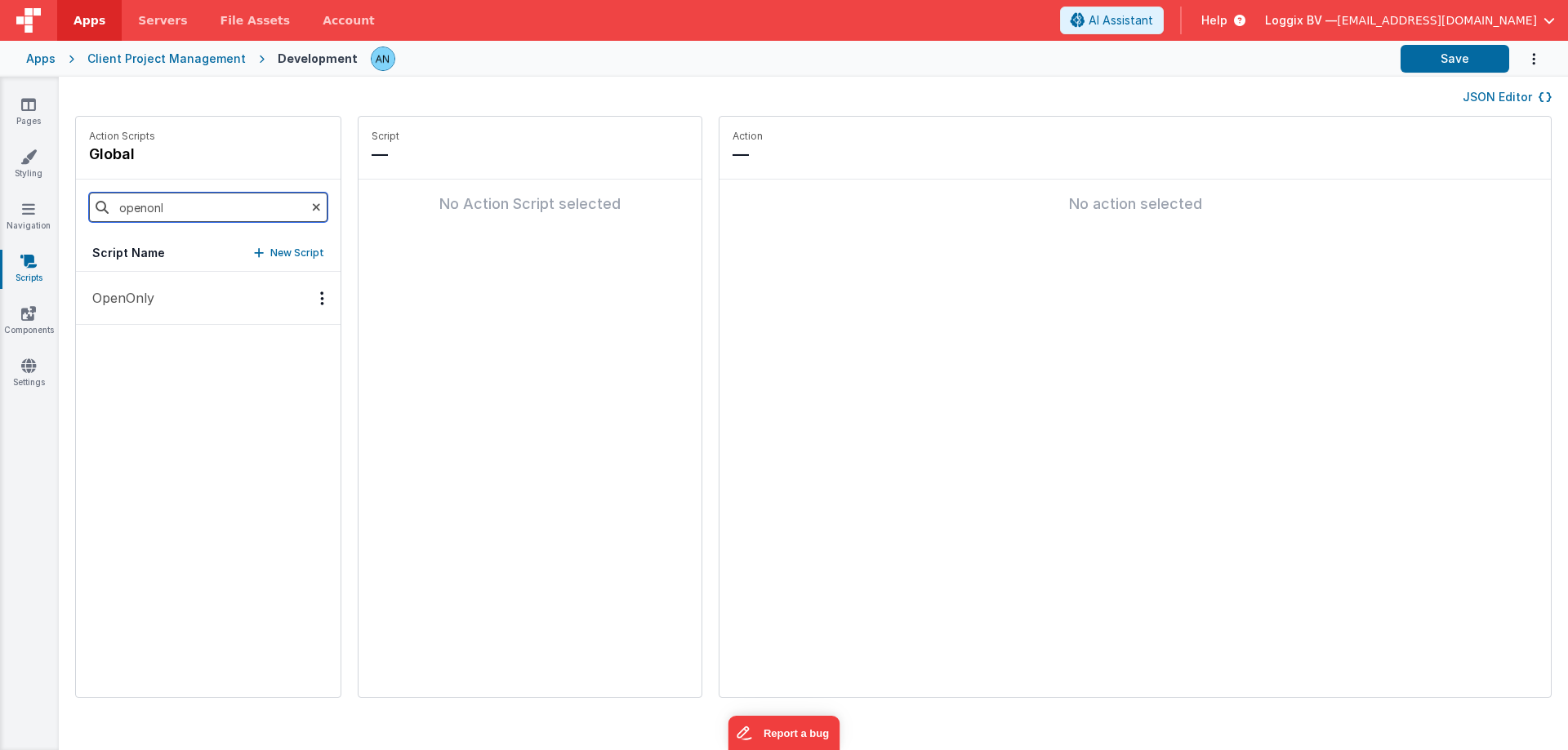
type input "openonly"
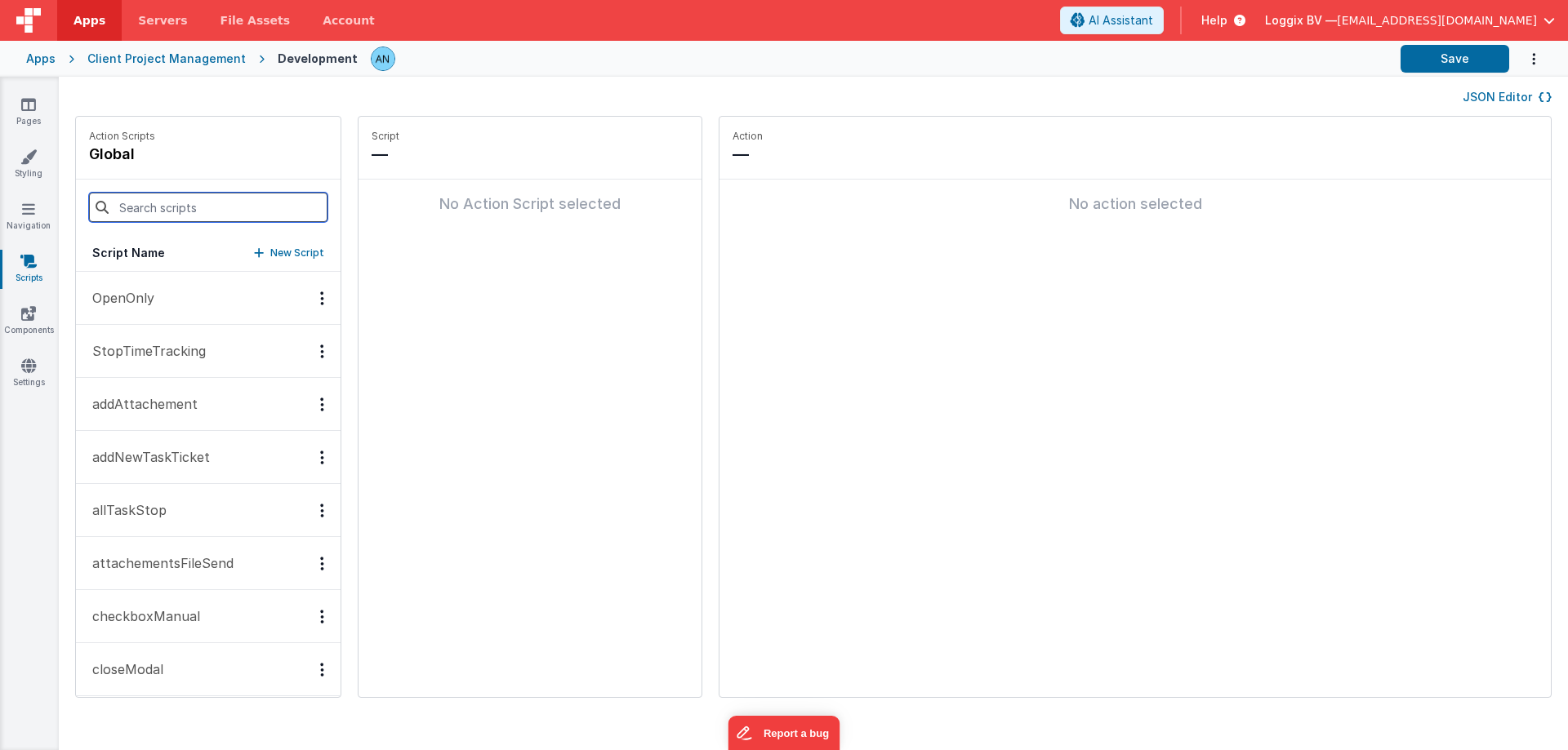
click at [164, 214] on input at bounding box center [209, 208] width 238 height 30
click at [128, 315] on button "OpenOnly" at bounding box center [209, 298] width 265 height 53
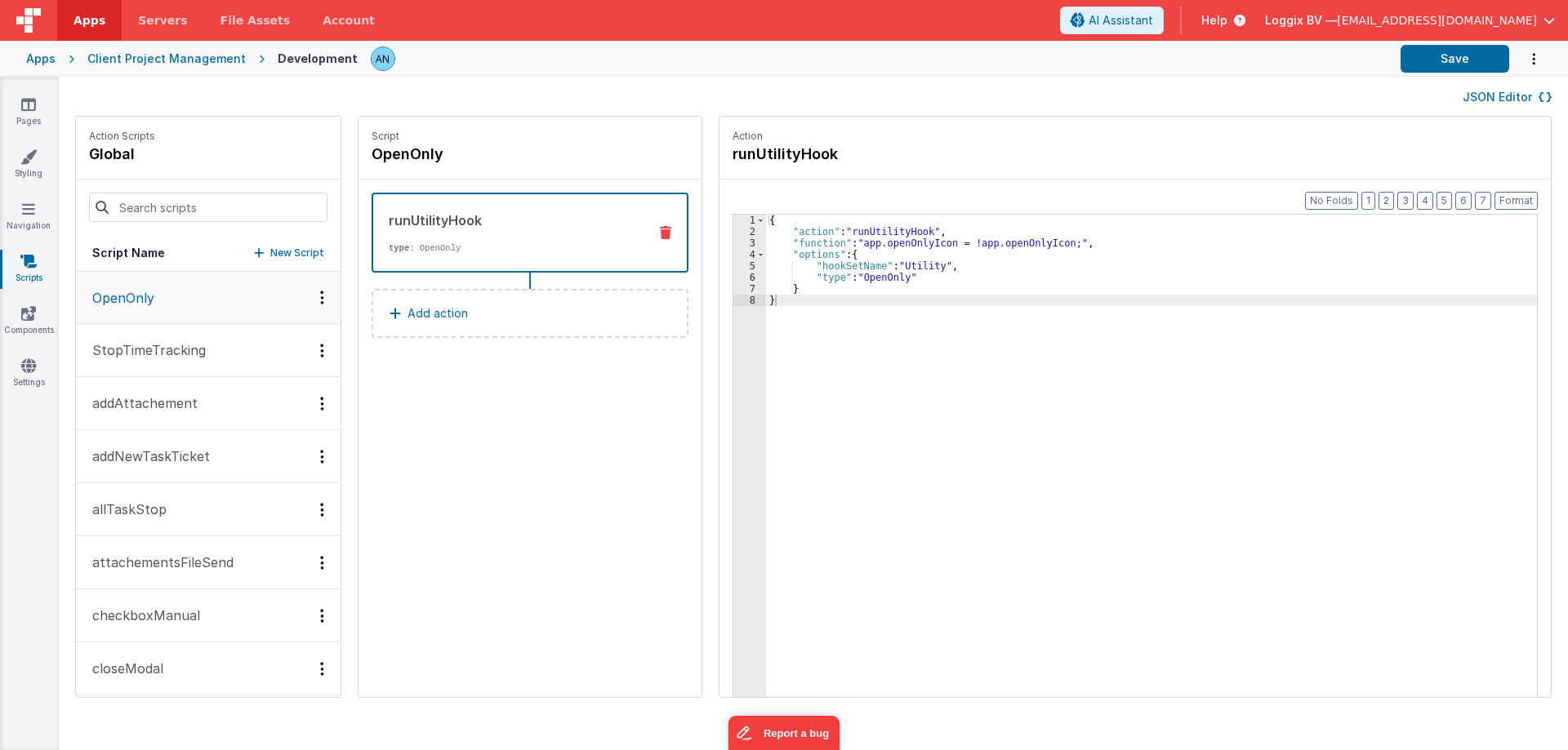
click at [119, 341] on p "StopTimeTracking" at bounding box center [144, 350] width 123 height 20
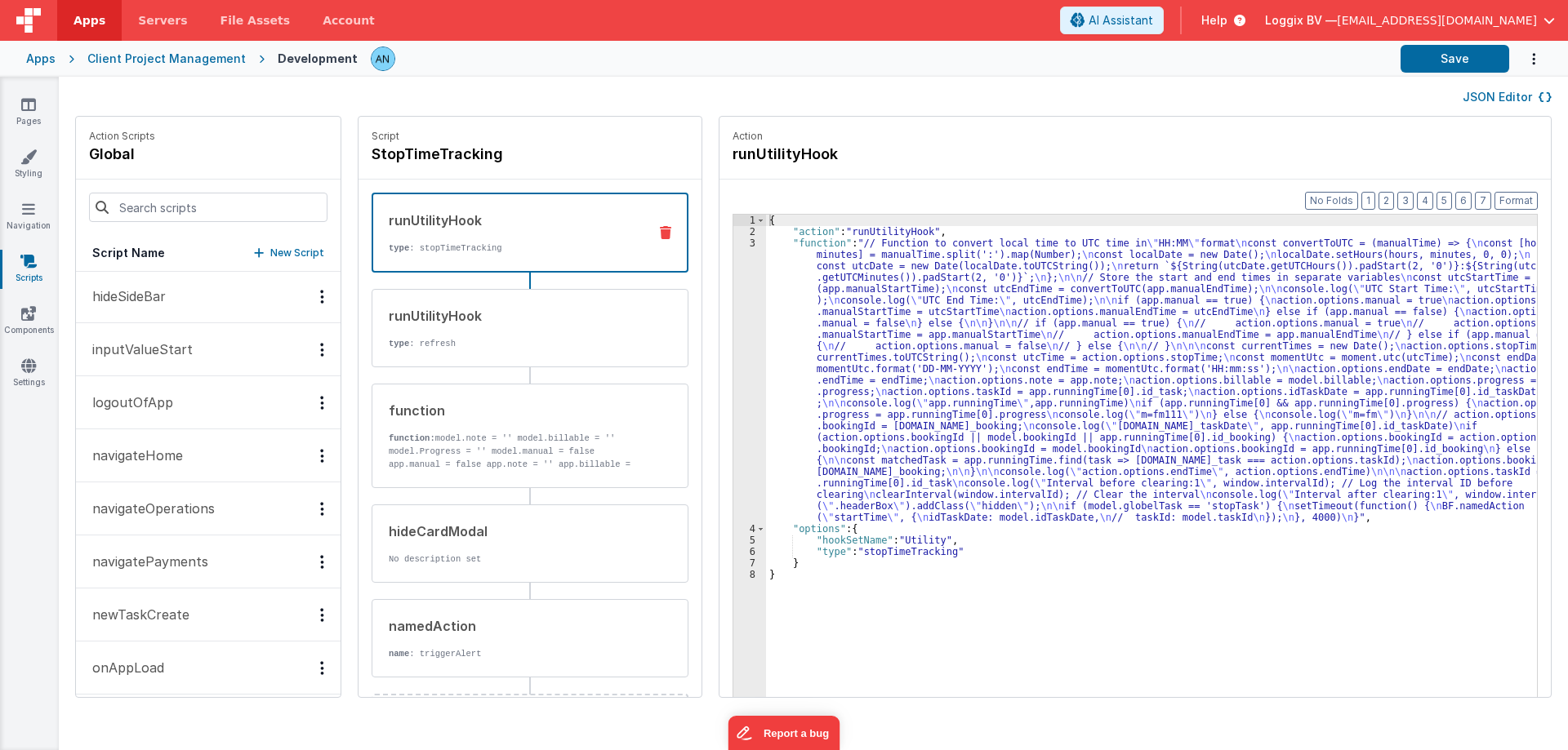
scroll to position [1143, 0]
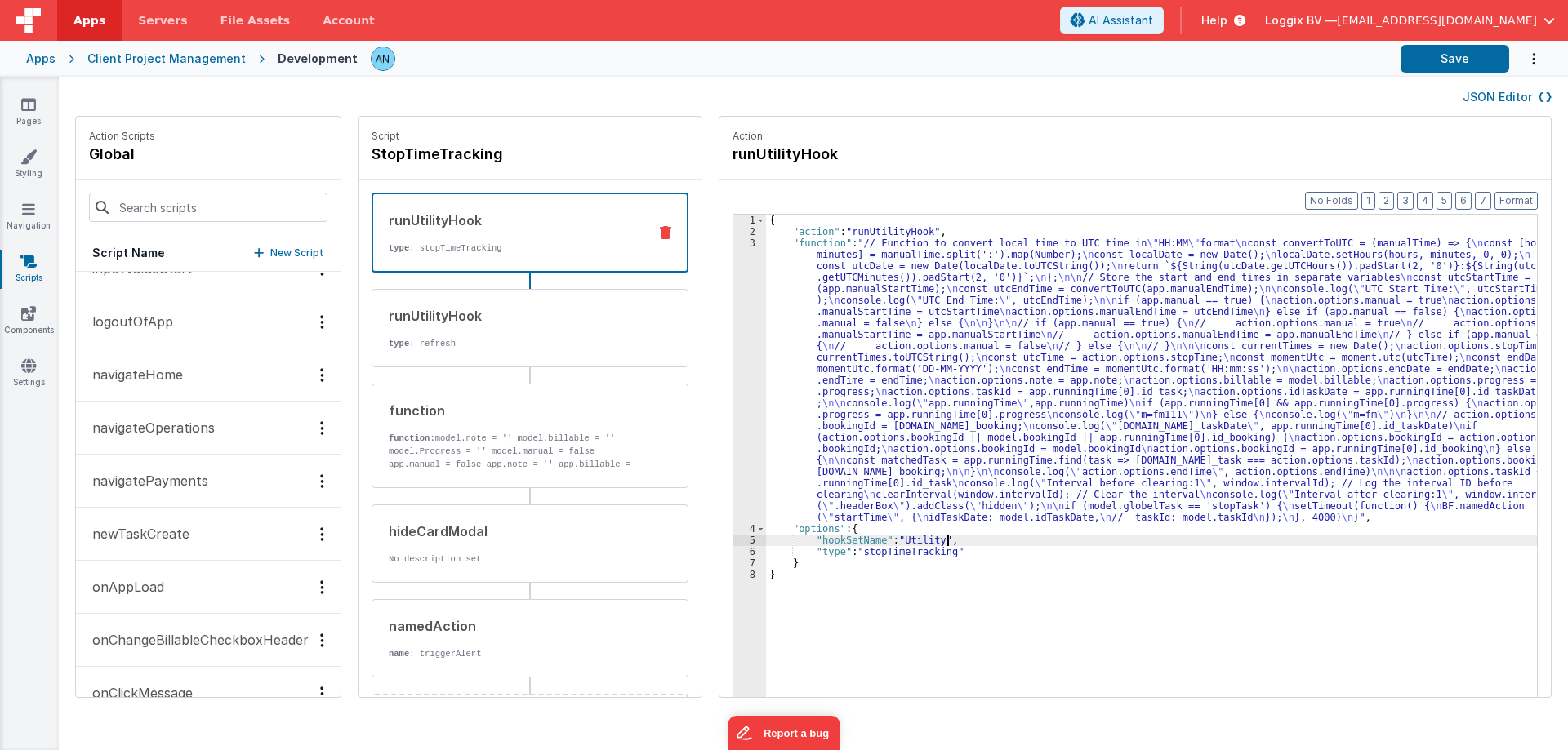
click at [943, 538] on div "{ "action" : "runUtilityHook" , "function" : "// Function to convert local time…" at bounding box center [1152, 493] width 773 height 556
click at [951, 553] on div "{ "action" : "runUtilityHook" , "function" : "// Function to convert local time…" at bounding box center [1152, 493] width 773 height 556
click at [944, 536] on div "{ "action" : "runUtilityHook" , "function" : "// Function to convert local time…" at bounding box center [1152, 493] width 773 height 556
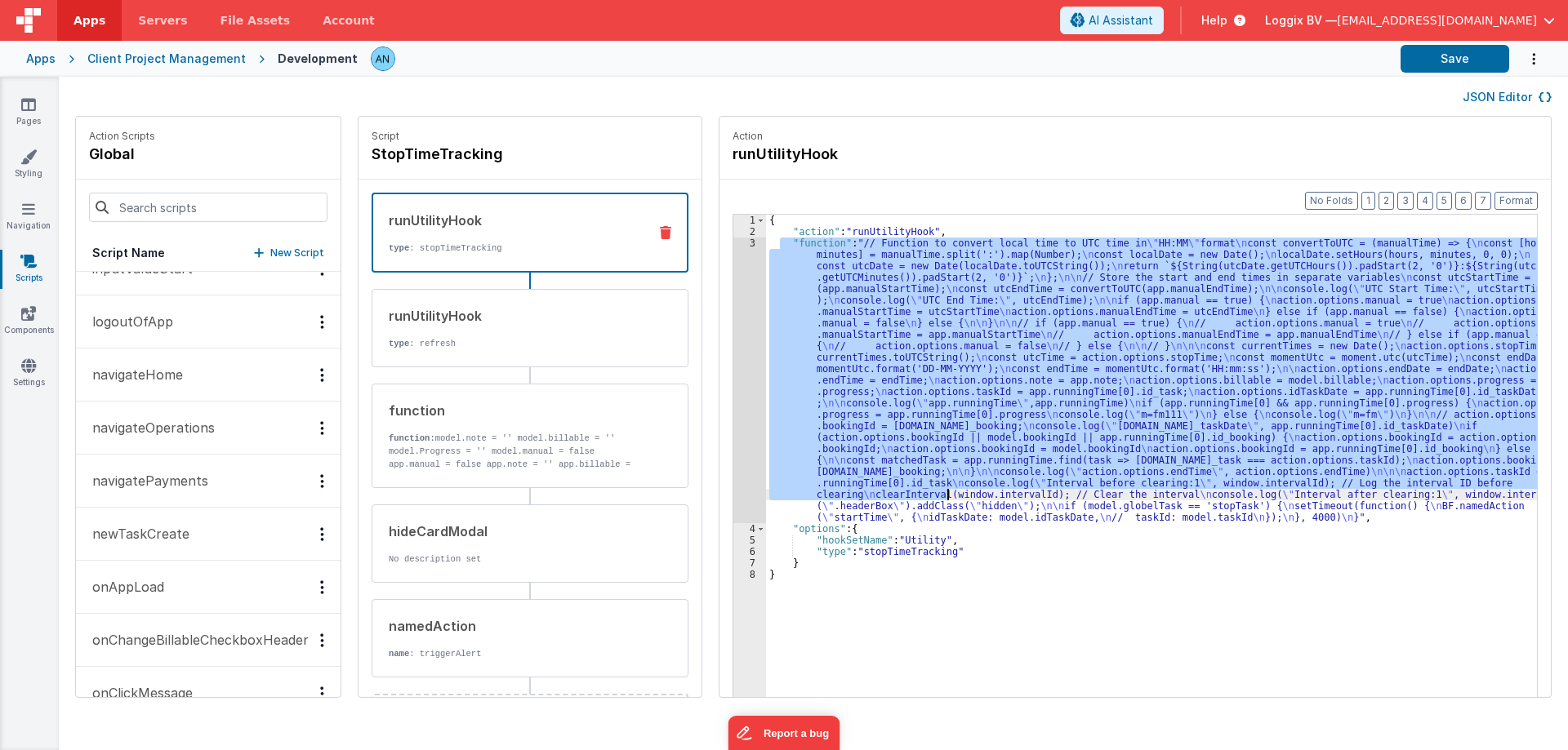
drag, startPoint x: 900, startPoint y: 413, endPoint x: 589, endPoint y: 123, distance: 425.2
click at [943, 497] on div "{ "action" : "runUtilityHook" , "function" : "// Function to convert local time…" at bounding box center [1152, 493] width 773 height 556
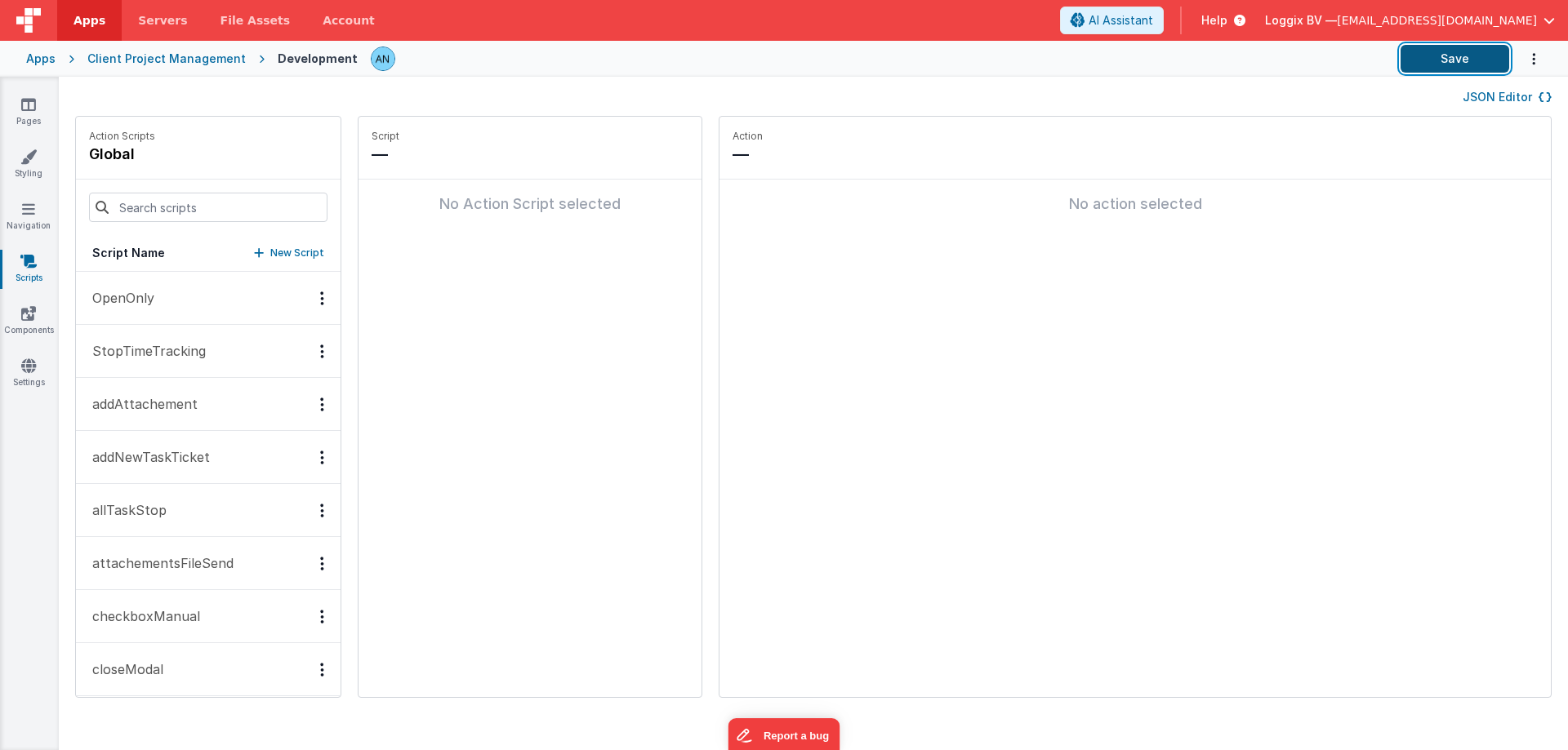
click at [1481, 50] on button "Save" at bounding box center [1455, 59] width 108 height 28
click at [830, 320] on fieldset "Action — No action selected" at bounding box center [1135, 406] width 831 height 580
